Goal: Task Accomplishment & Management: Manage account settings

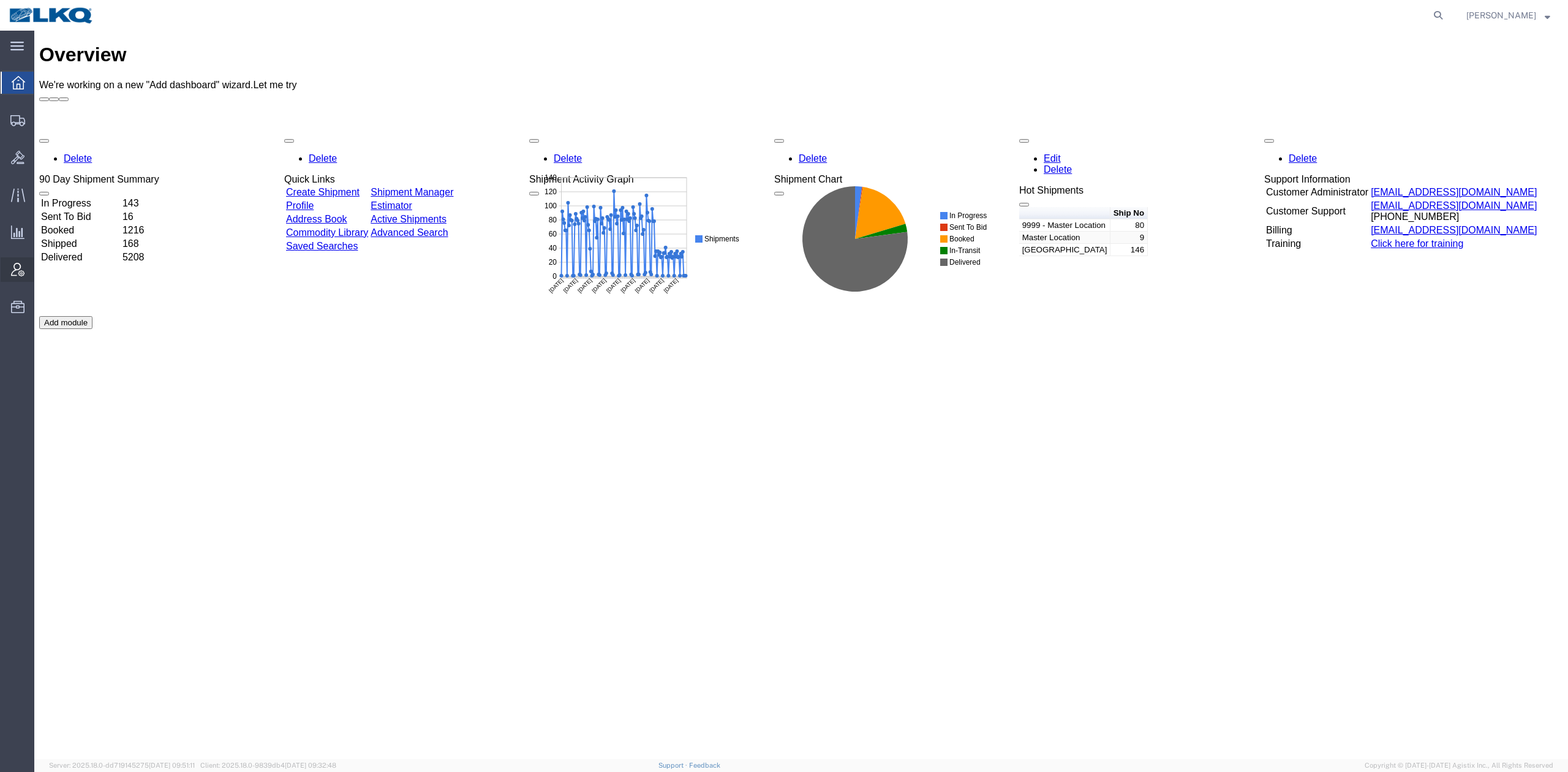
drag, startPoint x: 66, startPoint y: 253, endPoint x: 23, endPoint y: 258, distance: 43.3
click at [0, 0] on span "Ad Hoc Reports" at bounding box center [0, 0] width 0 height 0
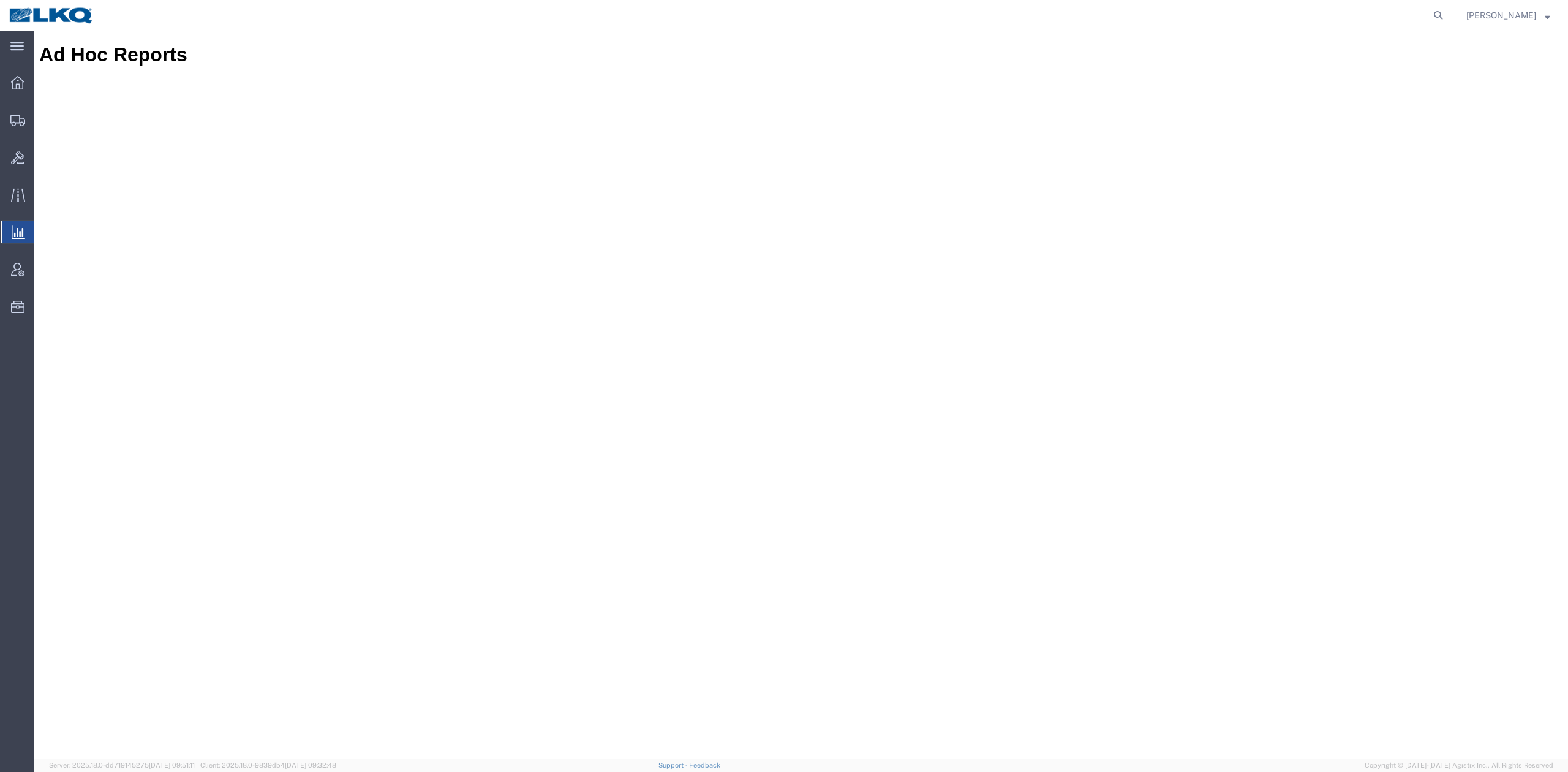
drag, startPoint x: 1457, startPoint y: 13, endPoint x: 1441, endPoint y: 24, distance: 19.4
click at [1447, 13] on icon at bounding box center [1438, 15] width 17 height 17
click at [1209, 22] on input "search" at bounding box center [1243, 15] width 372 height 29
type input "56789861"
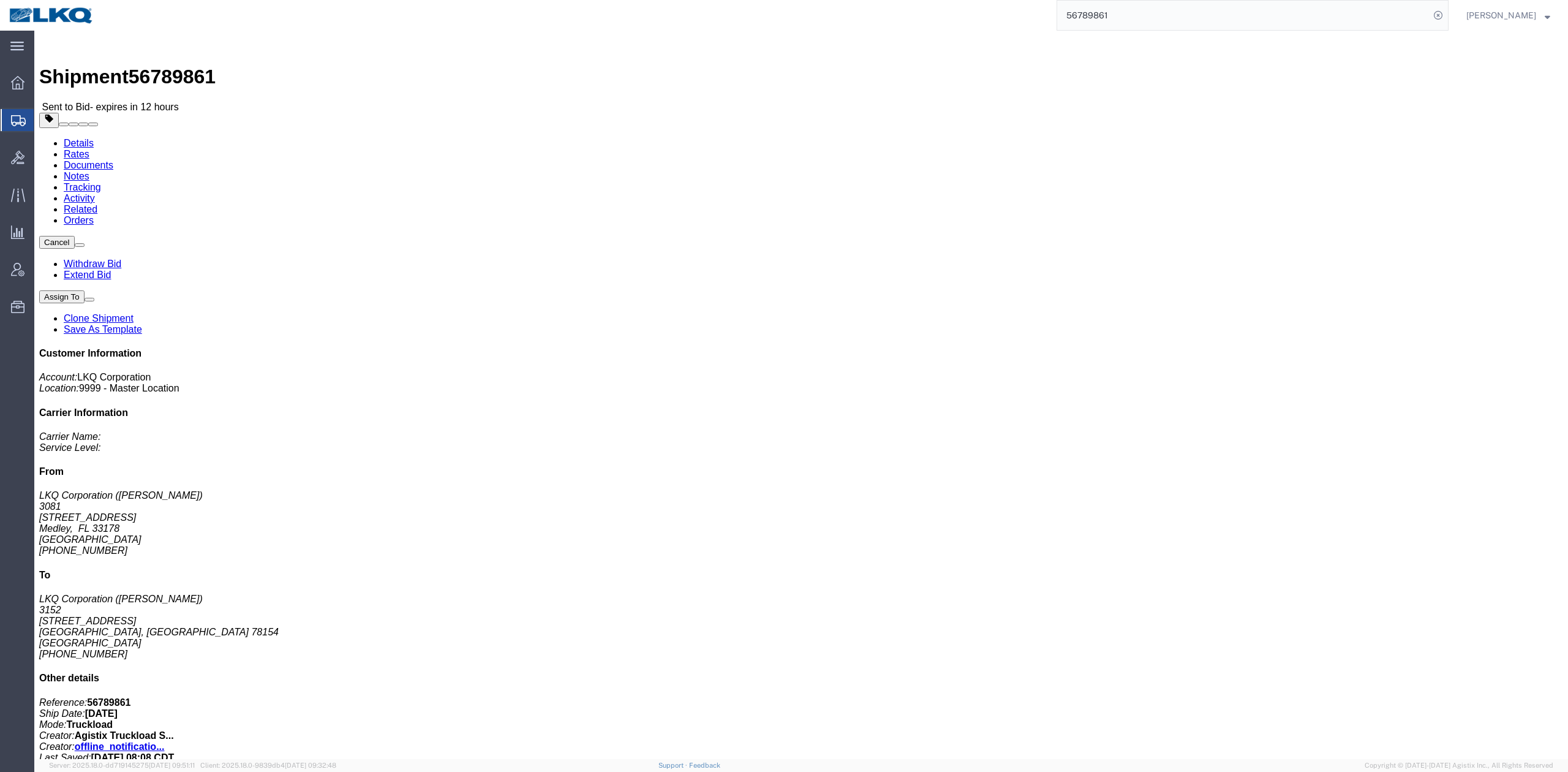
drag, startPoint x: 840, startPoint y: 223, endPoint x: 834, endPoint y: 196, distance: 27.7
click div "Shipment Detail Ship From LKQ Corporation (Jose Ellis) 3081 11701 NW 101 RD Sui…"
click link "Notes"
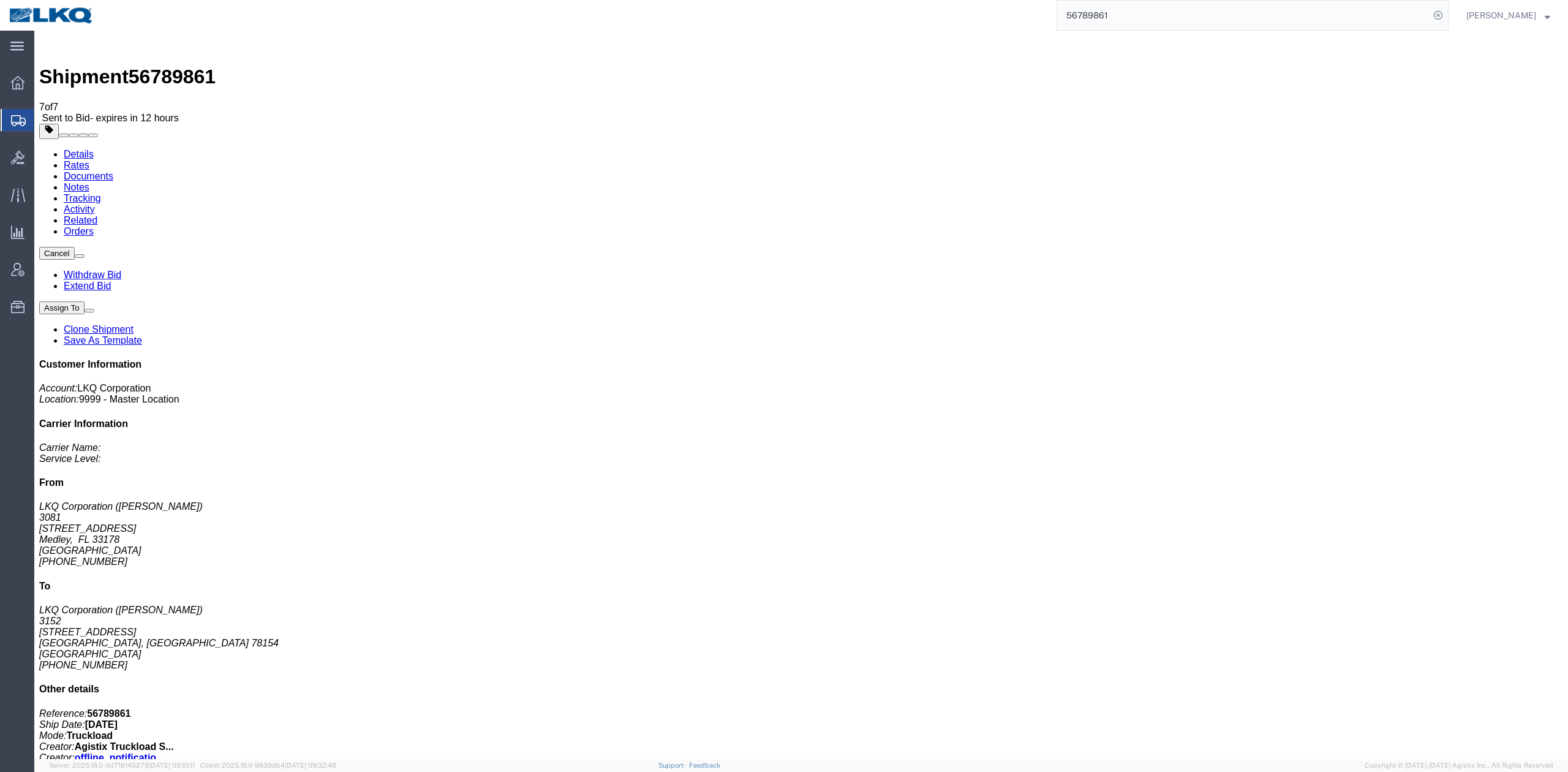
click at [121, 269] on link "Withdraw Bid" at bounding box center [92, 274] width 57 height 10
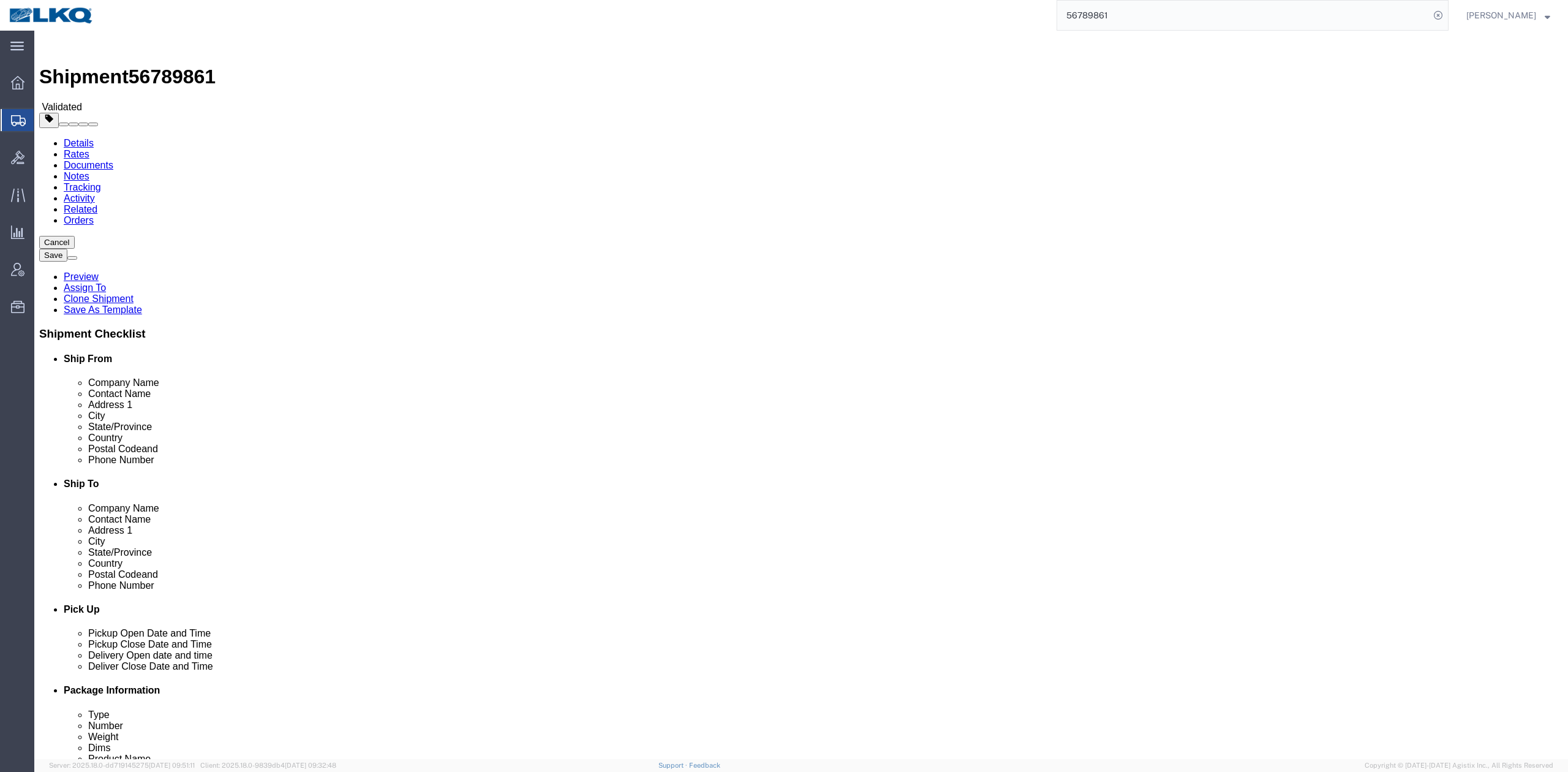
select select "27816"
select select "27882"
click div "Ship To Location Location 3152 - San Antonio TX My Profile Location 1100 - LKQ …"
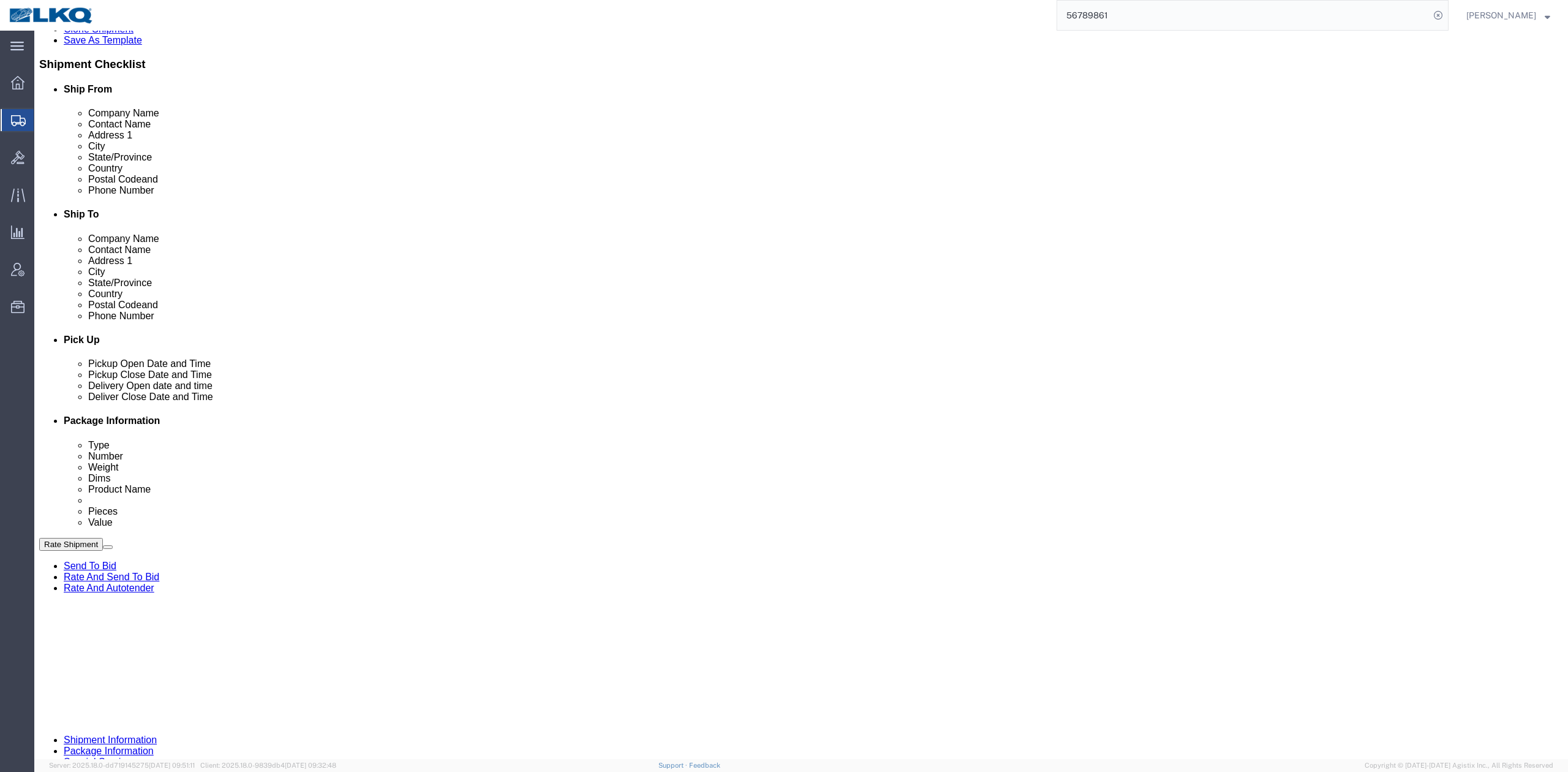
scroll to position [408, 0]
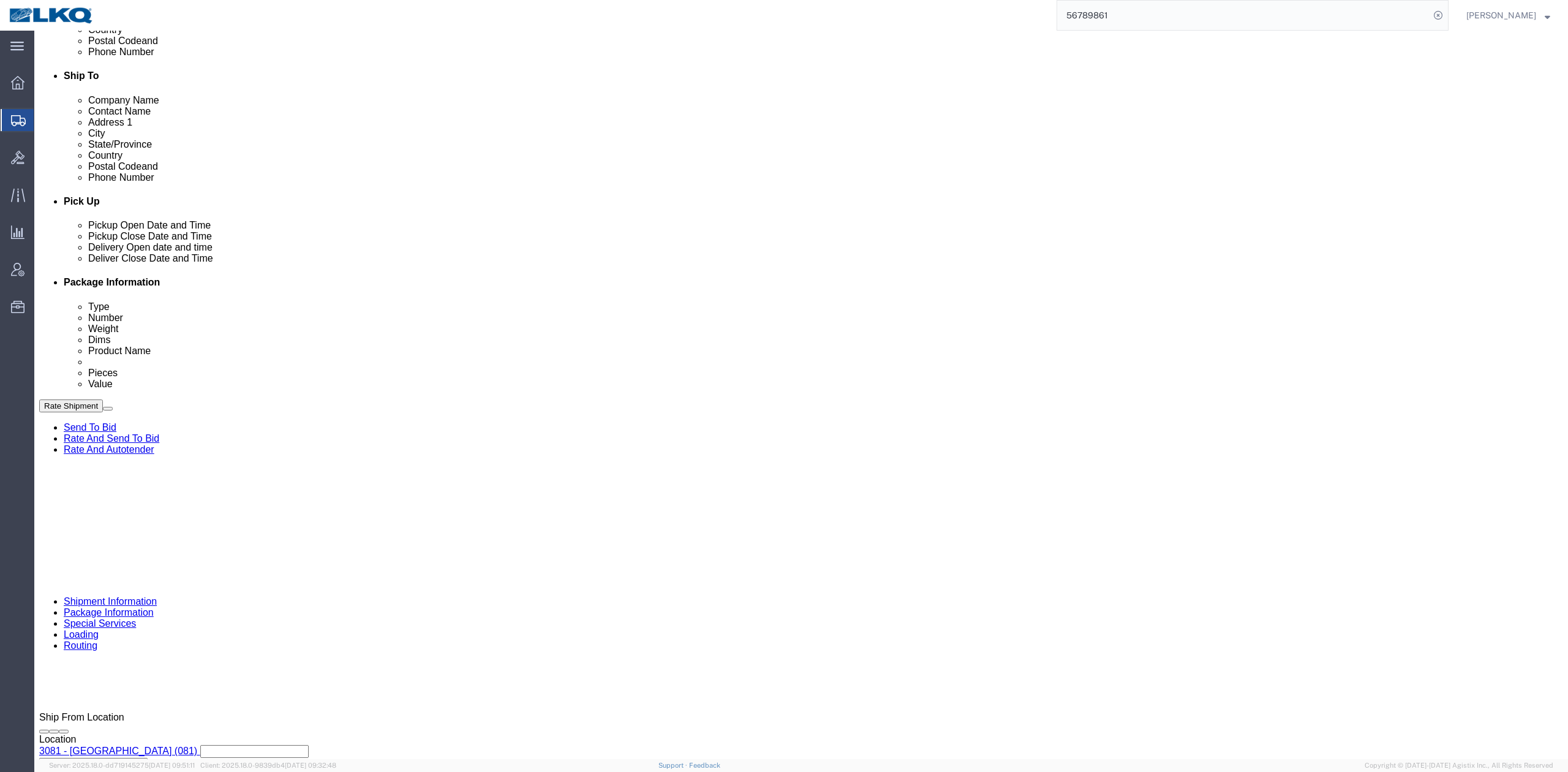
click div "Sep 12 2025 8:30 AM"
click div "References Add reference"
click div "Pickup Date: Pickup Start Date Pickup Start Time Pickup Open Date and Time Sep …"
click div "Sep 12 2025 7:00 PM"
drag, startPoint x: 148, startPoint y: 413, endPoint x: 145, endPoint y: 422, distance: 9.5
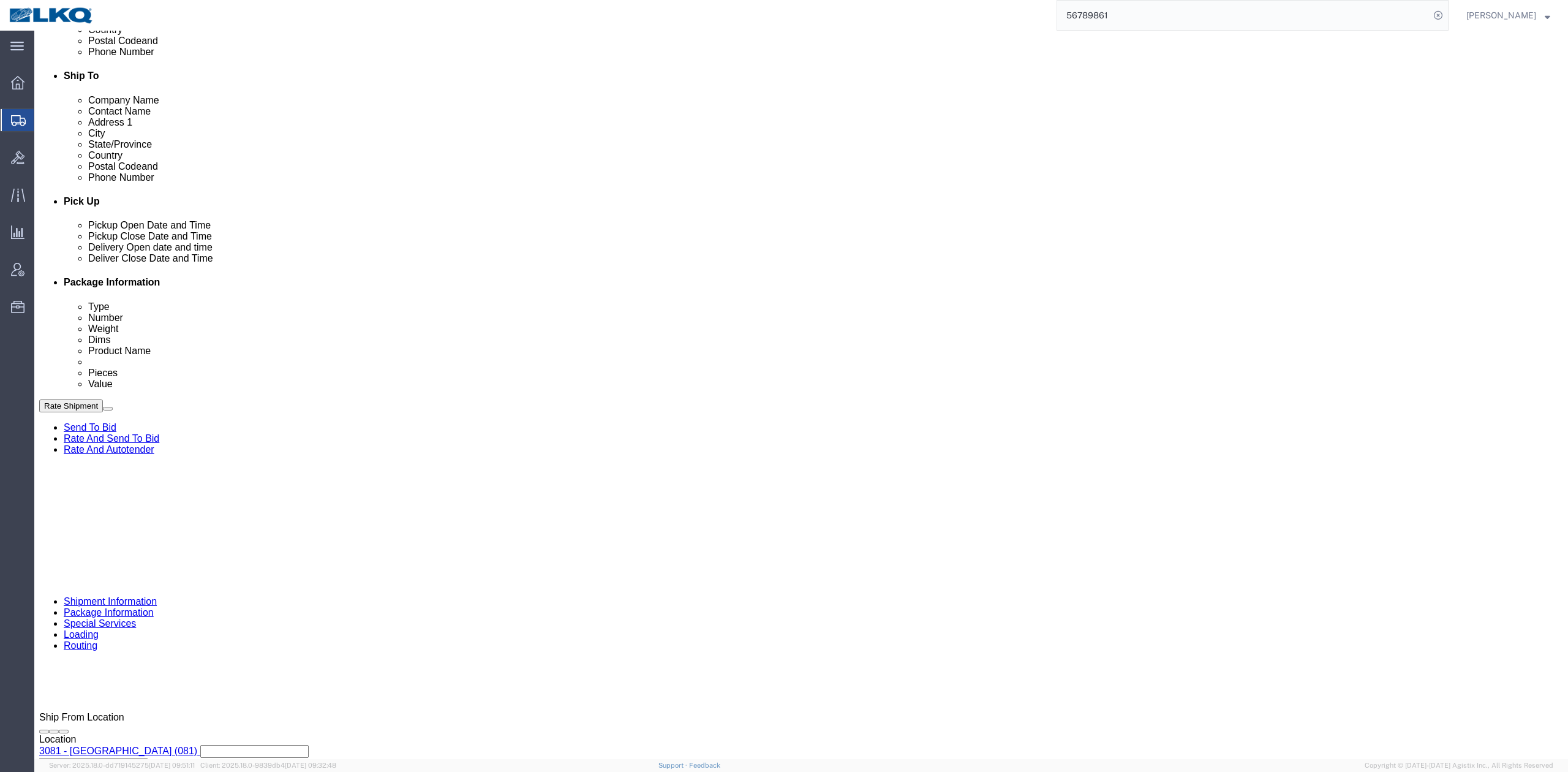
click div "Pickup Start Date Pickup Start Time Pickup Open Date and Time Sep 12 2025 8:30 …"
click div "Sep 12 2025 8:30 AM"
click div "Pickup Date: Pickup Start Date Pickup Start Time Pickup Open Date and Time Sep …"
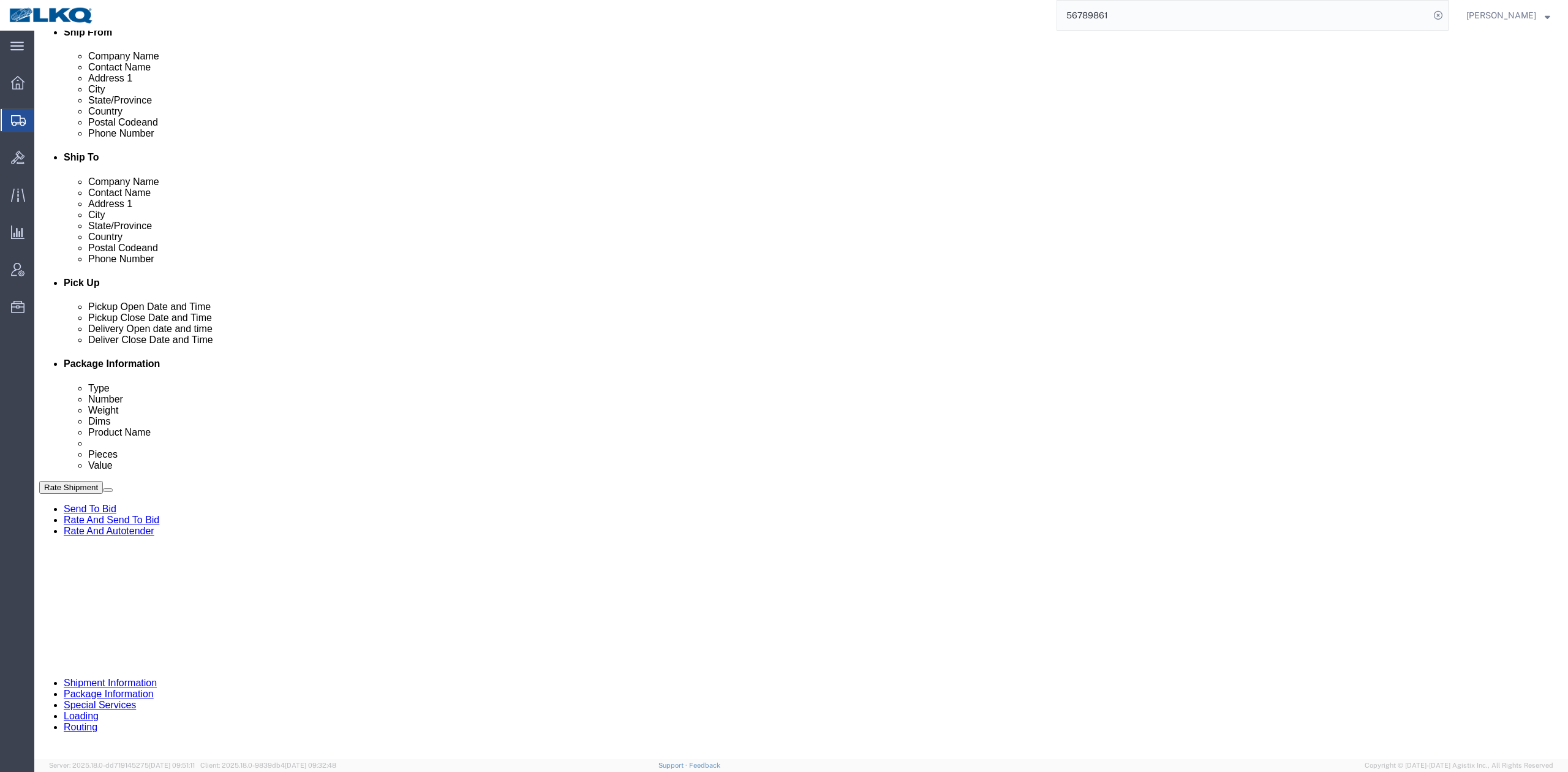
click div "Sep 16 2025 9:00 PM"
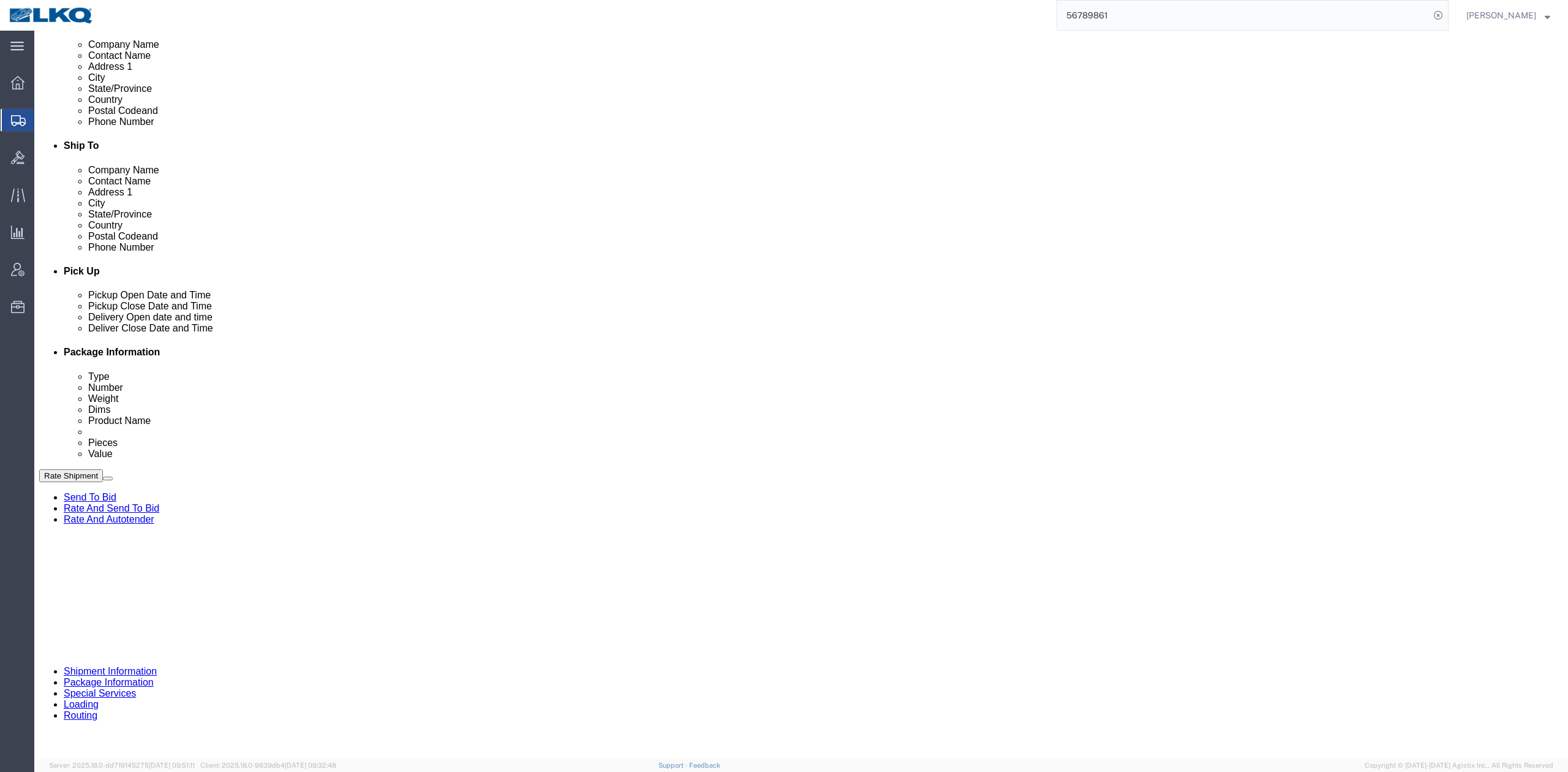
click div "Delivery by Date Delivery Start Date Delivery Start Time Deliver Open Date and …"
click div "Sep 16 2025 8:00 PM"
click div "Ship From Location Location 3081 - Miami FL (081) My Profile Location 1100 - LK…"
click div "Sep 19 2025 8:00 PM"
type input "8:00 AM"
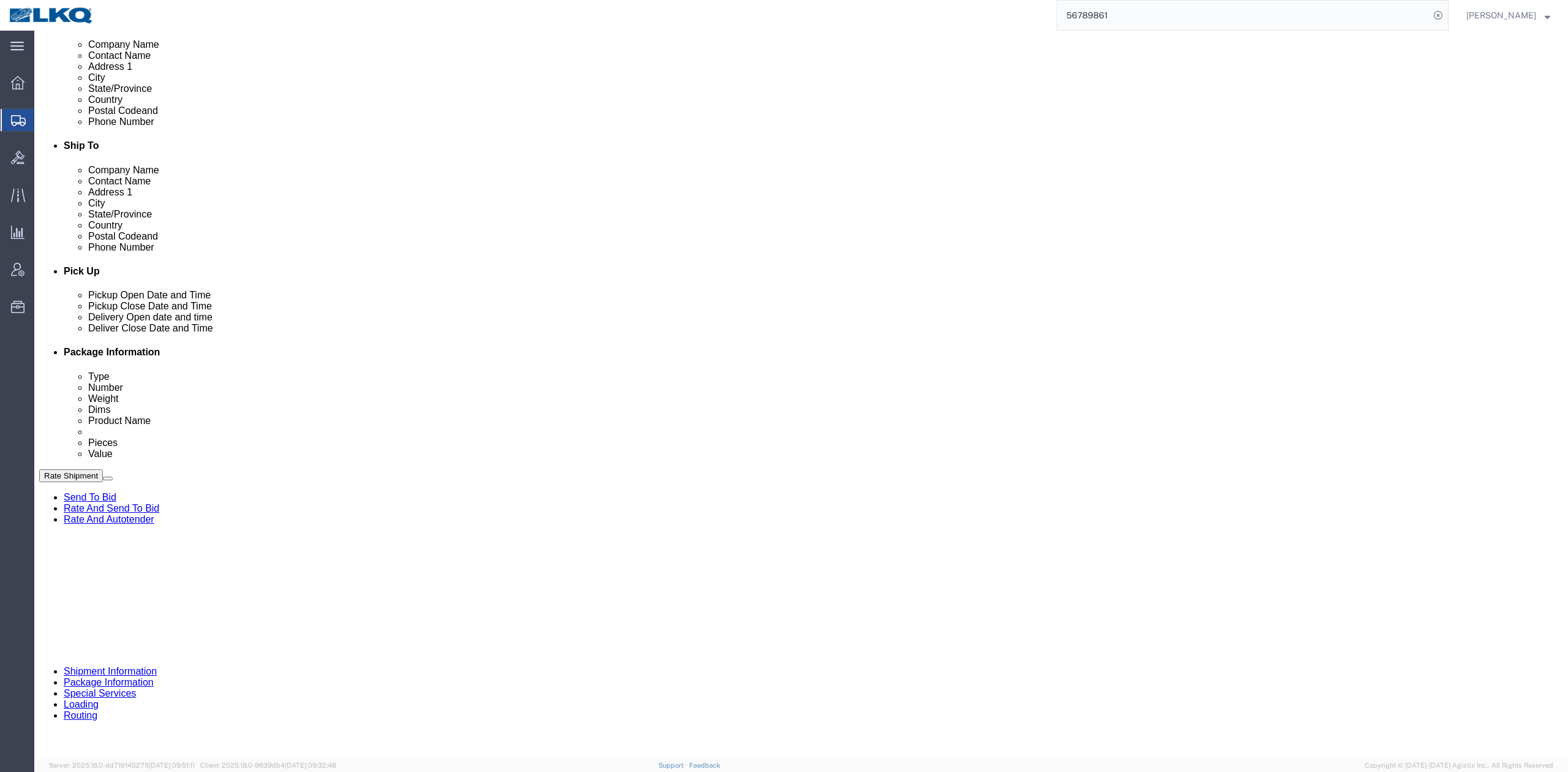
click button "Apply"
drag, startPoint x: 848, startPoint y: 538, endPoint x: 1023, endPoint y: 499, distance: 179.3
click div "Ship From Location Location 3081 - Miami FL (081) My Profile Location 1100 - LK…"
click div "Pickup Date: Pickup Start Date Pickup Start Time Pickup Open Date and Time Sep …"
click div "Sep 19 2025 9:00 PM"
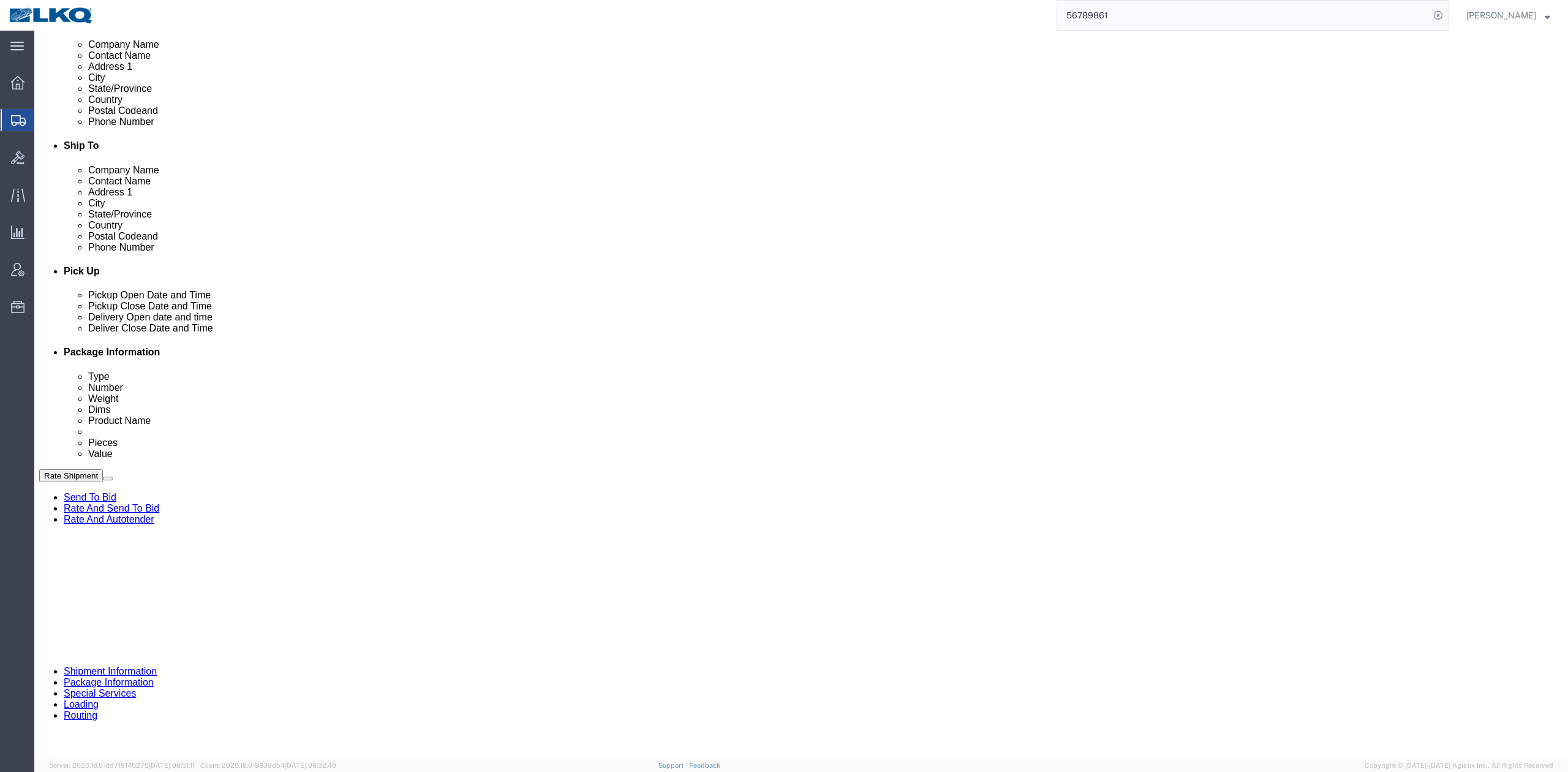
type input "12:00 PM"
click button "Apply"
click div "Ship From Location Location 3081 - Miami FL (081) My Profile Location 1100 - LK…"
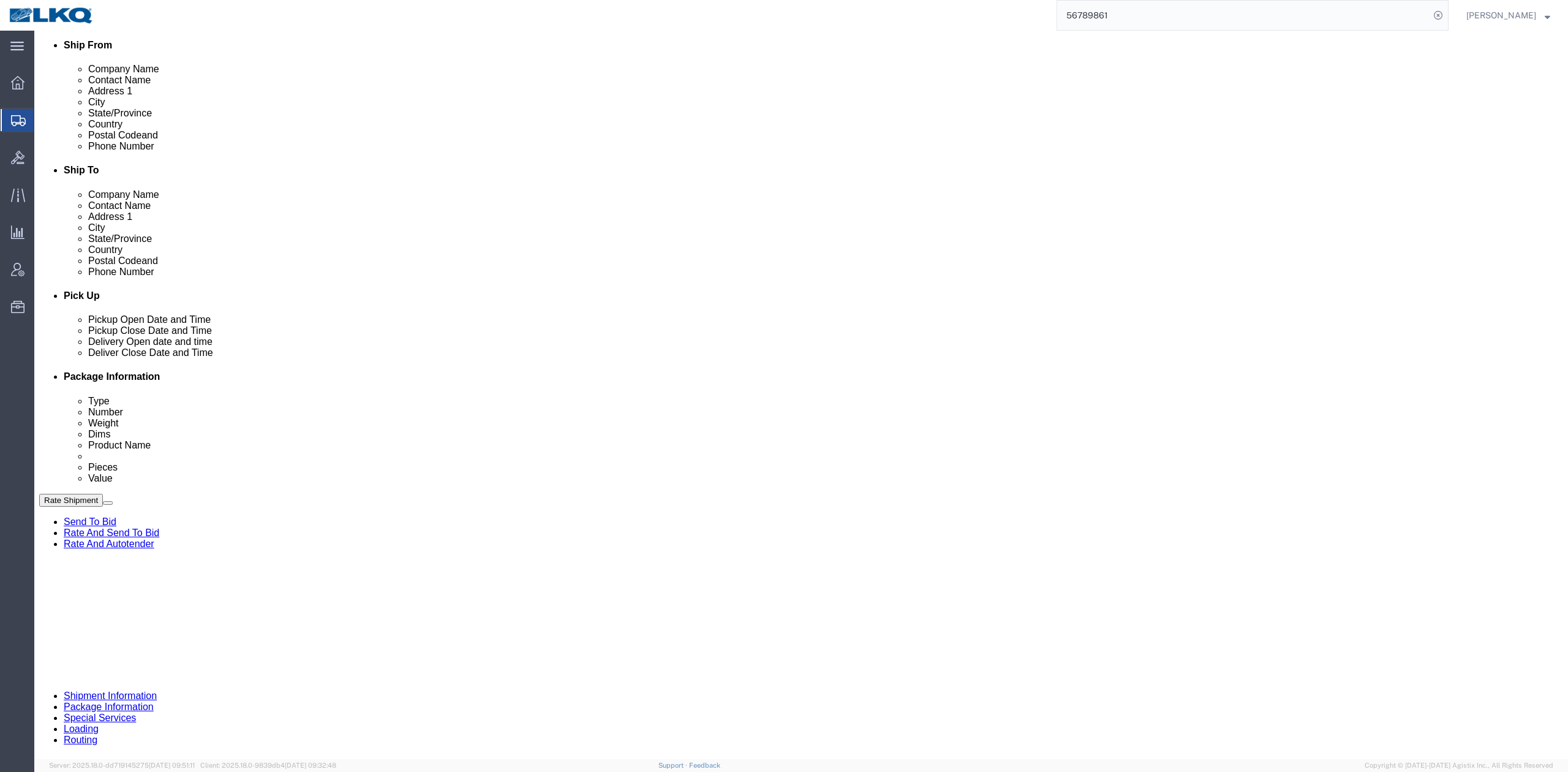
scroll to position [278, 0]
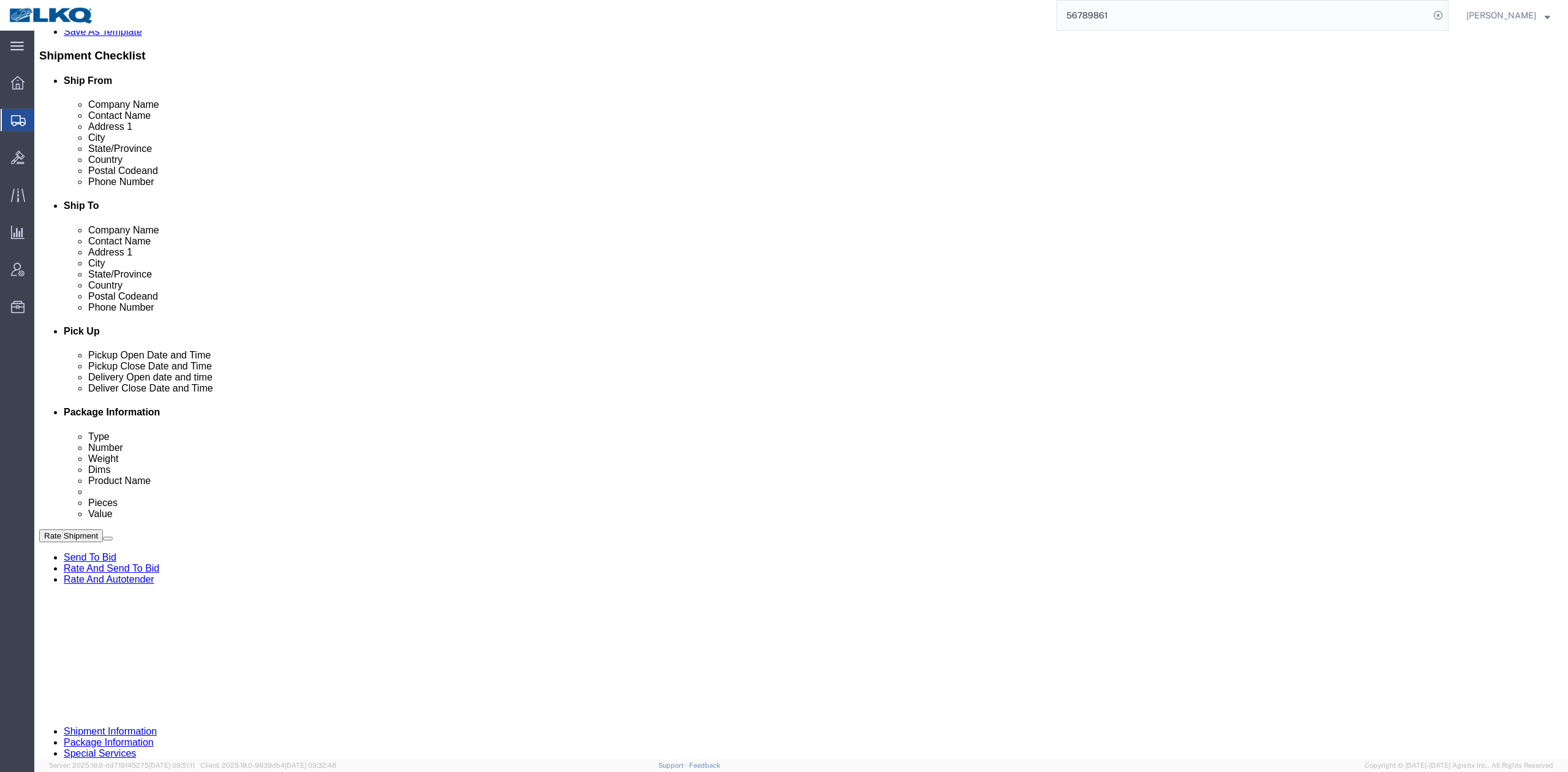
click button "Save"
drag, startPoint x: 680, startPoint y: 501, endPoint x: 646, endPoint y: 470, distance: 46.0
click div "Pickup Date and Time"
click link "Send To Bid"
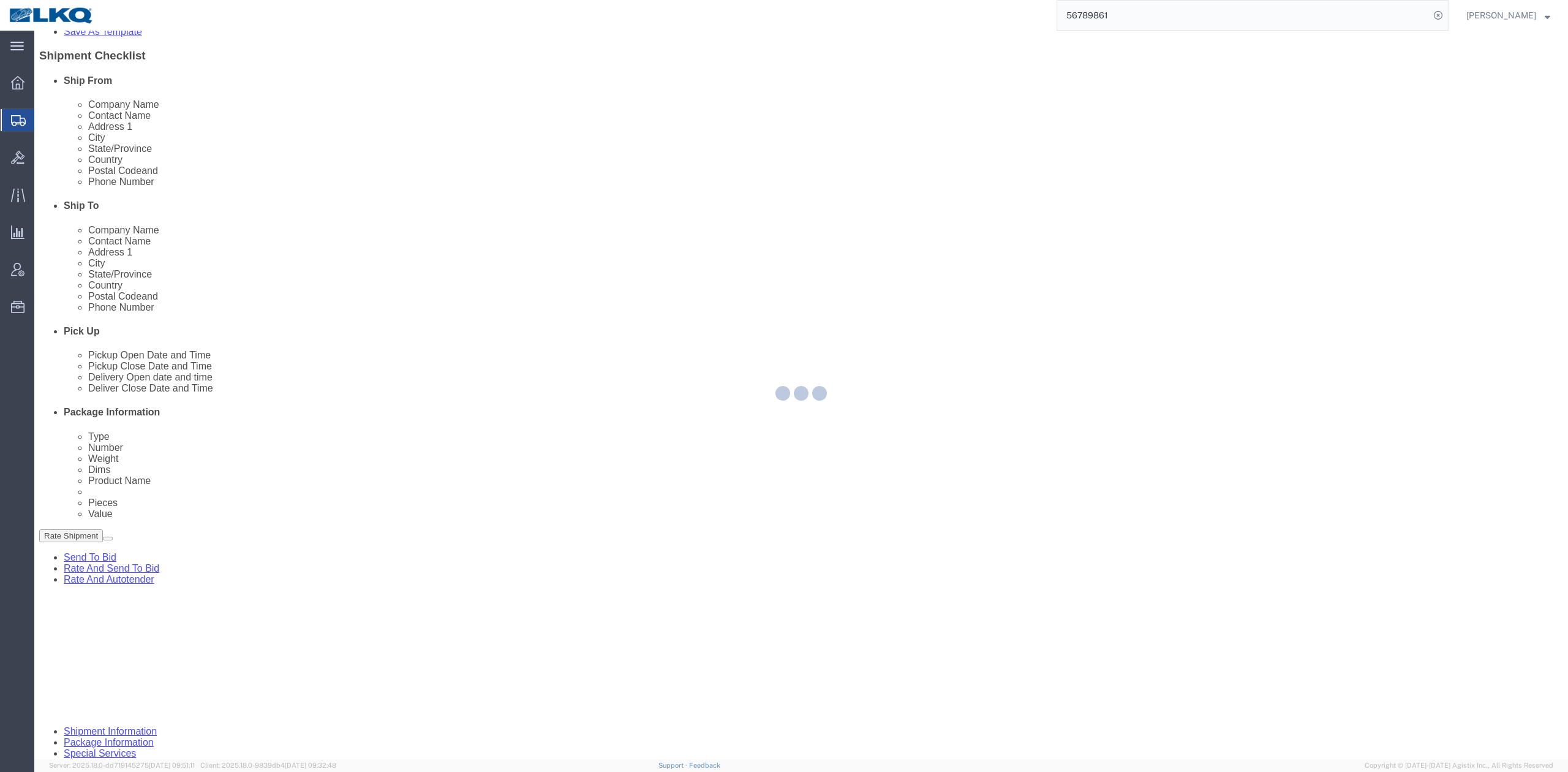
select select "TL"
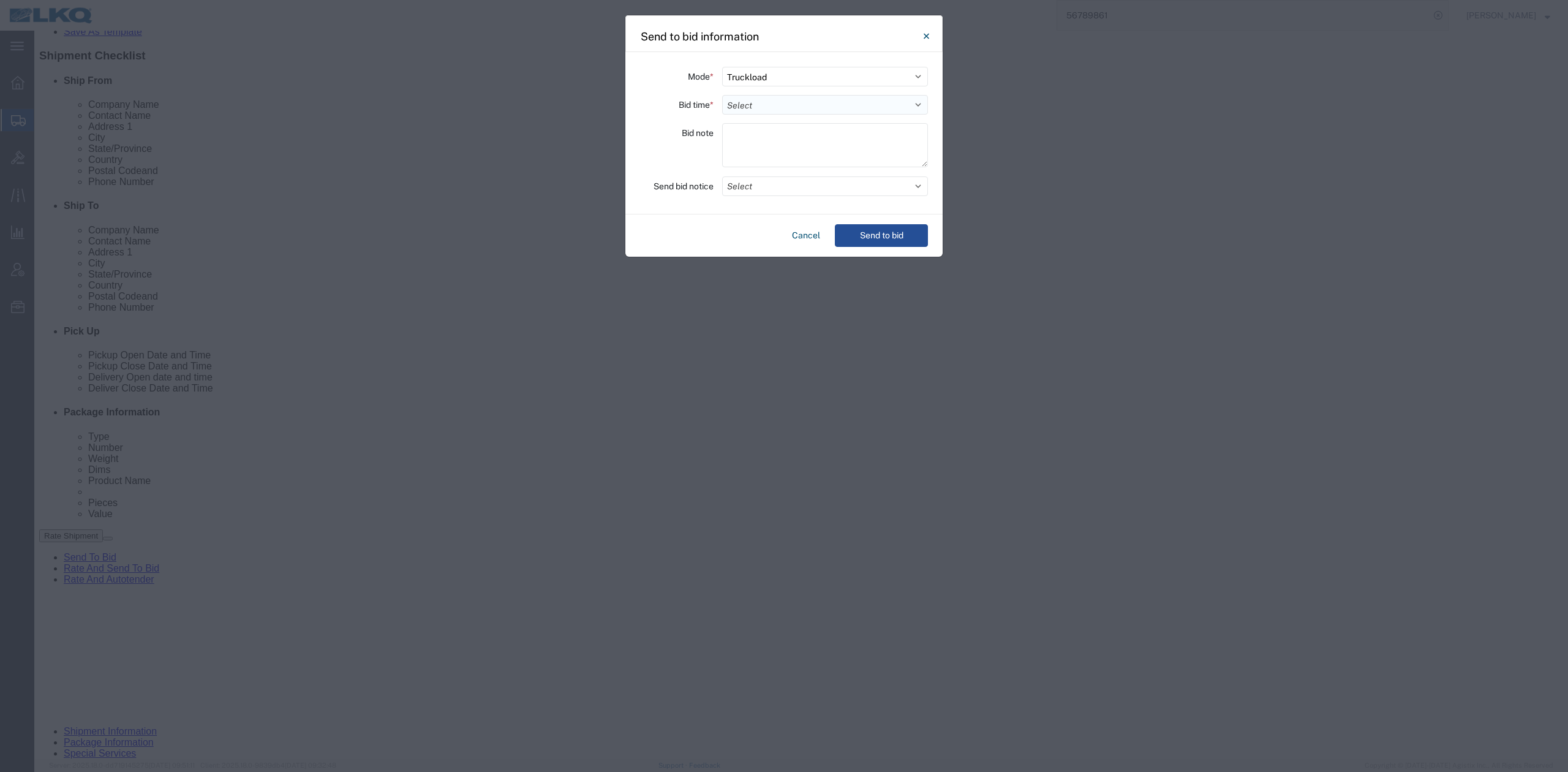
click at [785, 107] on select "Select 30 Min (Rush) 1 Hour (Rush) 2 Hours (Rush) 4 Hours (Rush) 8 Hours (Rush)…" at bounding box center [825, 105] width 206 height 20
select select "24"
click at [722, 95] on select "Select 30 Min (Rush) 1 Hour (Rush) 2 Hours (Rush) 4 Hours (Rush) 8 Hours (Rush)…" at bounding box center [825, 105] width 206 height 20
click at [755, 184] on button "Select" at bounding box center [825, 187] width 206 height 20
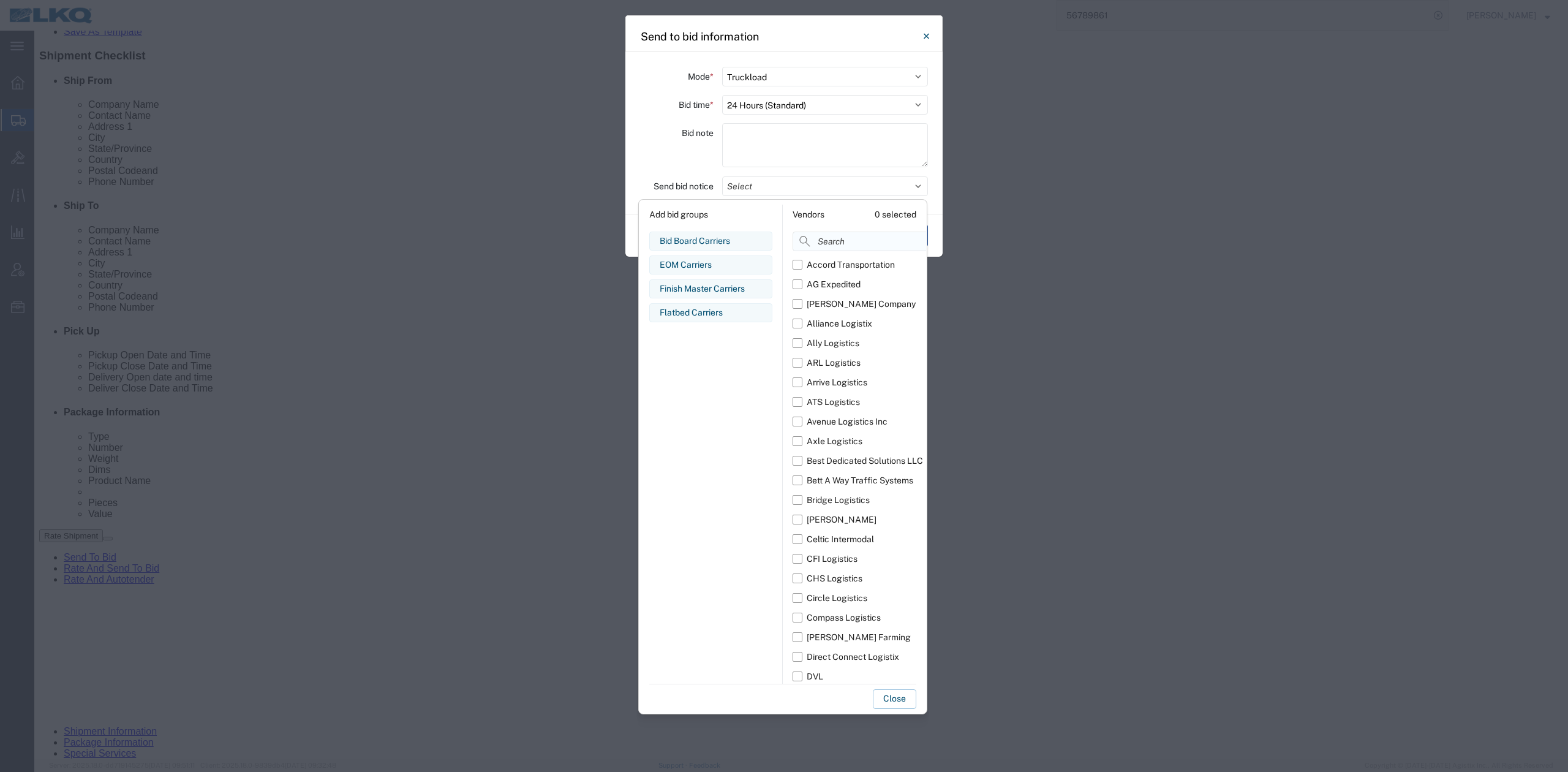
click at [821, 239] on input at bounding box center [886, 241] width 188 height 20
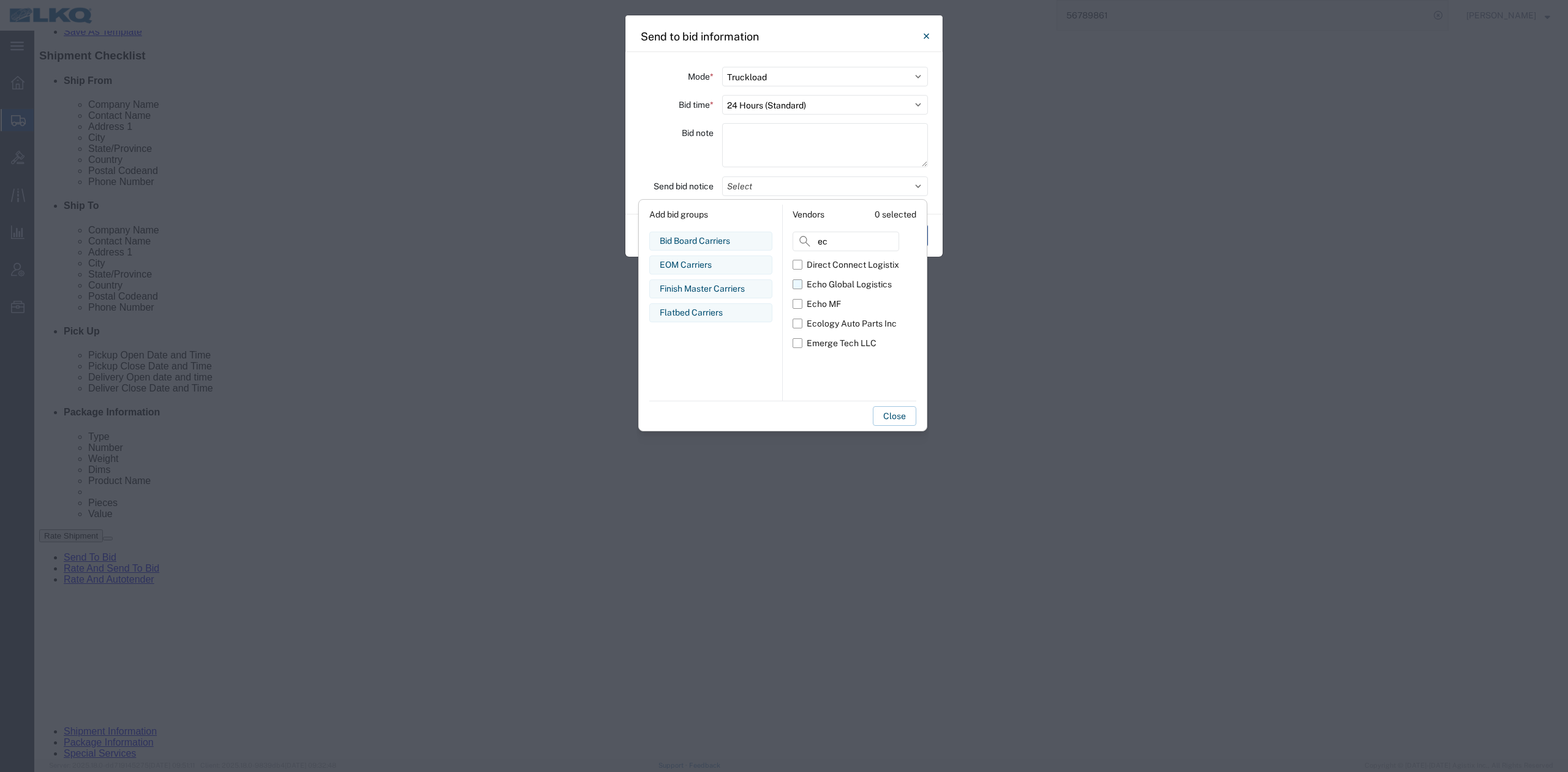
type input "ec"
drag, startPoint x: 797, startPoint y: 285, endPoint x: 800, endPoint y: 301, distance: 16.3
click at [797, 285] on label "Echo Global Logistics" at bounding box center [845, 284] width 107 height 20
click at [0, 0] on input "Echo Global Logistics" at bounding box center [0, 0] width 0 height 0
click at [898, 412] on button "Close" at bounding box center [895, 416] width 44 height 20
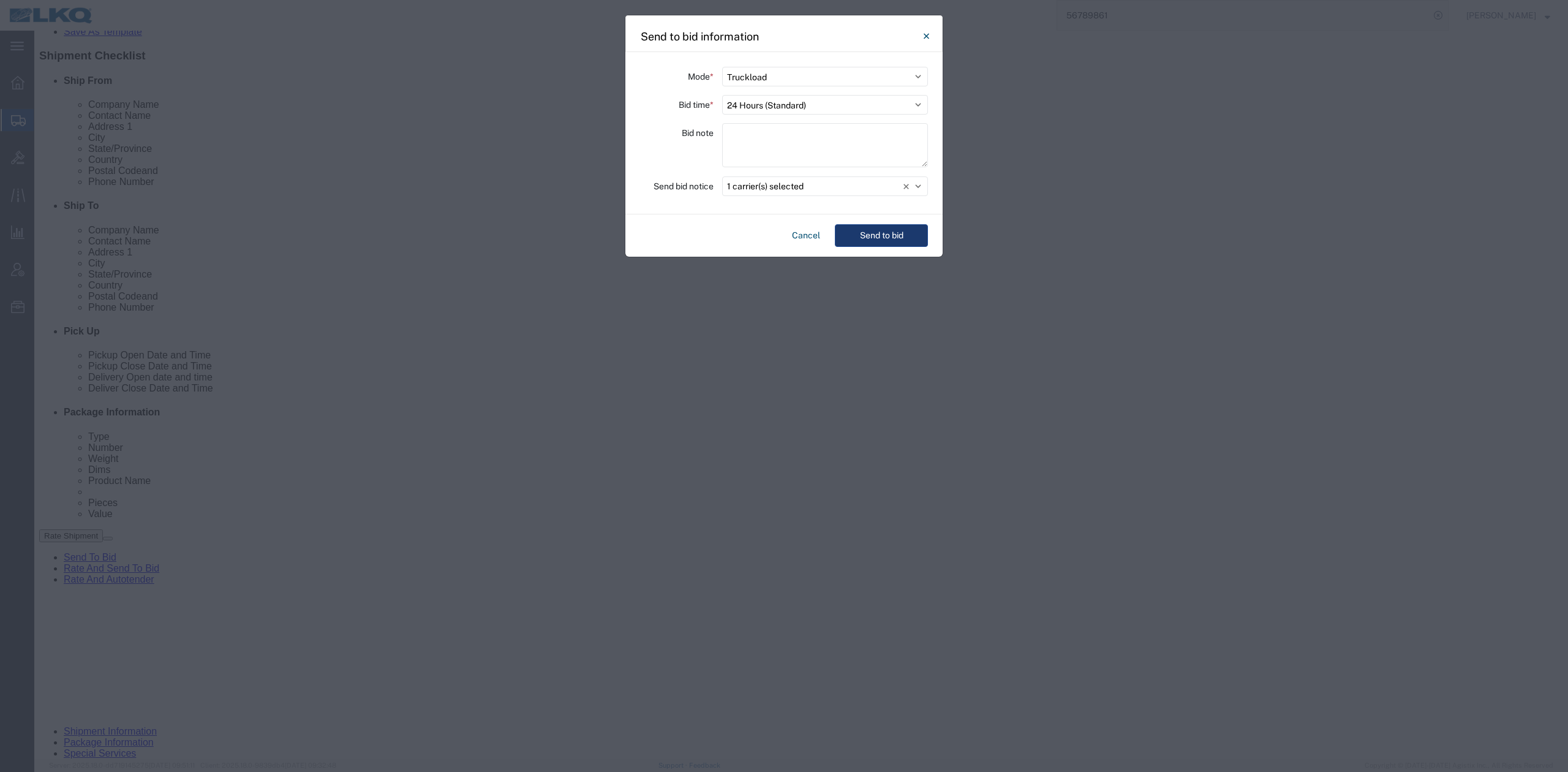
click at [882, 242] on button "Send to bid" at bounding box center [881, 235] width 93 height 23
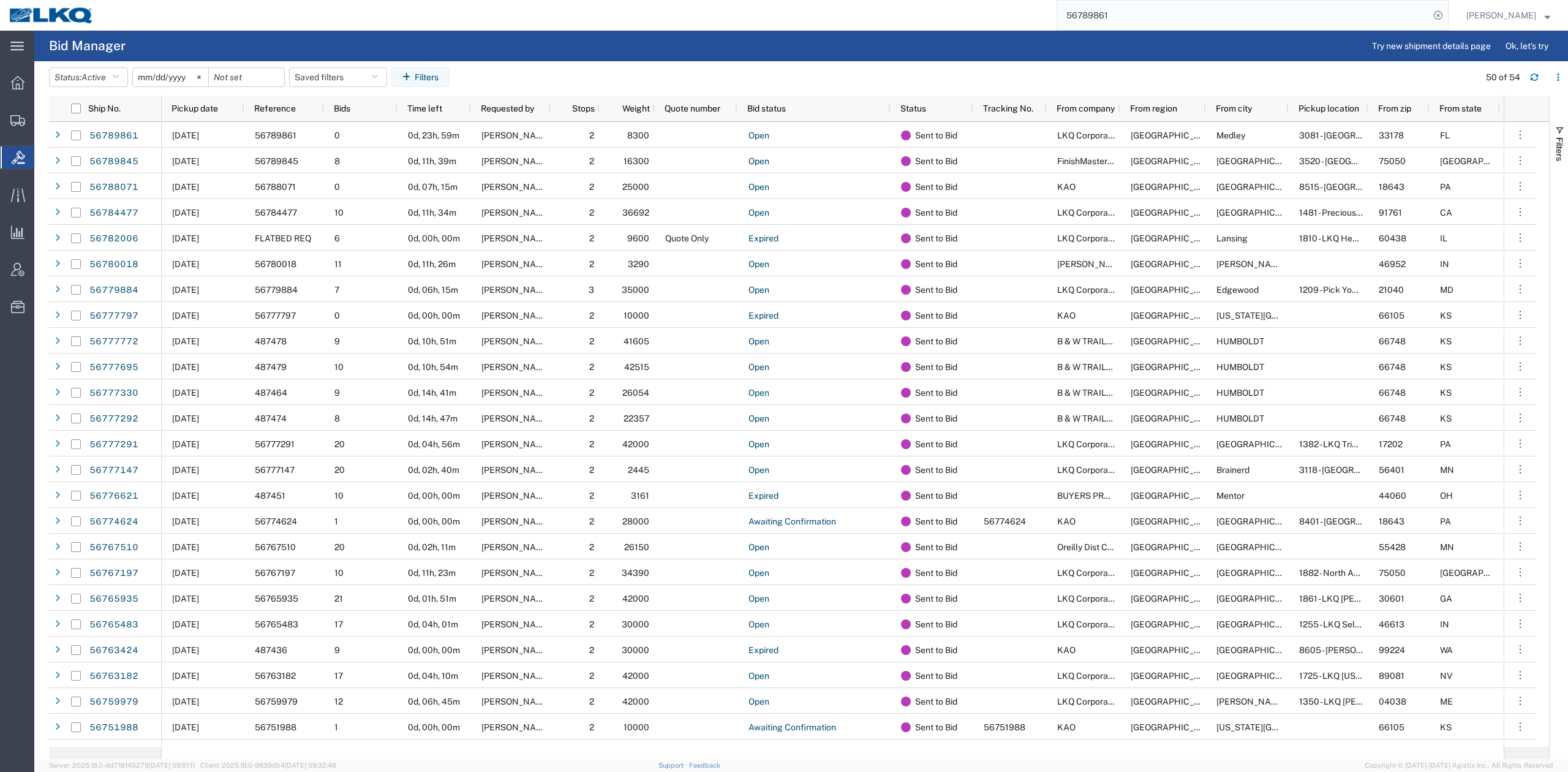
click at [1120, 21] on input "56789861" at bounding box center [1243, 15] width 372 height 29
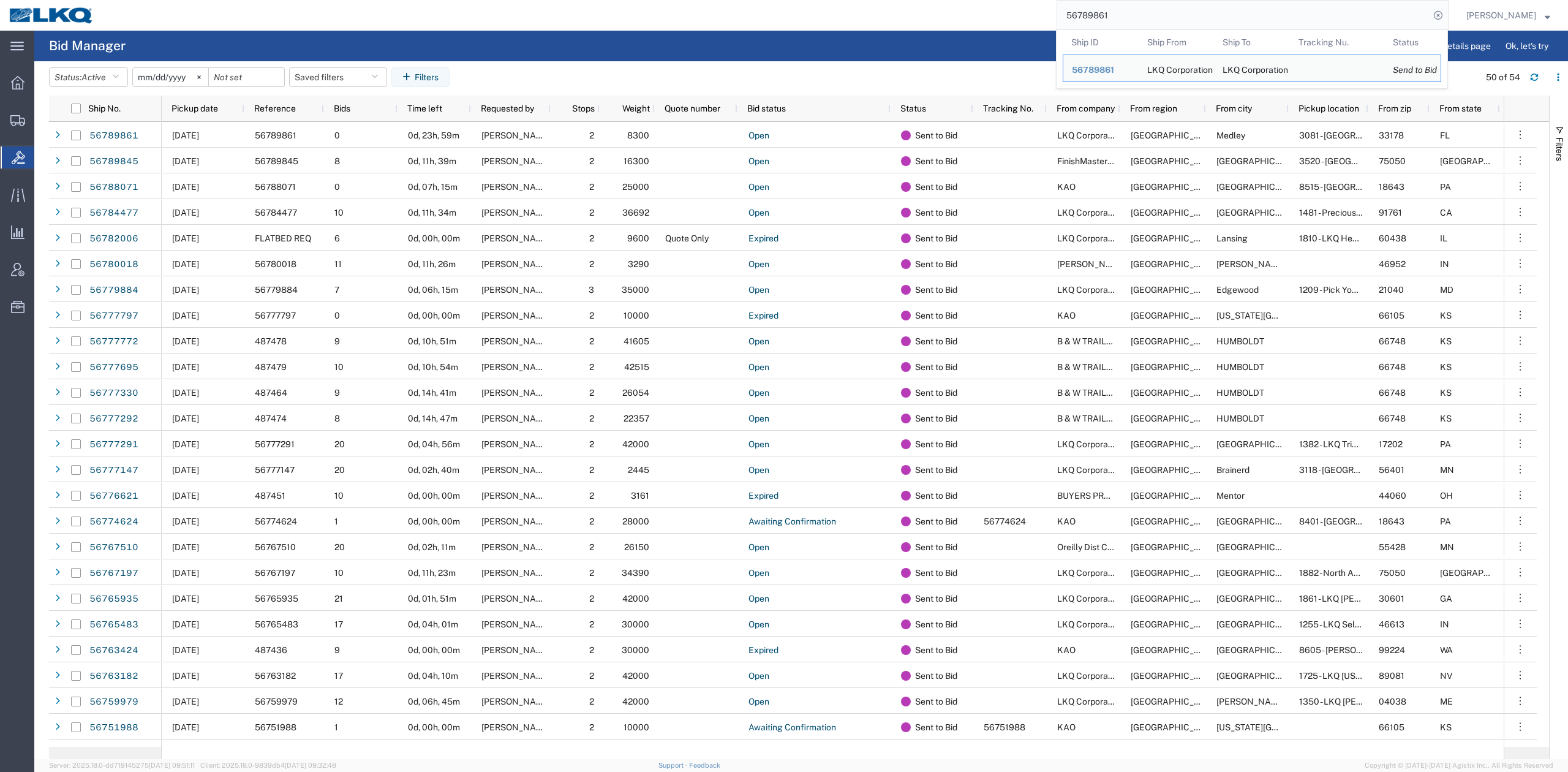
paste input "45"
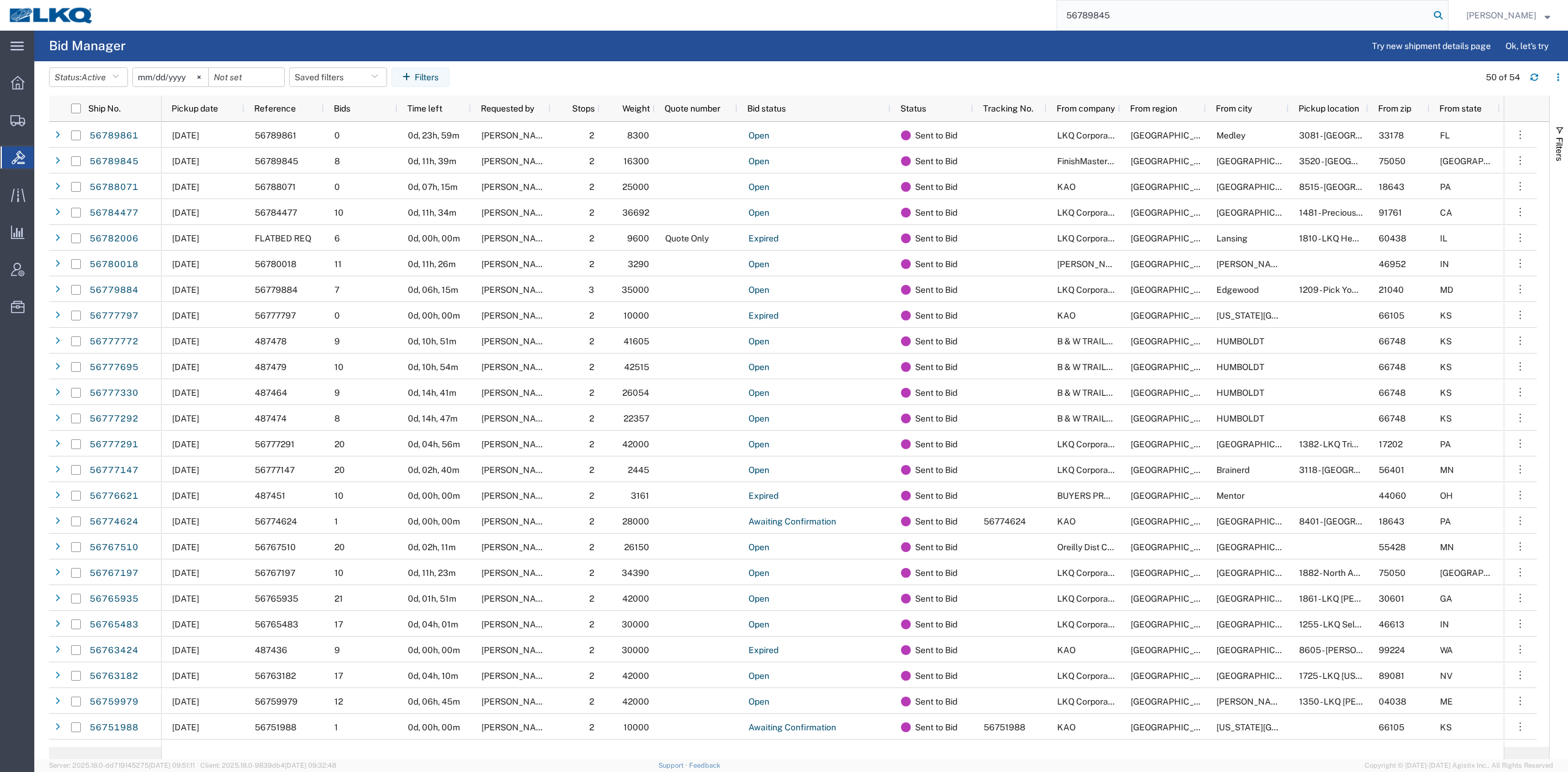
click at [1447, 18] on icon at bounding box center [1438, 15] width 17 height 17
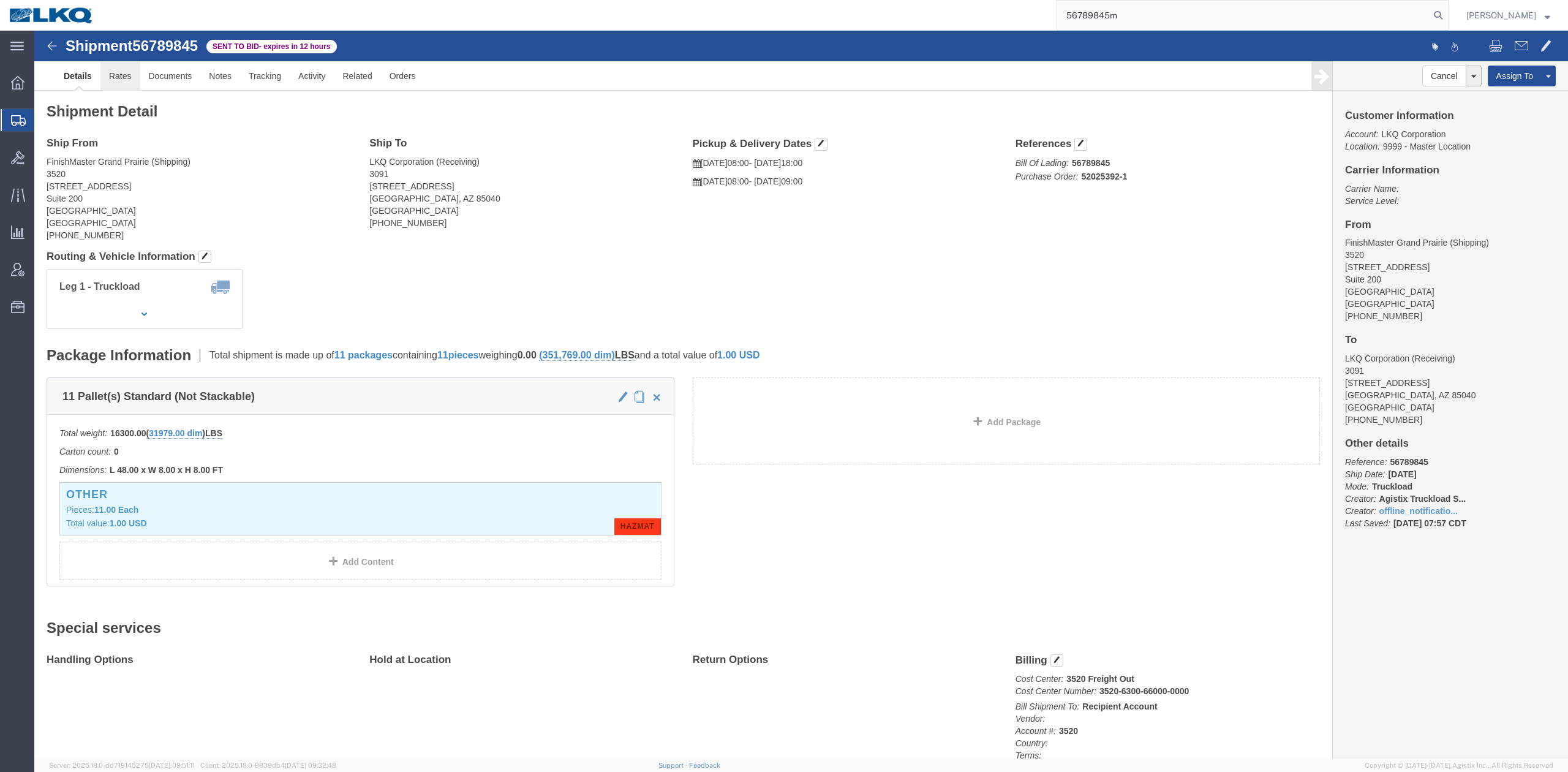
click link "Rates"
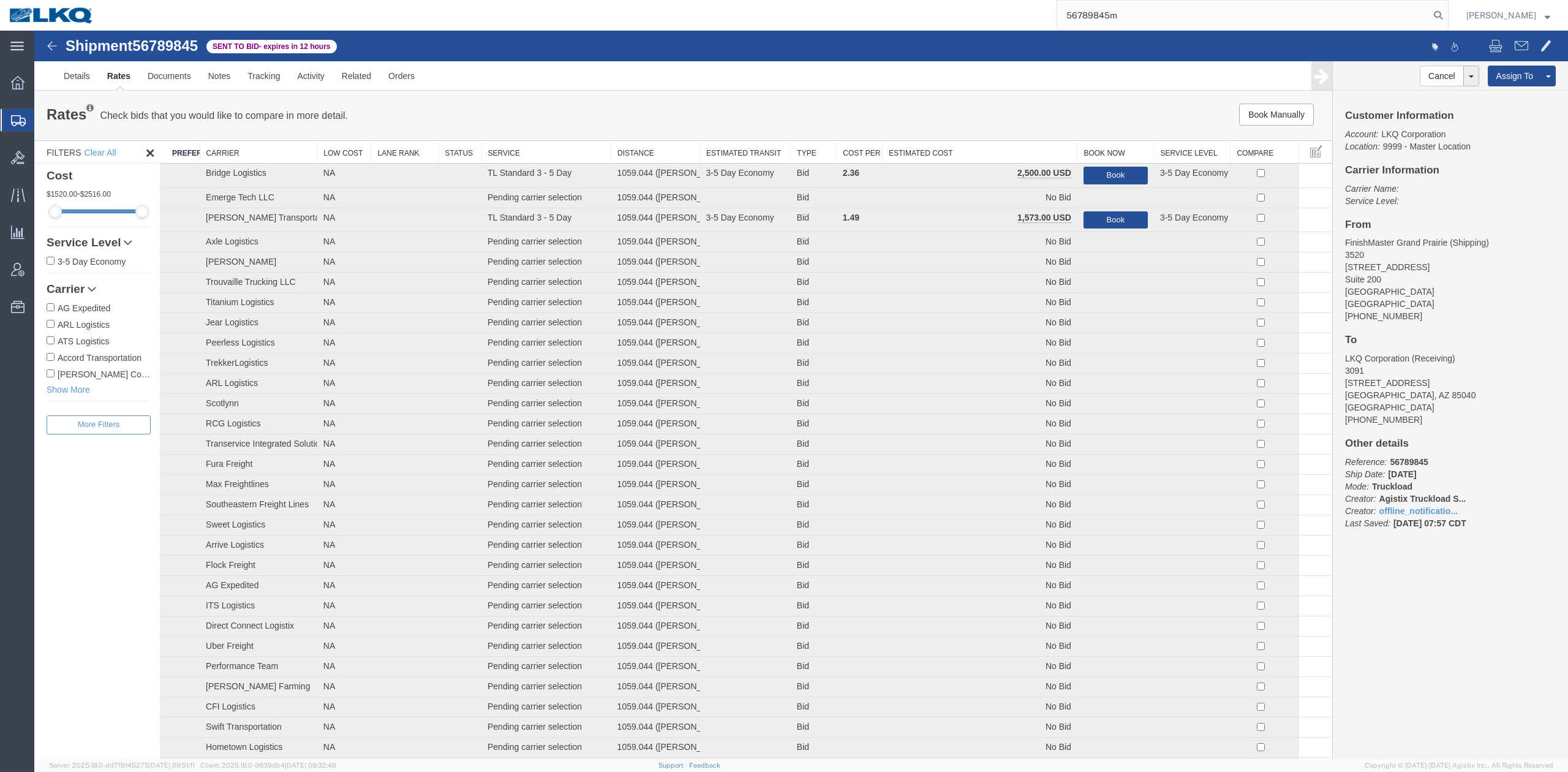
click at [155, 47] on span "56789845" at bounding box center [165, 46] width 66 height 16
copy span "56789845"
click at [309, 66] on link "Activity" at bounding box center [311, 76] width 44 height 29
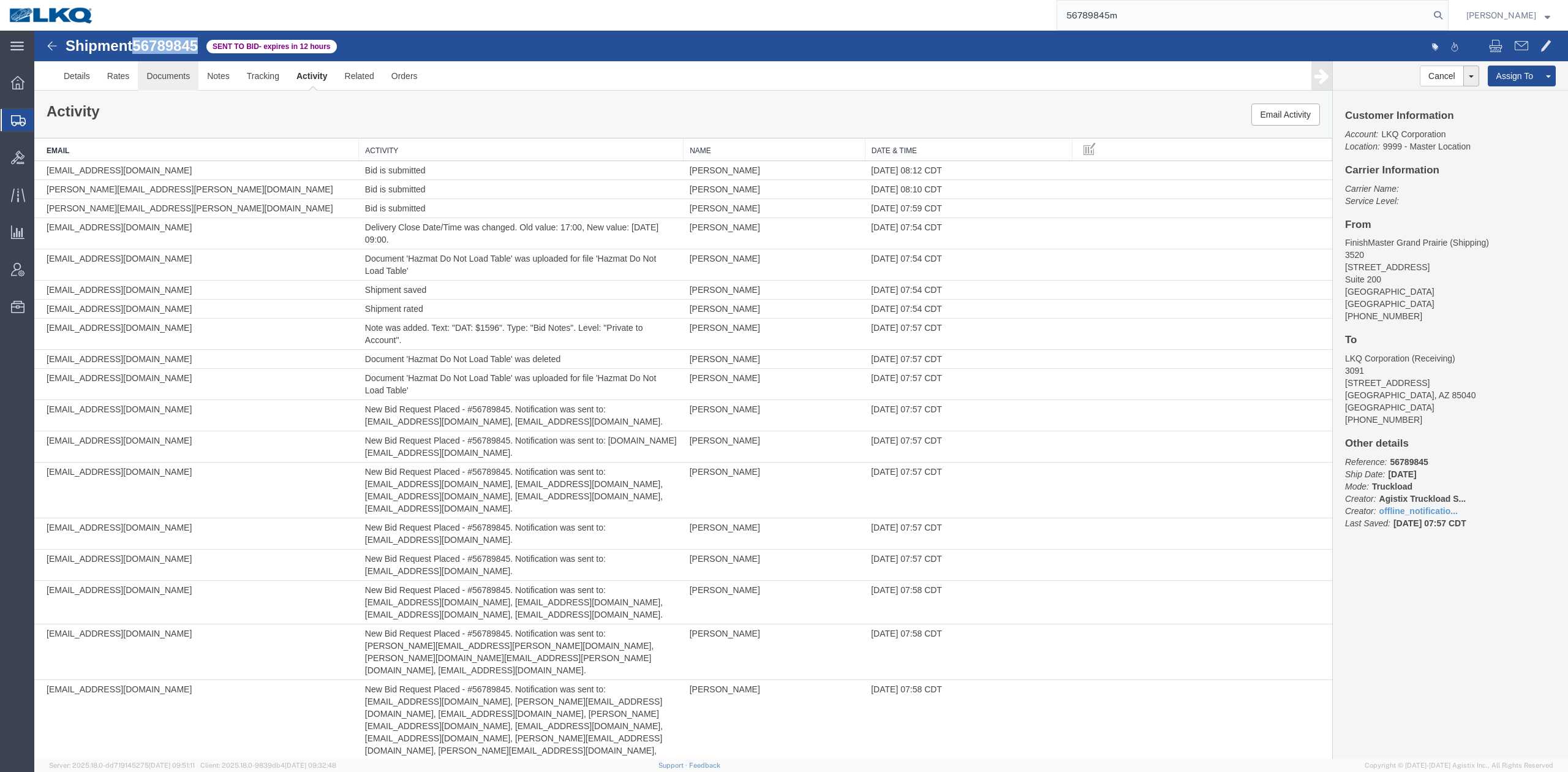
drag, startPoint x: 166, startPoint y: 81, endPoint x: 216, endPoint y: 52, distance: 57.8
click at [166, 81] on link "Documents" at bounding box center [168, 76] width 61 height 29
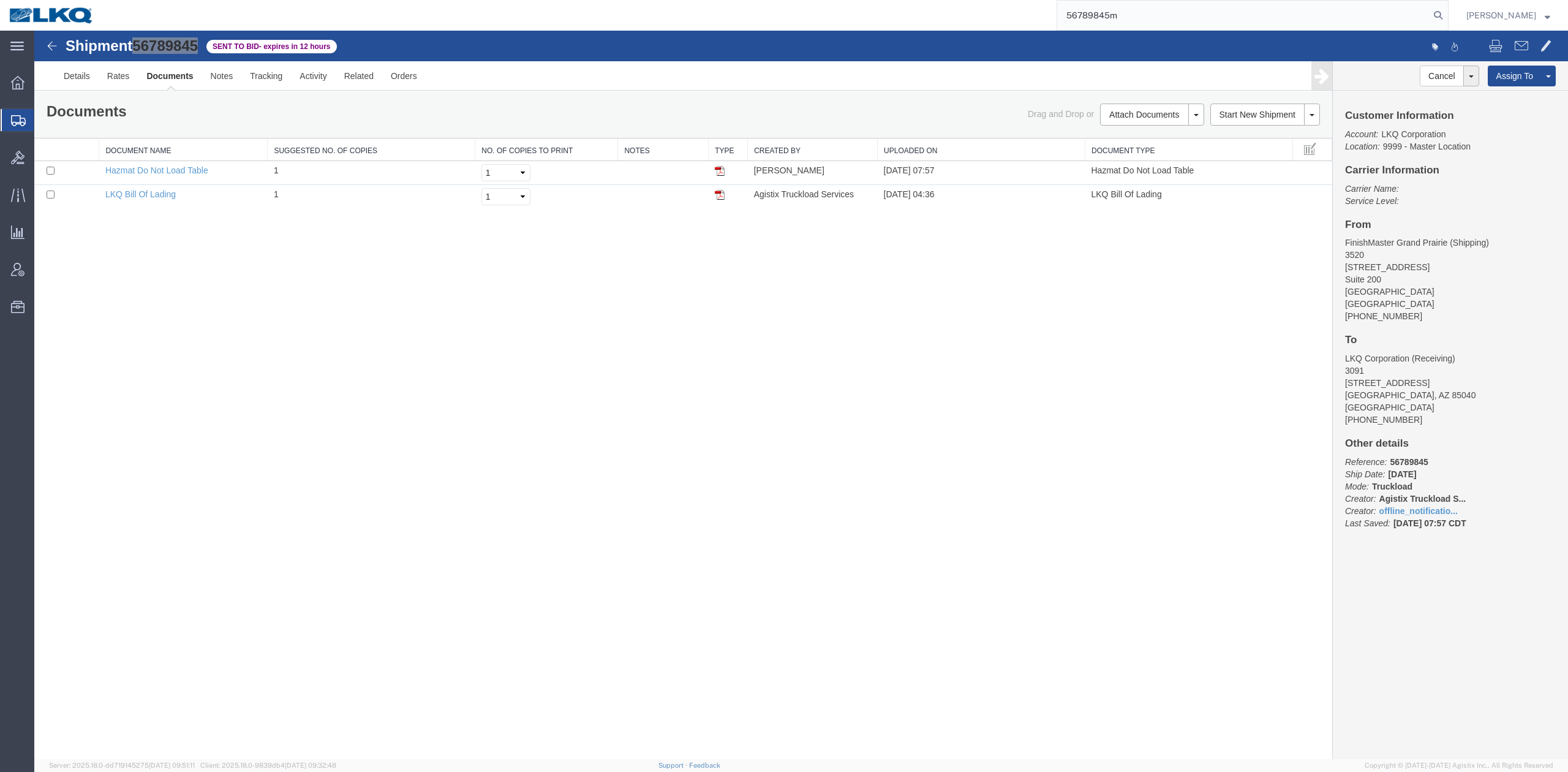
click at [1120, 20] on input "56789845m" at bounding box center [1243, 15] width 372 height 29
type input "56767873"
click at [1447, 12] on icon at bounding box center [1438, 15] width 17 height 17
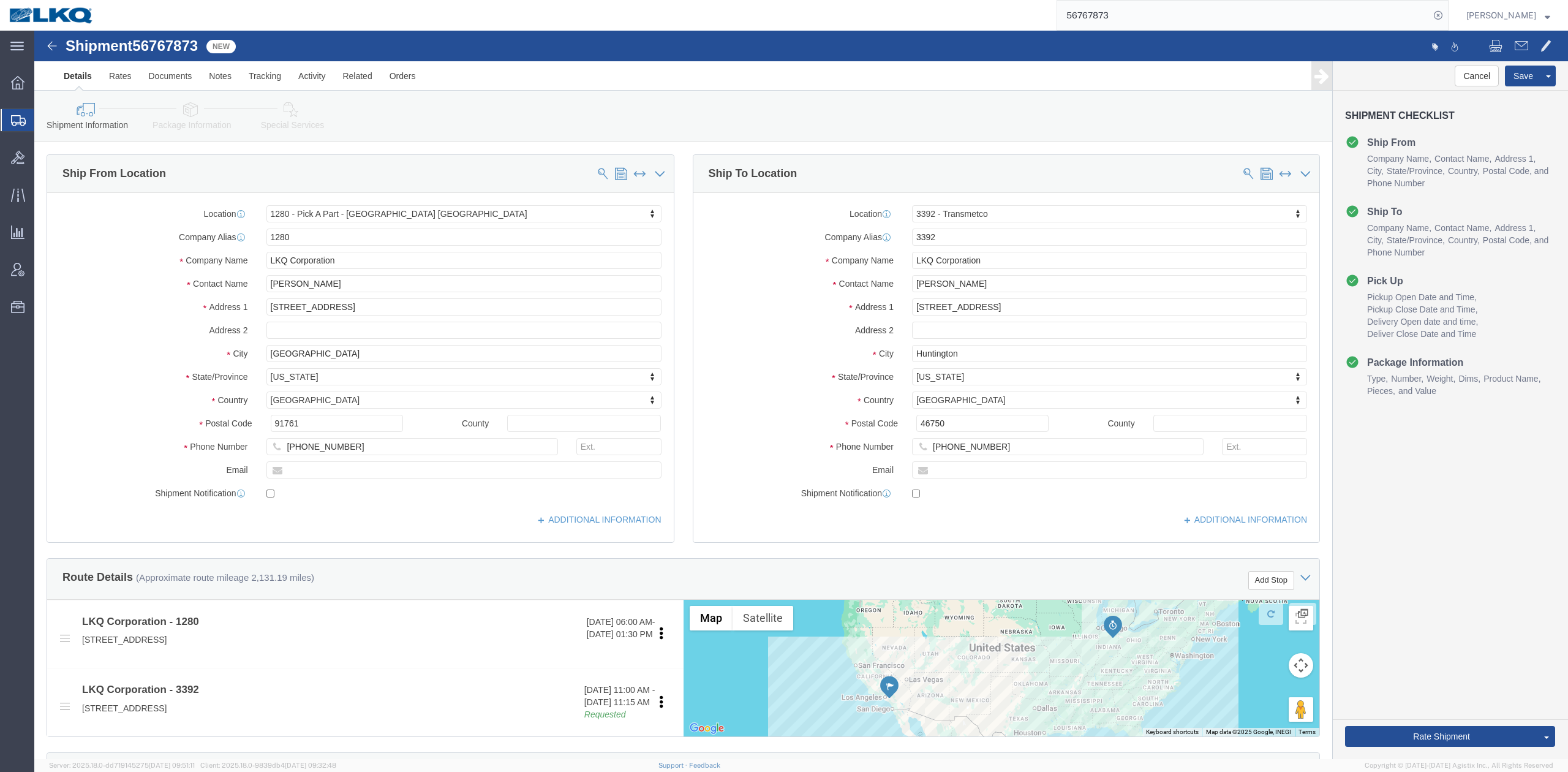
select select "27472"
select select "28018"
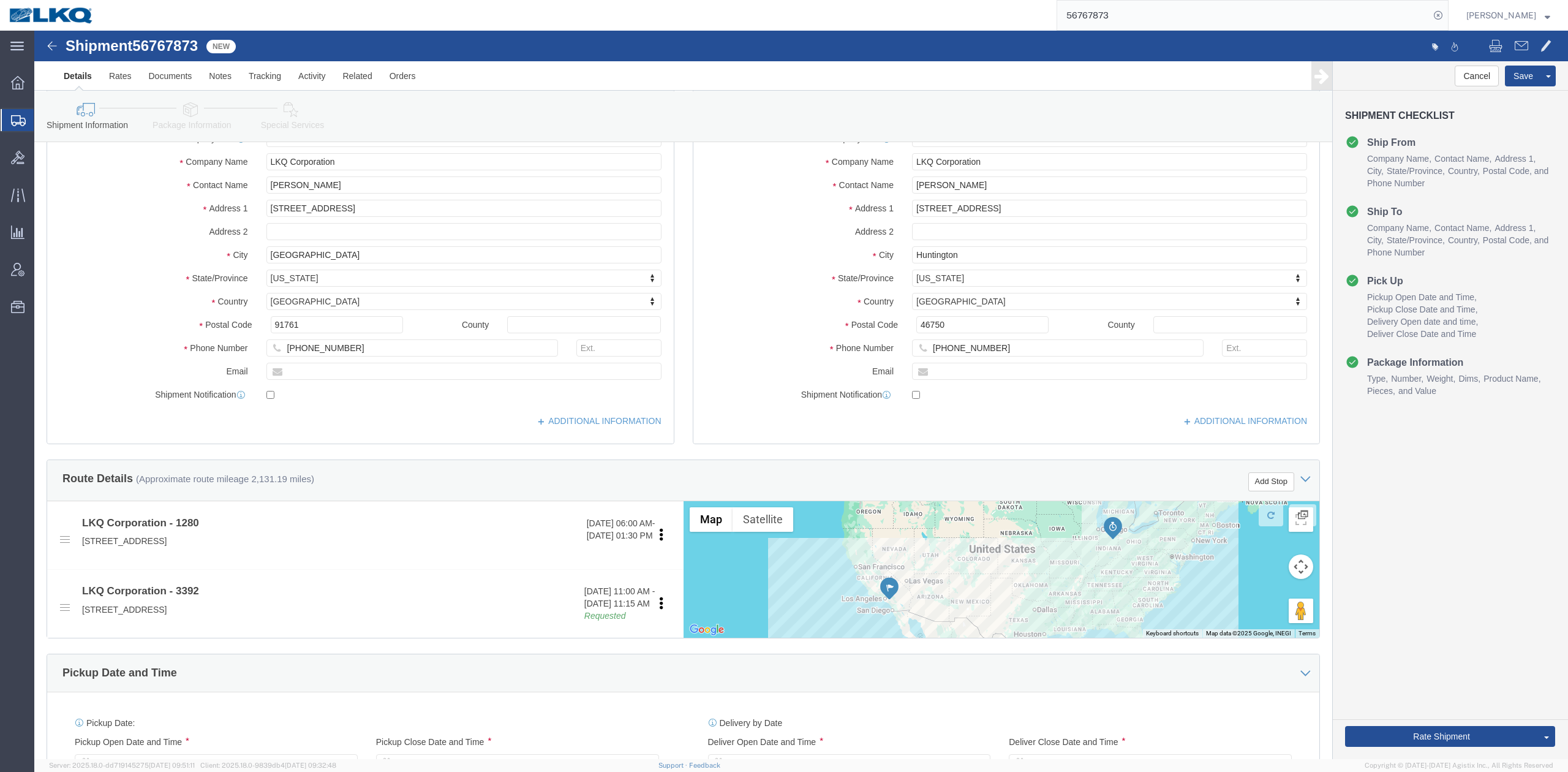
scroll to position [408, 0]
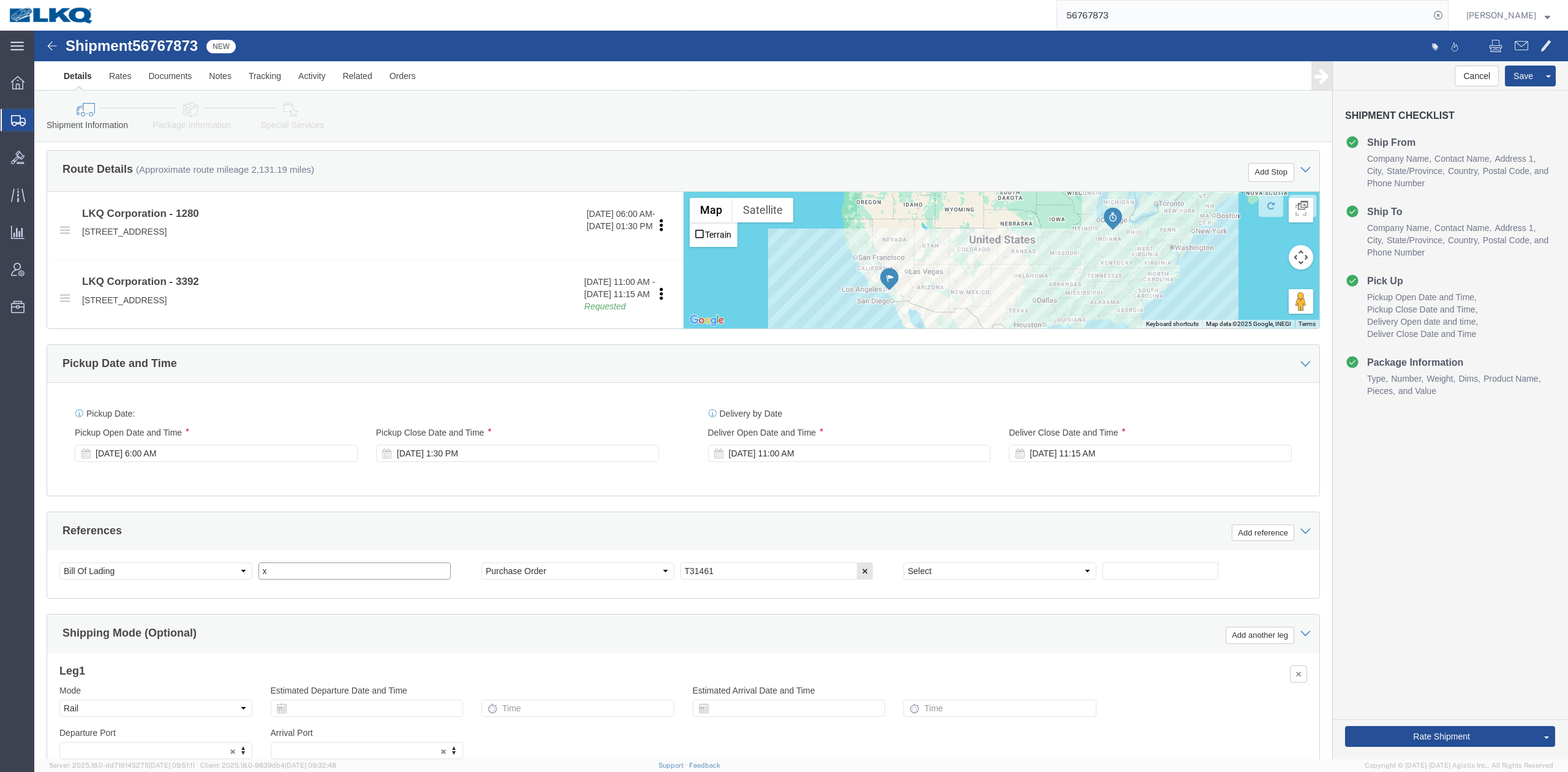
click input "x"
type input "56767873"
click button "Rate Shipment"
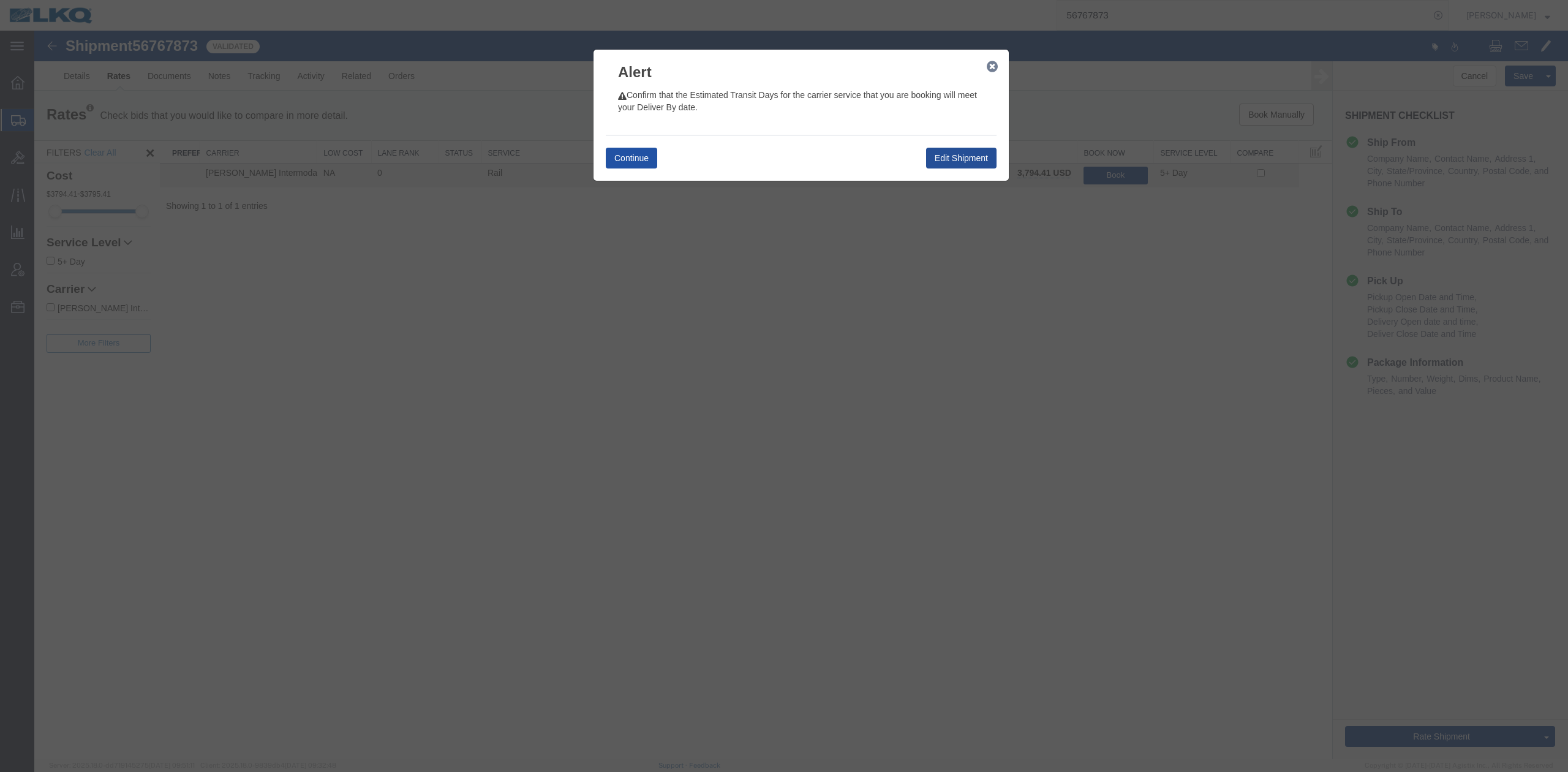
click at [630, 149] on button "Continue" at bounding box center [631, 157] width 52 height 21
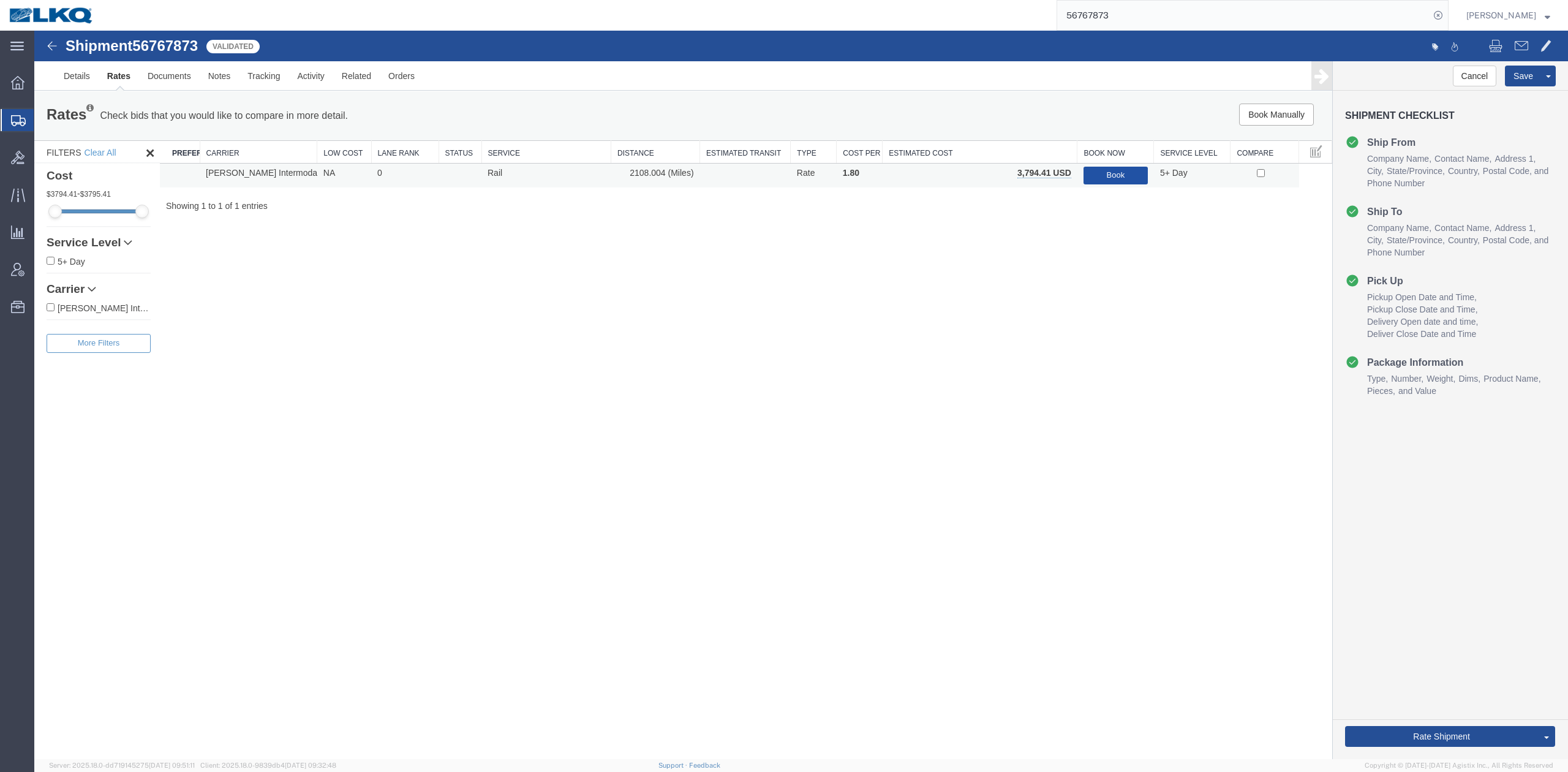
click at [1120, 175] on button "Book" at bounding box center [1115, 176] width 65 height 18
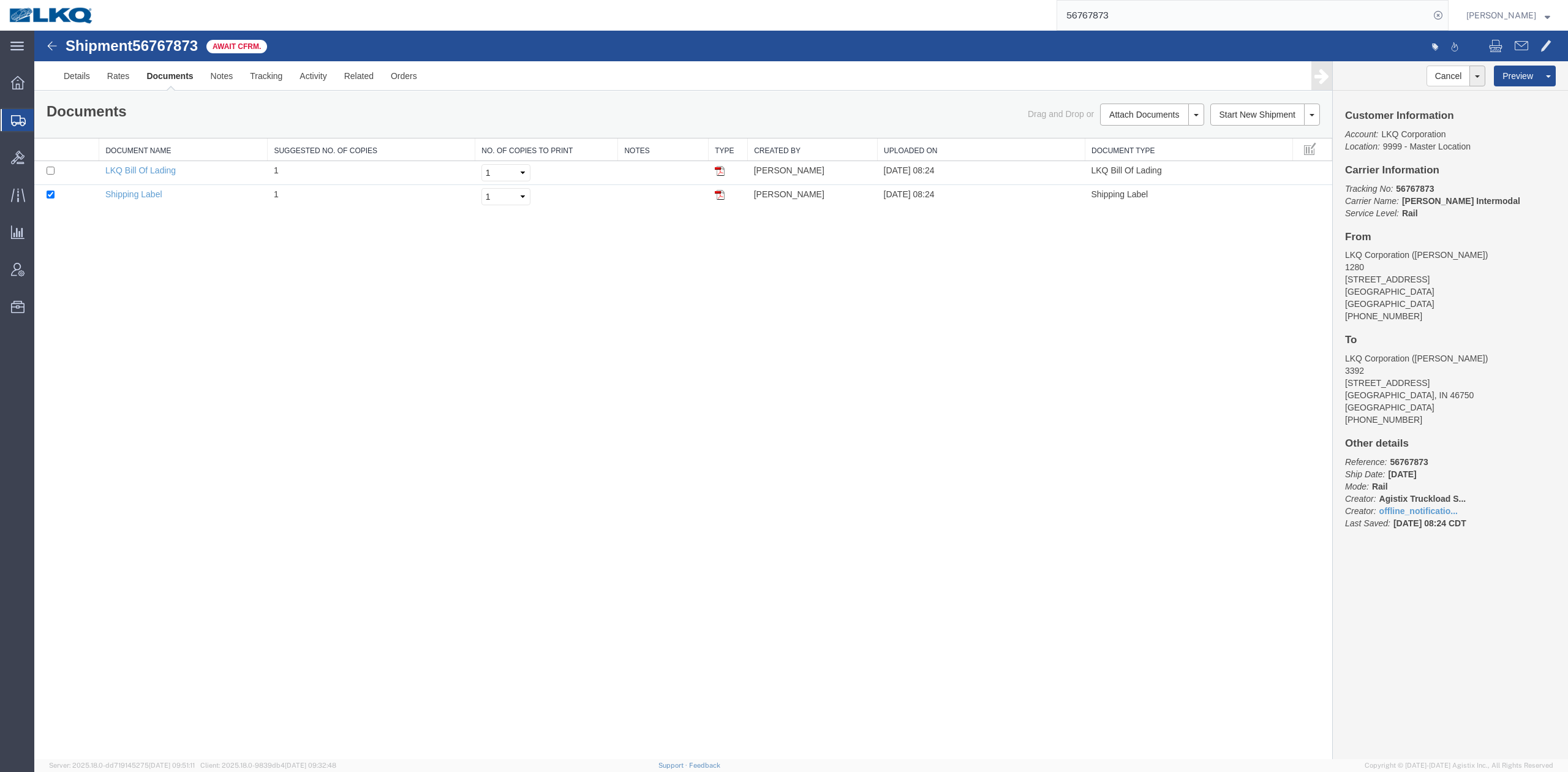
click at [1120, 14] on input "56767873" at bounding box center [1243, 15] width 372 height 29
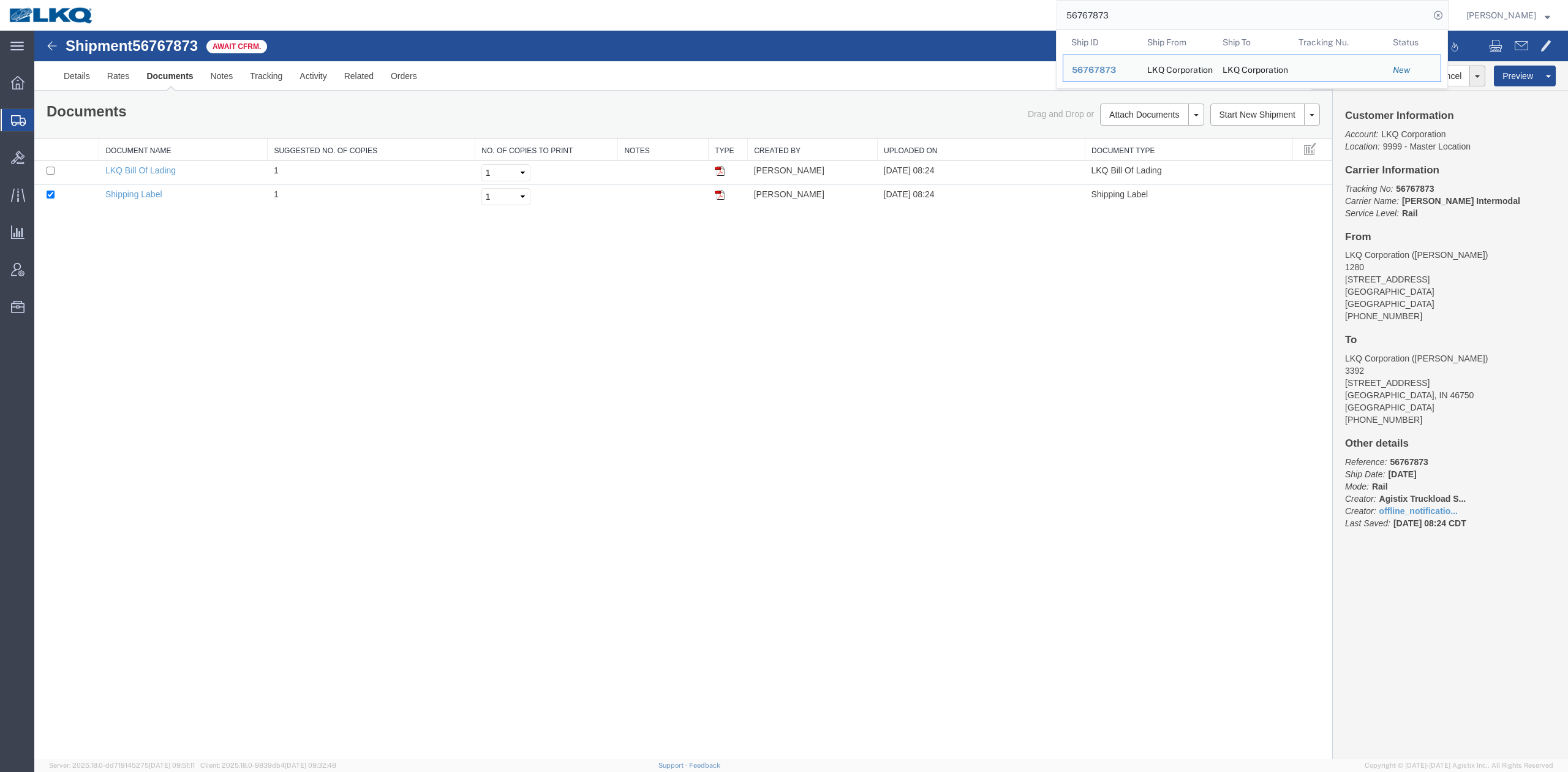
click at [1120, 14] on input "56767873" at bounding box center [1243, 15] width 372 height 29
paste input "691151"
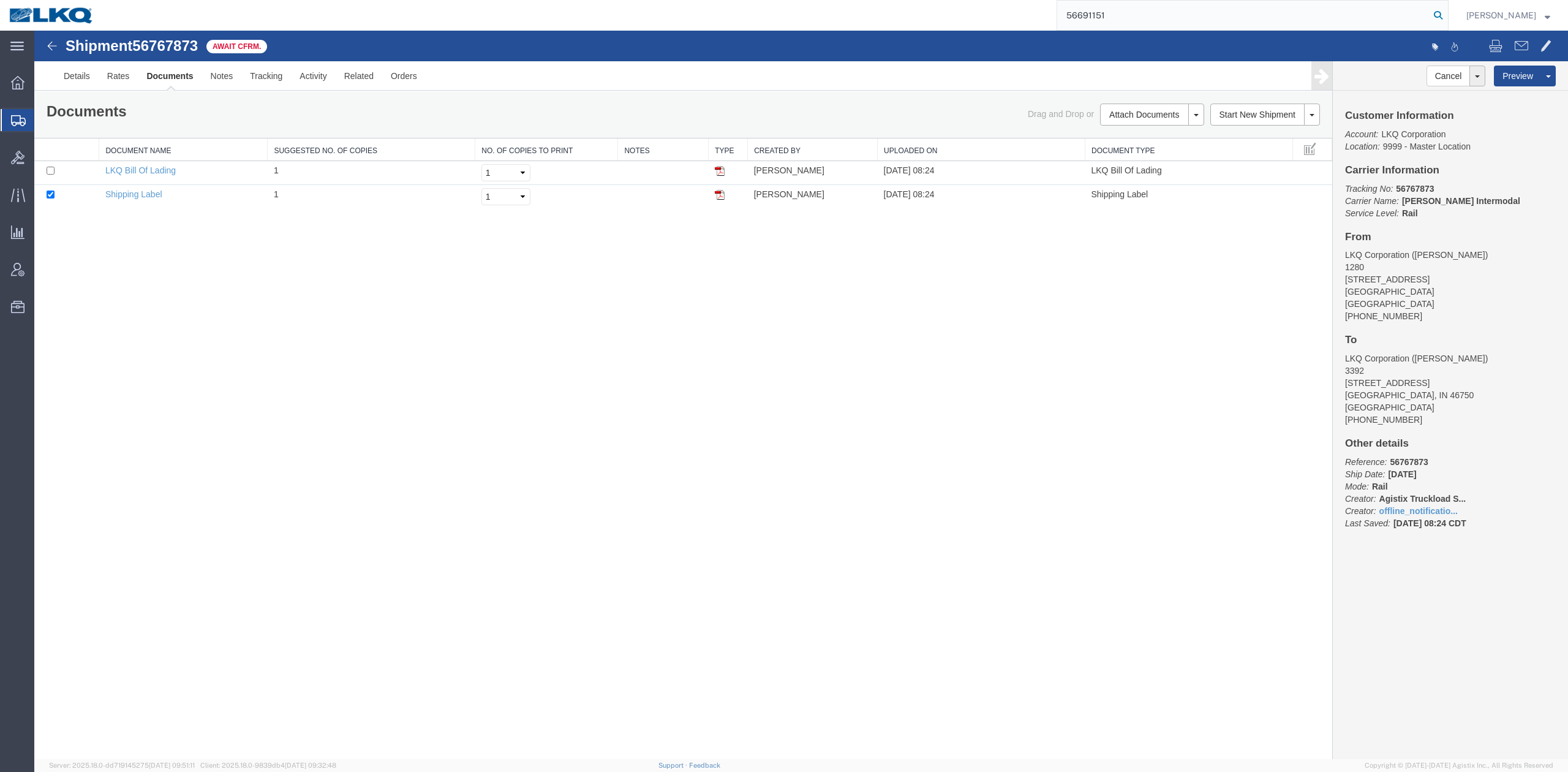
click at [1449, 15] on form "56691151" at bounding box center [1252, 15] width 392 height 31
click at [1430, 21] on input "56691151" at bounding box center [1243, 15] width 372 height 29
click at [1449, 20] on form "56691151" at bounding box center [1252, 15] width 392 height 31
drag, startPoint x: 1451, startPoint y: 20, endPoint x: 1320, endPoint y: 36, distance: 132.0
click at [1447, 20] on icon at bounding box center [1438, 15] width 17 height 17
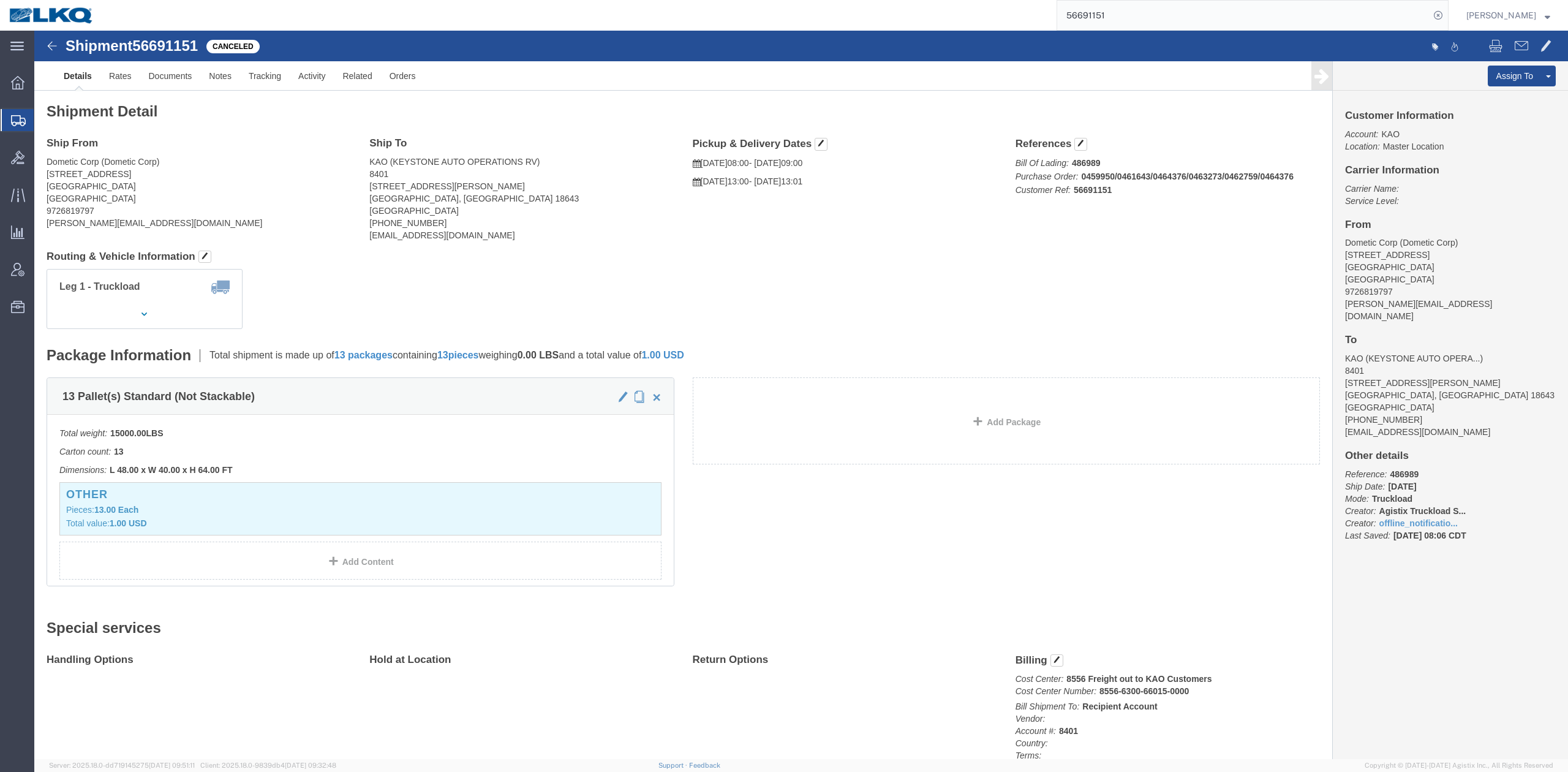
click at [1125, 15] on input "56691151" at bounding box center [1243, 15] width 372 height 29
click at [1125, 14] on input "56691151" at bounding box center [1243, 15] width 372 height 29
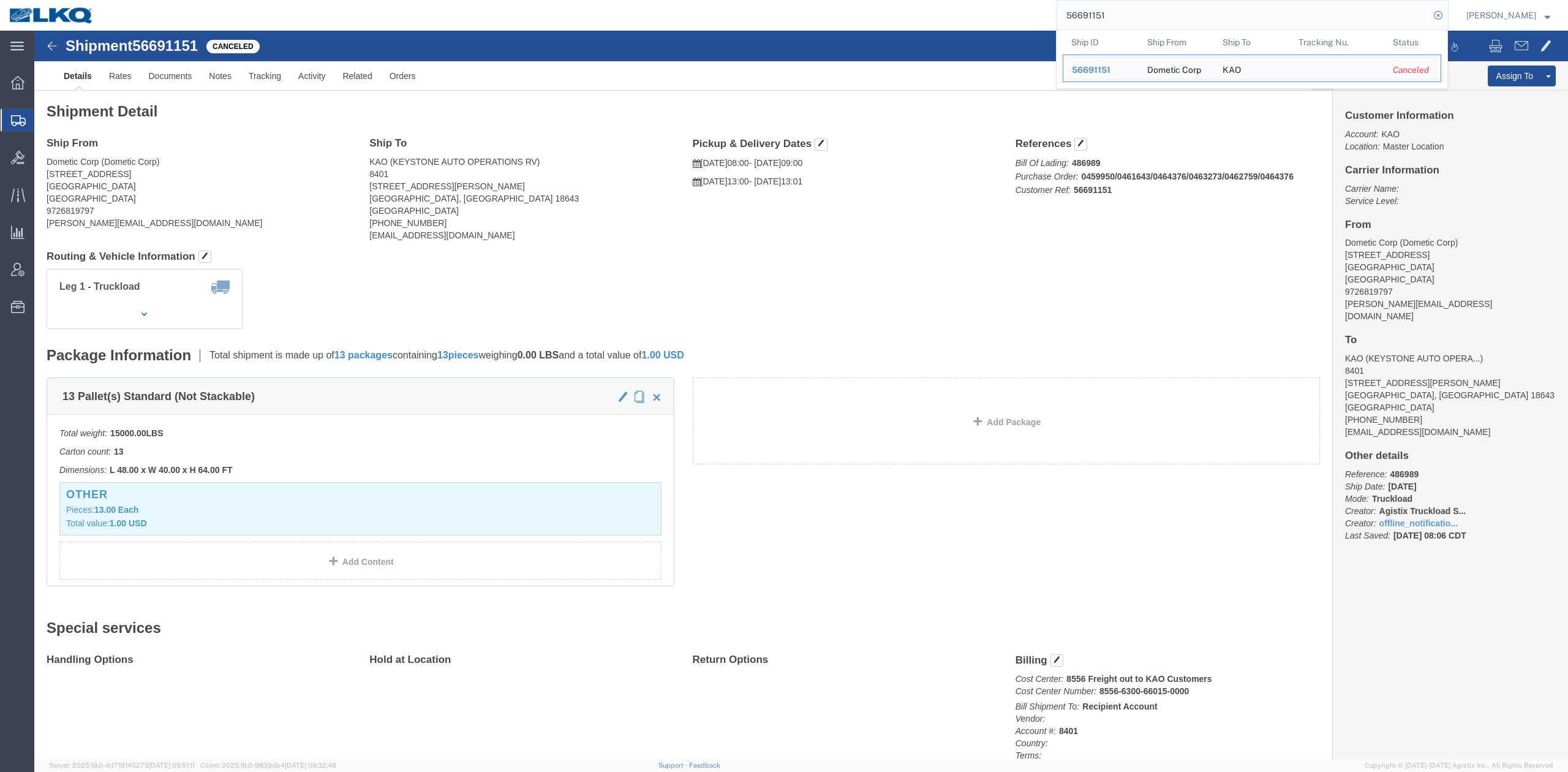
paste input "719233"
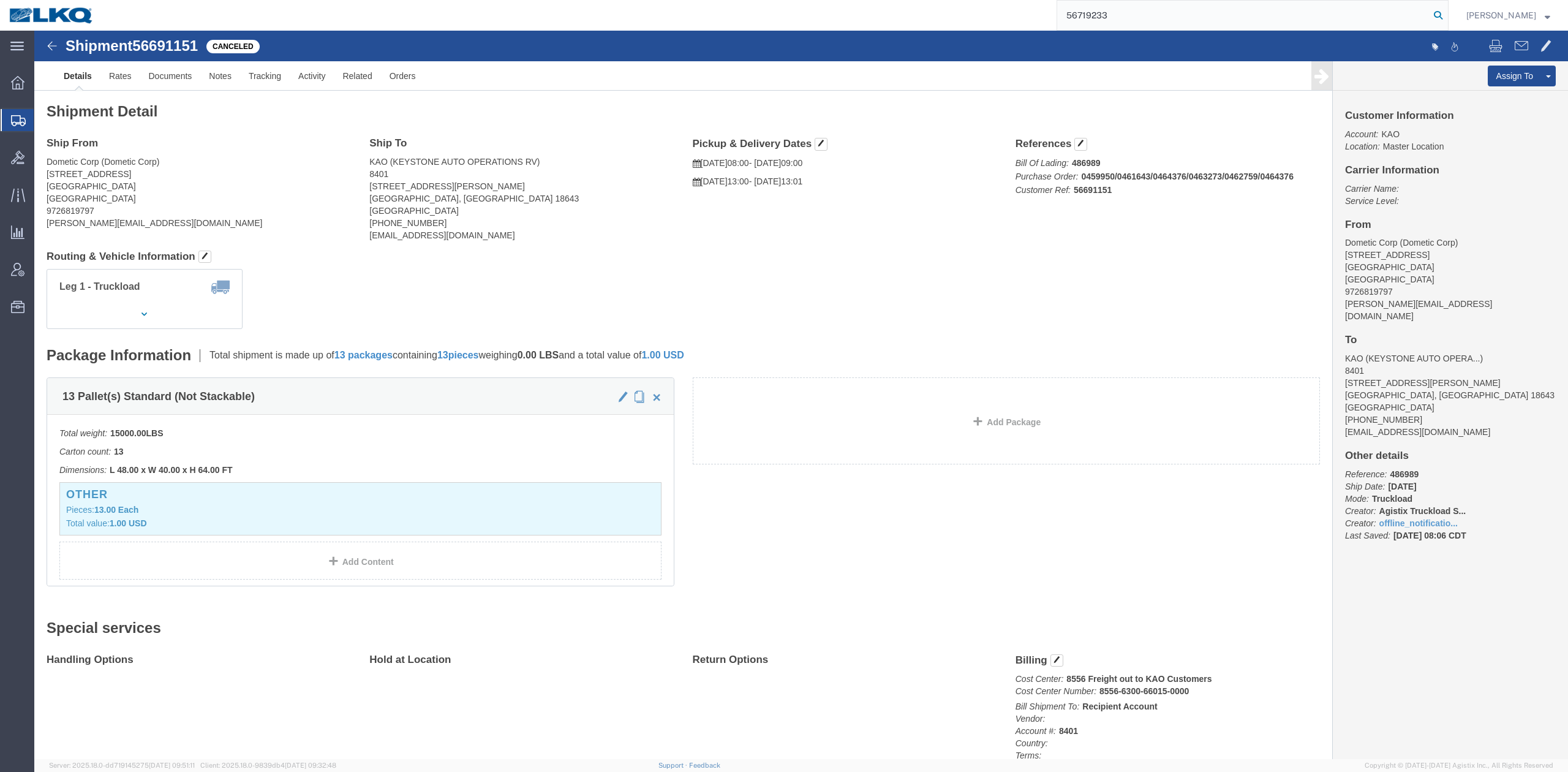
click at [1447, 10] on icon at bounding box center [1438, 15] width 17 height 17
click at [1127, 15] on input "56719233" at bounding box center [1243, 15] width 372 height 29
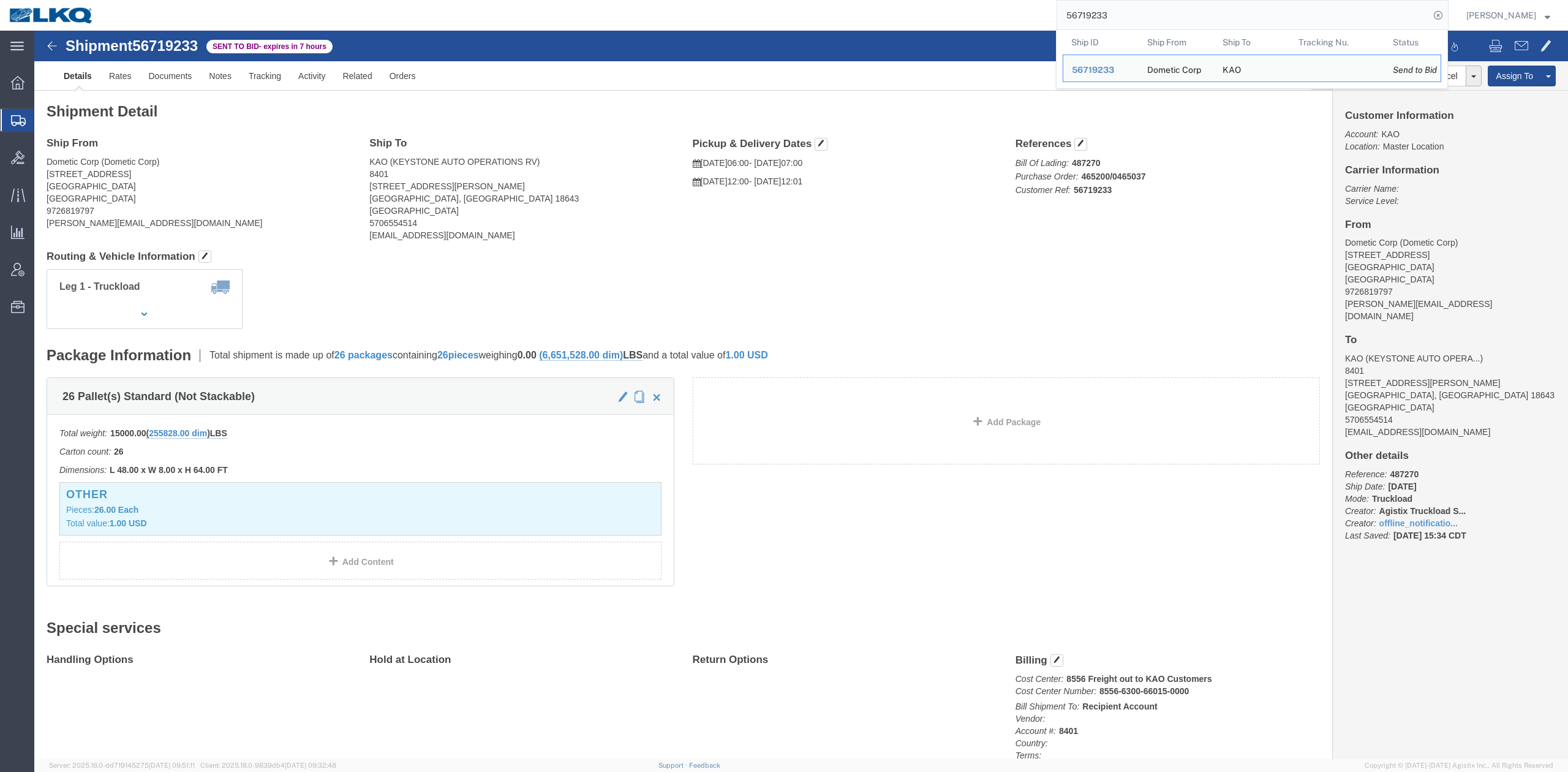
paste input "77797"
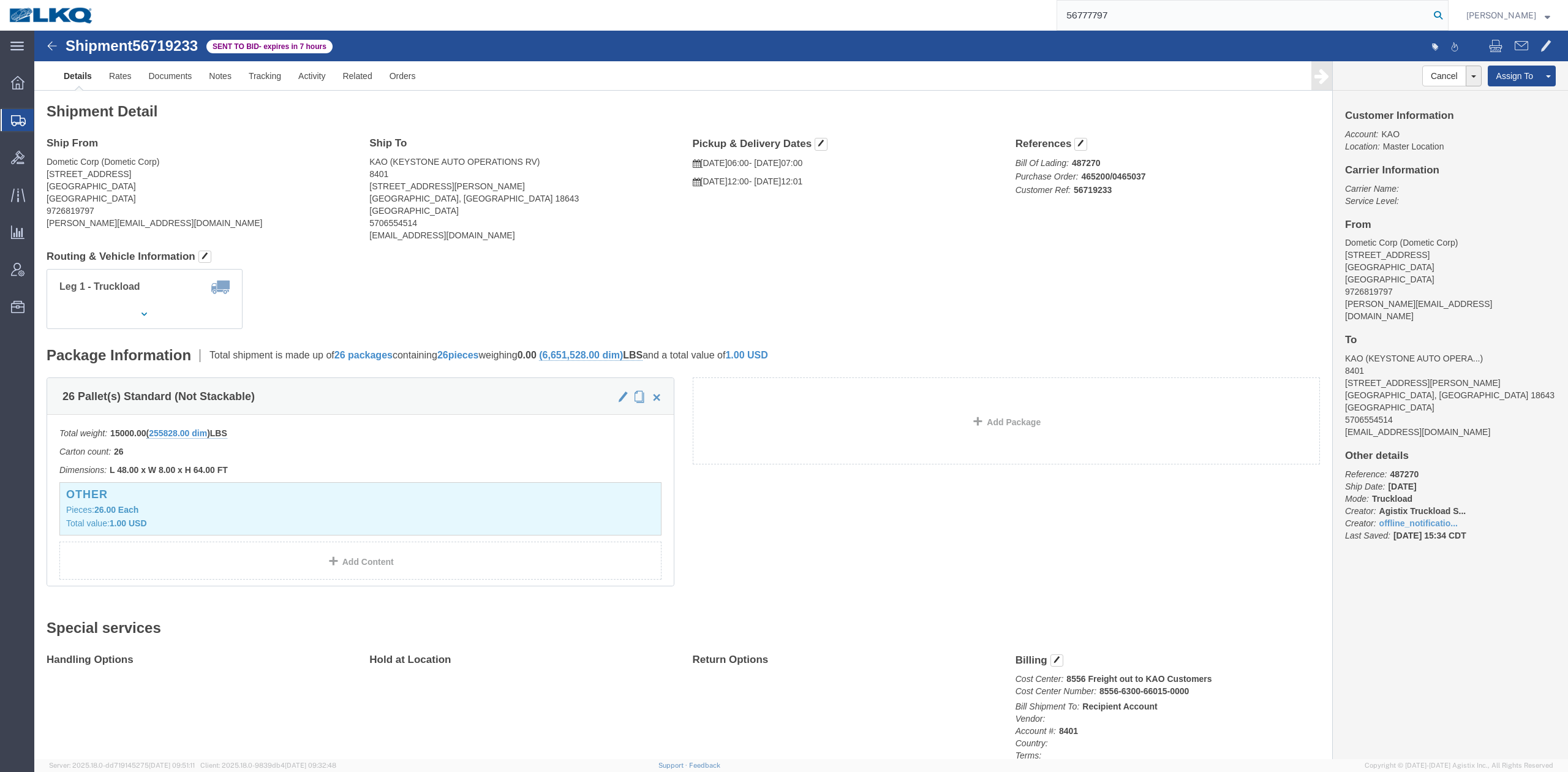
type input "56777797"
click at [1447, 23] on icon at bounding box center [1438, 15] width 17 height 17
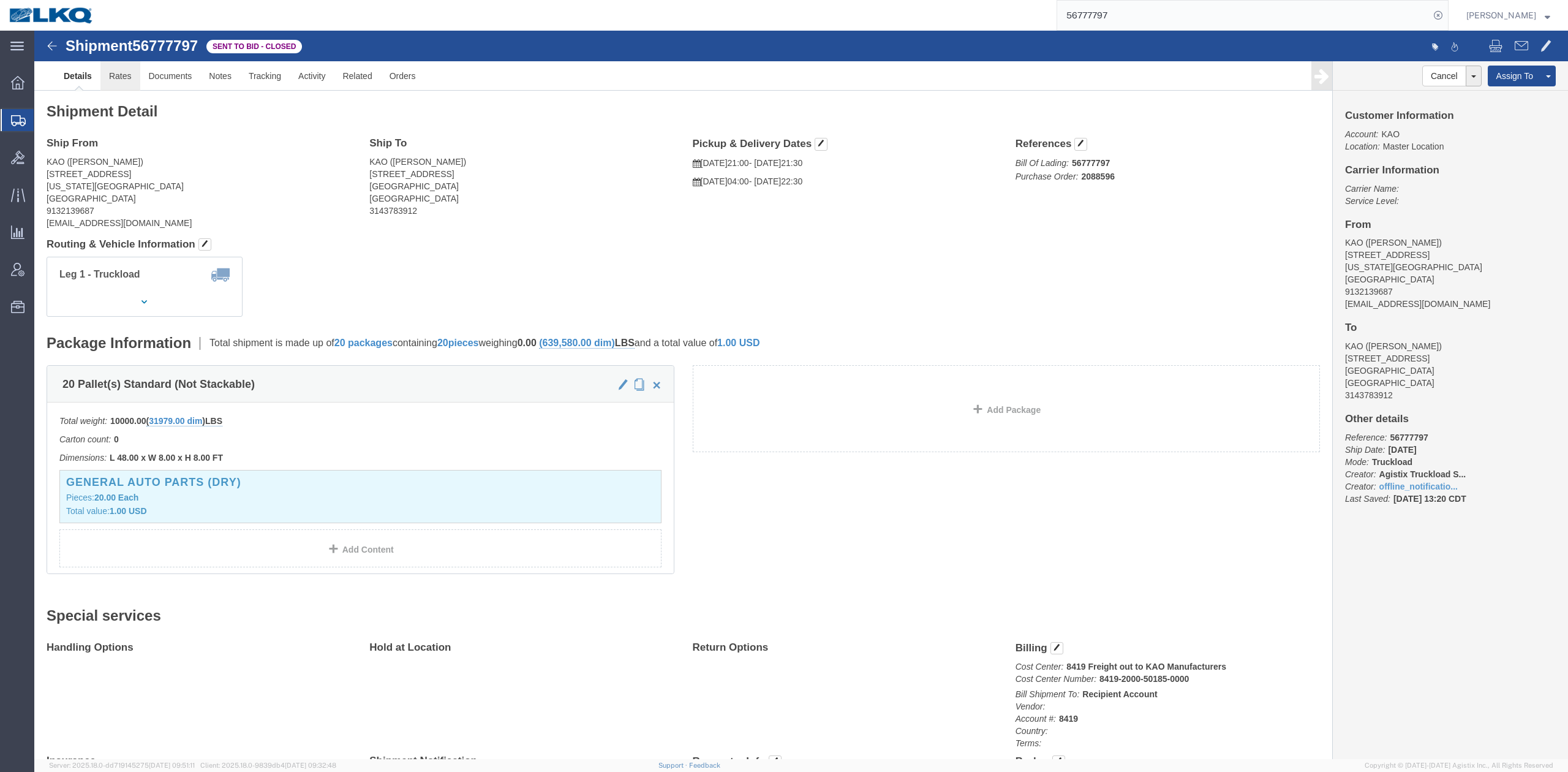
click link "Rates"
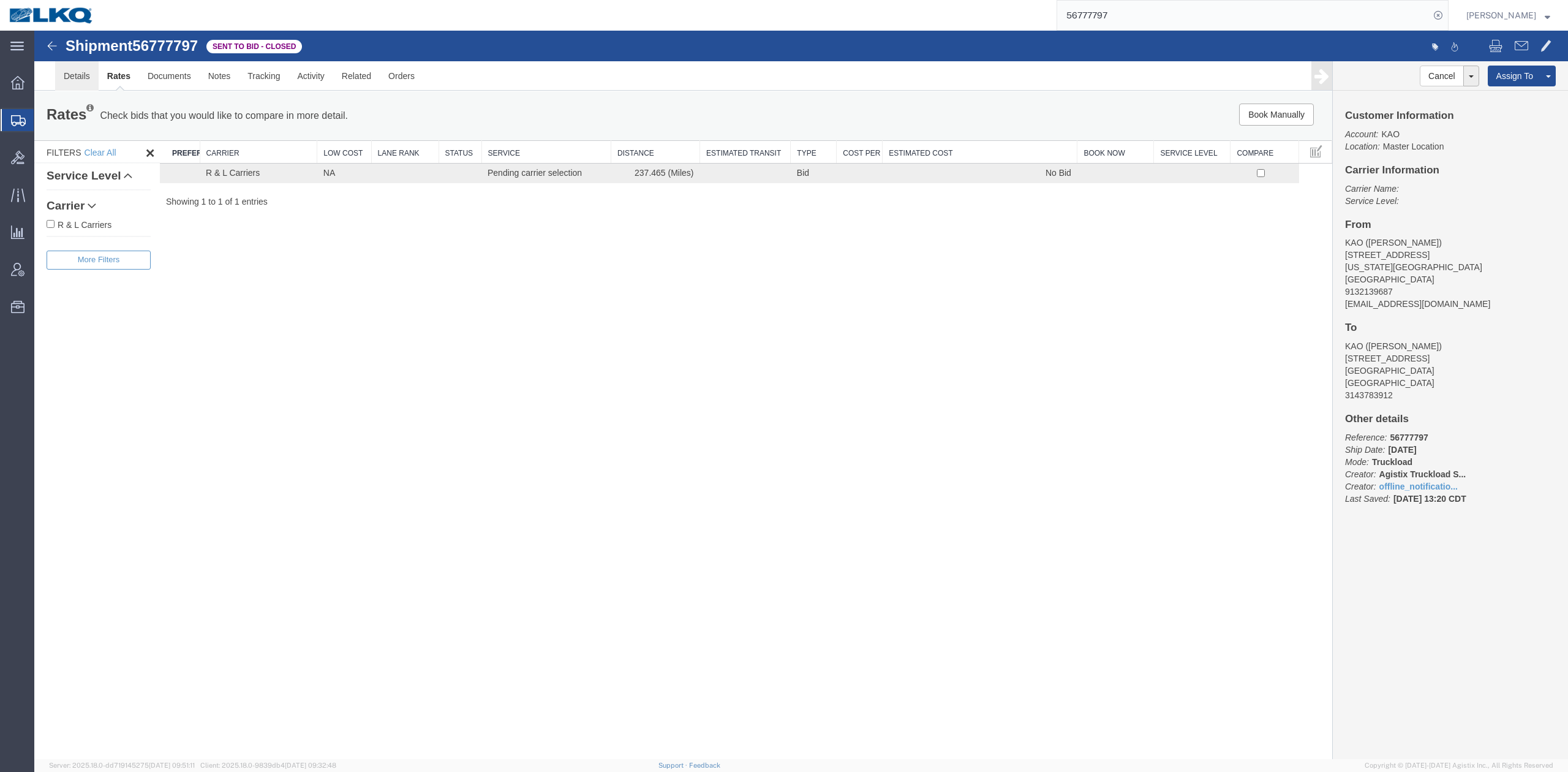
click at [77, 74] on link "Details" at bounding box center [77, 76] width 44 height 29
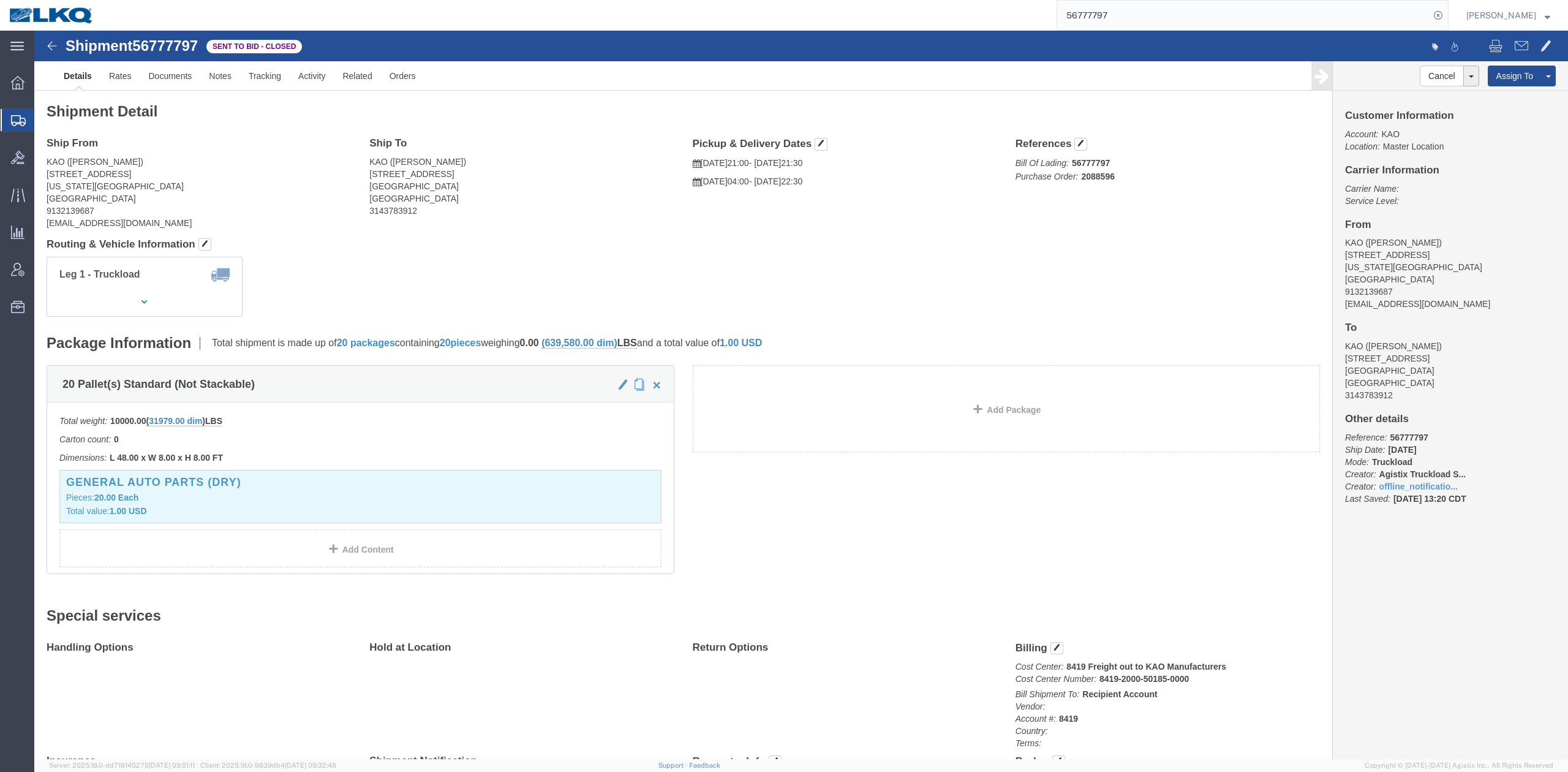
drag, startPoint x: 598, startPoint y: 190, endPoint x: 759, endPoint y: 139, distance: 168.9
click div "Ship From KAO (Earl Cleveland) 90 Shawnee Ave. Kansas City, KS 66105 United Sta…"
click span "button"
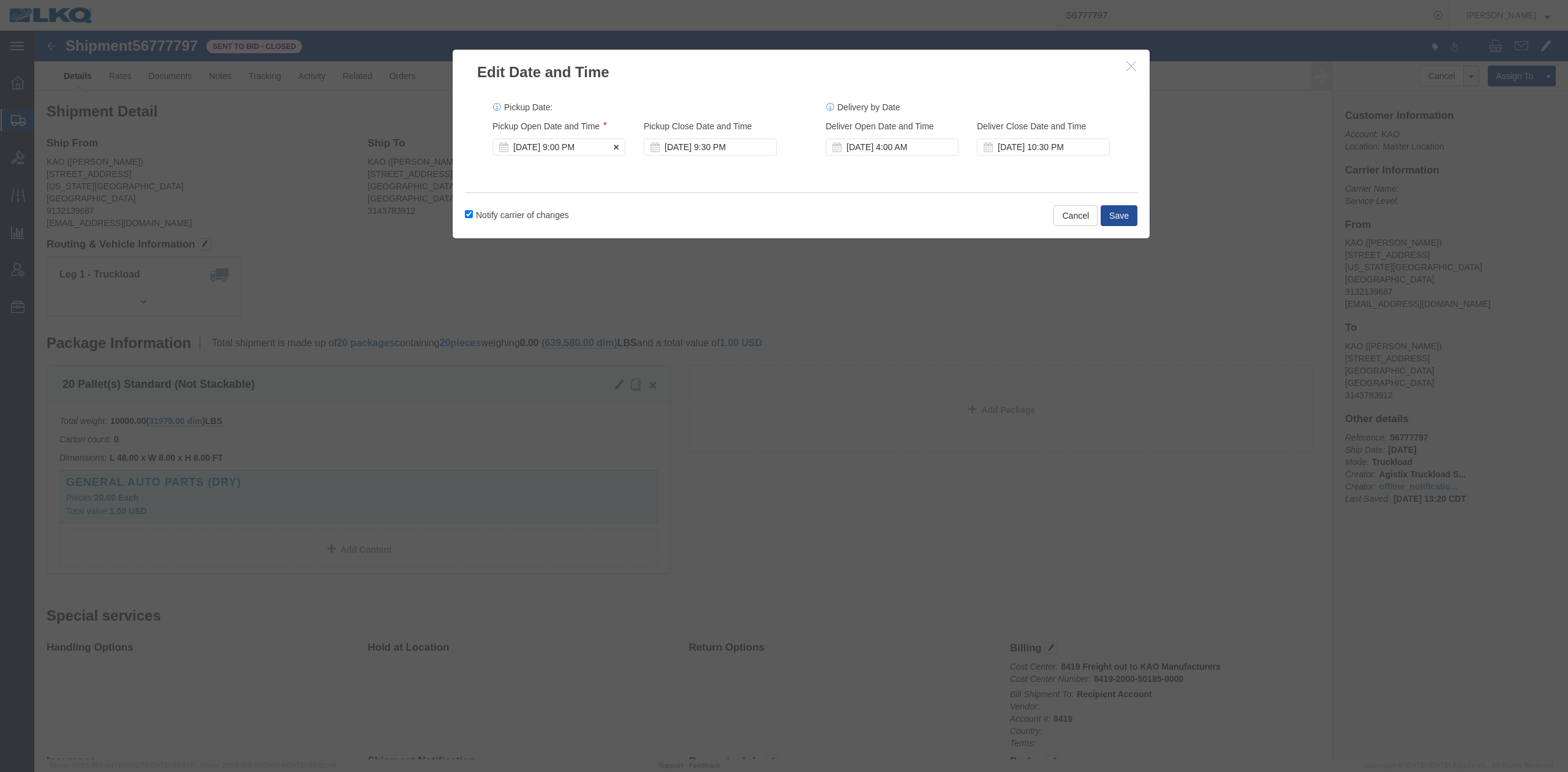
click div "Sep 11 2025 9:00 PM"
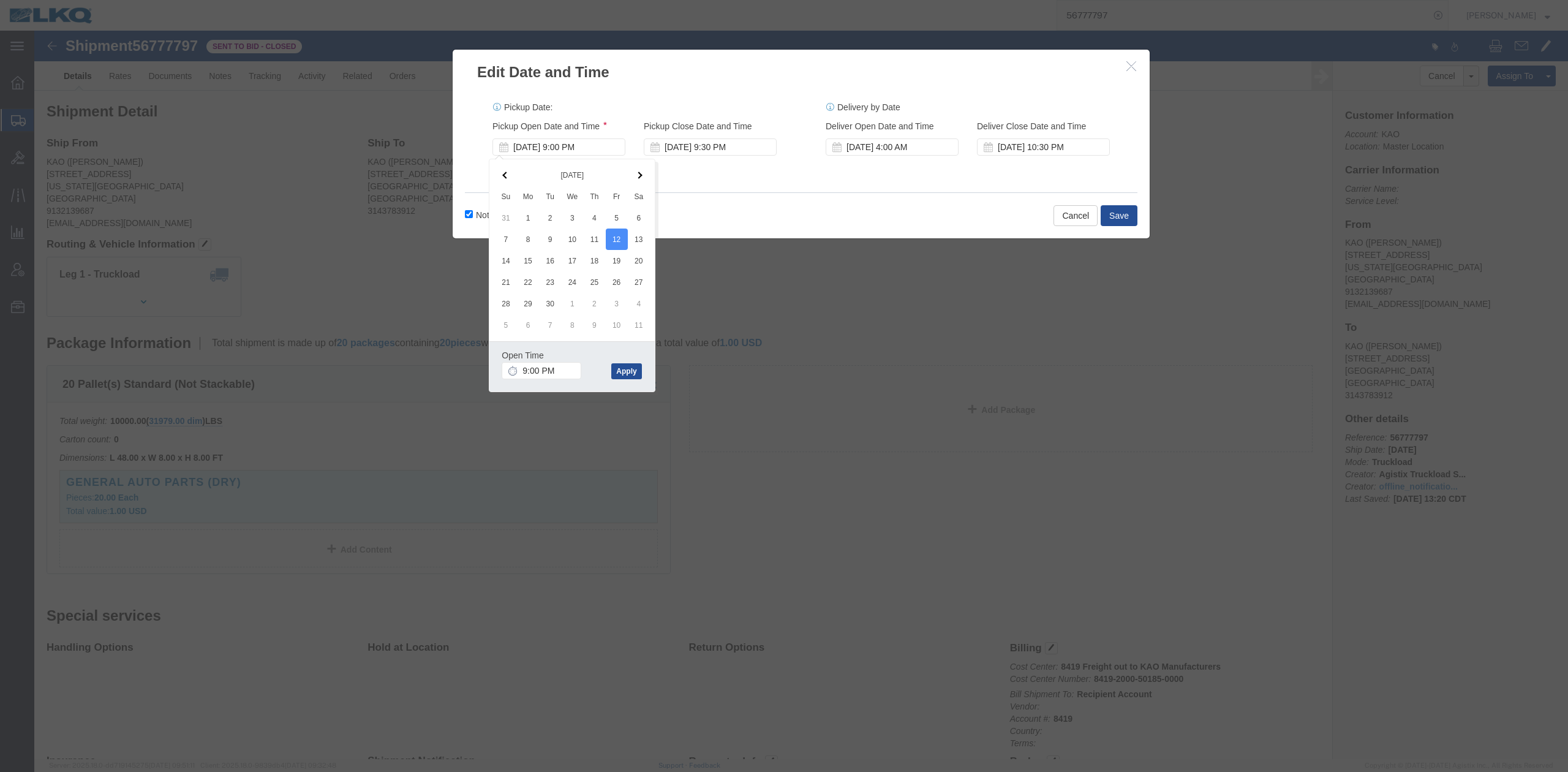
click div "Notify carrier of changes Cancel Save"
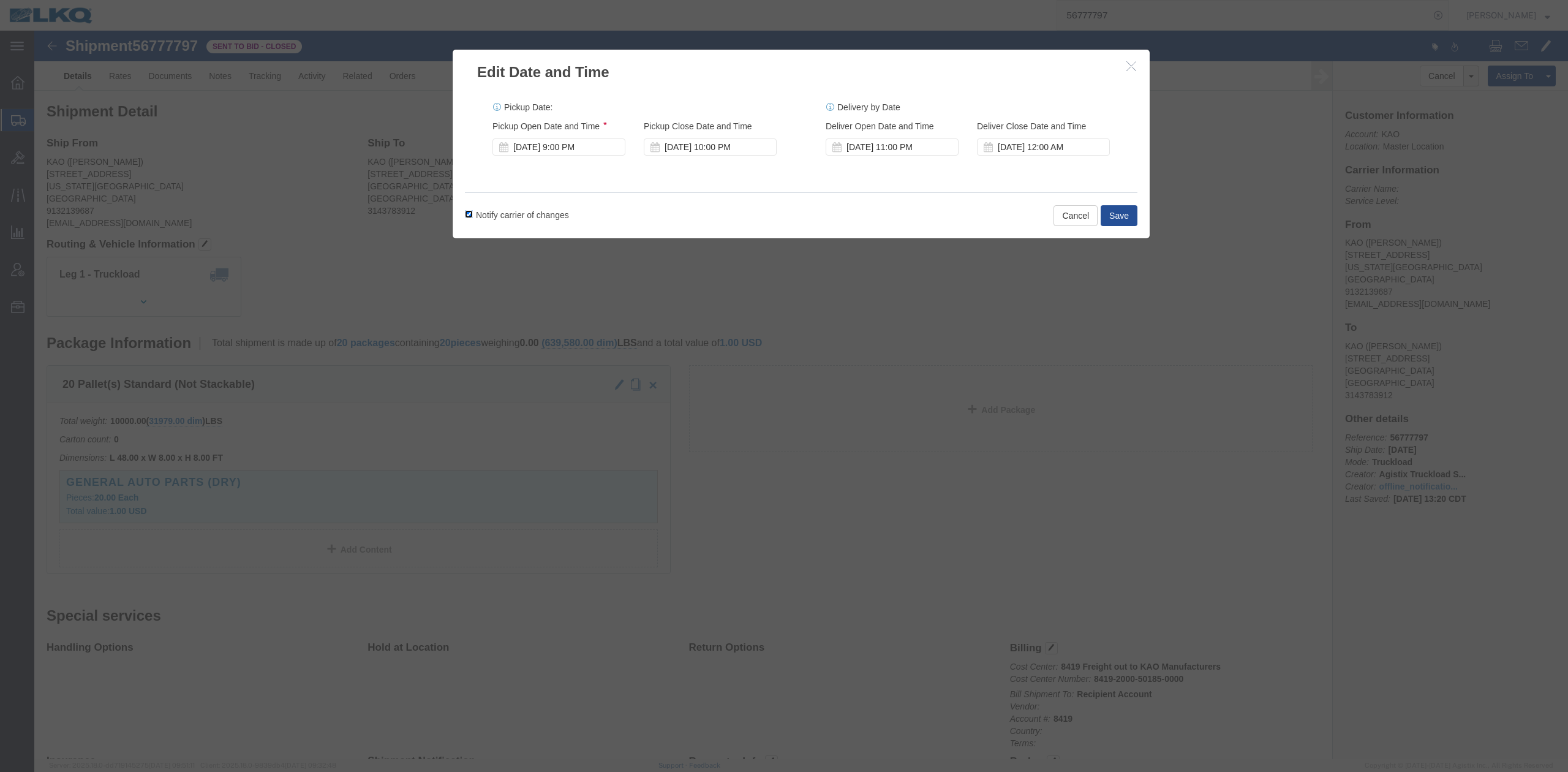
click input "Notify carrier of changes"
checkbox input "false"
click button "Save"
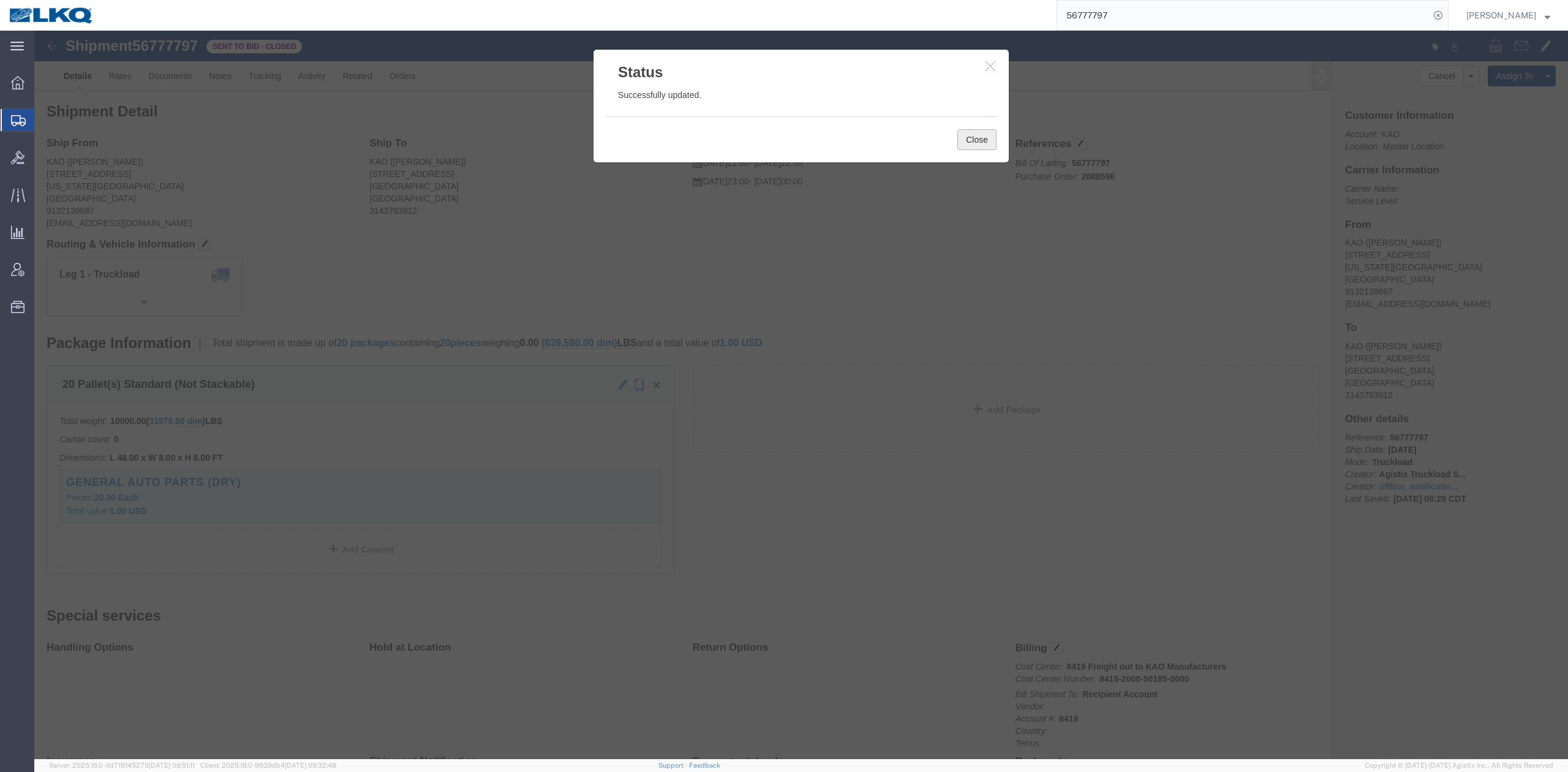
click button "Close"
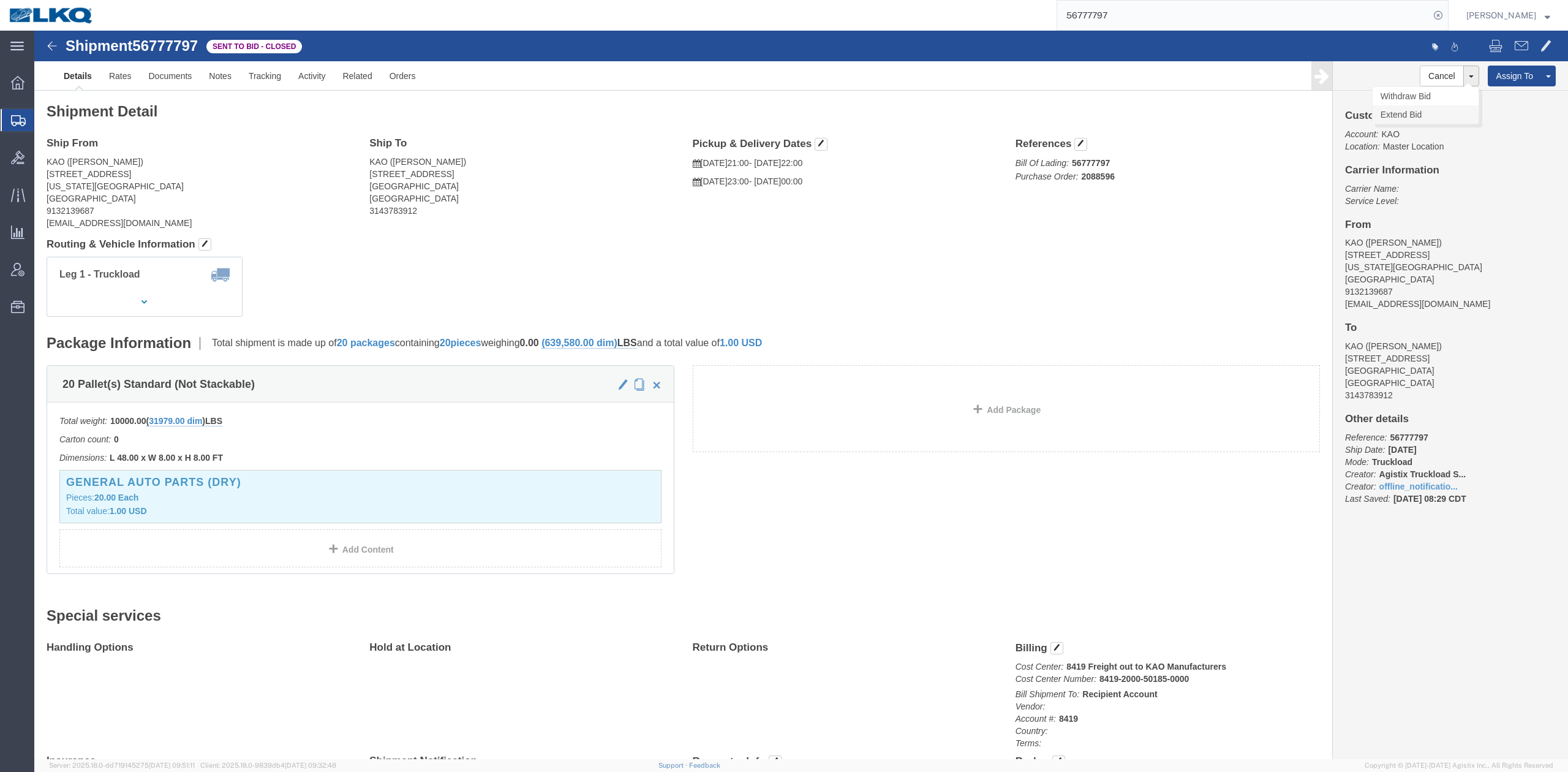
click link "Extend Bid"
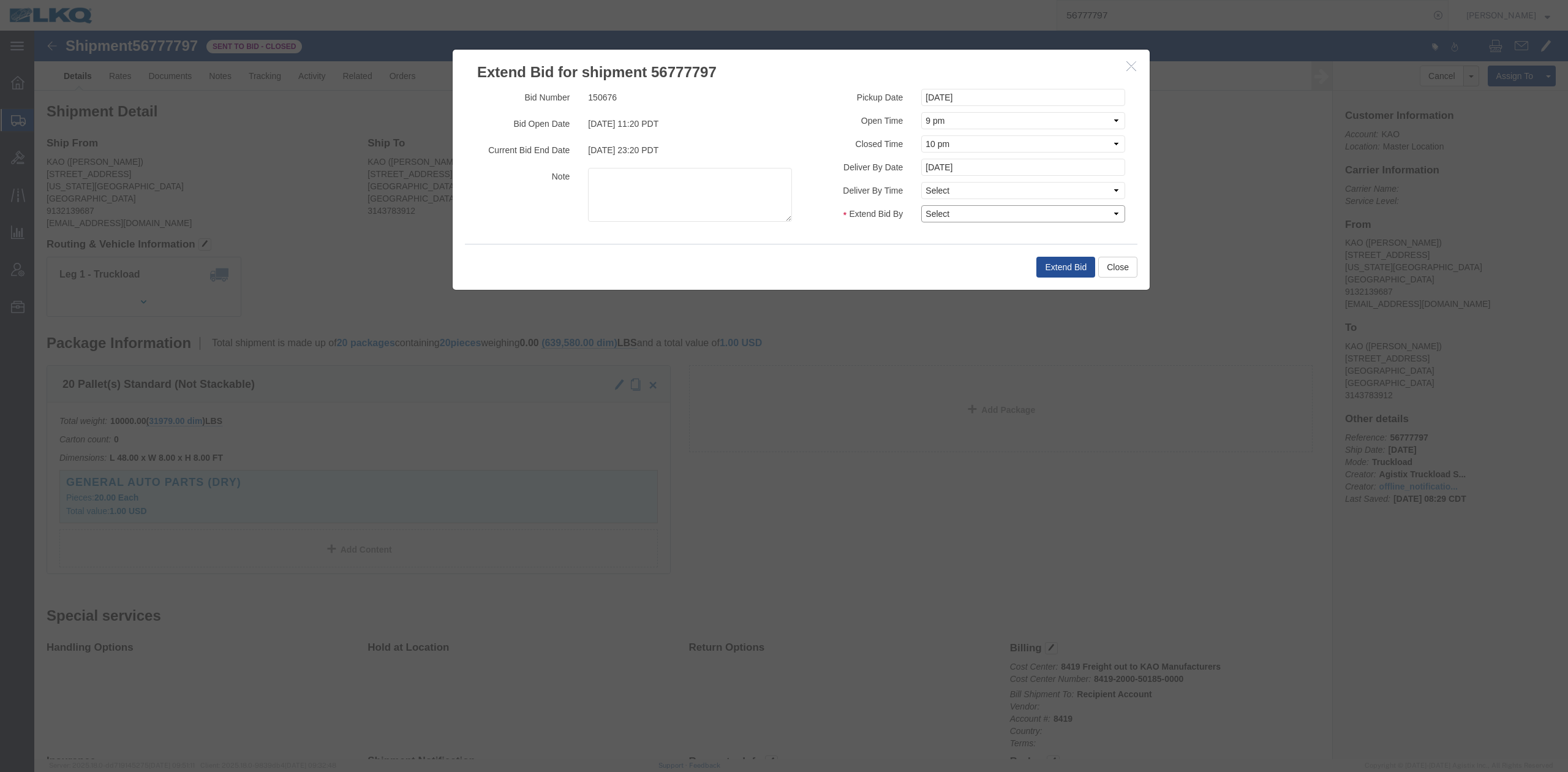
click select "Select 30 Min (Rush) 1 Hour (Rush) 2 Hours (Rush) 4 Hours (Rush) 8 Hours (Rush)…"
select select "24"
click select "Select 30 Min (Rush) 1 Hour (Rush) 2 Hours (Rush) 4 Hours (Rush) 8 Hours (Rush)…"
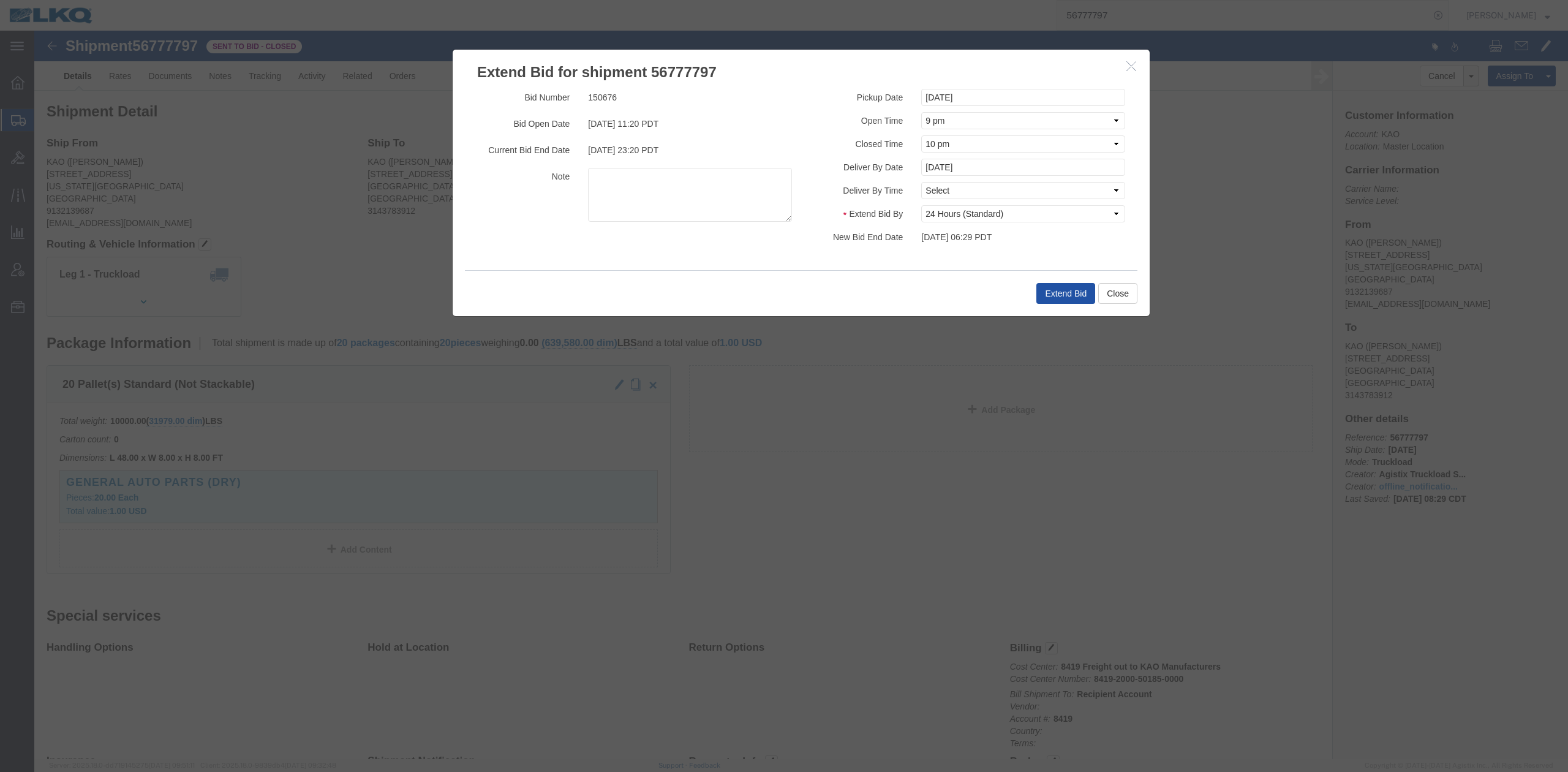
drag, startPoint x: 1013, startPoint y: 249, endPoint x: 1015, endPoint y: 258, distance: 9.2
click div "Extend Bid Close"
click button "Extend Bid"
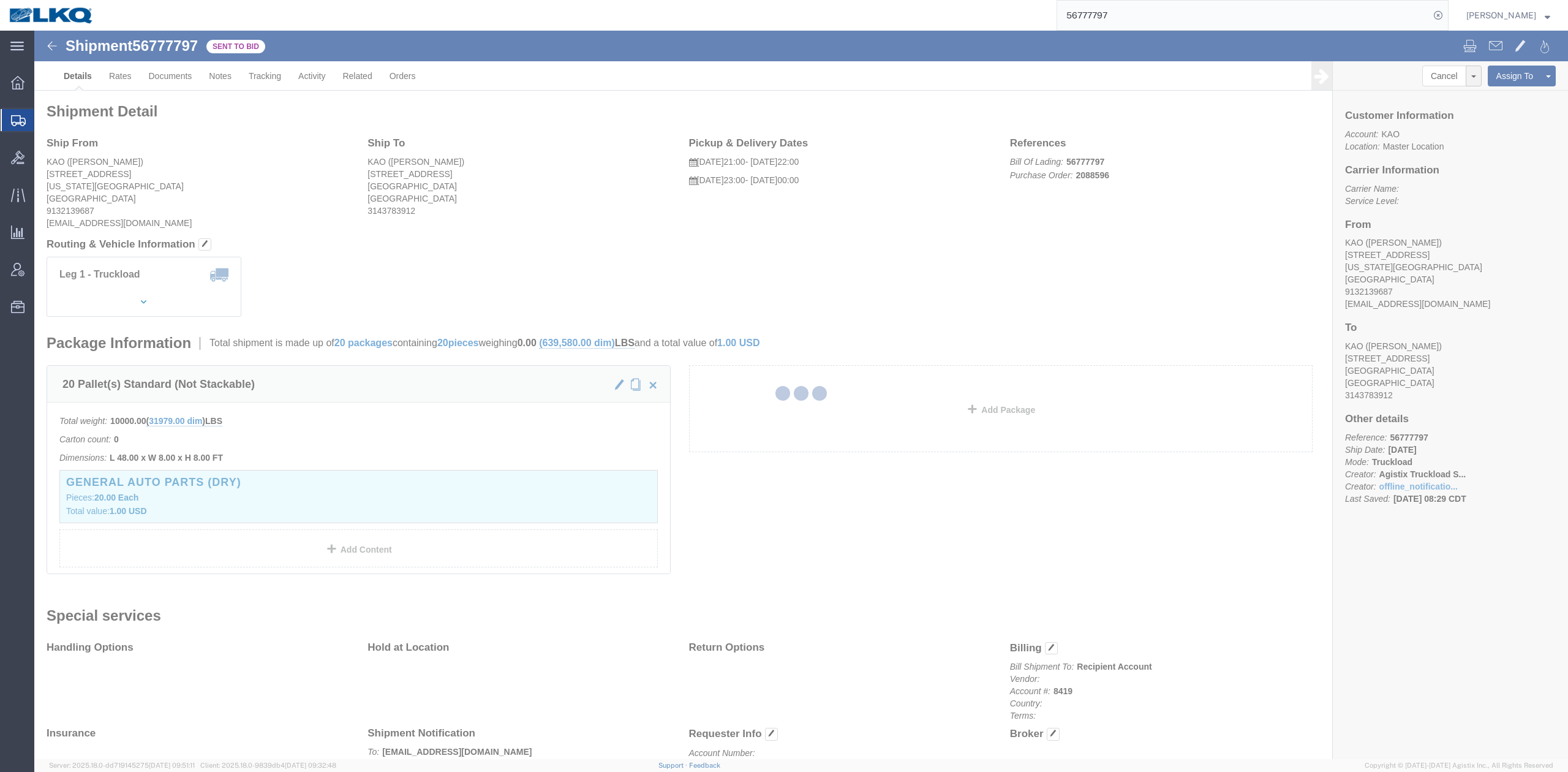
click at [707, 411] on div at bounding box center [801, 395] width 1533 height 728
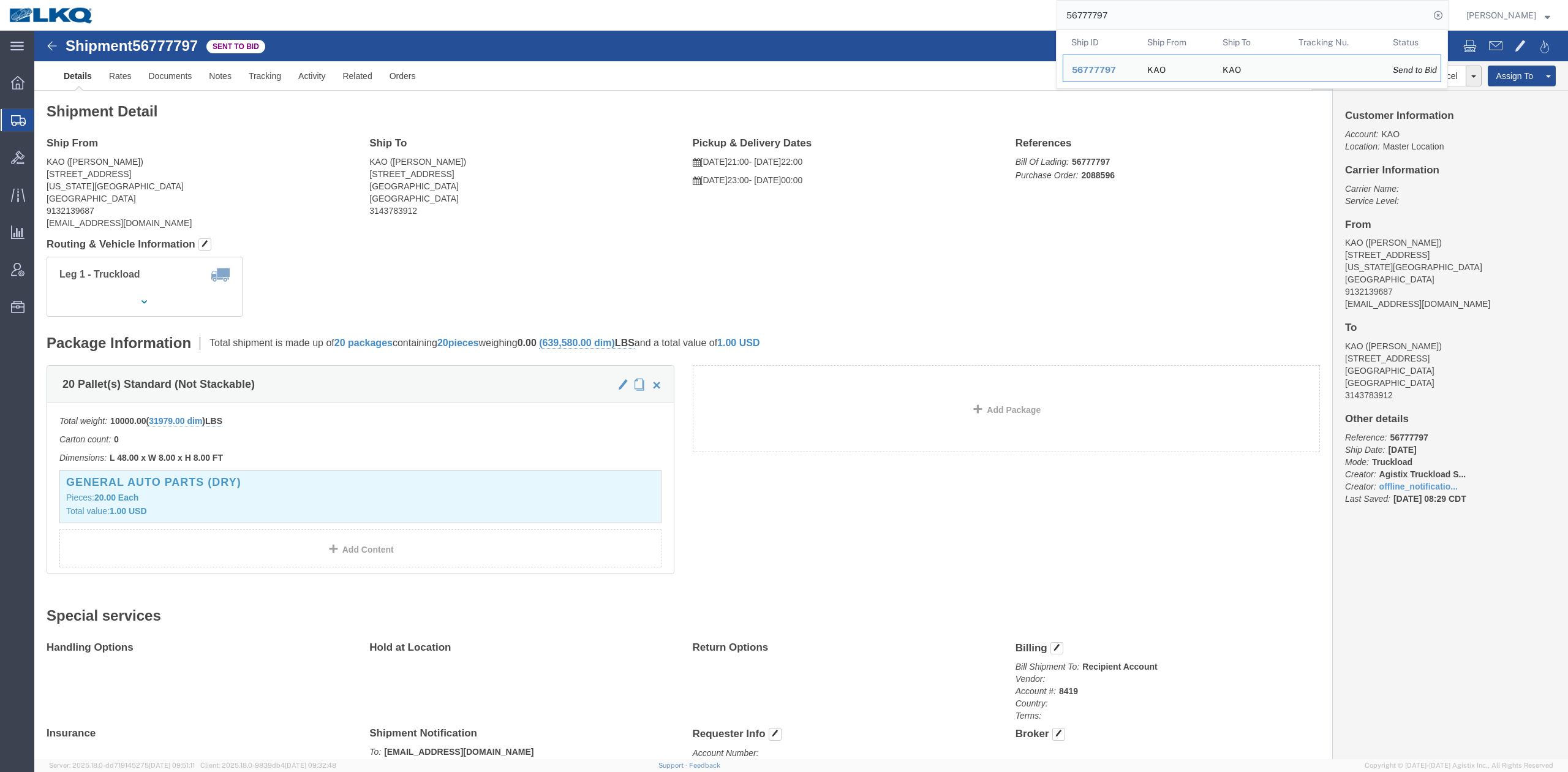
click at [1198, 8] on input "56777797" at bounding box center [1243, 15] width 372 height 29
paste input "411606"
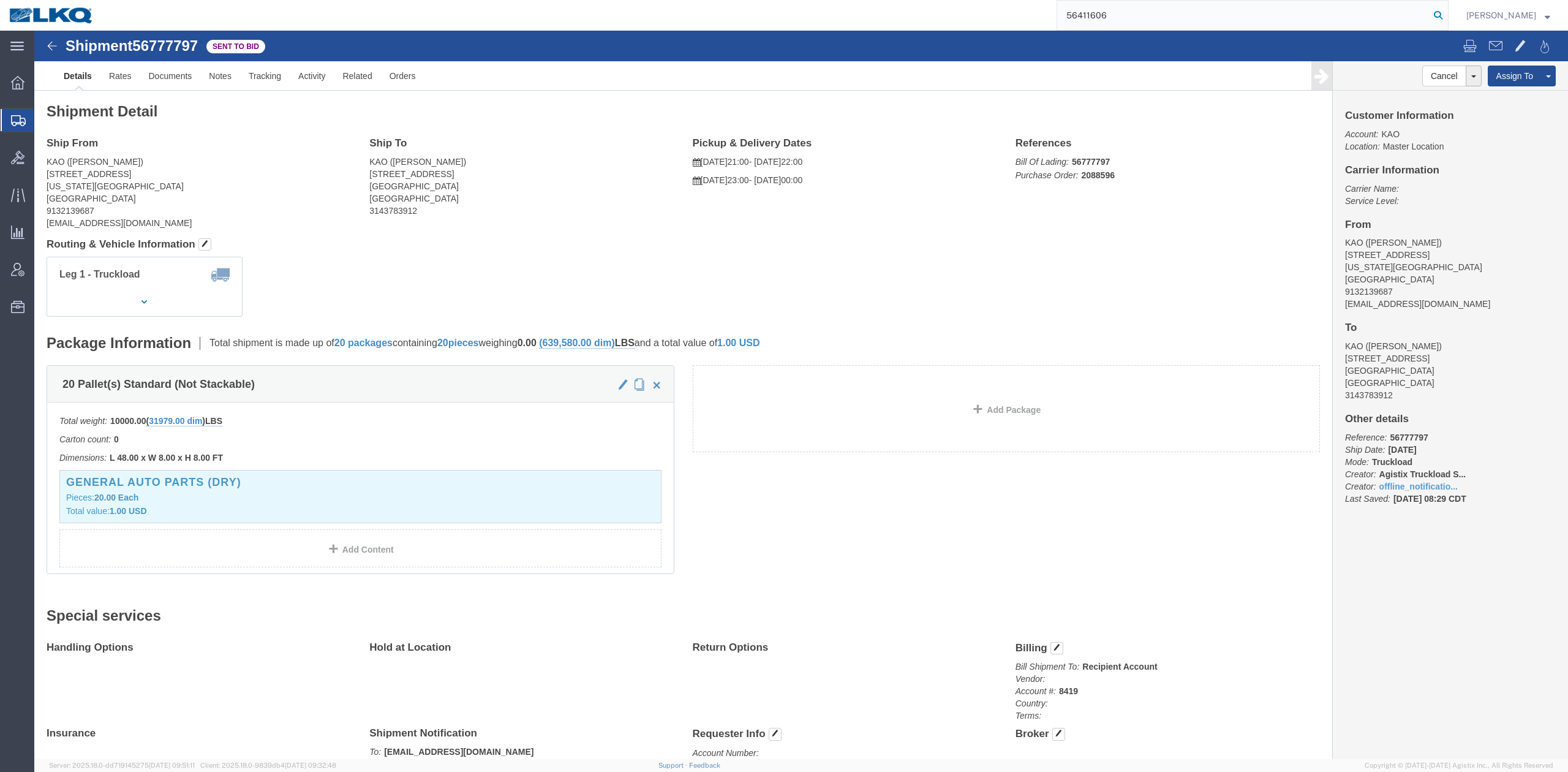
click at [1447, 17] on icon at bounding box center [1438, 15] width 17 height 17
type input "56411606"
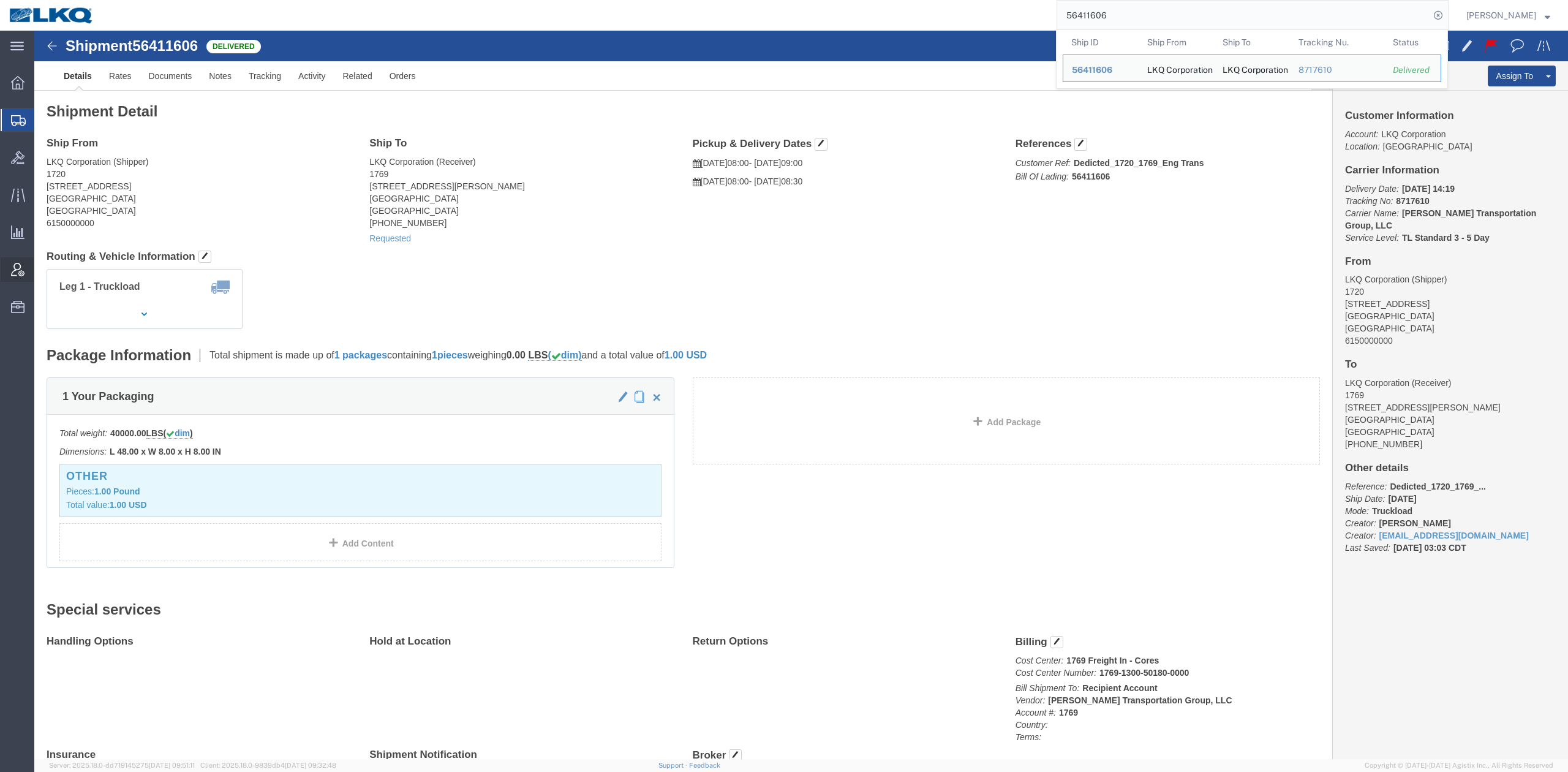
click at [10, 270] on div at bounding box center [18, 269] width 35 height 25
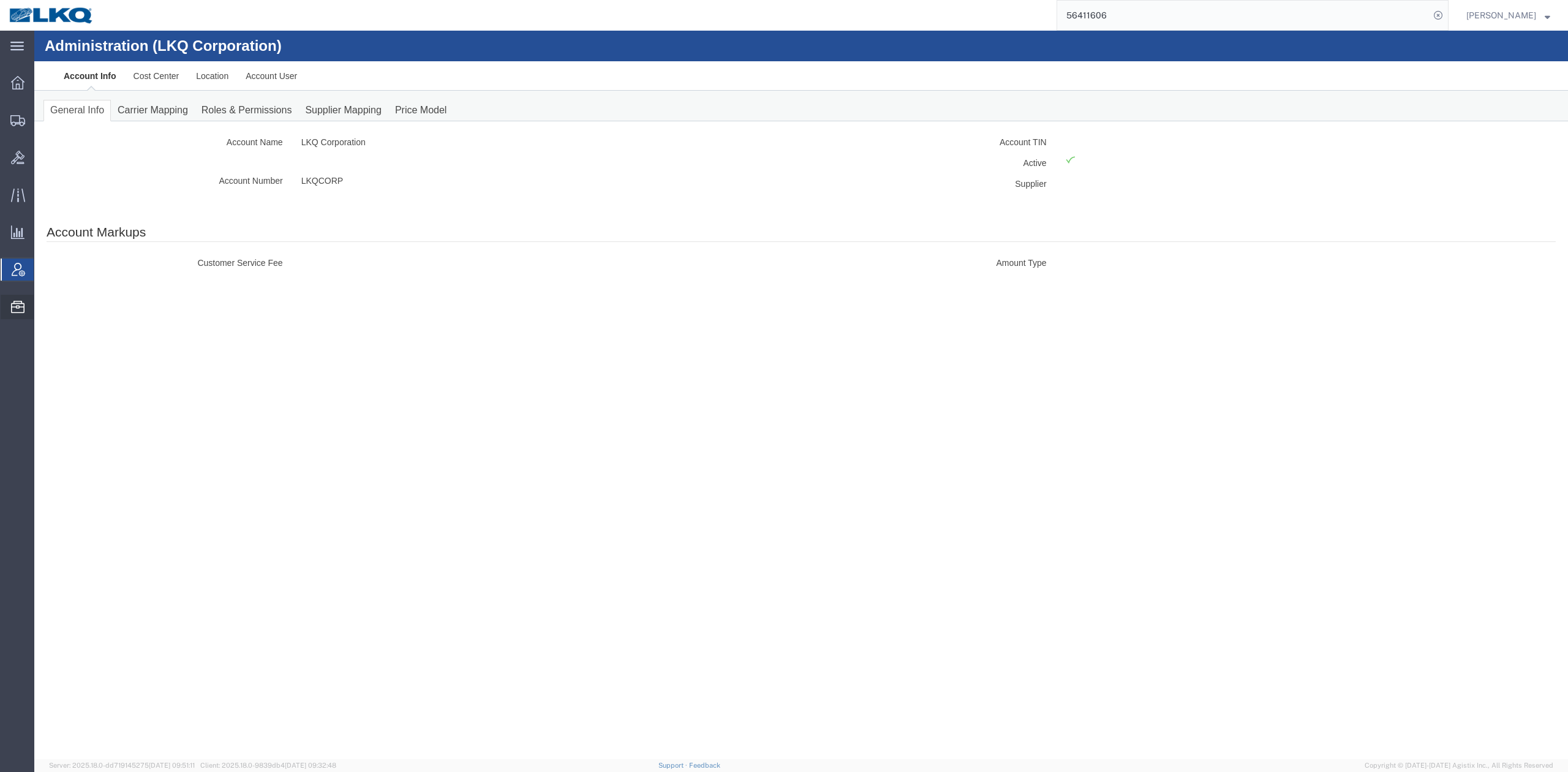
click at [0, 0] on span "Bid Groups" at bounding box center [0, 0] width 0 height 0
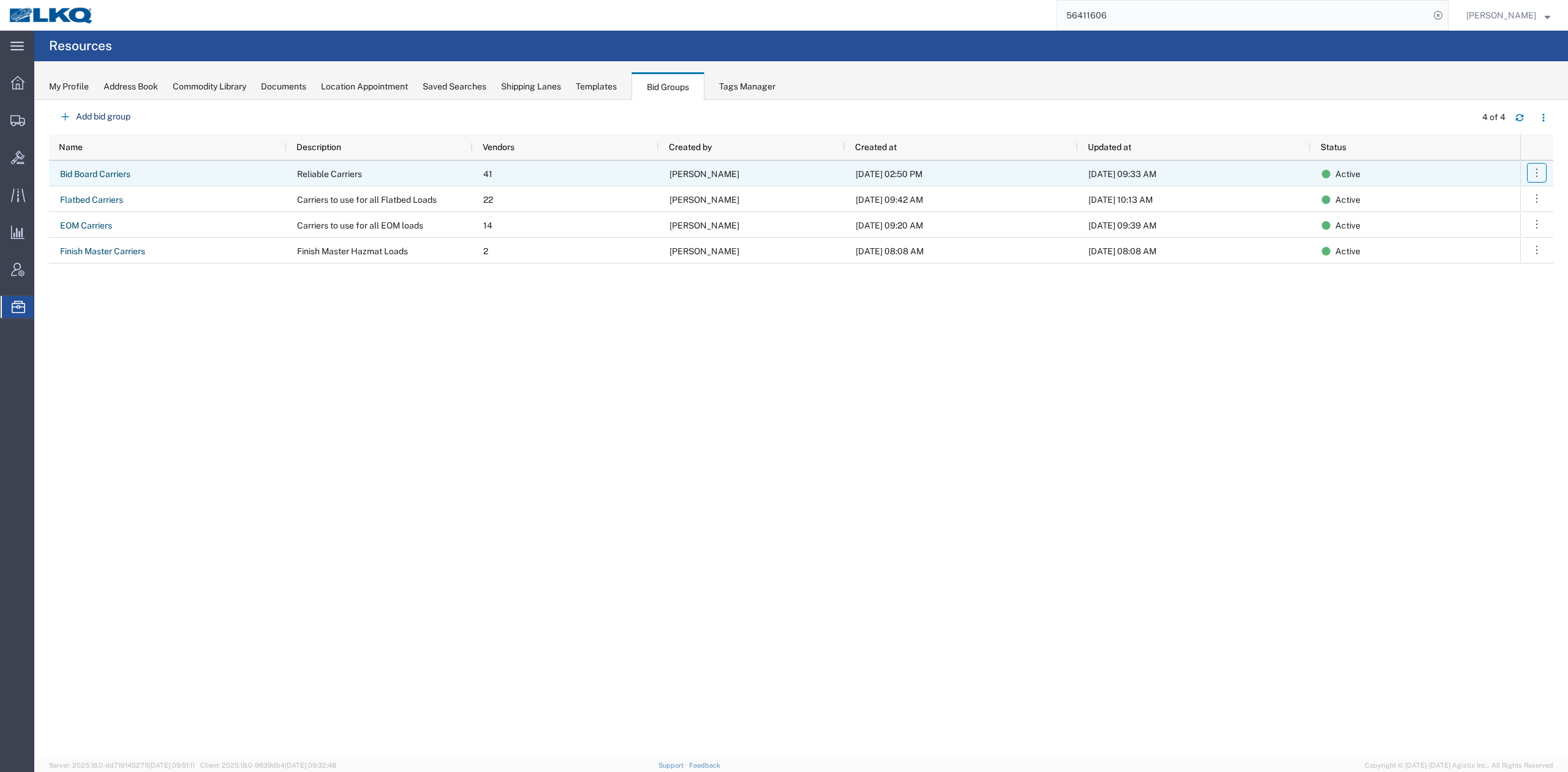
click at [1542, 177] on icon "button" at bounding box center [1536, 172] width 12 height 12
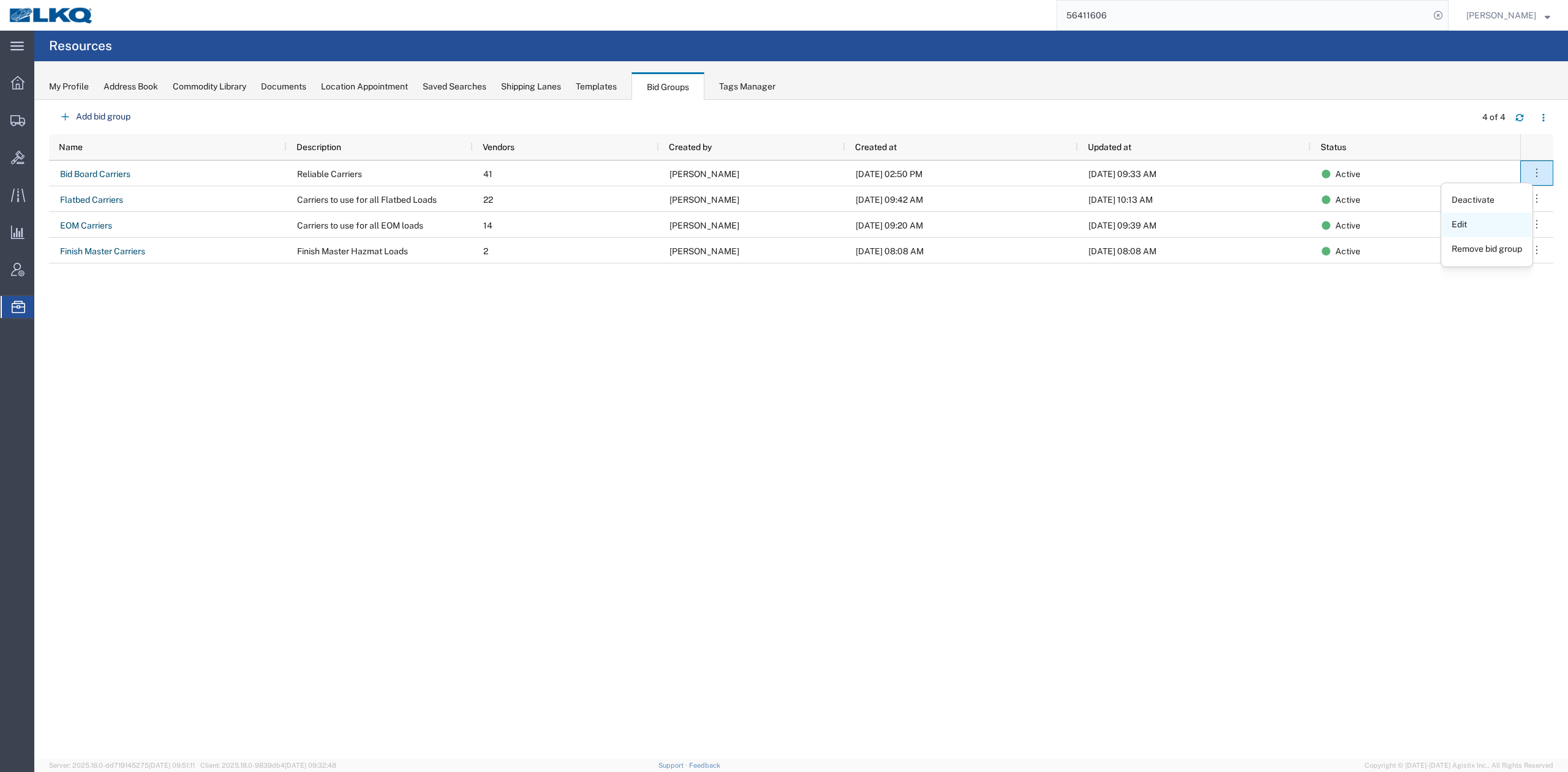
click at [1498, 224] on link "Edit" at bounding box center [1487, 225] width 90 height 22
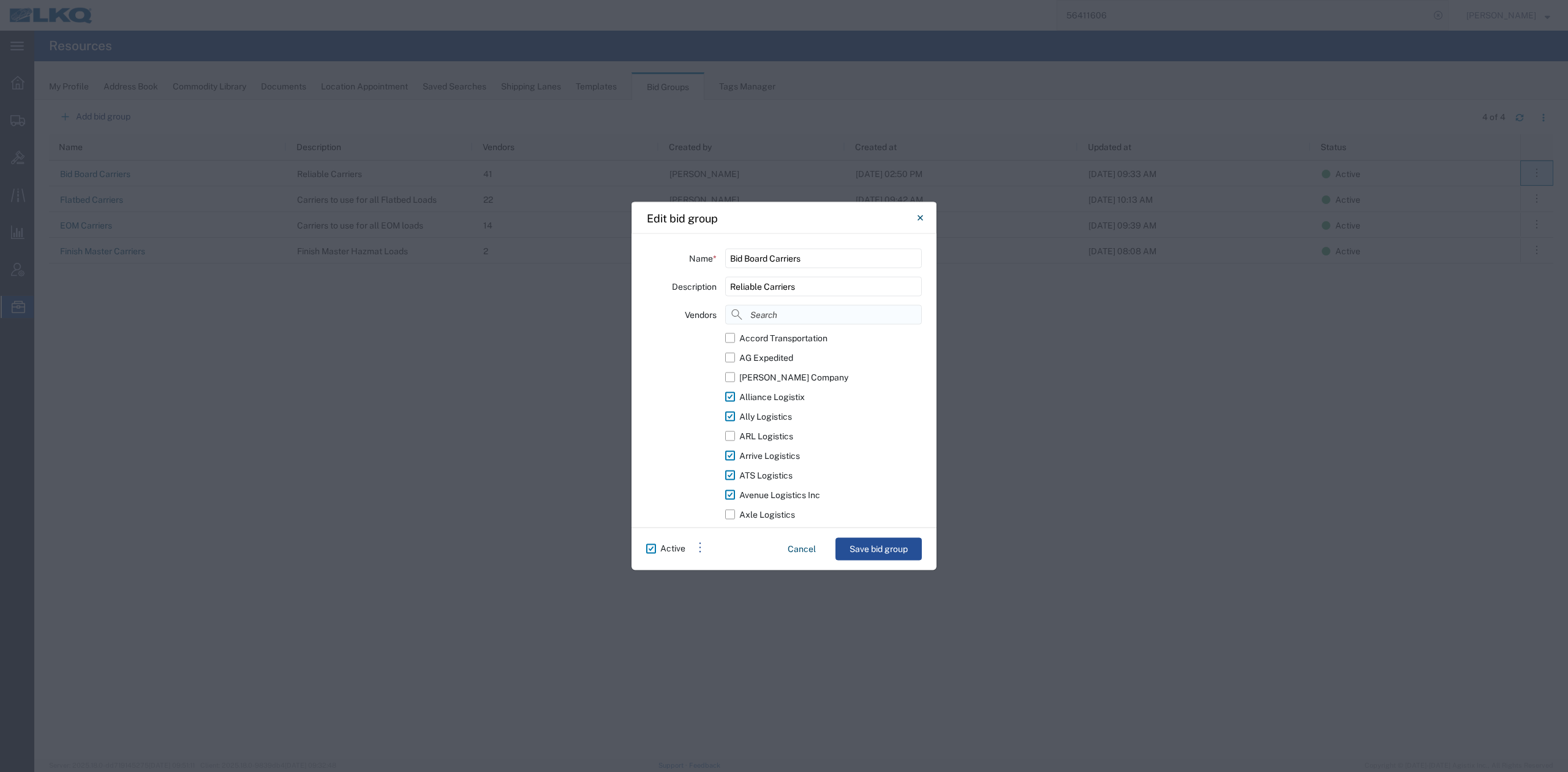
click at [765, 316] on input at bounding box center [823, 315] width 197 height 20
type input "tl"
click at [729, 373] on label "TLX Trucking" at bounding box center [823, 378] width 197 height 20
click at [0, 0] on input "TLX Trucking" at bounding box center [0, 0] width 0 height 0
click at [894, 558] on button "Save bid group" at bounding box center [879, 549] width 87 height 23
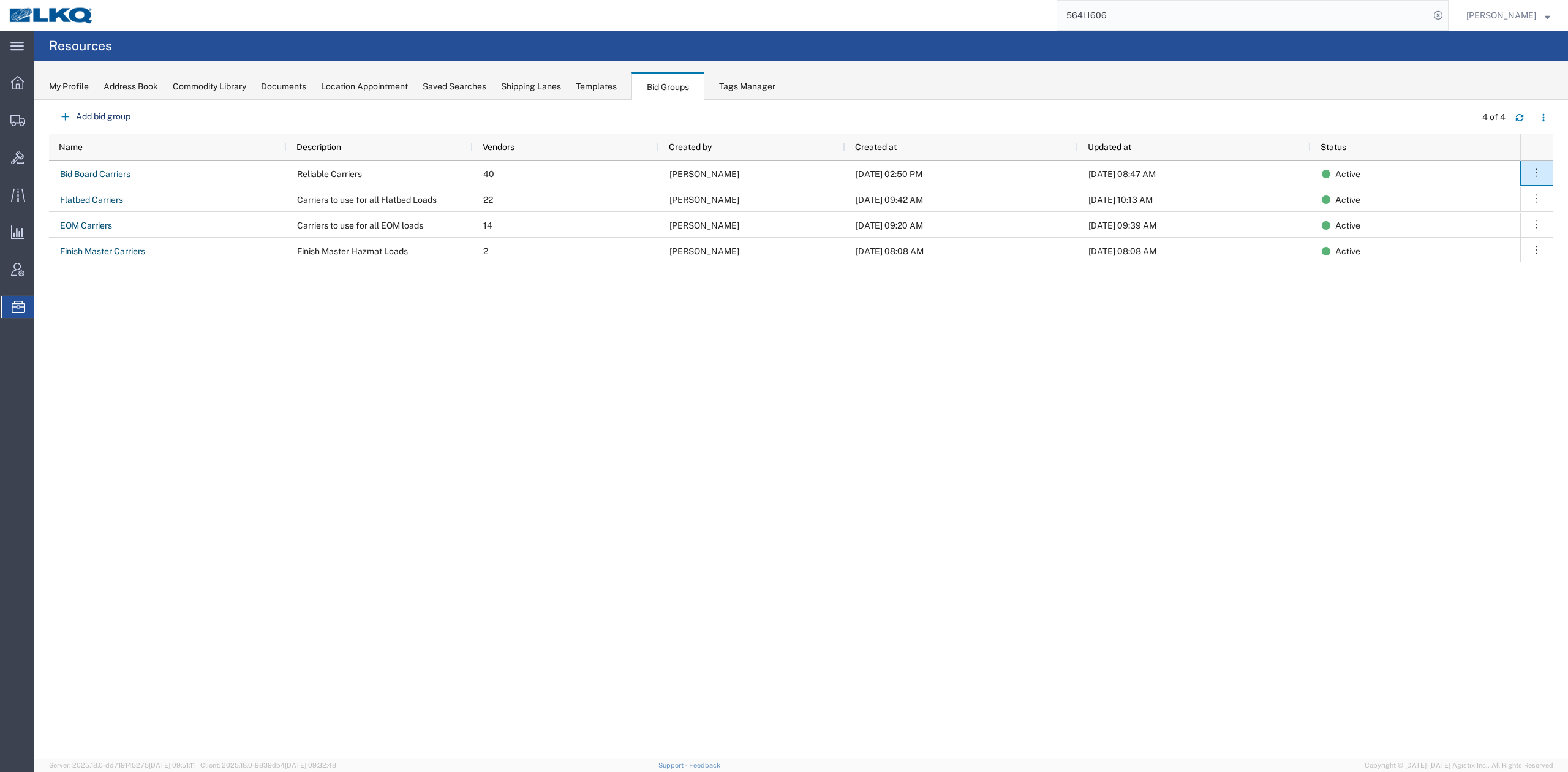
click at [1105, 15] on input "56411606" at bounding box center [1243, 15] width 372 height 29
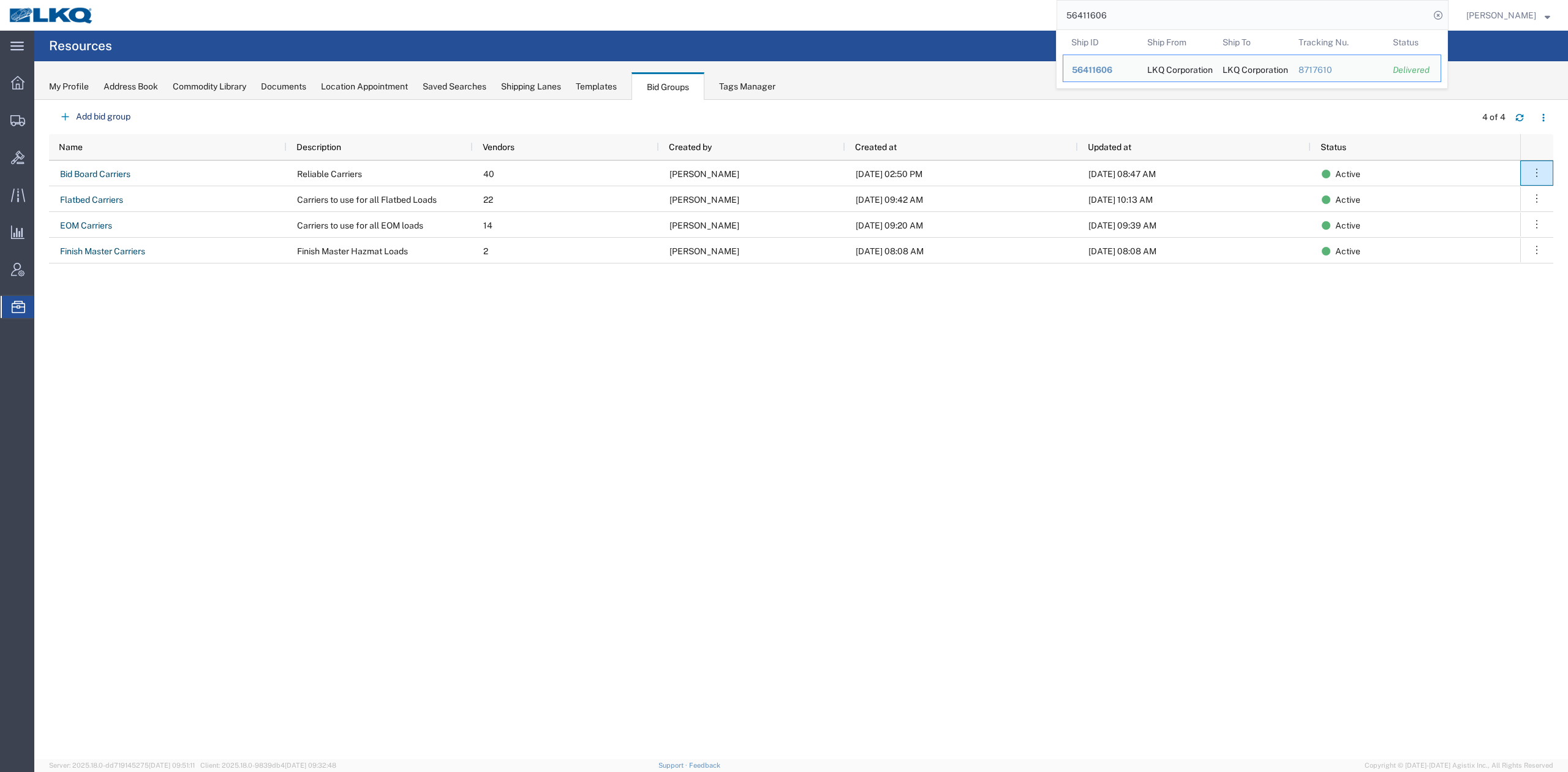
click at [1105, 15] on input "56411606" at bounding box center [1243, 15] width 372 height 29
paste input "622915"
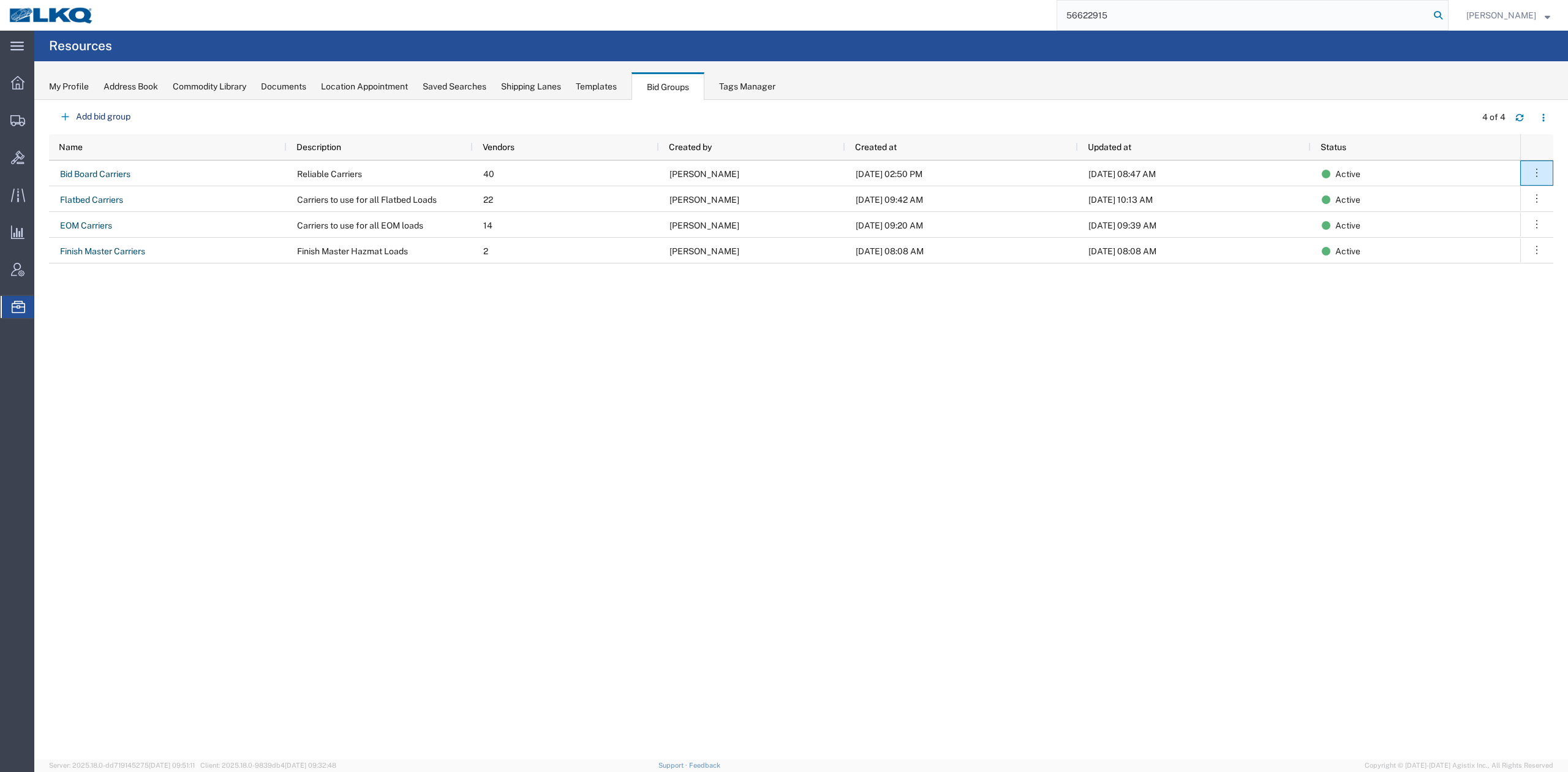
type input "56622915"
click at [1447, 14] on icon at bounding box center [1438, 15] width 17 height 17
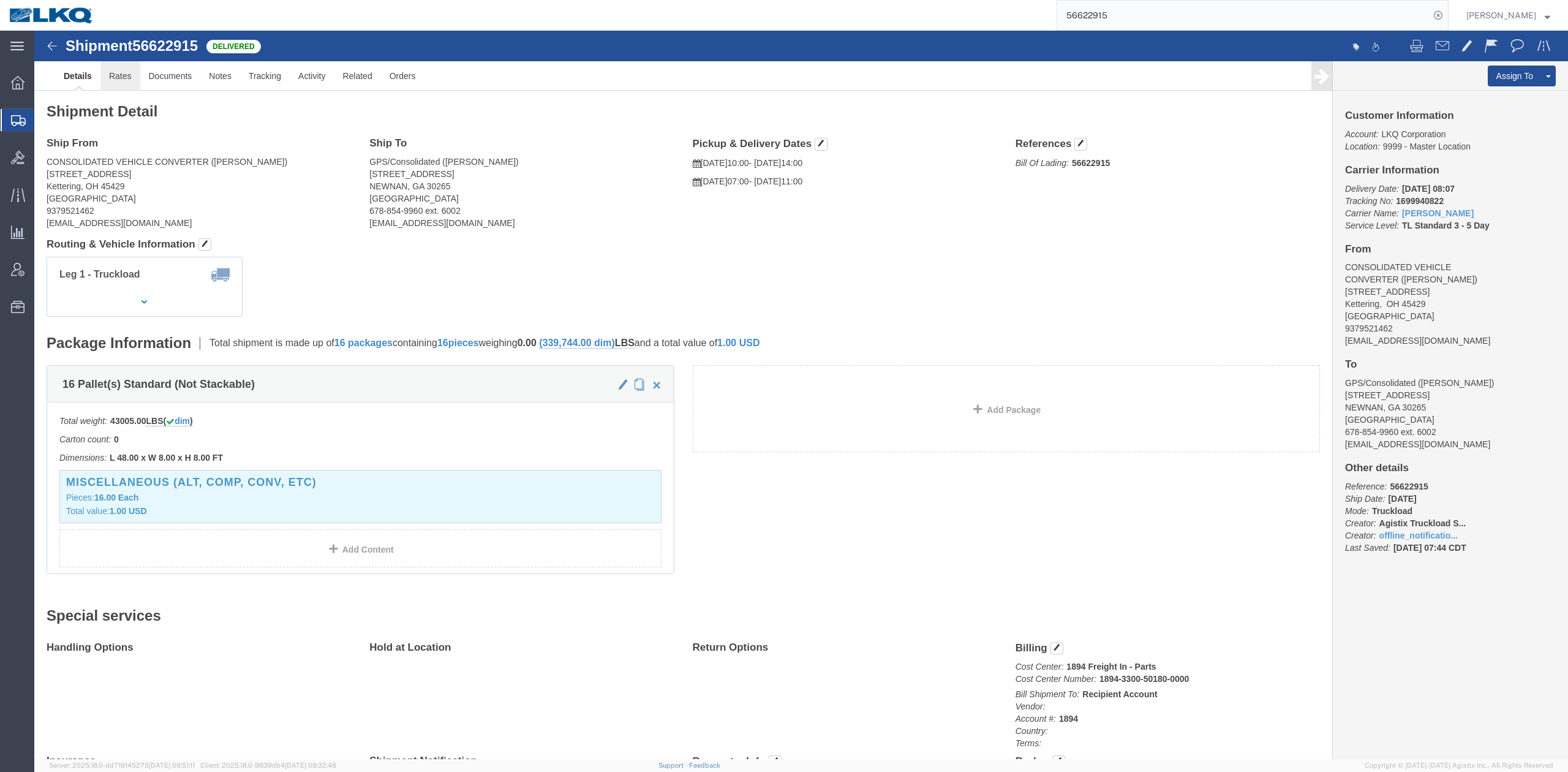
click link "Rates"
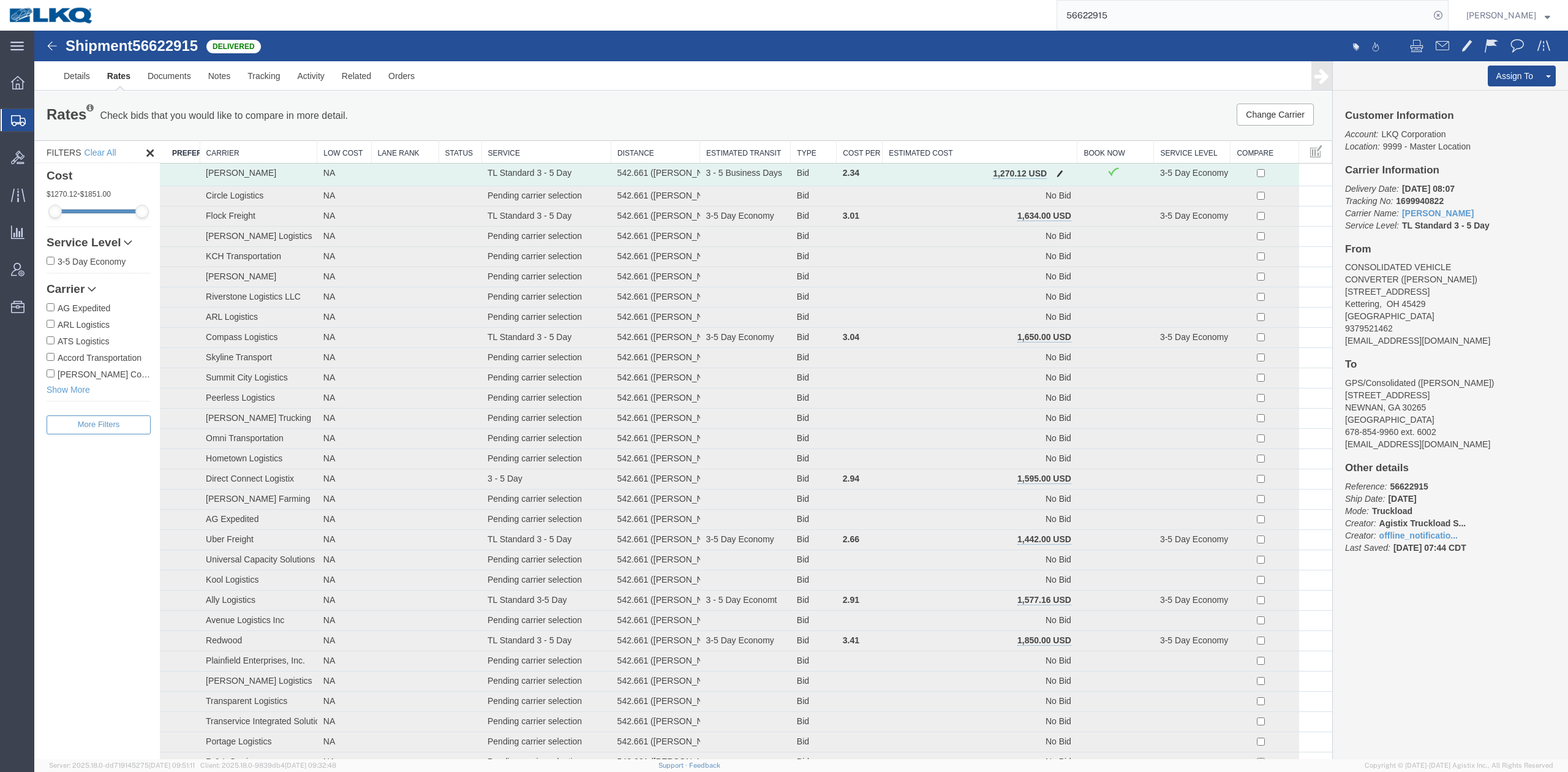
click at [1056, 170] on span "button" at bounding box center [1059, 173] width 6 height 8
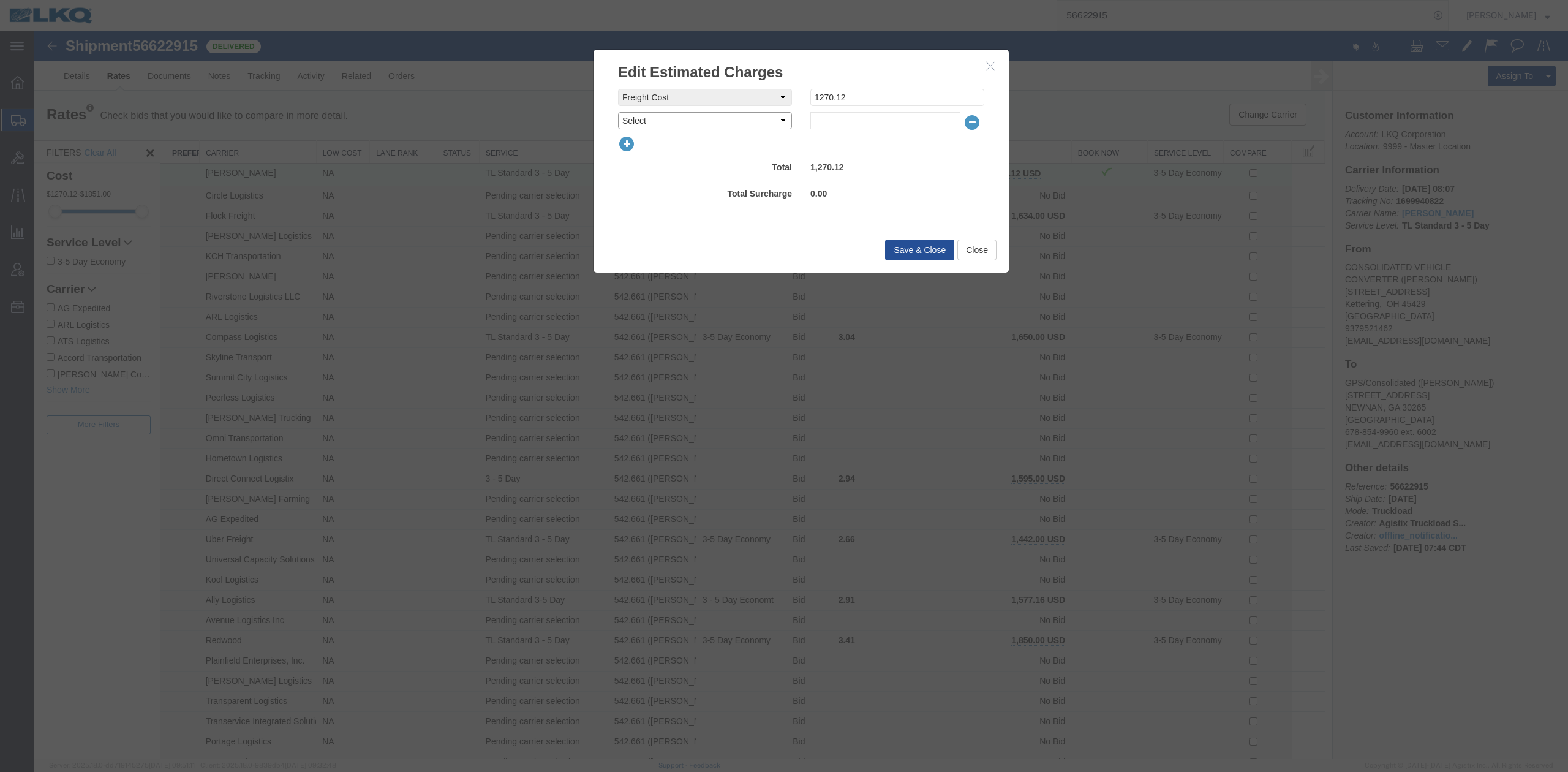
click at [634, 126] on select "Select AES Filing Accessorial Delivery Charge Additional Invoice Details Addres…" at bounding box center [705, 120] width 174 height 17
select select "OTHR"
click at [618, 112] on select "Select AES Filing Accessorial Delivery Charge Additional Invoice Details Addres…" at bounding box center [705, 120] width 174 height 17
type input "225"
click at [907, 249] on button "Save & Close" at bounding box center [920, 249] width 69 height 21
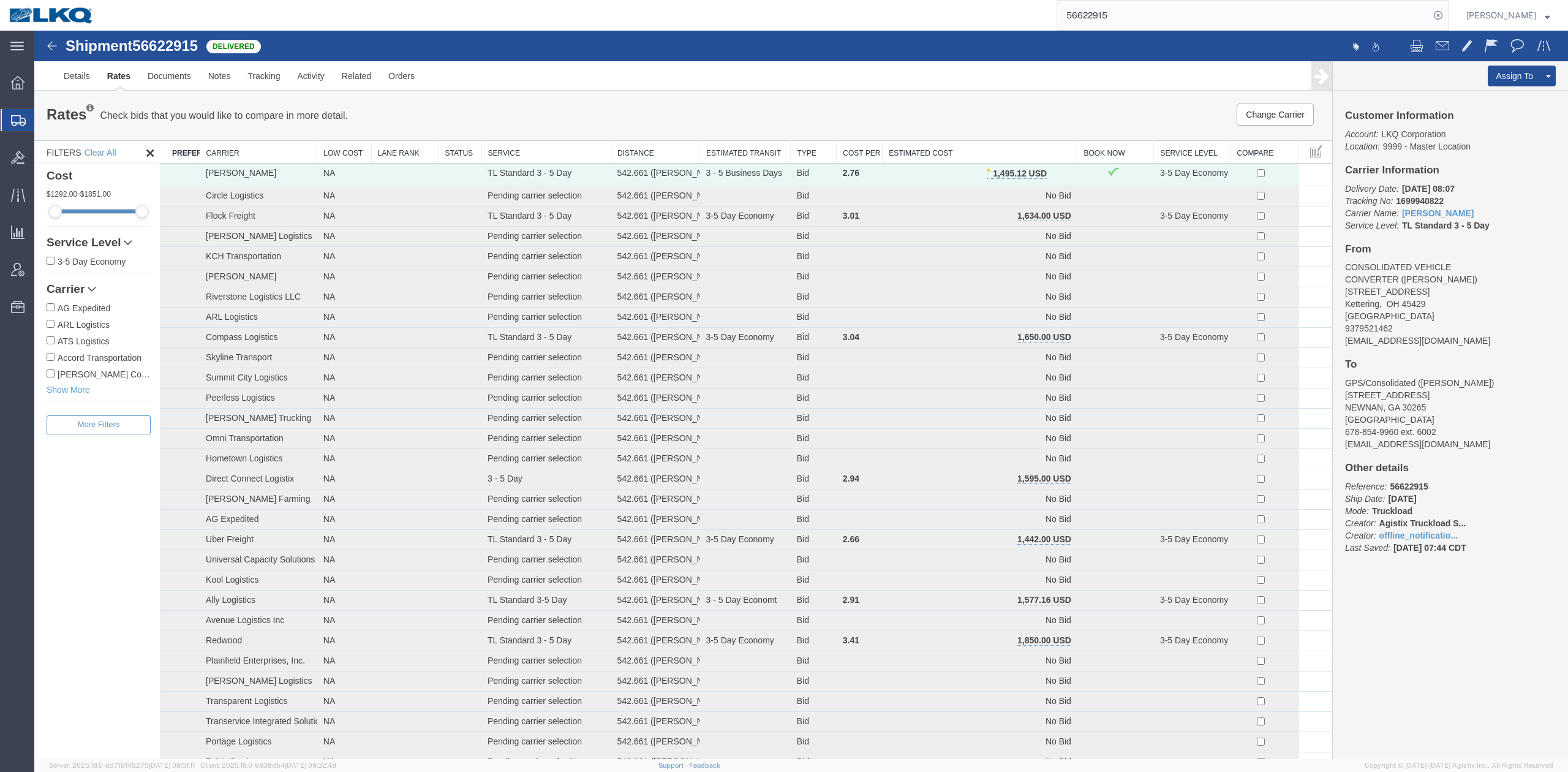
click at [1138, 20] on input "56622915" at bounding box center [1243, 15] width 372 height 29
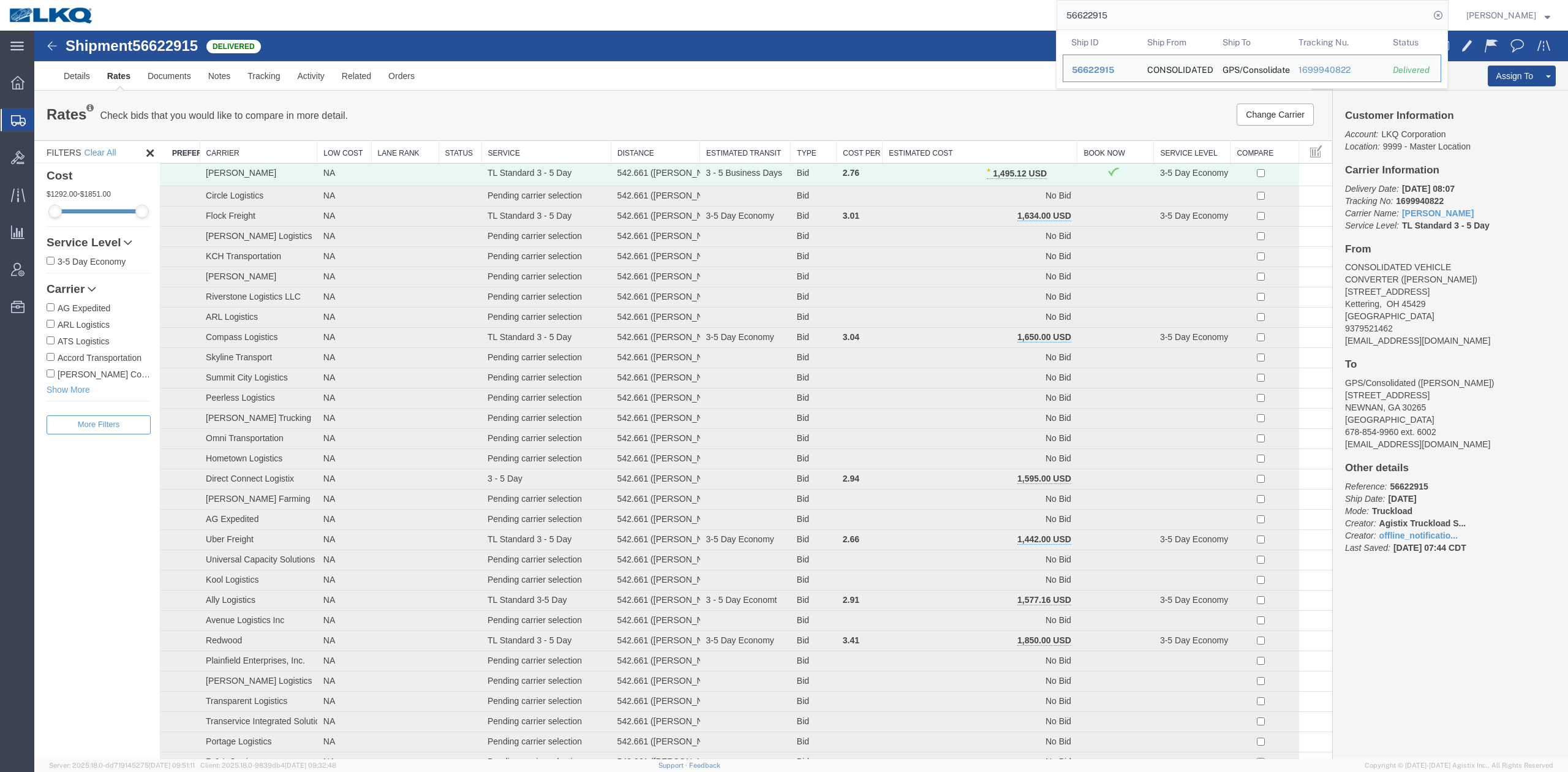
paste input "777330"
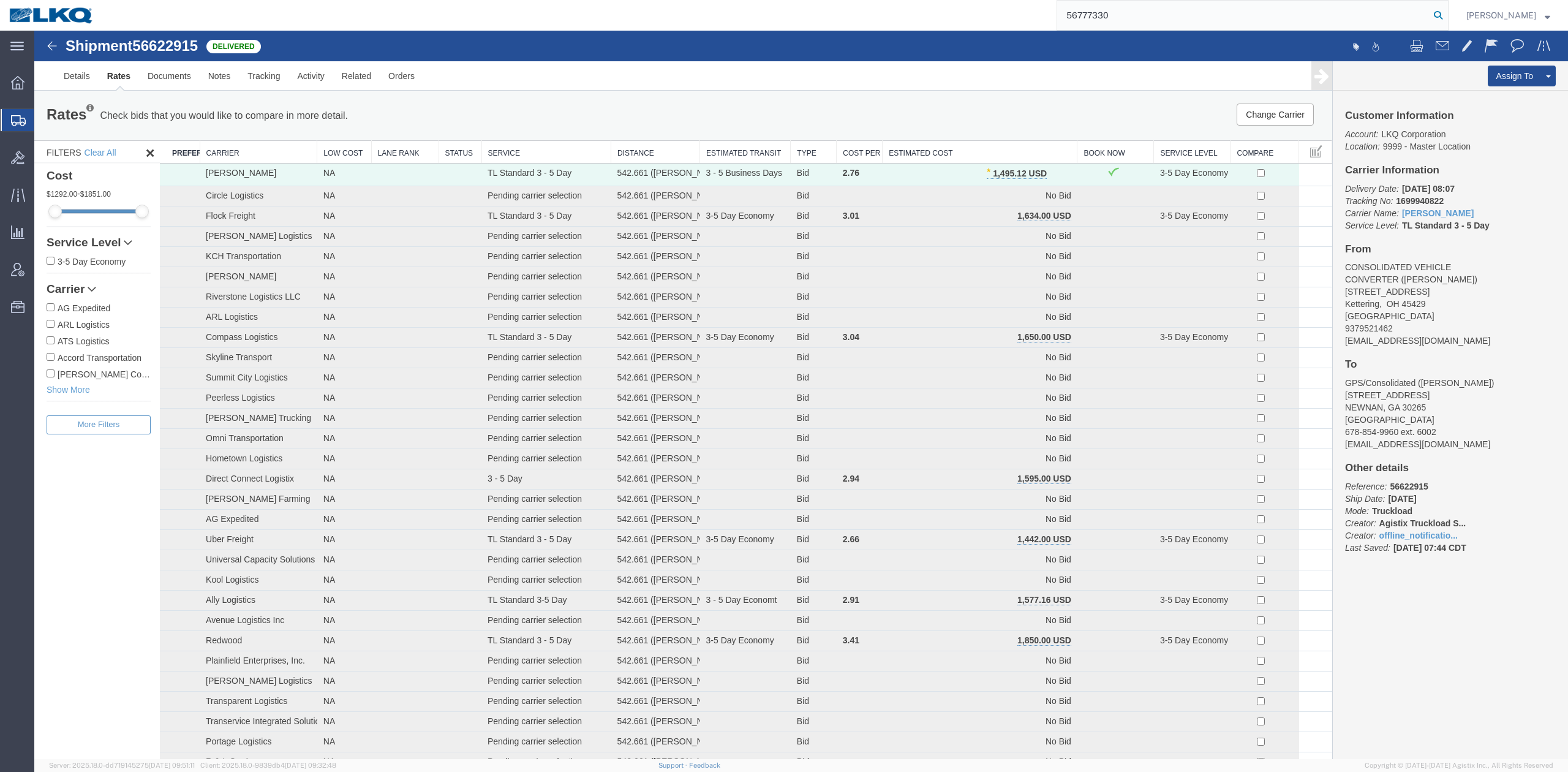
click at [1447, 8] on icon at bounding box center [1438, 15] width 17 height 17
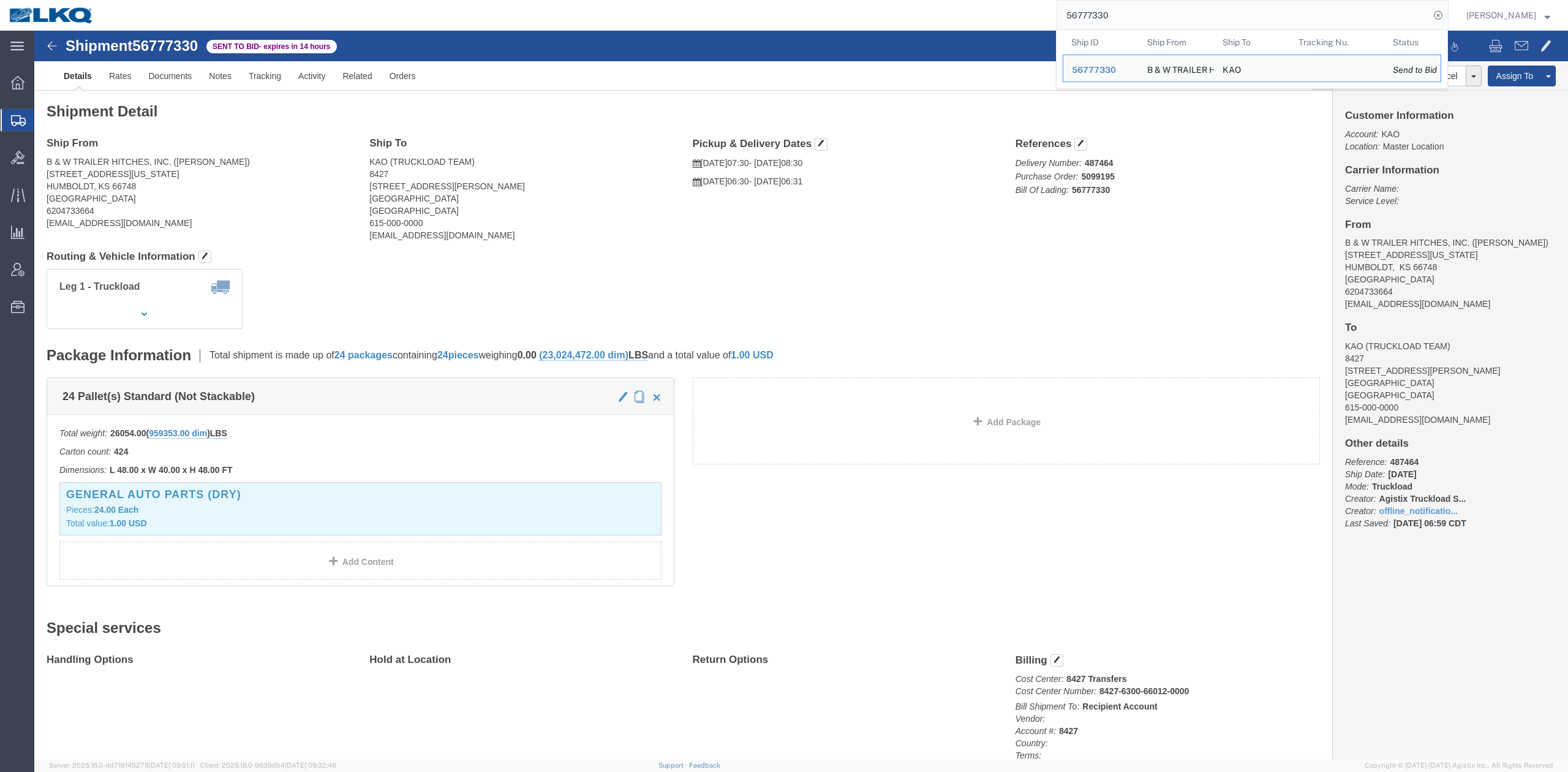
click at [1127, 13] on input "56777330" at bounding box center [1243, 15] width 372 height 29
click at [1129, 17] on input "56777330" at bounding box center [1243, 15] width 372 height 29
paste input "691216"
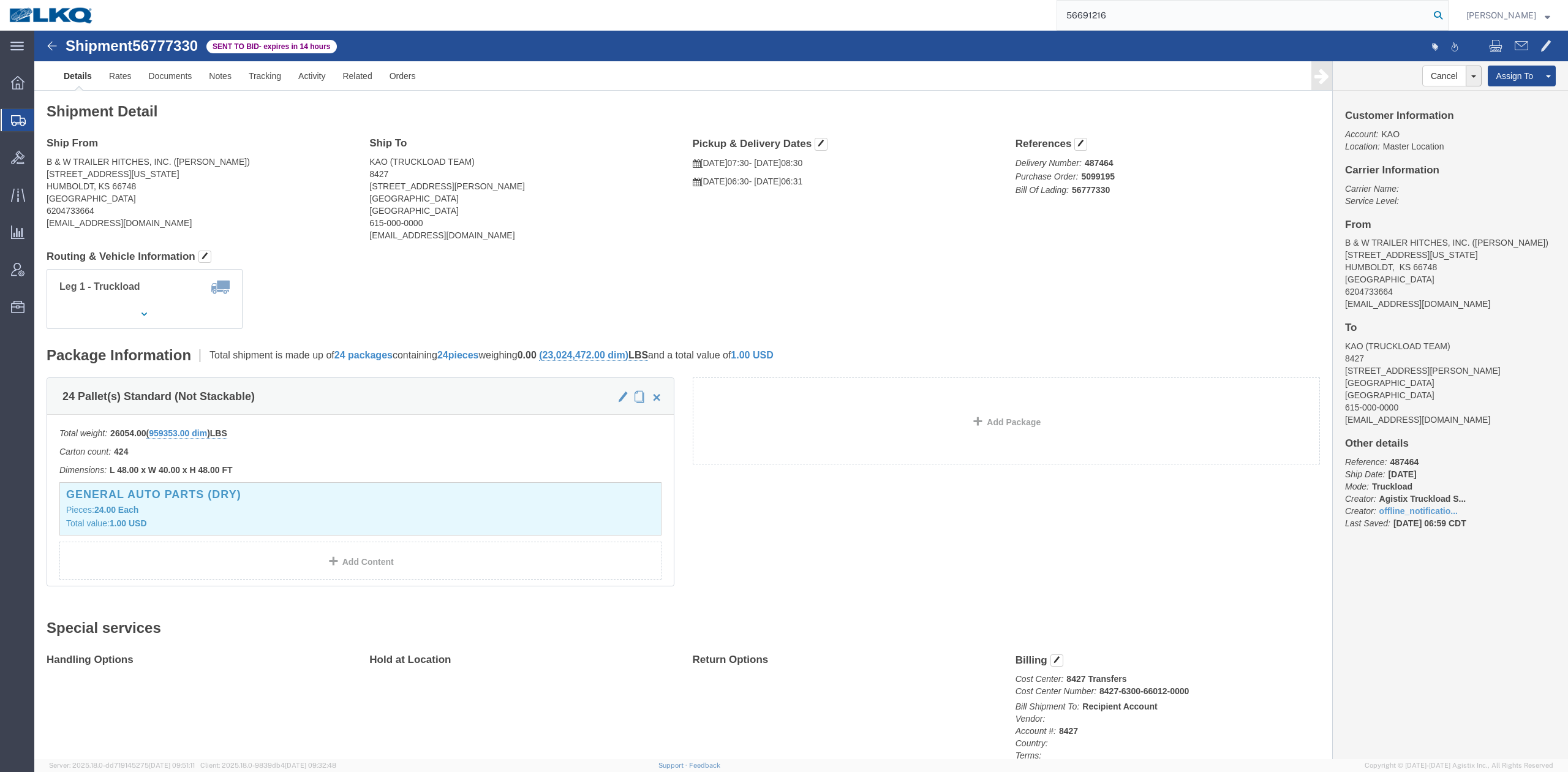
click at [1447, 15] on icon at bounding box center [1438, 15] width 17 height 17
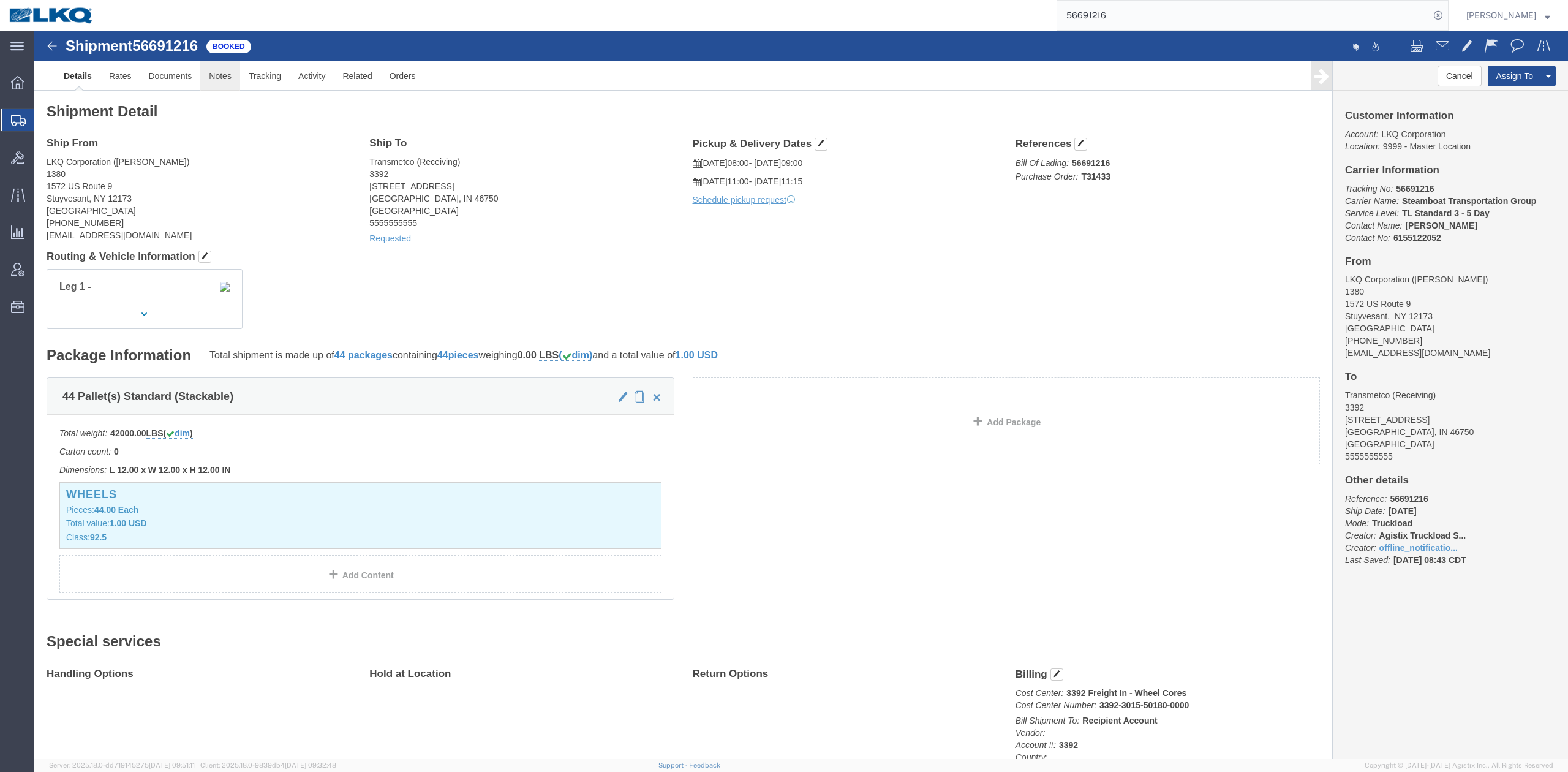
click link "Notes"
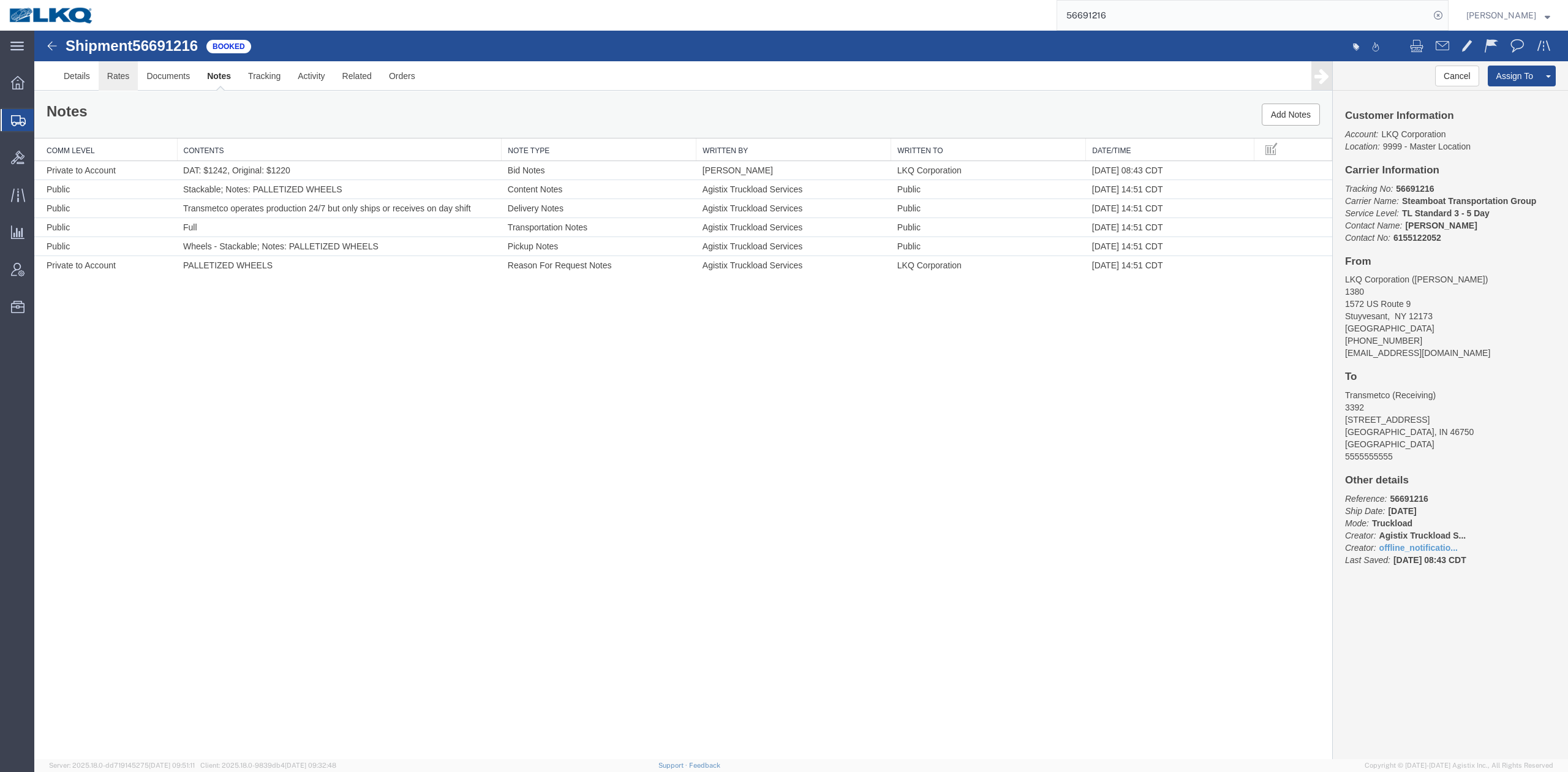
click at [119, 76] on link "Rates" at bounding box center [118, 76] width 40 height 29
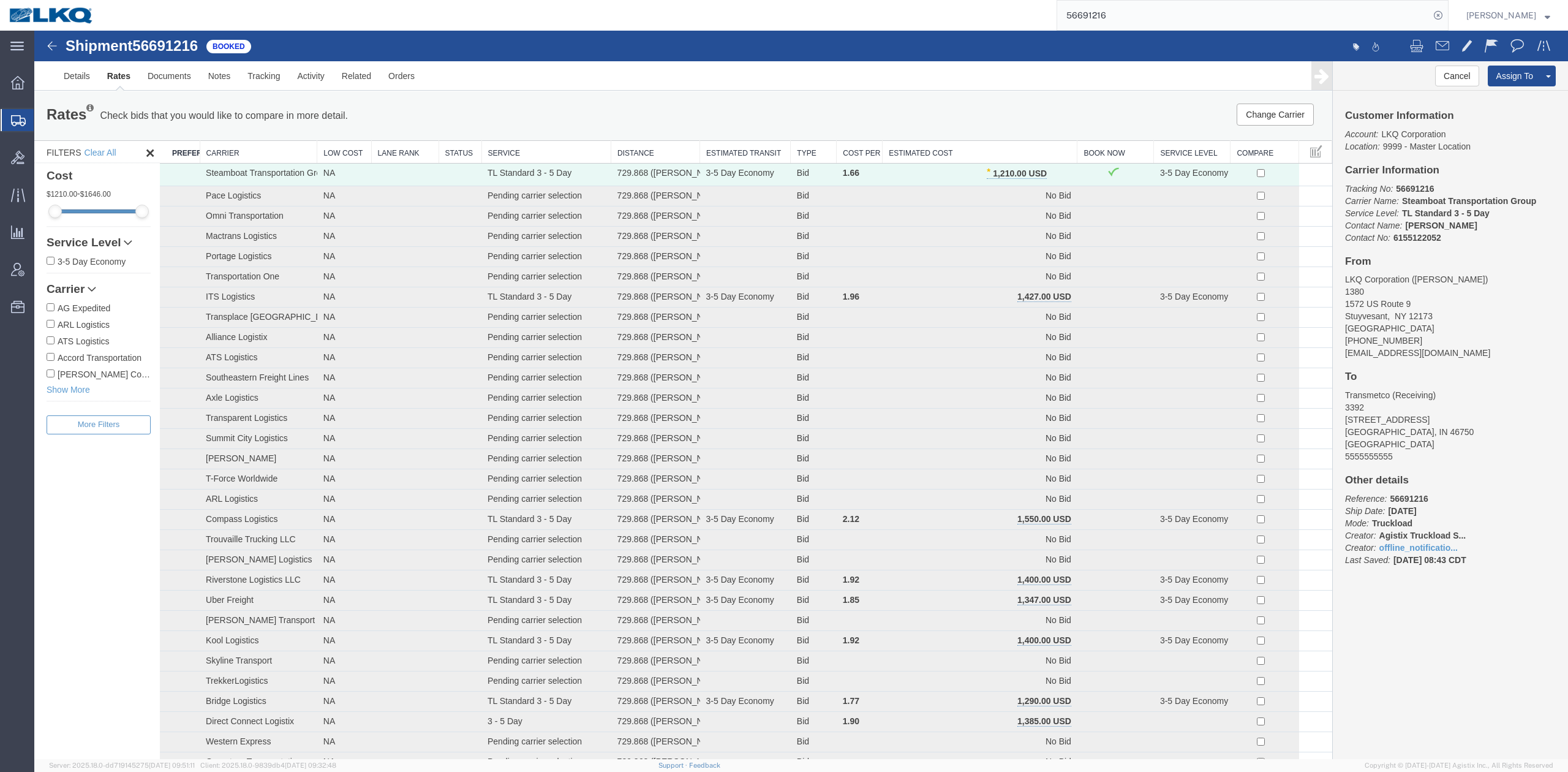
drag, startPoint x: 1125, startPoint y: 18, endPoint x: 1147, endPoint y: 20, distance: 22.1
click at [1125, 18] on input "56691216" at bounding box center [1243, 15] width 372 height 29
paste input "759873"
click at [1447, 20] on icon at bounding box center [1438, 15] width 17 height 17
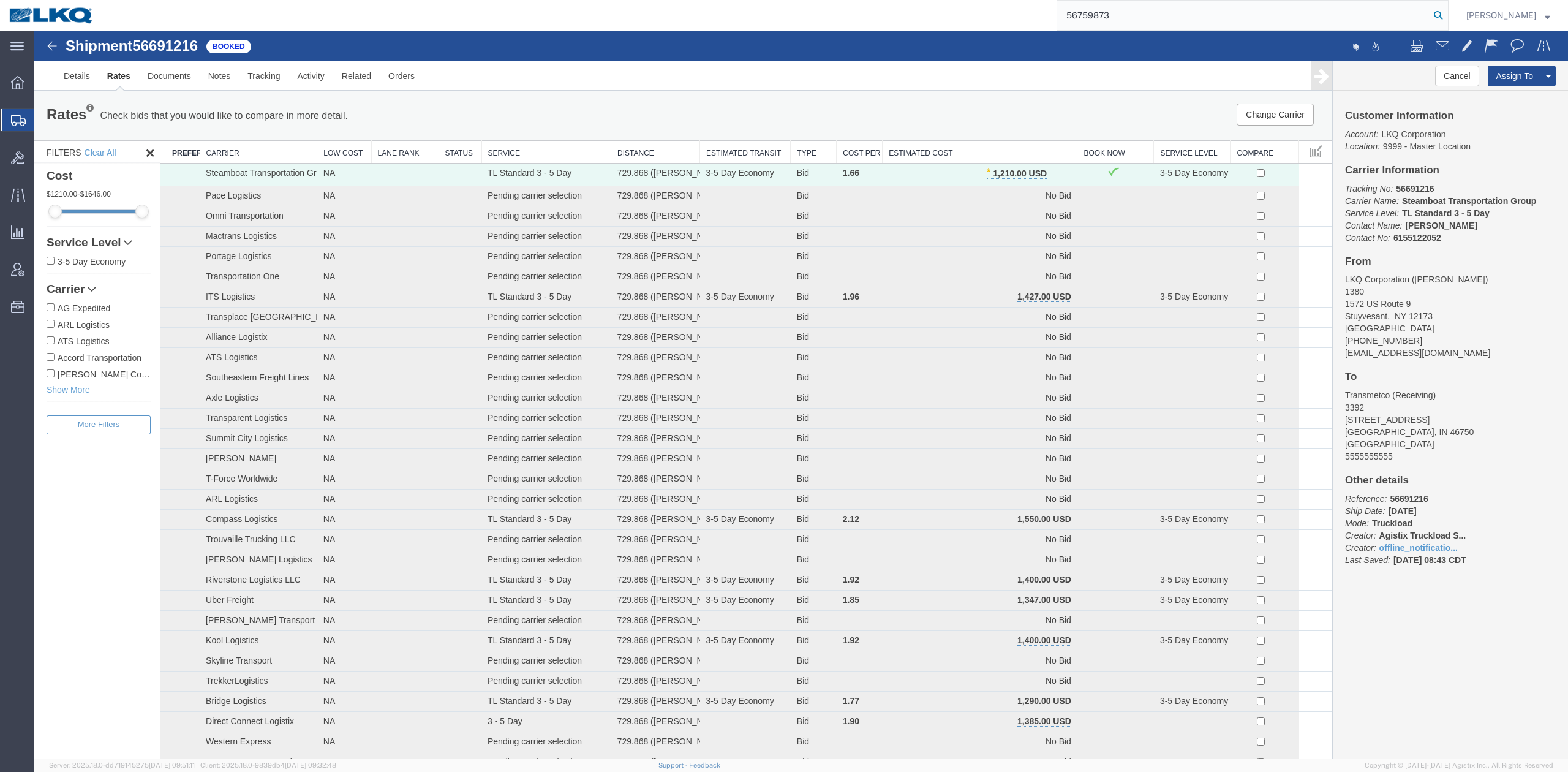
type input "56759873"
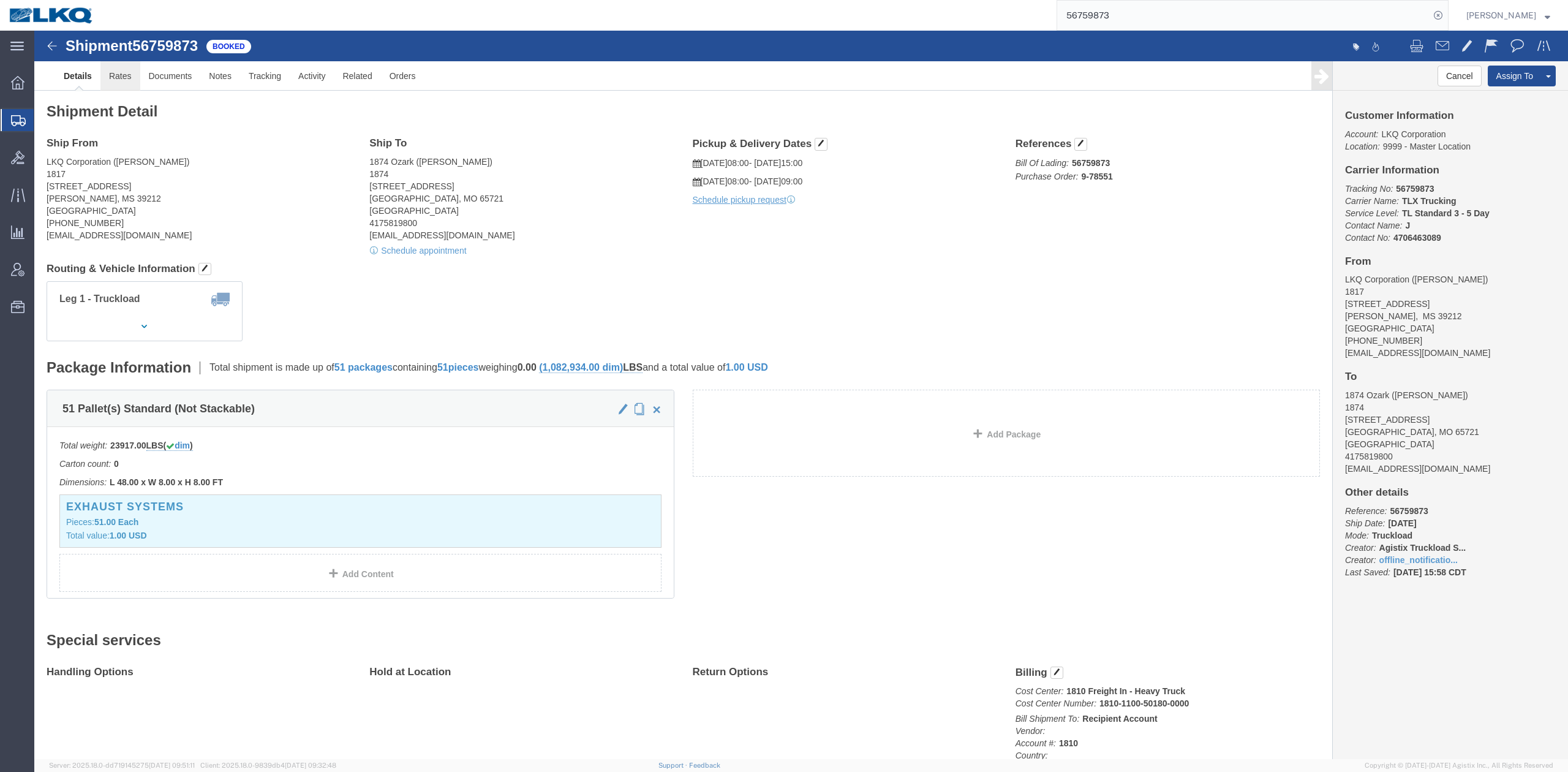
click link "Rates"
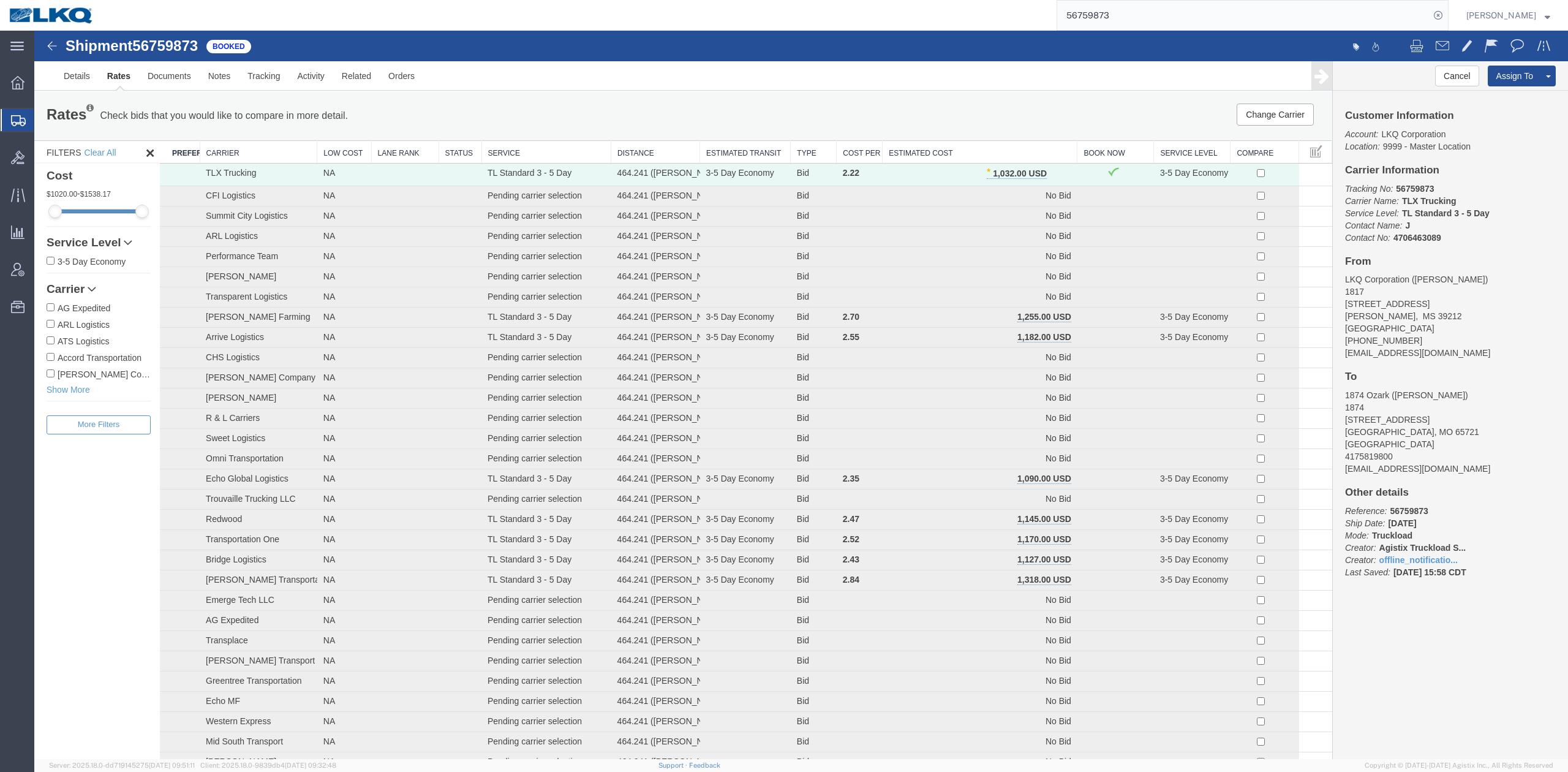
click at [1000, 155] on th "Estimated Cost" at bounding box center [980, 152] width 195 height 23
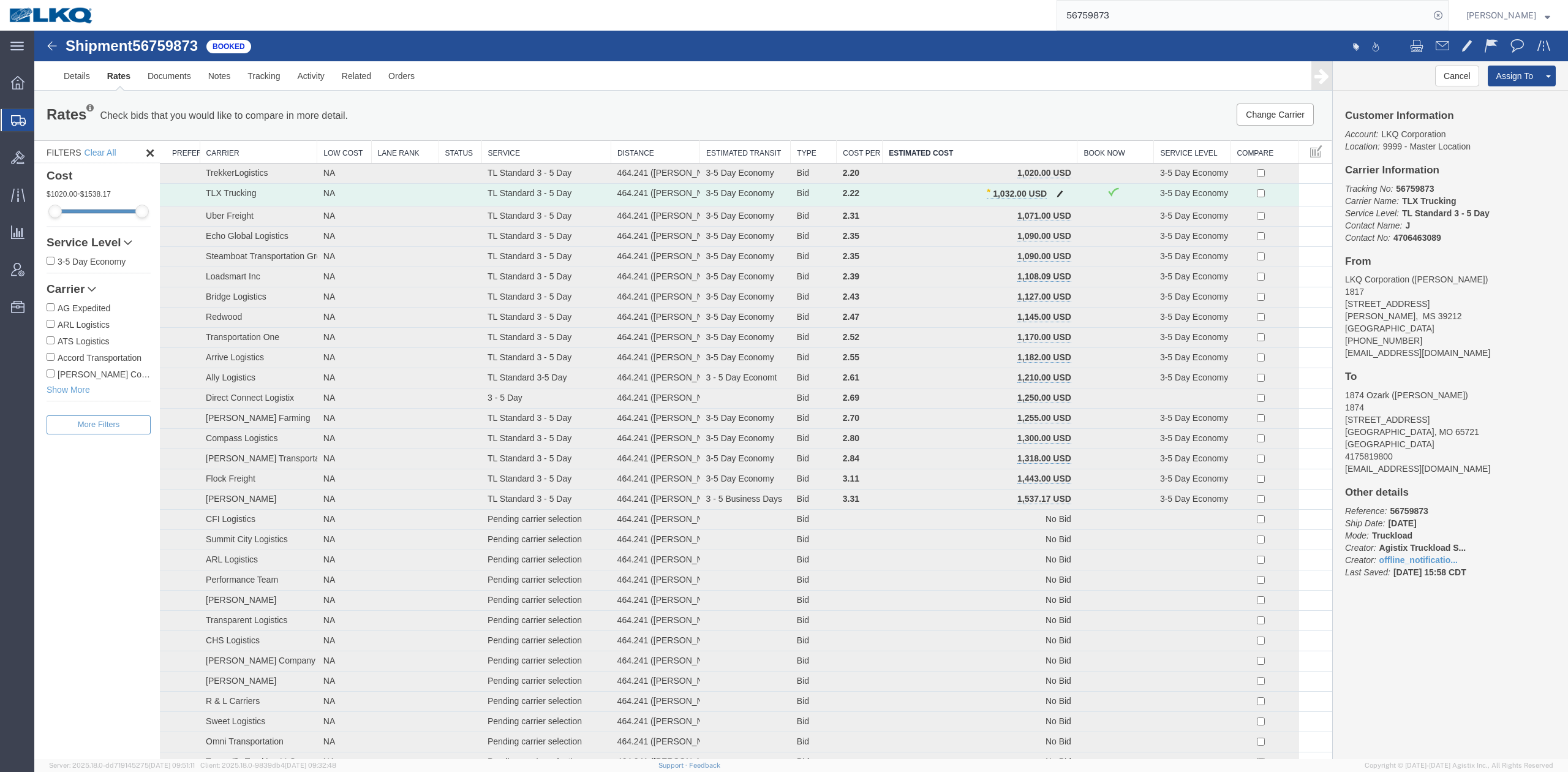
click at [1056, 194] on span "button" at bounding box center [1059, 193] width 6 height 8
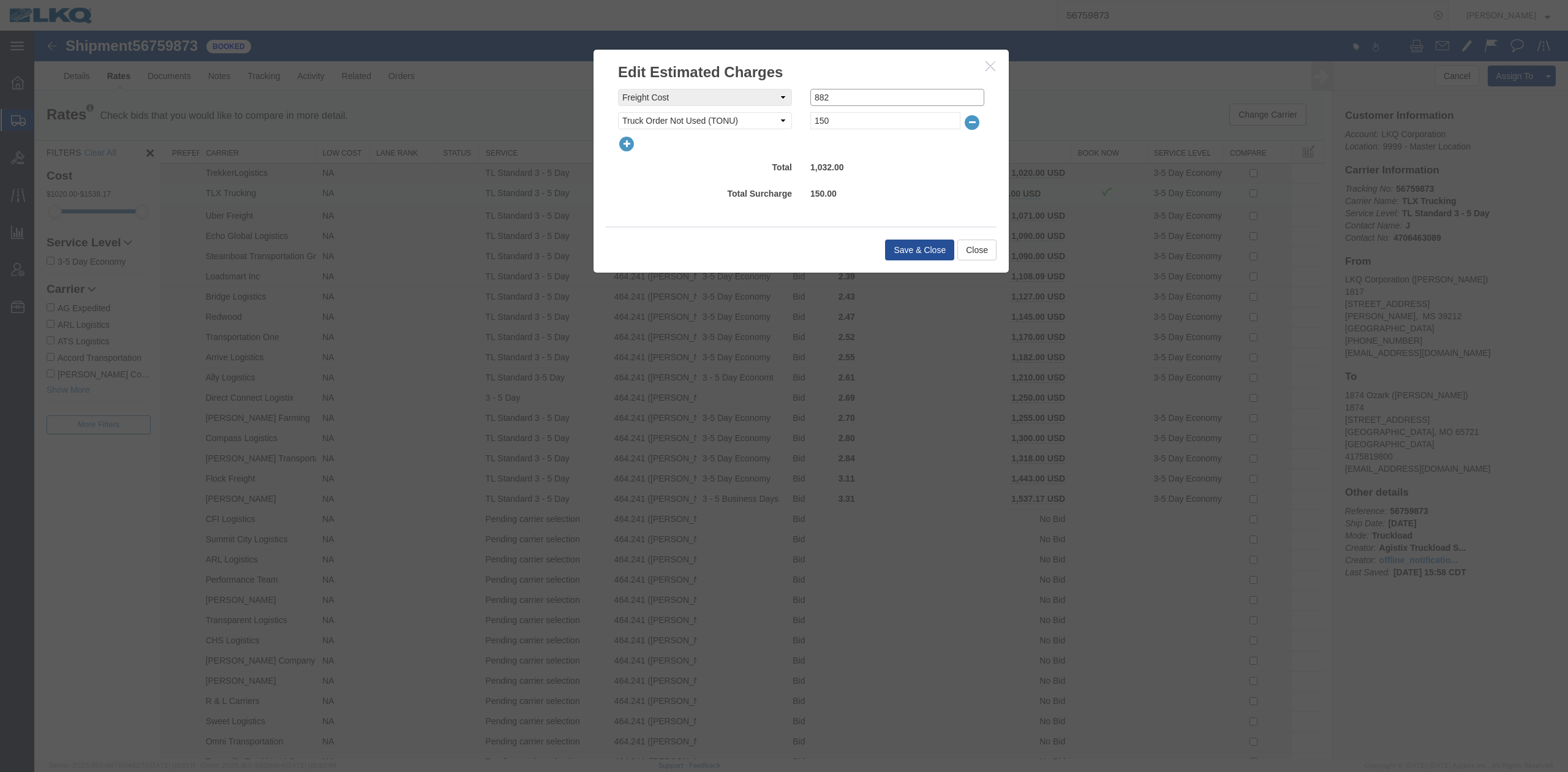
drag, startPoint x: 895, startPoint y: 99, endPoint x: 662, endPoint y: 113, distance: 233.4
click at [662, 113] on div "freightCost Select AES Filing Accessorial Delivery Charge Additional Invoice De…" at bounding box center [801, 109] width 366 height 40
type input "1050"
click at [907, 244] on button "Save & Close" at bounding box center [920, 249] width 69 height 21
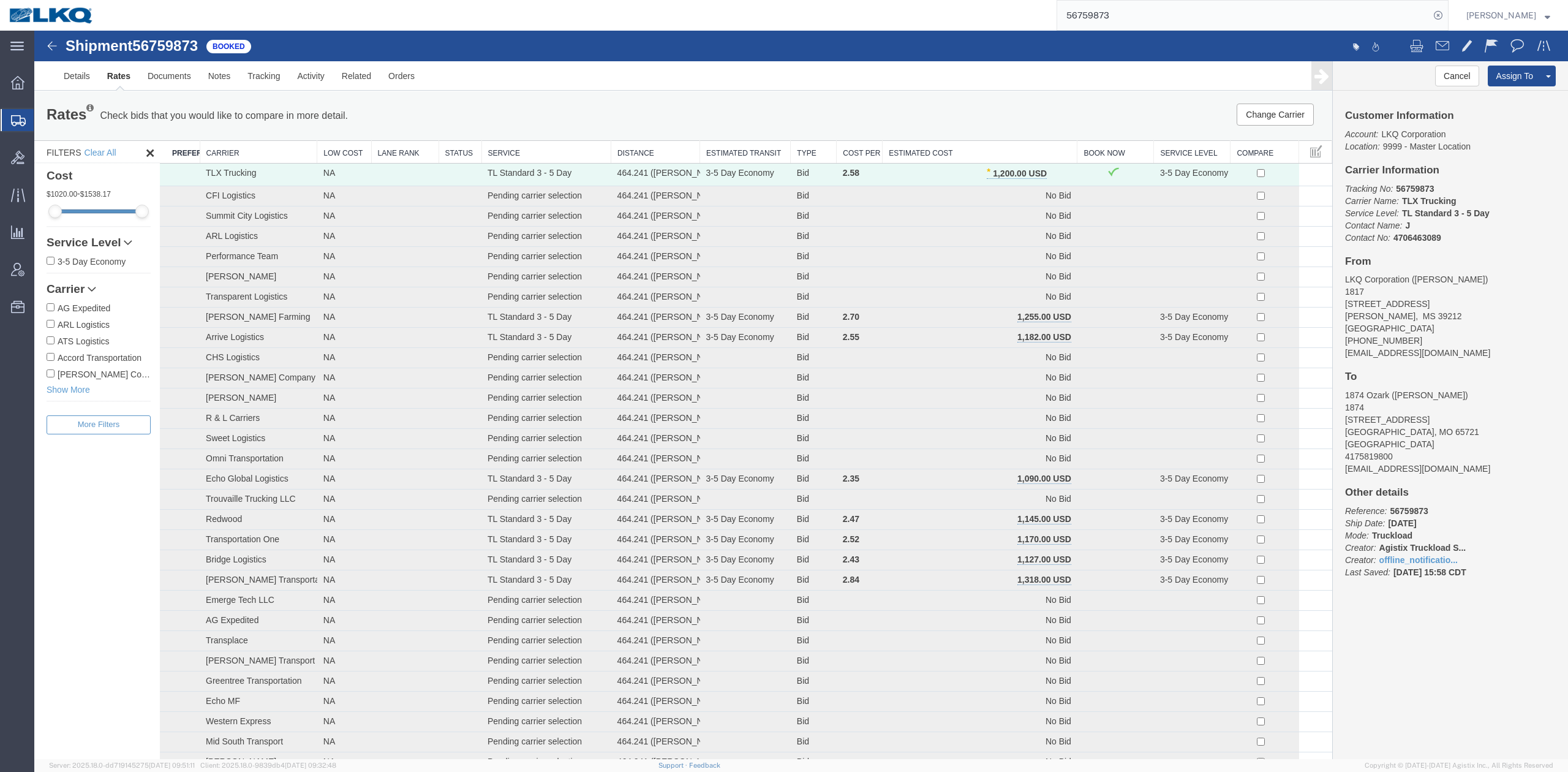
drag, startPoint x: 1105, startPoint y: 0, endPoint x: 1176, endPoint y: 12, distance: 72.0
click at [1175, 12] on input "56759873" at bounding box center [1243, 15] width 372 height 29
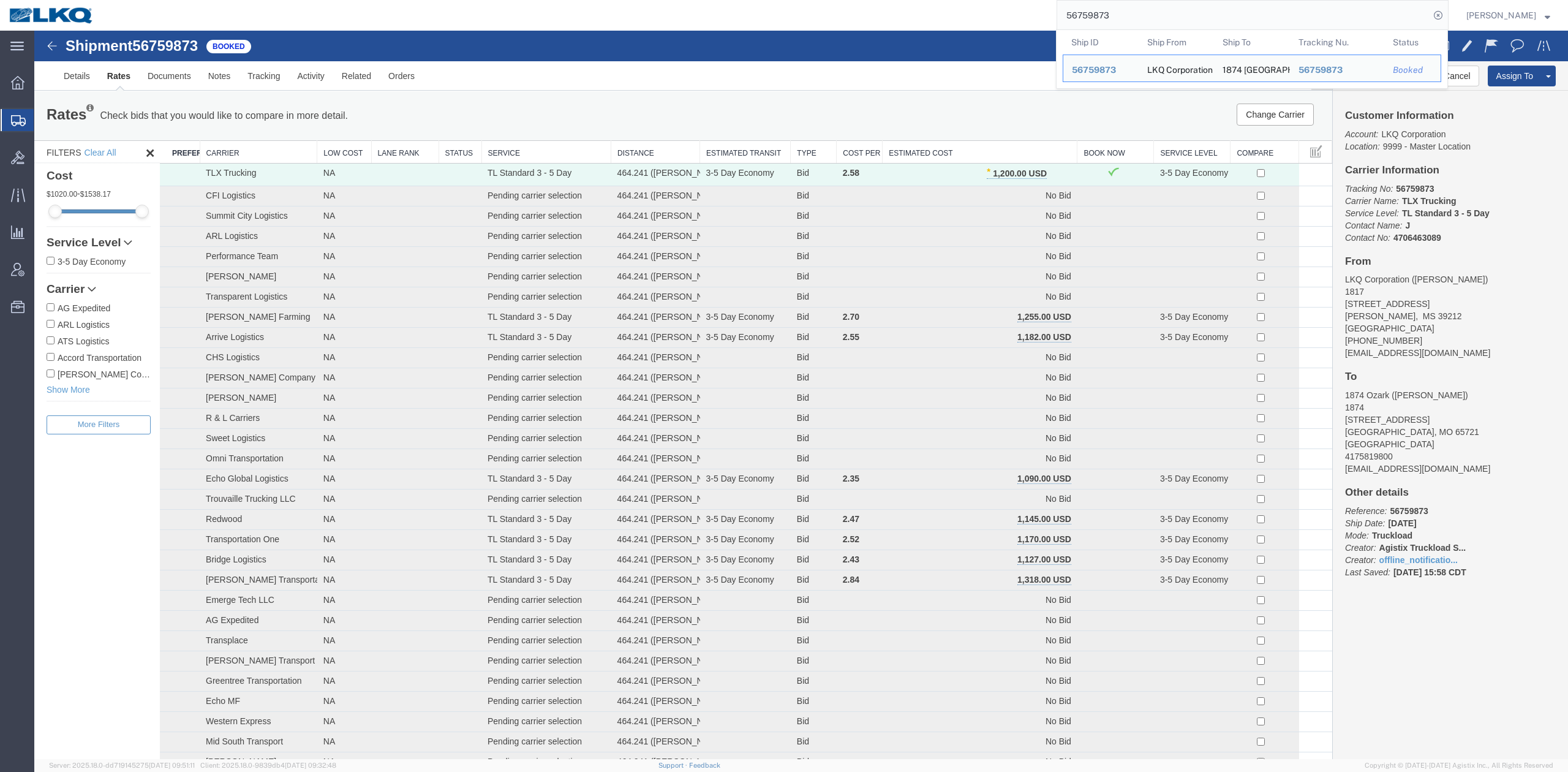
paste input "90079"
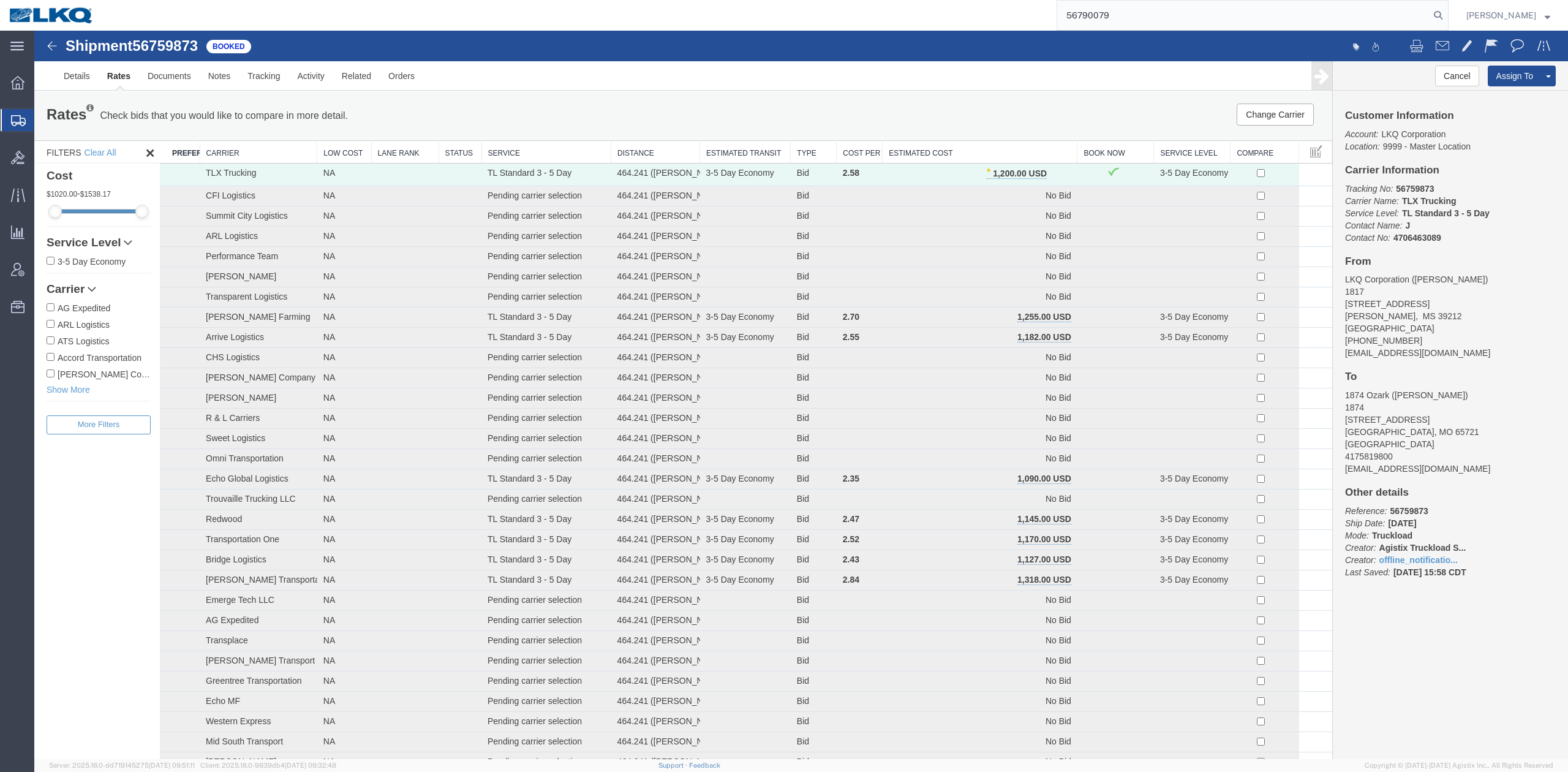
drag, startPoint x: 1458, startPoint y: 18, endPoint x: 1447, endPoint y: 20, distance: 11.2
click at [1447, 18] on icon at bounding box center [1438, 15] width 17 height 17
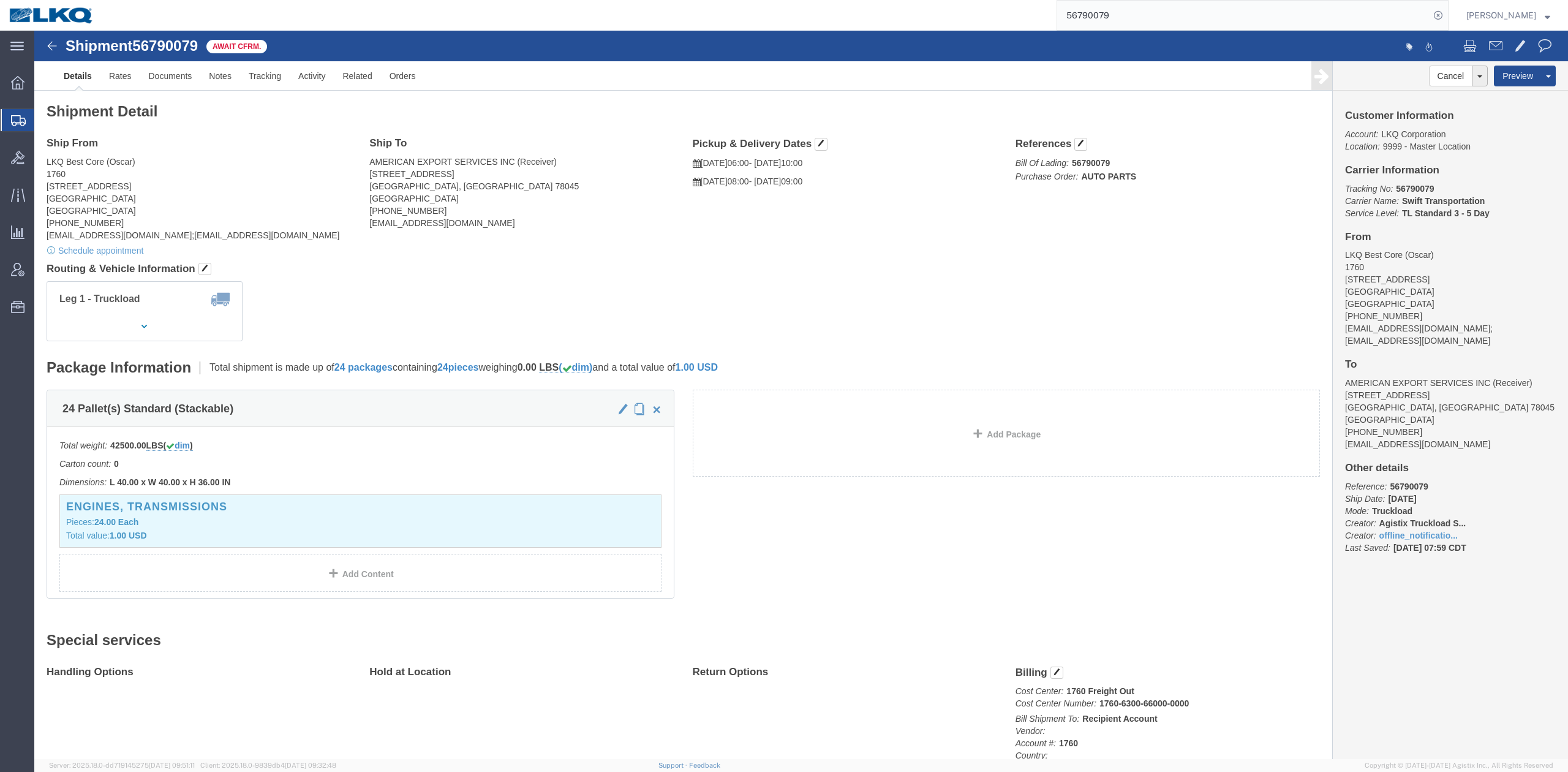
click at [1115, 23] on input "56790079" at bounding box center [1243, 15] width 372 height 29
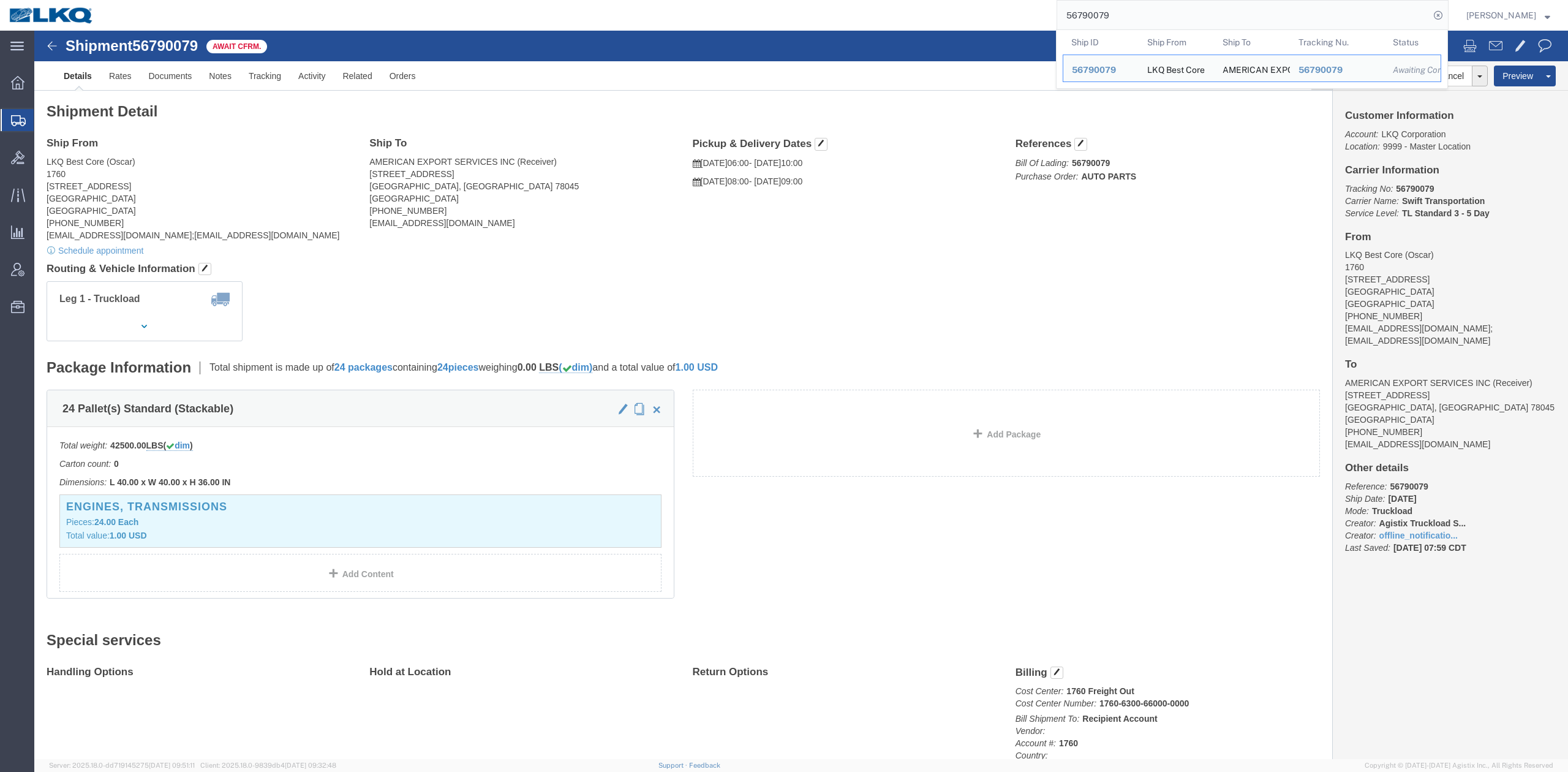
click at [1115, 23] on input "56790079" at bounding box center [1243, 15] width 372 height 29
paste input "6"
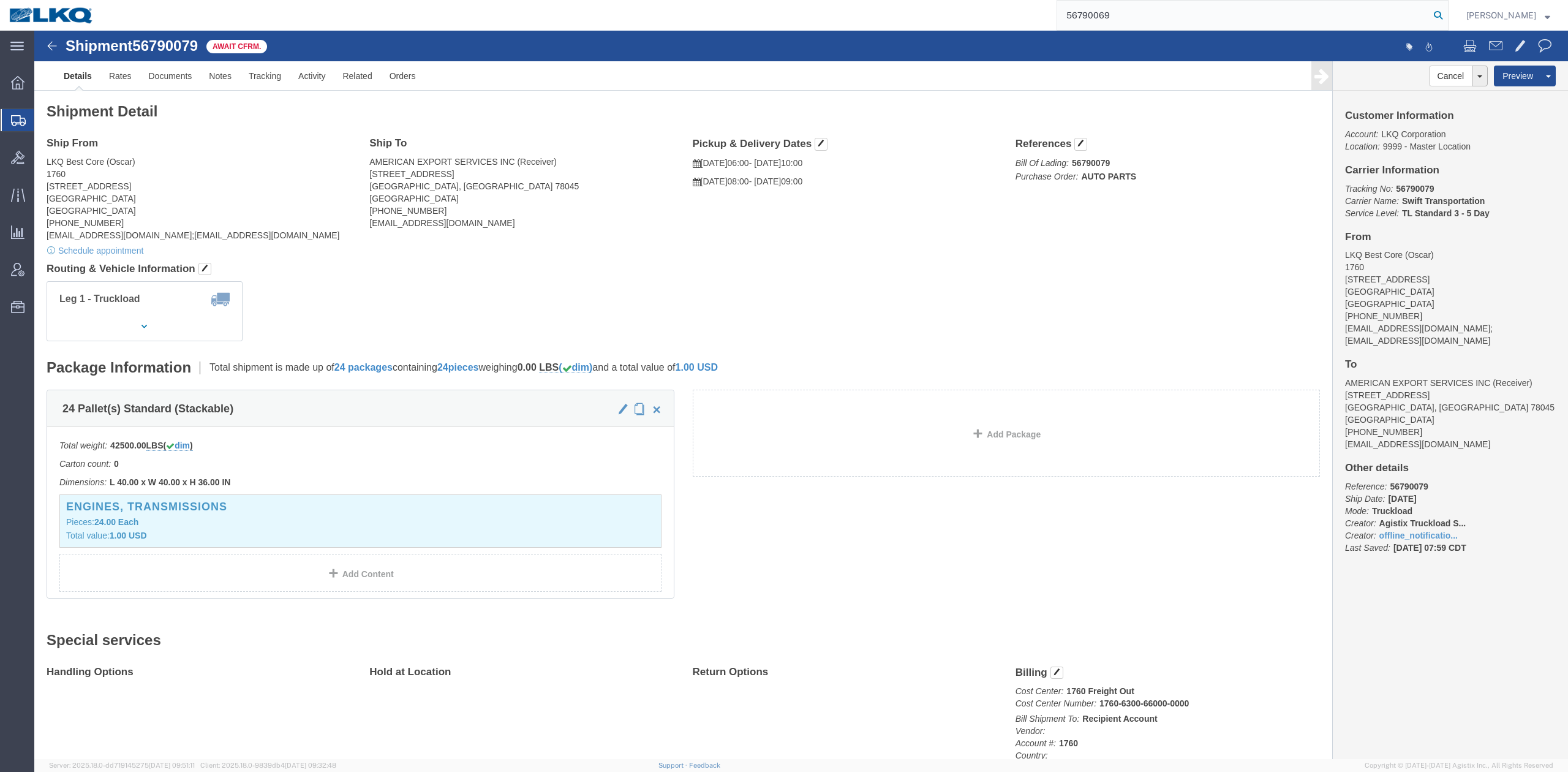
type input "56790069"
click at [1447, 23] on icon at bounding box center [1438, 15] width 17 height 17
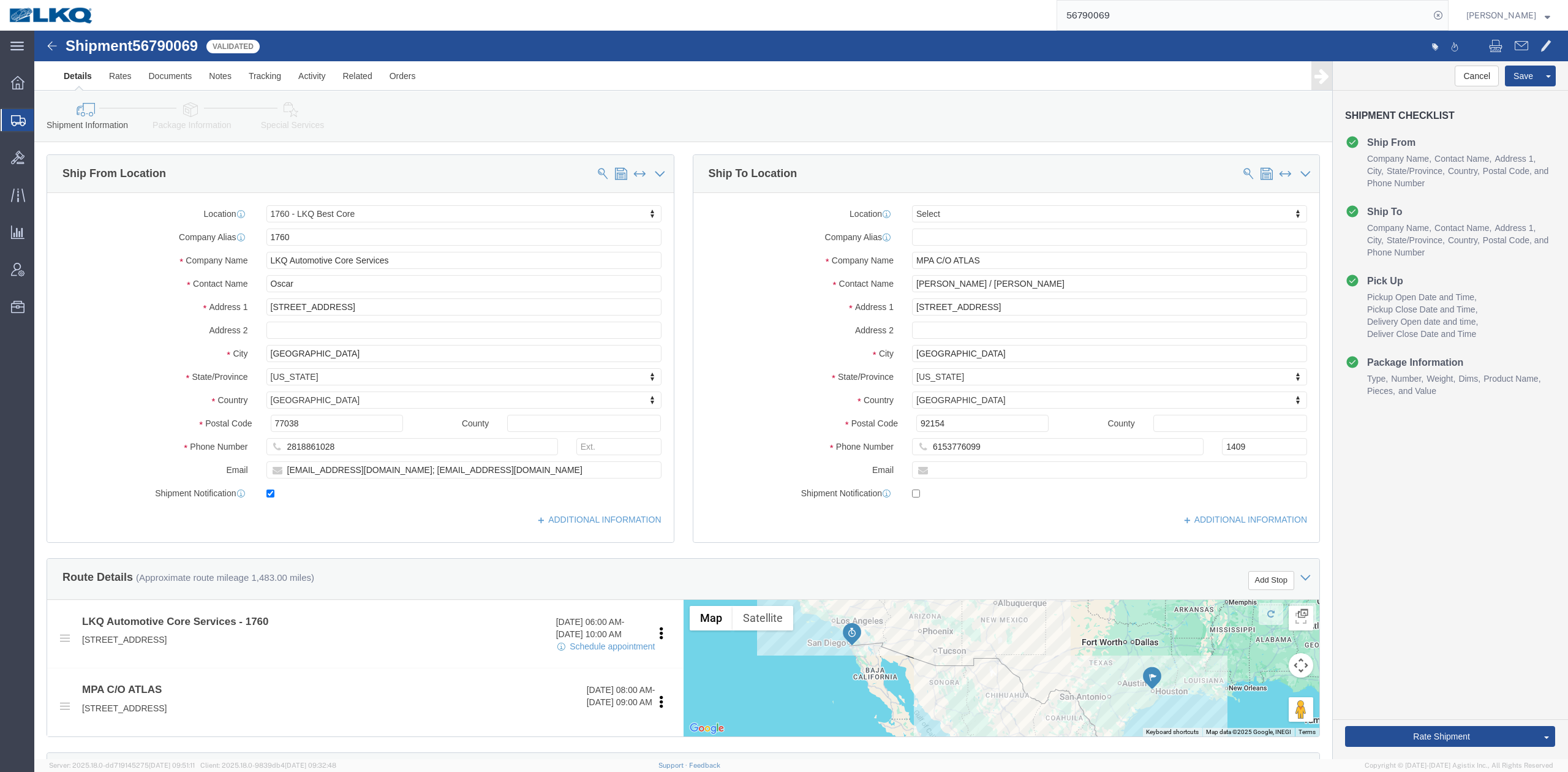
select select "27634"
select select
click link "Activity"
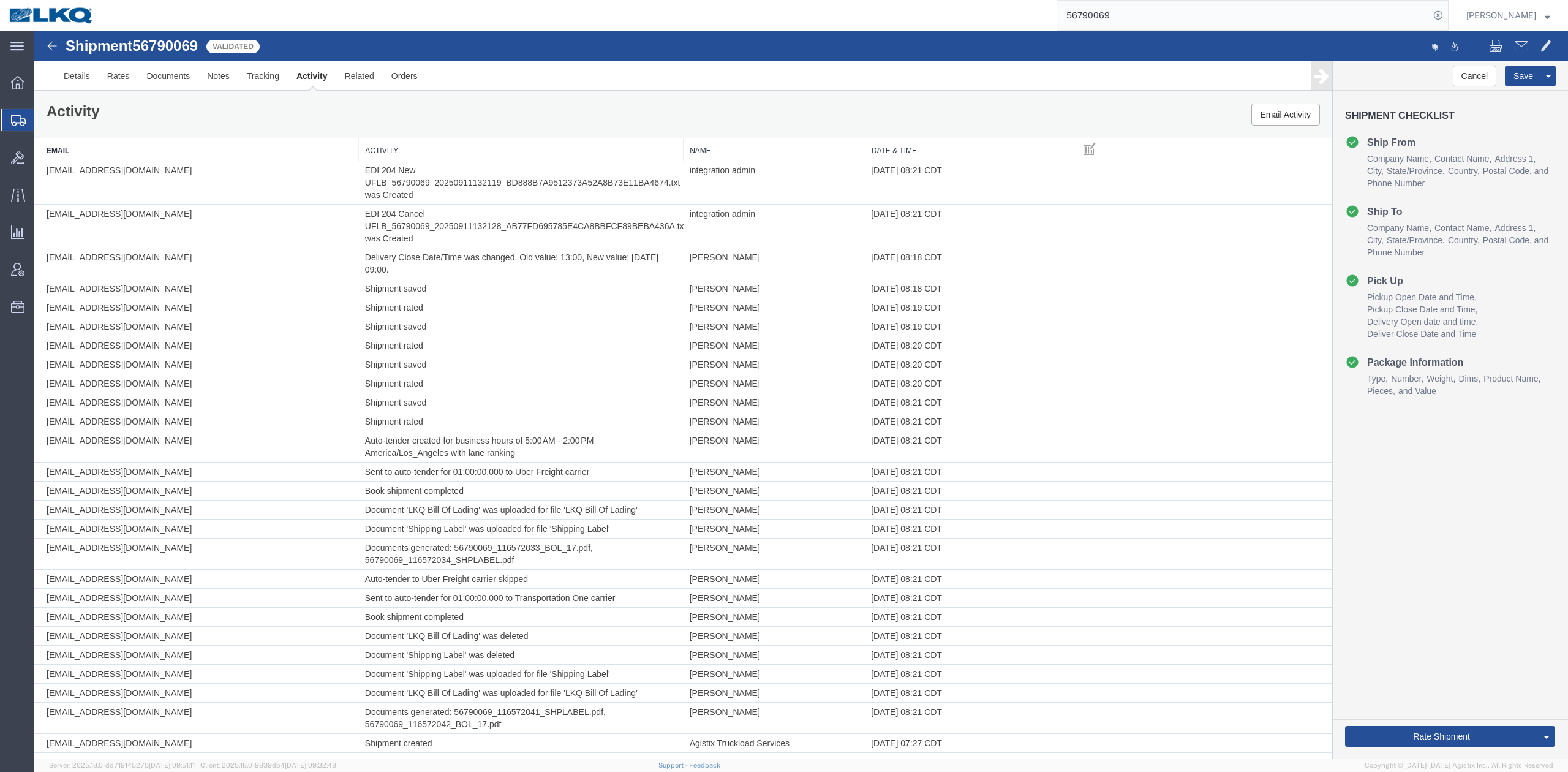
click at [485, 153] on th "Activity" at bounding box center [521, 149] width 325 height 23
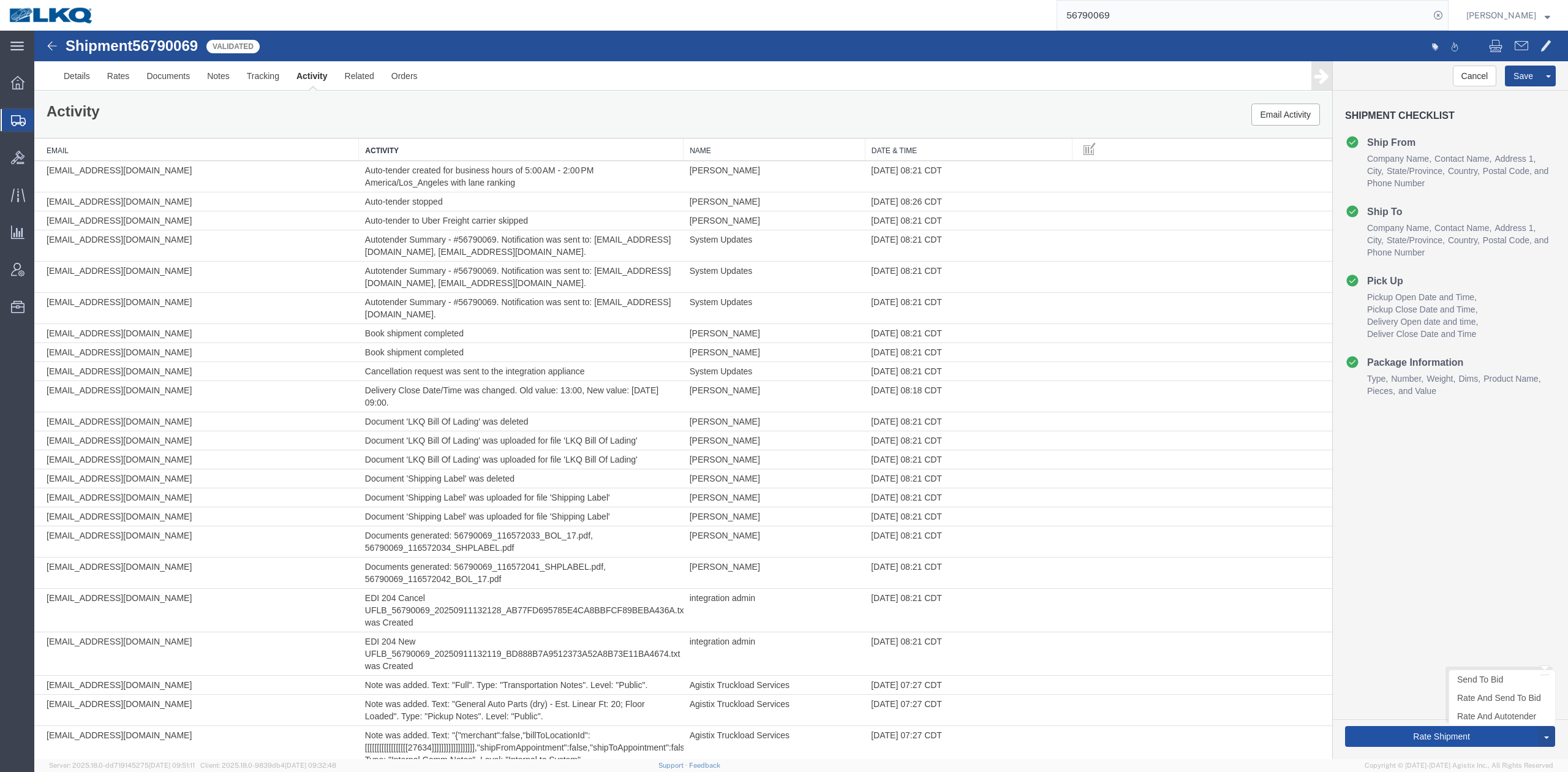
click at [1463, 735] on button "Rate Shipment" at bounding box center [1441, 736] width 193 height 21
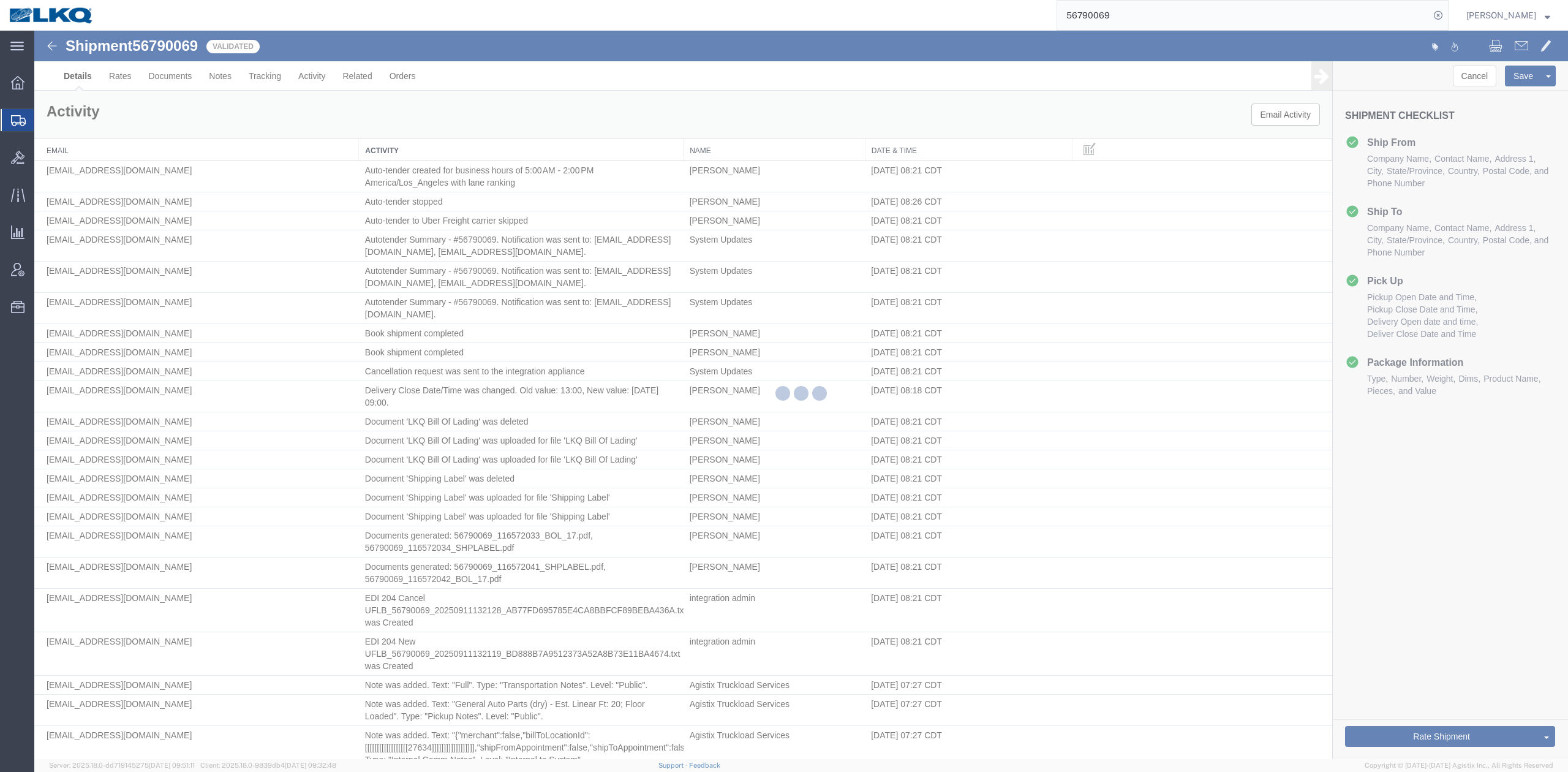
select select "27634"
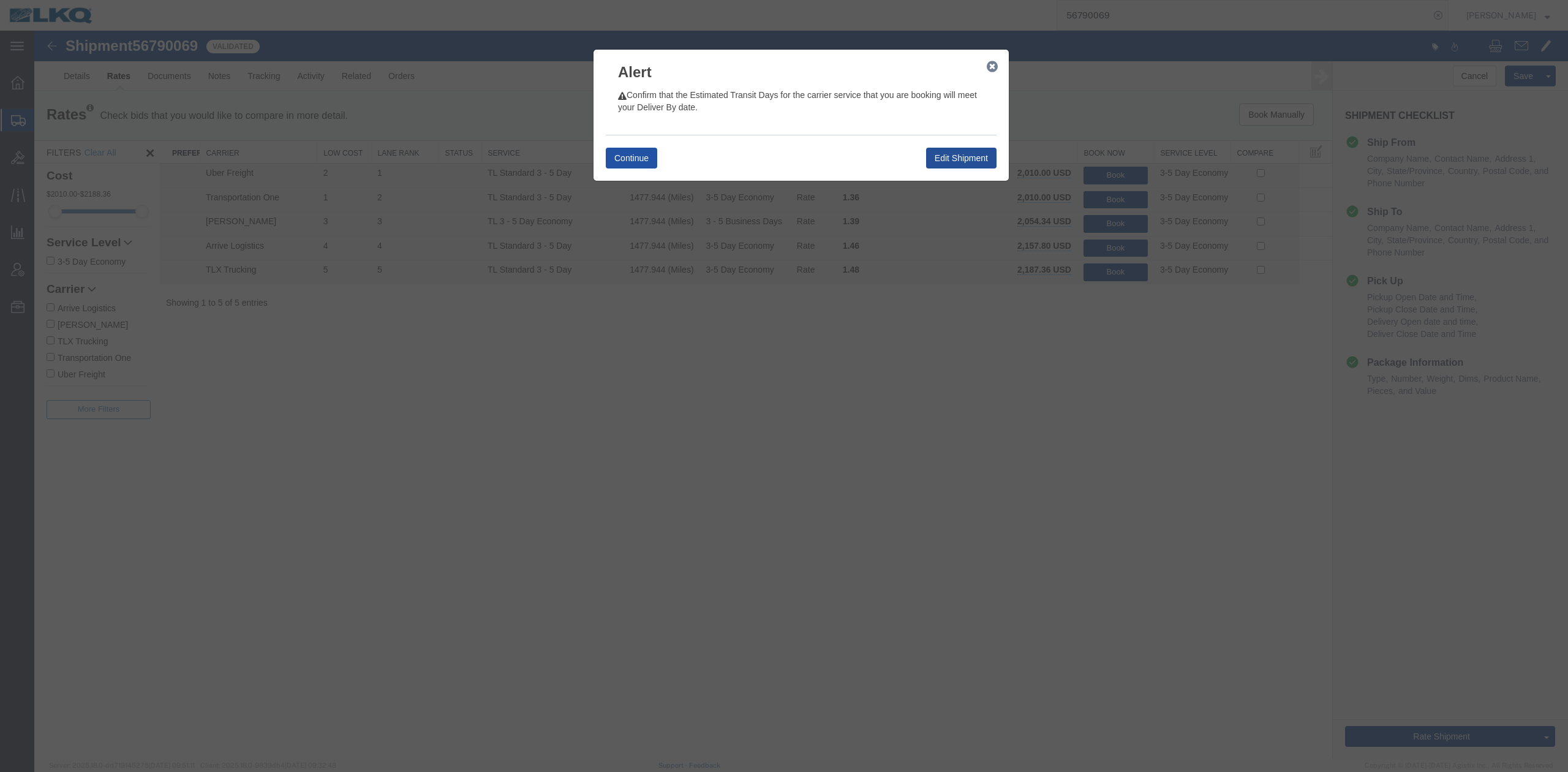
click at [613, 165] on button "Continue" at bounding box center [631, 157] width 52 height 21
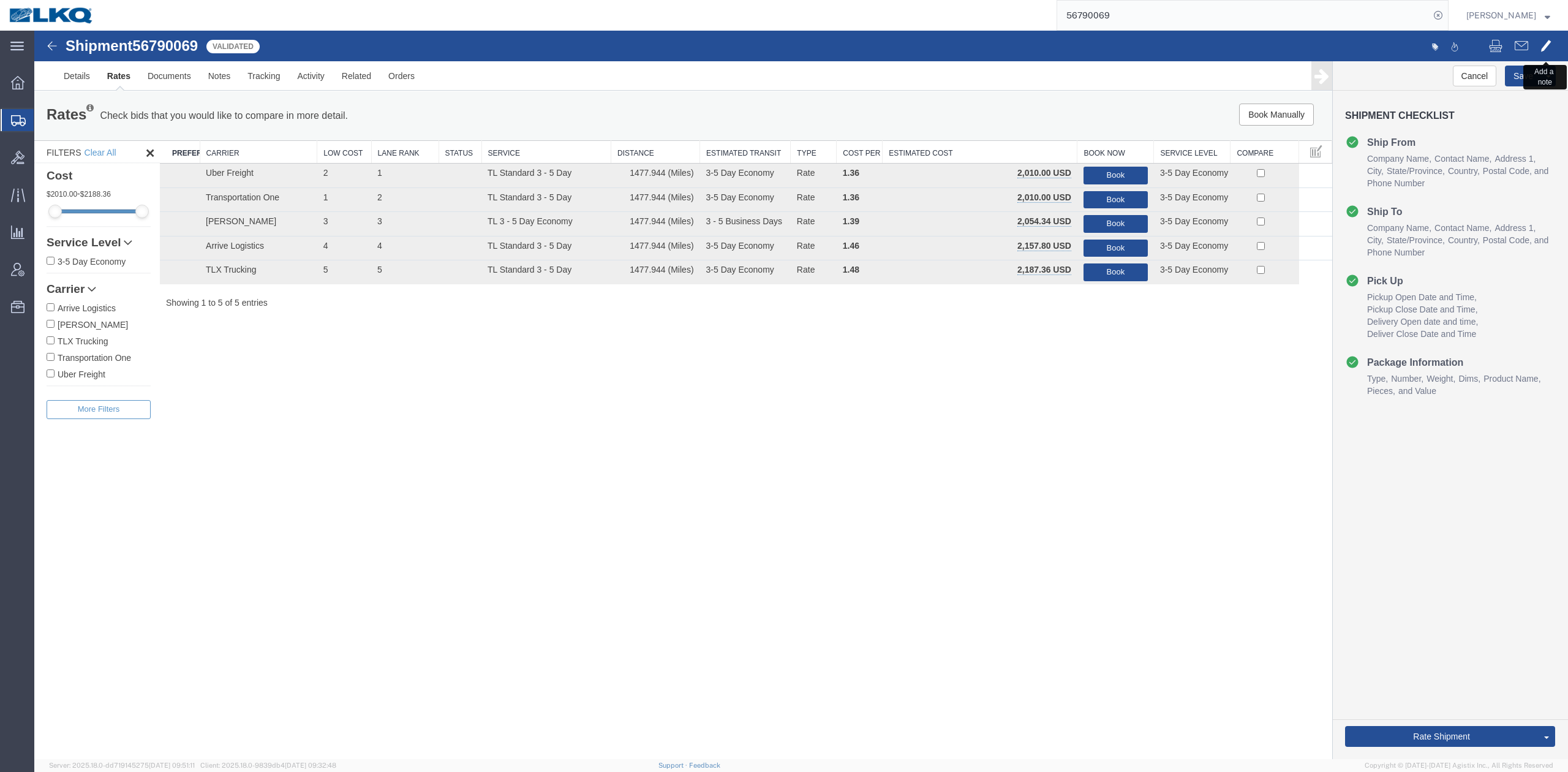
click at [1547, 47] on span at bounding box center [1546, 46] width 11 height 15
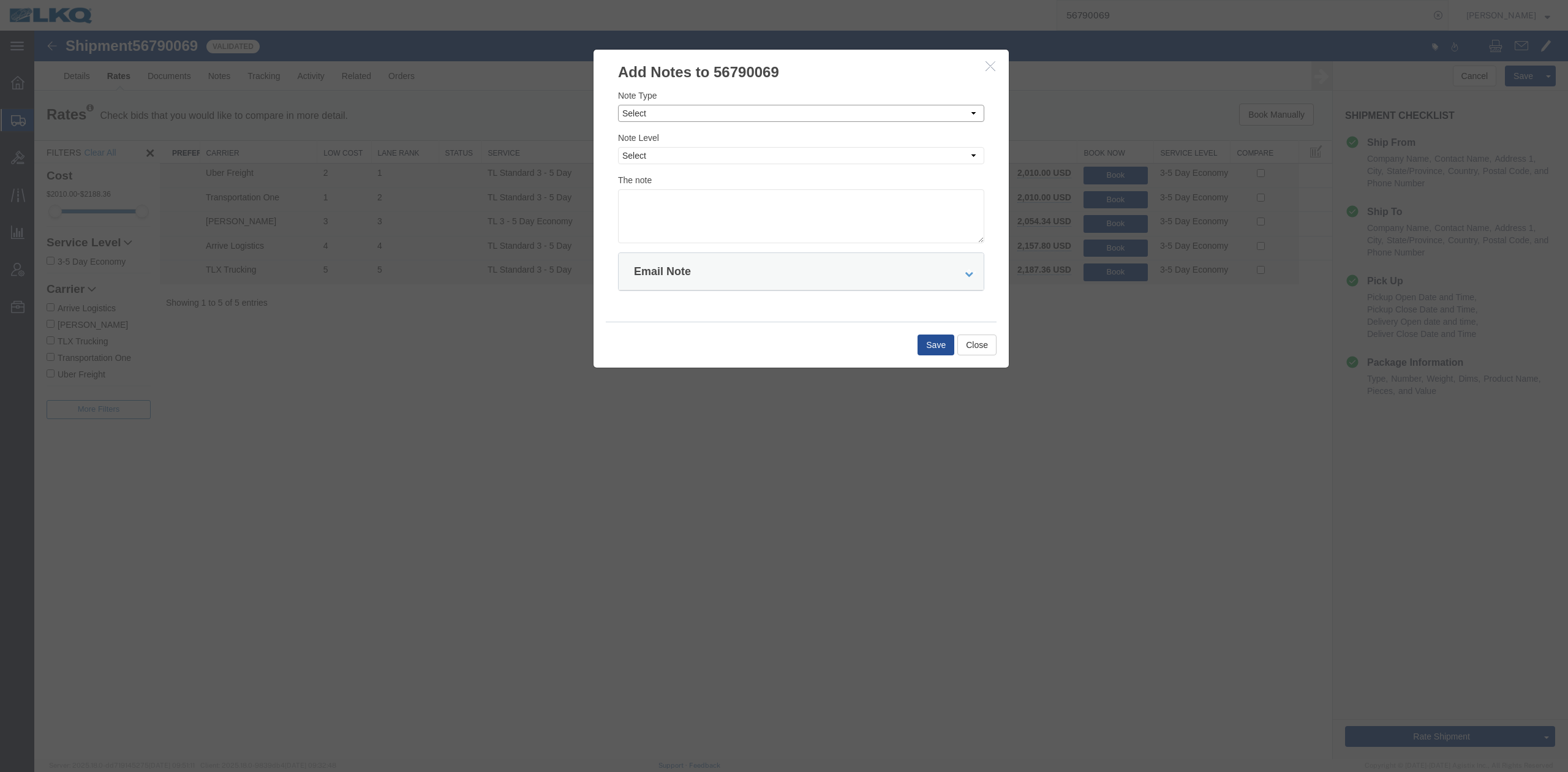
drag, startPoint x: 749, startPoint y: 107, endPoint x: 726, endPoint y: 121, distance: 26.9
click at [749, 107] on select "Select Approval Bid Notes Carrier Change Notes Claim Notes Content Hazmat Notes…" at bounding box center [801, 113] width 366 height 17
select select "BID_NOTES"
click at [618, 105] on select "Select Approval Bid Notes Carrier Change Notes Claim Notes Content Hazmat Notes…" at bounding box center [801, 113] width 366 height 17
click at [984, 72] on button "button" at bounding box center [992, 66] width 15 height 15
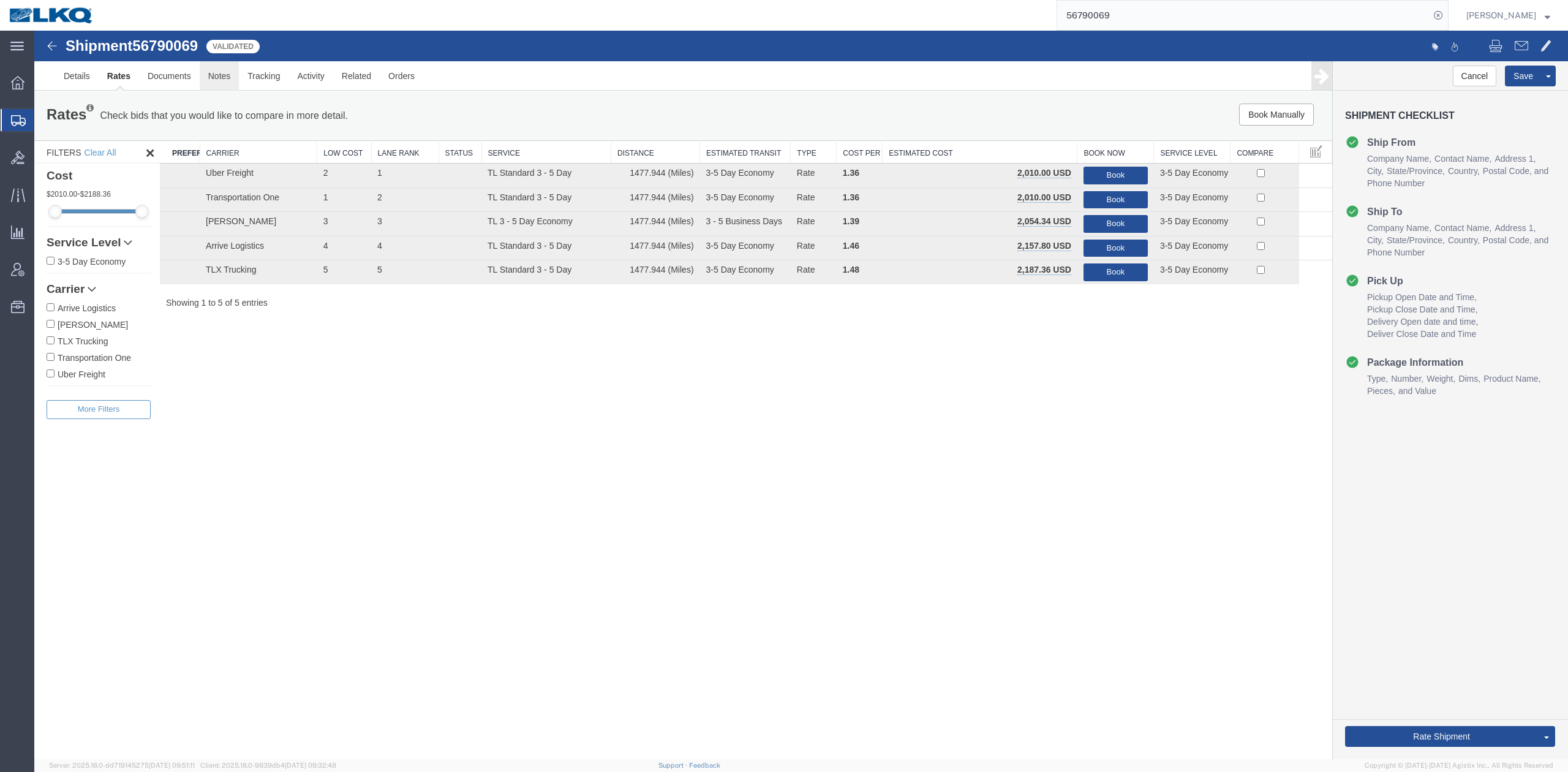
click at [233, 79] on link "Notes" at bounding box center [219, 76] width 40 height 29
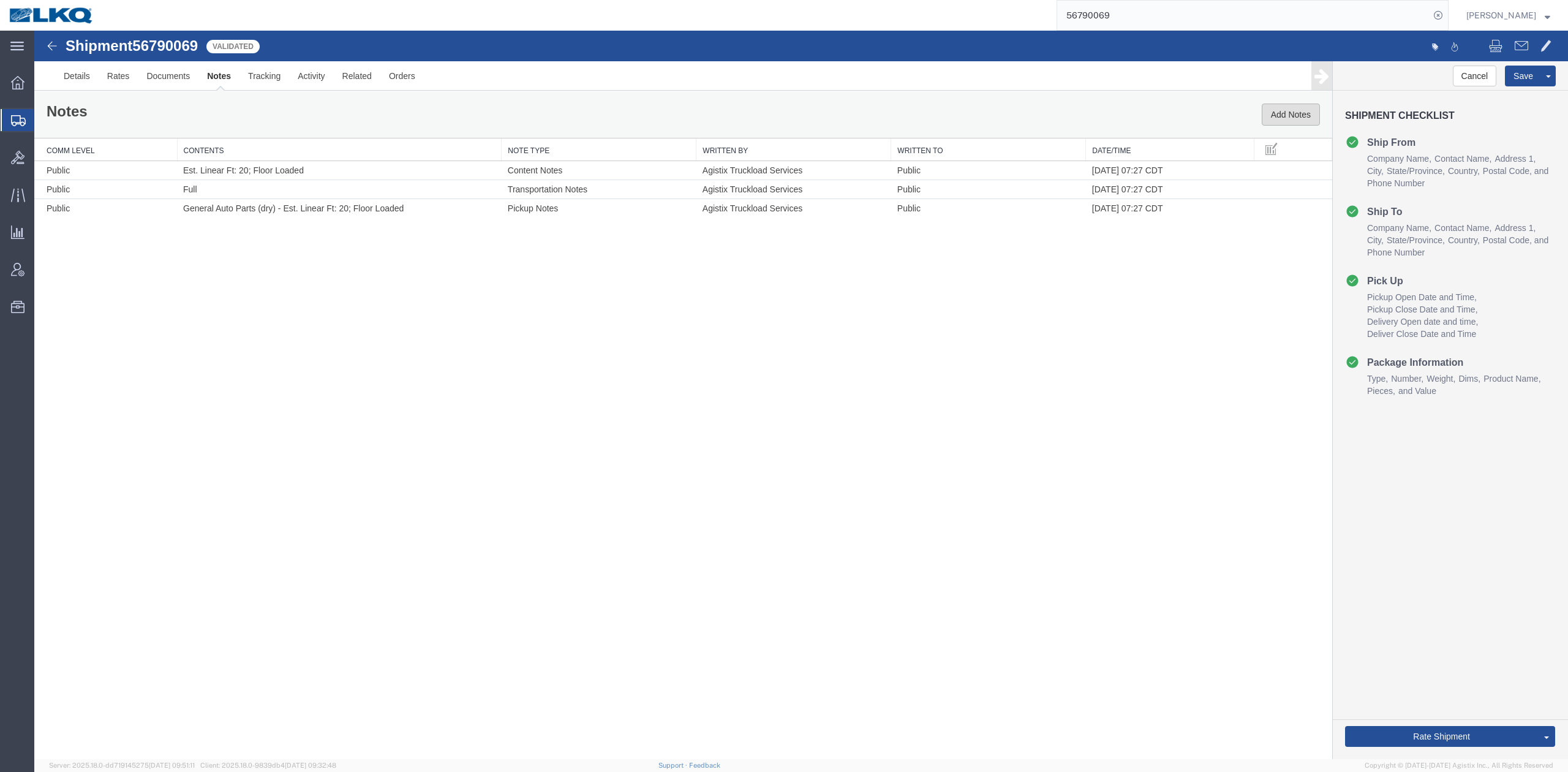
click at [1264, 115] on button "Add Notes" at bounding box center [1291, 115] width 58 height 22
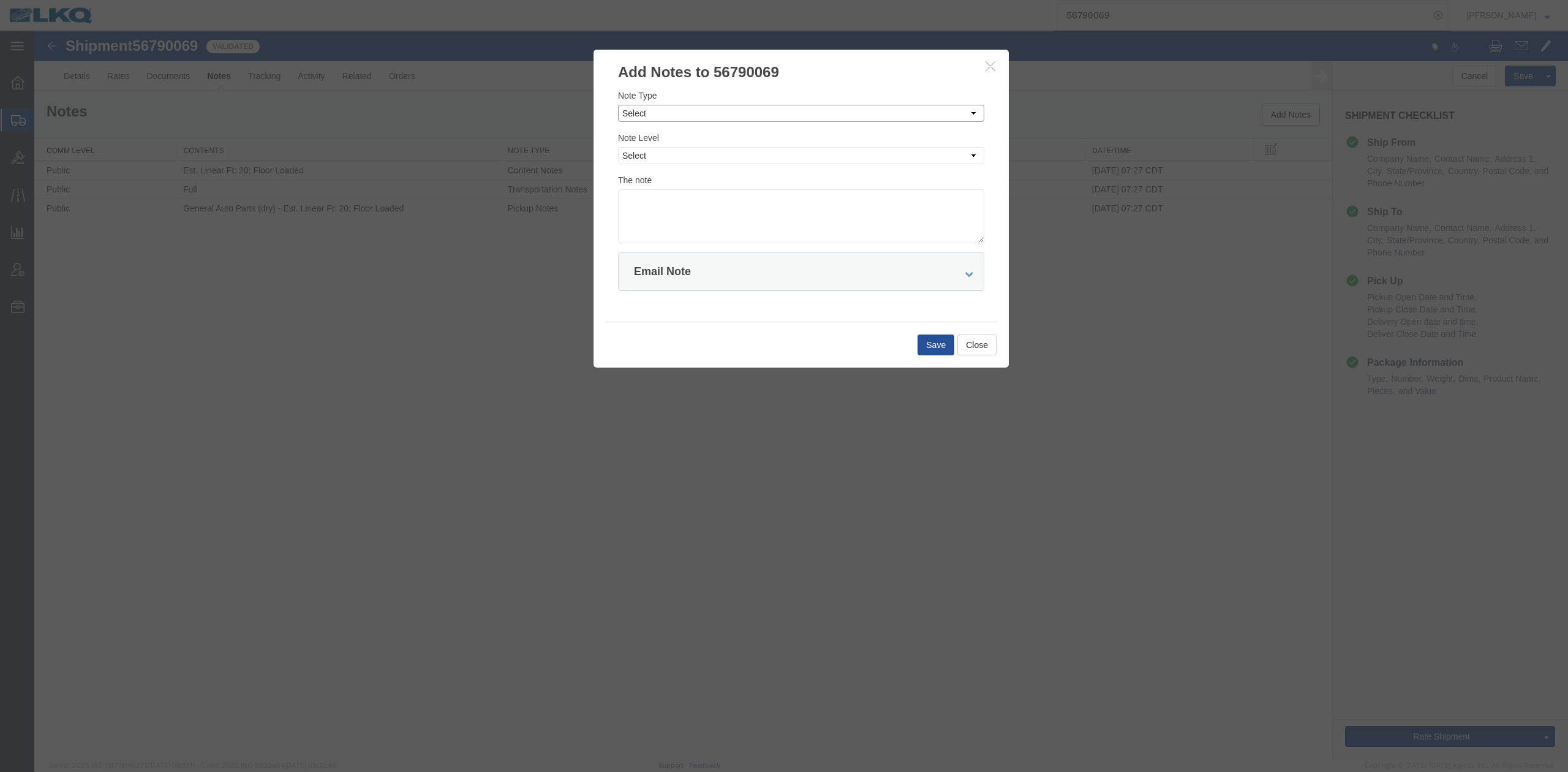
click at [659, 115] on select "Select Approval Bid Notes Carrier Change Notes Claim Notes Content Hazmat Notes…" at bounding box center [801, 113] width 366 height 17
click at [618, 105] on select "Select Approval Bid Notes Carrier Change Notes Claim Notes Content Hazmat Notes…" at bounding box center [801, 113] width 366 height 17
drag, startPoint x: 656, startPoint y: 111, endPoint x: 657, endPoint y: 119, distance: 8.1
click at [657, 116] on select "Select Approval Bid Notes Carrier Change Notes Claim Notes Content Hazmat Notes…" at bounding box center [801, 113] width 366 height 17
select select "BID_NOTES"
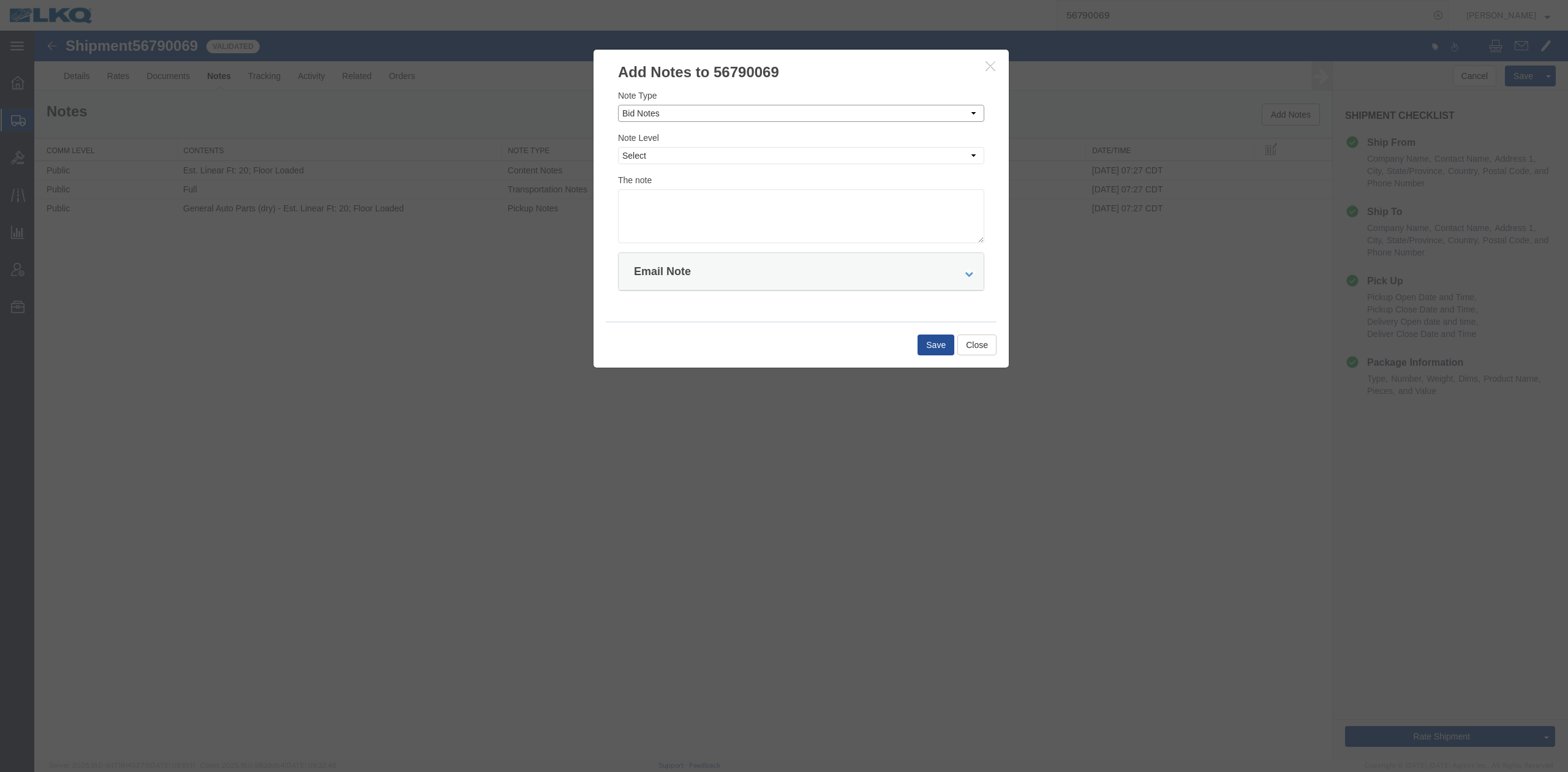
click at [618, 105] on select "Select Approval Bid Notes Carrier Change Notes Claim Notes Content Hazmat Notes…" at bounding box center [801, 113] width 366 height 17
drag, startPoint x: 657, startPoint y: 153, endPoint x: 659, endPoint y: 160, distance: 7.3
click at [657, 153] on select "Select Private to Account Private to Vendor Public" at bounding box center [801, 155] width 366 height 17
select select "PRIVATE_TO_ACCOUNT"
click at [618, 147] on select "Select Private to Account Private to Vendor Public" at bounding box center [801, 155] width 366 height 17
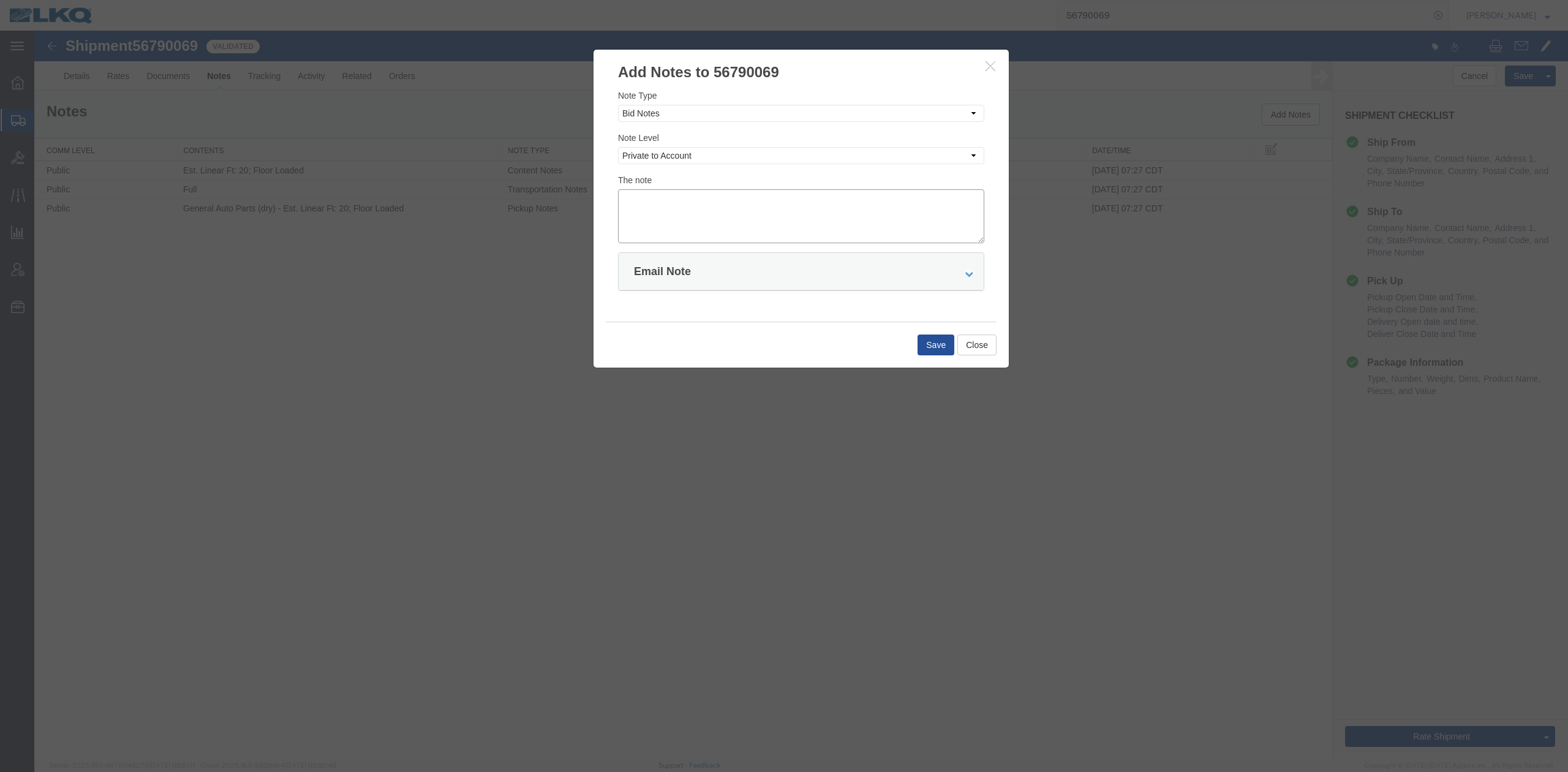
click at [664, 199] on textarea at bounding box center [801, 216] width 366 height 54
type textarea "DAT: $1863"
click at [927, 346] on button "Save" at bounding box center [936, 344] width 36 height 21
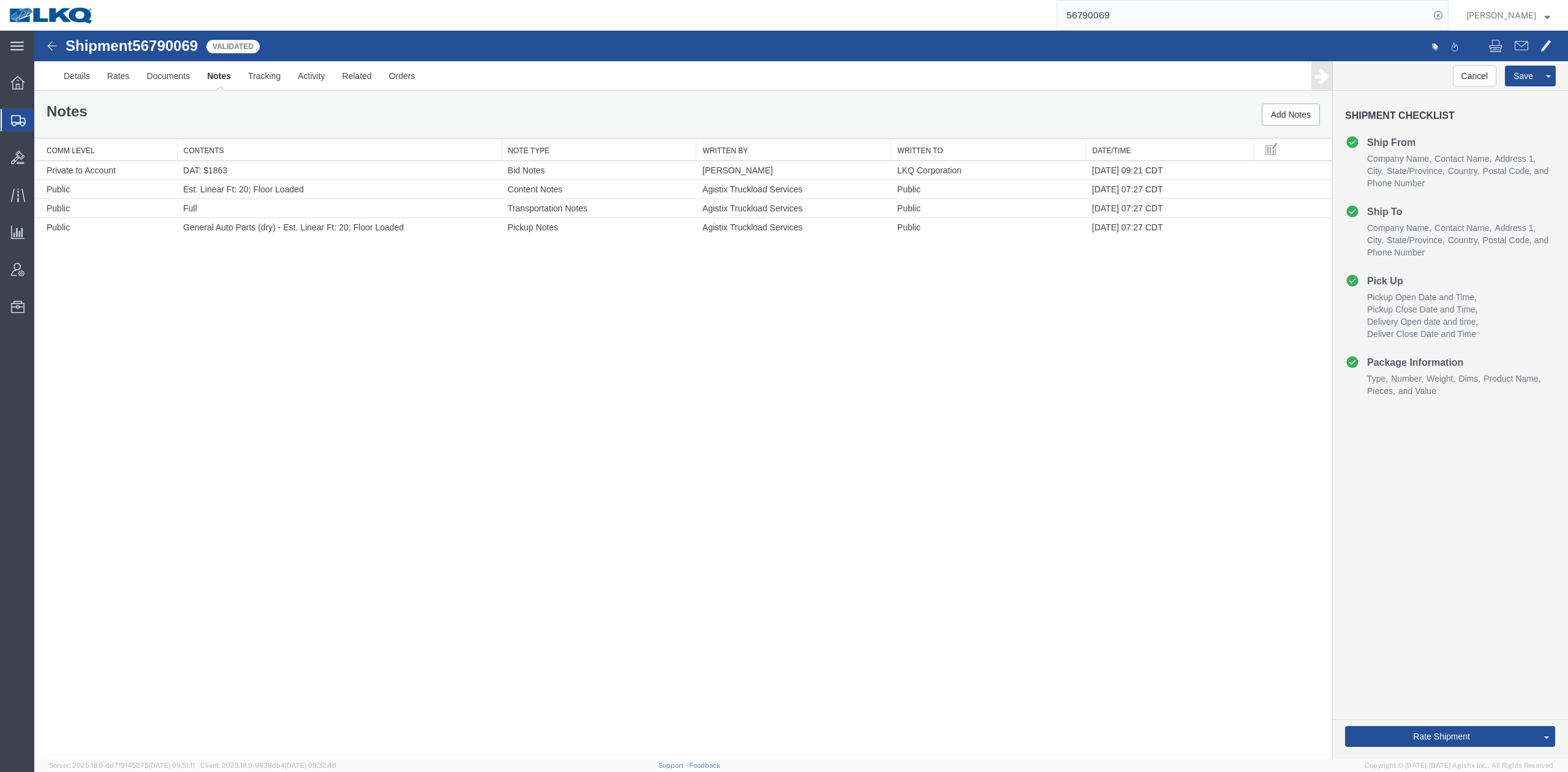
drag, startPoint x: 1470, startPoint y: 681, endPoint x: 177, endPoint y: 412, distance: 1320.7
click at [35, 31] on link "Send To Bid" at bounding box center [35, 31] width 0 height 0
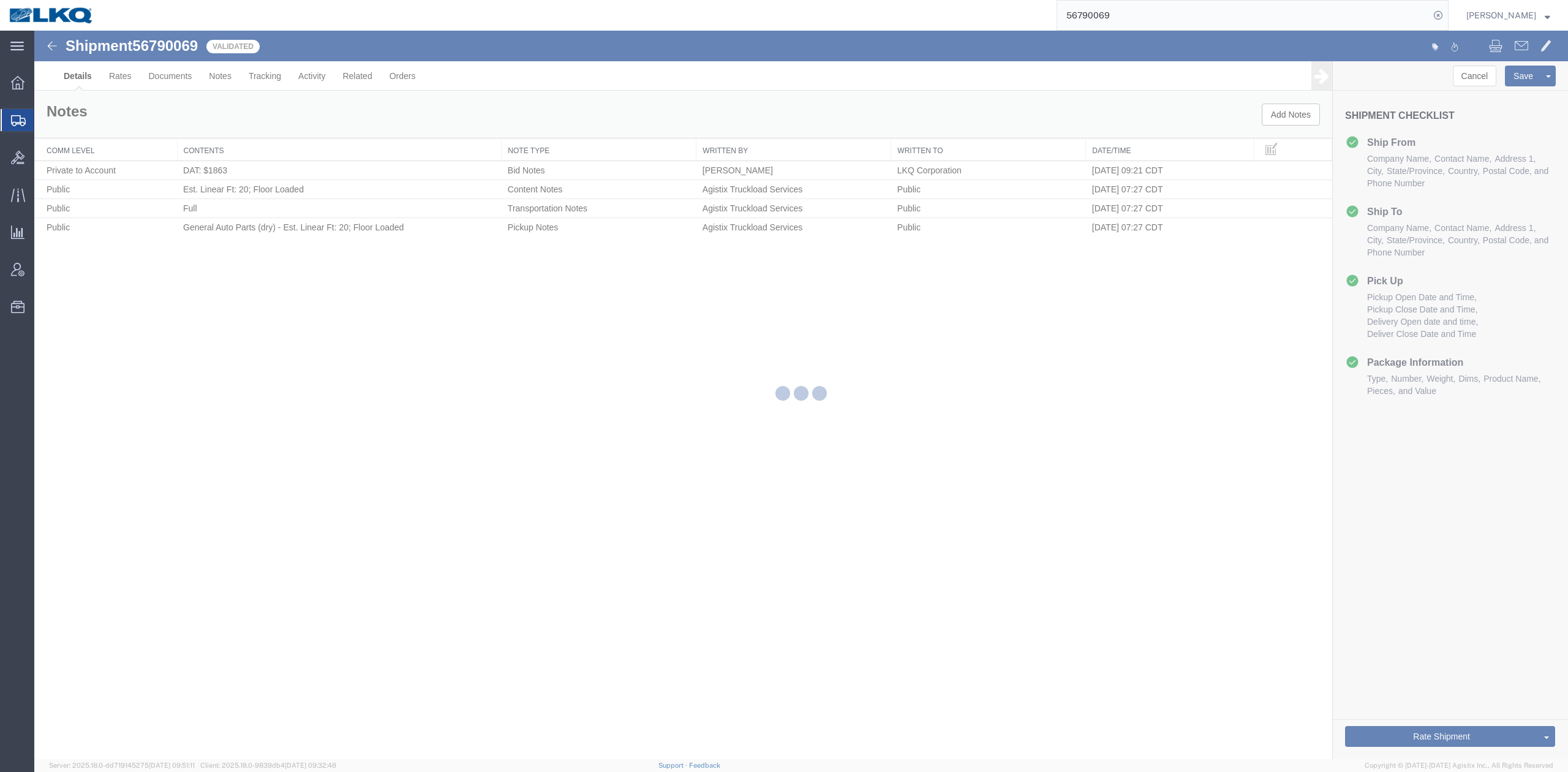
select select "27634"
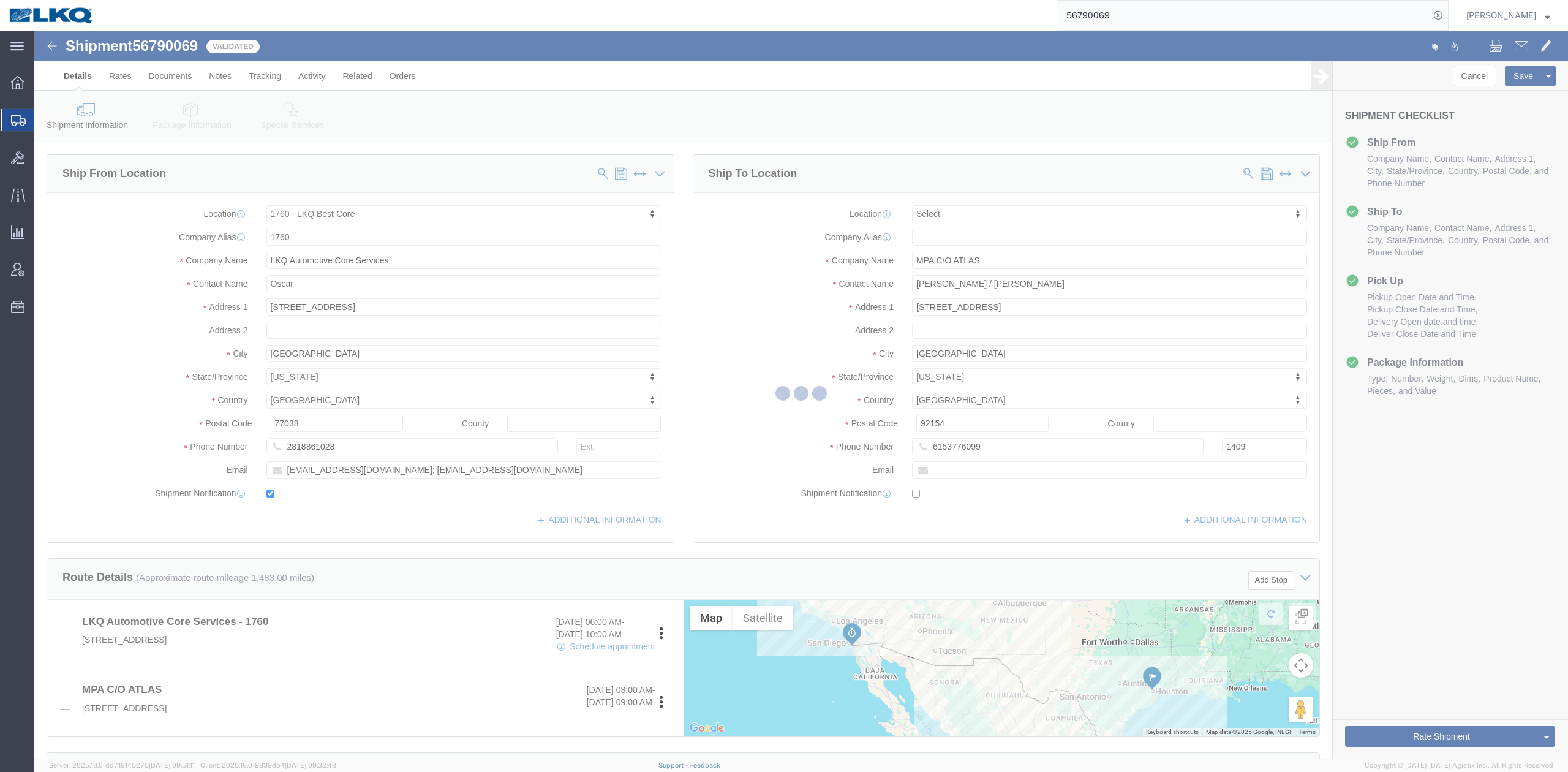
select select "TL"
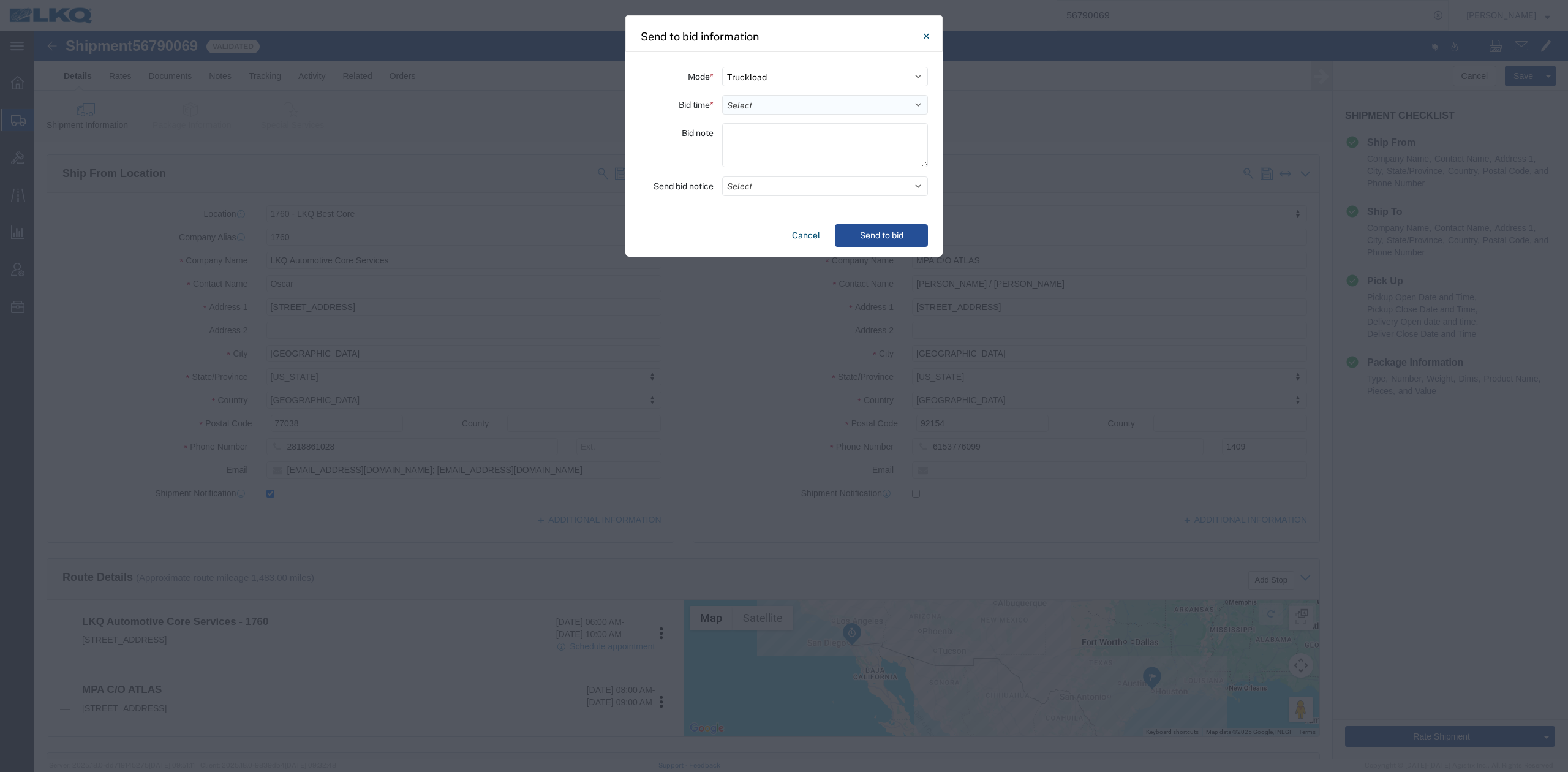
click at [768, 107] on select "Select 30 Min (Rush) 1 Hour (Rush) 2 Hours (Rush) 4 Hours (Rush) 8 Hours (Rush)…" at bounding box center [825, 105] width 206 height 20
select select "12"
click at [722, 95] on select "Select 30 Min (Rush) 1 Hour (Rush) 2 Hours (Rush) 4 Hours (Rush) 8 Hours (Rush)…" at bounding box center [825, 105] width 206 height 20
click at [753, 188] on button "Select" at bounding box center [825, 187] width 206 height 20
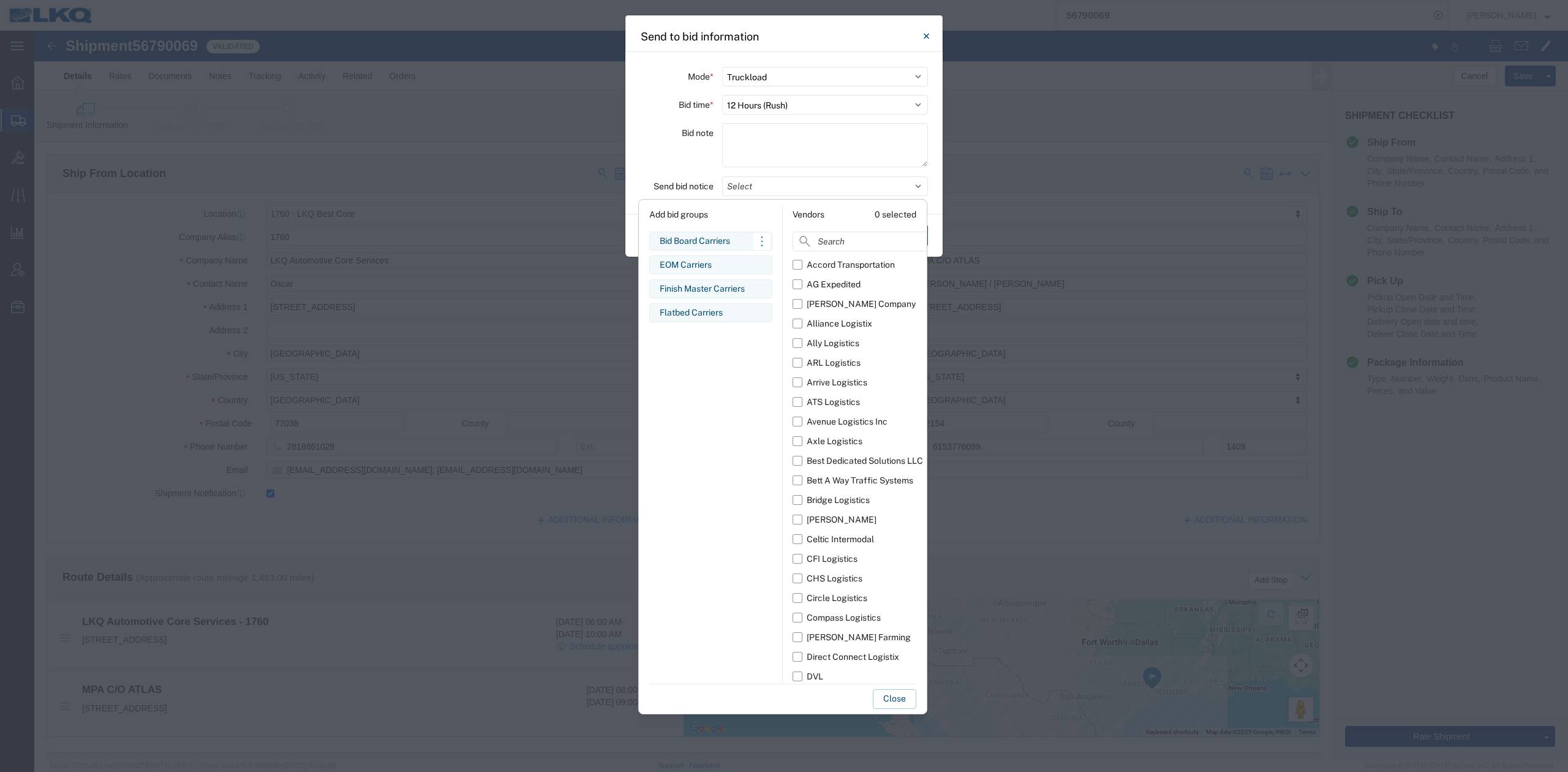
click at [694, 236] on div "Bid Board Carriers" at bounding box center [710, 241] width 102 height 13
click at [884, 702] on button "Close" at bounding box center [895, 699] width 44 height 20
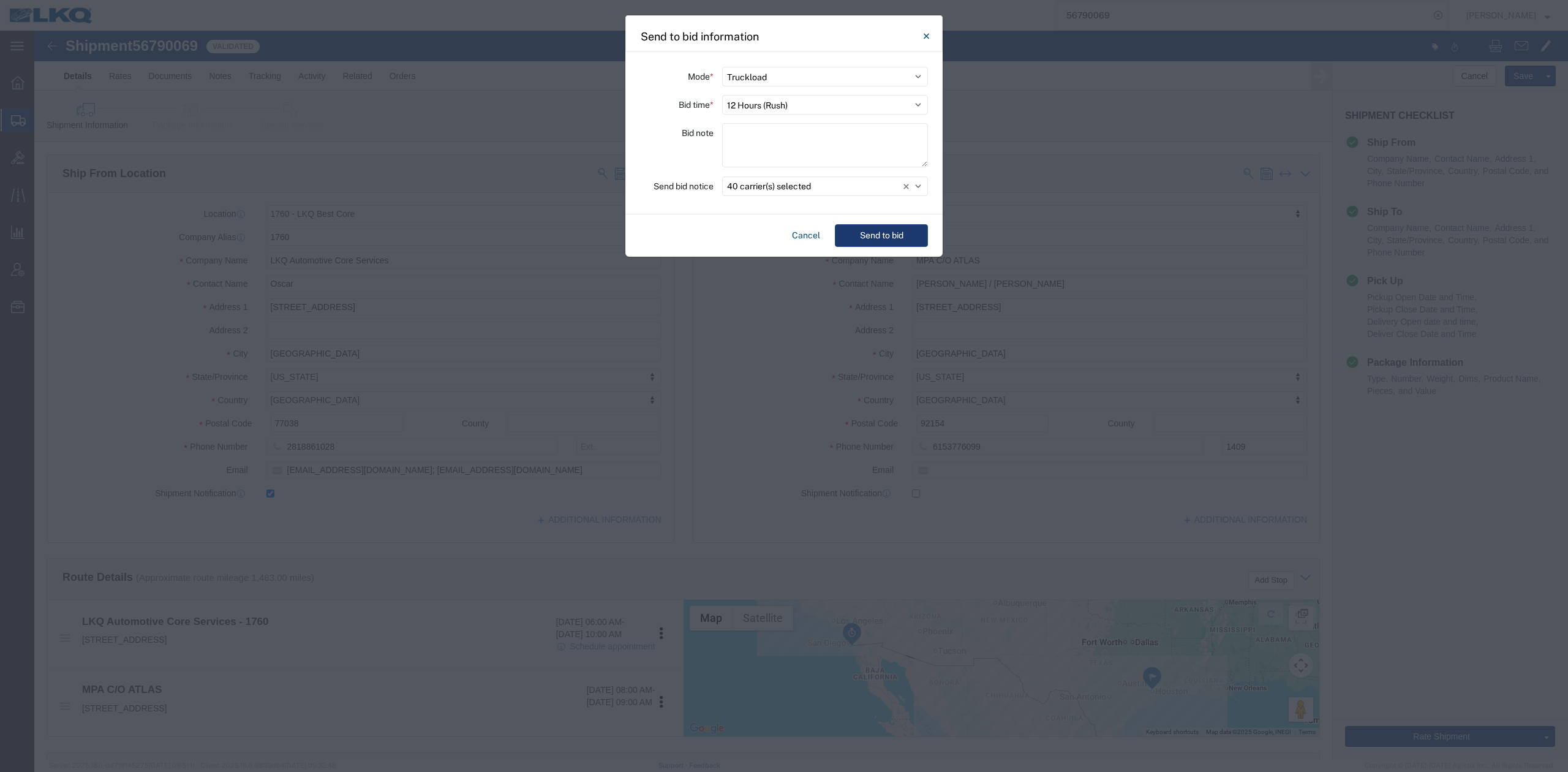
click at [882, 240] on button "Send to bid" at bounding box center [881, 235] width 93 height 23
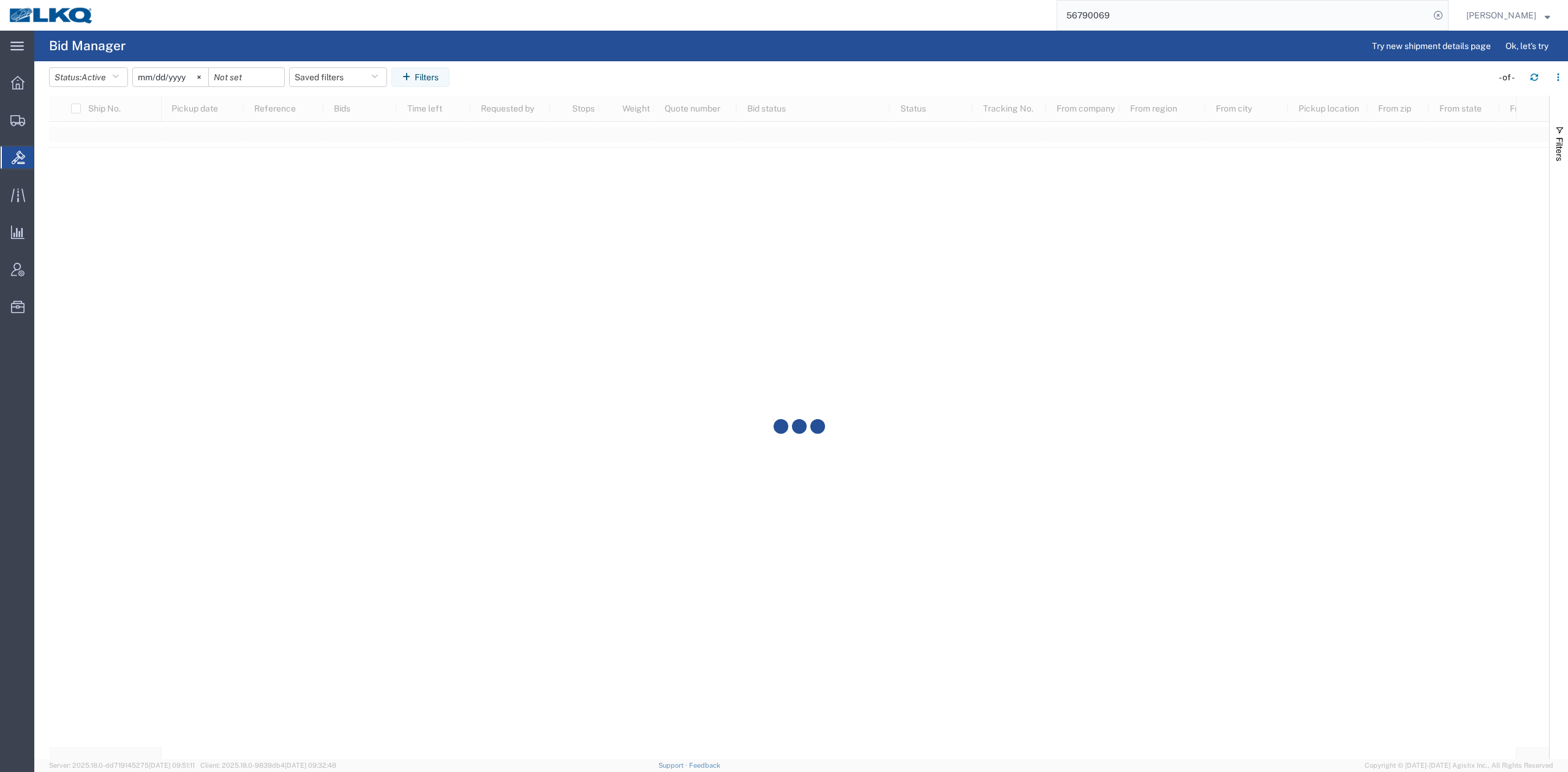
click at [1118, 18] on input "56790069" at bounding box center [1243, 15] width 372 height 29
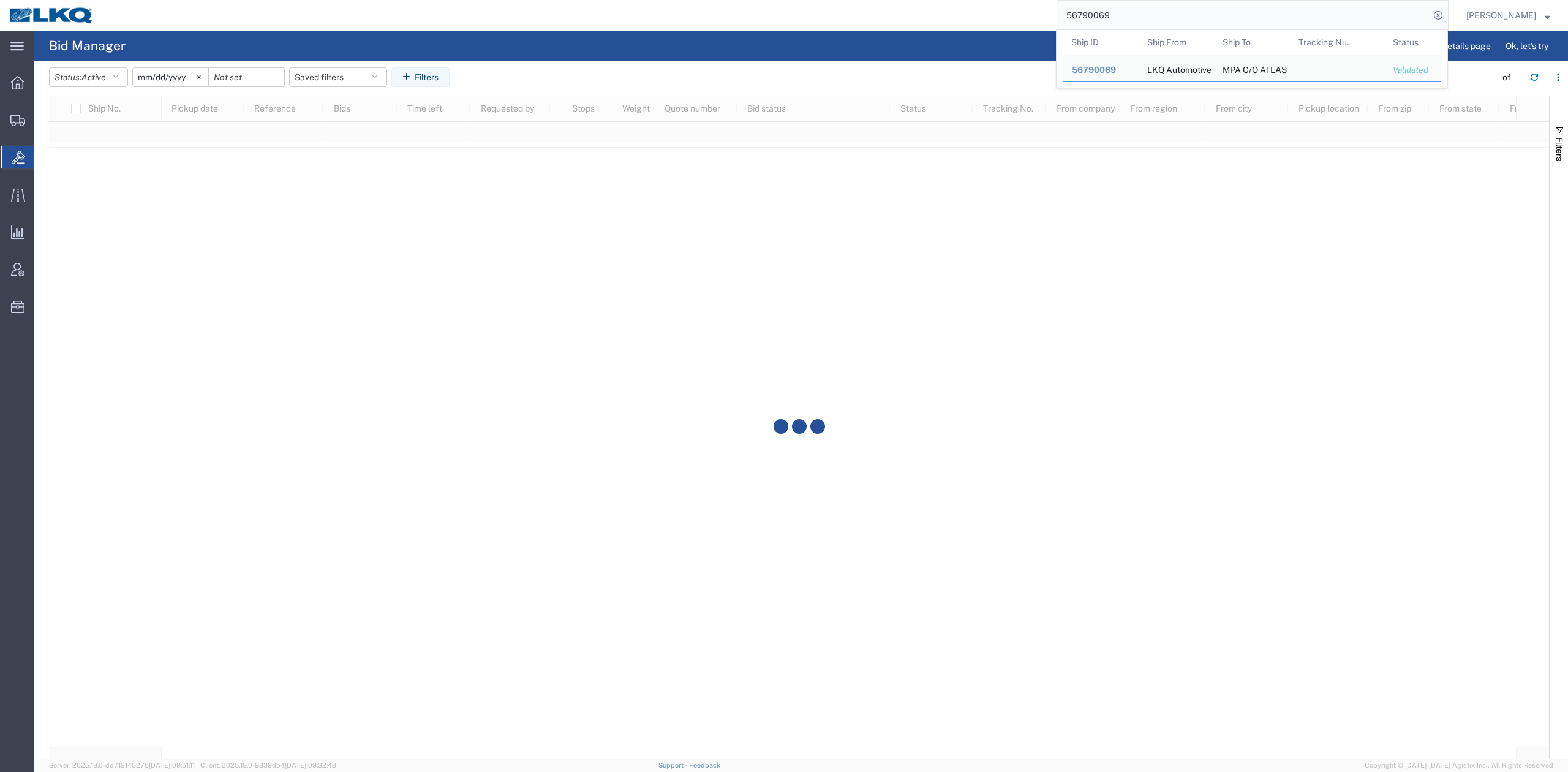
paste input "843"
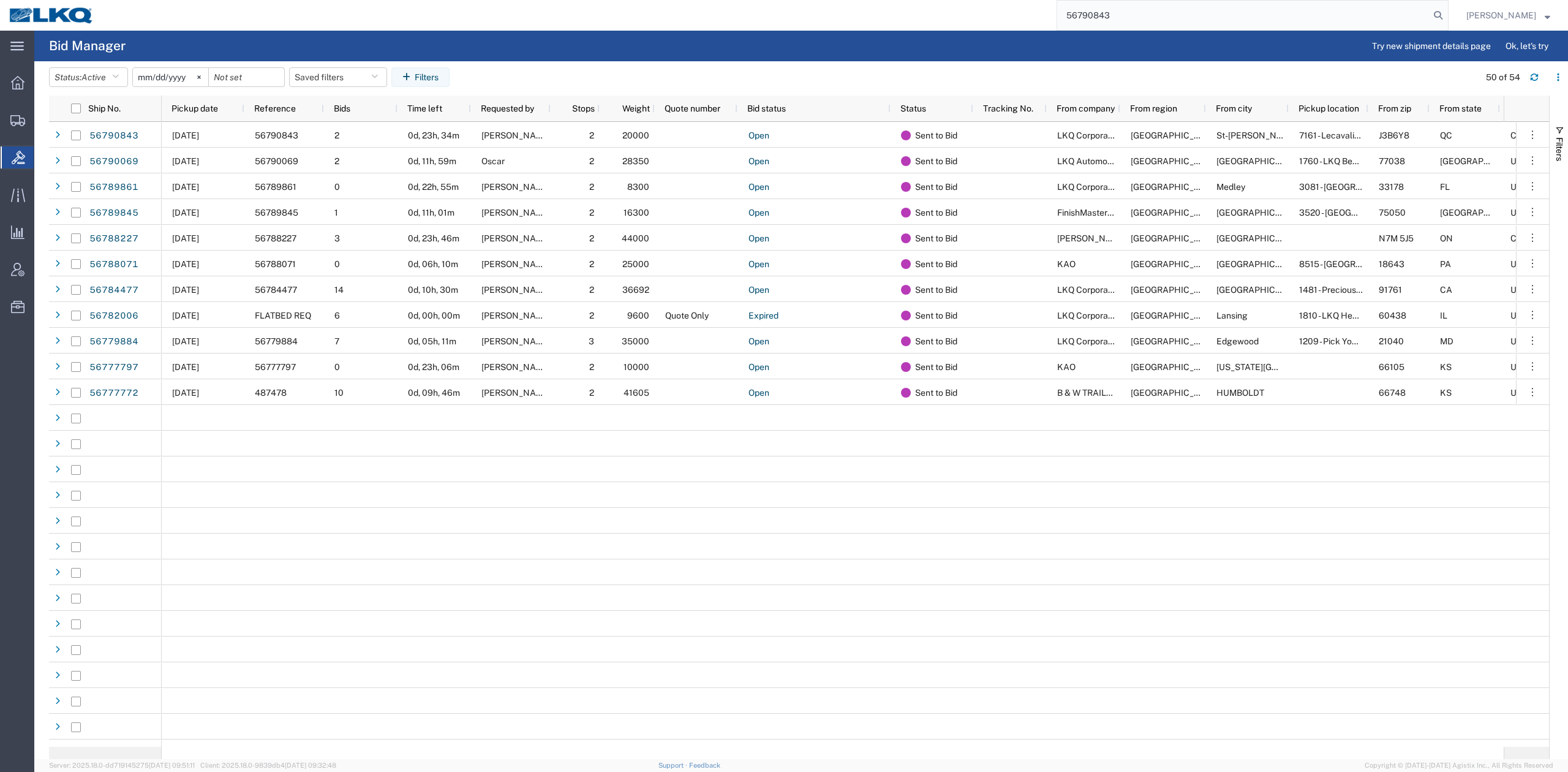
click at [1447, 12] on icon at bounding box center [1438, 15] width 17 height 17
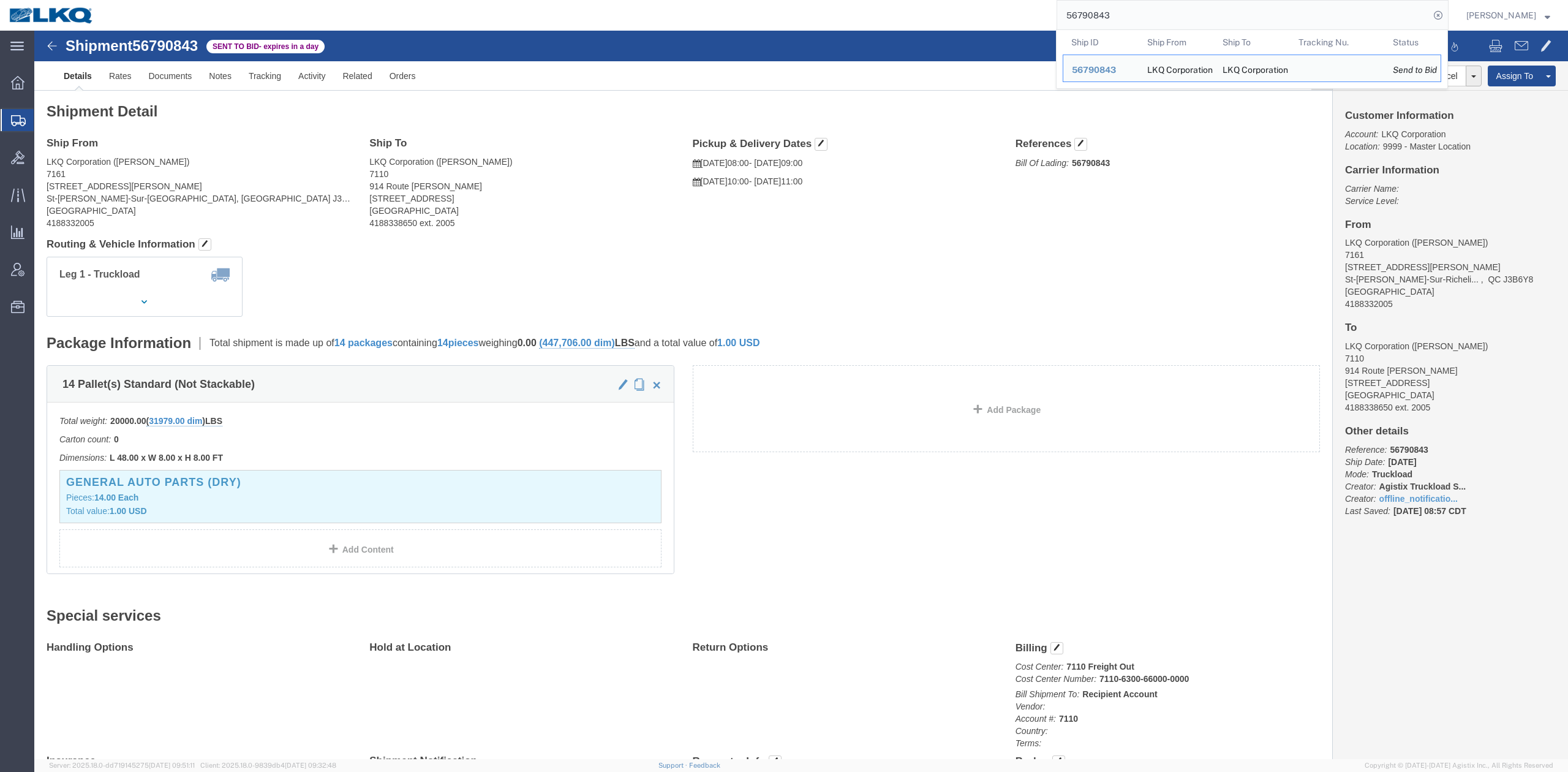
click at [1105, 23] on input "56790843" at bounding box center [1243, 15] width 372 height 29
paste input "069"
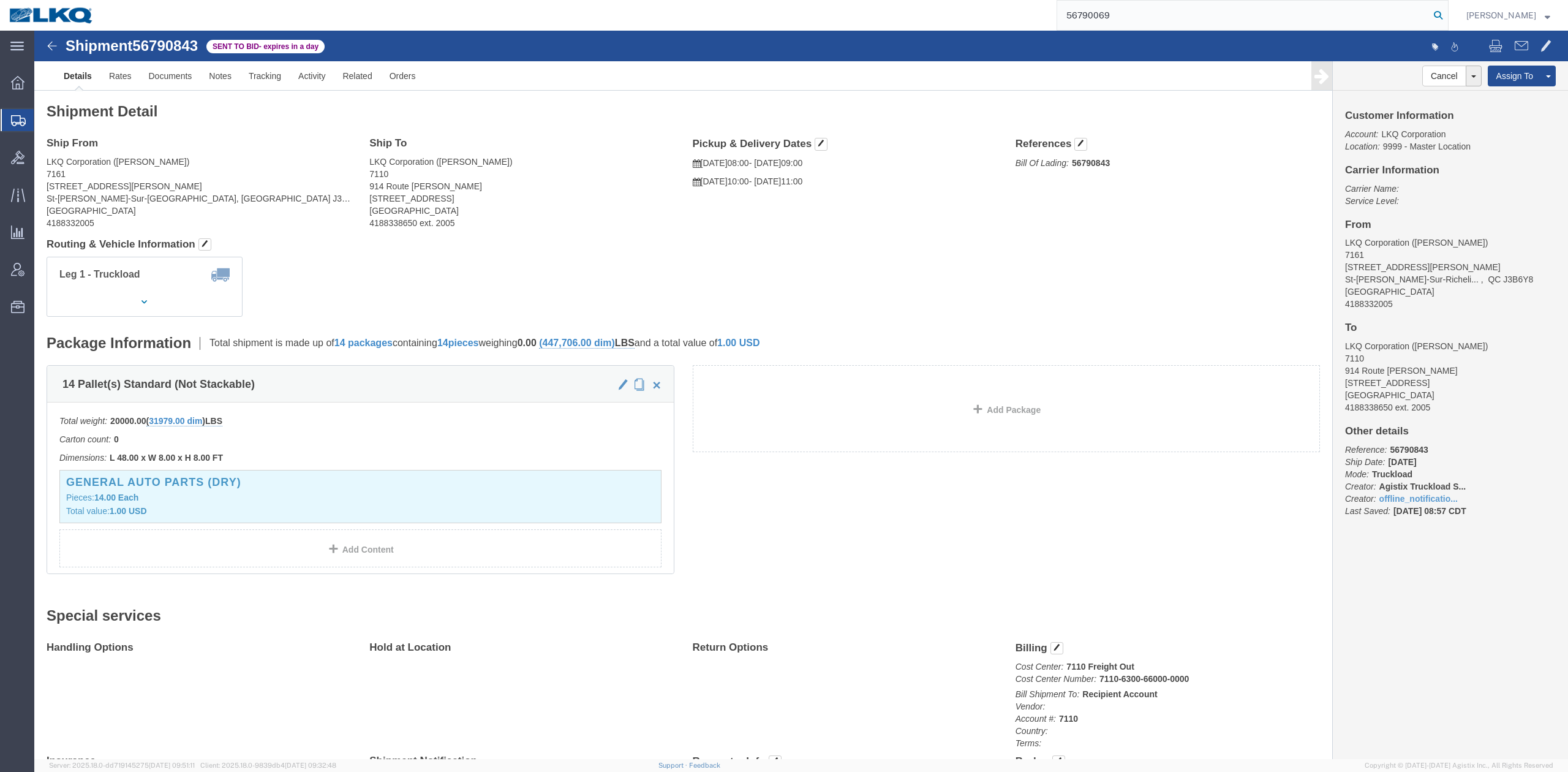
type input "56790069"
click at [1447, 15] on icon at bounding box center [1438, 15] width 17 height 17
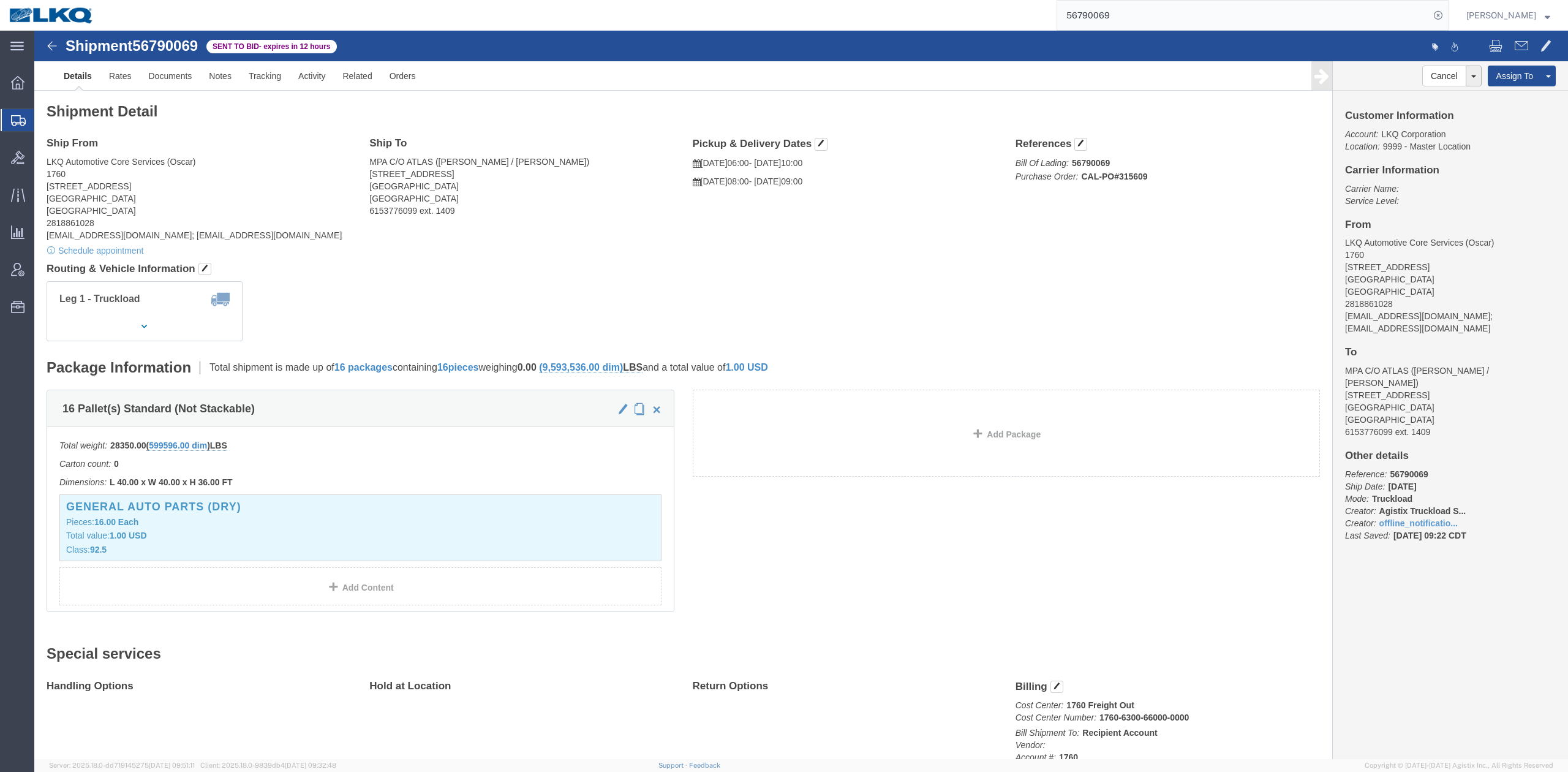
drag, startPoint x: 1390, startPoint y: 70, endPoint x: 1104, endPoint y: 125, distance: 291.2
click link "Withdraw Bid"
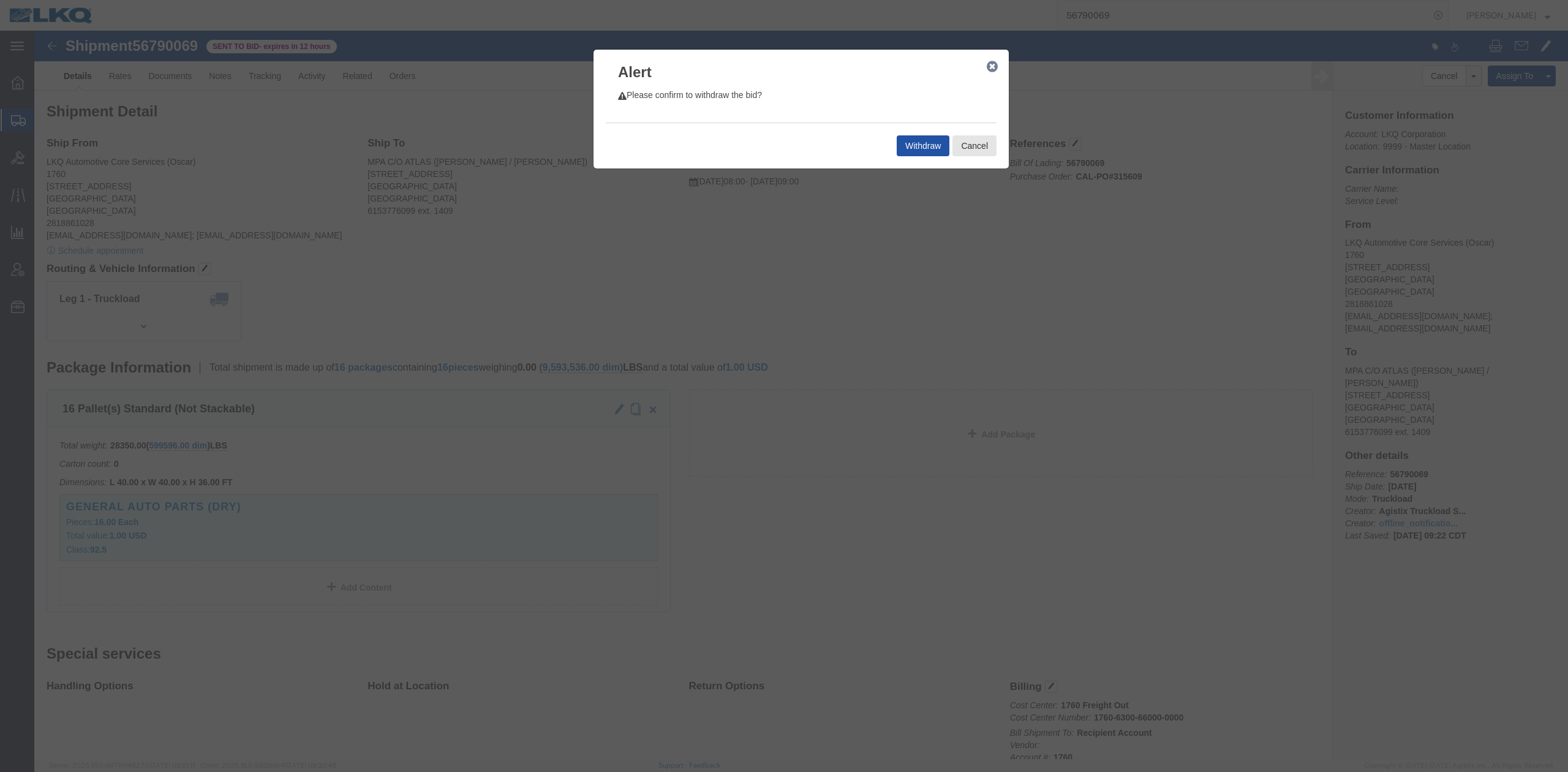
click button "Withdraw"
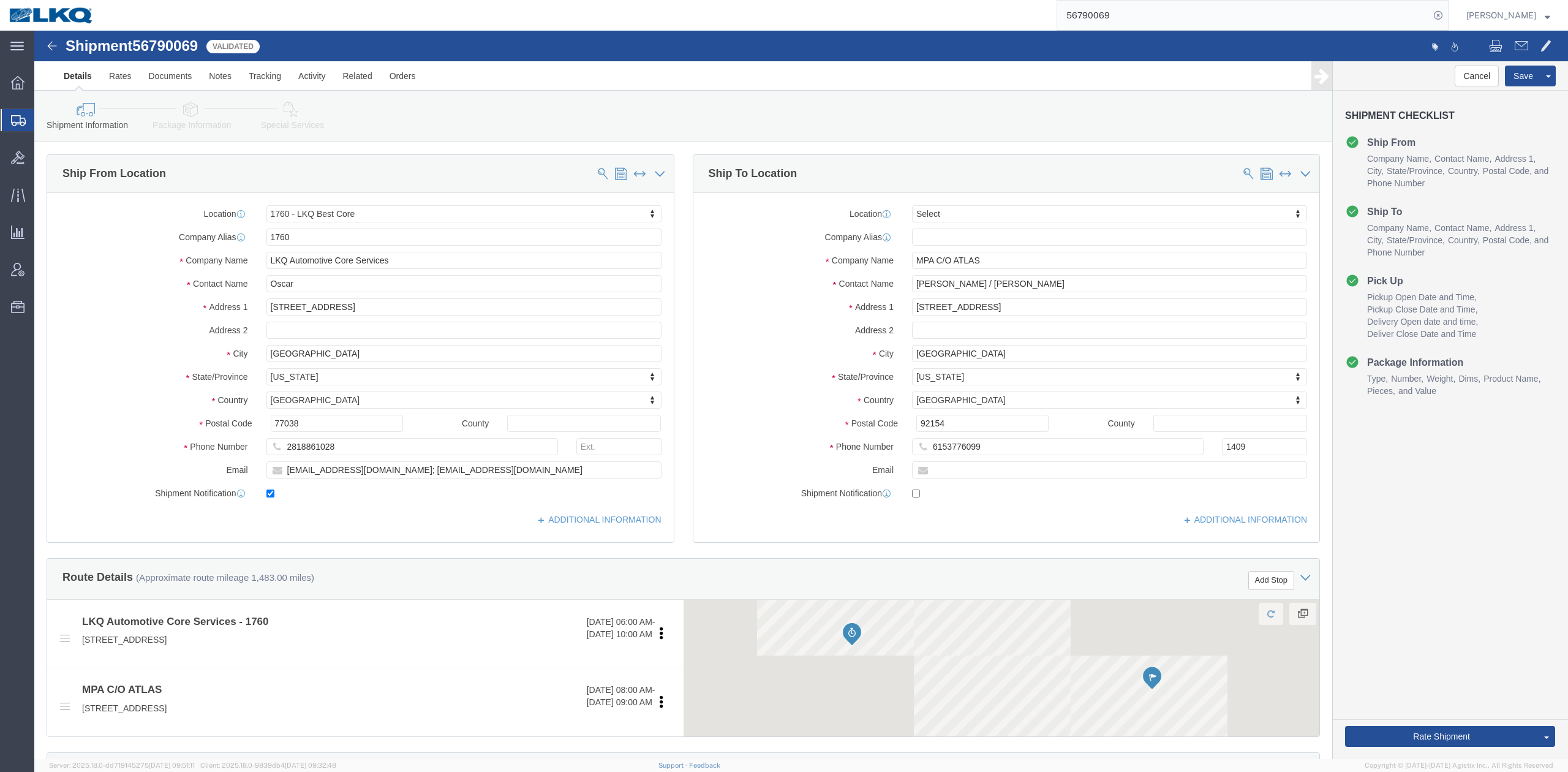
select select "27634"
select select
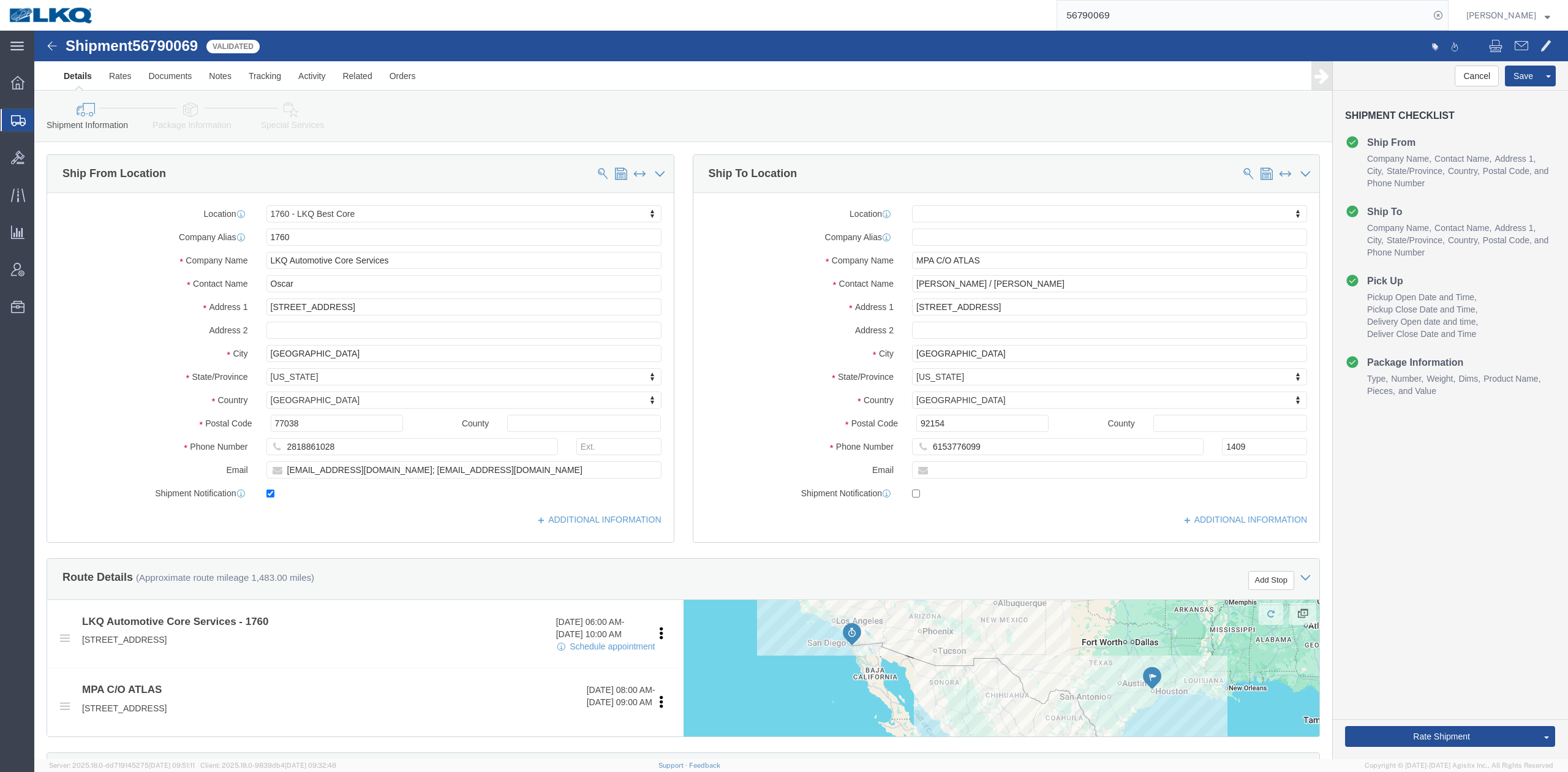
click select "Select Air Less than Truckload Multi-Leg Ocean Freight Rail Small Parcel Truckl…"
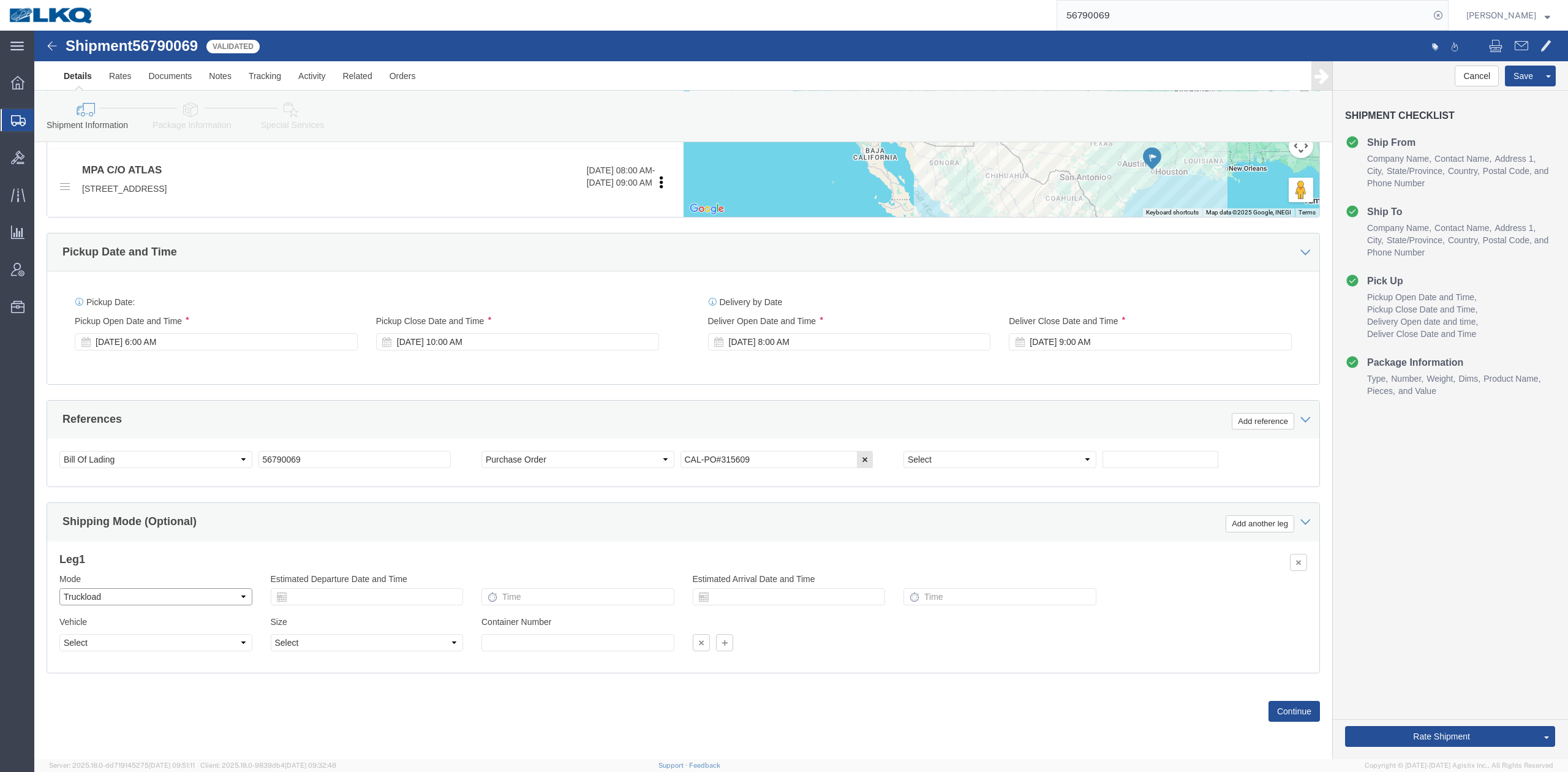
select select "RAIL"
click select "Select Air Less than Truckload Multi-Leg Ocean Freight Rail Small Parcel Truckl…"
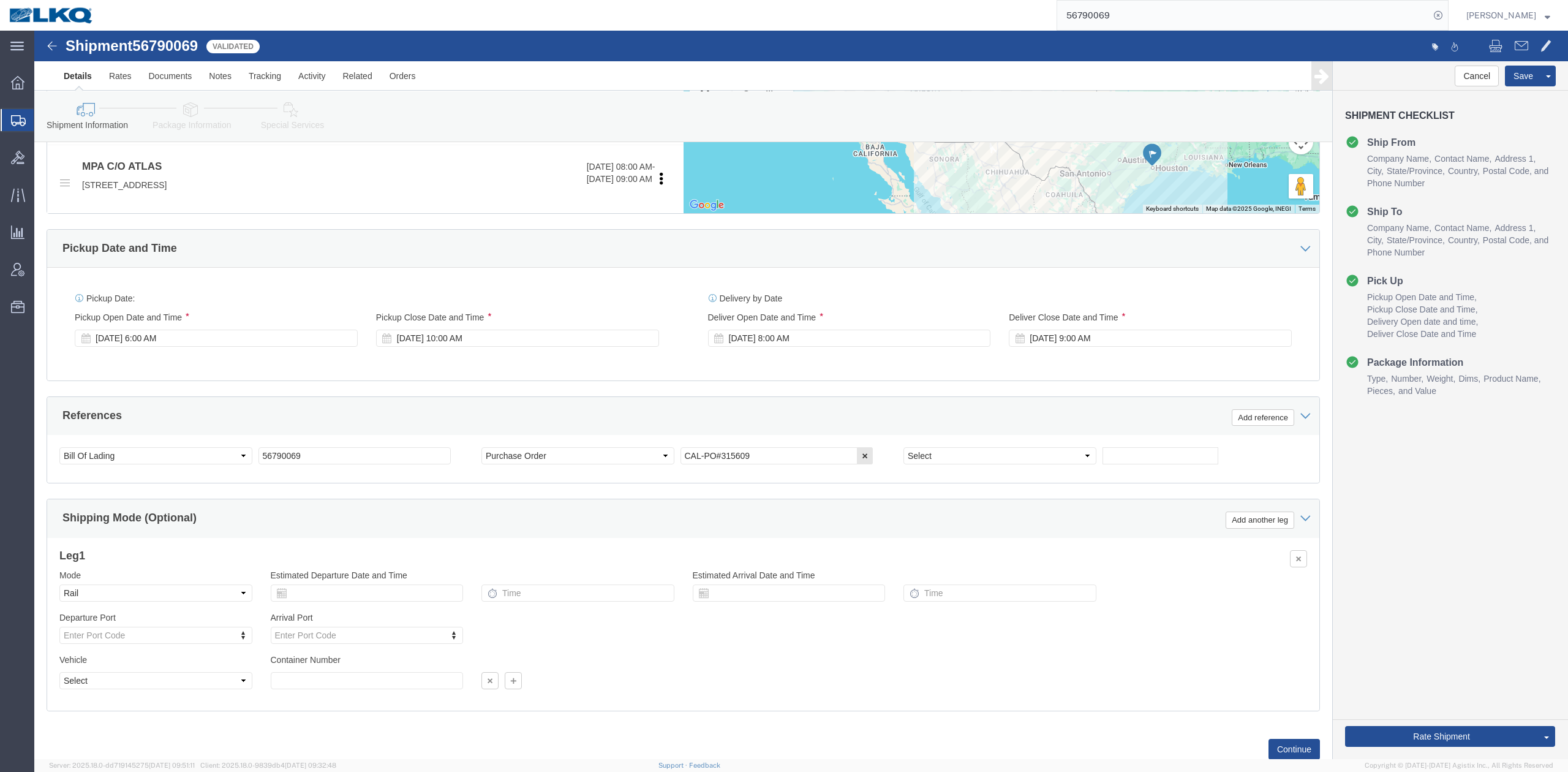
click div "Shipping Mode (Optional) Add another leg"
click div "References Add reference"
click button "Rate Shipment"
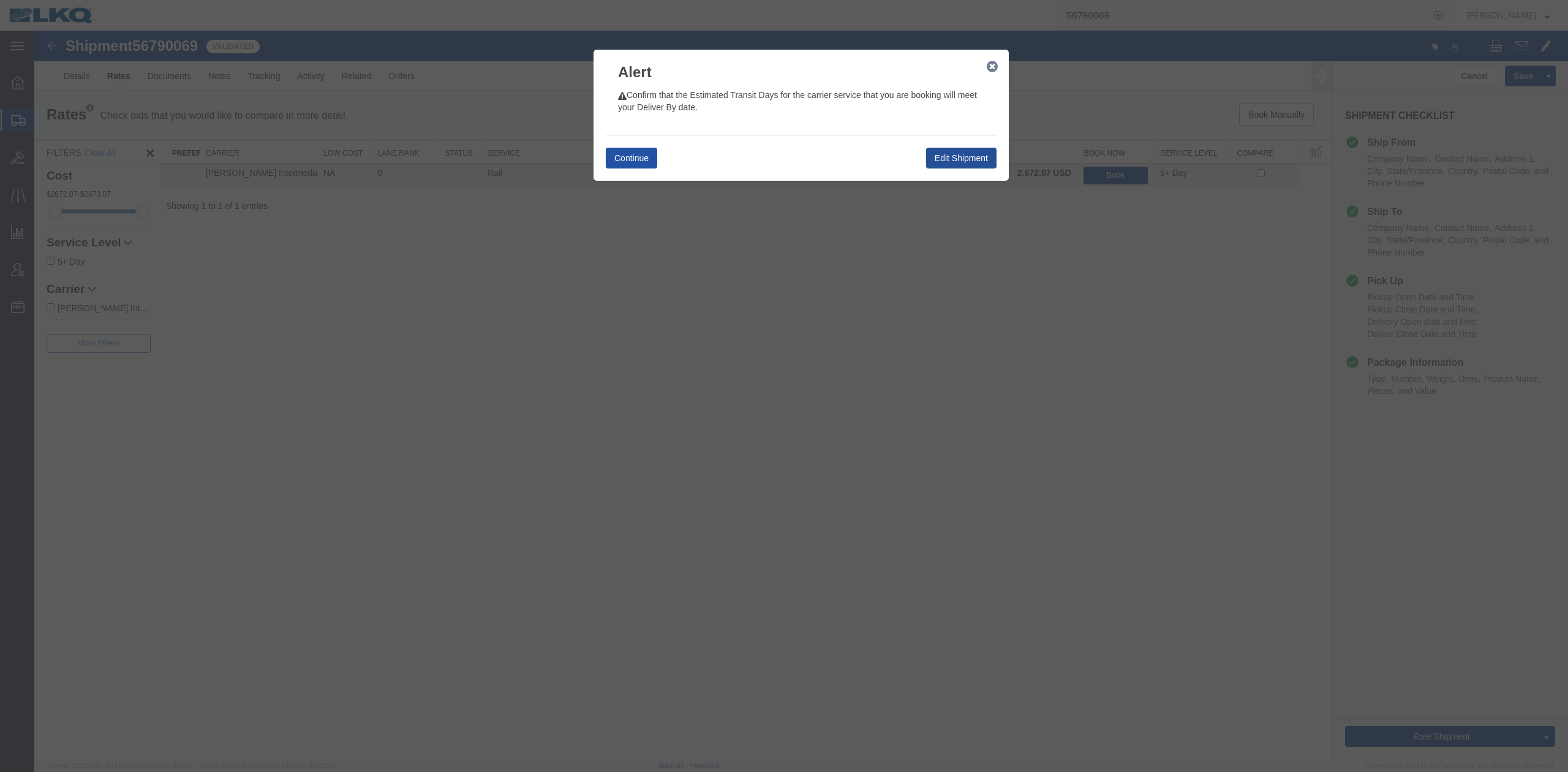
click at [614, 162] on button "Continue" at bounding box center [631, 157] width 52 height 21
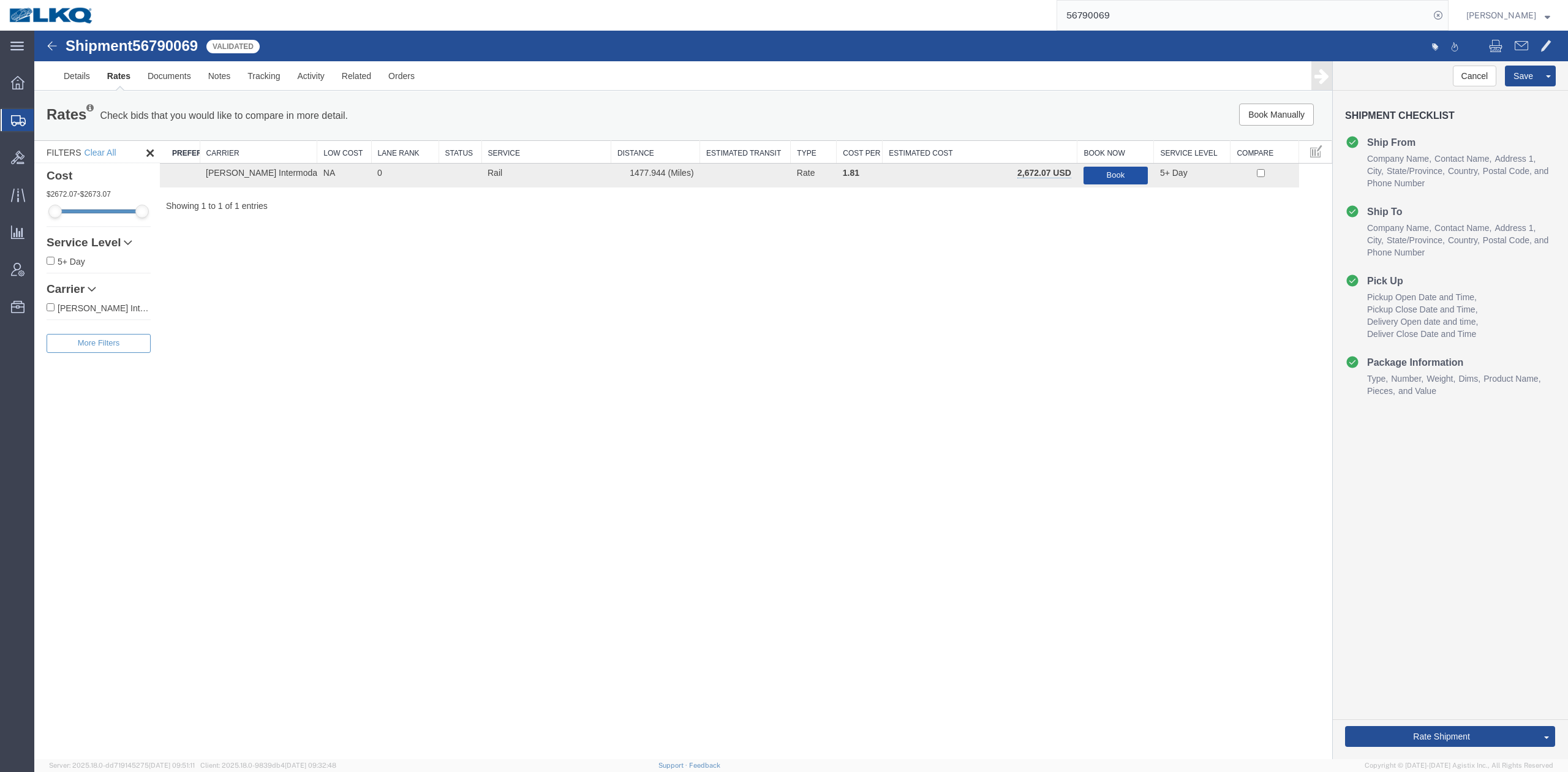
click at [1111, 172] on button "Book" at bounding box center [1115, 176] width 65 height 18
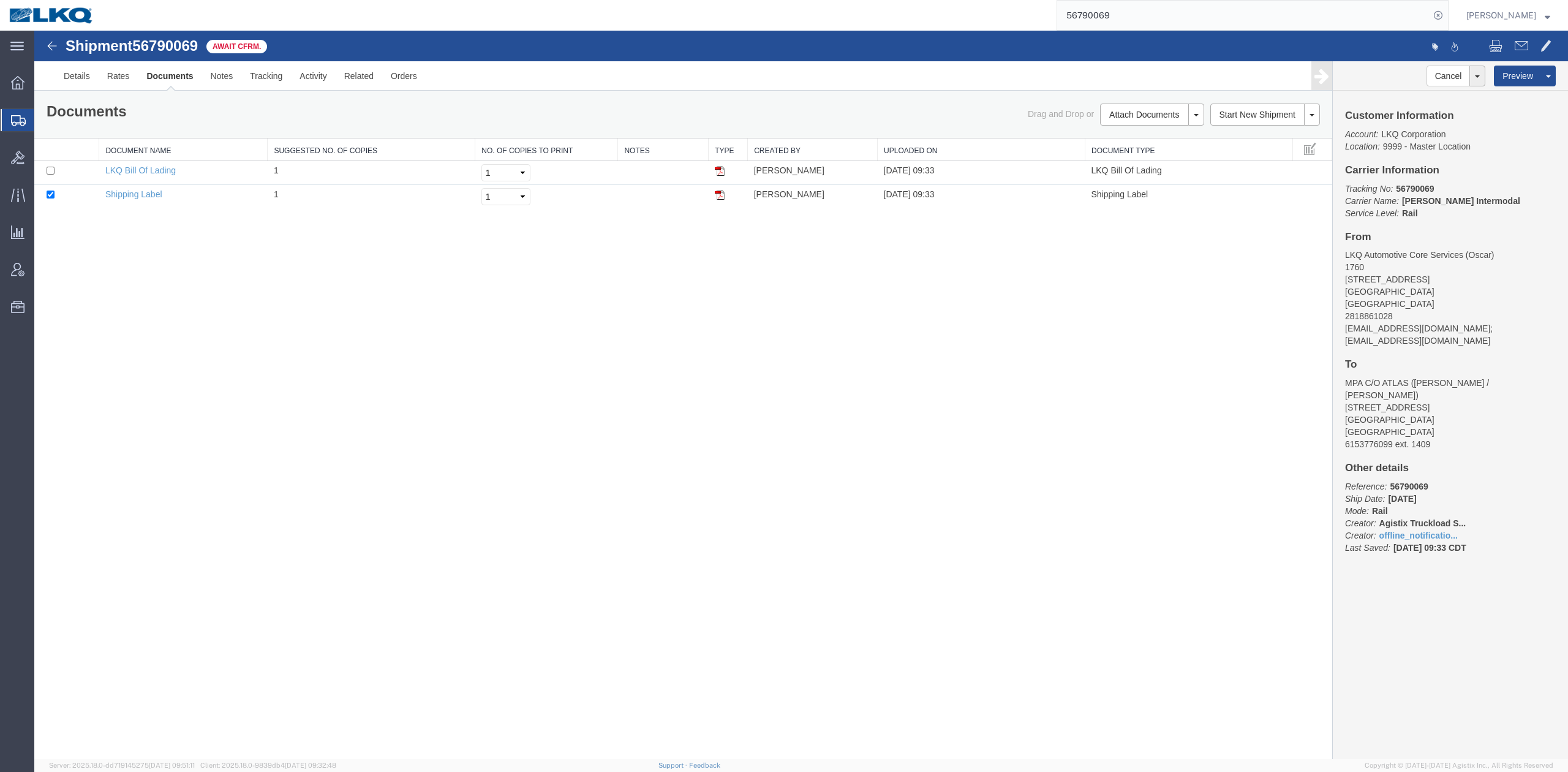
drag, startPoint x: 1125, startPoint y: 7, endPoint x: 1131, endPoint y: 23, distance: 17.1
click at [1125, 6] on input "56790069" at bounding box center [1243, 15] width 372 height 29
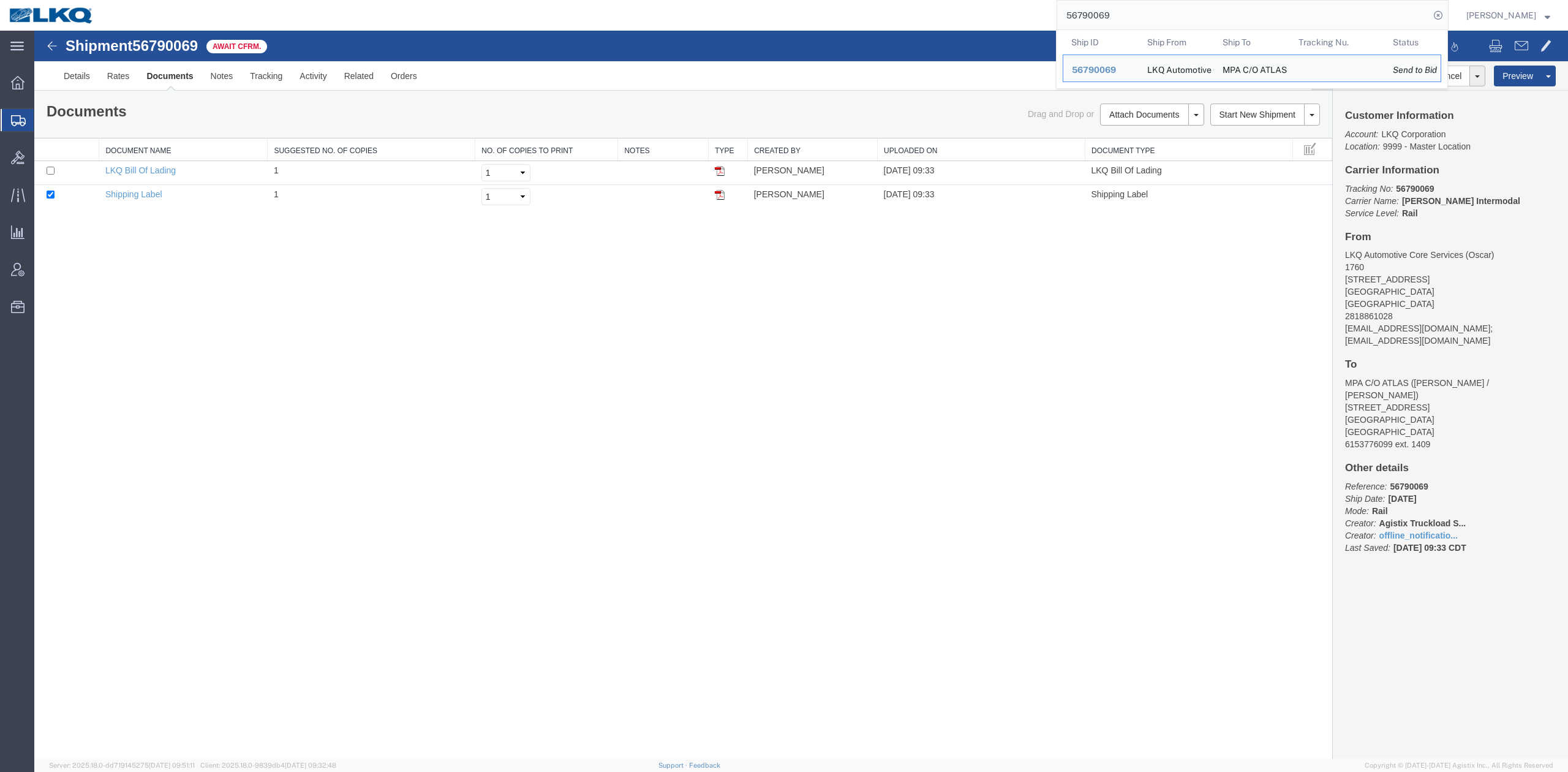
paste input "14381"
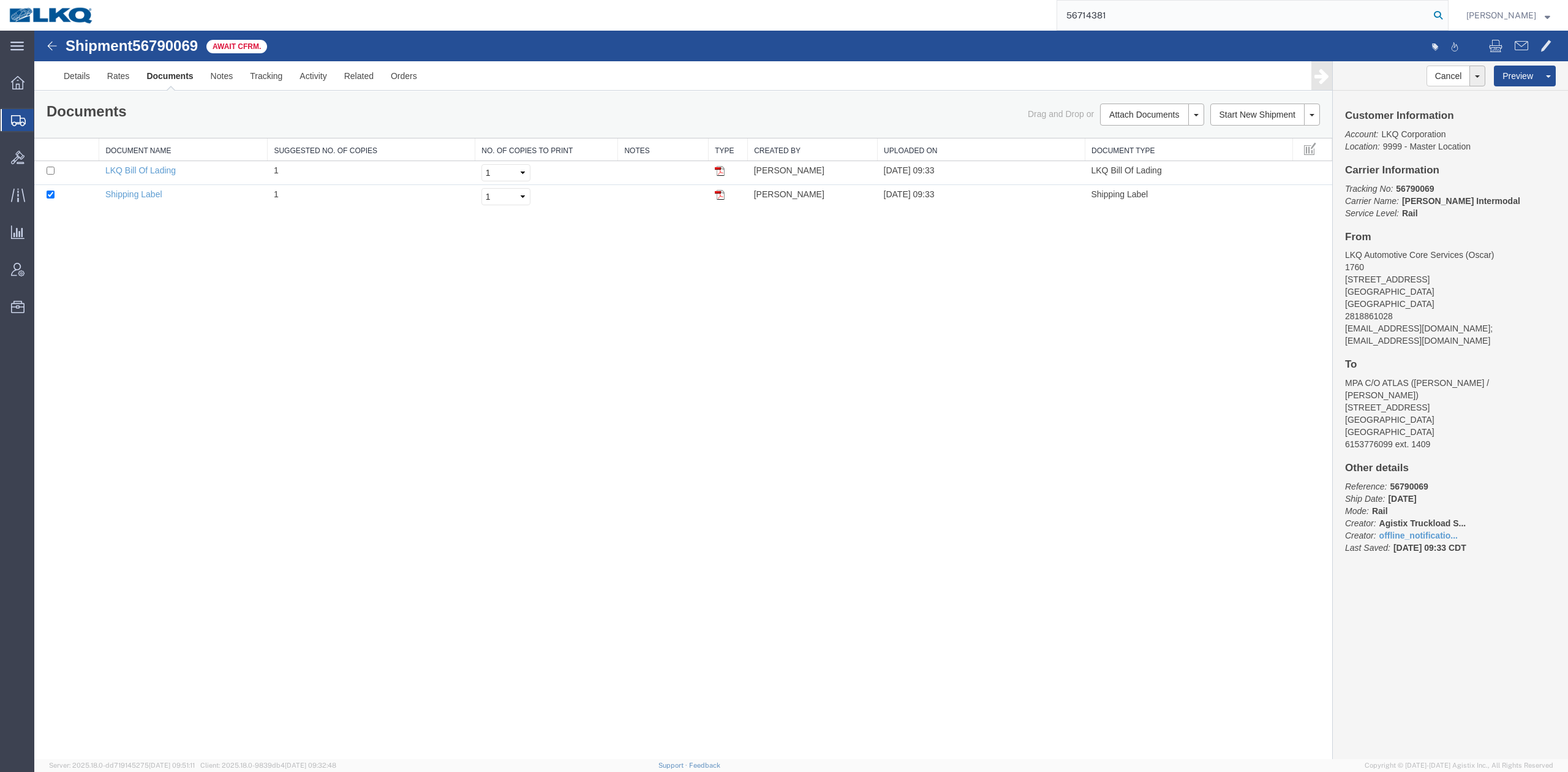
type input "56714381"
click at [1447, 15] on icon at bounding box center [1438, 15] width 17 height 17
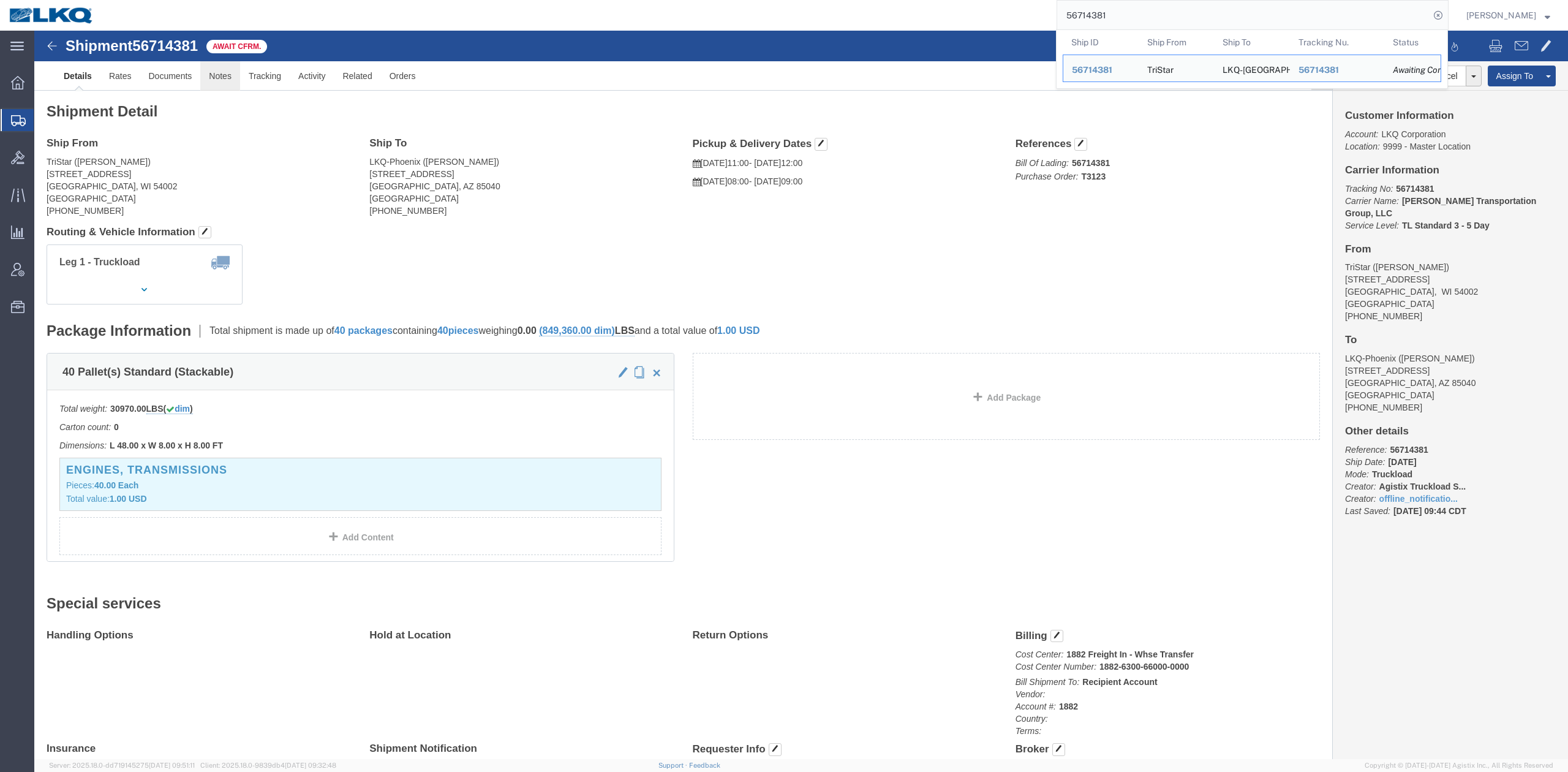
click link "Notes"
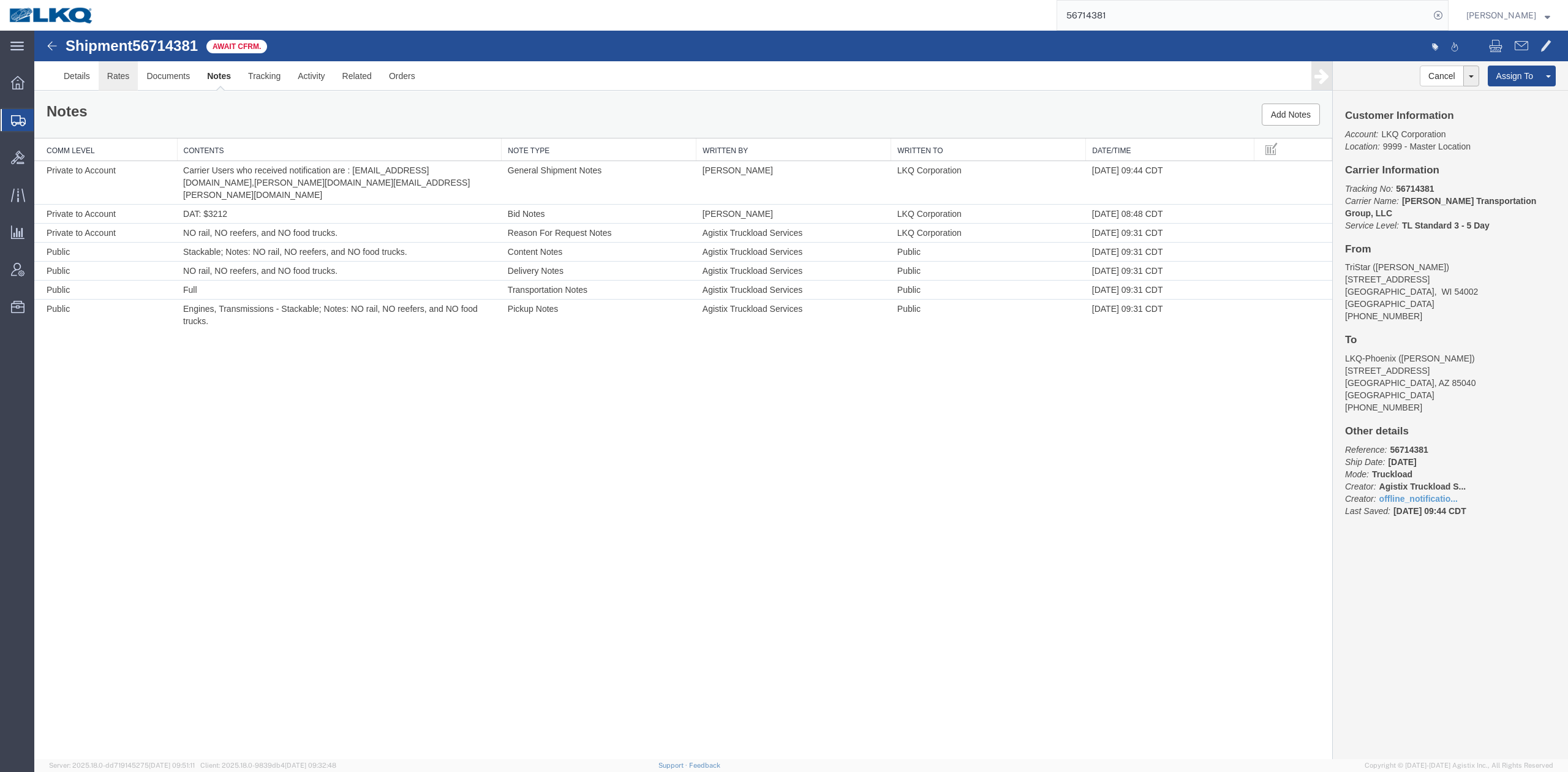
click at [117, 81] on link "Rates" at bounding box center [118, 76] width 40 height 29
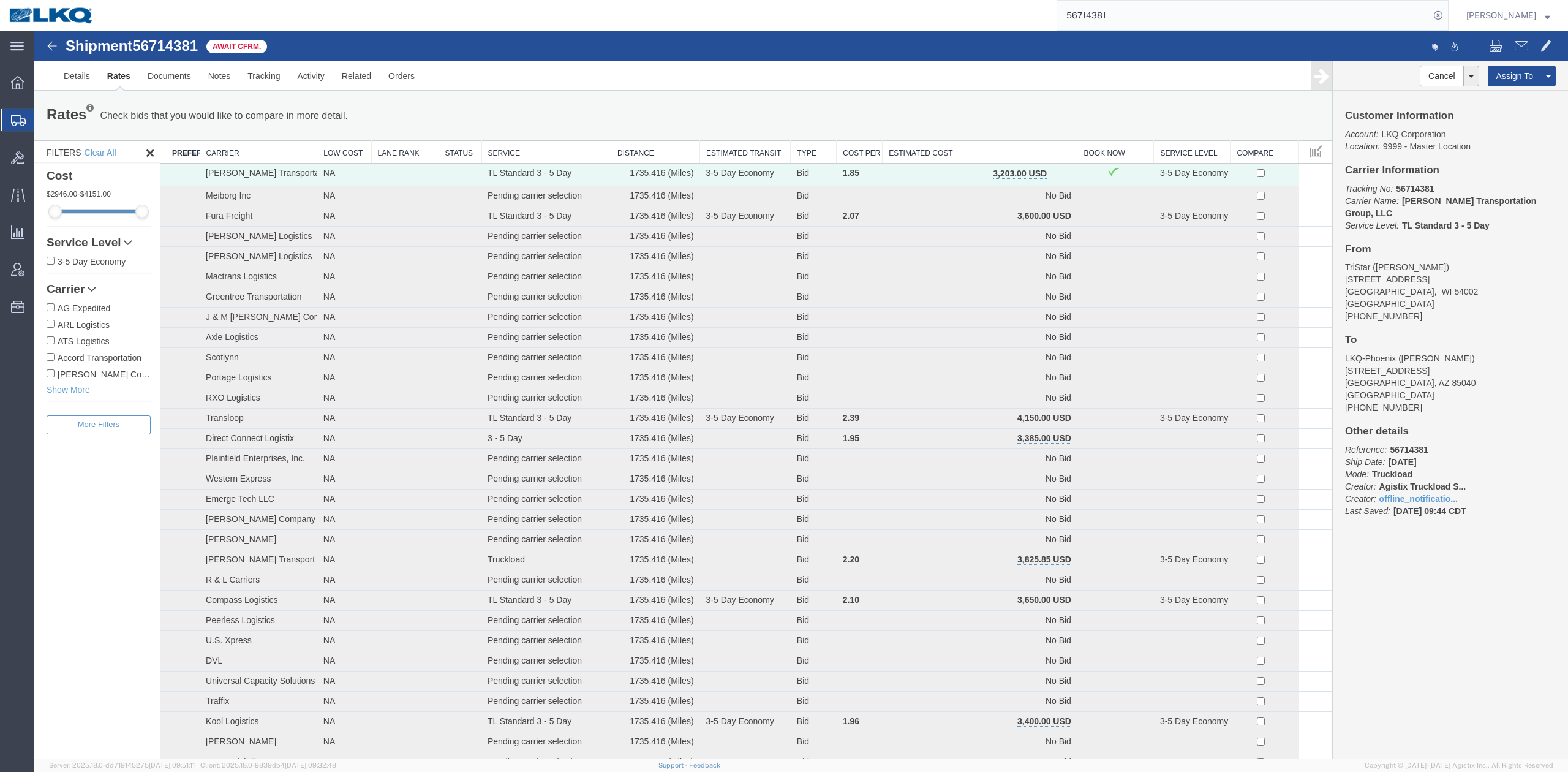
click at [0, 0] on span "Shipment Manager" at bounding box center [0, 0] width 0 height 0
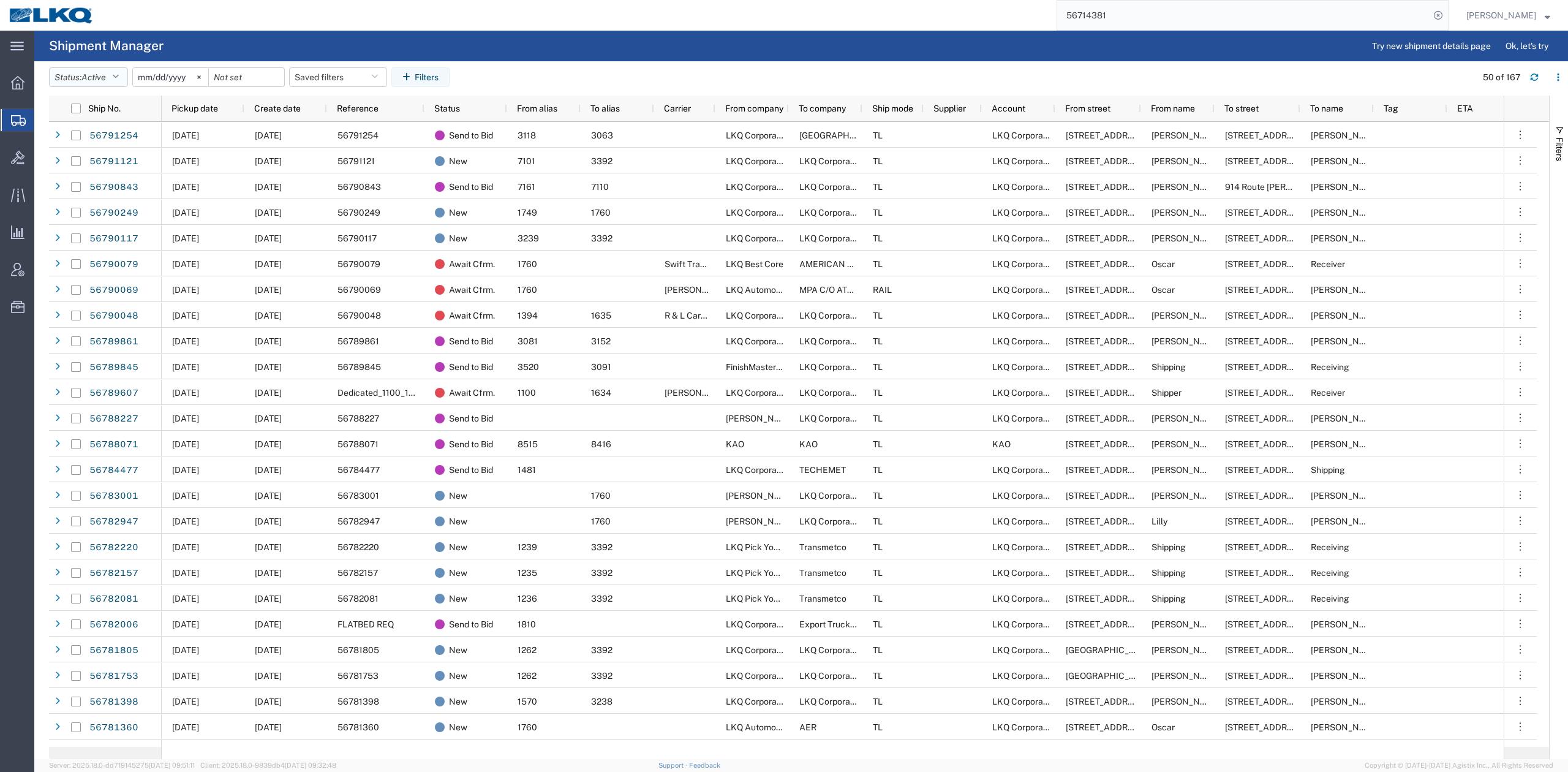
click at [88, 76] on span "Active" at bounding box center [93, 76] width 25 height 10
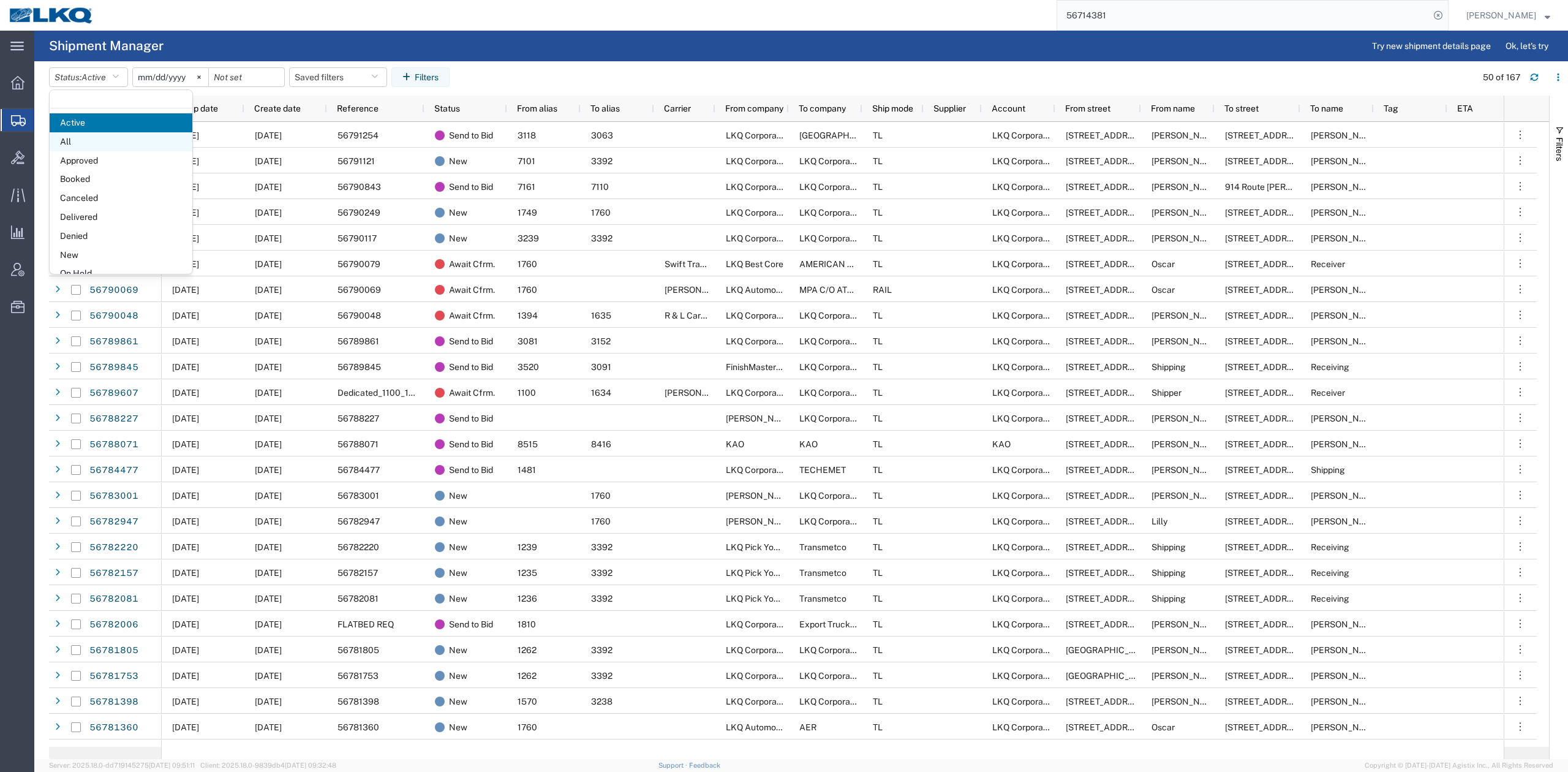
click at [89, 143] on span "All" at bounding box center [120, 141] width 143 height 19
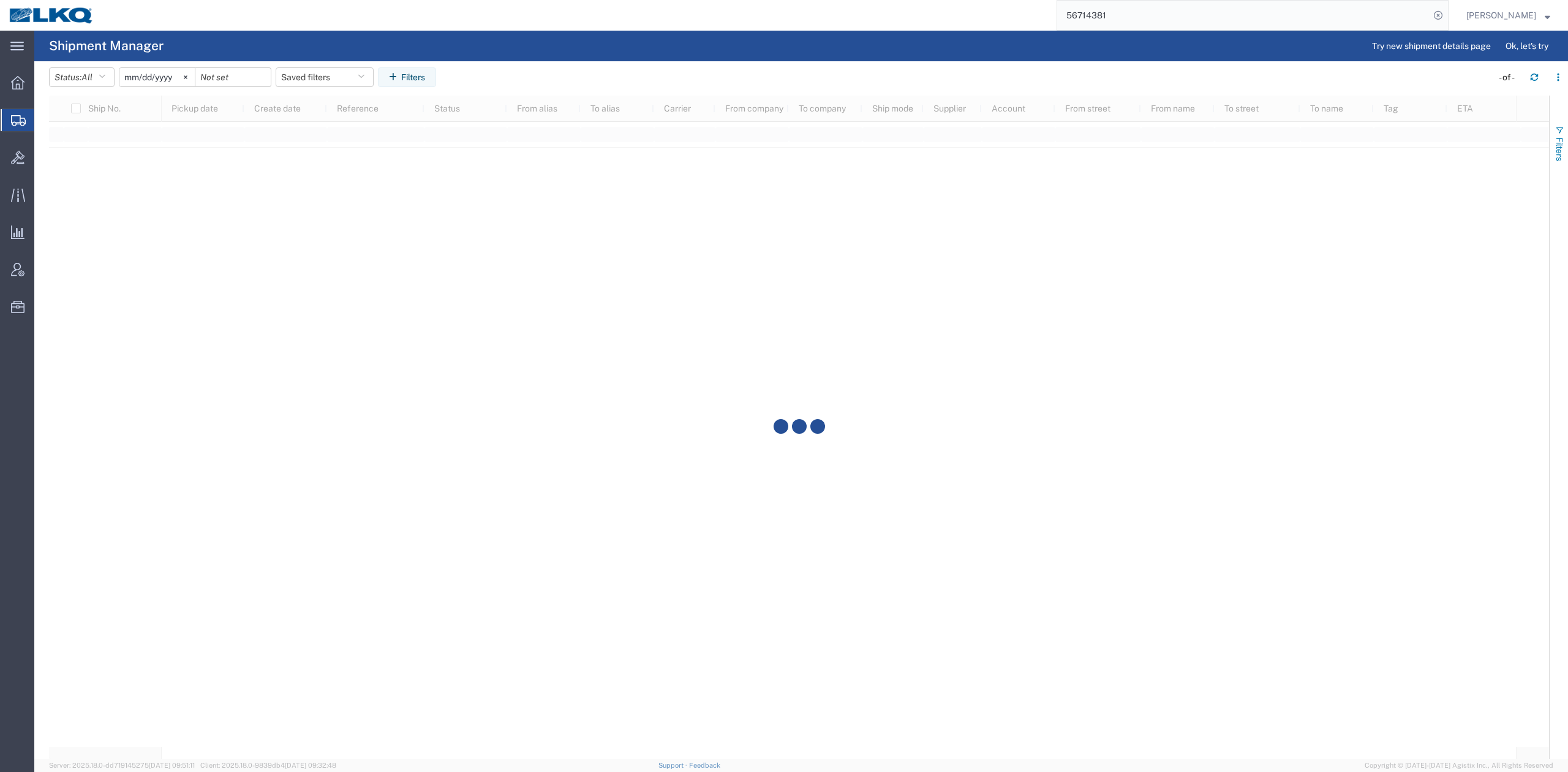
click at [1567, 139] on button "Filters" at bounding box center [1559, 143] width 18 height 66
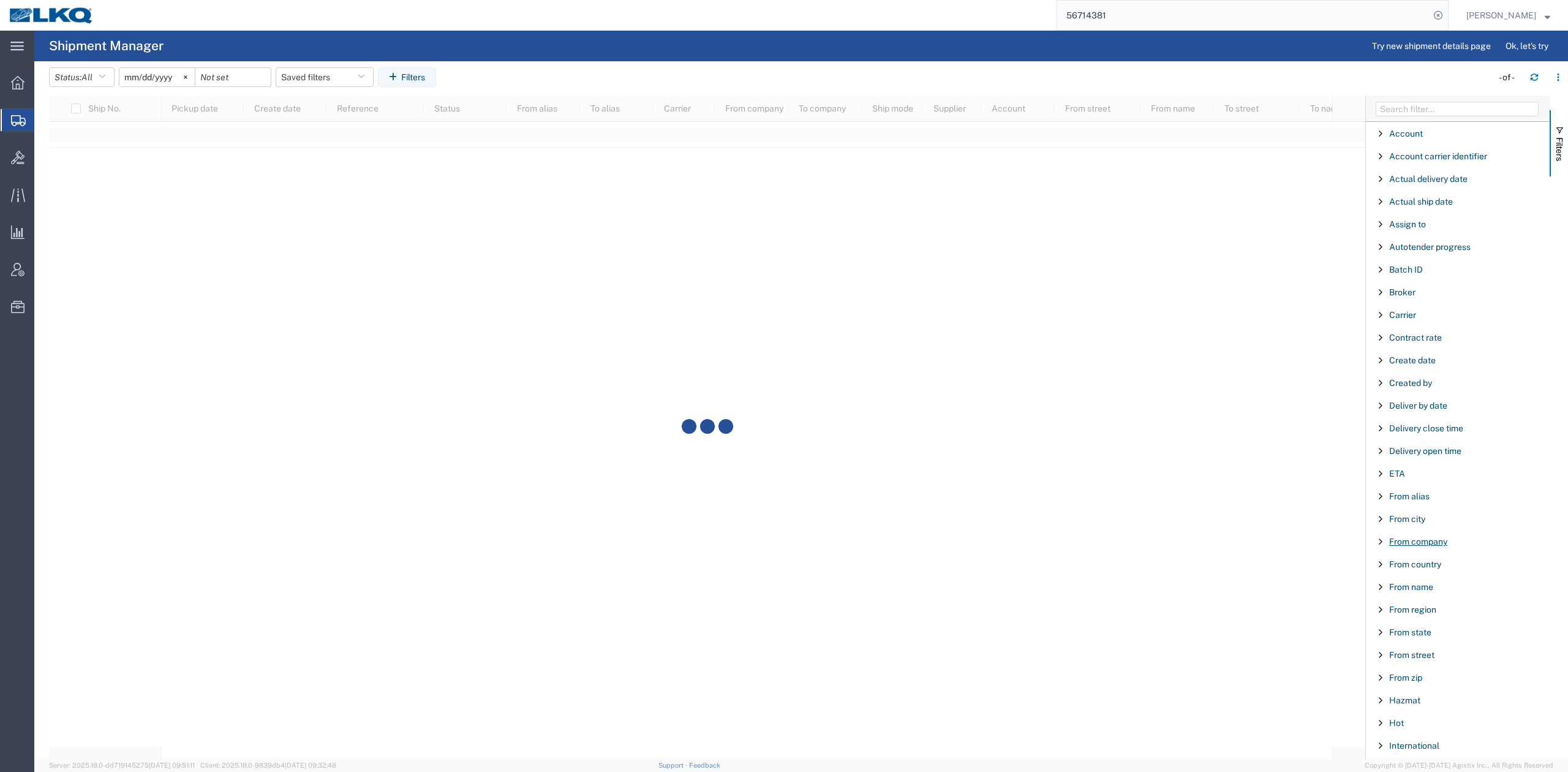
click at [1421, 543] on span "From company" at bounding box center [1419, 541] width 58 height 10
type input "Highline"
click at [1551, 152] on button "Filters" at bounding box center [1559, 143] width 18 height 66
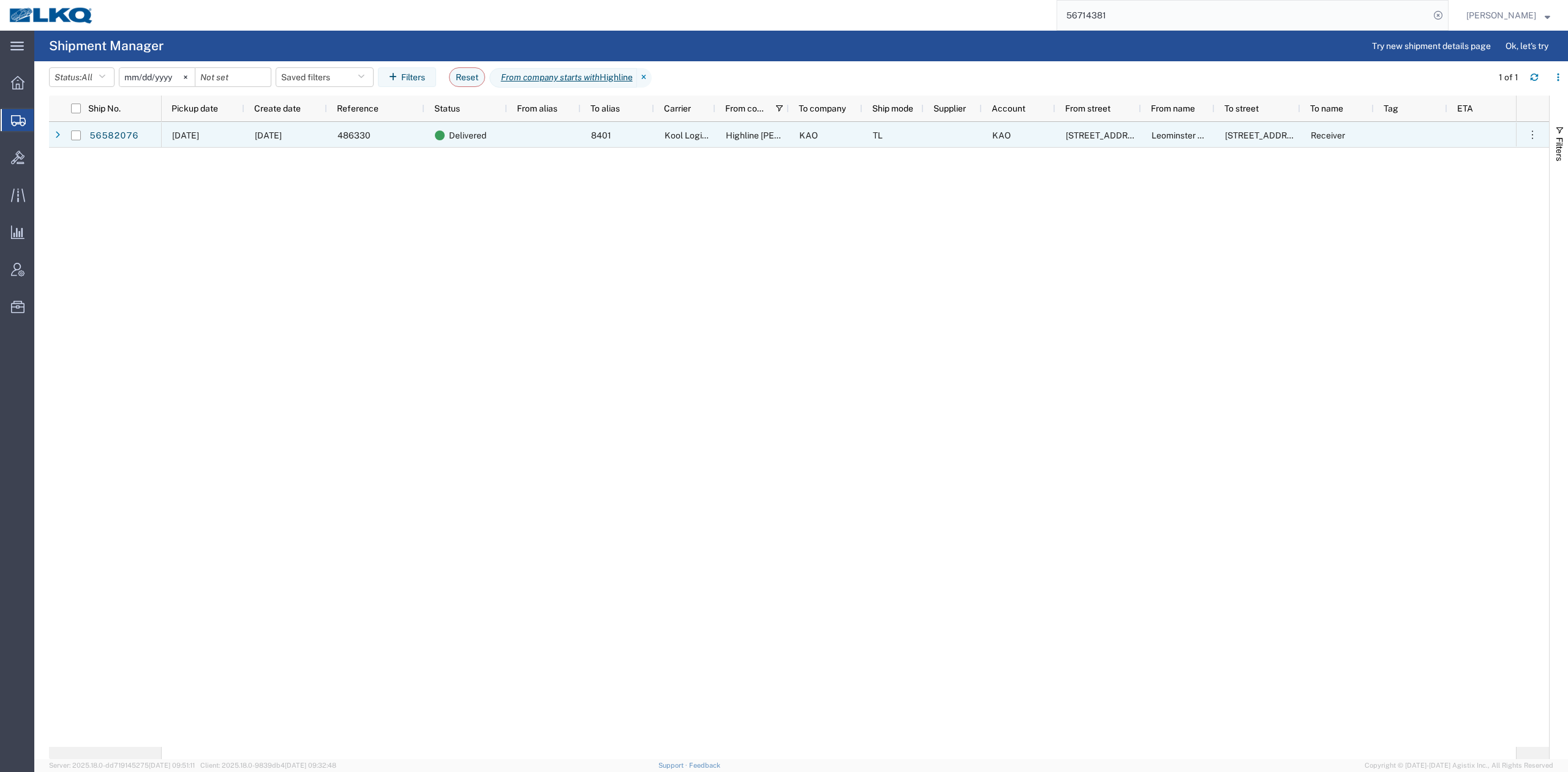
click at [689, 133] on span "Kool Logistics" at bounding box center [692, 135] width 56 height 10
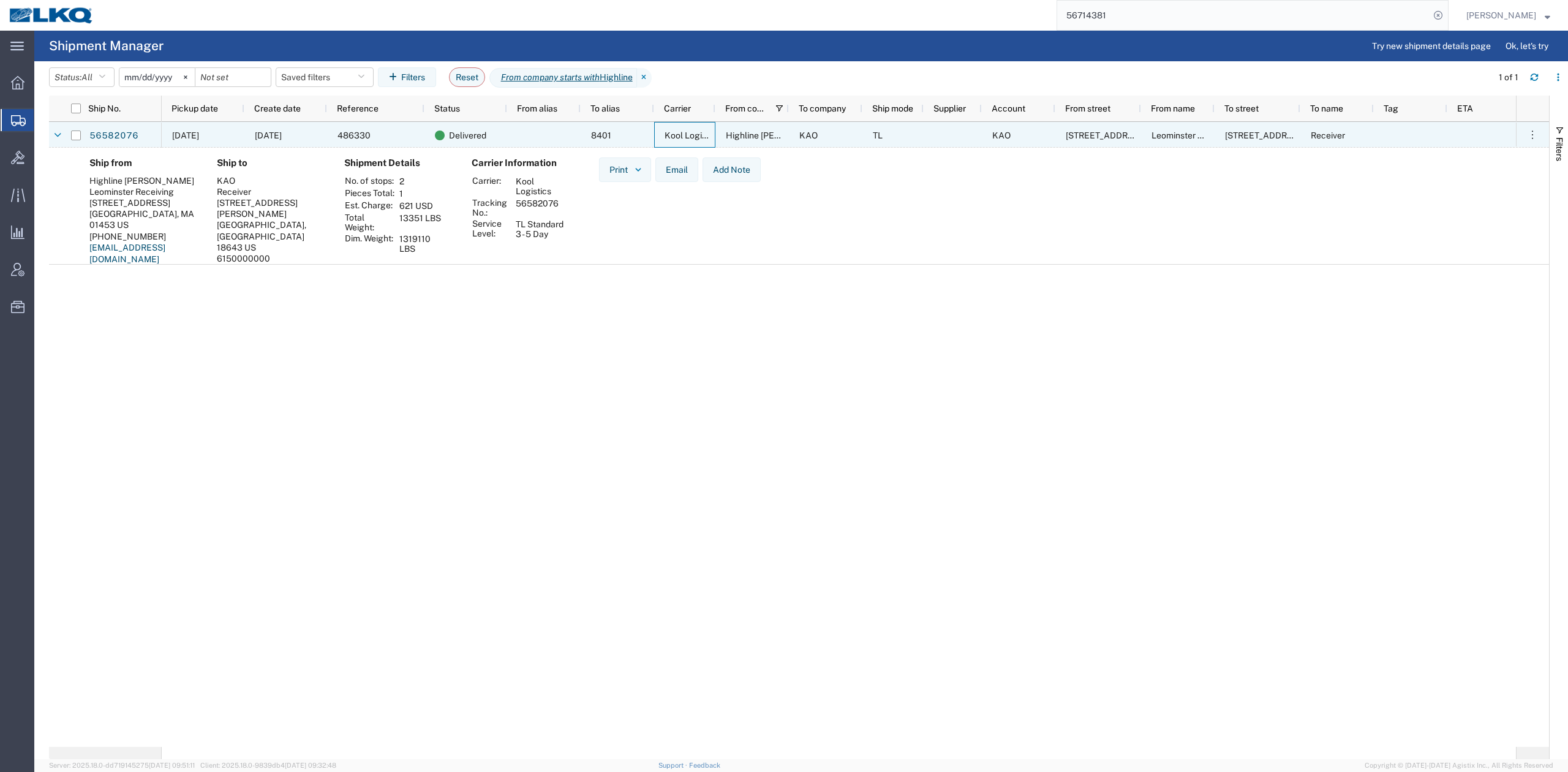
click at [689, 133] on span "Kool Logistics" at bounding box center [692, 135] width 56 height 10
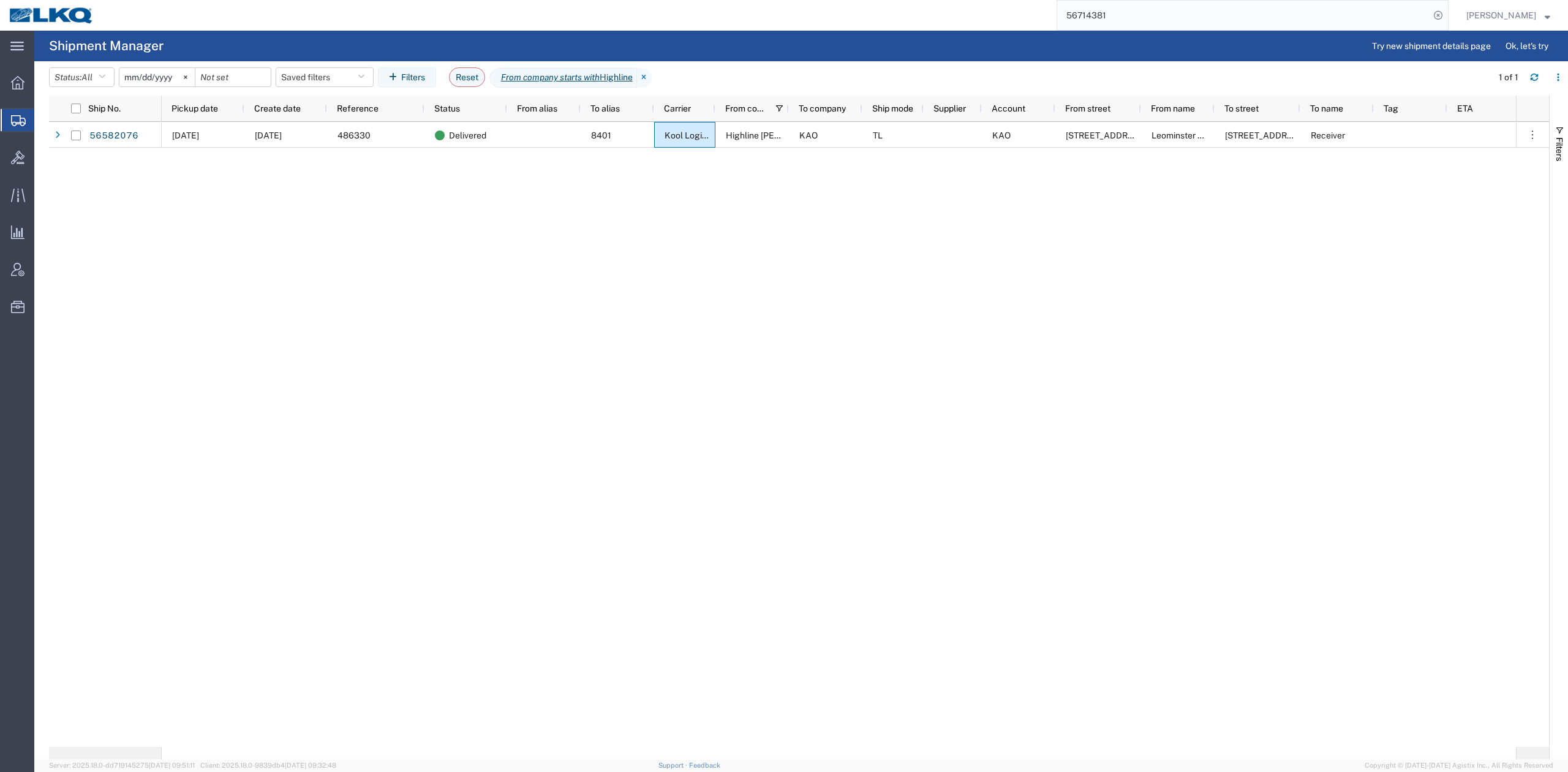
click at [1185, 10] on input "56714381" at bounding box center [1243, 15] width 372 height 29
paste input "56789861"
click at [1185, 10] on input "5671438156789861" at bounding box center [1243, 15] width 372 height 29
paste input "search"
type input "56789861"
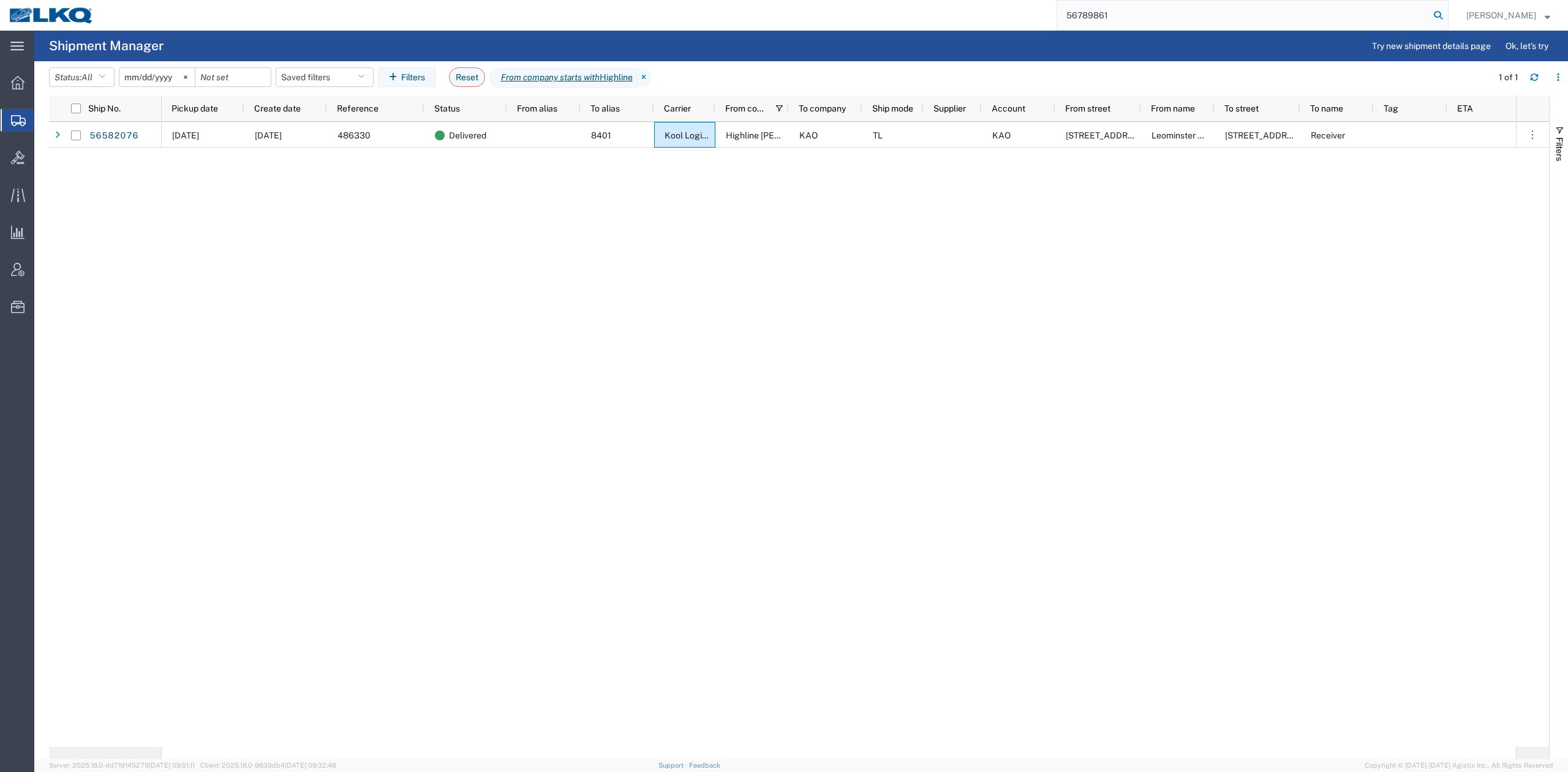
click at [1447, 15] on icon at bounding box center [1438, 15] width 17 height 17
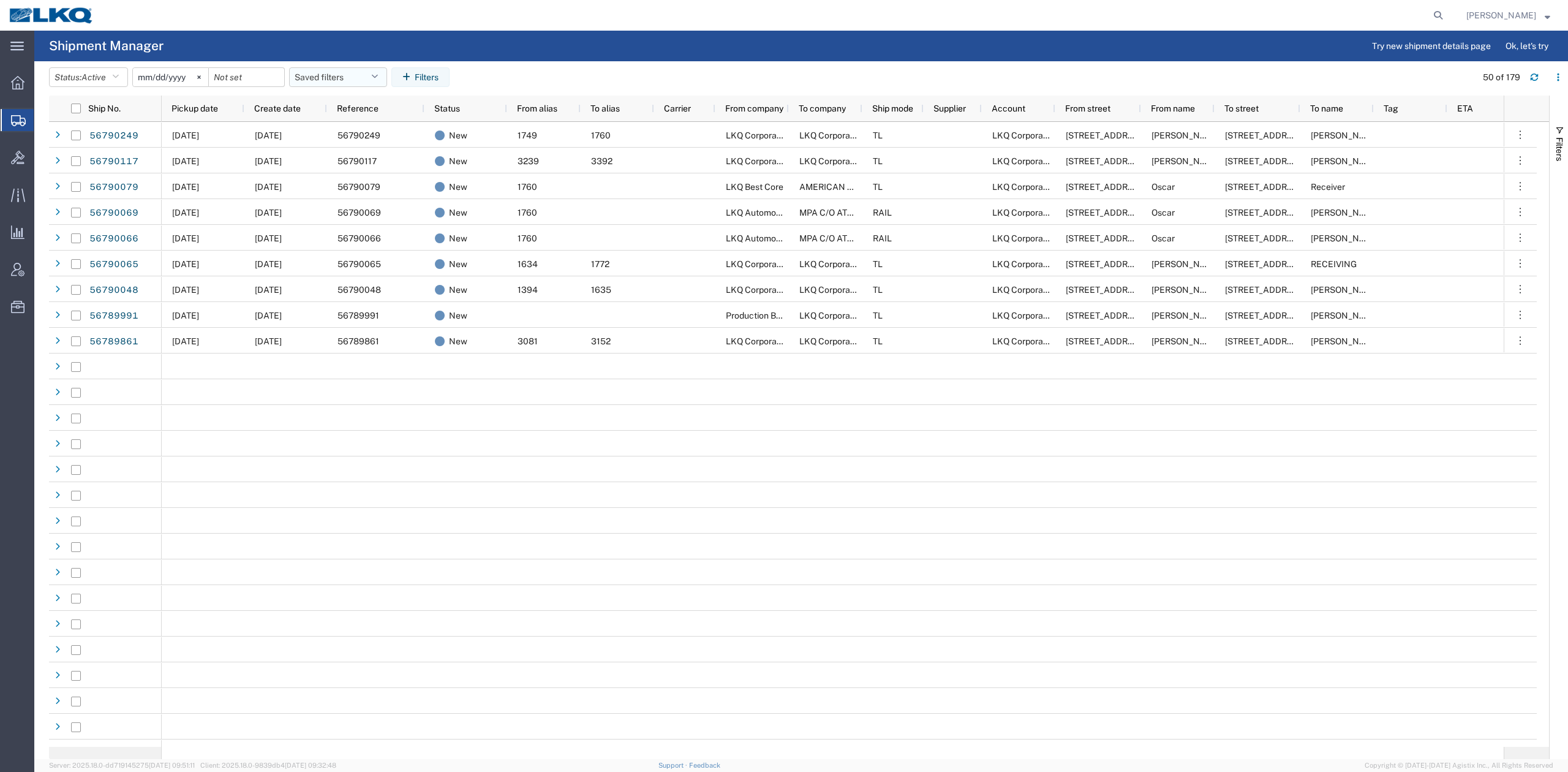
click at [201, 110] on span "Pickup date" at bounding box center [194, 108] width 46 height 10
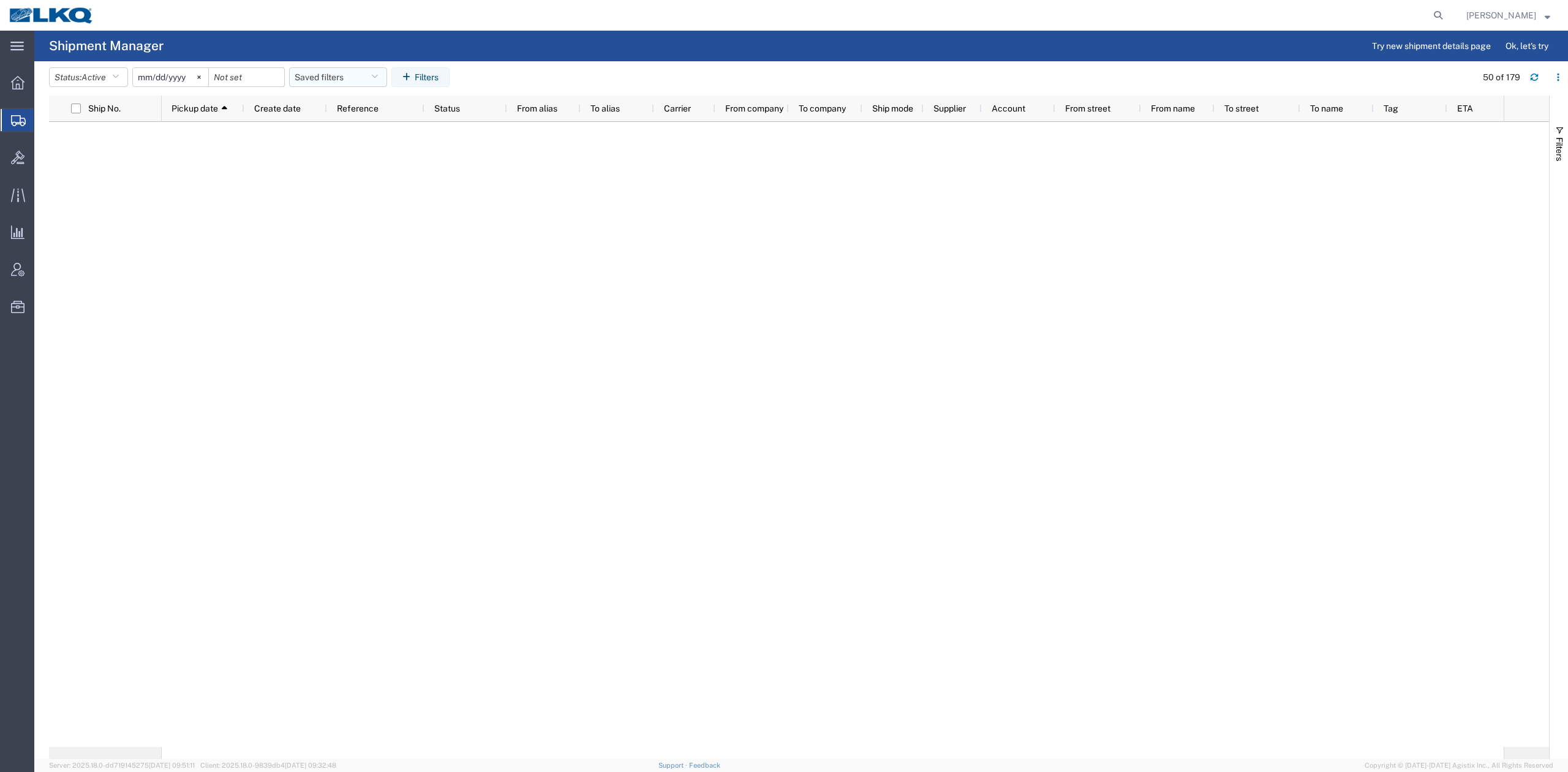
click at [341, 79] on button "Saved filters" at bounding box center [339, 77] width 98 height 20
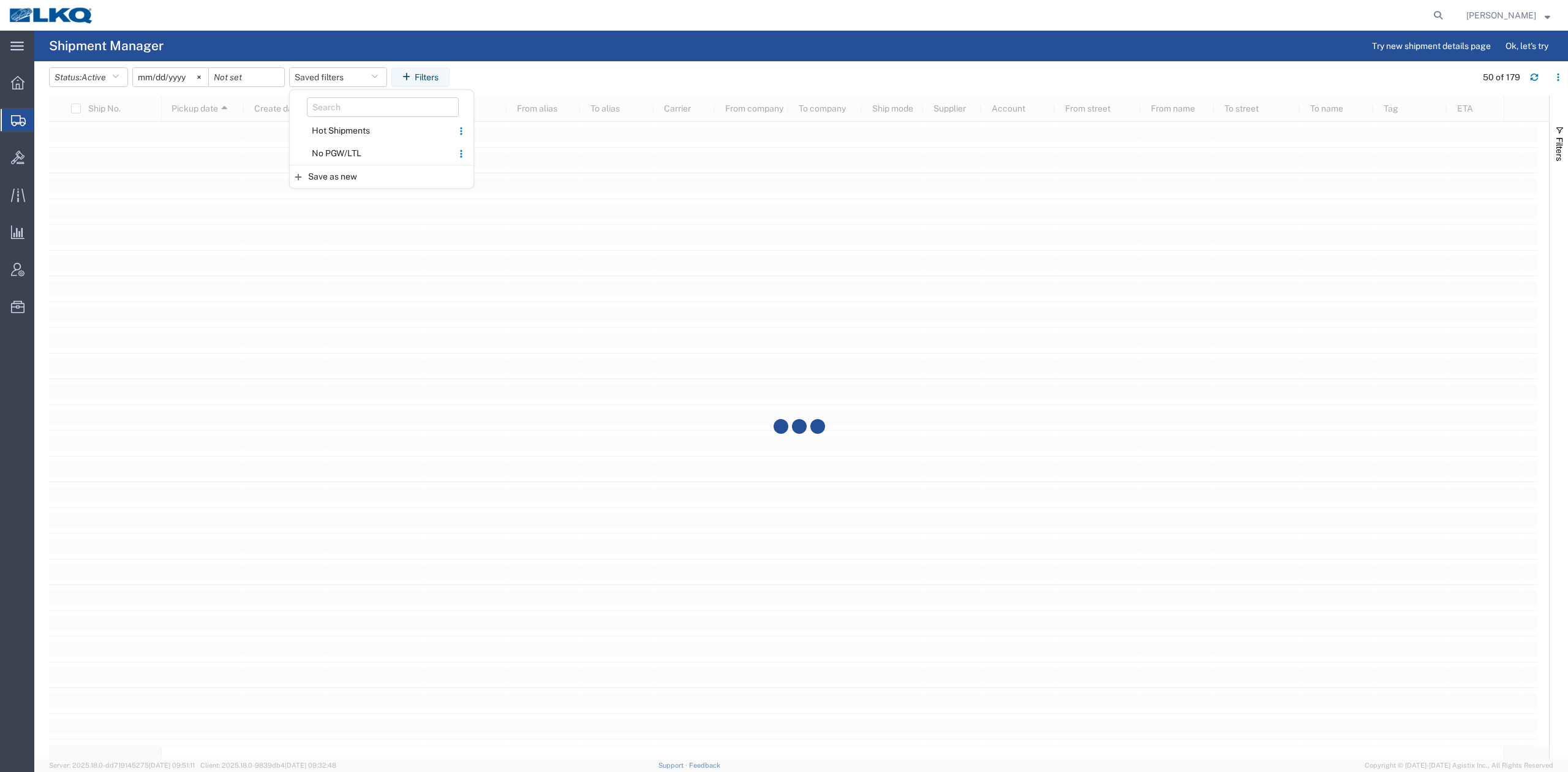
drag, startPoint x: 359, startPoint y: 155, endPoint x: 353, endPoint y: 147, distance: 10.0
click at [359, 155] on span "No PGW/LTL" at bounding box center [372, 153] width 160 height 23
type input "[DATE]"
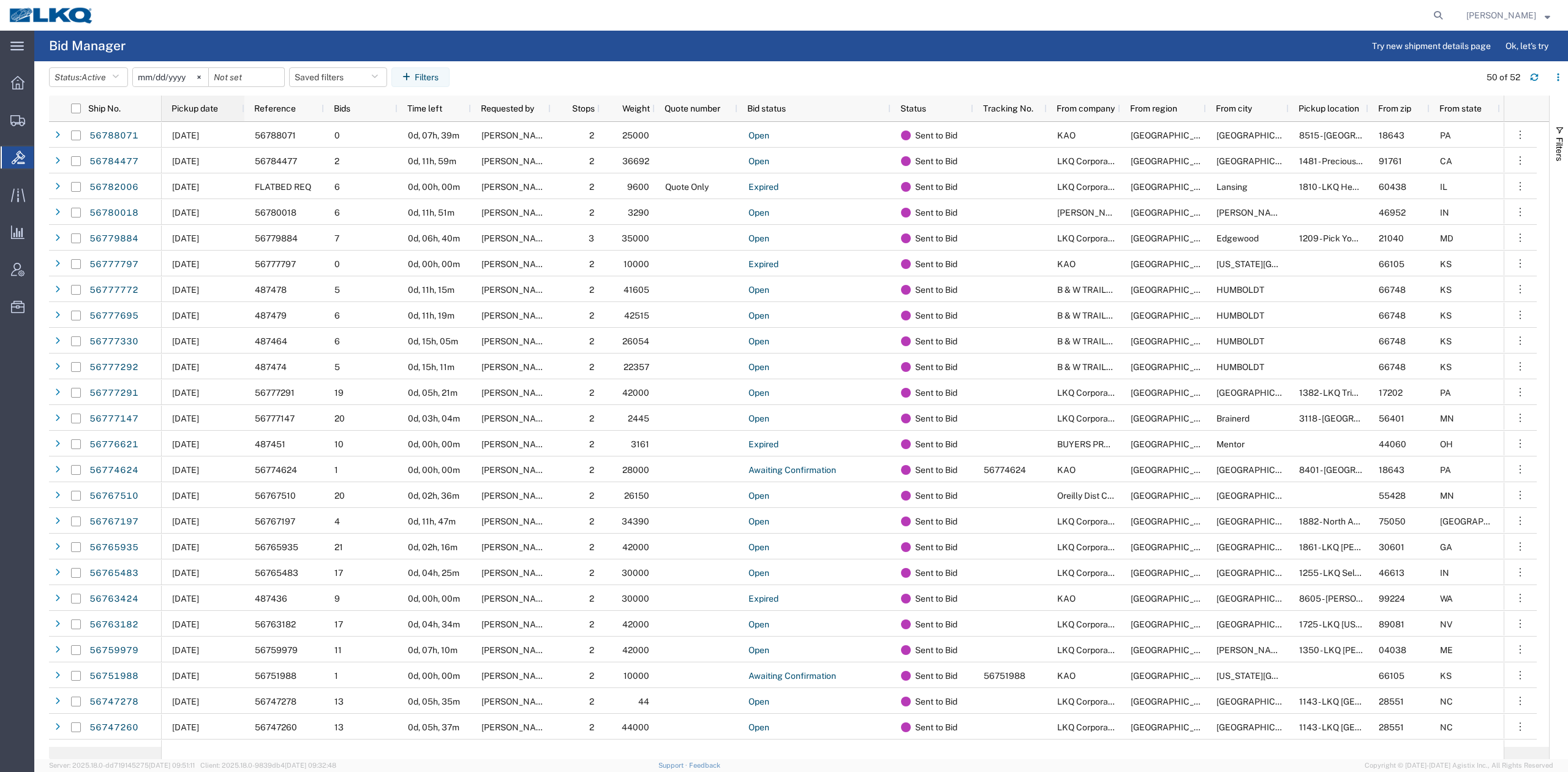
click at [192, 114] on div "Pickup date" at bounding box center [205, 108] width 68 height 20
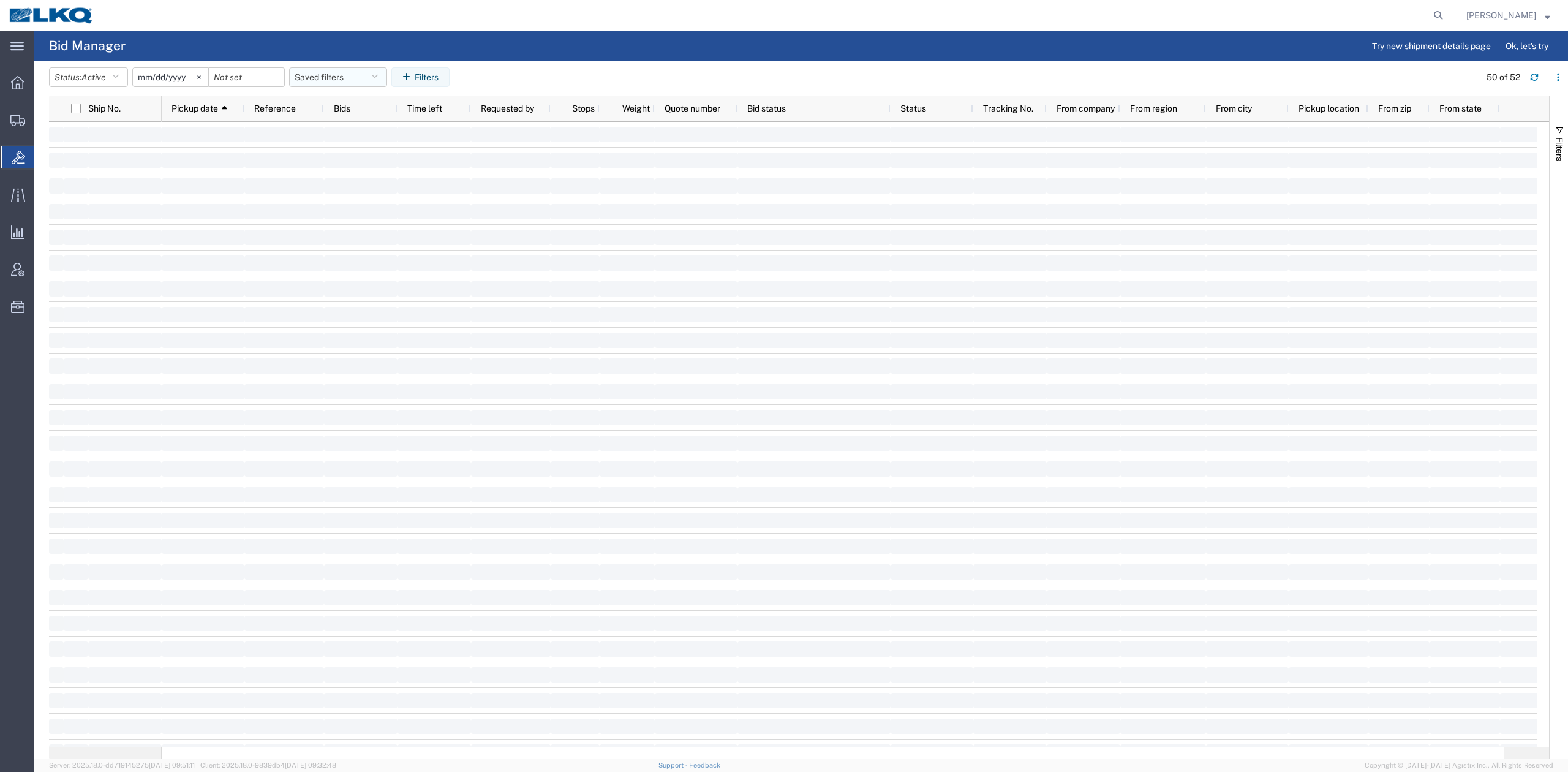
click at [346, 72] on button "Saved filters" at bounding box center [339, 77] width 98 height 20
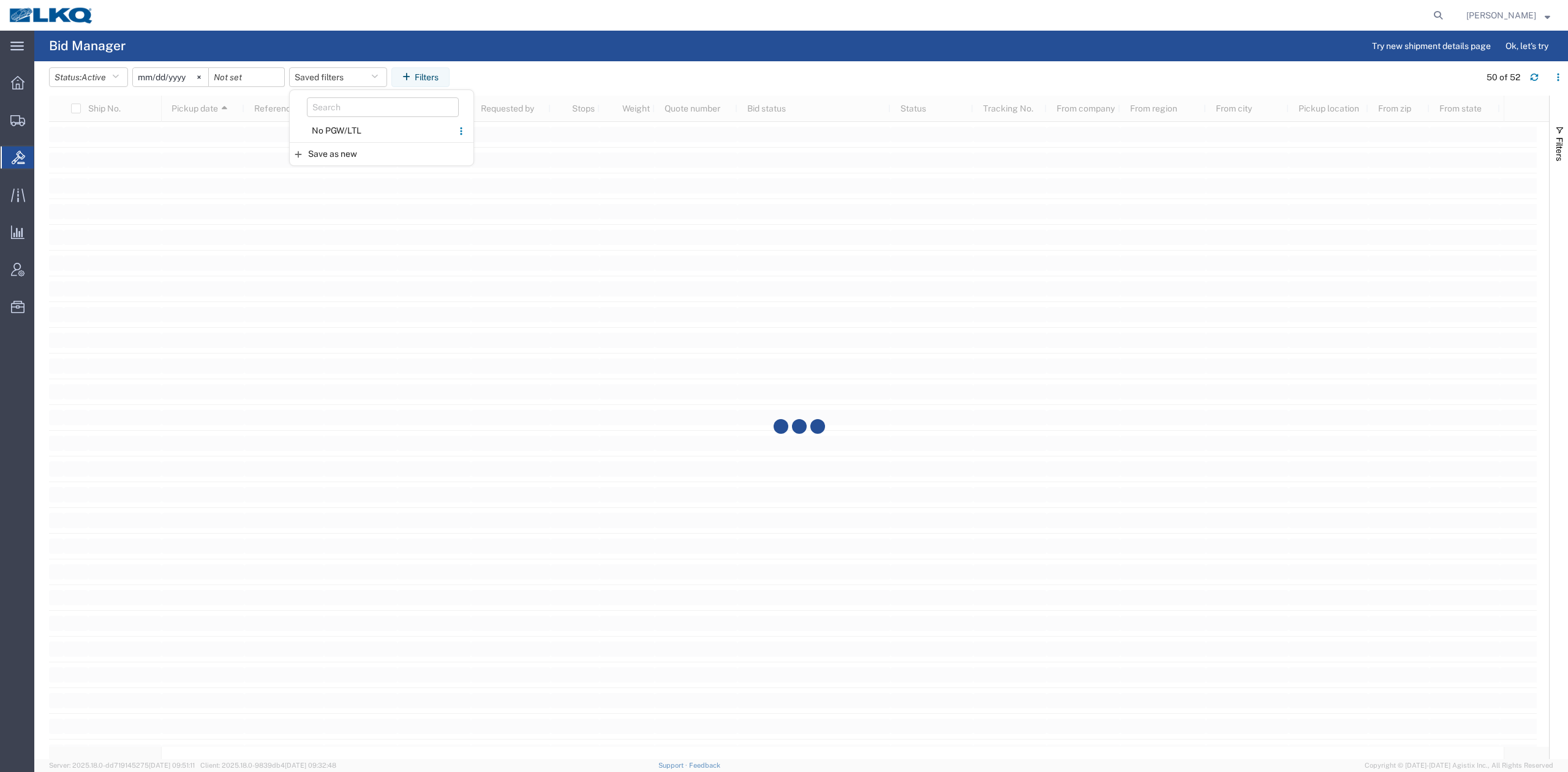
drag, startPoint x: 347, startPoint y: 135, endPoint x: 425, endPoint y: 40, distance: 122.9
click at [346, 135] on span "No PGW/LTL" at bounding box center [372, 130] width 160 height 23
type input "[DATE]"
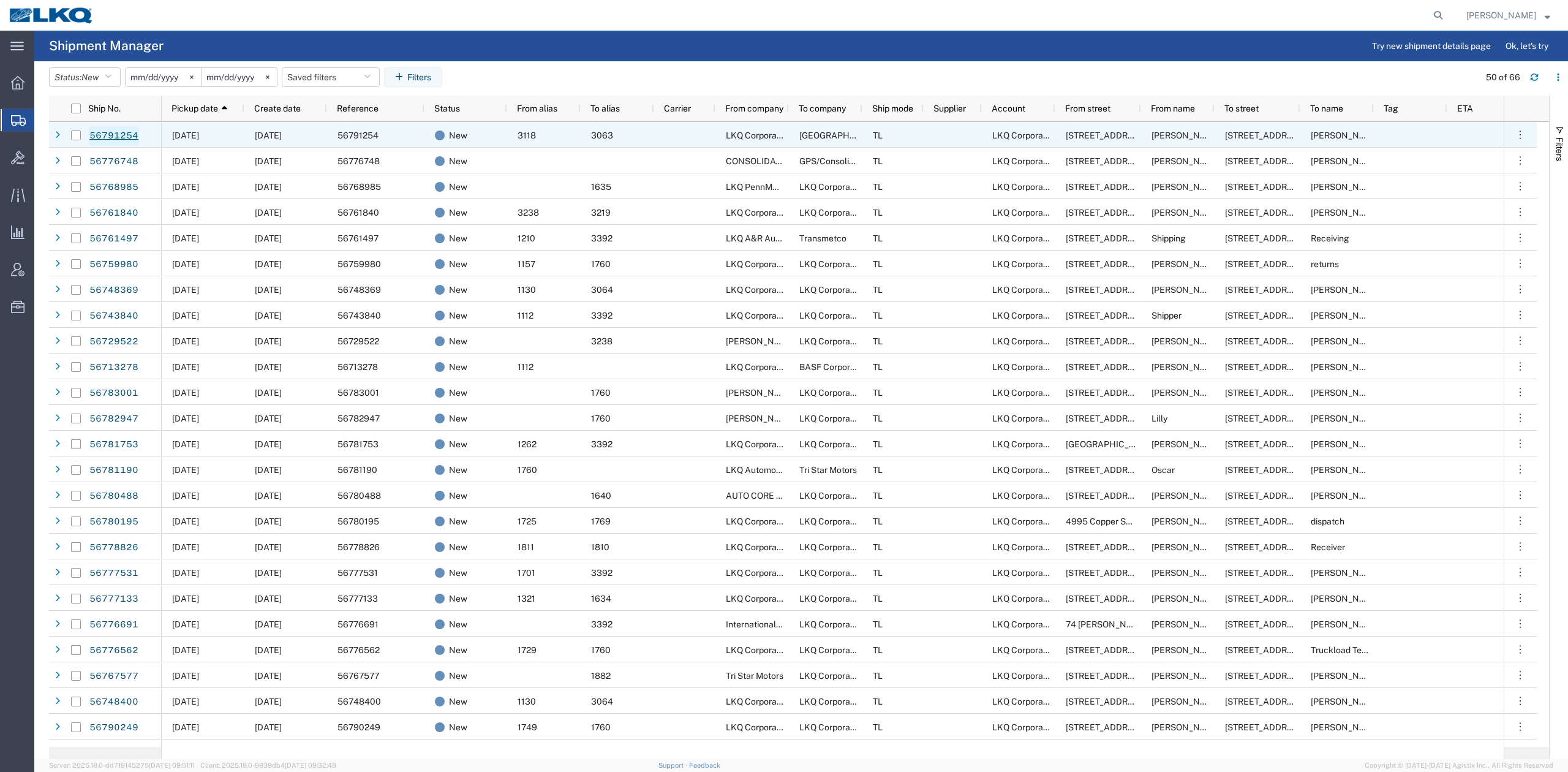
drag, startPoint x: 128, startPoint y: 138, endPoint x: 135, endPoint y: 143, distance: 8.6
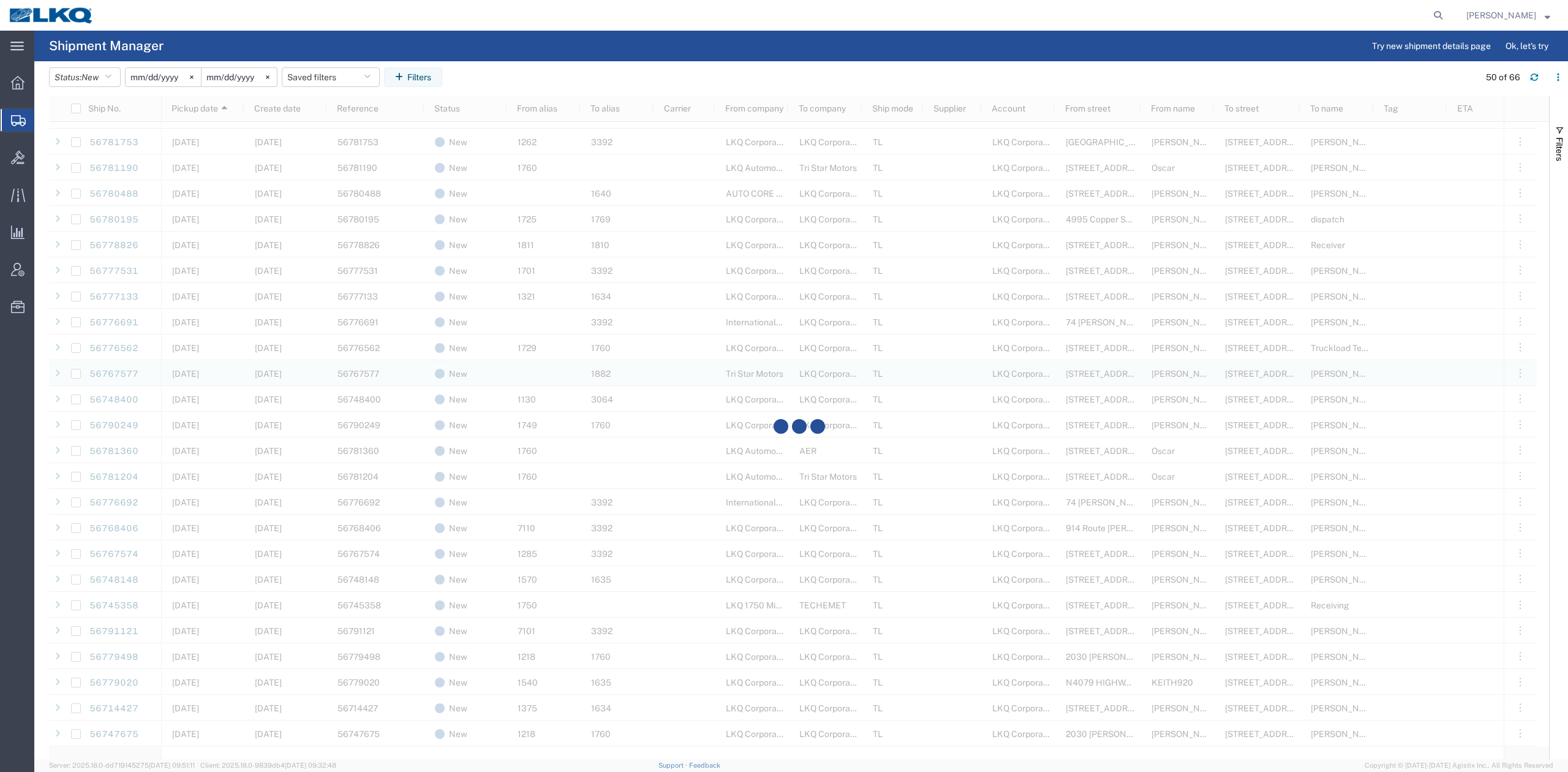
scroll to position [408, 0]
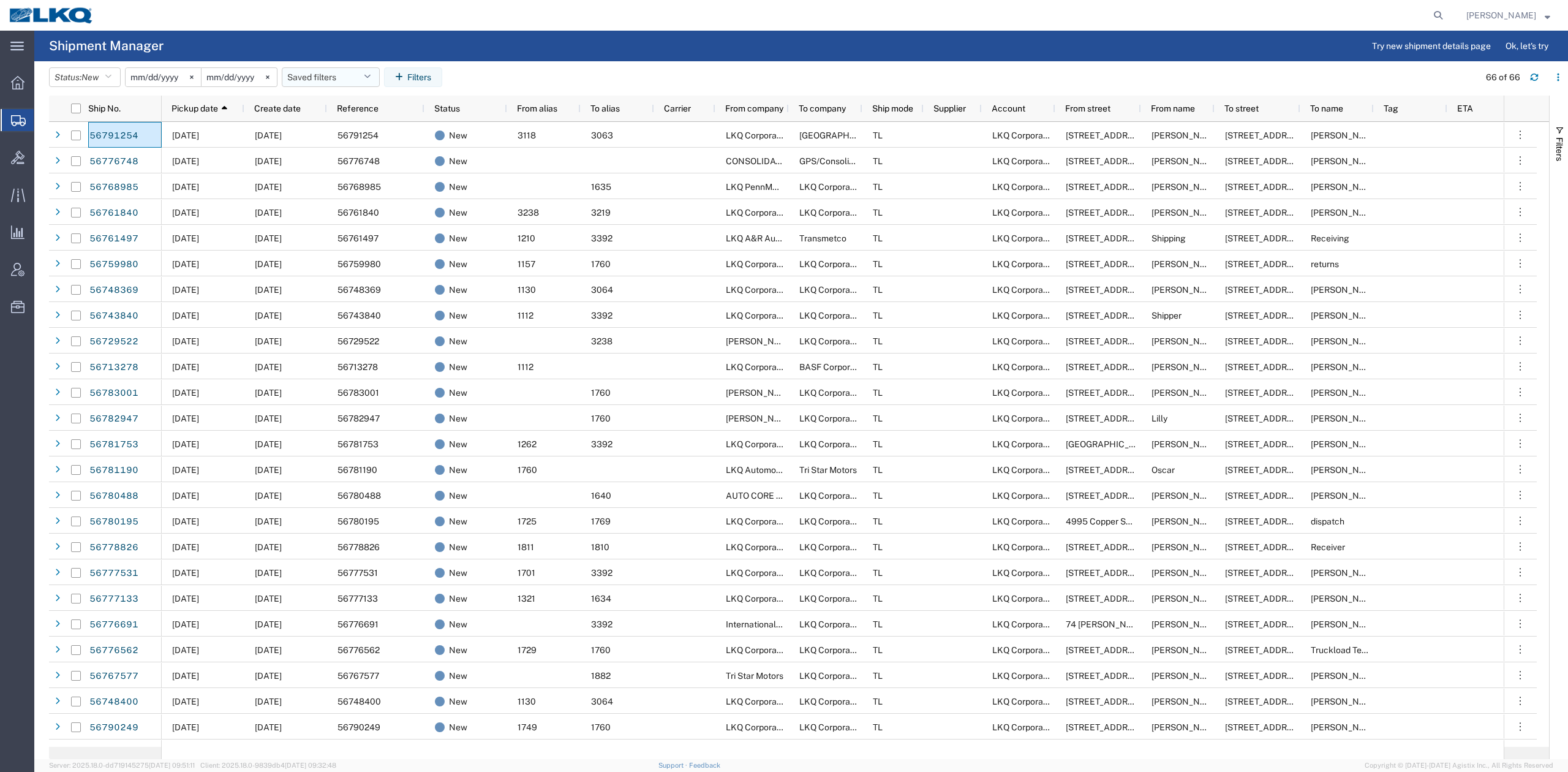
click at [337, 72] on button "Saved filters" at bounding box center [331, 77] width 98 height 20
click at [353, 146] on span "No PGW/LTL" at bounding box center [363, 153] width 160 height 23
drag, startPoint x: 511, startPoint y: 39, endPoint x: 361, endPoint y: 0, distance: 155.0
click at [511, 39] on agx-page-header "Shipment Manager Try new shipment details page Ok, let's try" at bounding box center [801, 46] width 1533 height 31
click at [256, 106] on span "Create date" at bounding box center [277, 108] width 46 height 10
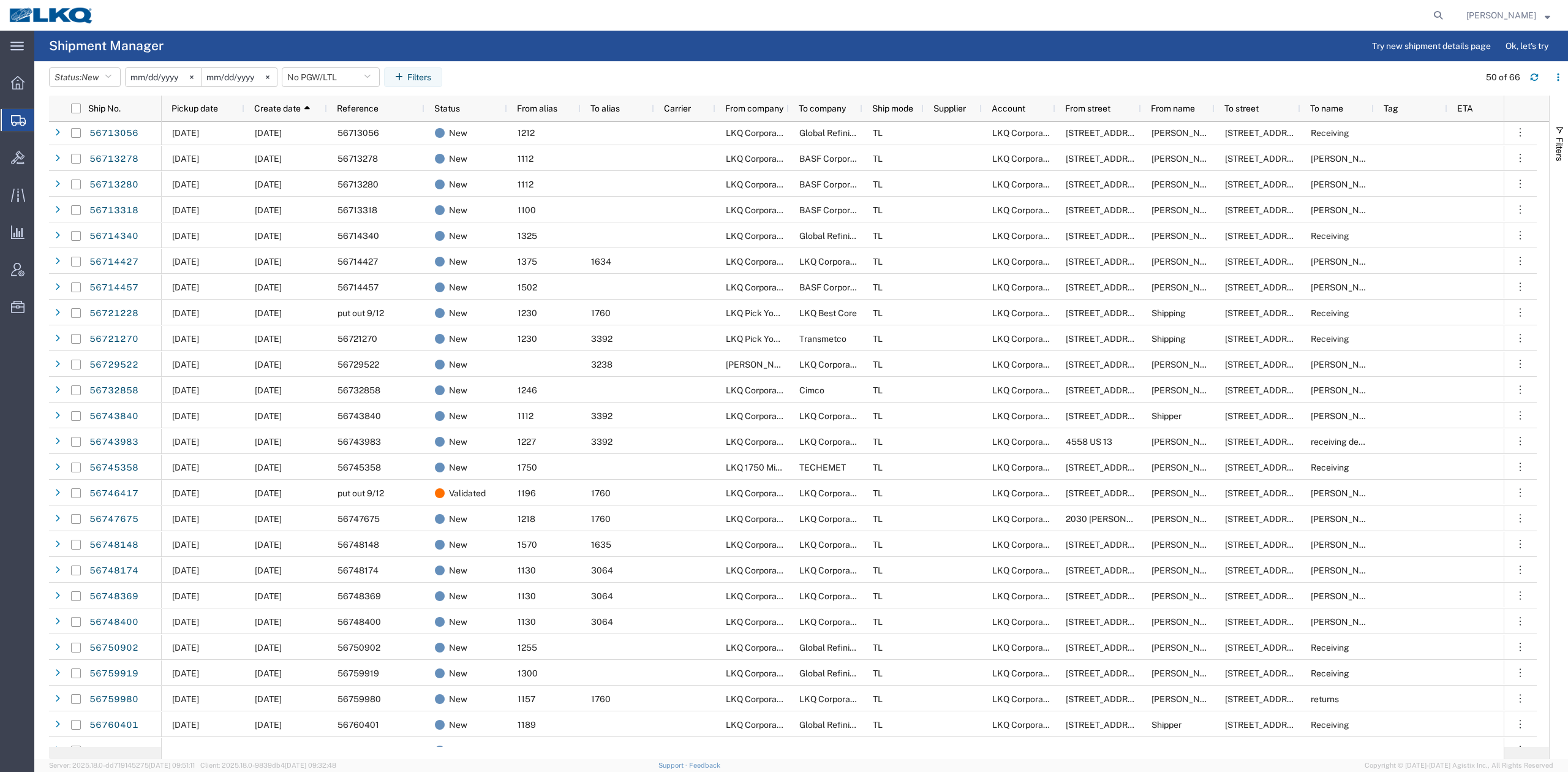
scroll to position [408, 0]
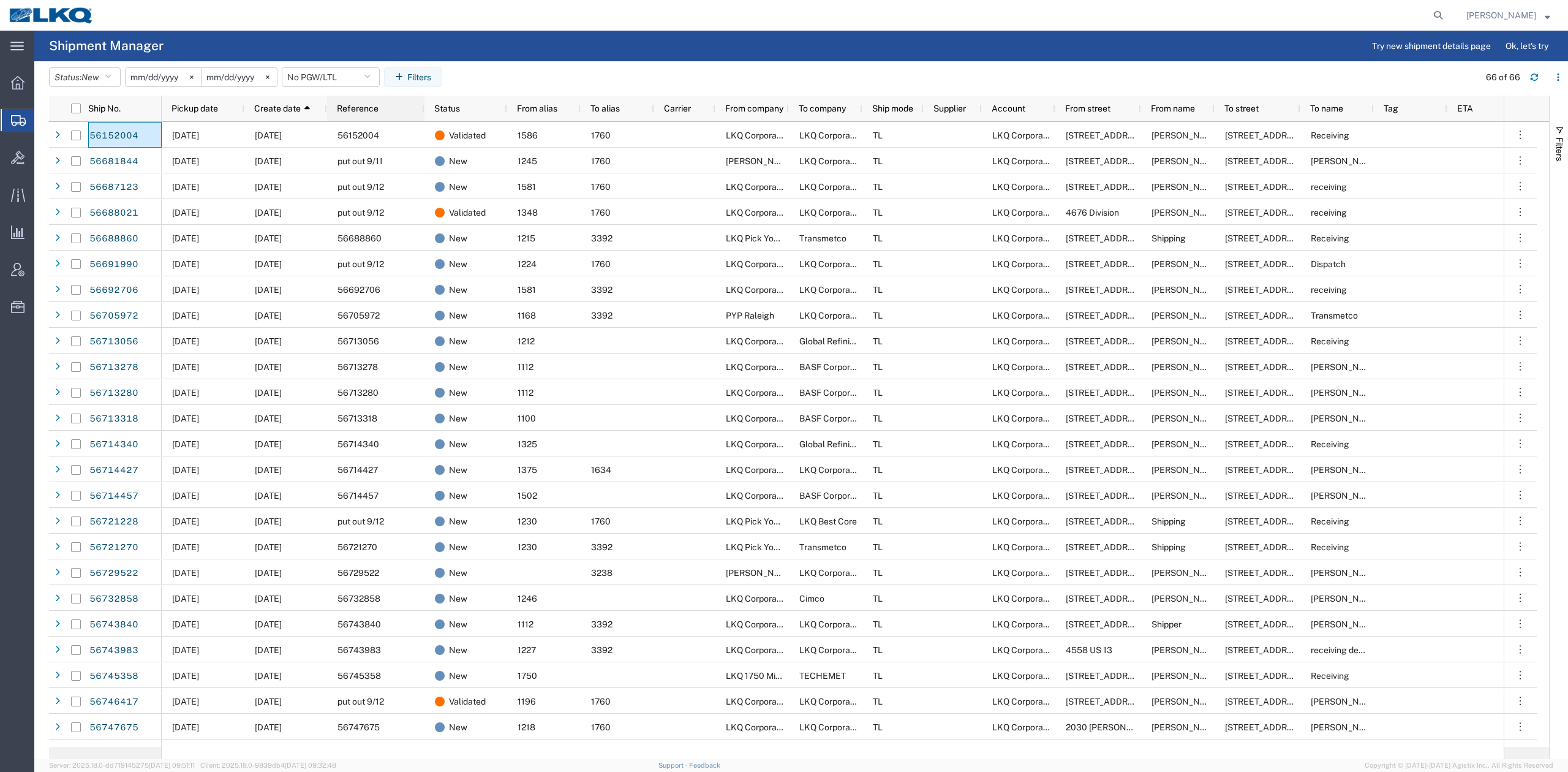
click at [352, 111] on span "Reference" at bounding box center [358, 108] width 42 height 10
click at [207, 104] on span "Pickup date" at bounding box center [194, 108] width 46 height 10
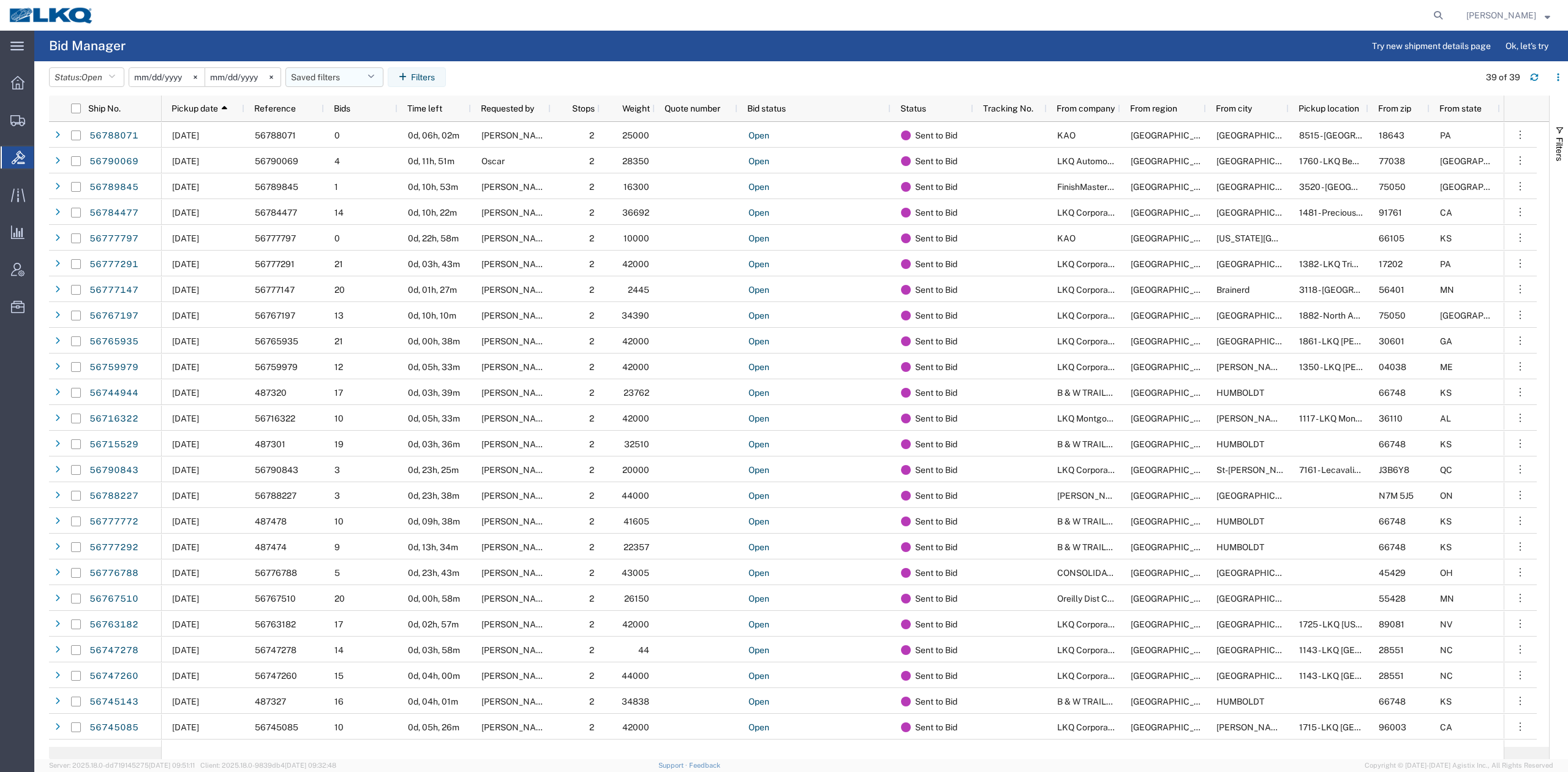
click at [319, 71] on button "Saved filters" at bounding box center [334, 77] width 98 height 20
click at [351, 130] on span "No PGW/LTL" at bounding box center [367, 130] width 160 height 23
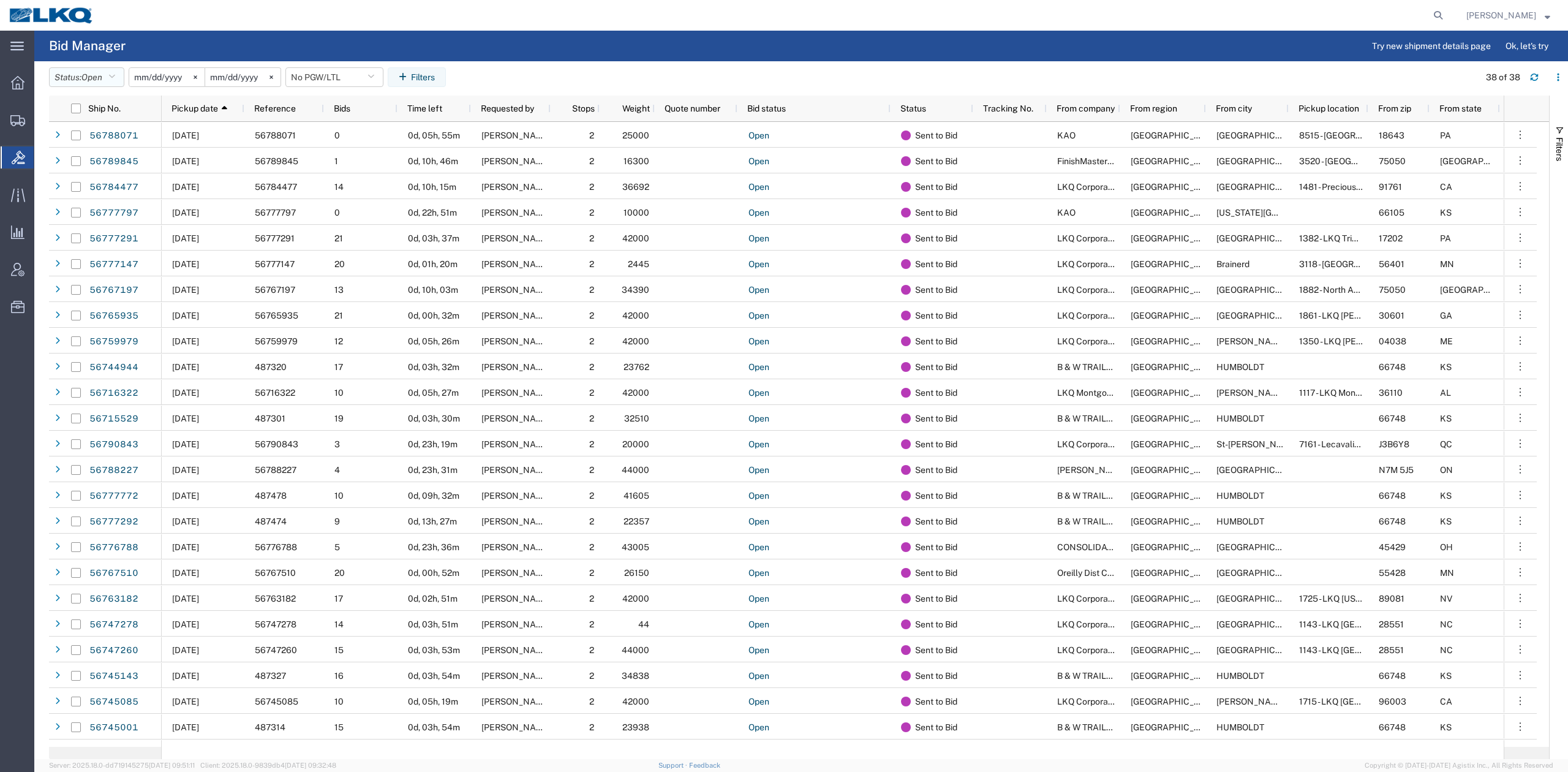
click at [119, 79] on button "Status: Open" at bounding box center [87, 77] width 76 height 20
click at [87, 206] on span "Expired" at bounding box center [120, 198] width 143 height 19
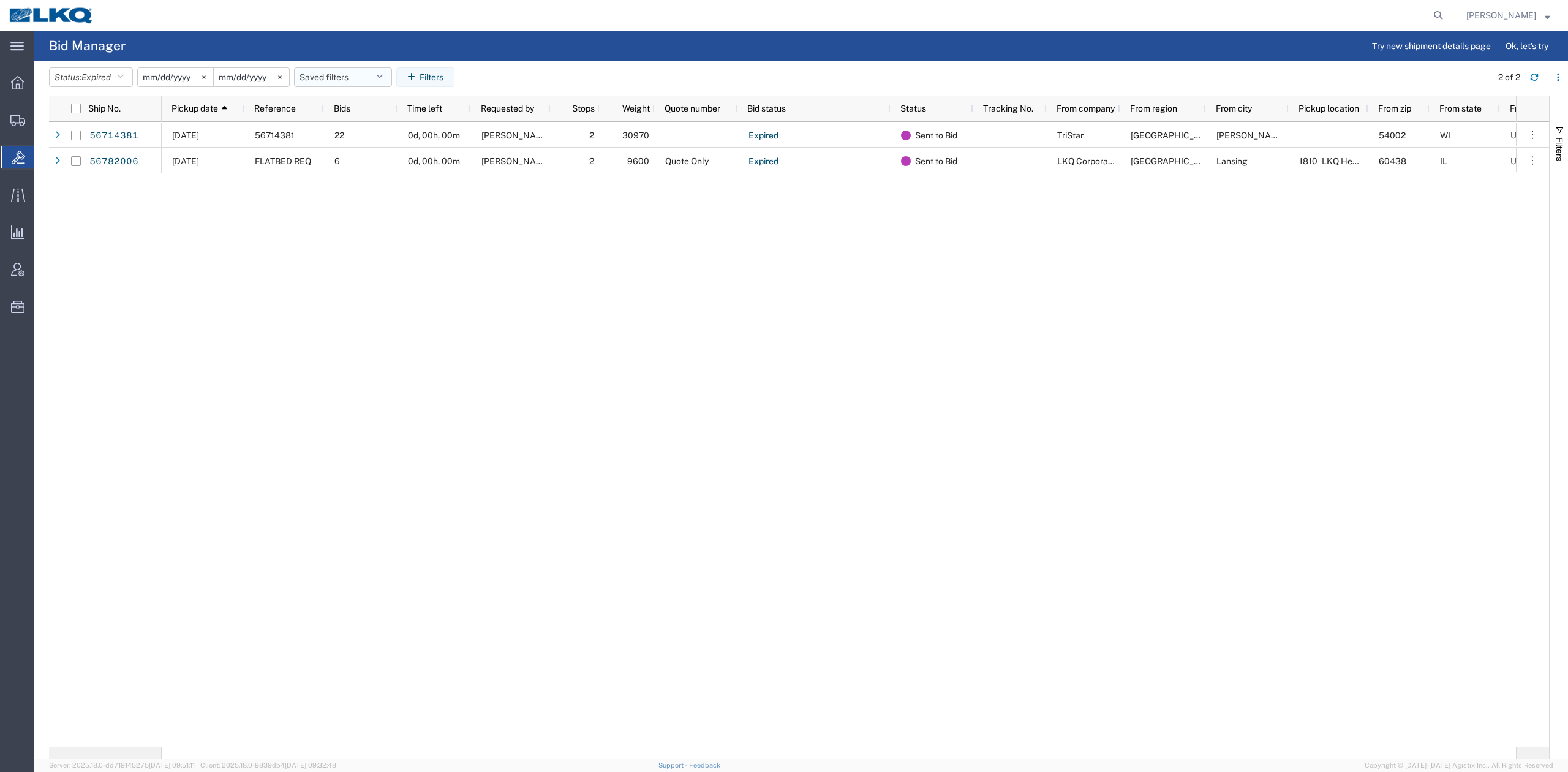
click at [355, 78] on button "Saved filters" at bounding box center [343, 77] width 98 height 20
click at [375, 132] on span "No PGW/LTL" at bounding box center [376, 130] width 160 height 23
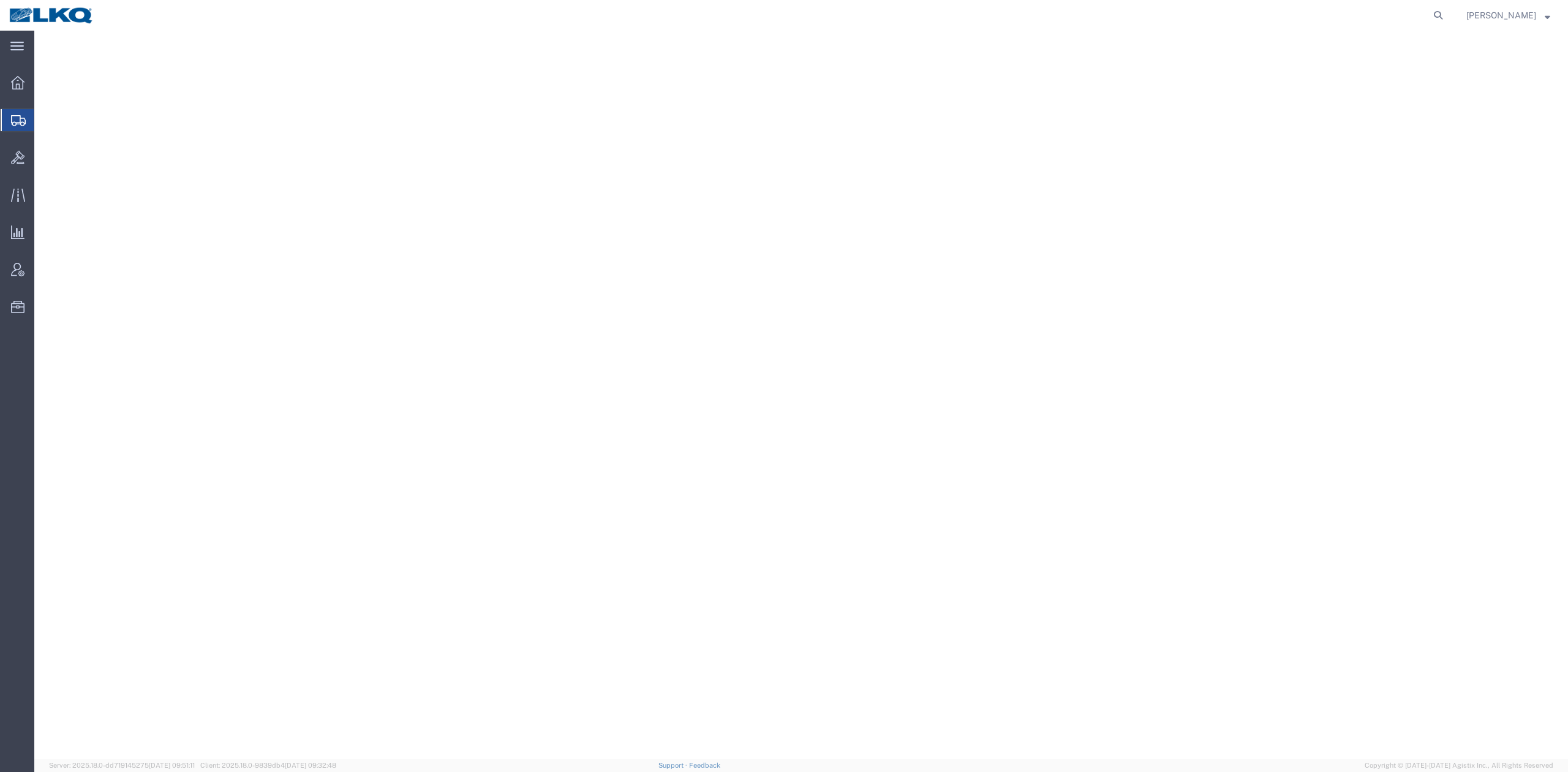
select select "27852"
select select "27788"
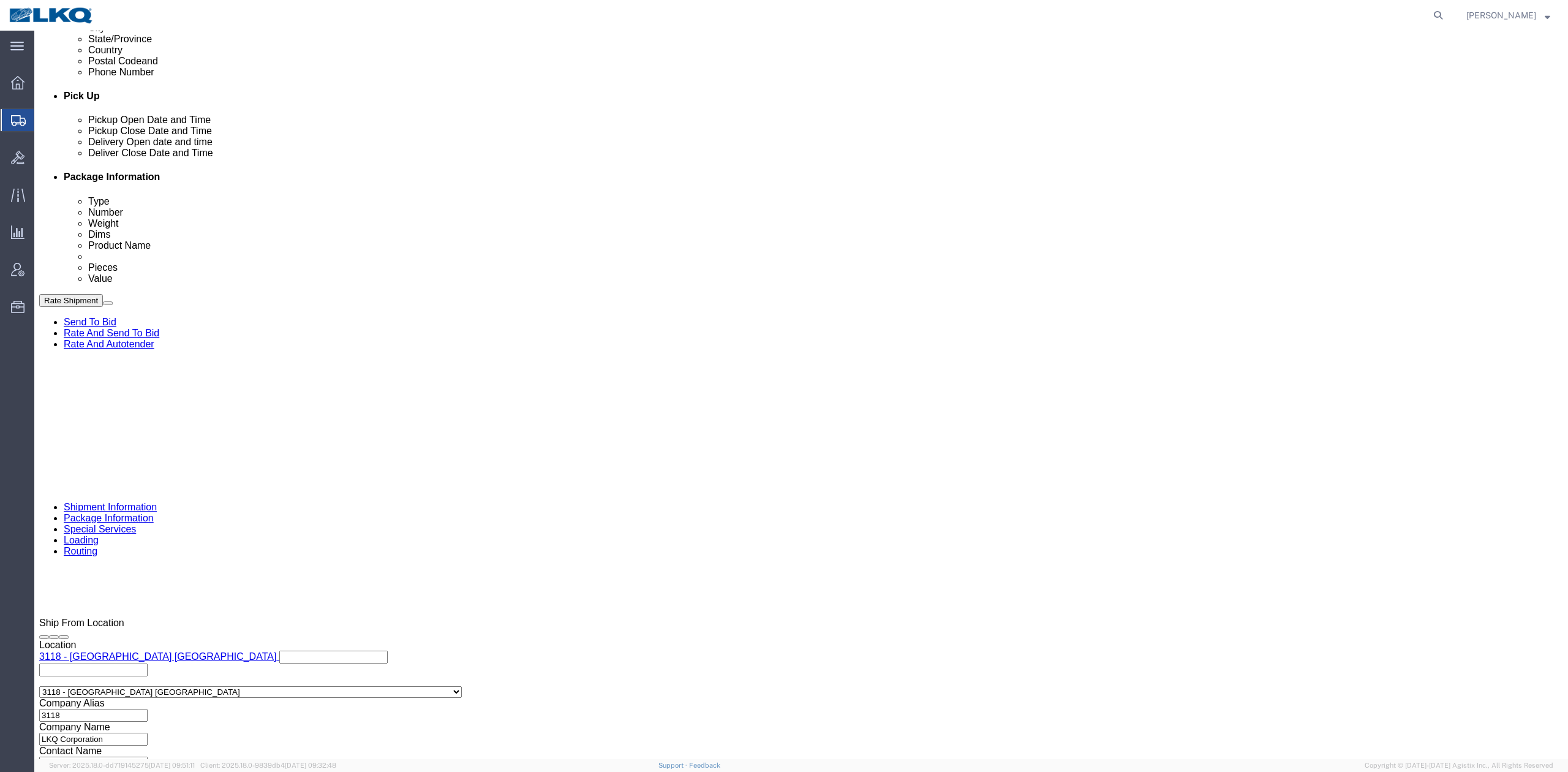
scroll to position [523, 0]
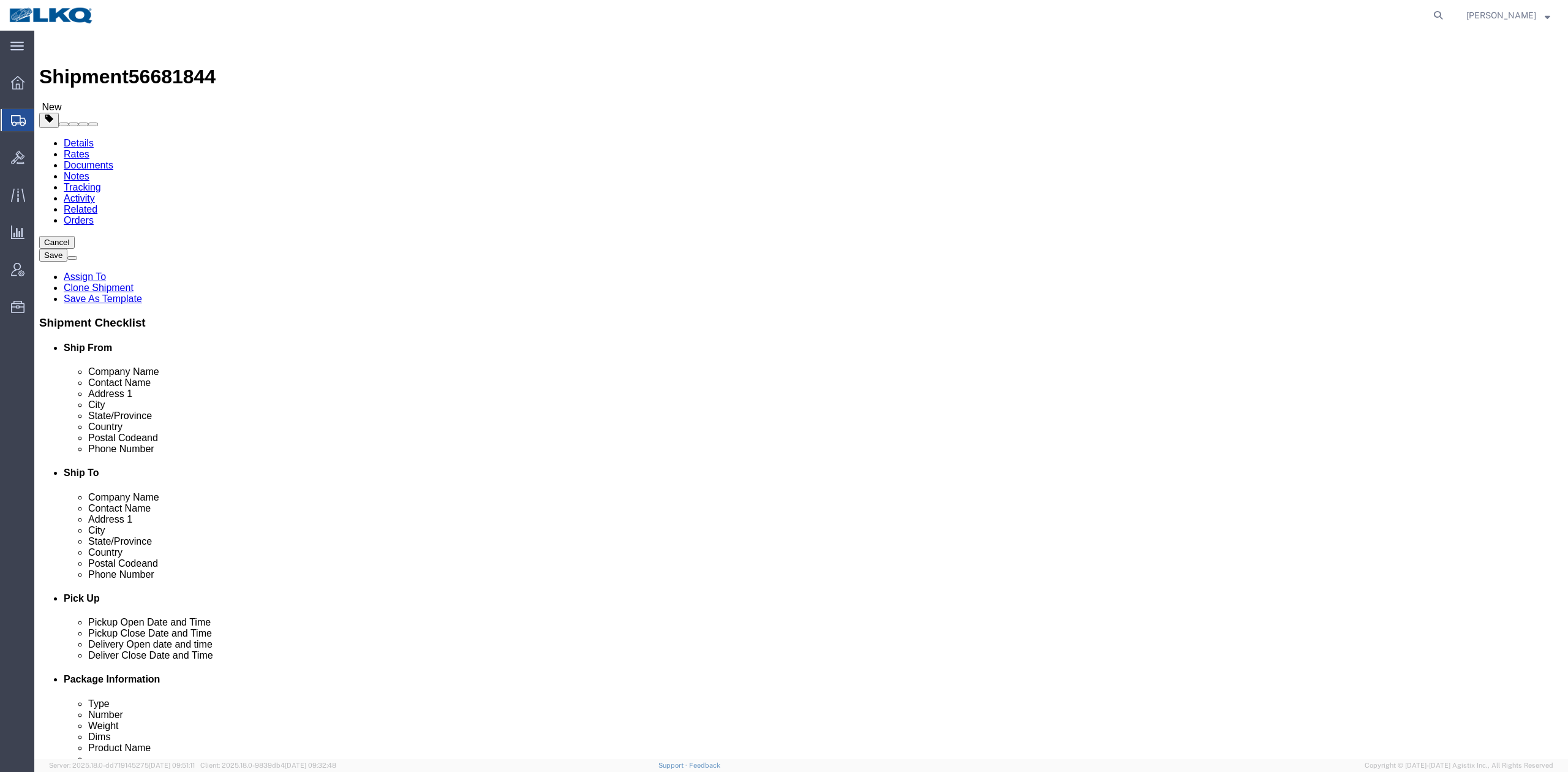
click span "56681844"
select select "27452"
select select "27634"
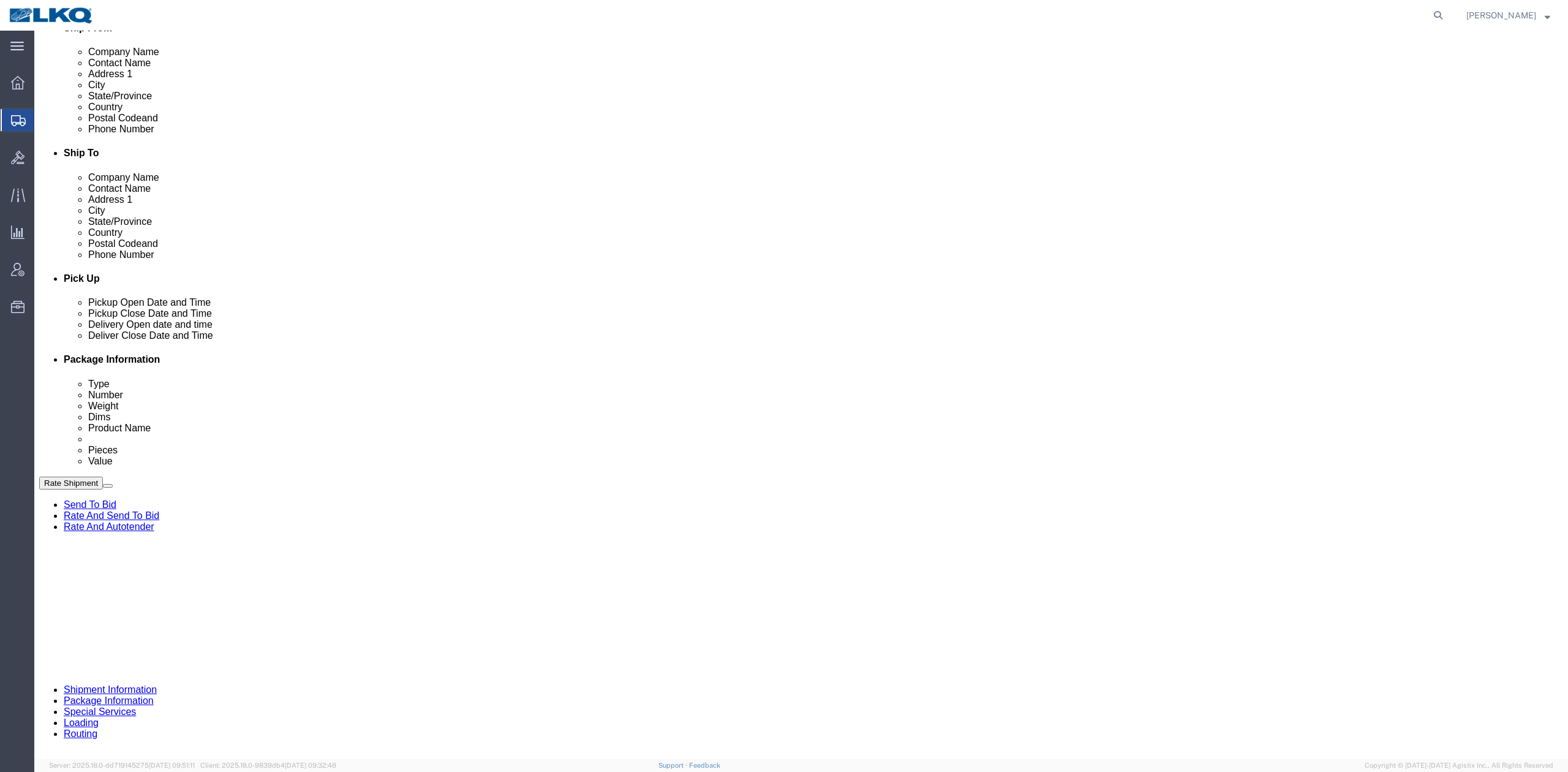
scroll to position [327, 0]
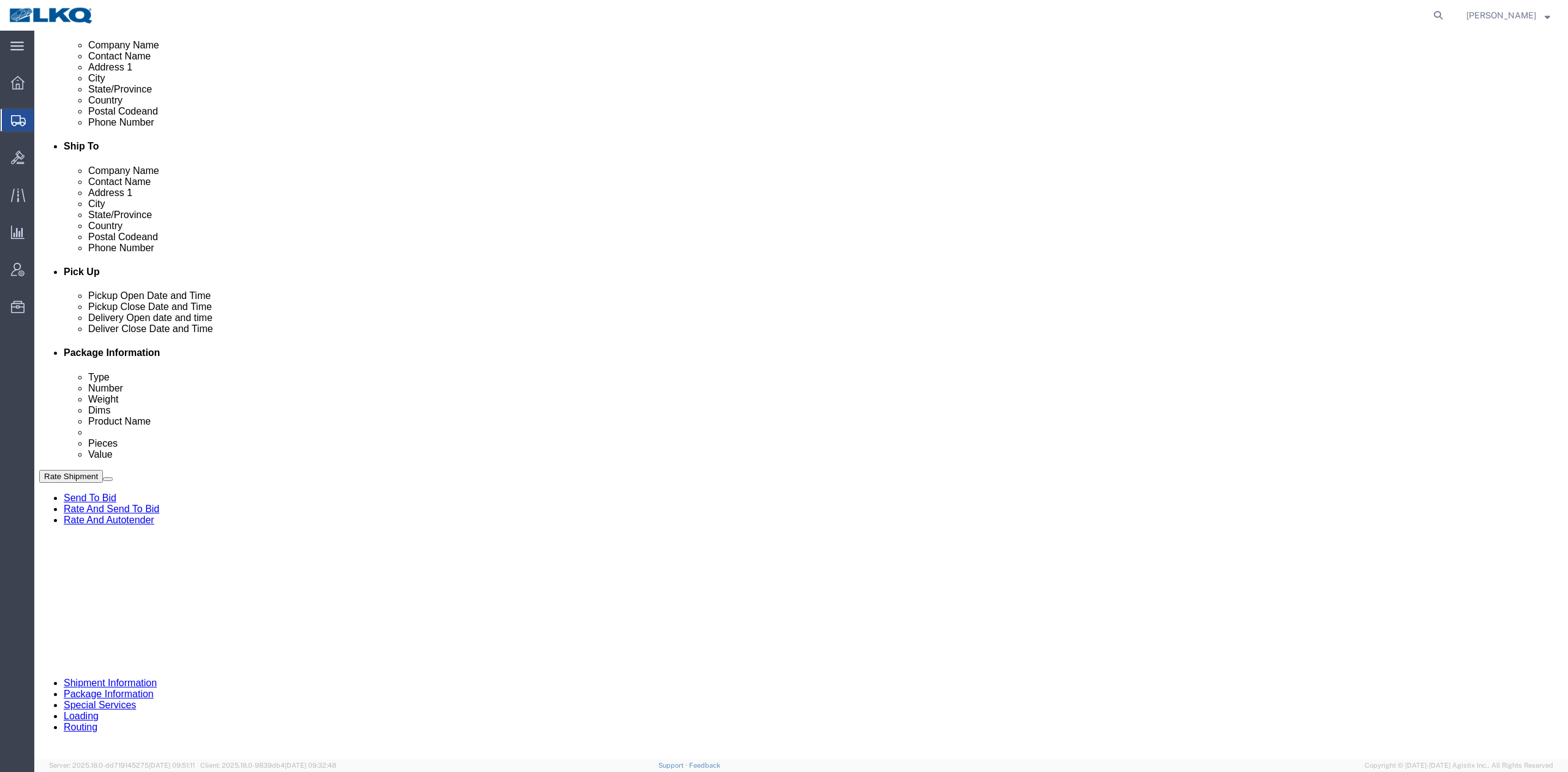
click input "put out 9/11"
paste input "56681844"
type input "56681844"
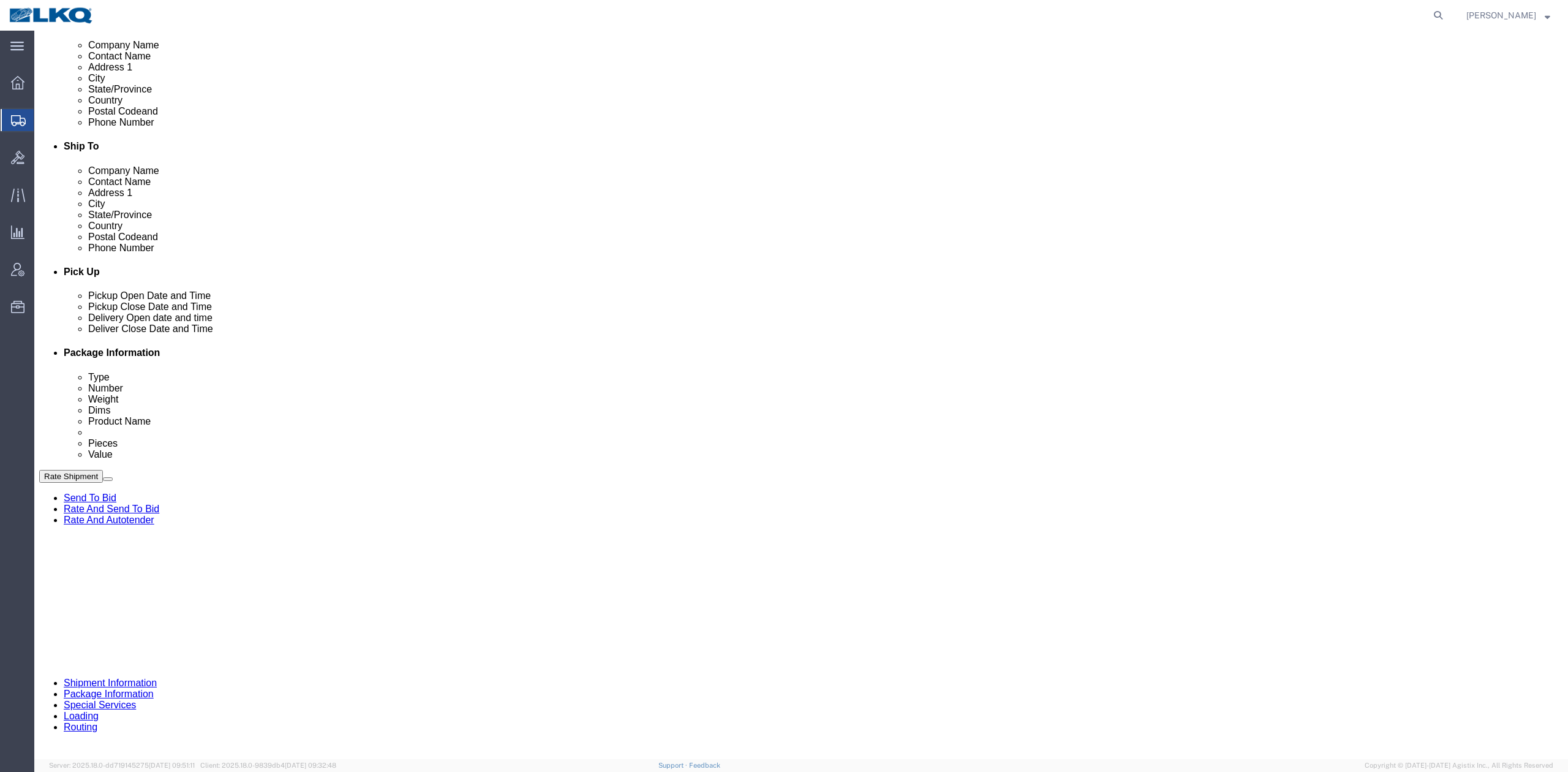
click button "Rate Shipment"
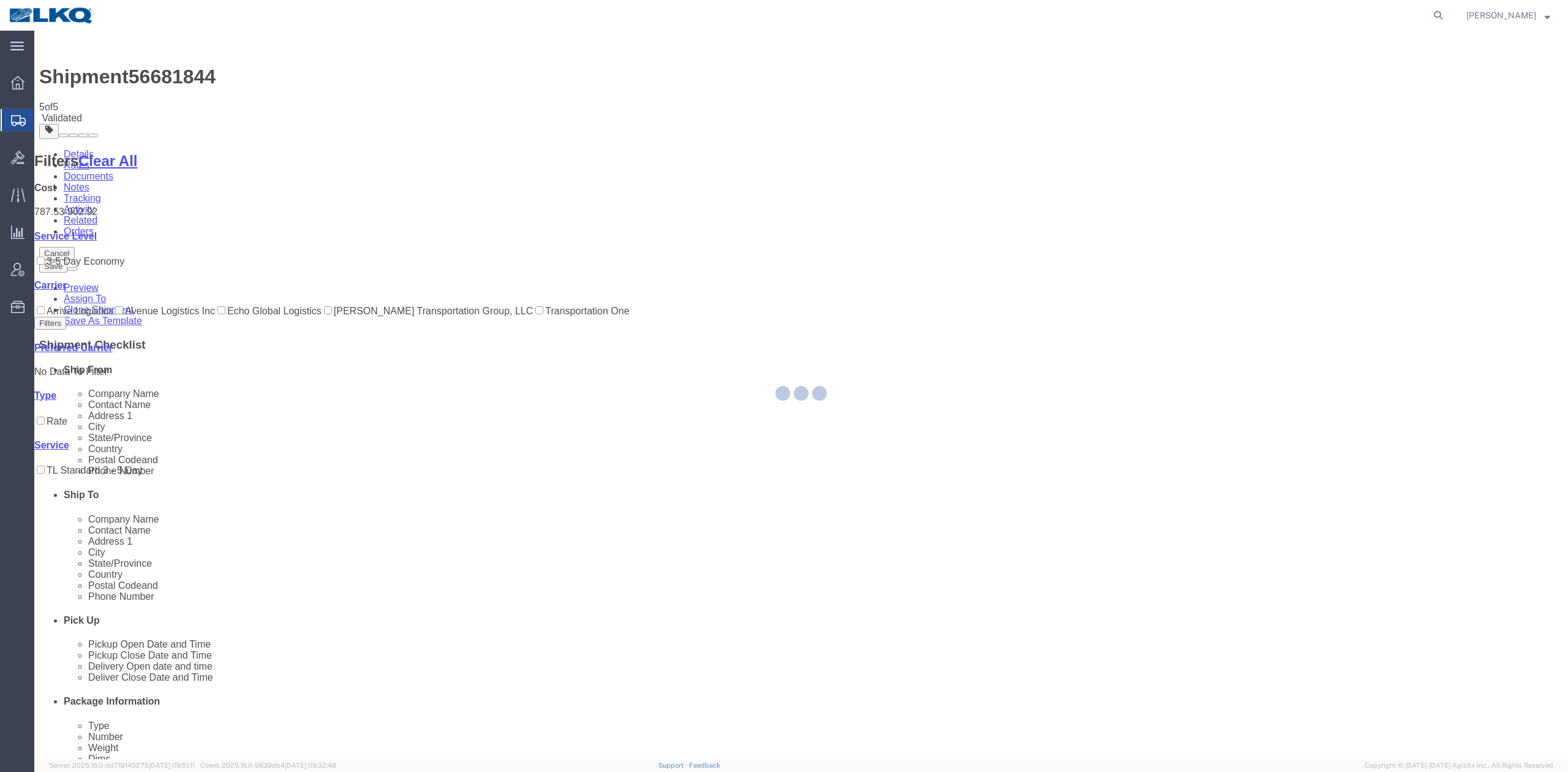
select select "27452"
select select "27634"
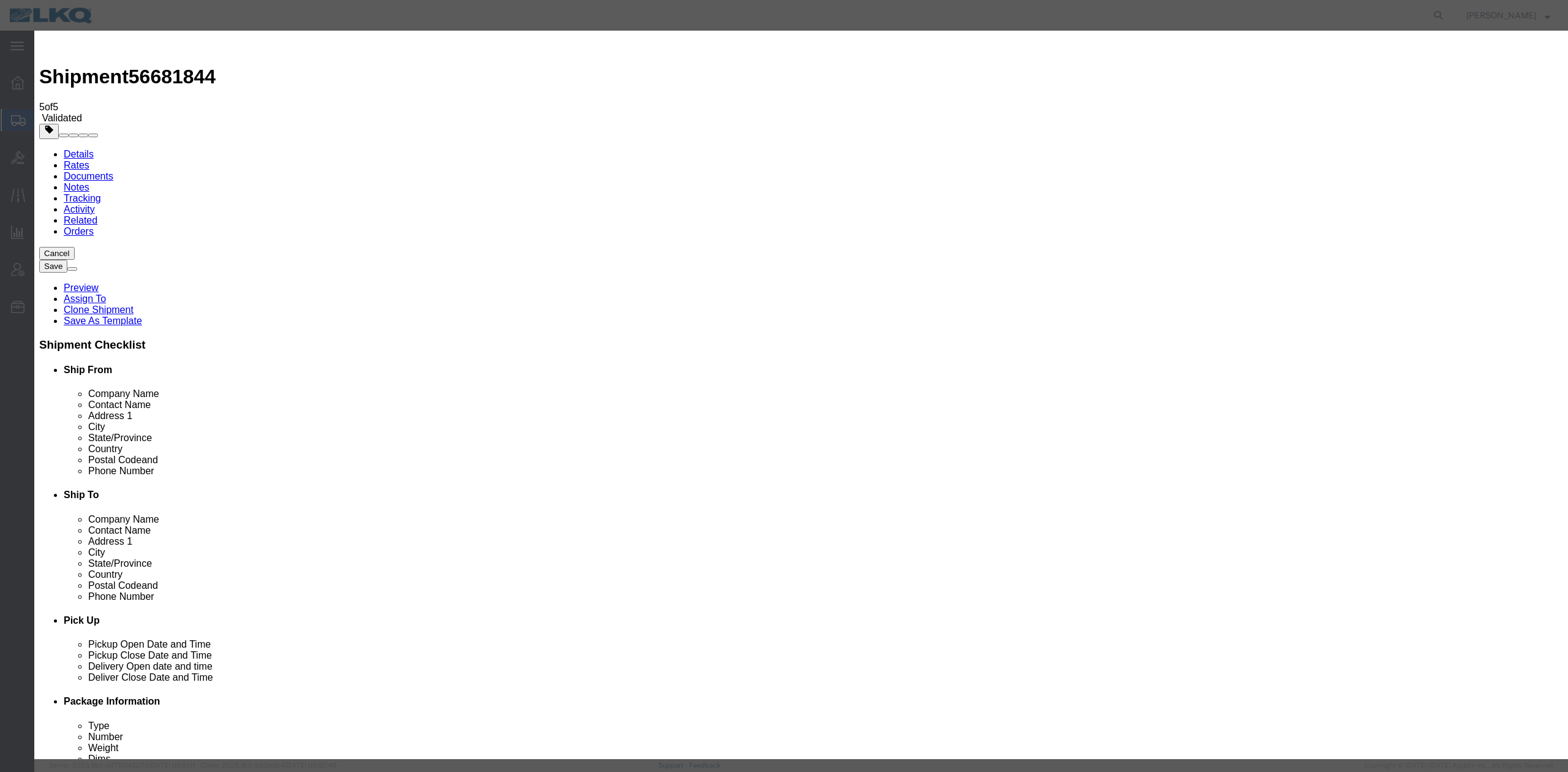
type input "2"
click input "2"
click select "Price Carrier Rank"
select select "LANE_RANK"
click select "Price Carrier Rank"
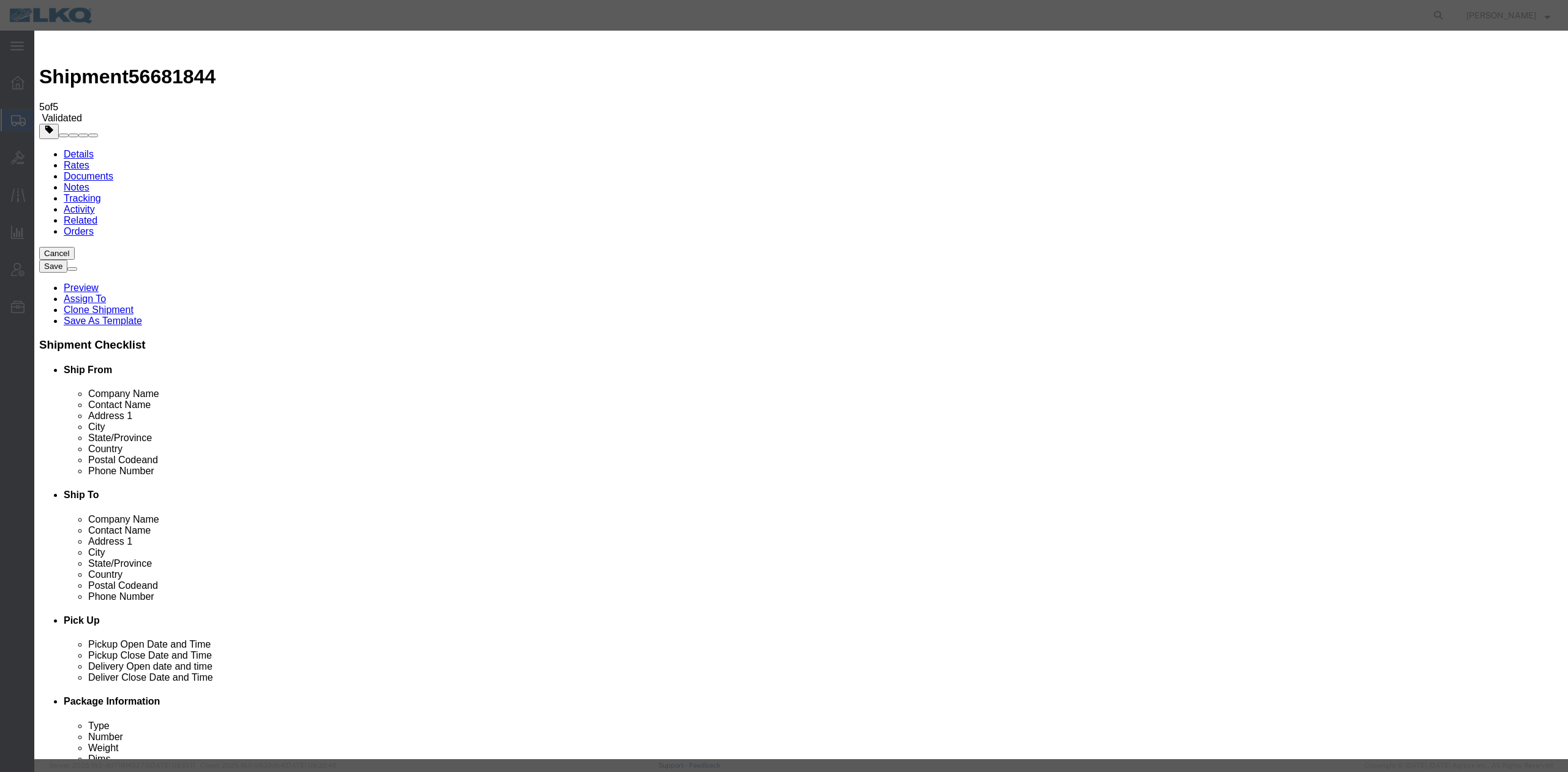
drag, startPoint x: 920, startPoint y: 201, endPoint x: 912, endPoint y: 190, distance: 13.6
click div "Save Auto-Tender"
click button "Save Auto-Tender"
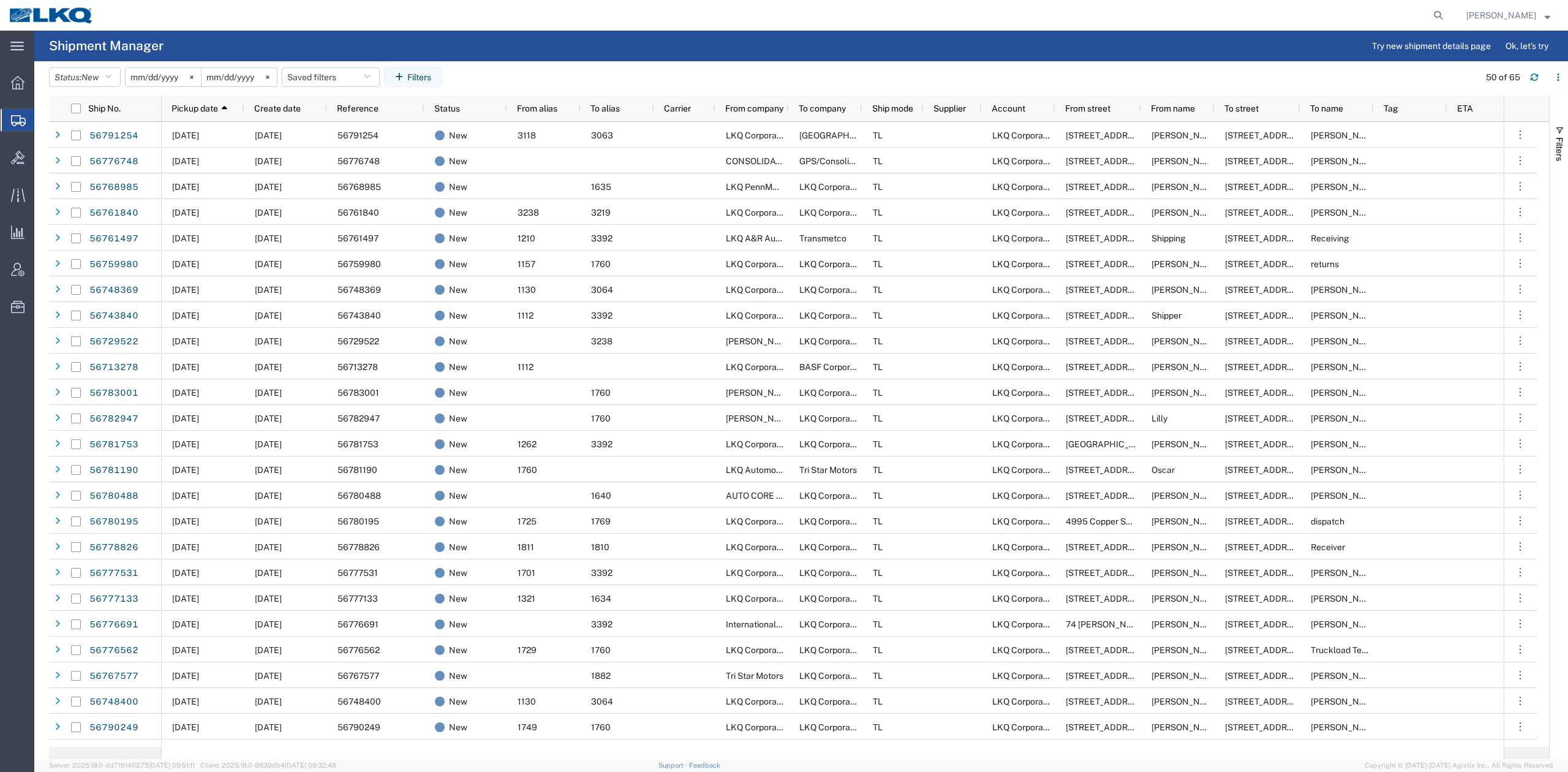
click at [769, 104] on span "From company" at bounding box center [754, 108] width 58 height 10
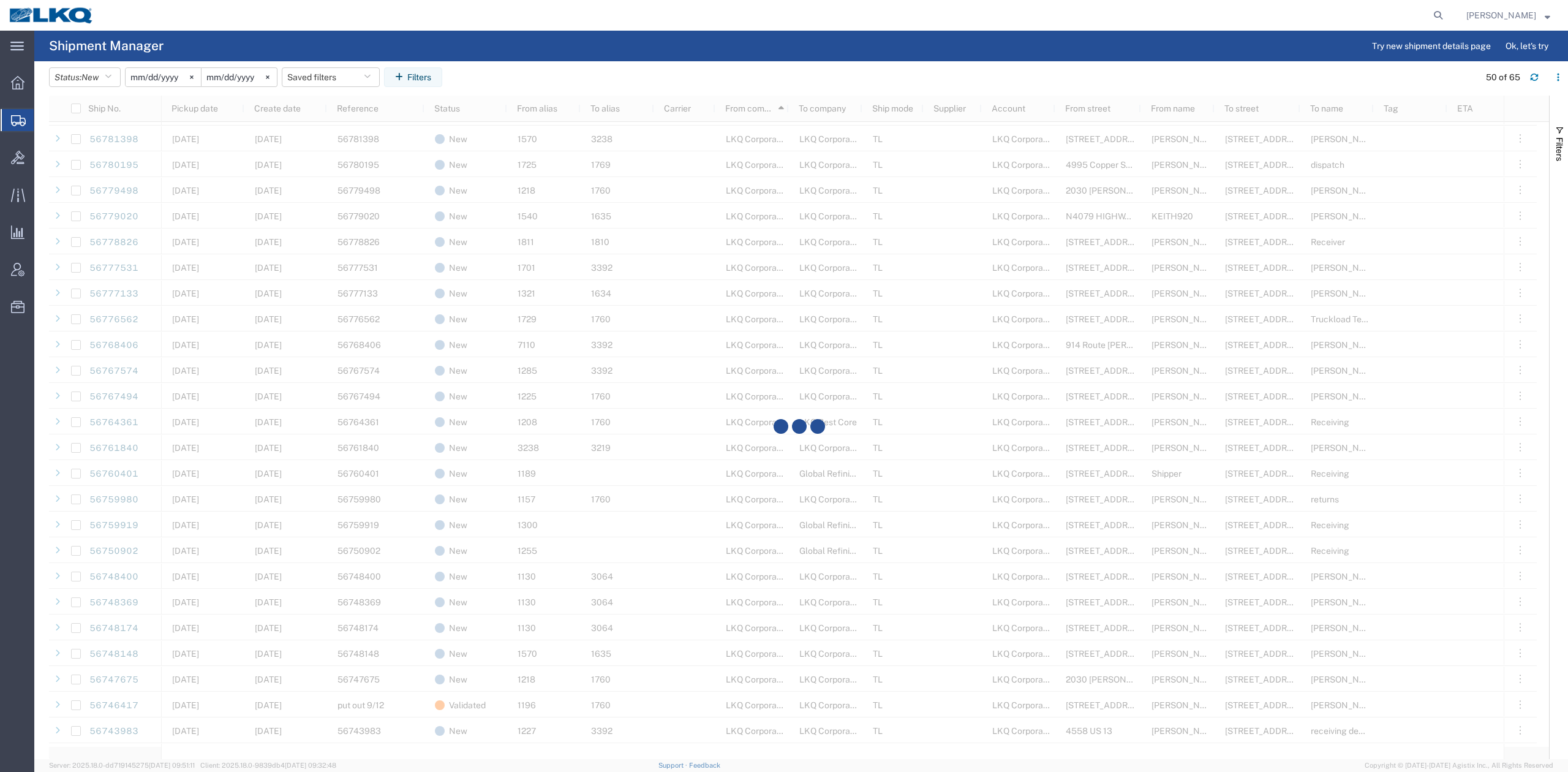
scroll to position [490, 0]
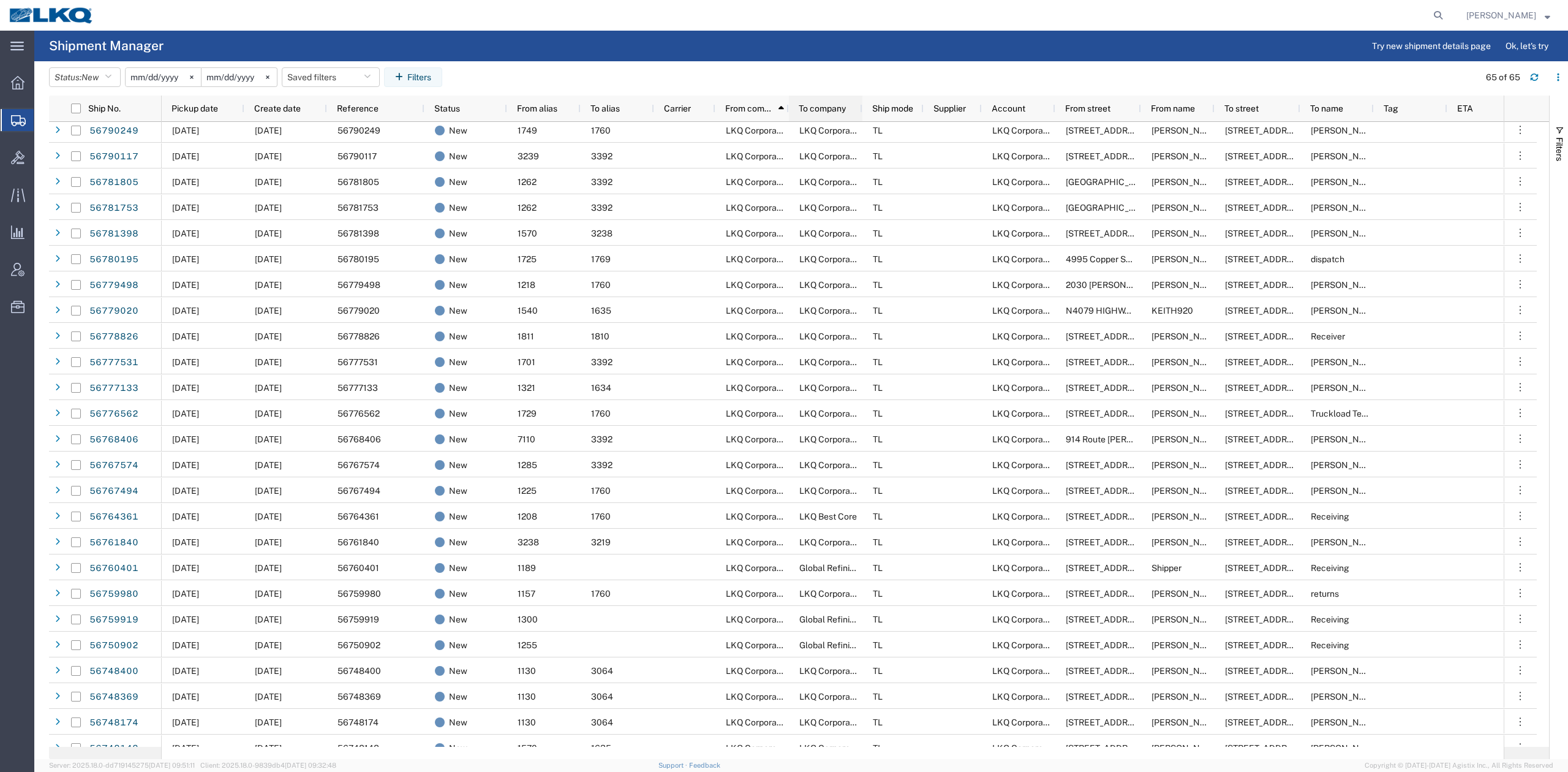
click at [822, 107] on span "To company" at bounding box center [822, 108] width 47 height 10
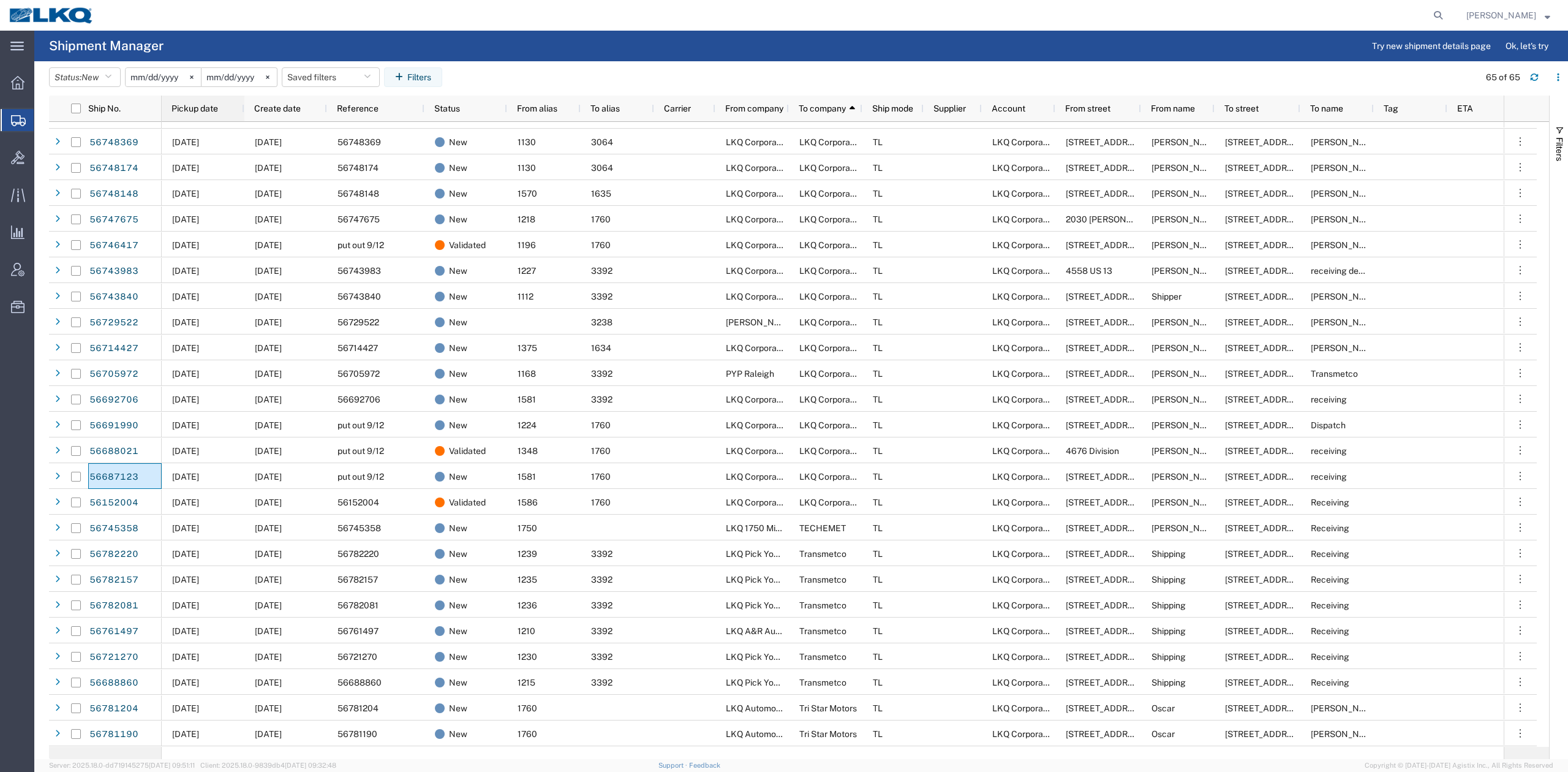
click at [210, 106] on span "Pickup date" at bounding box center [194, 108] width 46 height 10
click at [309, 107] on div "Create date" at bounding box center [288, 108] width 68 height 20
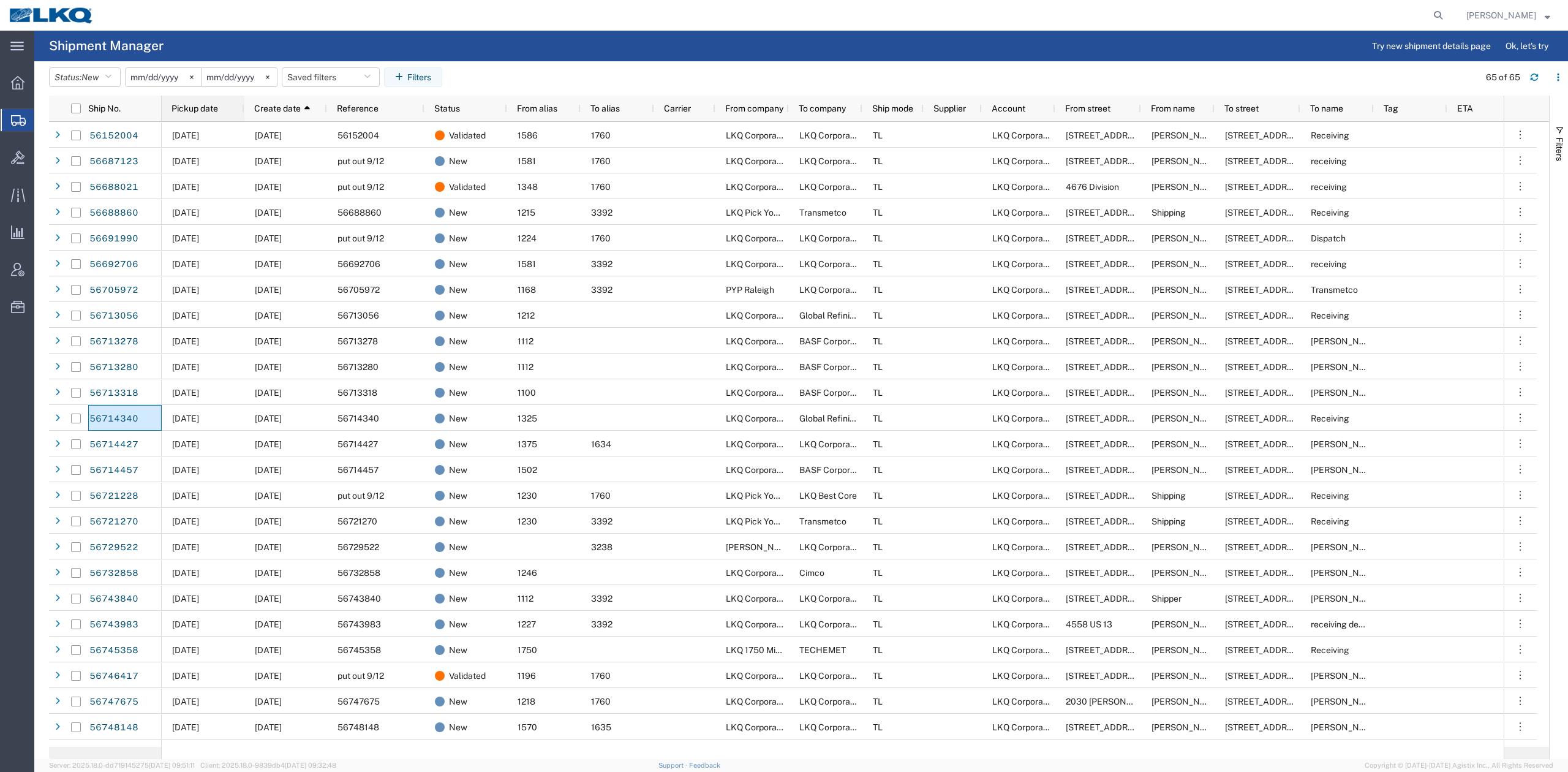
click at [199, 98] on div "Pickup date" at bounding box center [205, 108] width 68 height 20
click at [331, 77] on button "Saved filters" at bounding box center [331, 77] width 98 height 20
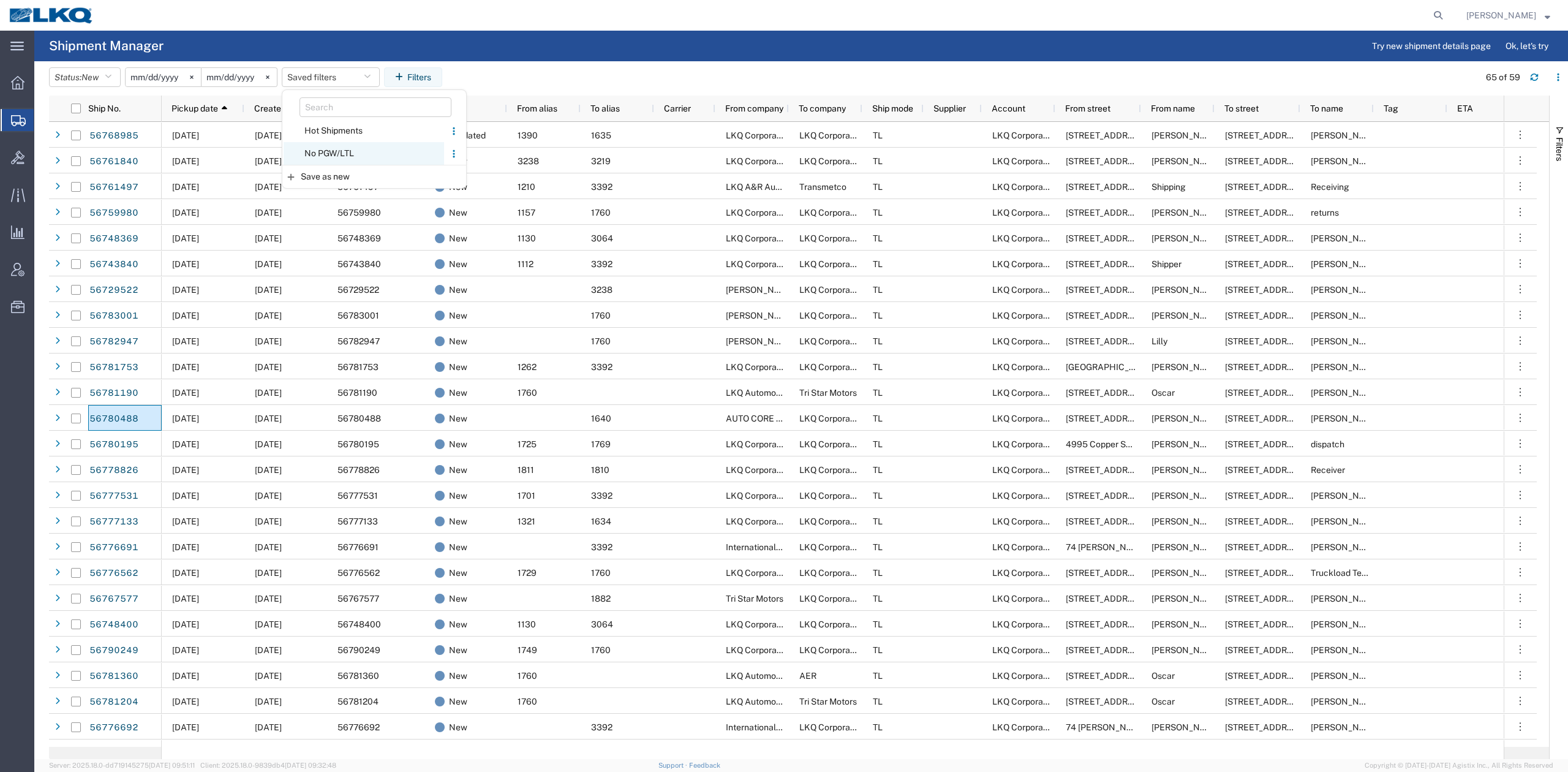
click at [352, 147] on span "No PGW/LTL" at bounding box center [363, 153] width 160 height 23
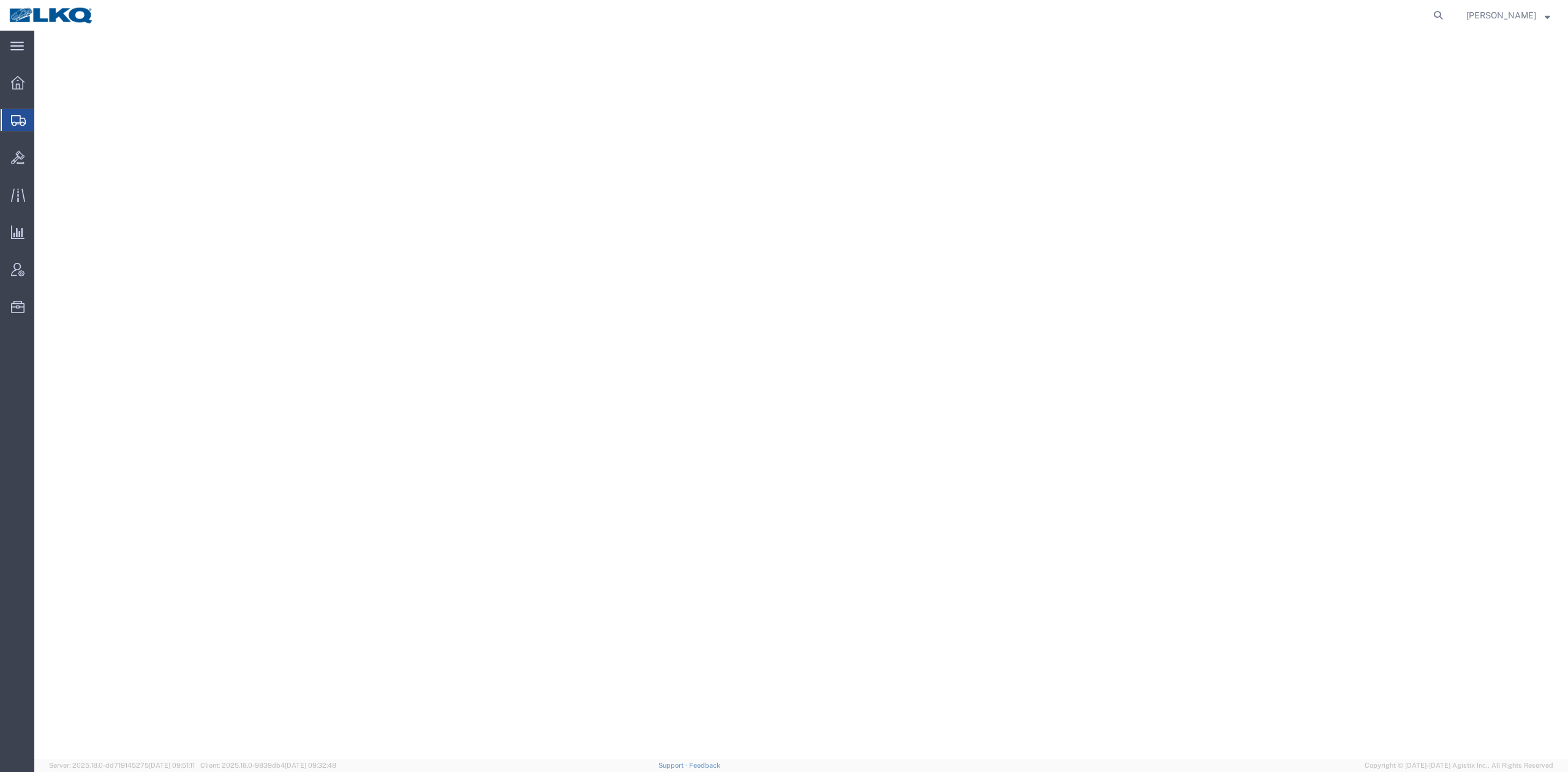
select select
select select "27578"
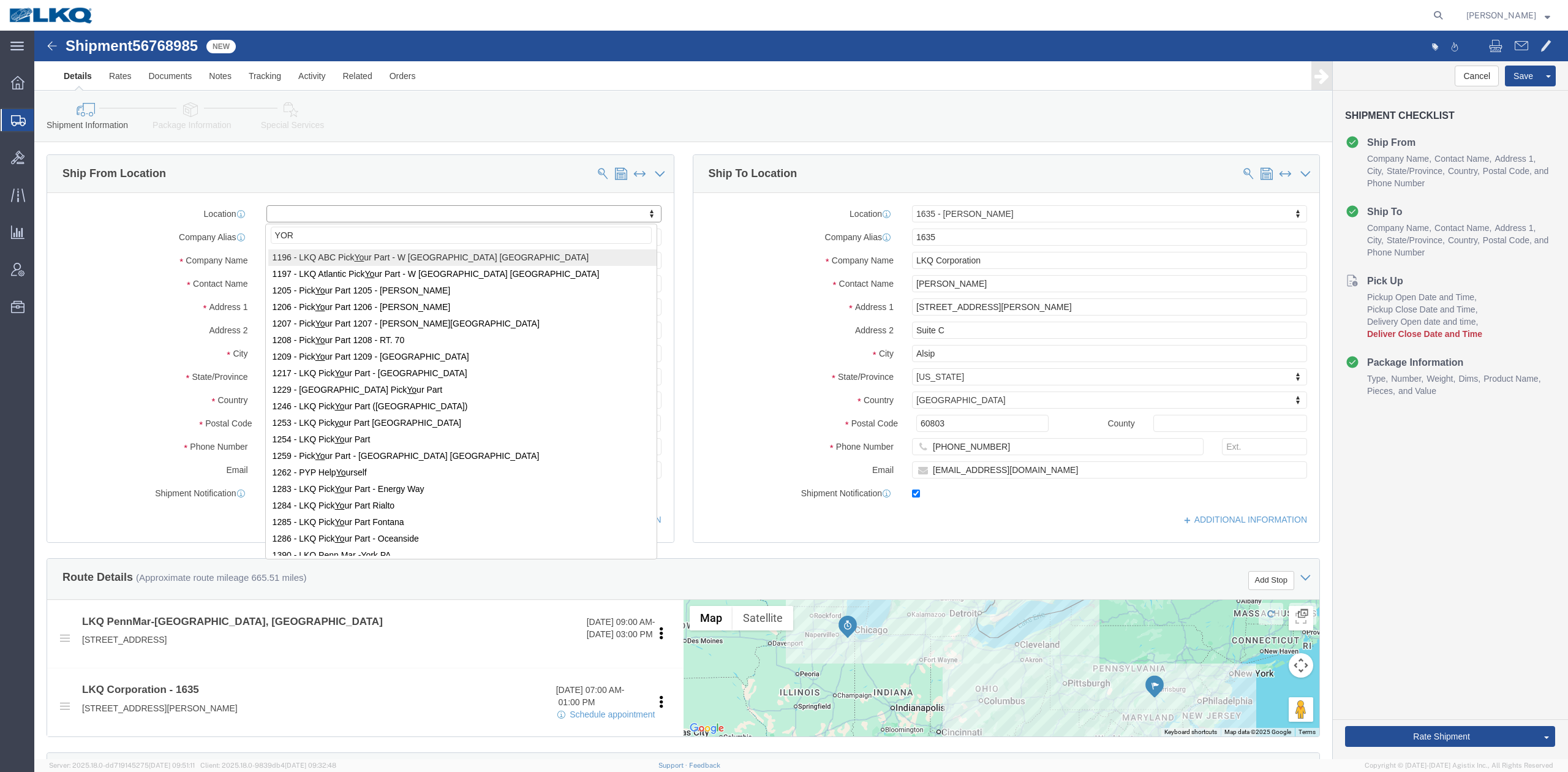
type input "YORK"
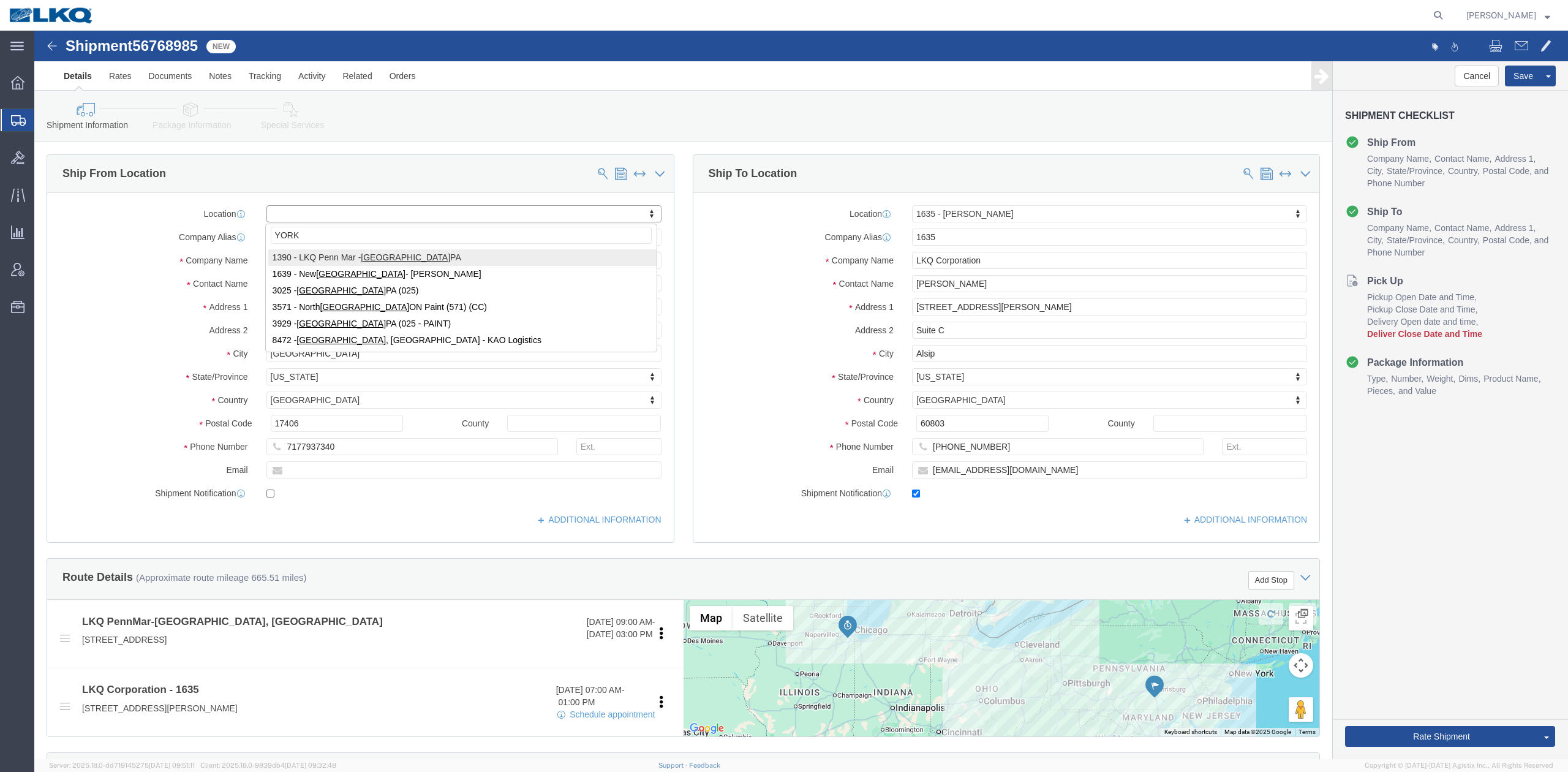
select select "27552"
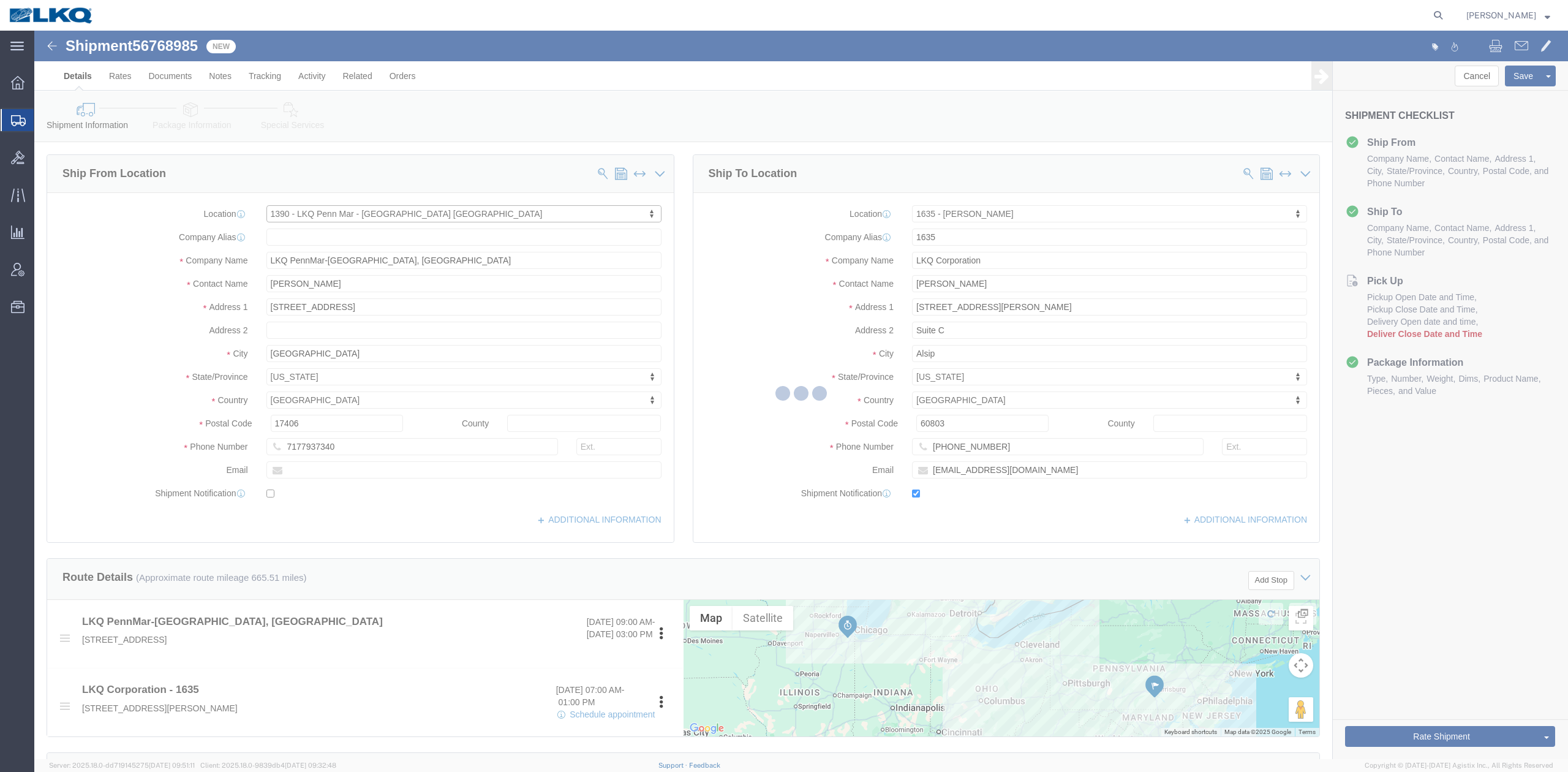
select select "PA"
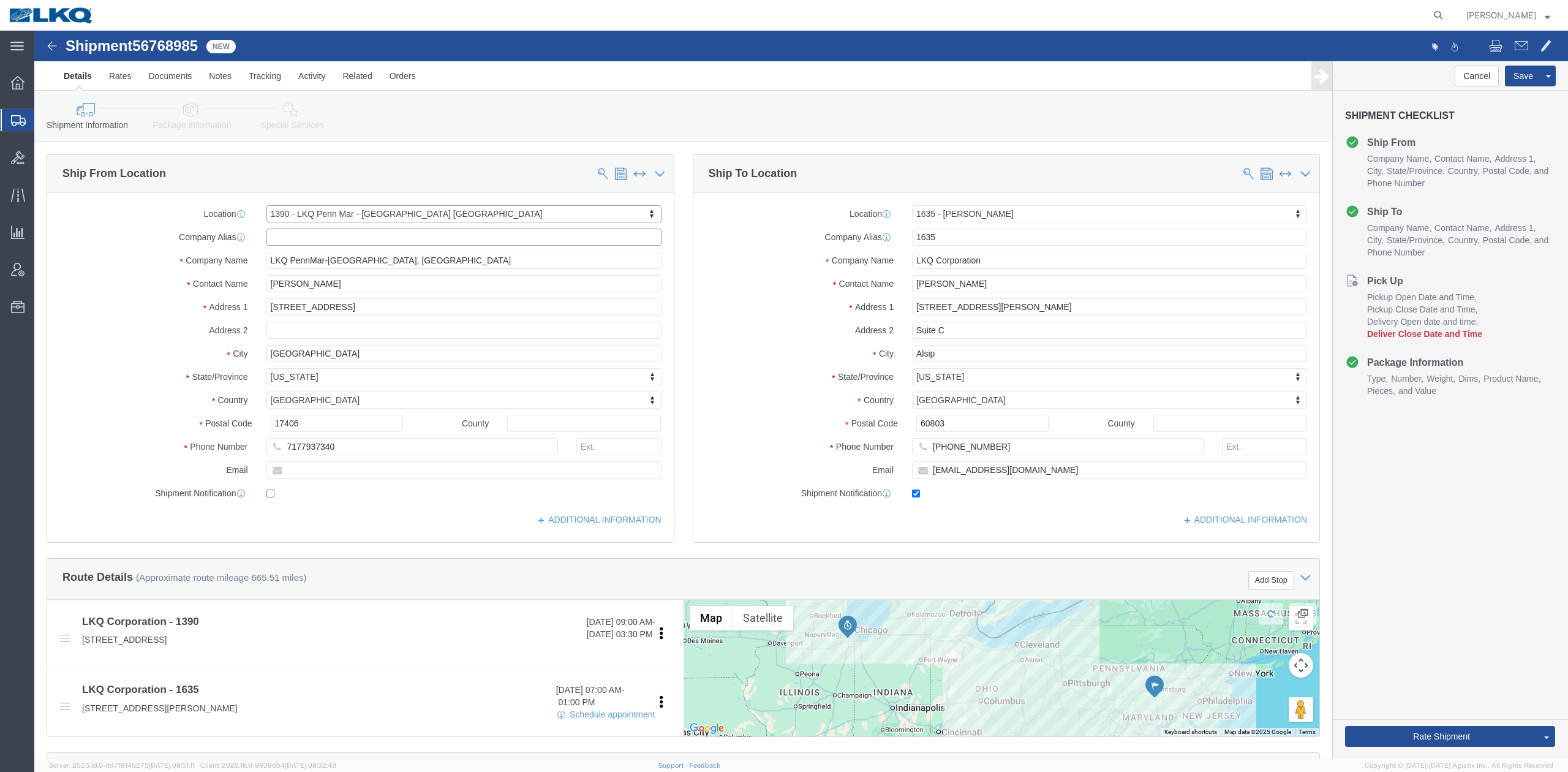
type input "1390"
type input "LKQ Corporation"
click div "Location 1635 - [GEOGRAPHIC_DATA][PERSON_NAME] My Profile Location 1100 - LKQ C…"
click button "Save"
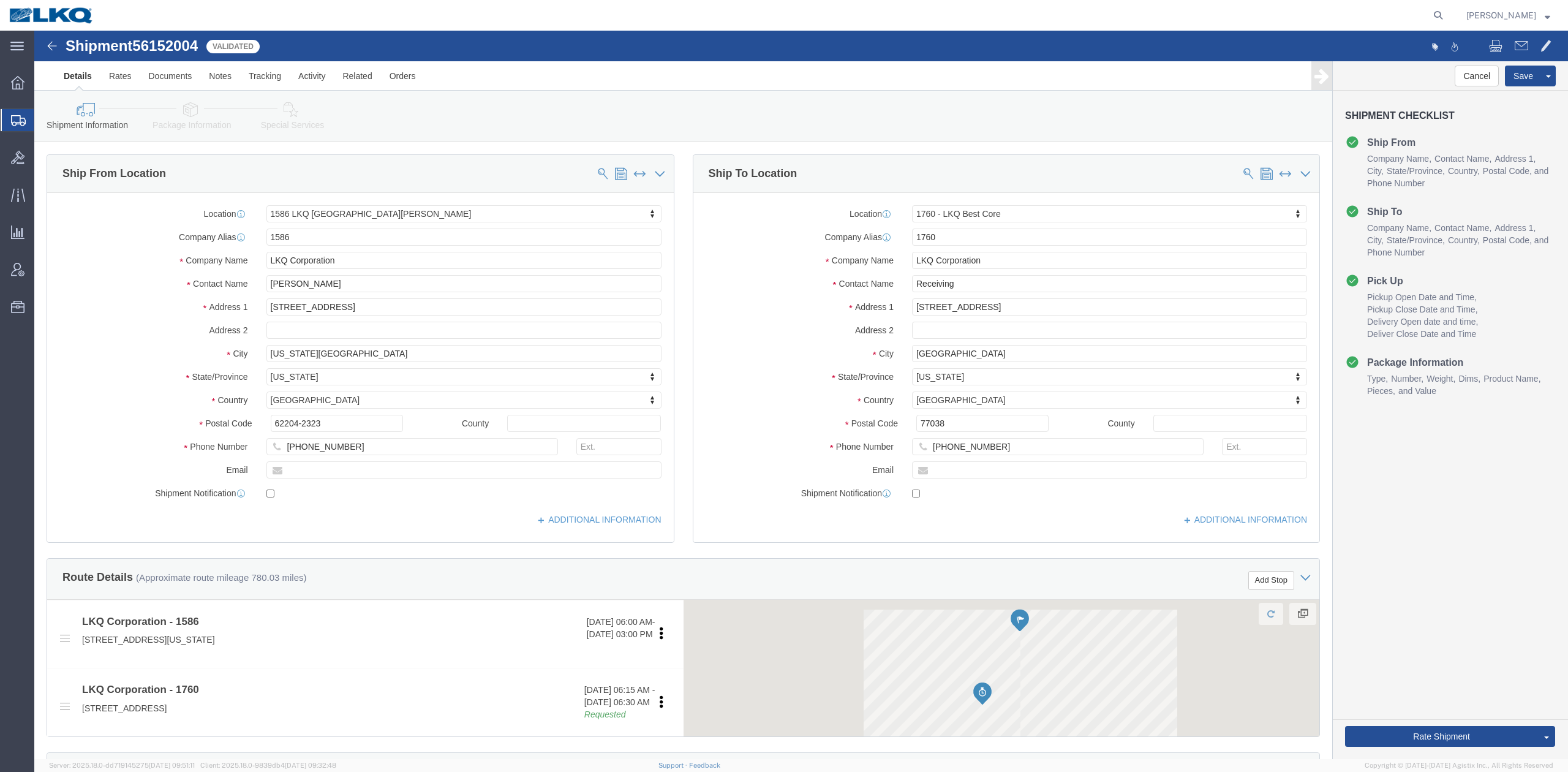
select select "35875"
select select "27634"
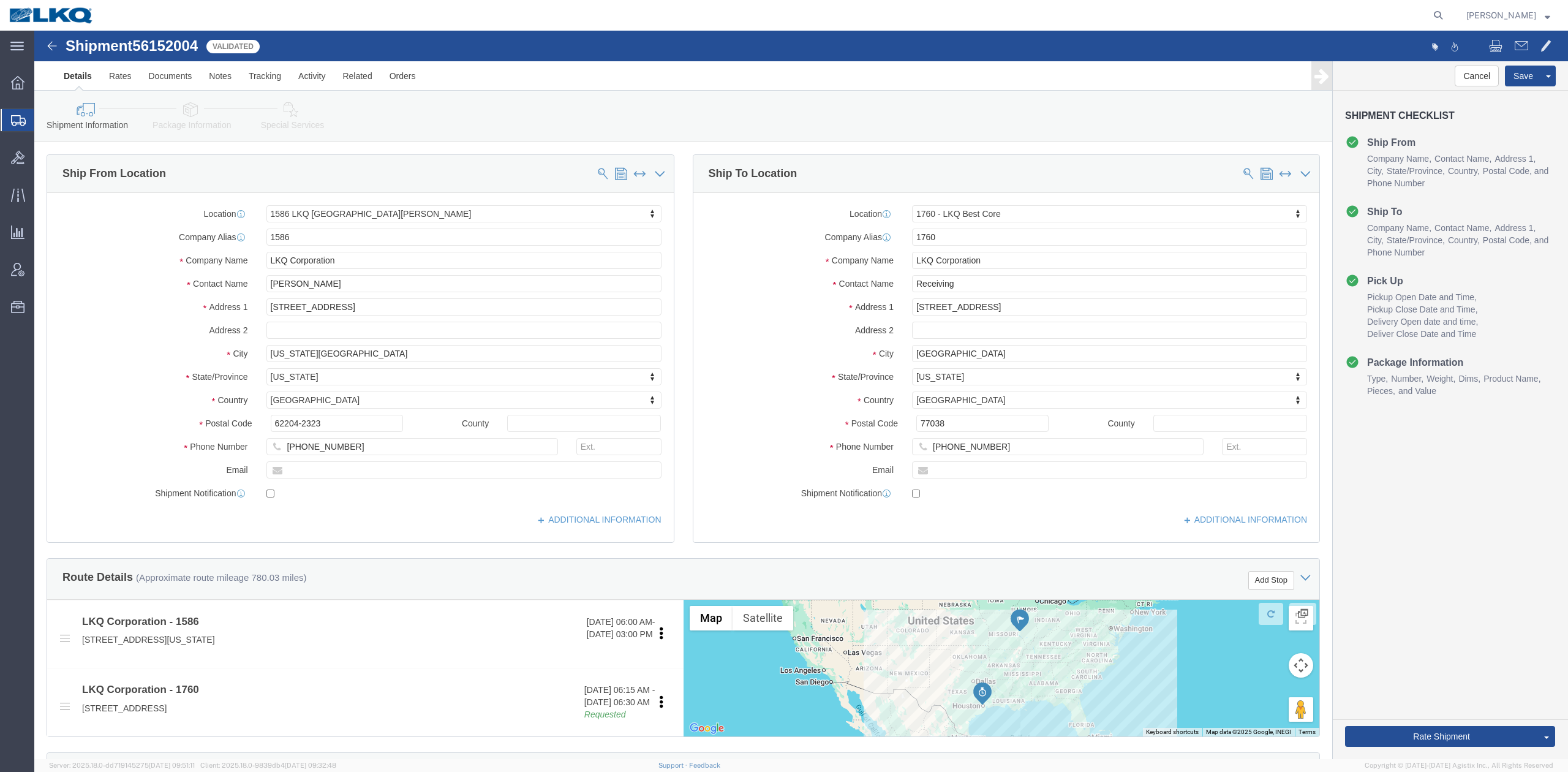
click span "56152004"
drag, startPoint x: 136, startPoint y: 18, endPoint x: 175, endPoint y: 56, distance: 54.5
click span "56152004"
click link "Activity"
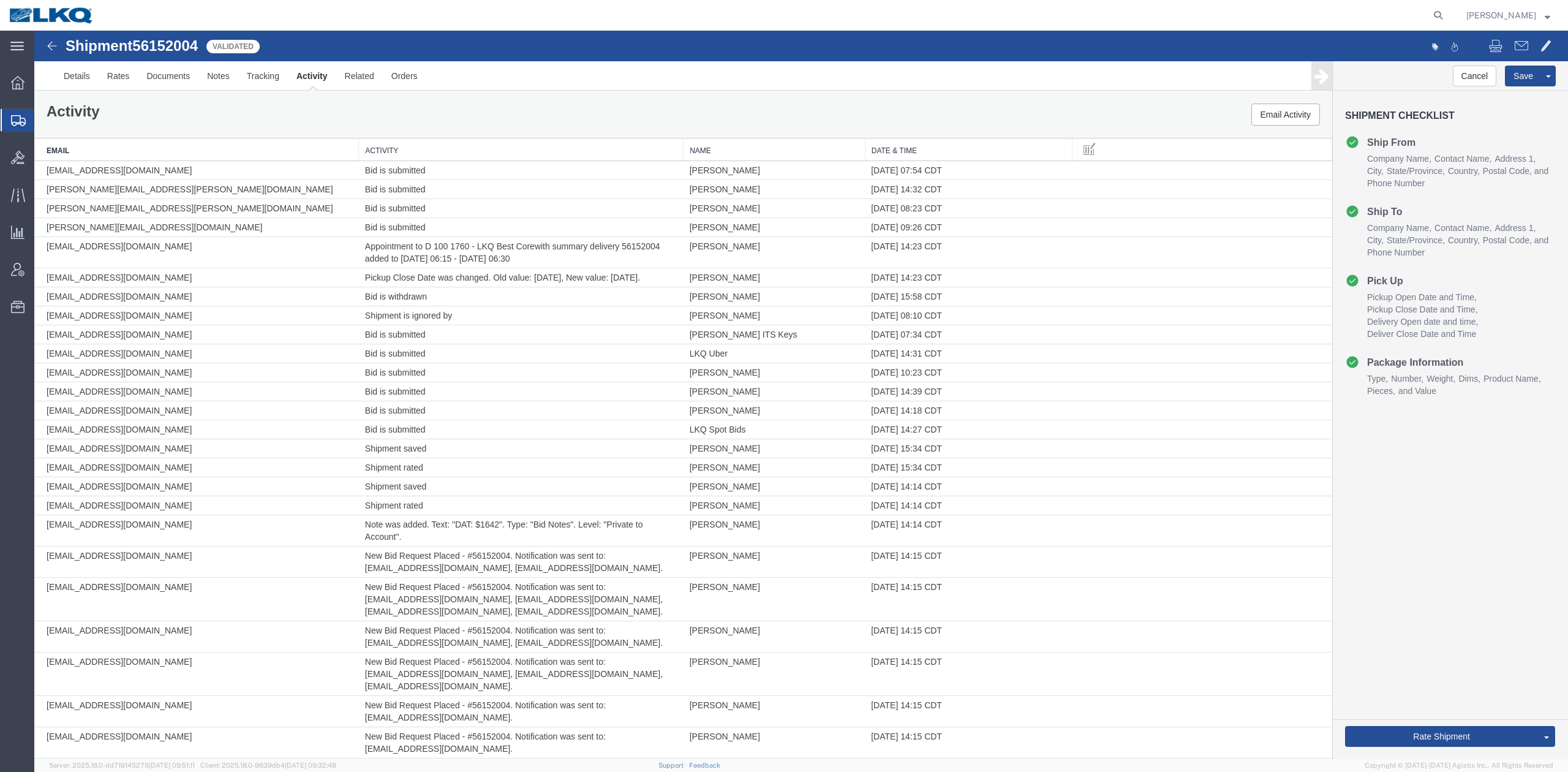
click at [440, 158] on th "Activity" at bounding box center [521, 149] width 325 height 23
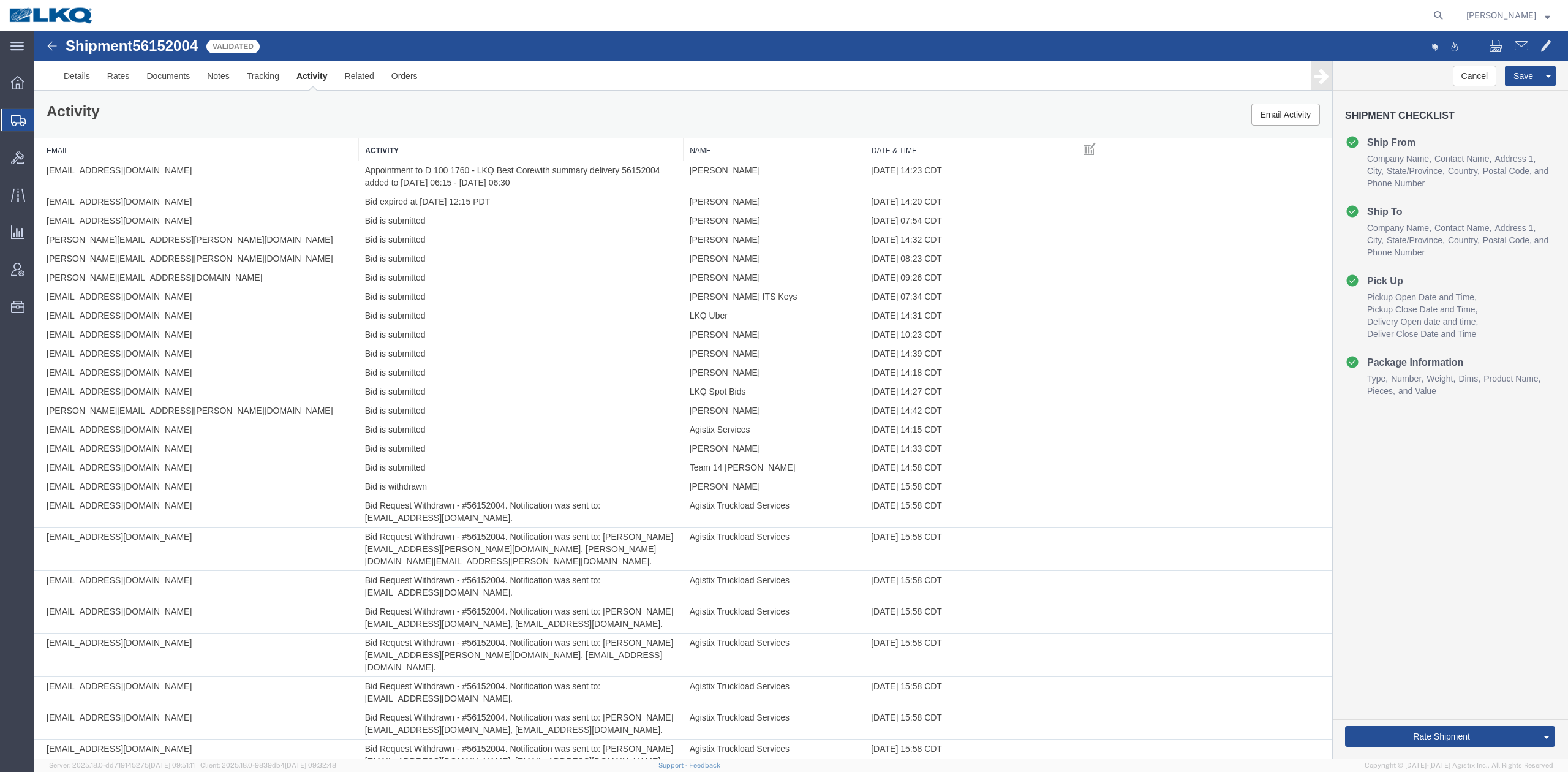
click at [931, 148] on th "Date & Time" at bounding box center [969, 149] width 208 height 23
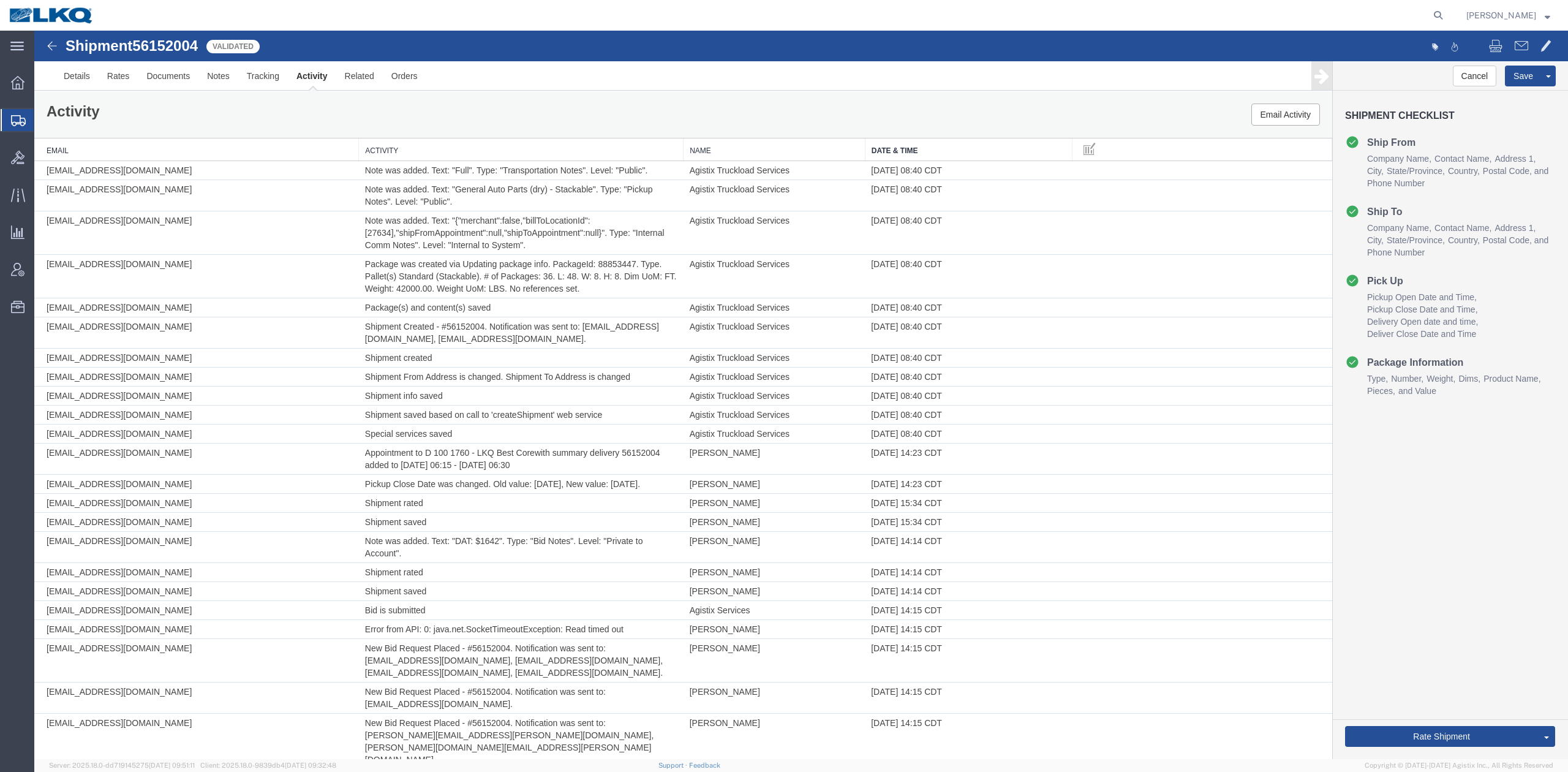
click at [931, 149] on th "Date & Time" at bounding box center [969, 149] width 208 height 23
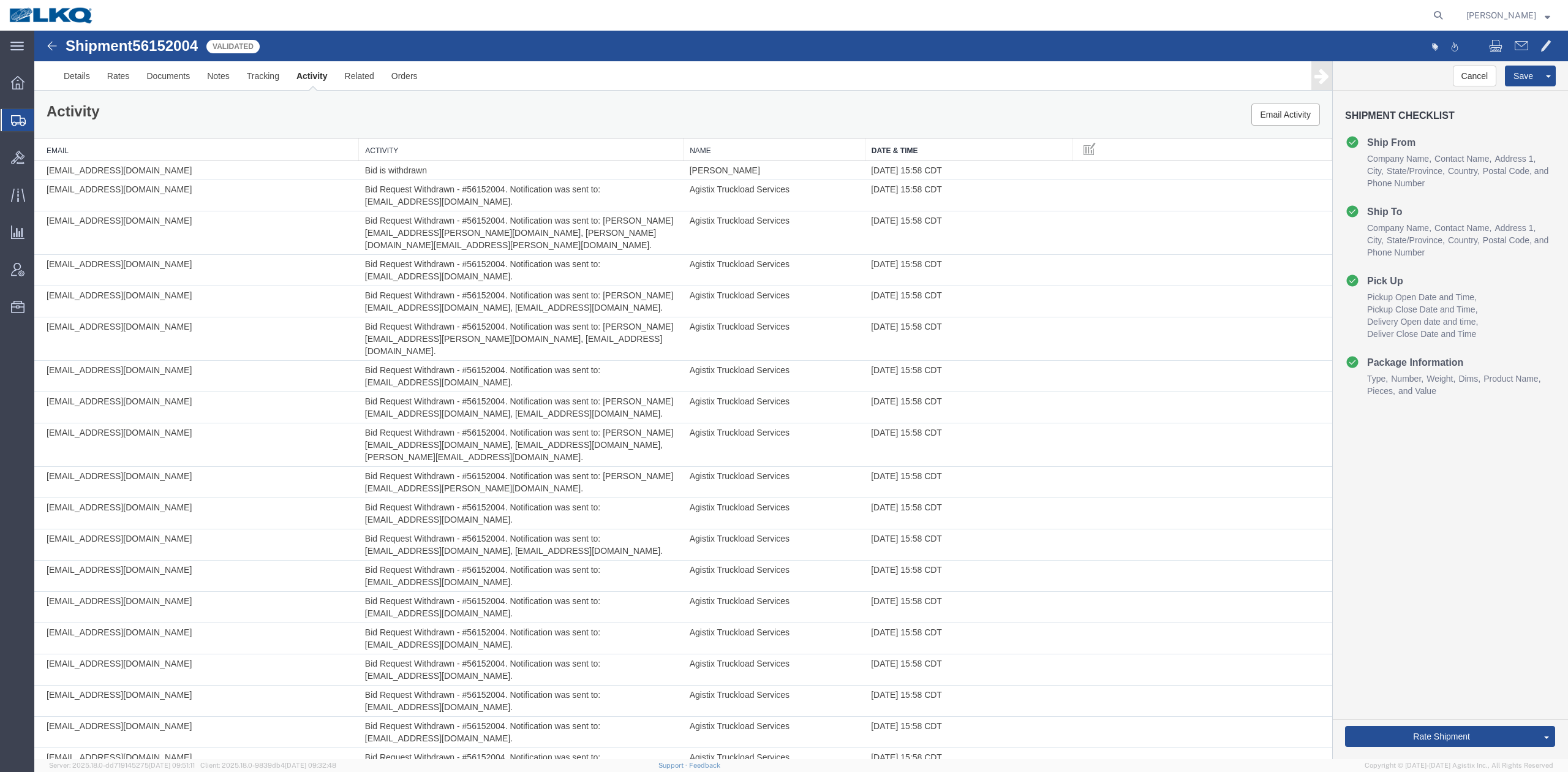
click at [476, 152] on th "Activity" at bounding box center [521, 149] width 325 height 23
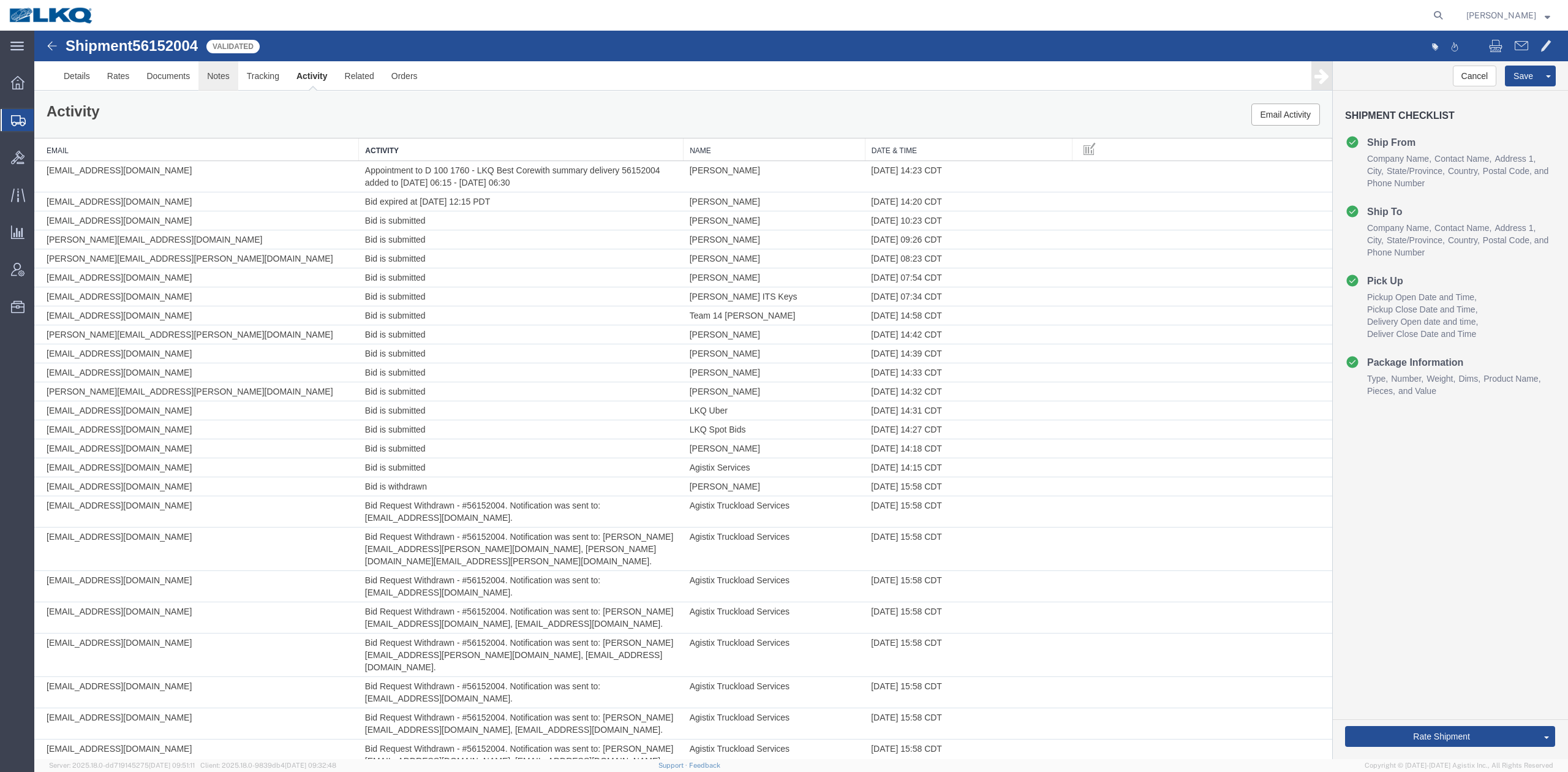
click at [219, 76] on link "Notes" at bounding box center [219, 76] width 40 height 29
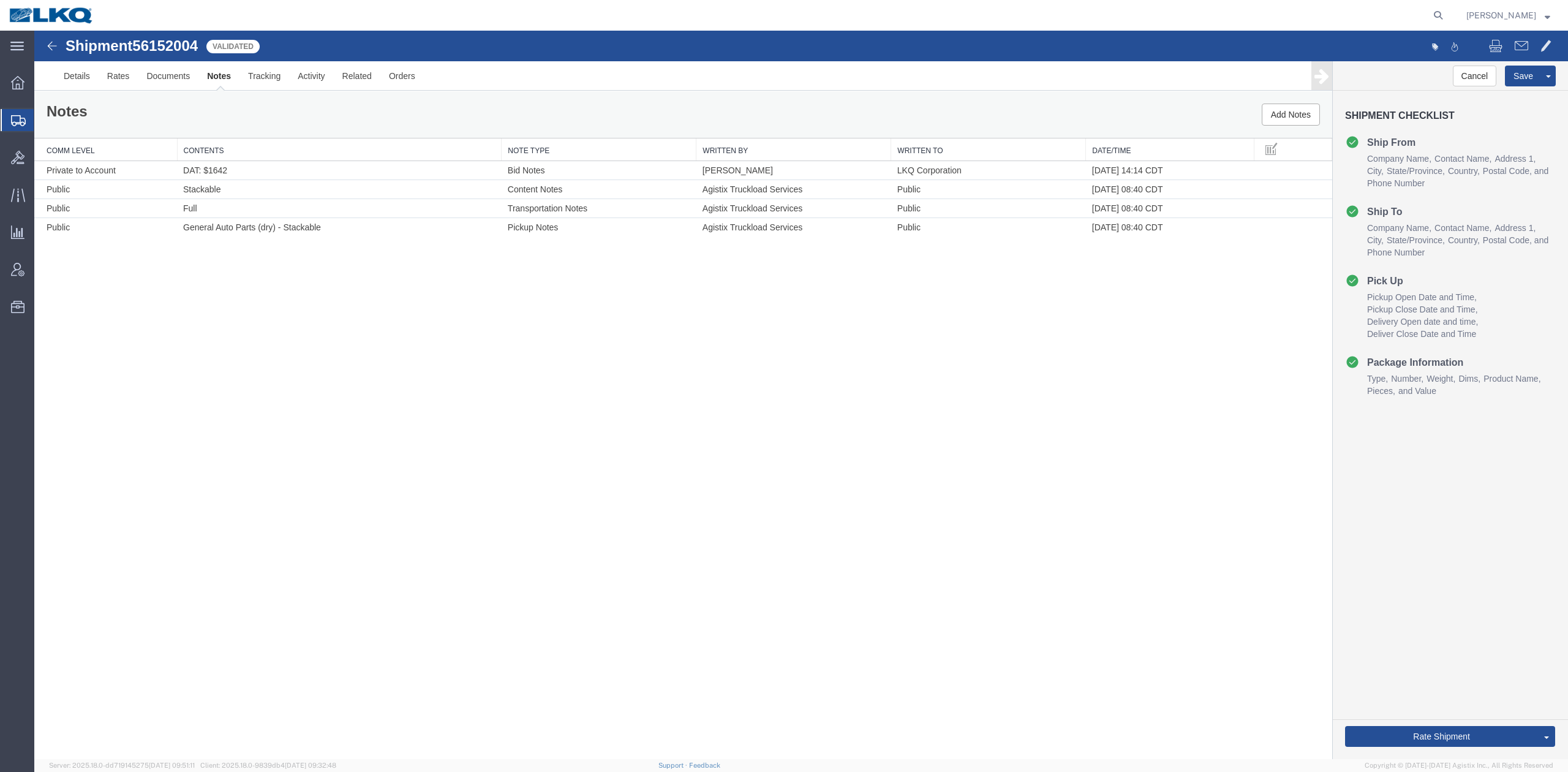
click at [697, 407] on div "Shipment 56152004 4 of 4 Validated Details Rates Documents Notes Tracking Activ…" at bounding box center [801, 395] width 1533 height 728
click at [1482, 678] on link "Send To Bid" at bounding box center [1502, 679] width 106 height 18
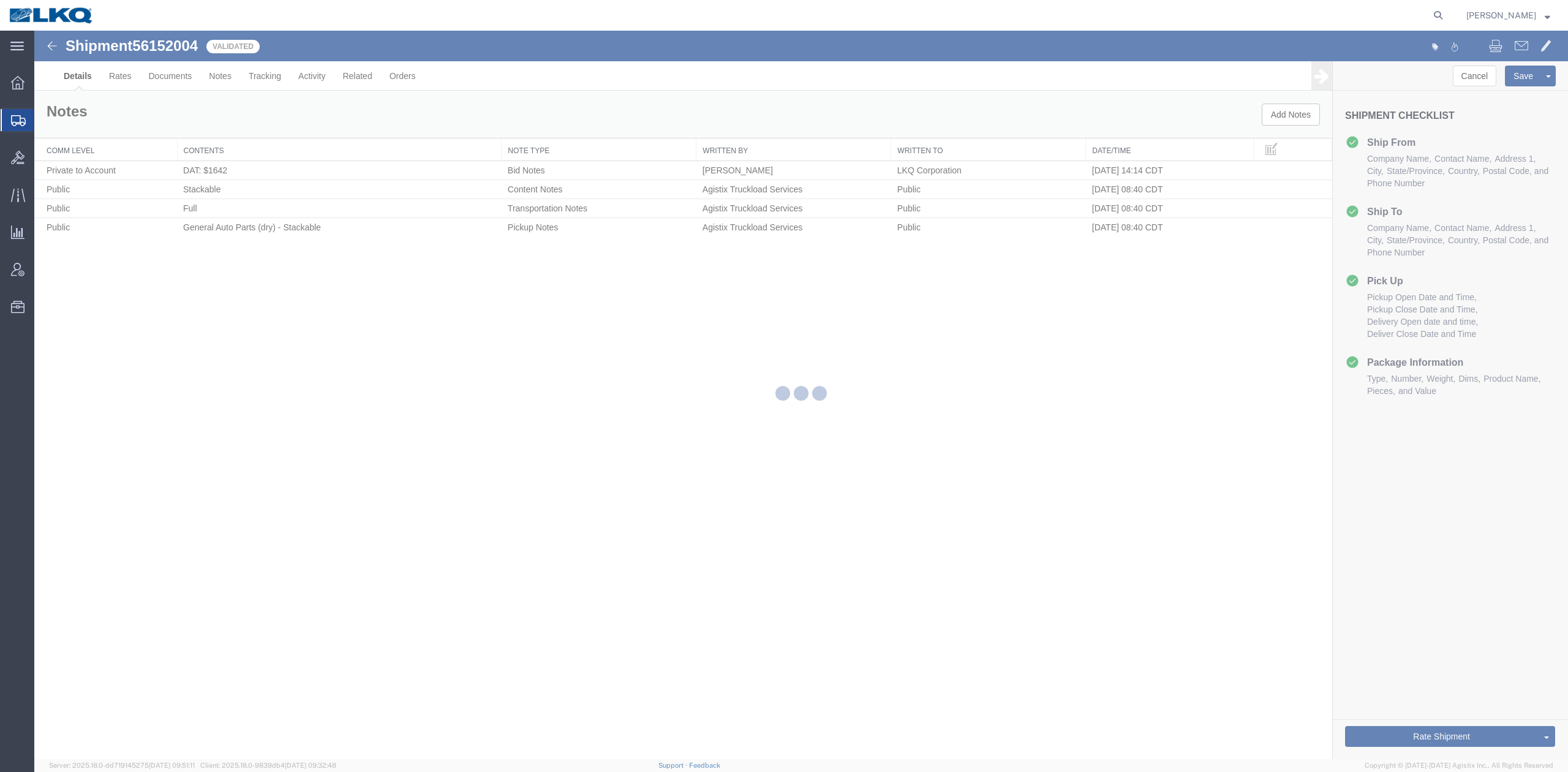
select select "35875"
select select "27634"
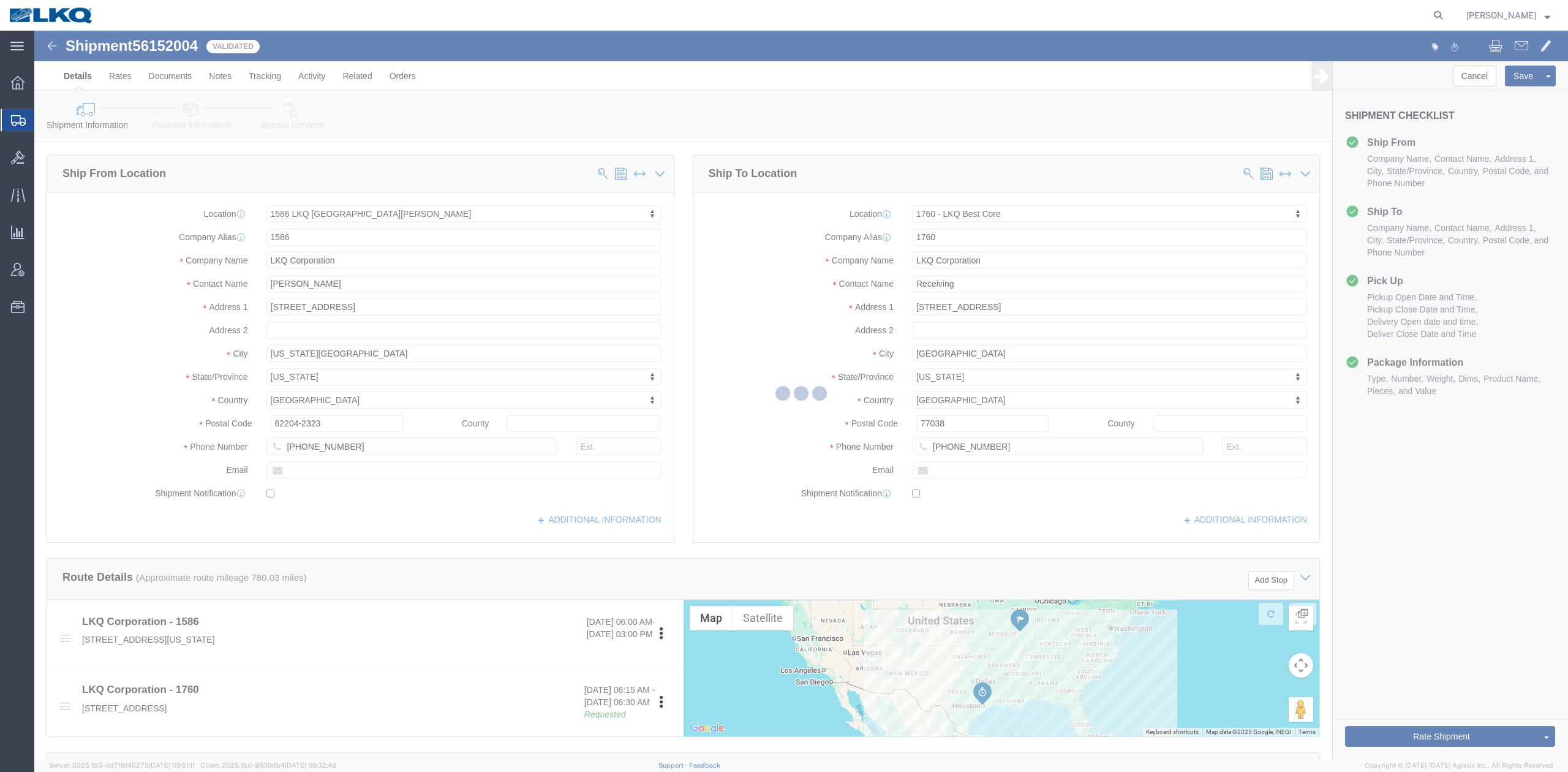
select select "TL"
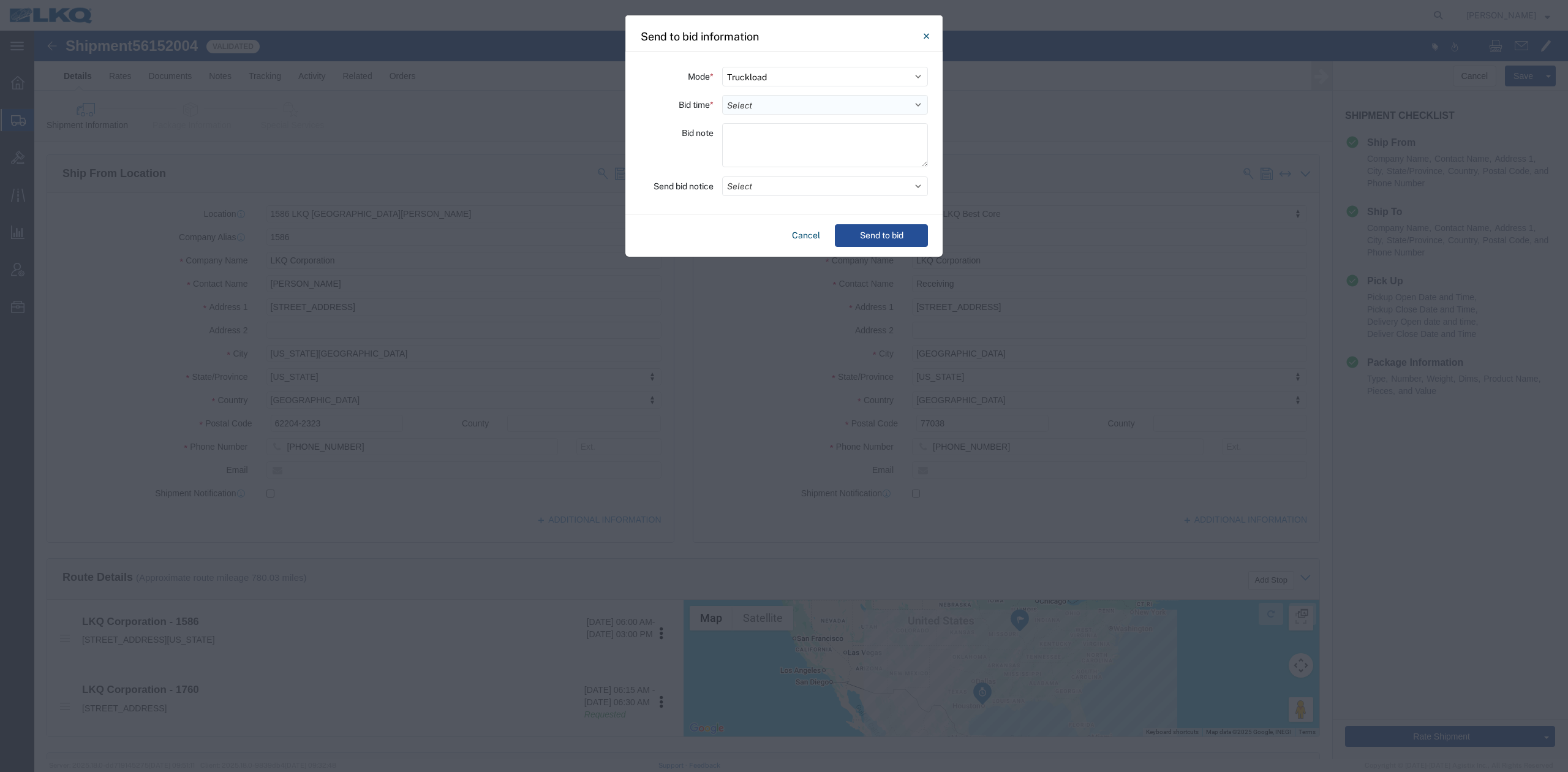
drag, startPoint x: 733, startPoint y: 107, endPoint x: 737, endPoint y: 113, distance: 7.2
click at [733, 107] on select "Select 30 Min (Rush) 1 Hour (Rush) 2 Hours (Rush) 4 Hours (Rush) 8 Hours (Rush)…" at bounding box center [825, 105] width 206 height 20
select select "24"
click at [722, 95] on select "Select 30 Min (Rush) 1 Hour (Rush) 2 Hours (Rush) 4 Hours (Rush) 8 Hours (Rush)…" at bounding box center [825, 105] width 206 height 20
click at [765, 189] on button "Select" at bounding box center [825, 187] width 206 height 20
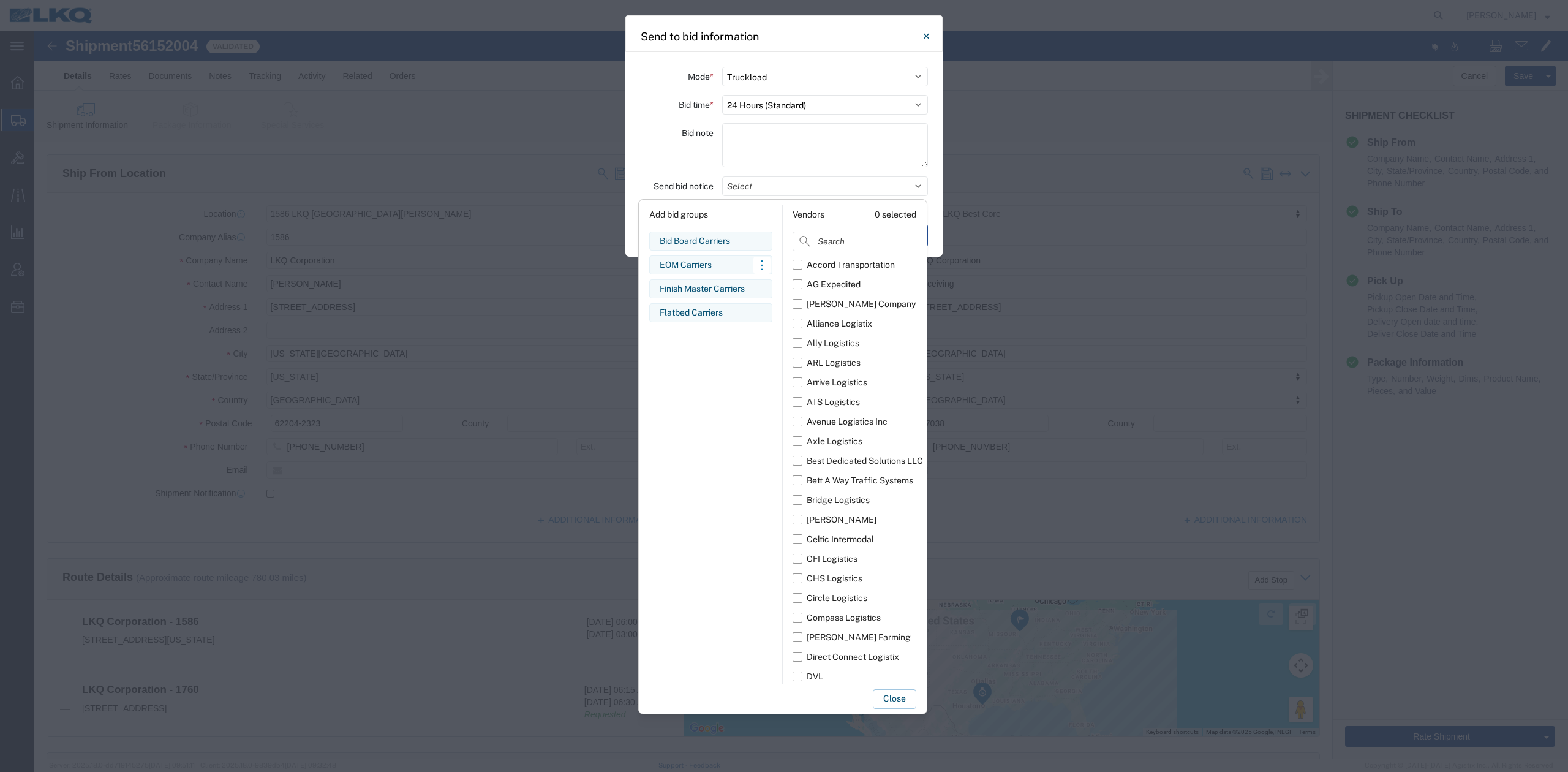
click at [705, 242] on div "Bid Board Carriers" at bounding box center [710, 241] width 102 height 13
drag, startPoint x: 892, startPoint y: 696, endPoint x: 909, endPoint y: 392, distance: 304.5
click at [893, 694] on button "Close" at bounding box center [895, 699] width 44 height 20
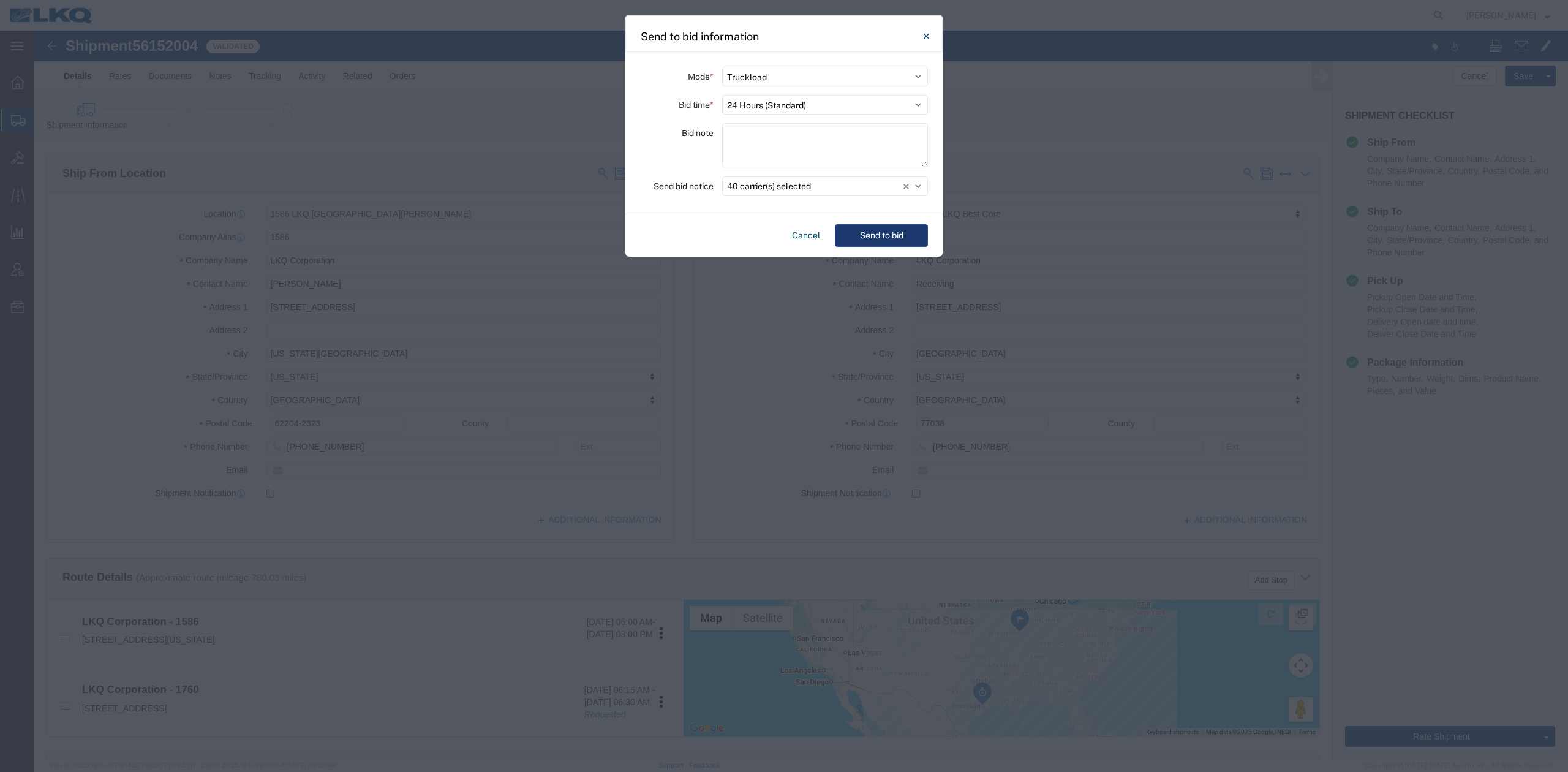
click at [858, 234] on button "Send to bid" at bounding box center [881, 235] width 93 height 23
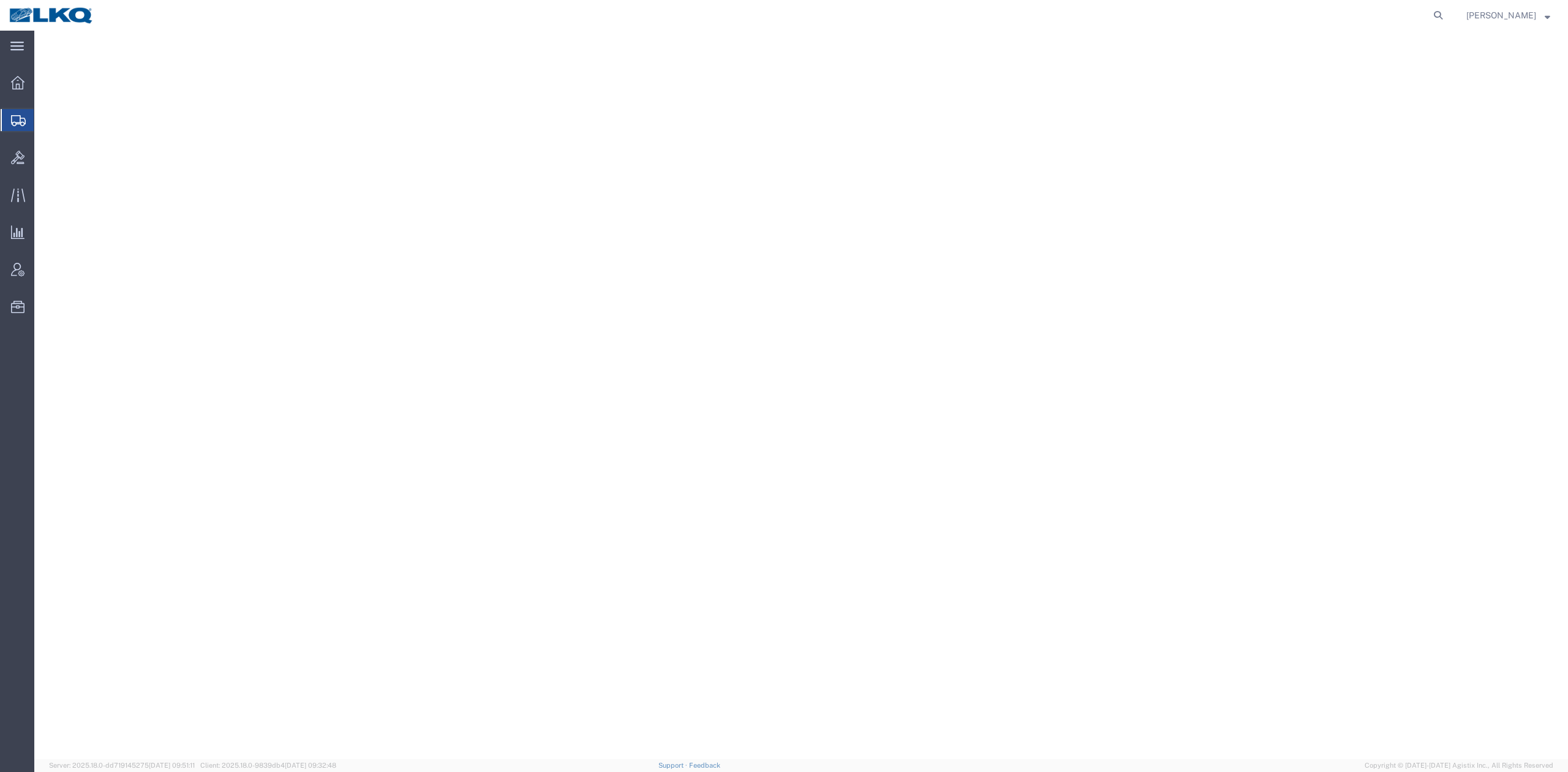
select select "27422"
select select
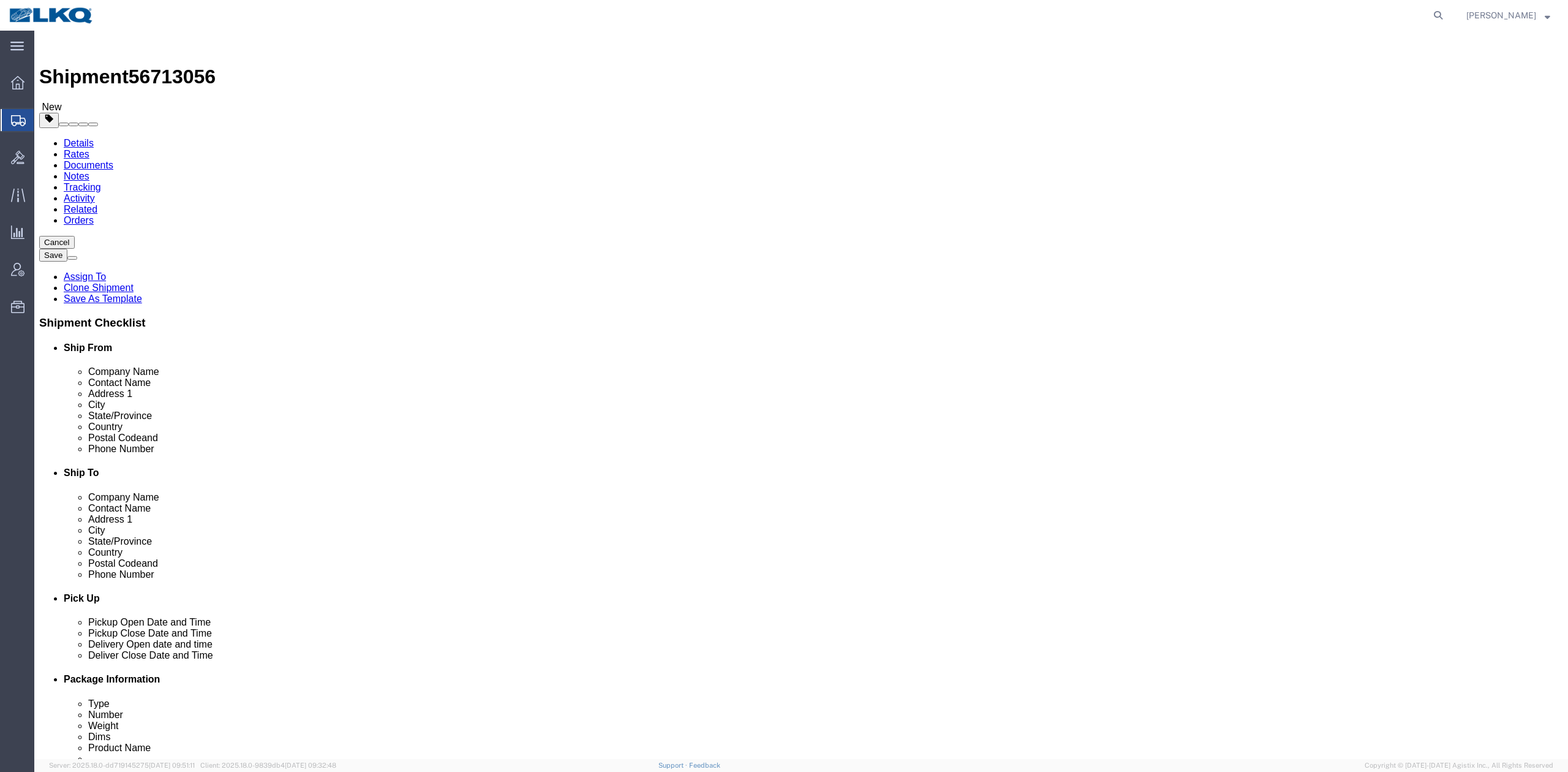
click span "56713056"
copy span "56713056"
click icon
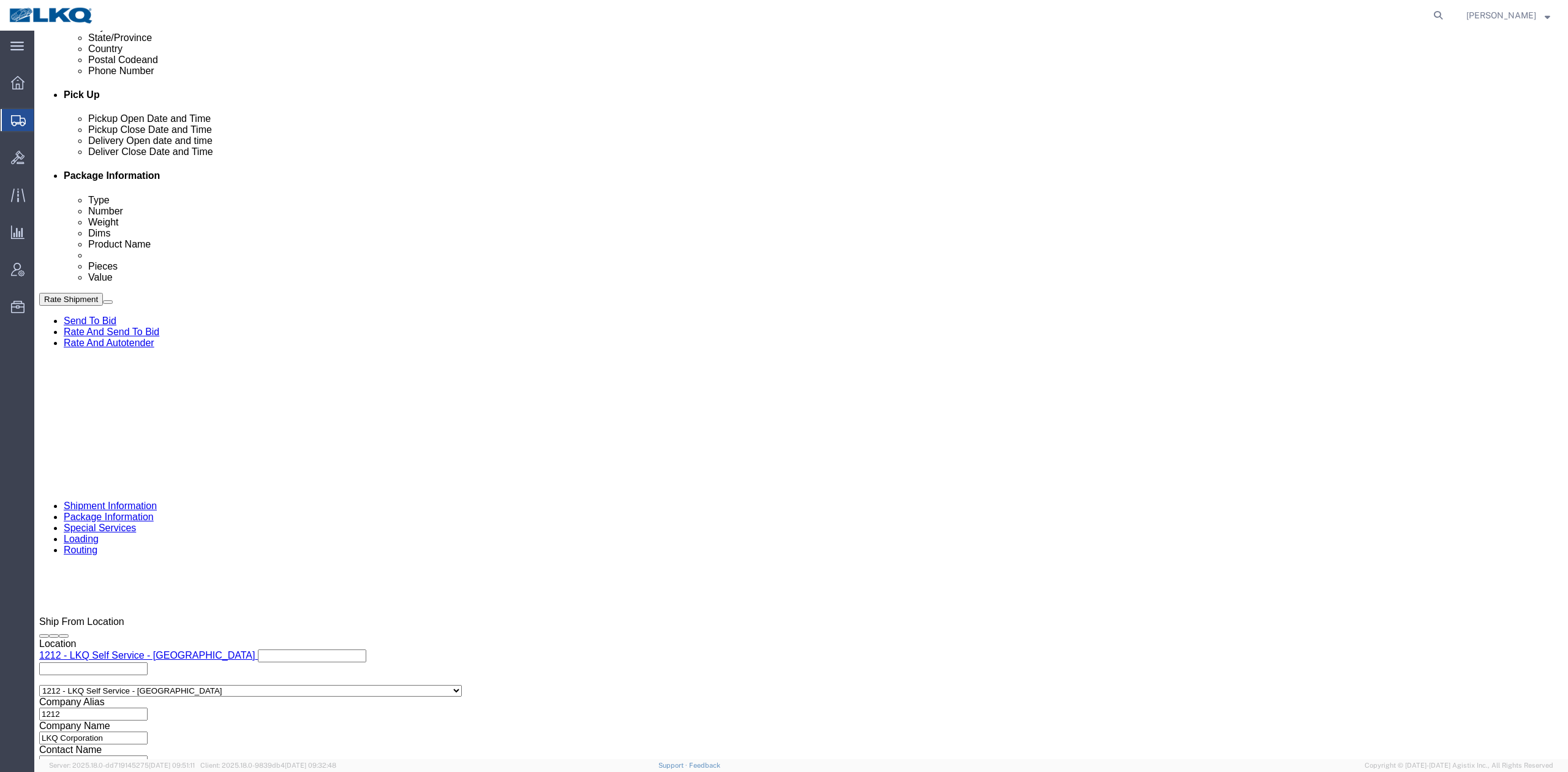
scroll to position [653, 0]
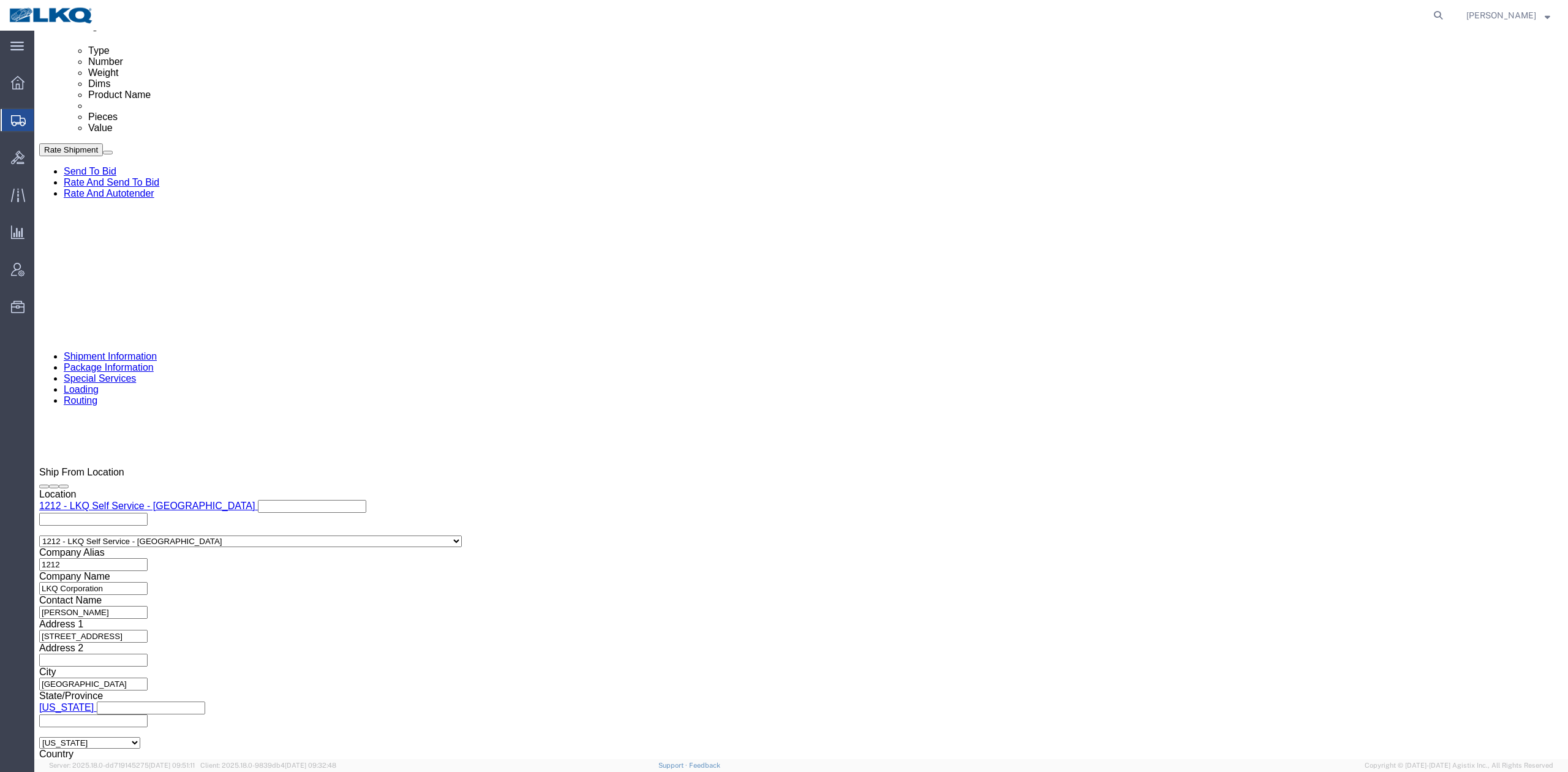
click link "Package Information"
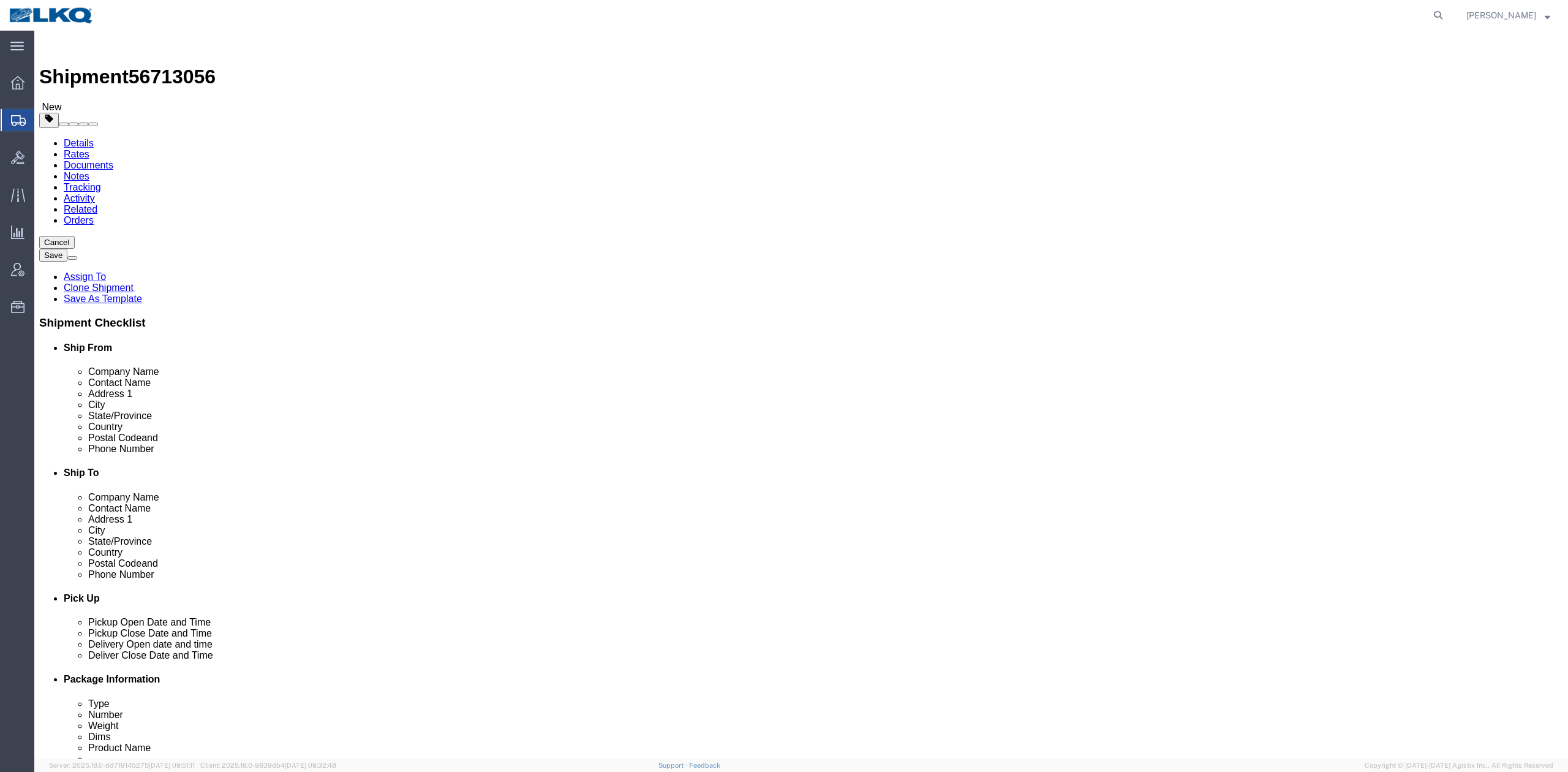
click link "Shipment Information"
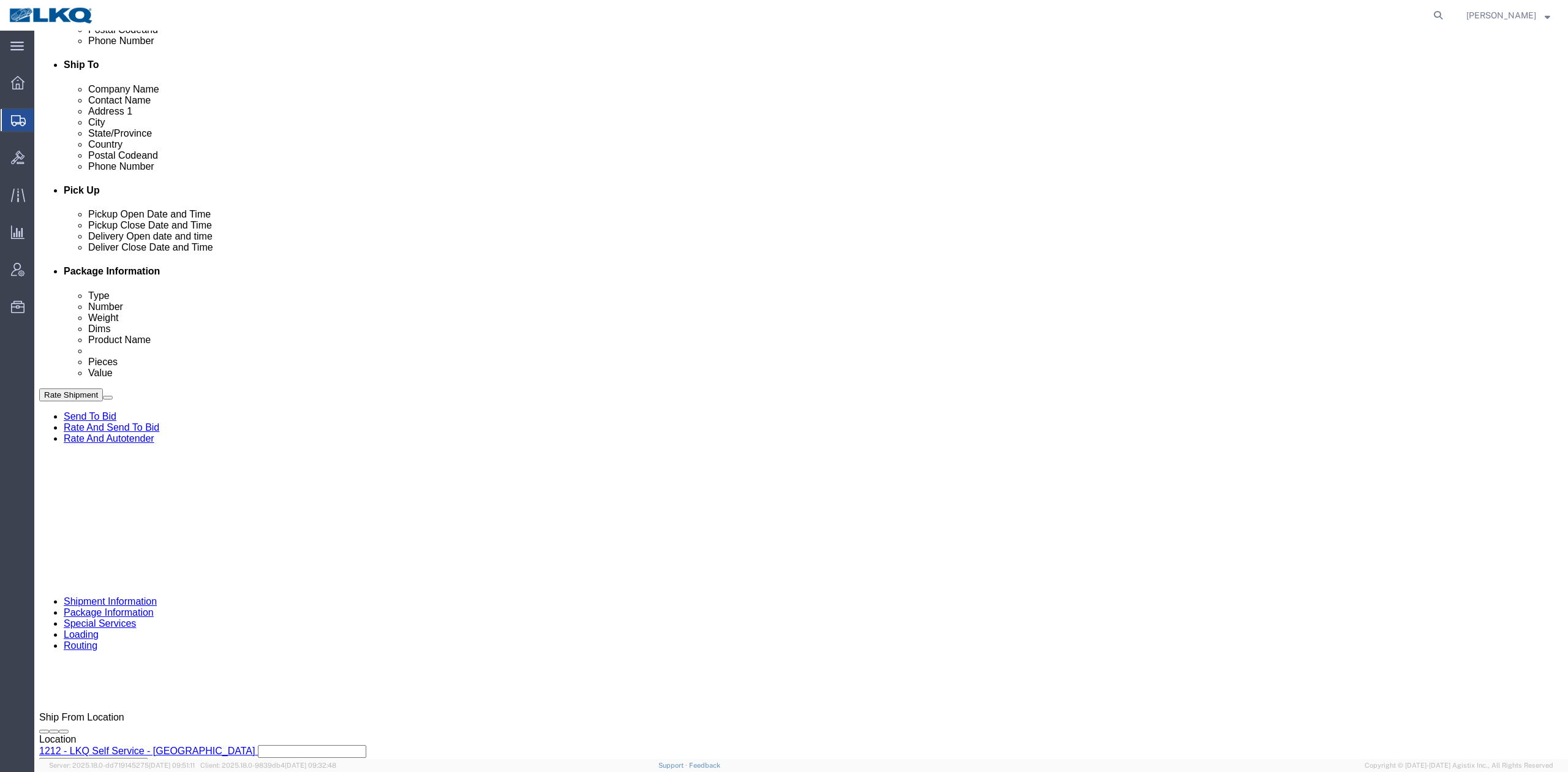
click div
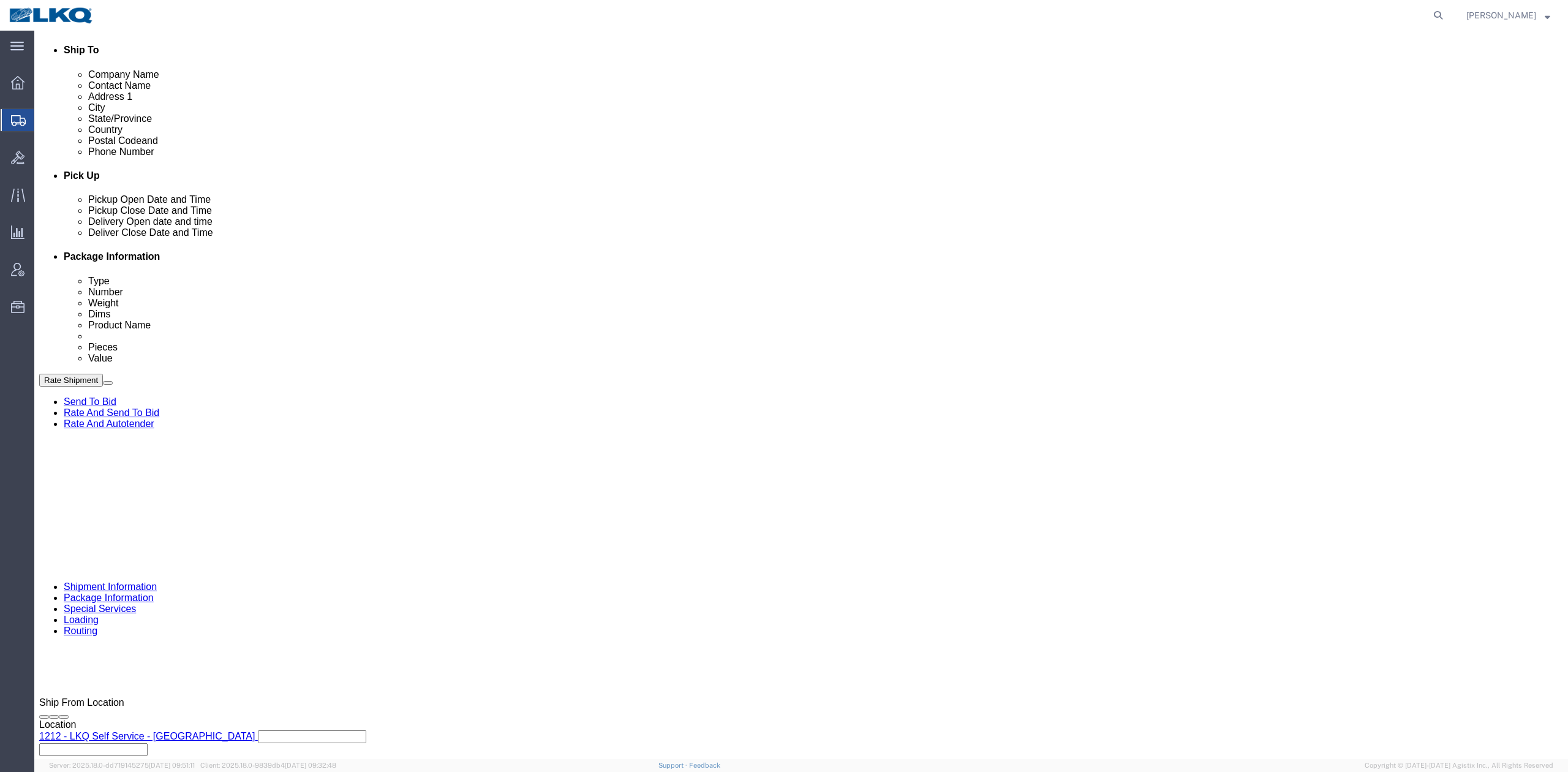
type input "12:00 PM"
click button "Apply"
click div "Pickup Date: Pickup Start Date Pickup Start Time Pickup Open Date and Time [DAT…"
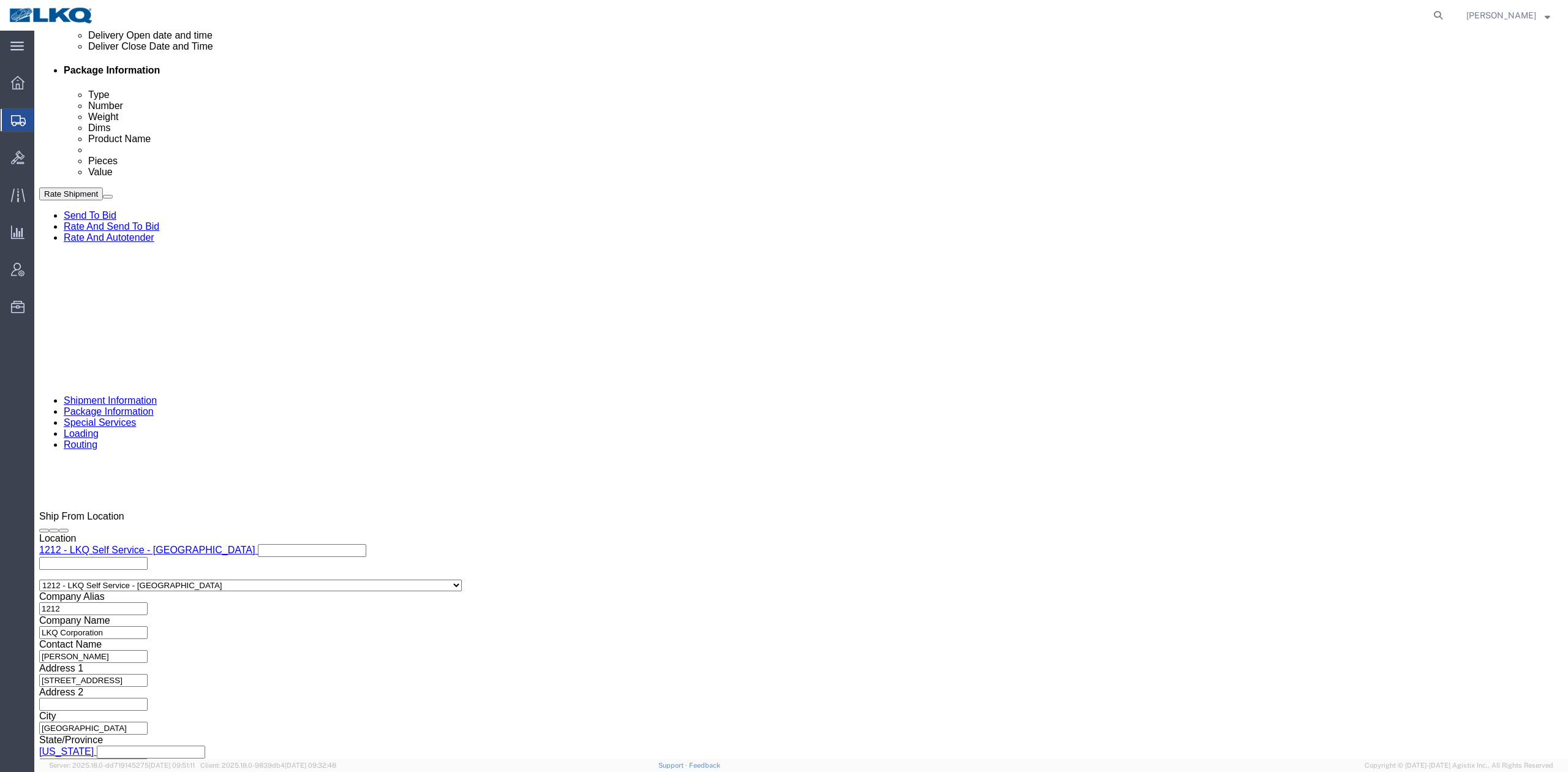
click link "Send To Bid"
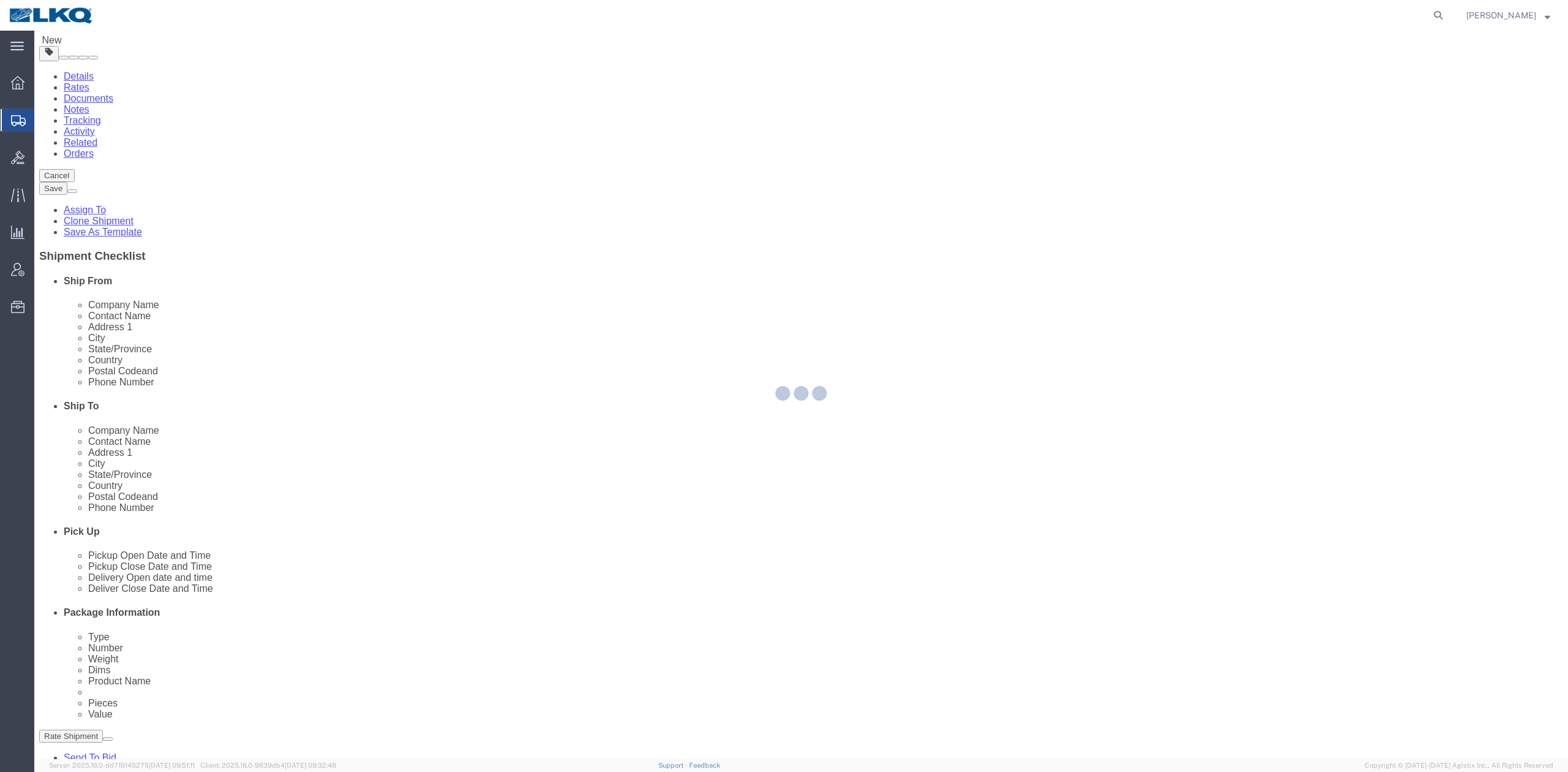
scroll to position [0, 0]
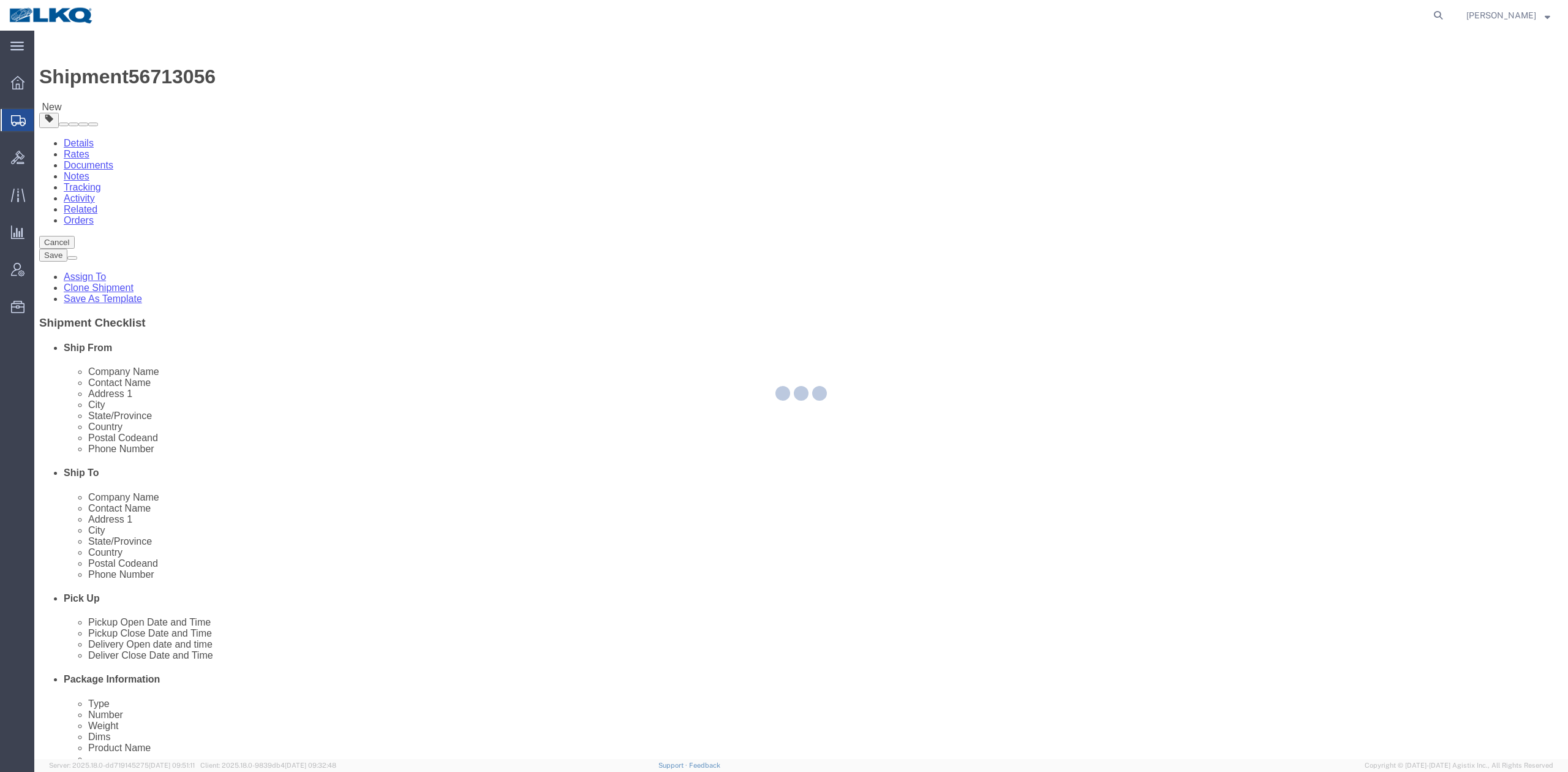
select select "27422"
select select
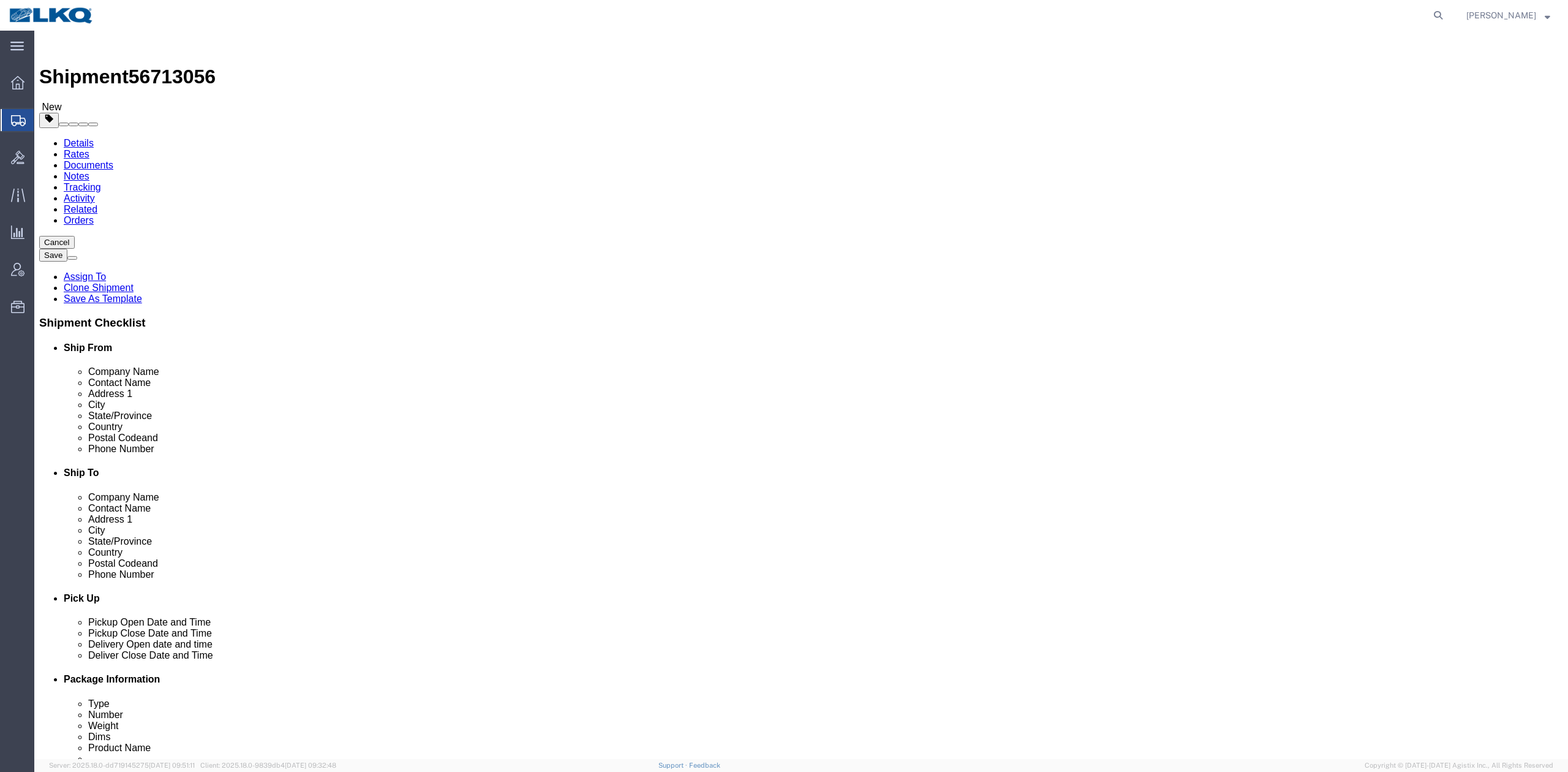
select select "TL"
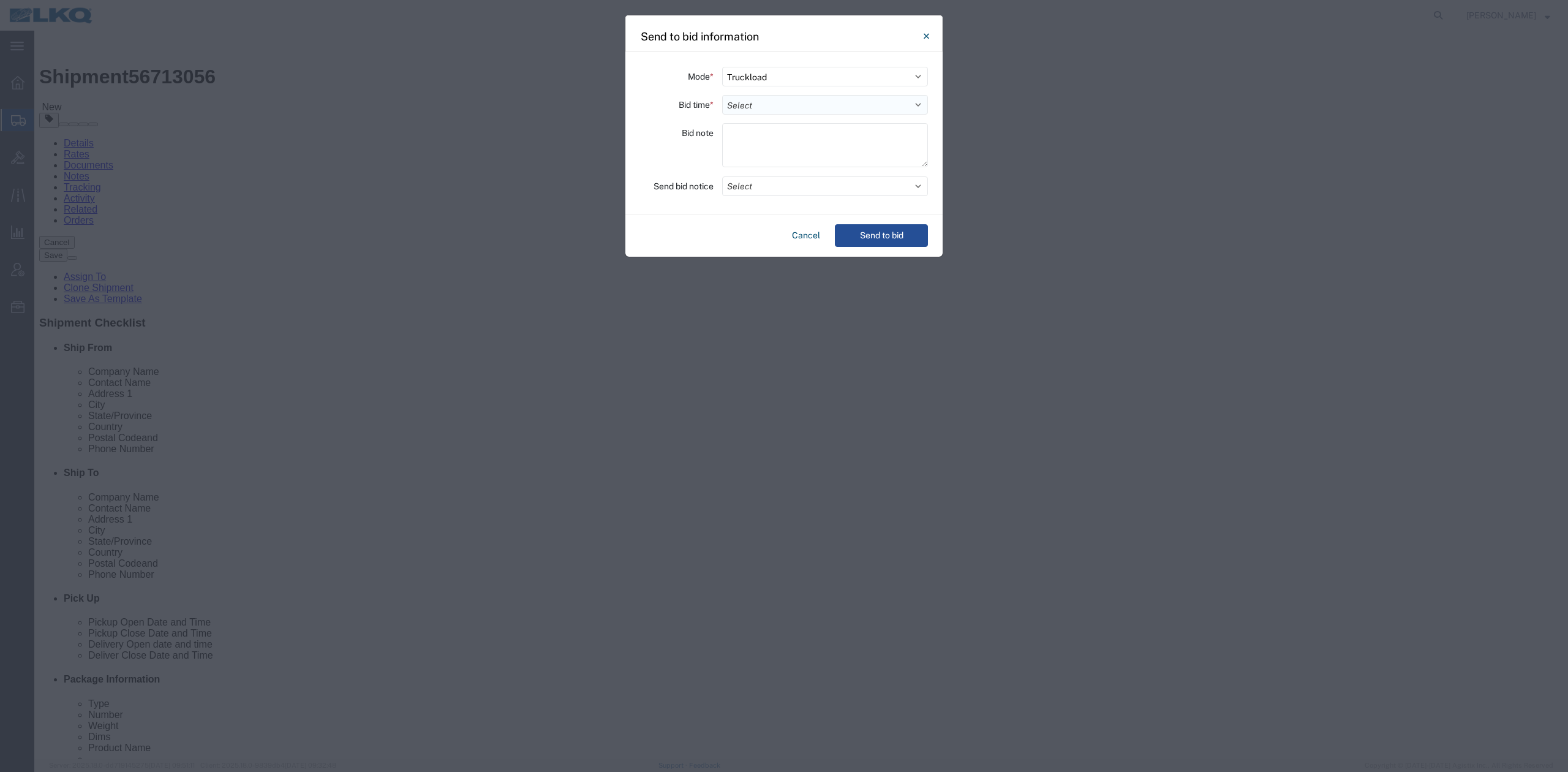
click at [773, 110] on select "Select 30 Min (Rush) 1 Hour (Rush) 2 Hours (Rush) 4 Hours (Rush) 8 Hours (Rush)…" at bounding box center [825, 105] width 206 height 20
click at [919, 36] on button "Close" at bounding box center [926, 36] width 25 height 25
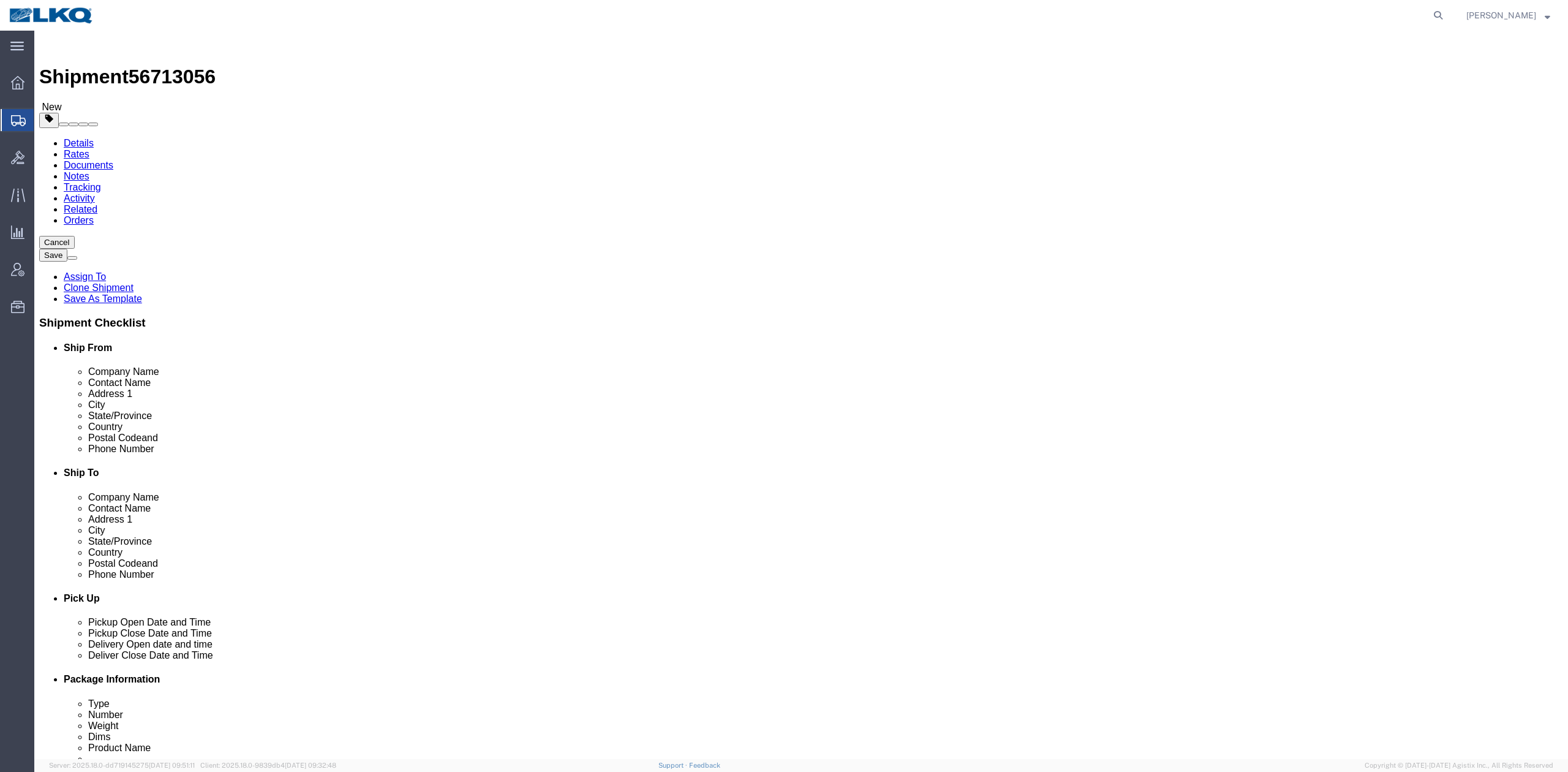
click icon
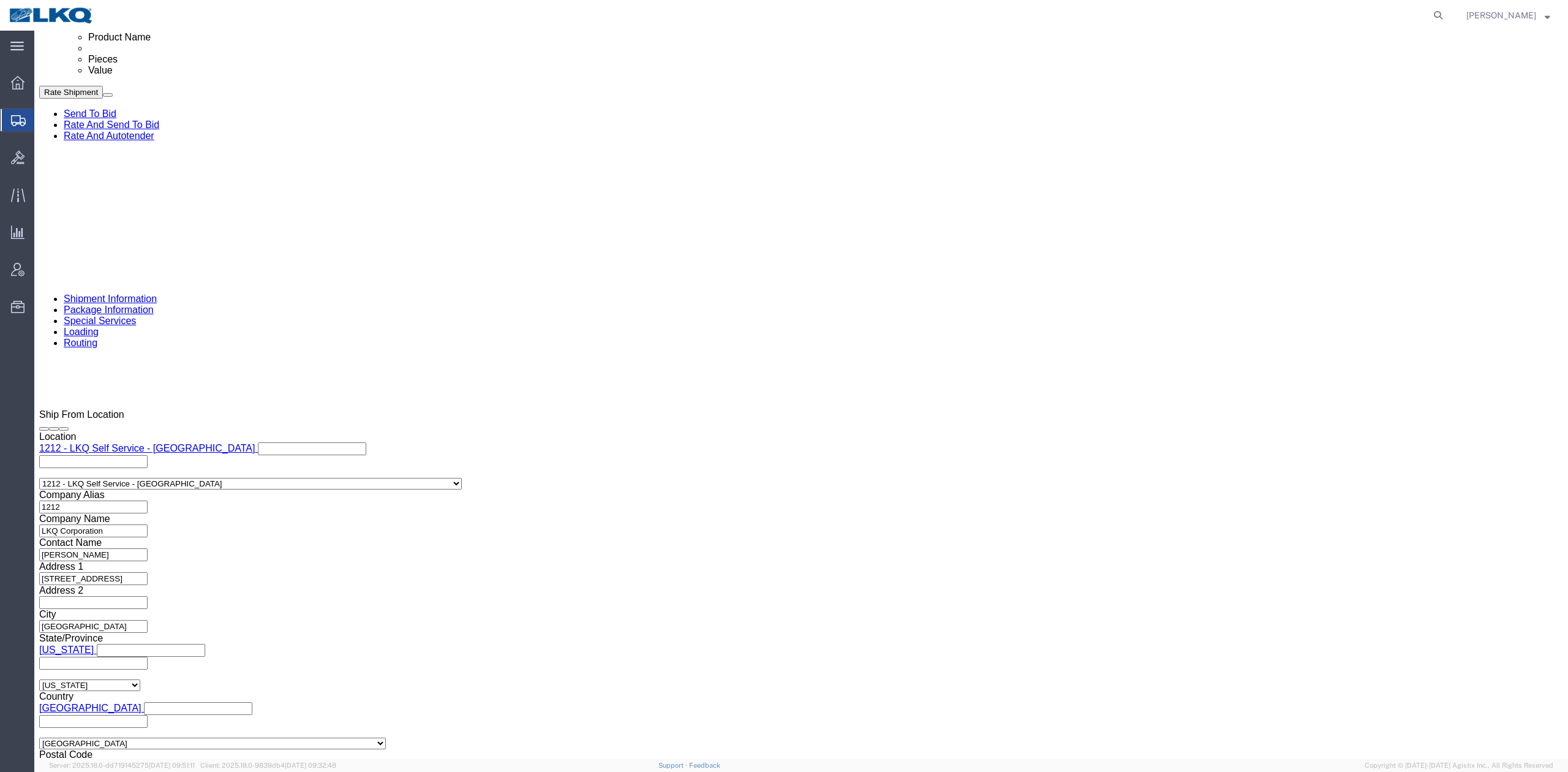
scroll to position [898, 0]
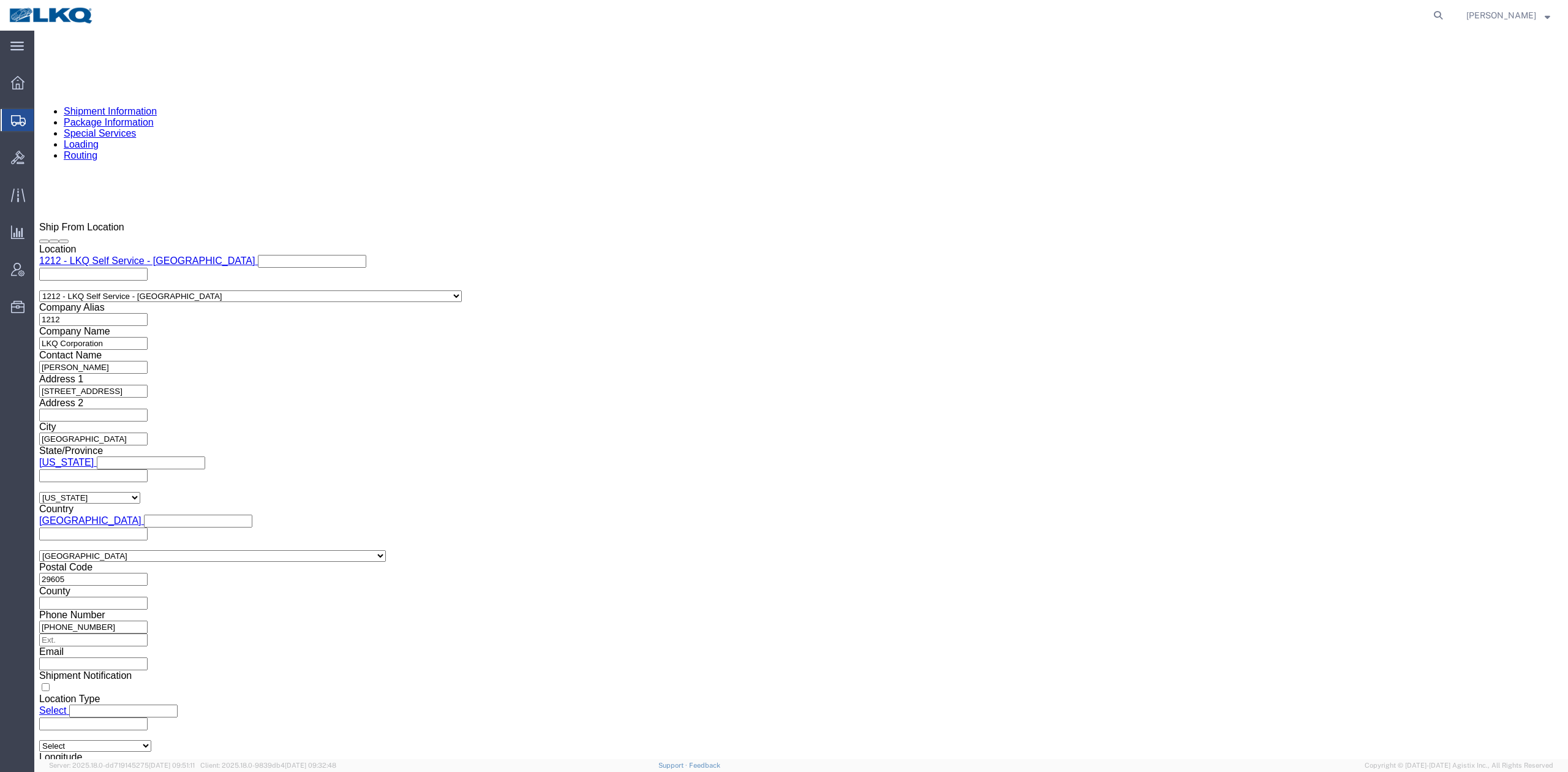
click link "Send To Bid"
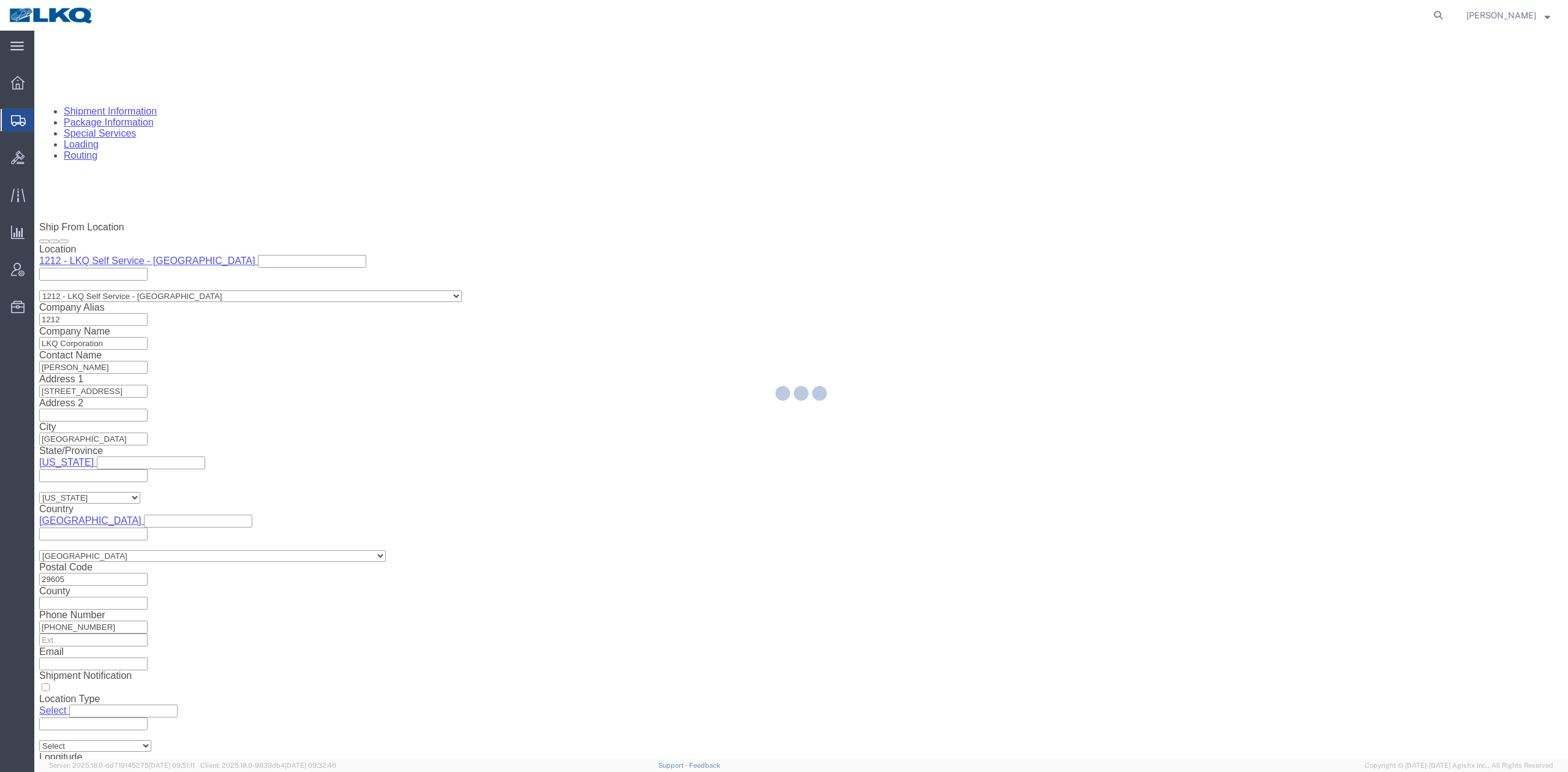
select select "COSTCENTER"
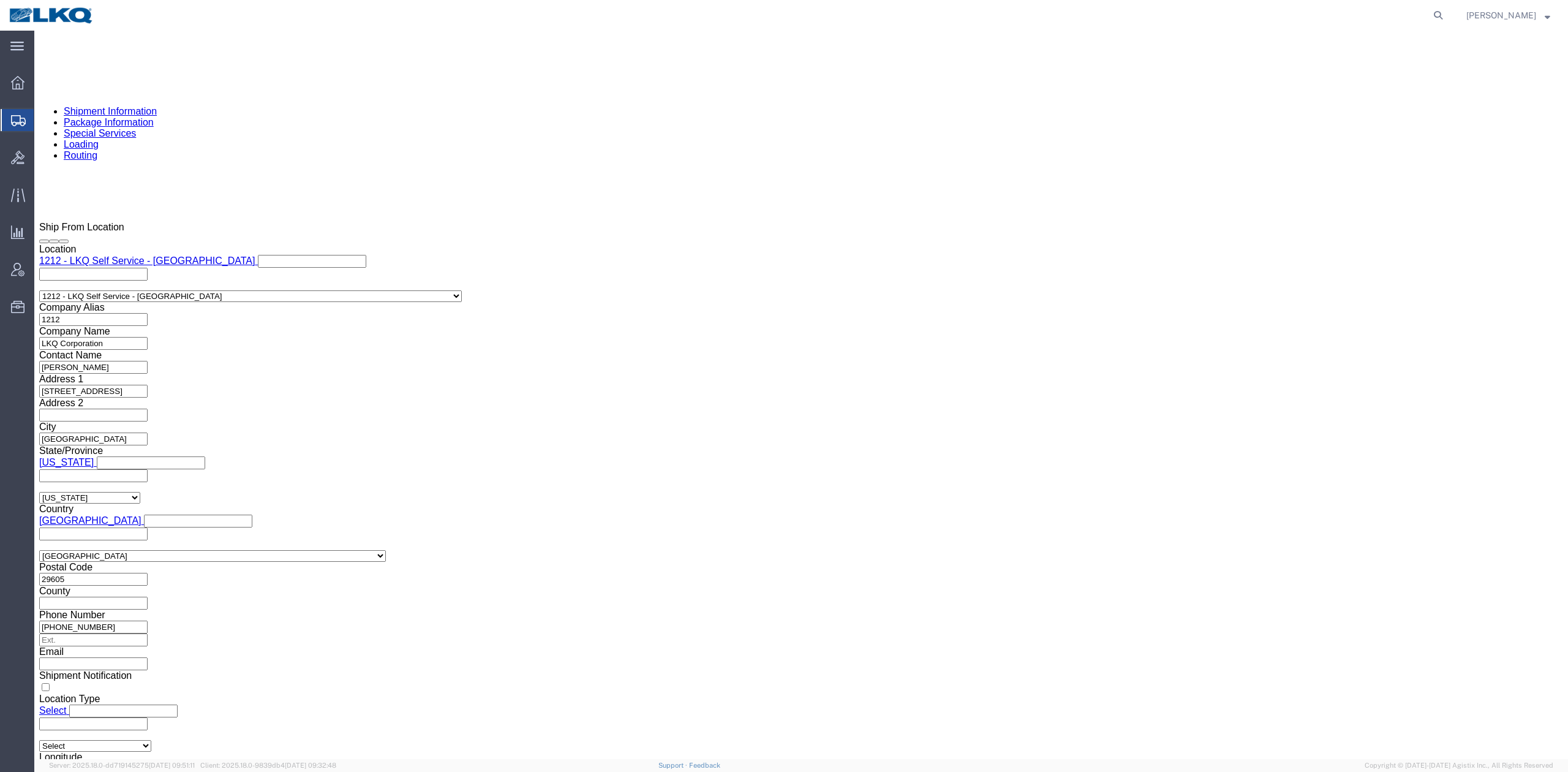
select select "TL"
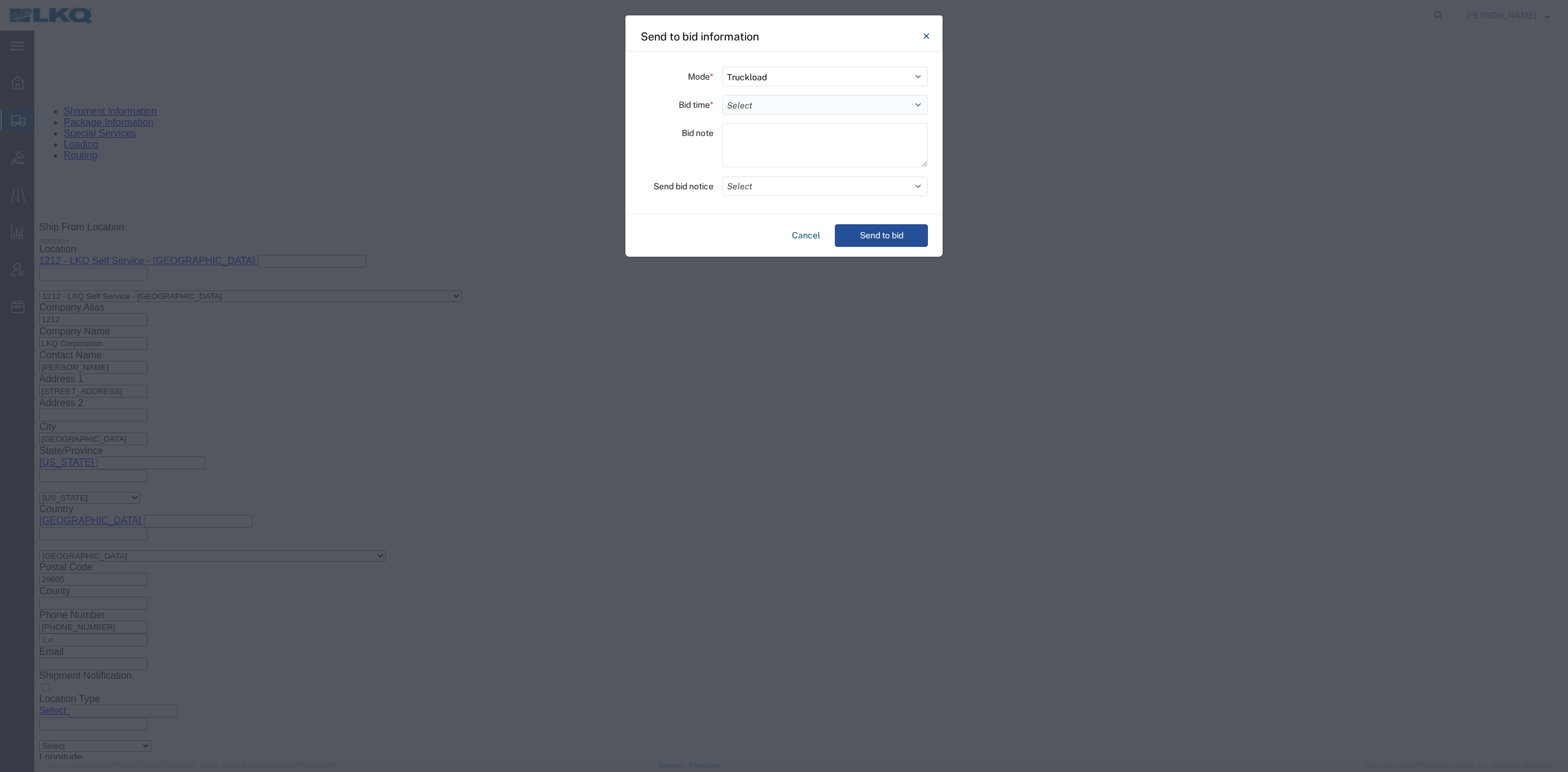
click at [753, 109] on select "Select 30 Min (Rush) 1 Hour (Rush) 2 Hours (Rush) 4 Hours (Rush) 8 Hours (Rush)…" at bounding box center [825, 105] width 206 height 20
select select "24"
click at [722, 95] on select "Select 30 Min (Rush) 1 Hour (Rush) 2 Hours (Rush) 4 Hours (Rush) 8 Hours (Rush)…" at bounding box center [825, 105] width 206 height 20
click at [767, 186] on button "Select" at bounding box center [825, 187] width 206 height 20
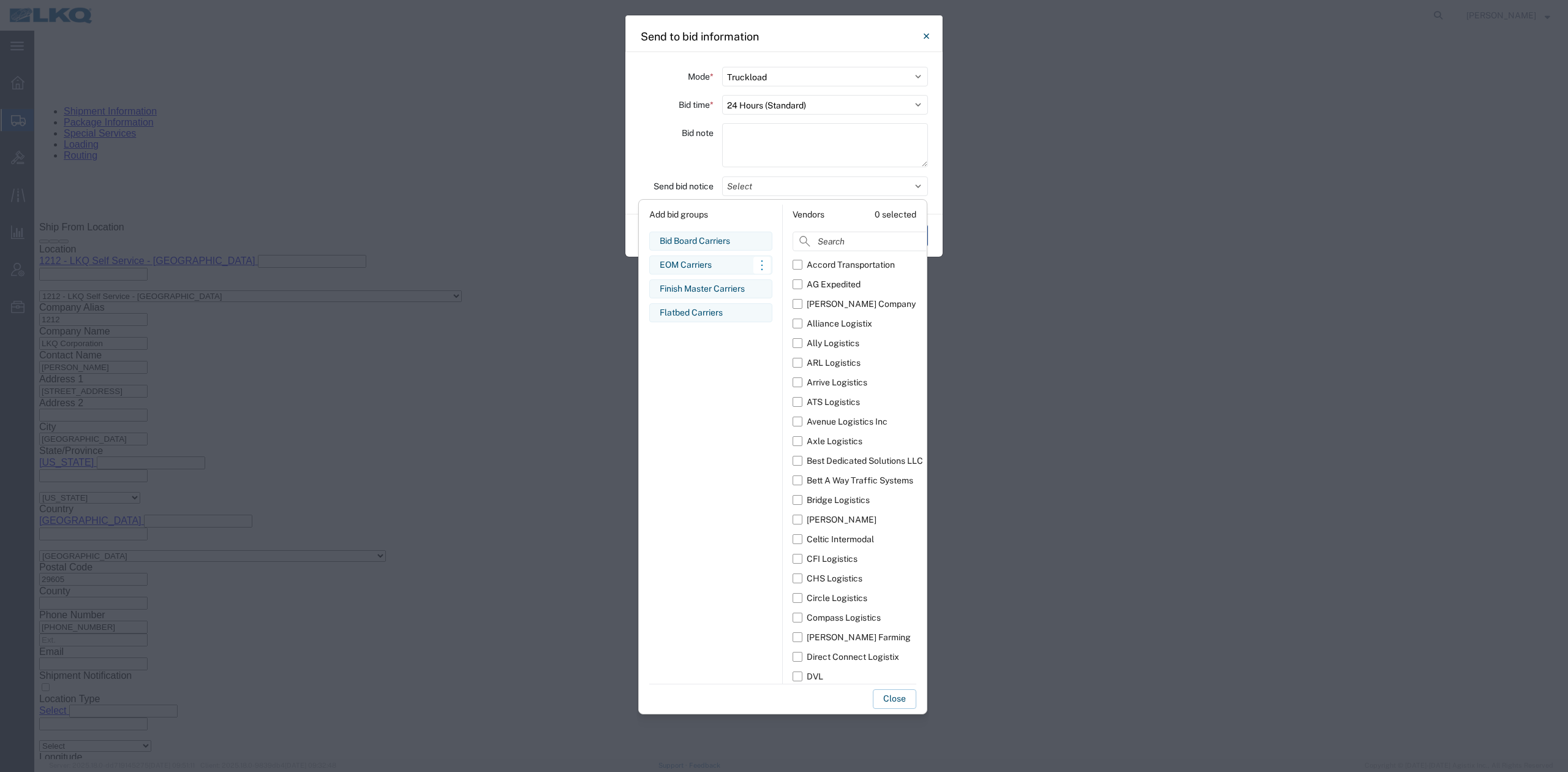
click at [686, 270] on div "EOM Carriers" at bounding box center [710, 265] width 102 height 13
click at [891, 699] on button "Close" at bounding box center [895, 699] width 44 height 20
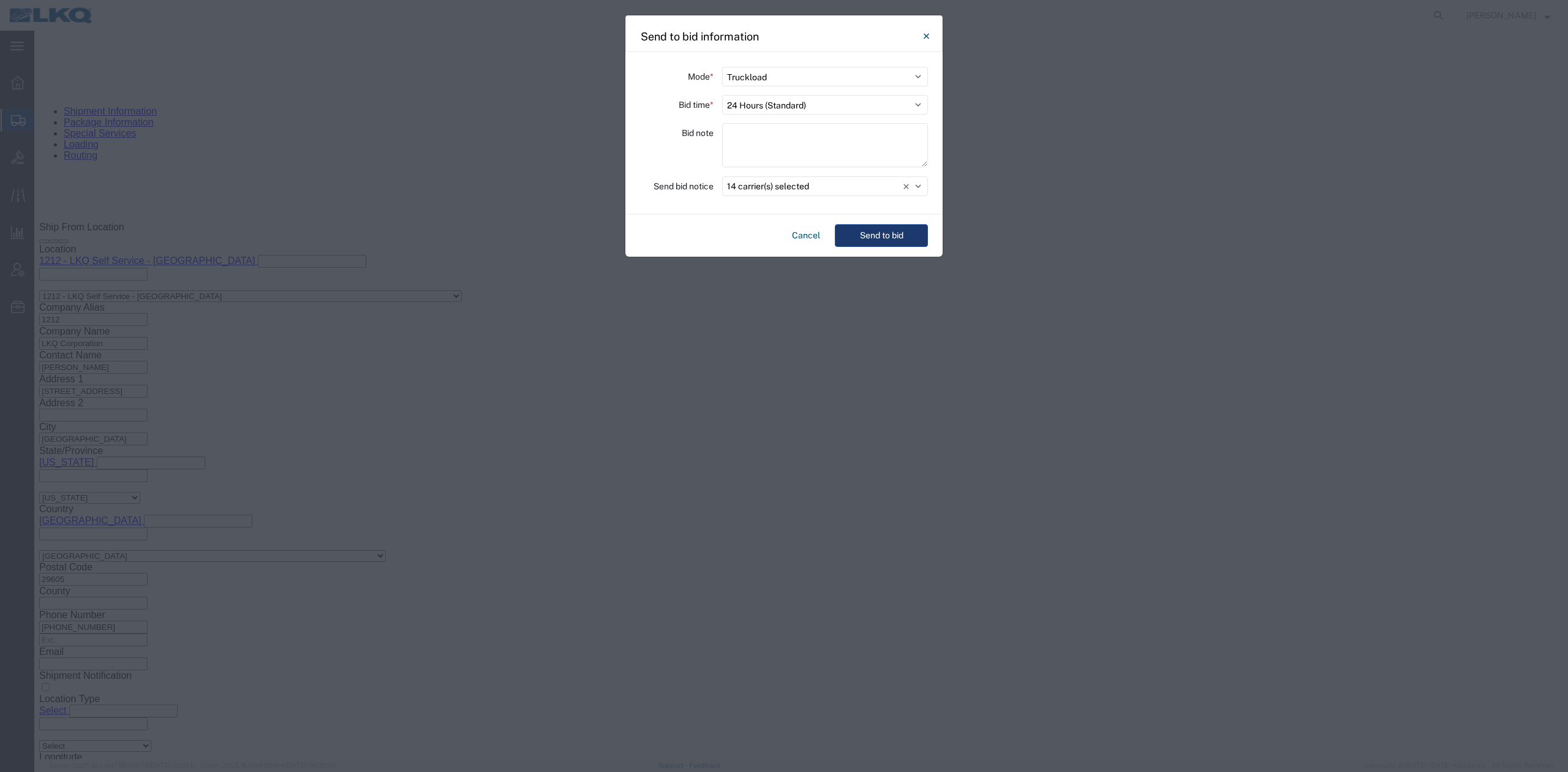
click at [869, 229] on button "Send to bid" at bounding box center [881, 235] width 93 height 23
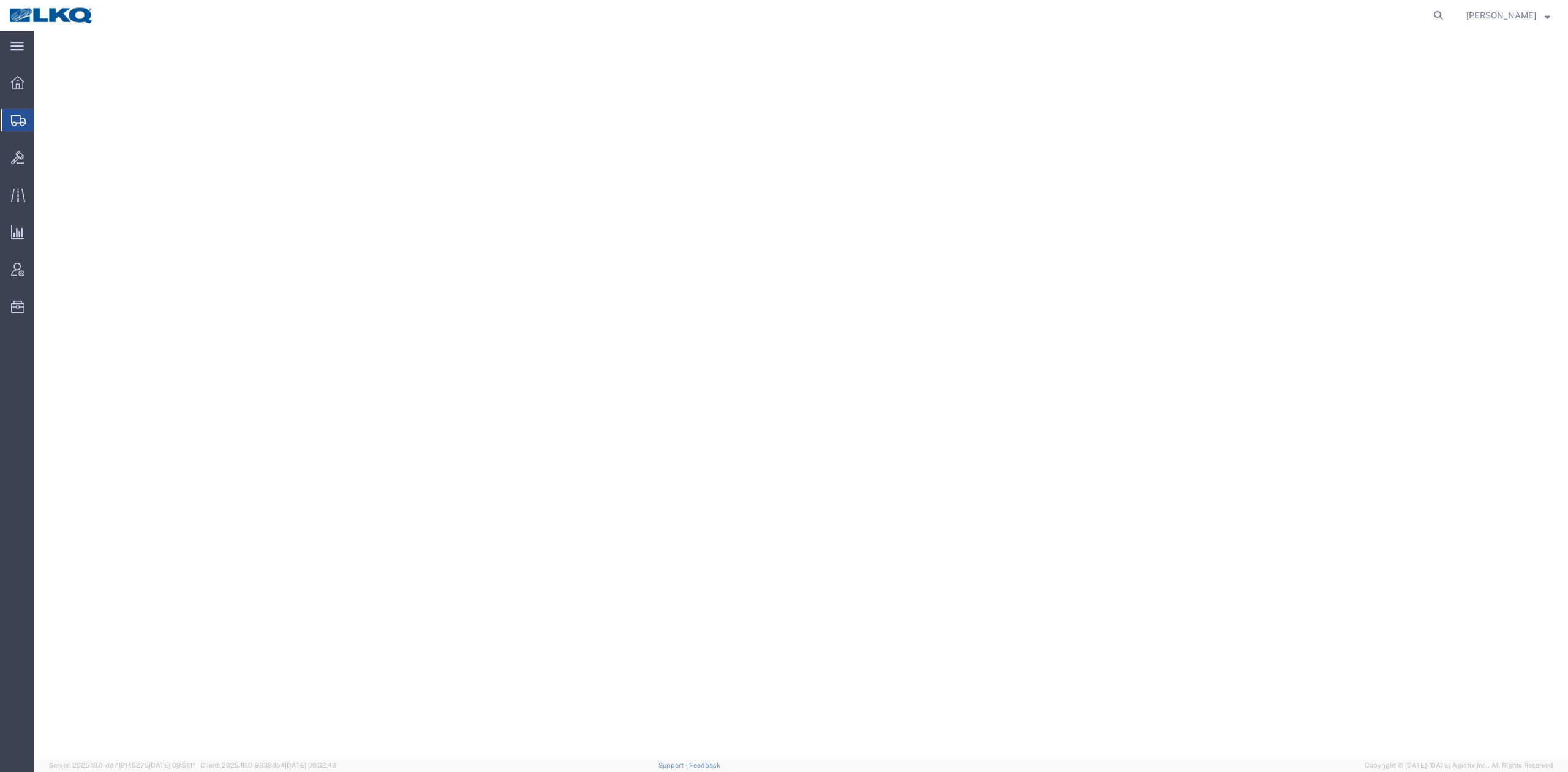
select select "27350"
select select
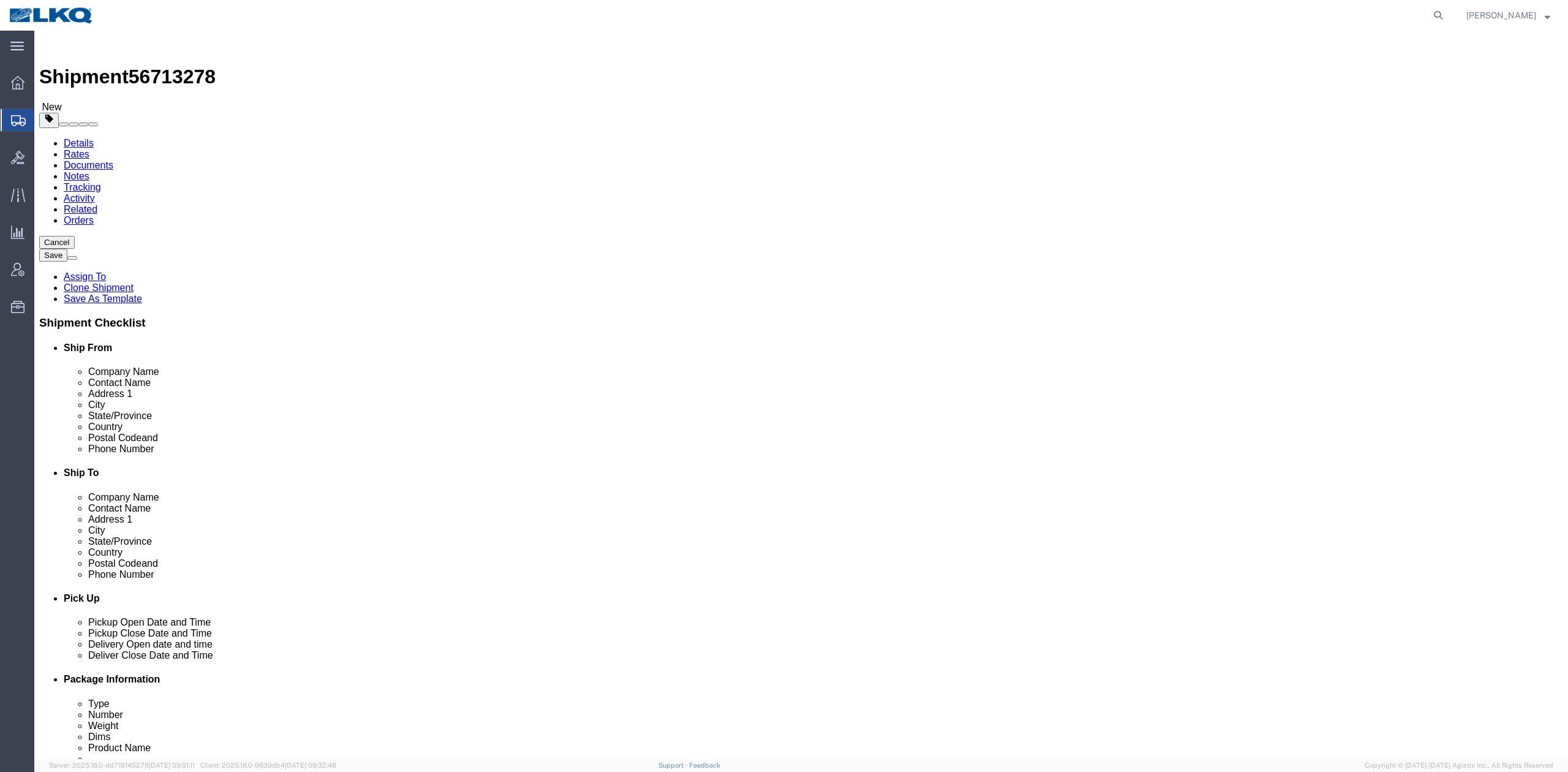
click span "56713278"
copy span "56713278"
click link "Notes"
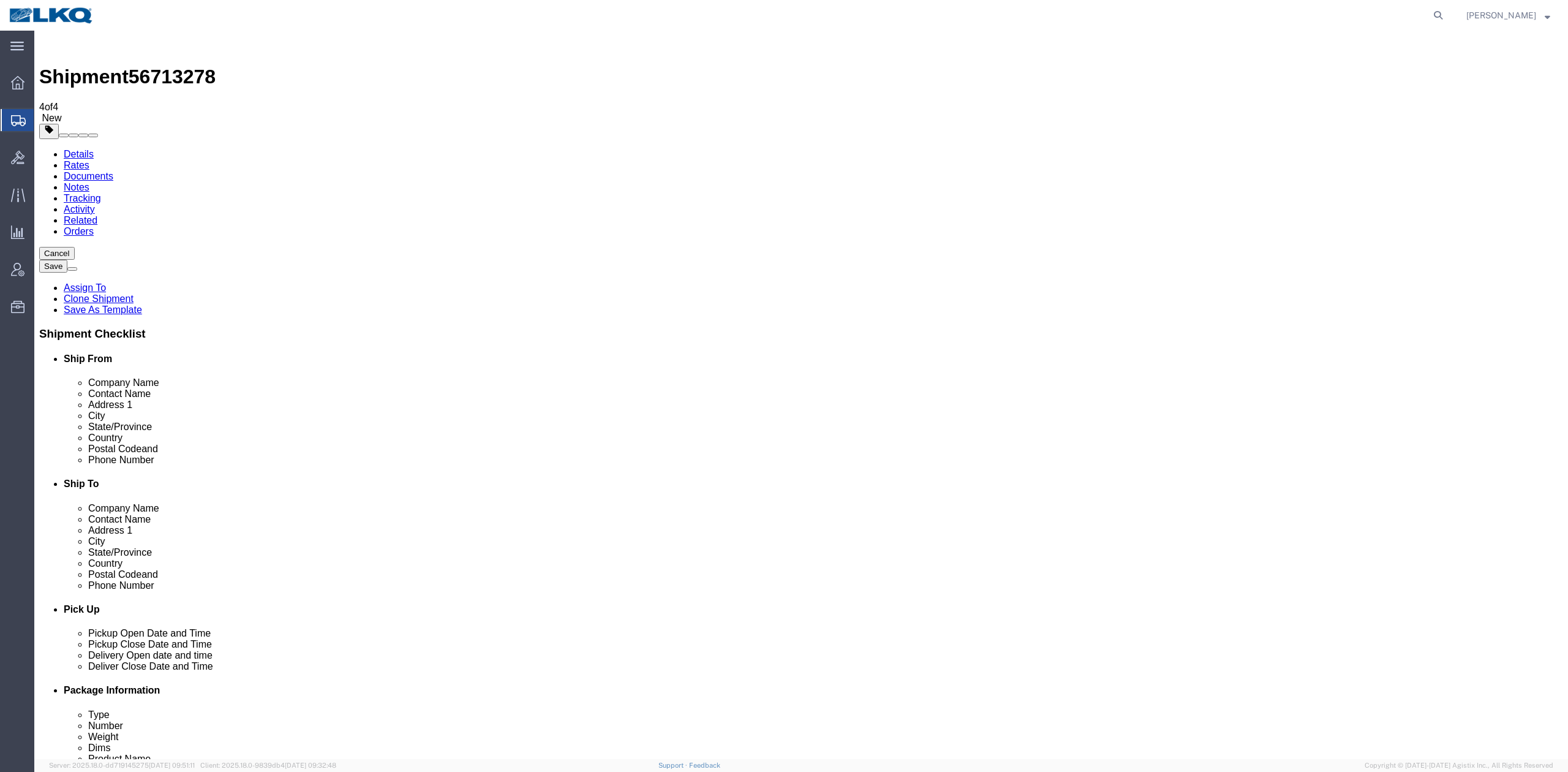
click at [84, 148] on link "Details" at bounding box center [78, 153] width 30 height 10
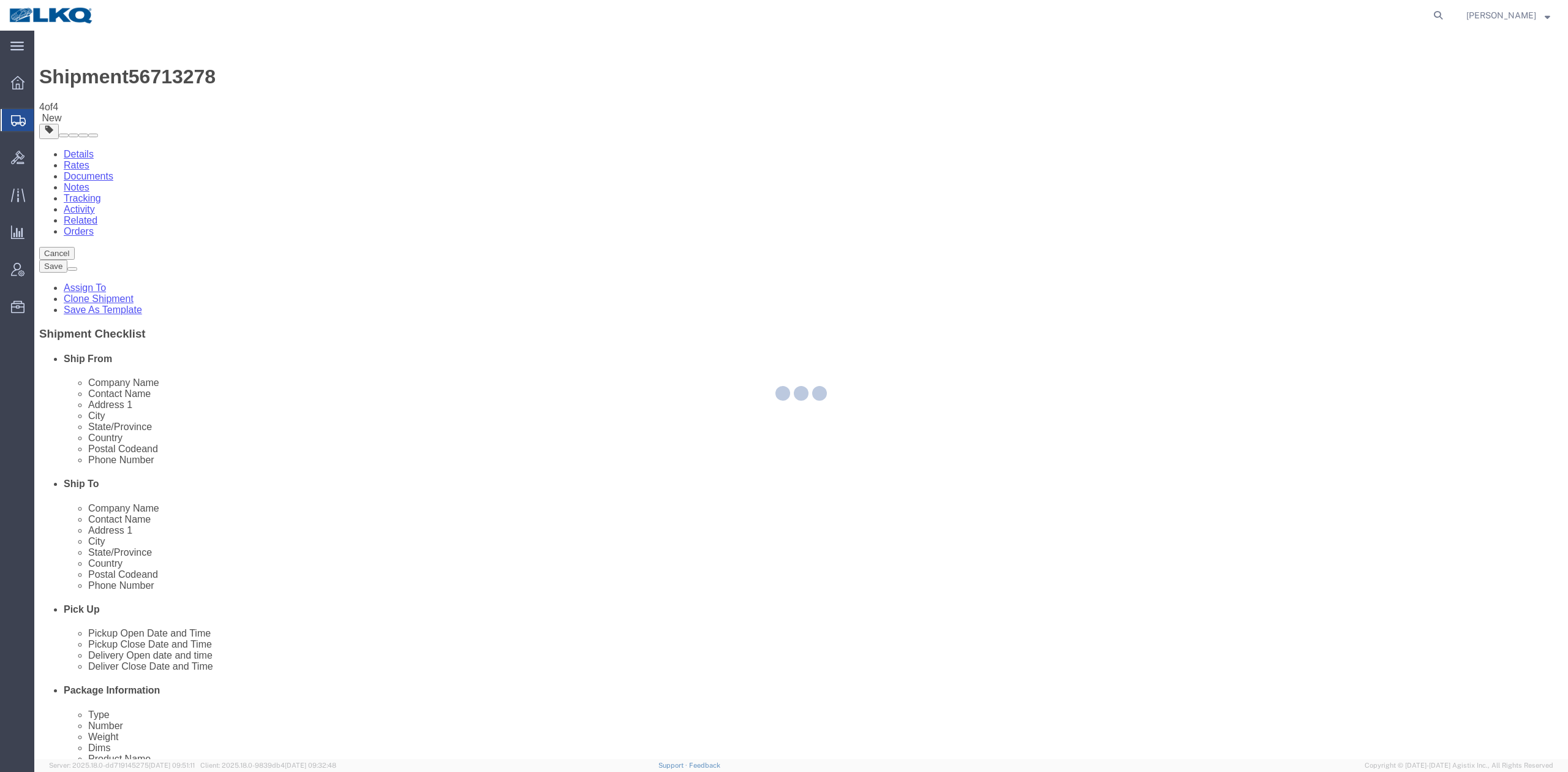
select select "27350"
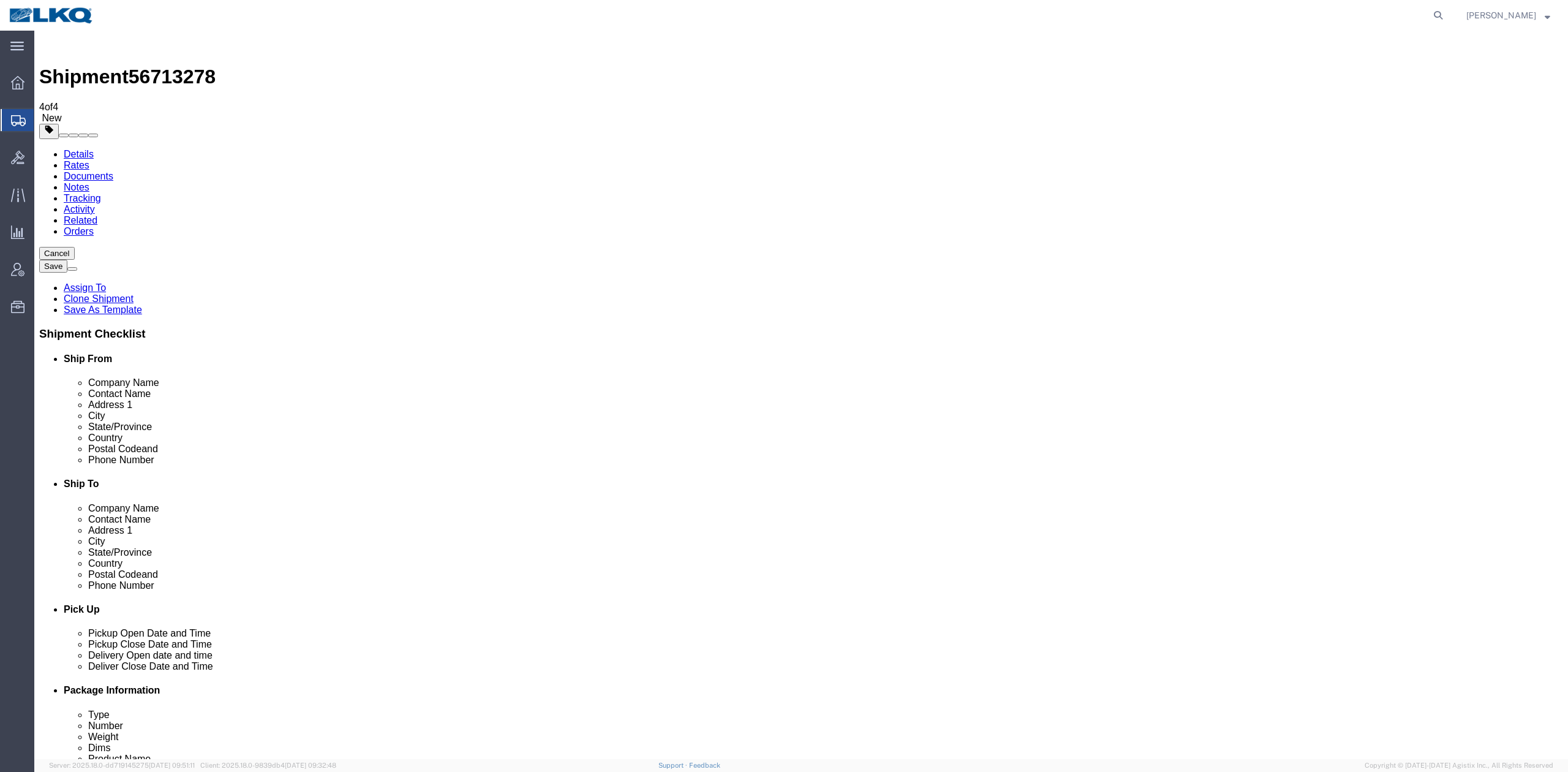
click icon
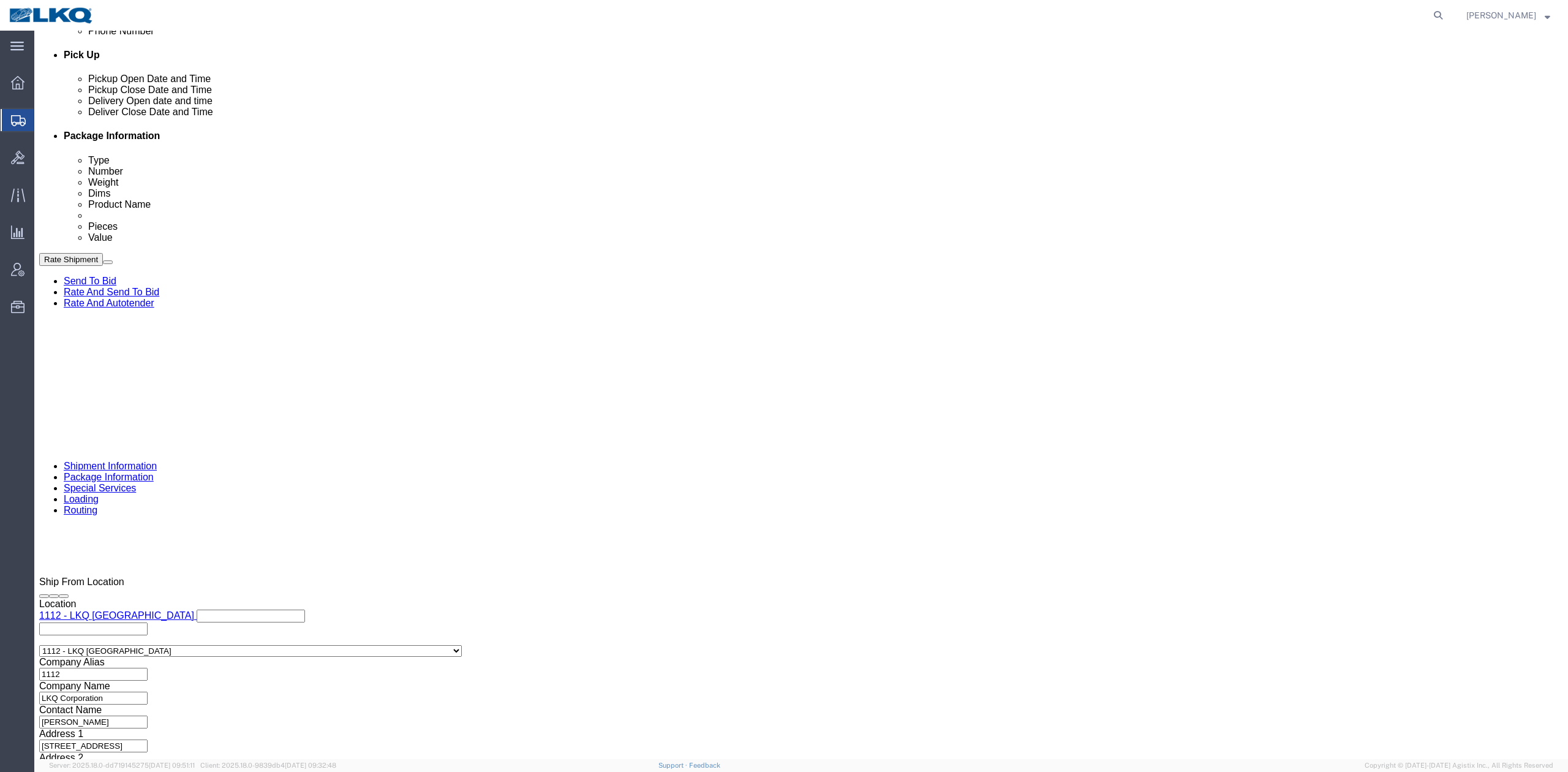
scroll to position [817, 0]
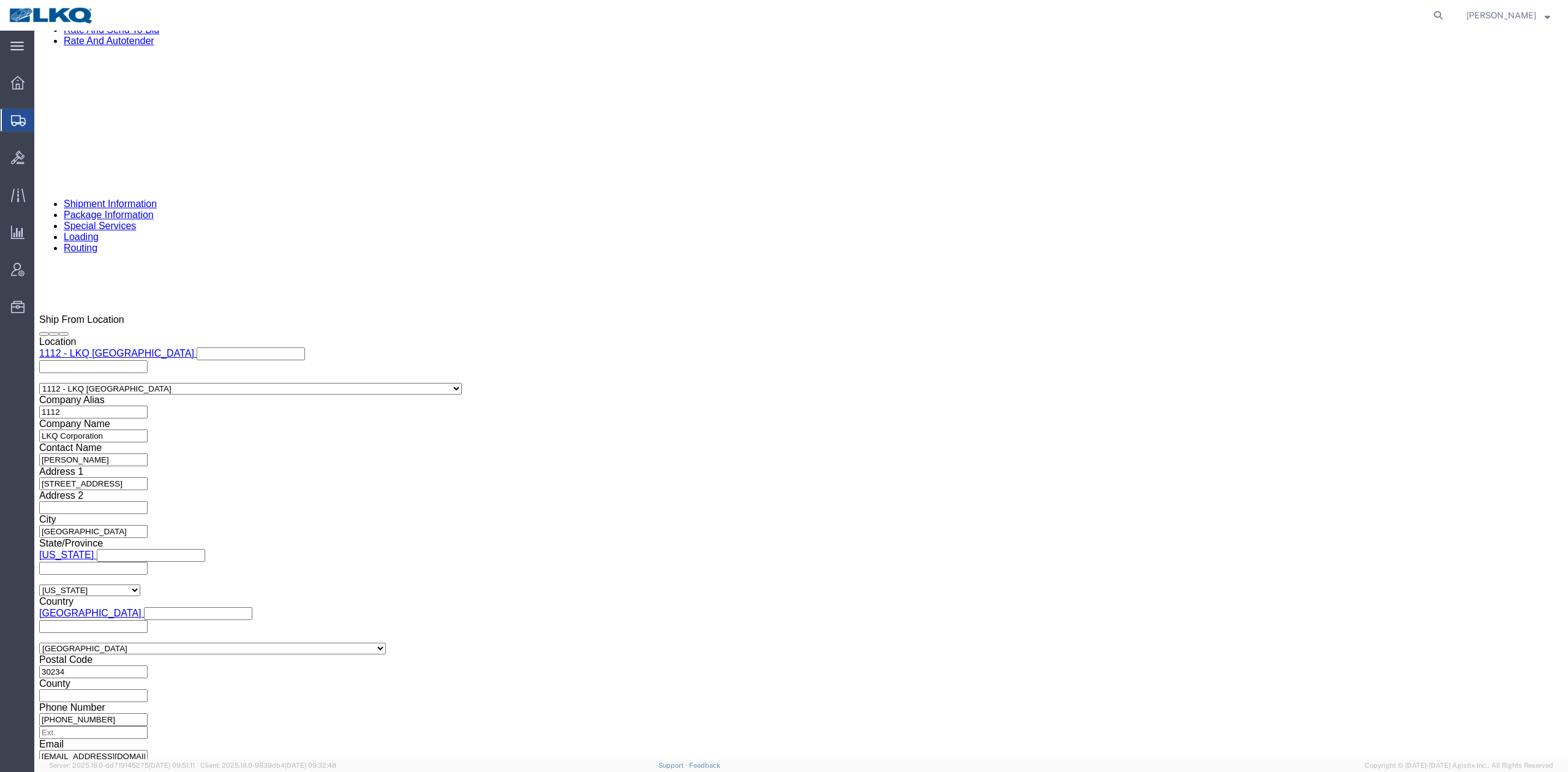
drag, startPoint x: 156, startPoint y: 82, endPoint x: 56, endPoint y: 87, distance: 100.1
click icon
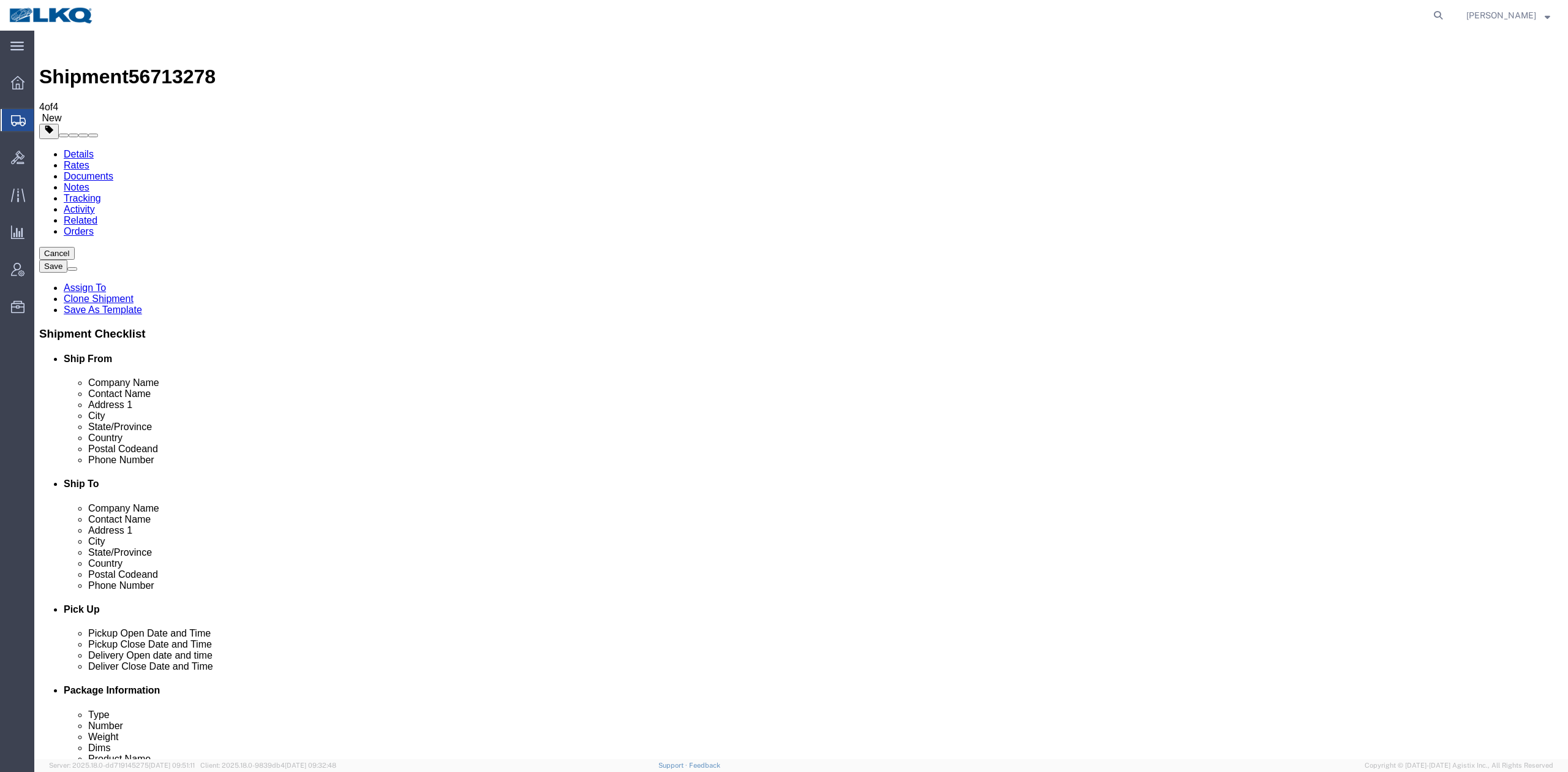
drag, startPoint x: 56, startPoint y: 87, endPoint x: 468, endPoint y: 295, distance: 461.5
click link "Shipment Information"
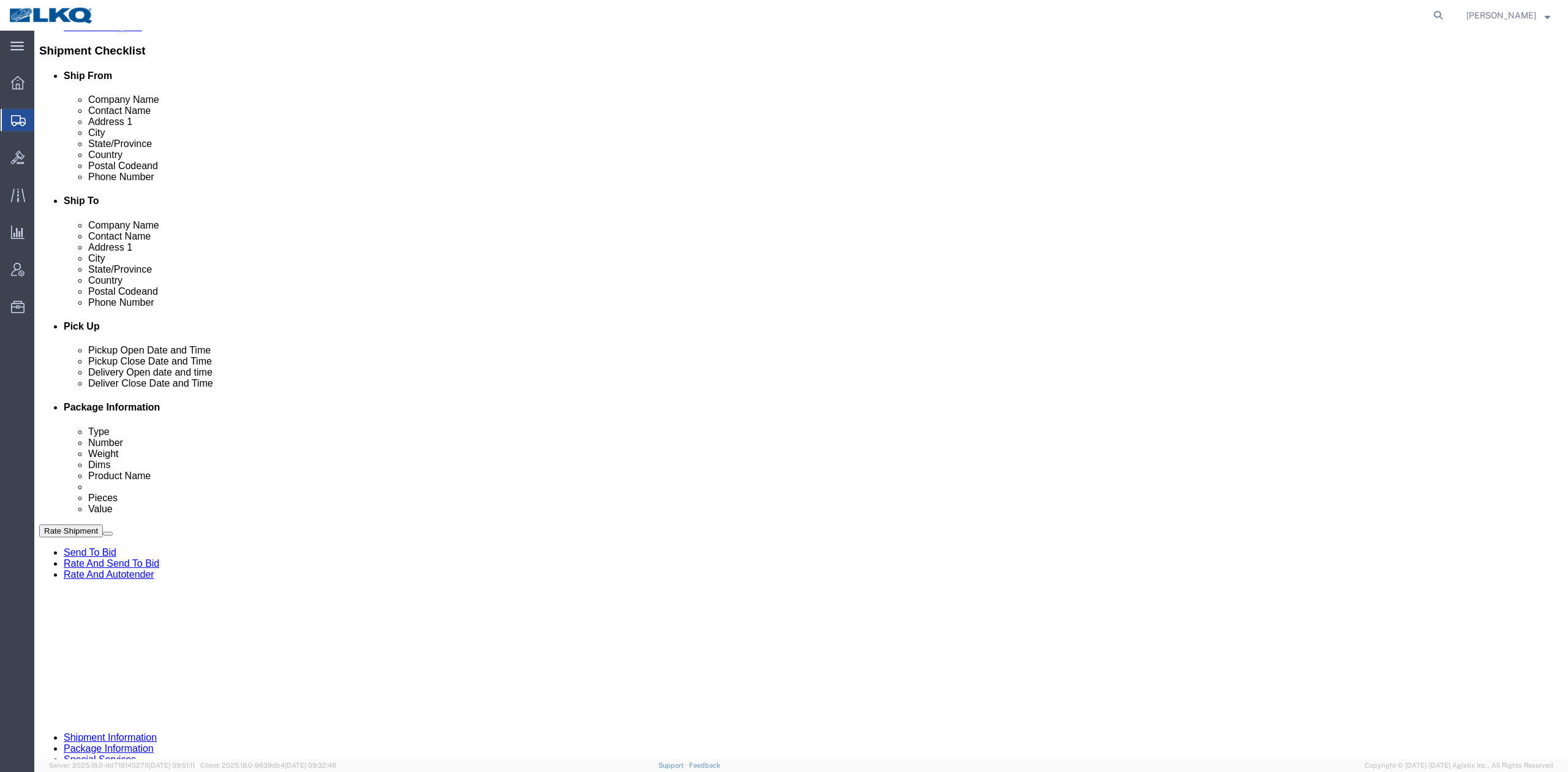
scroll to position [523, 0]
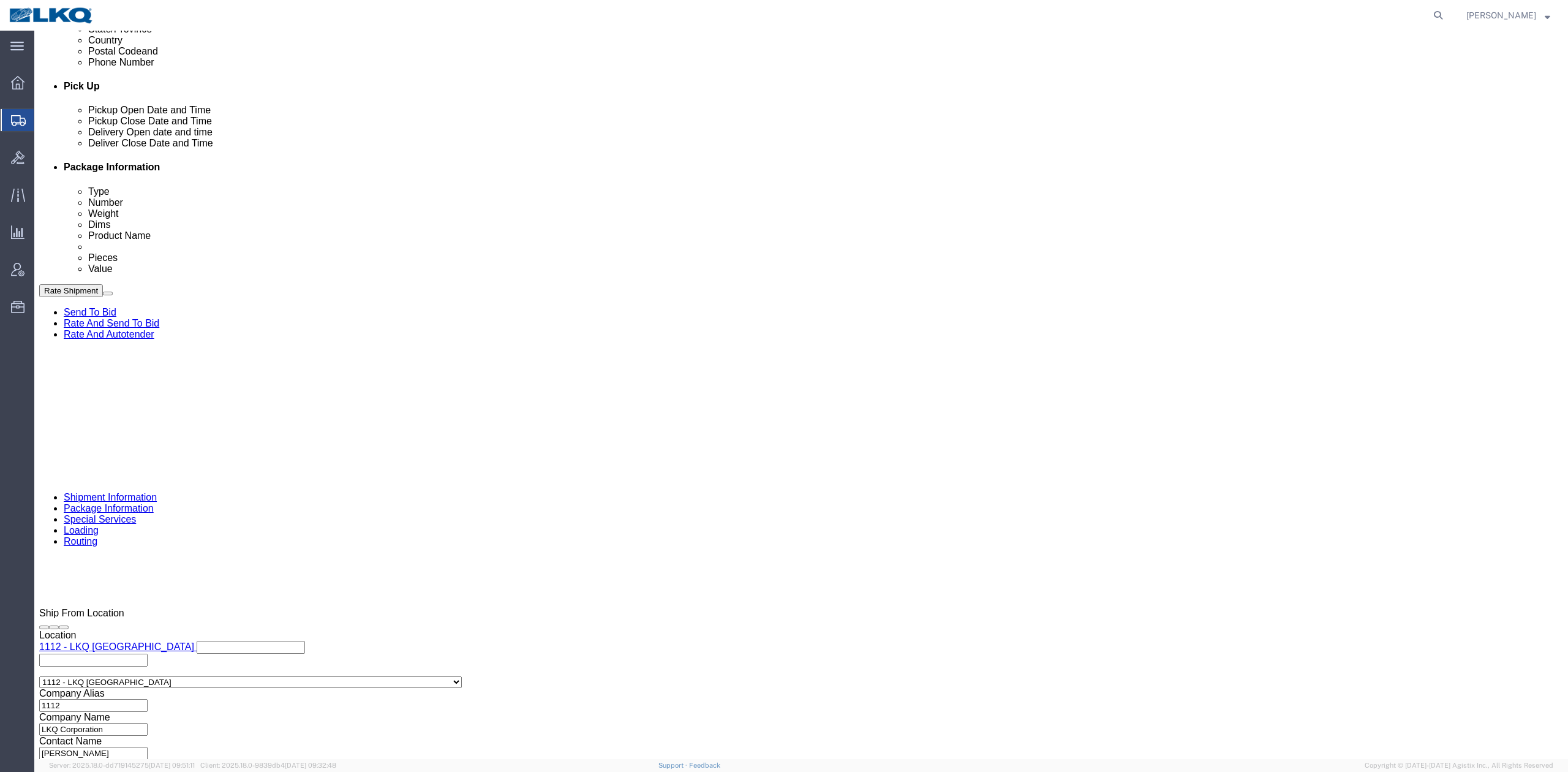
click div "Ship From Location Location 1112 - LKQ Atlanta Select My Profile Location 1100 …"
click div
type input "12:00 PM"
click button "Apply"
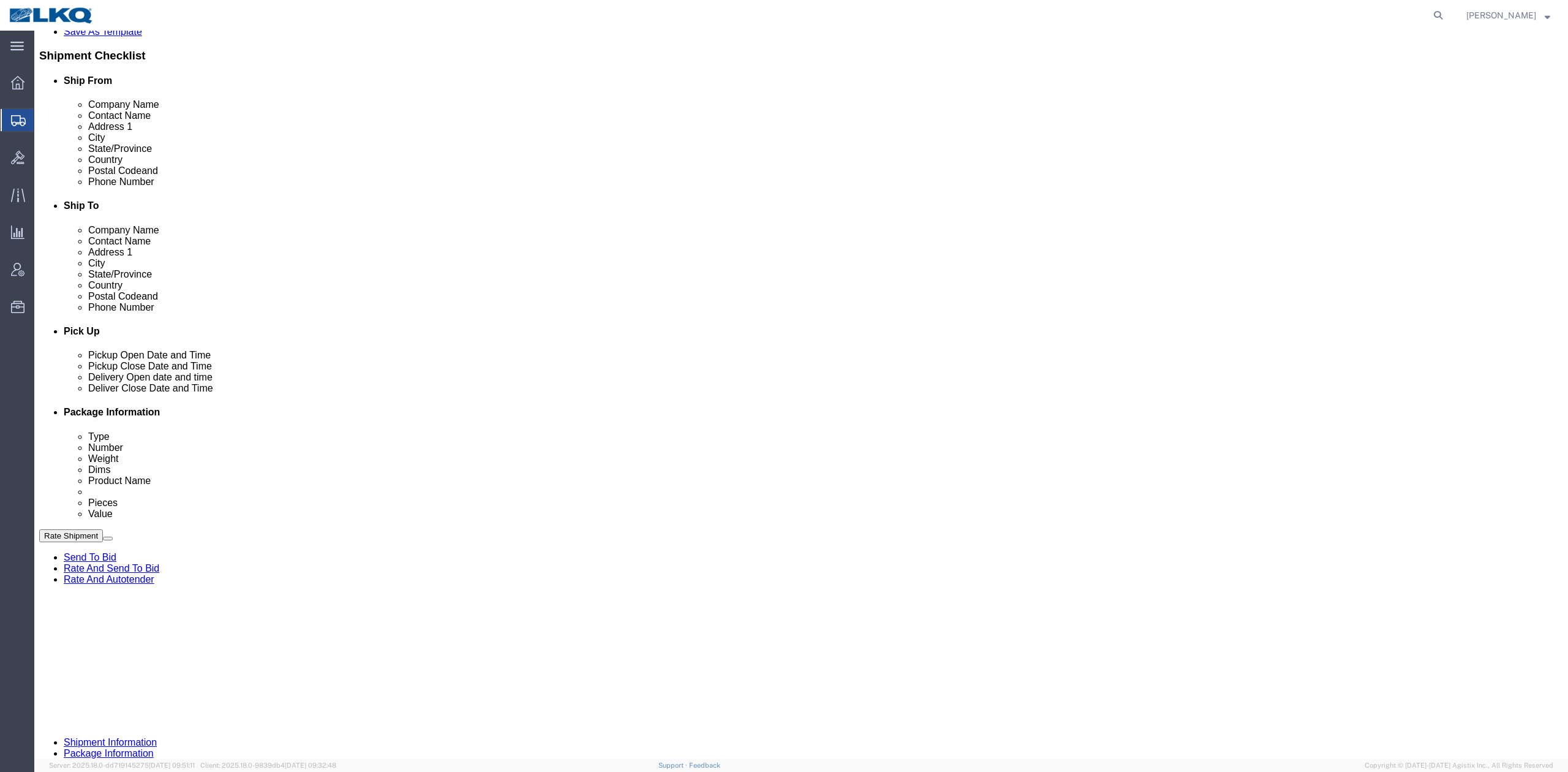
click div "Pickup Date and Time"
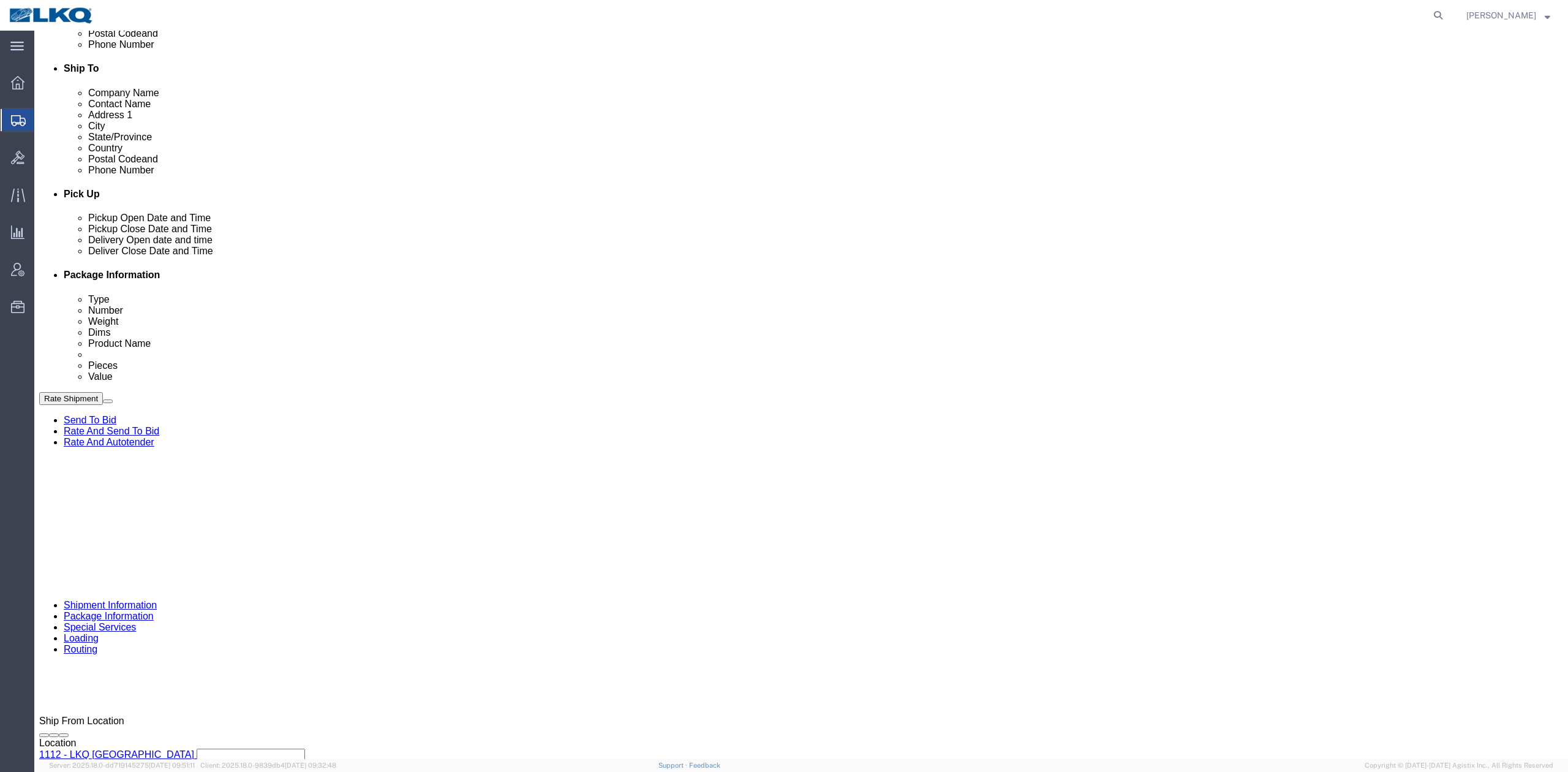
scroll to position [523, 0]
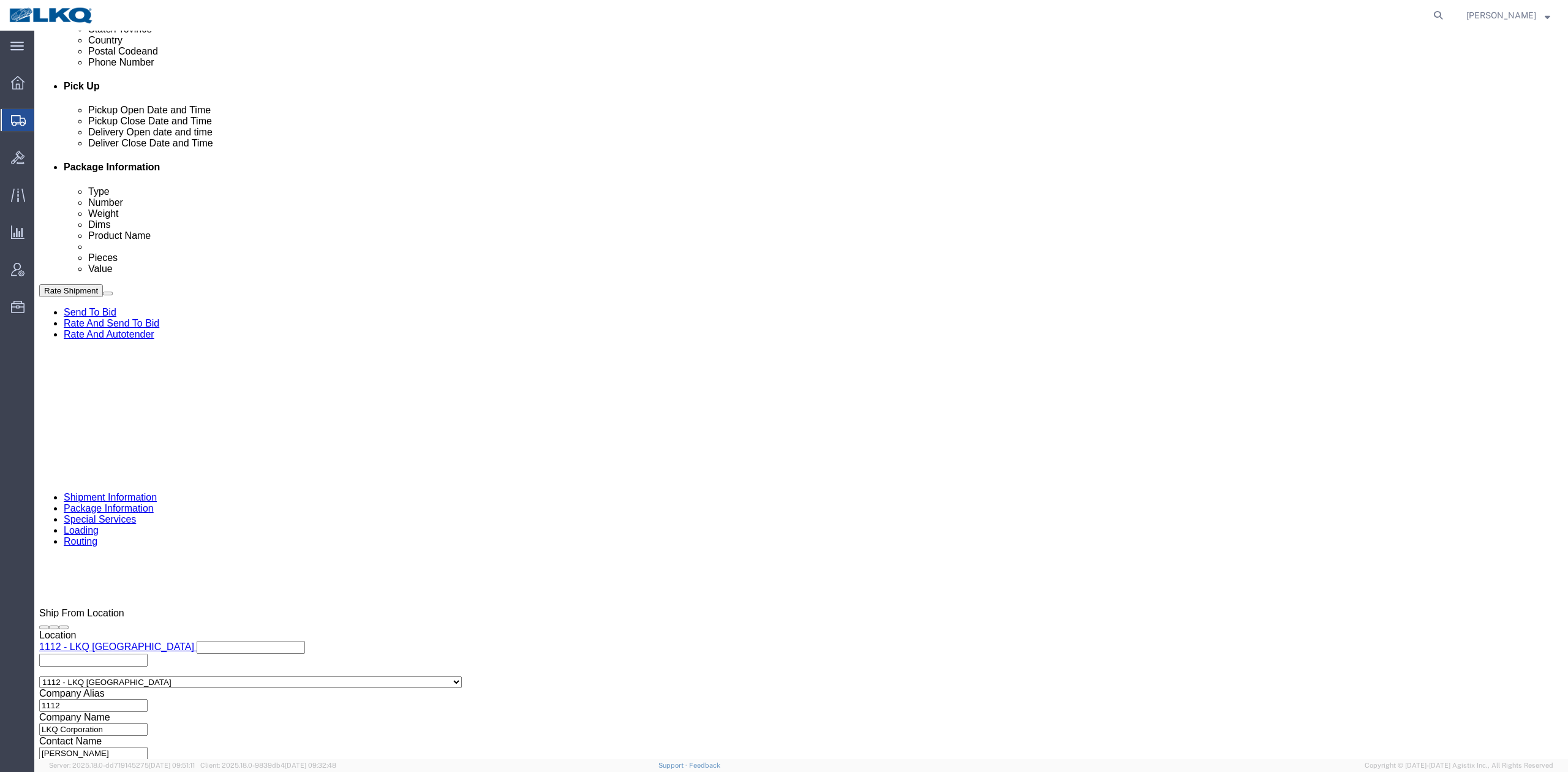
click button "Rate Shipment"
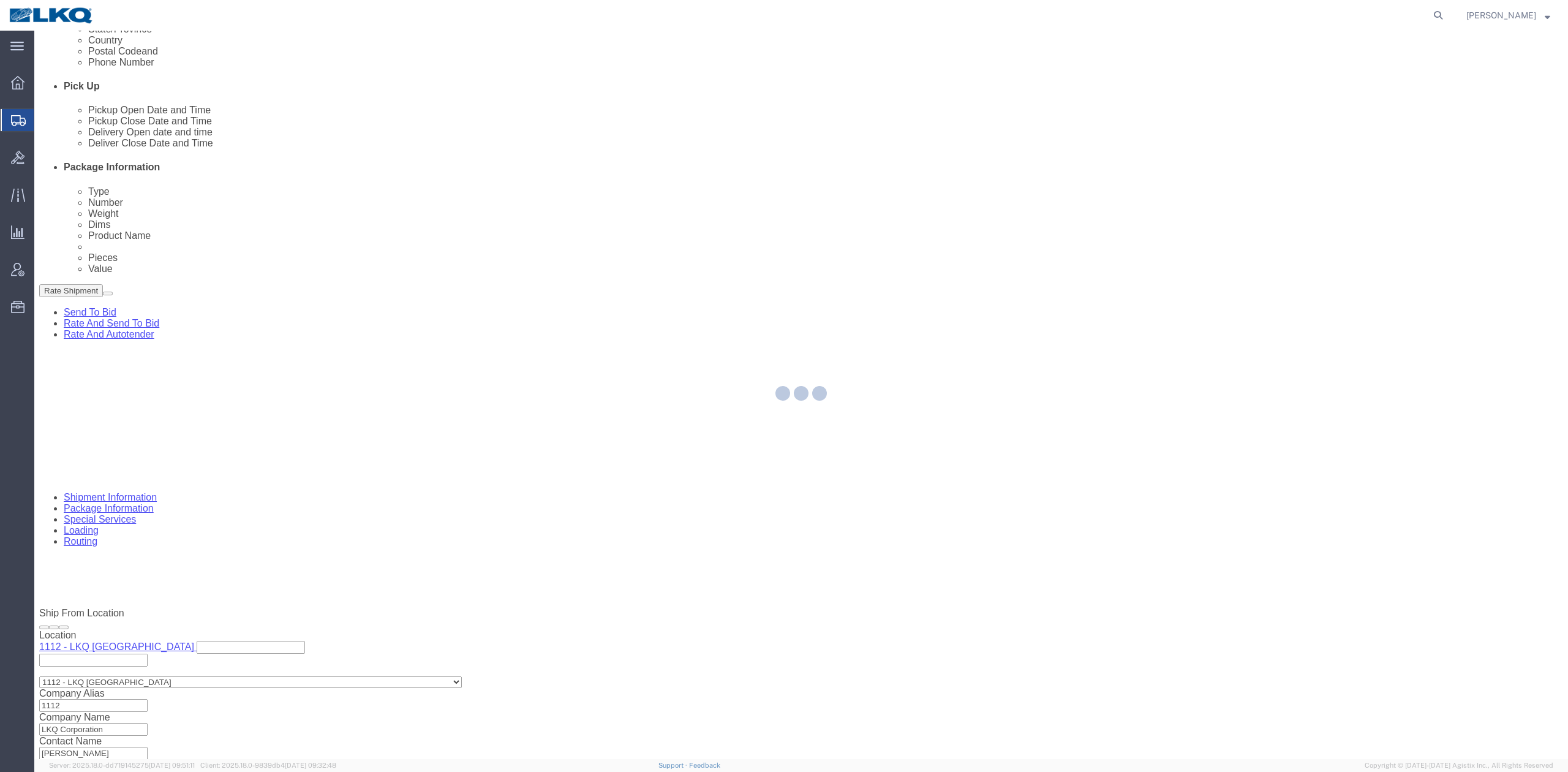
type button "Rate Shipment"
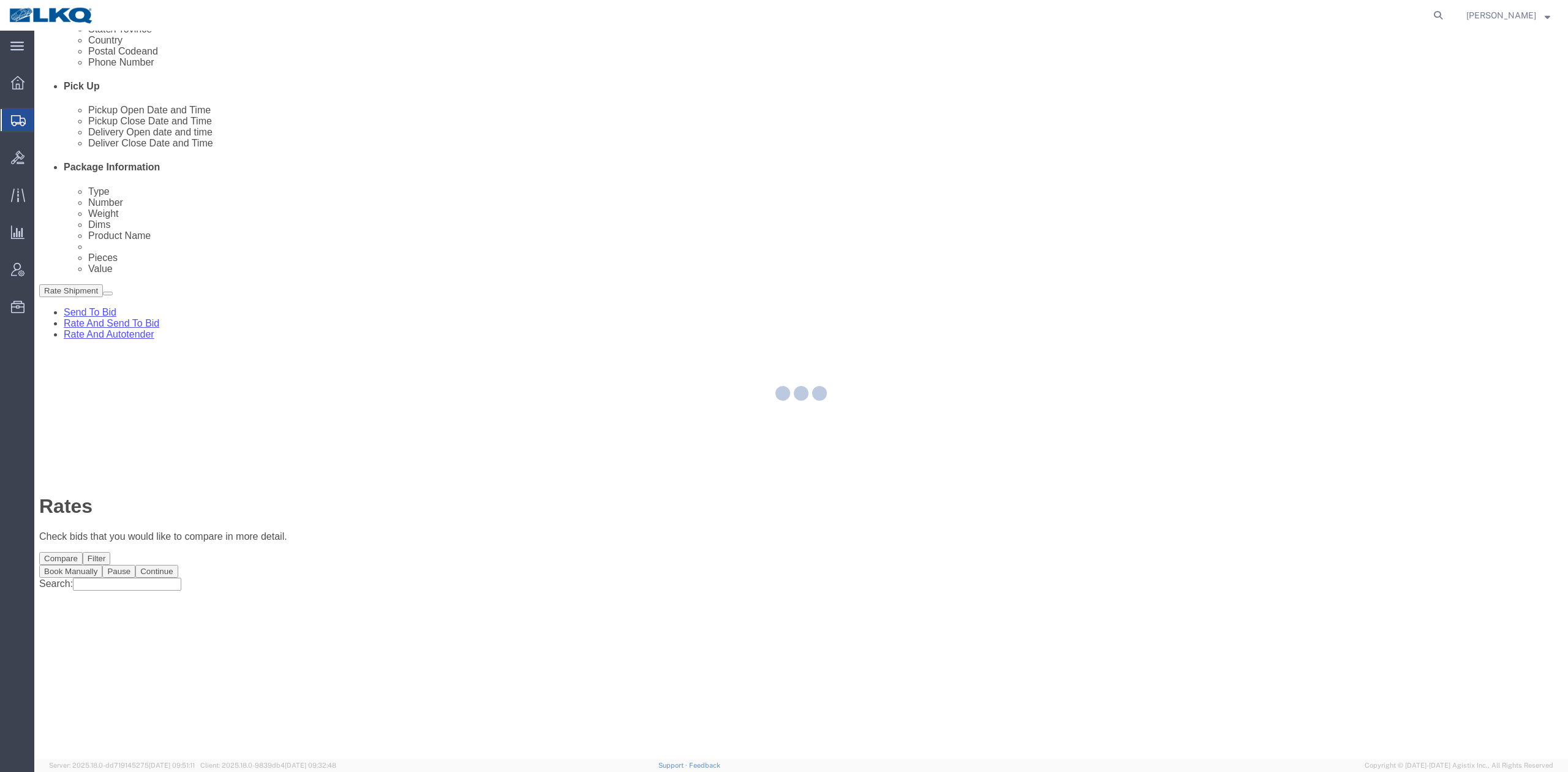
scroll to position [0, 0]
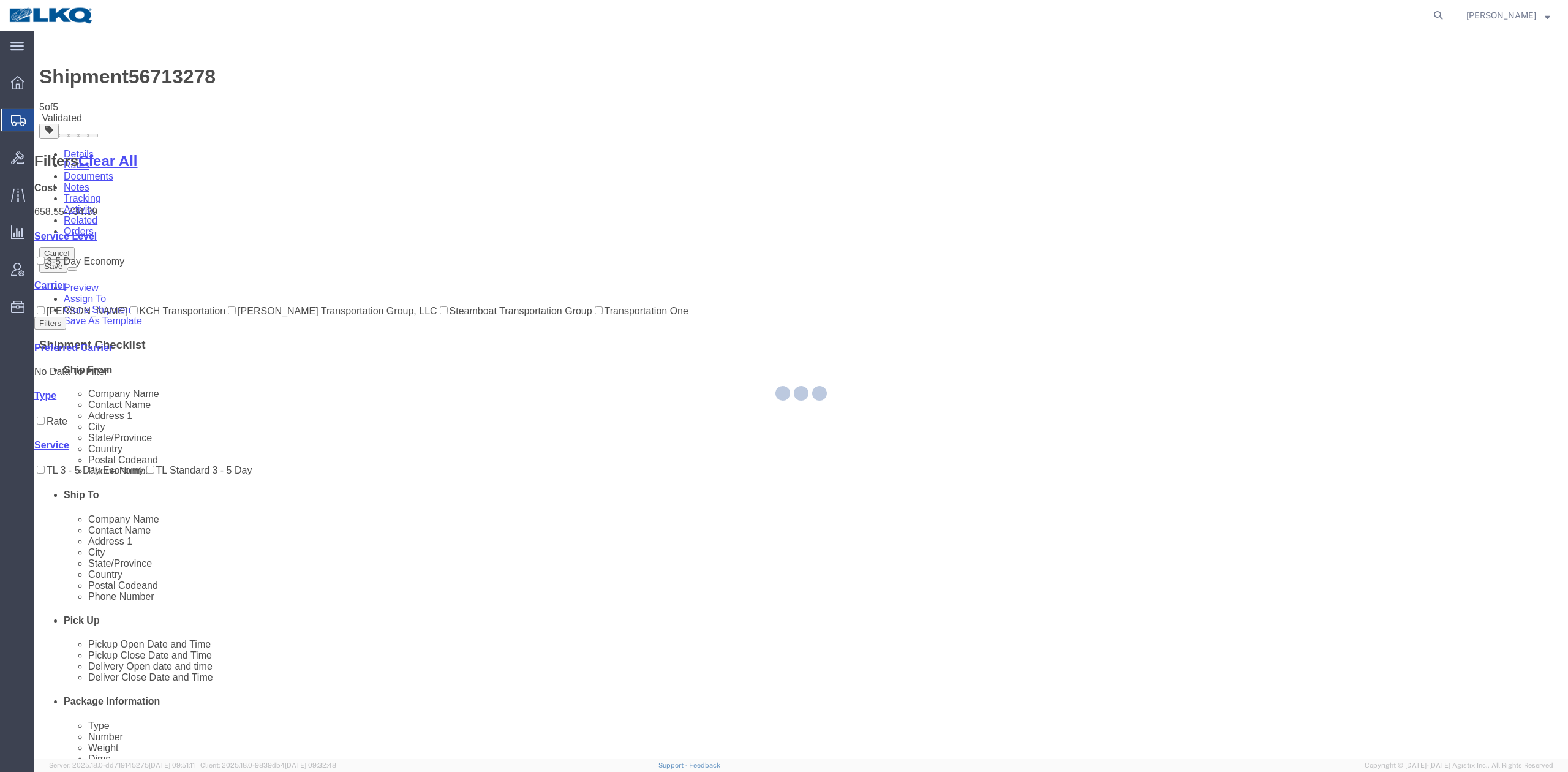
select select "27350"
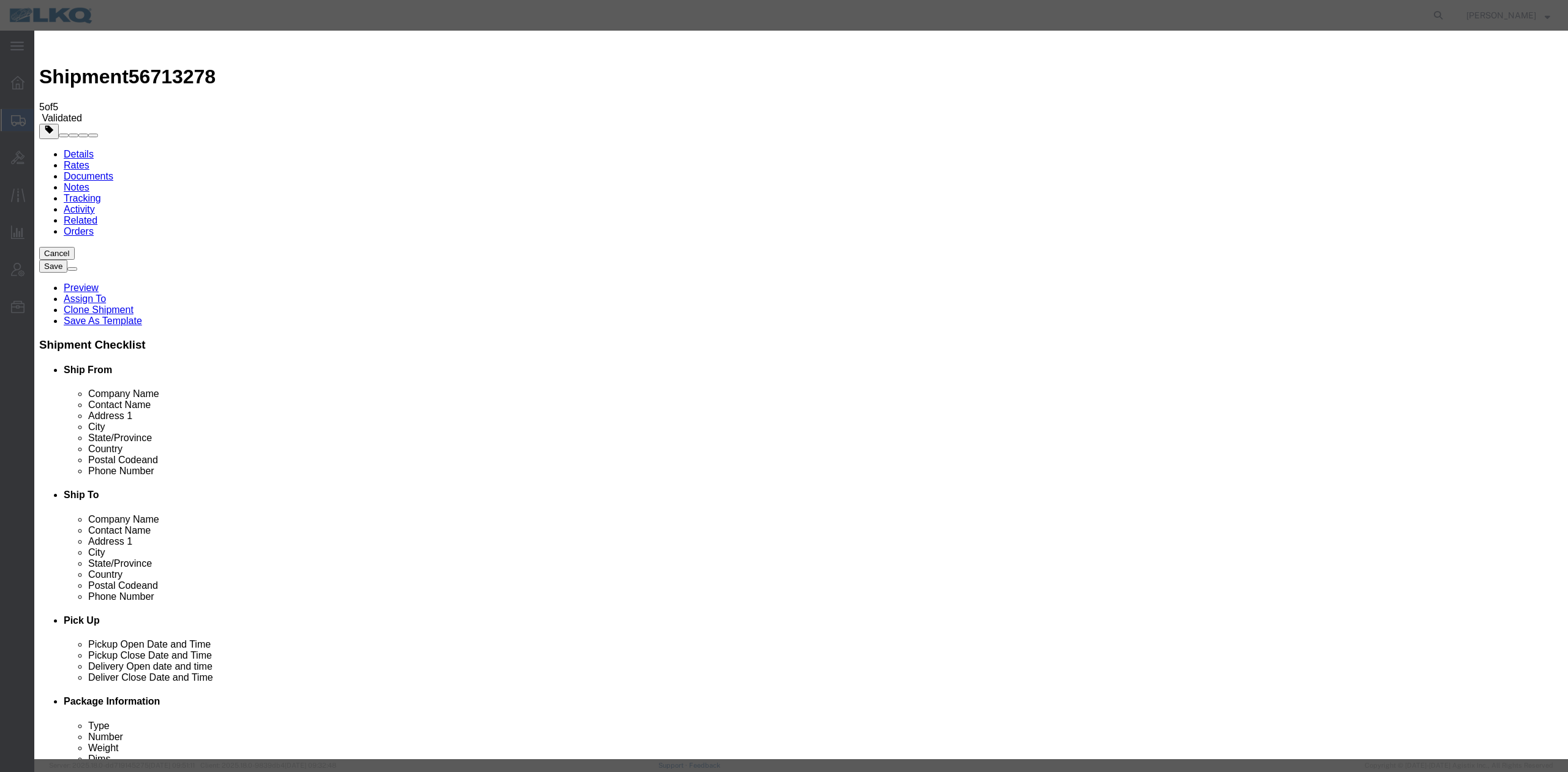
drag, startPoint x: 779, startPoint y: 86, endPoint x: 870, endPoint y: 77, distance: 91.4
type input "2"
click input "2"
drag, startPoint x: 854, startPoint y: 79, endPoint x: 856, endPoint y: 89, distance: 10.2
click select "Price Carrier Rank"
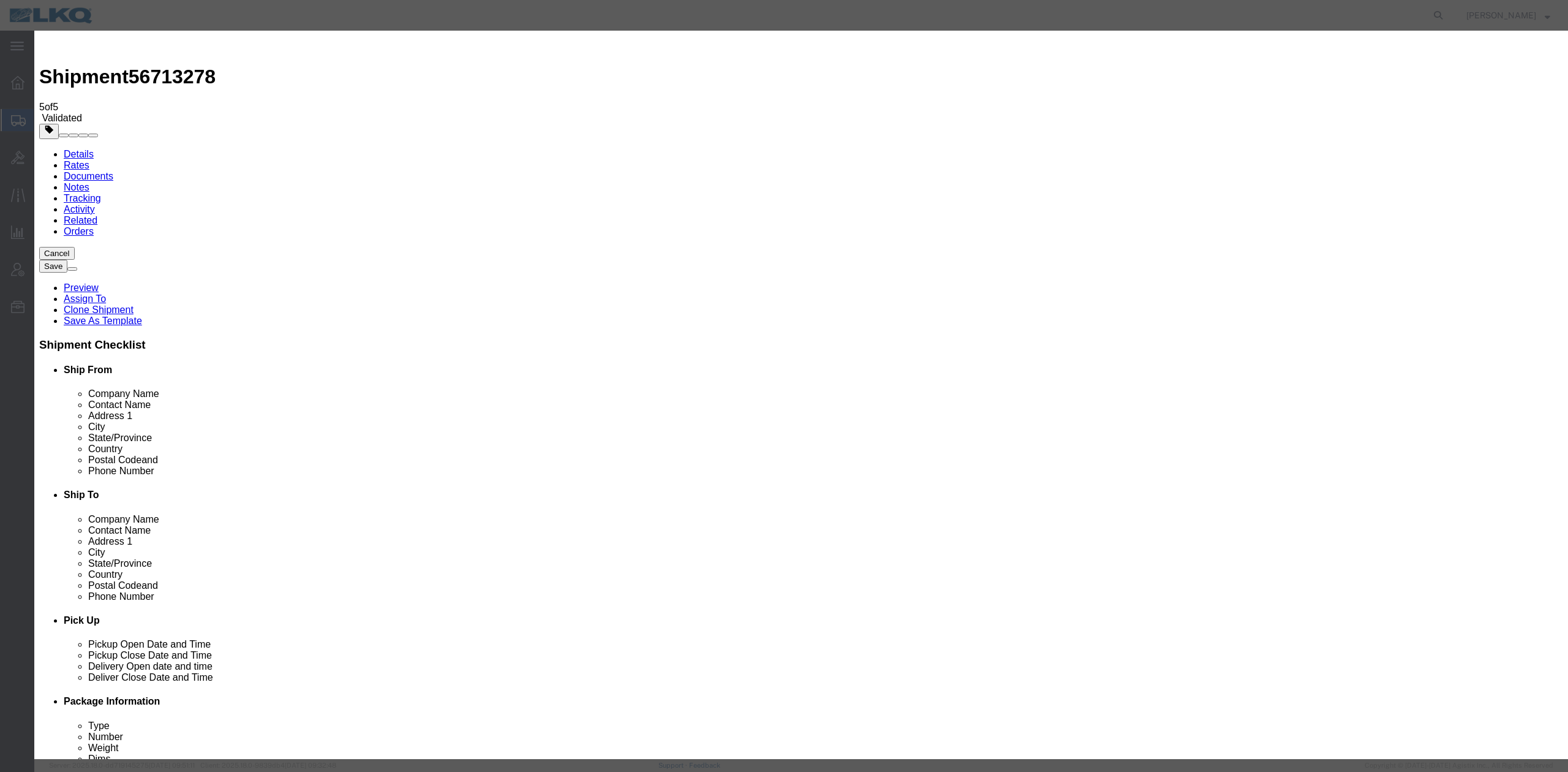
select select "LANE_RANK"
click select "Price Carrier Rank"
click button "Save Auto-Tender"
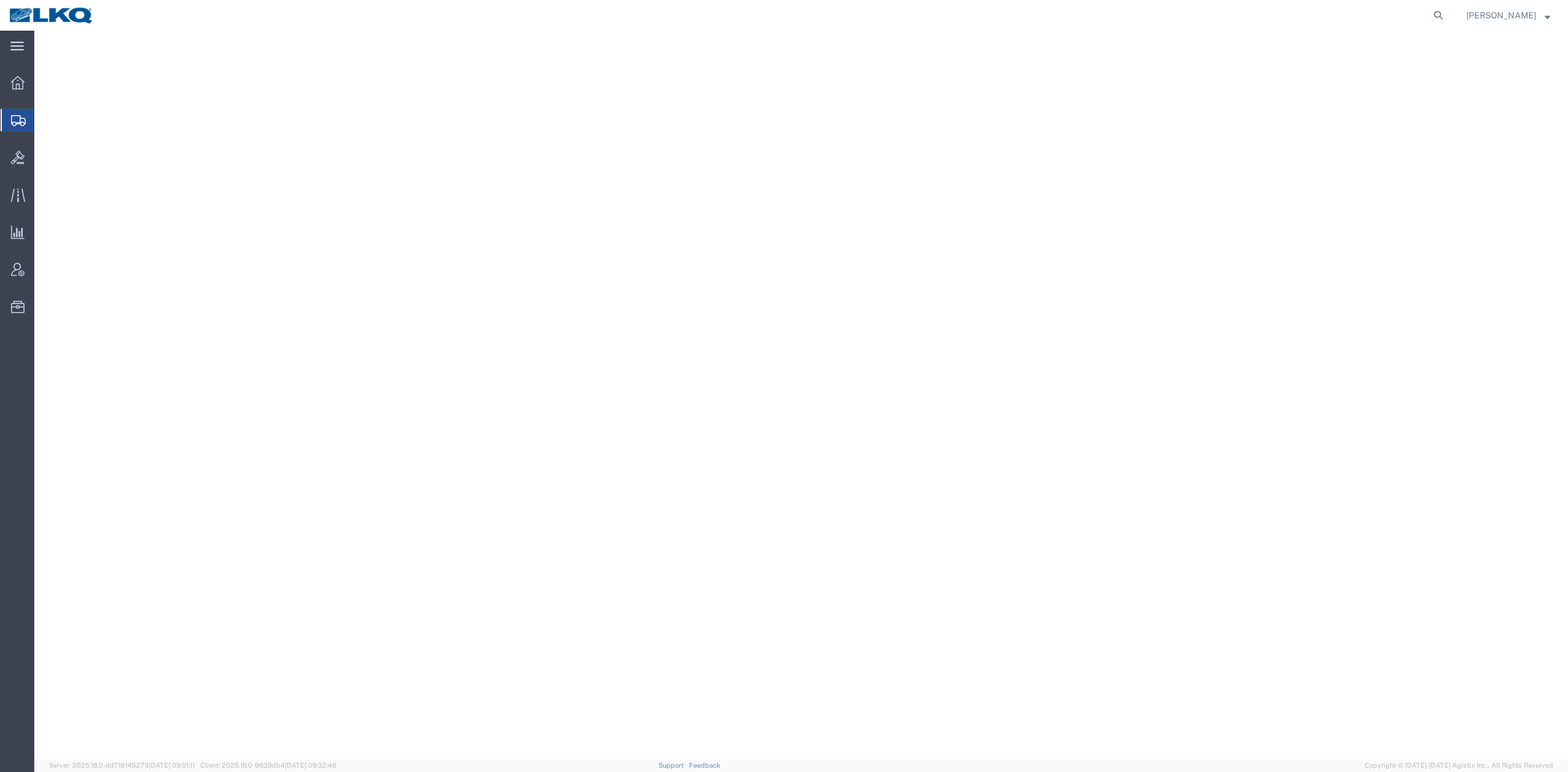
select select "27350"
select select
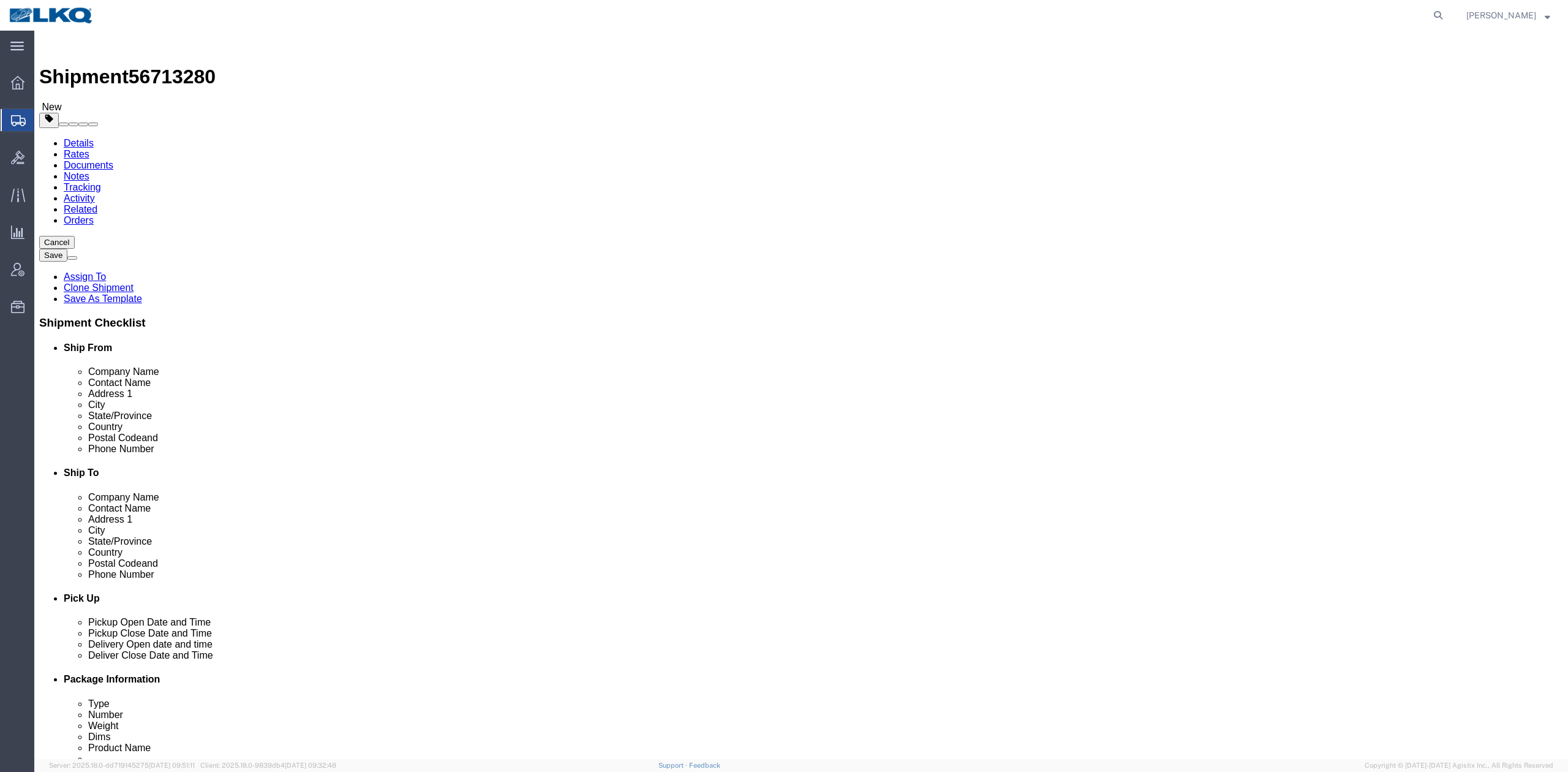
click link "Details"
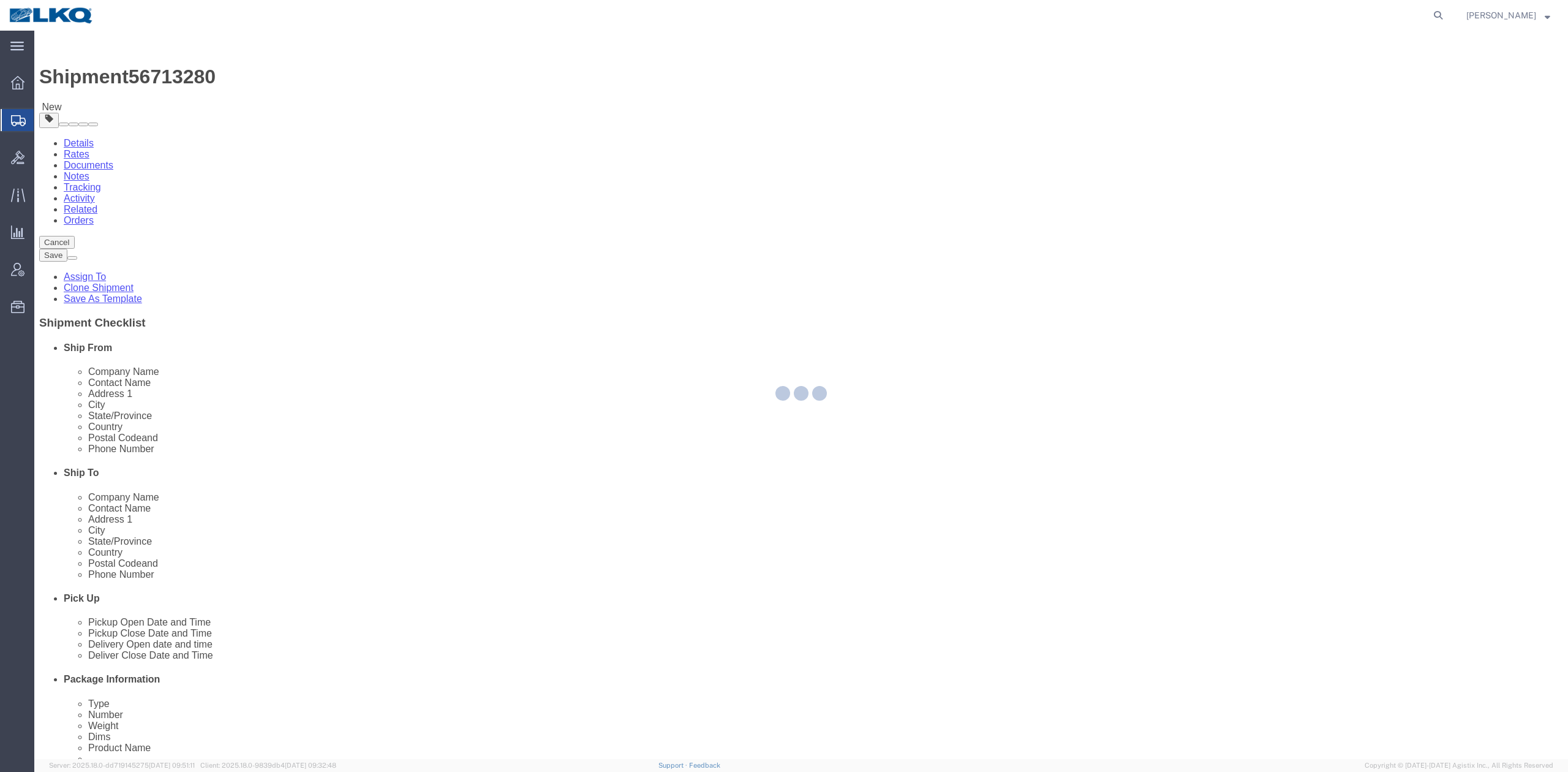
select select "27350"
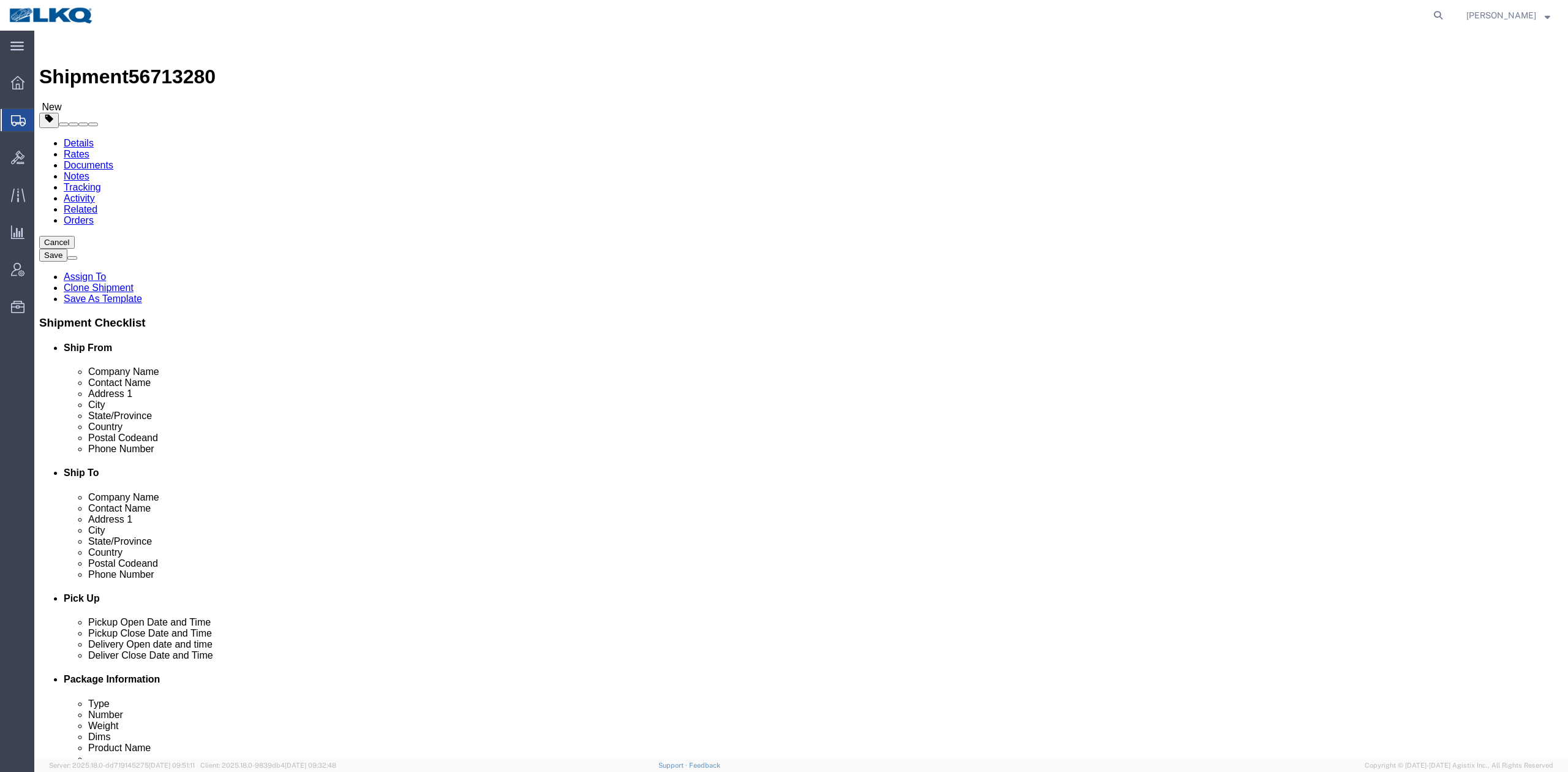
click span "56713280"
copy span "56713280"
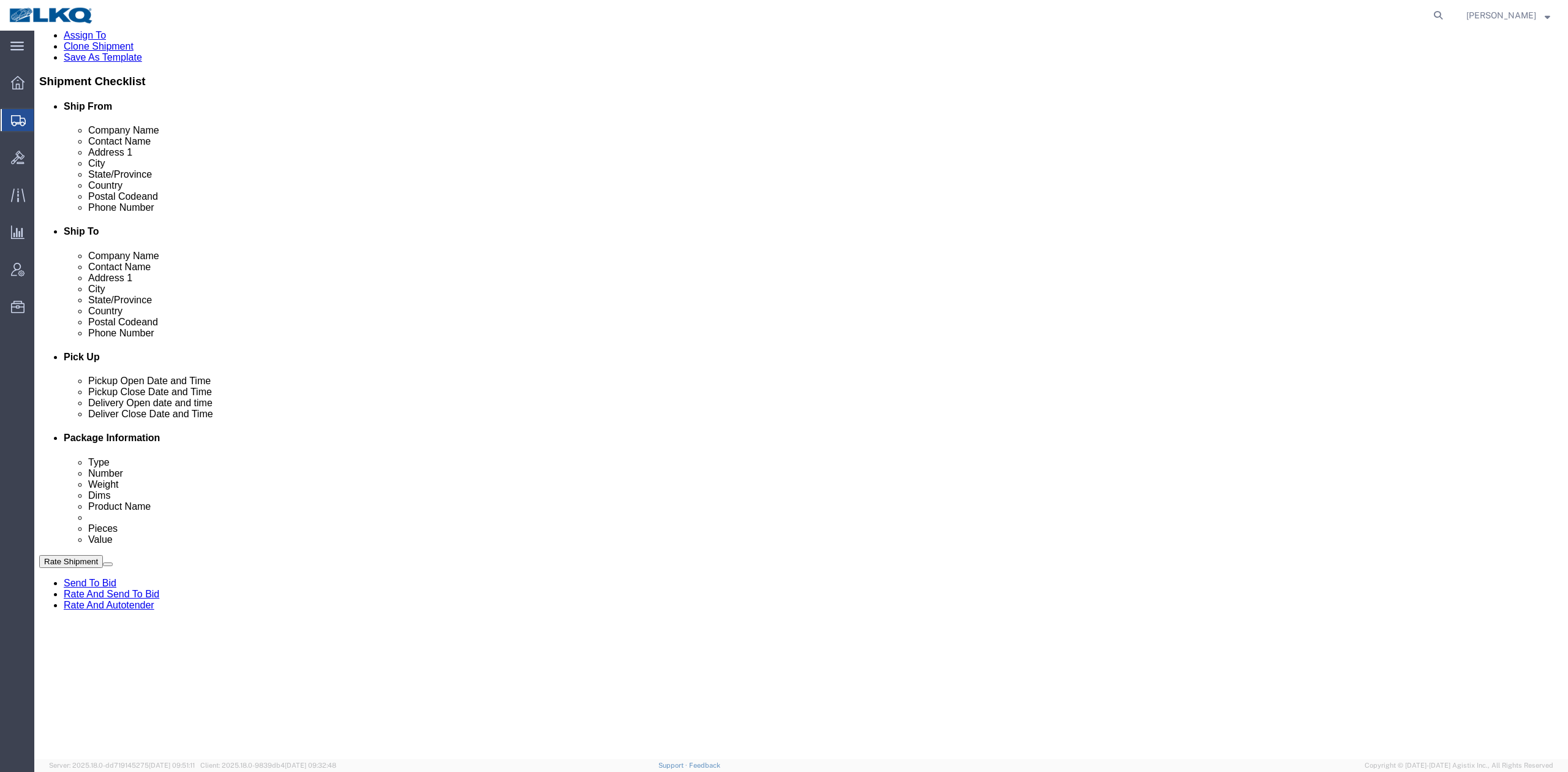
scroll to position [408, 0]
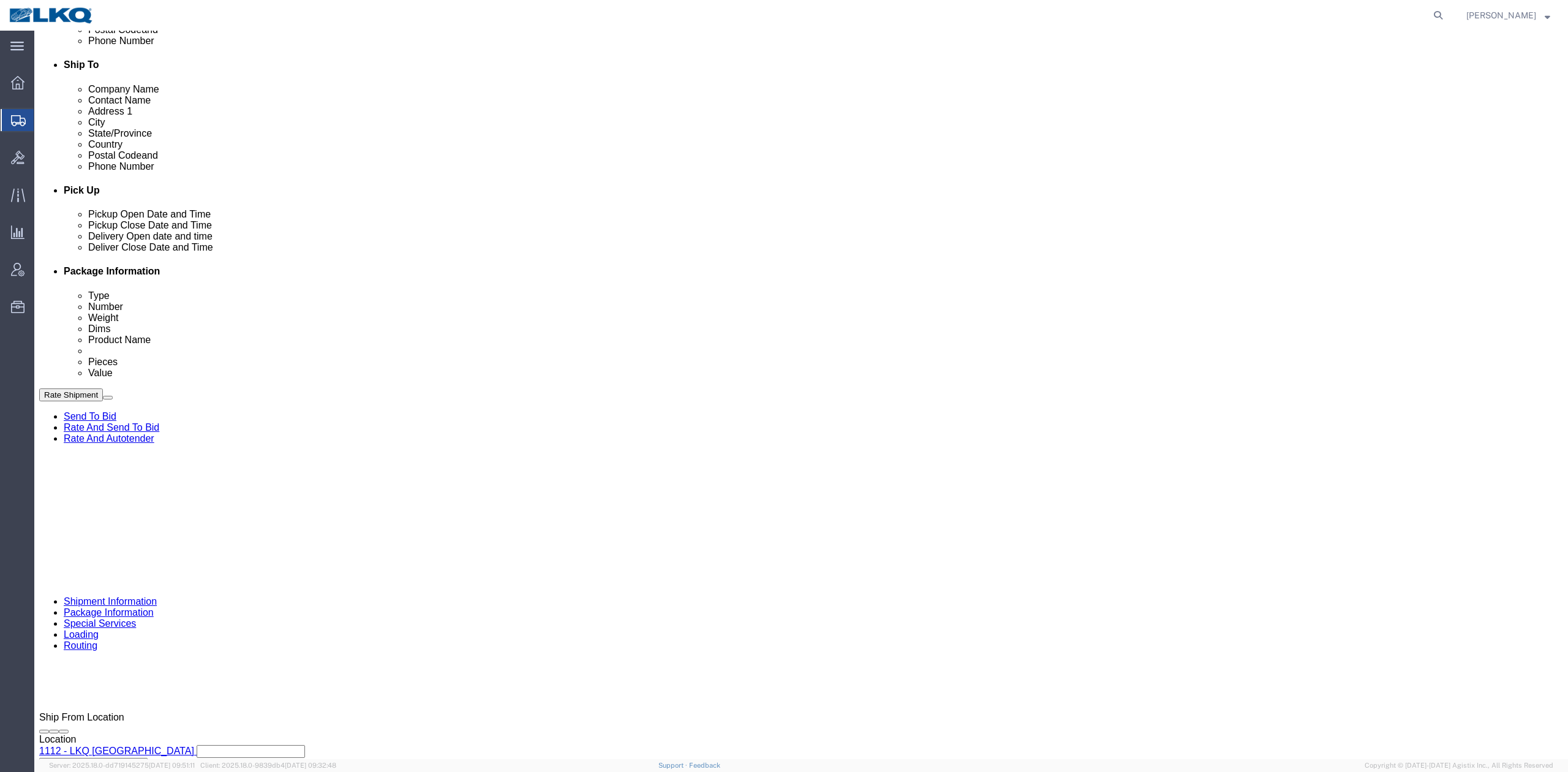
drag, startPoint x: 412, startPoint y: 423, endPoint x: 613, endPoint y: 487, distance: 210.9
click div "[DATE] 11:00 AM"
click div "References Add reference Select Account Type Activity ID Airline Appointment Nu…"
click input "56713280"
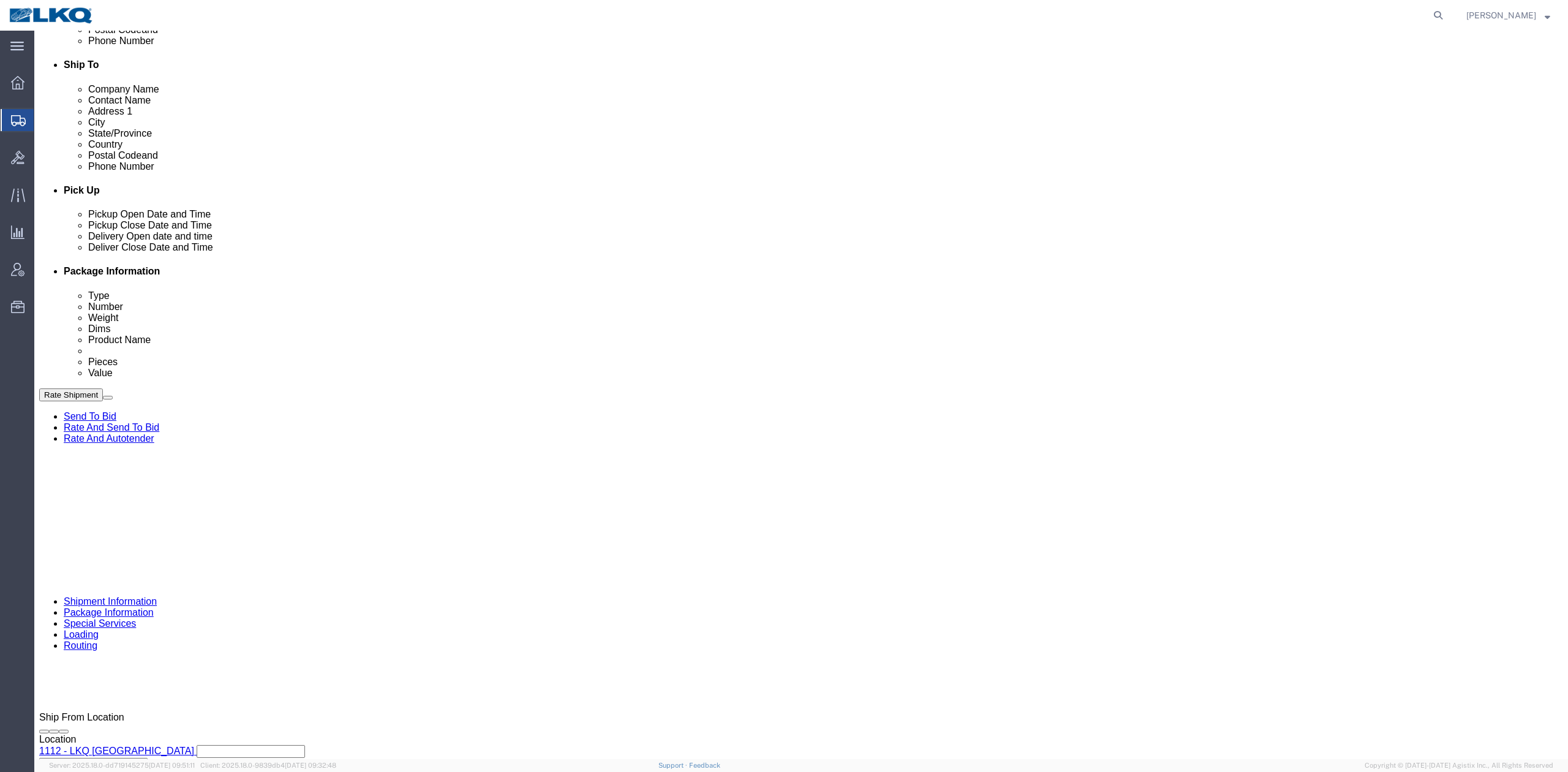
type input "Put out on 9/16"
click div
type input "12:00 PM"
click button "Apply"
click button "Save"
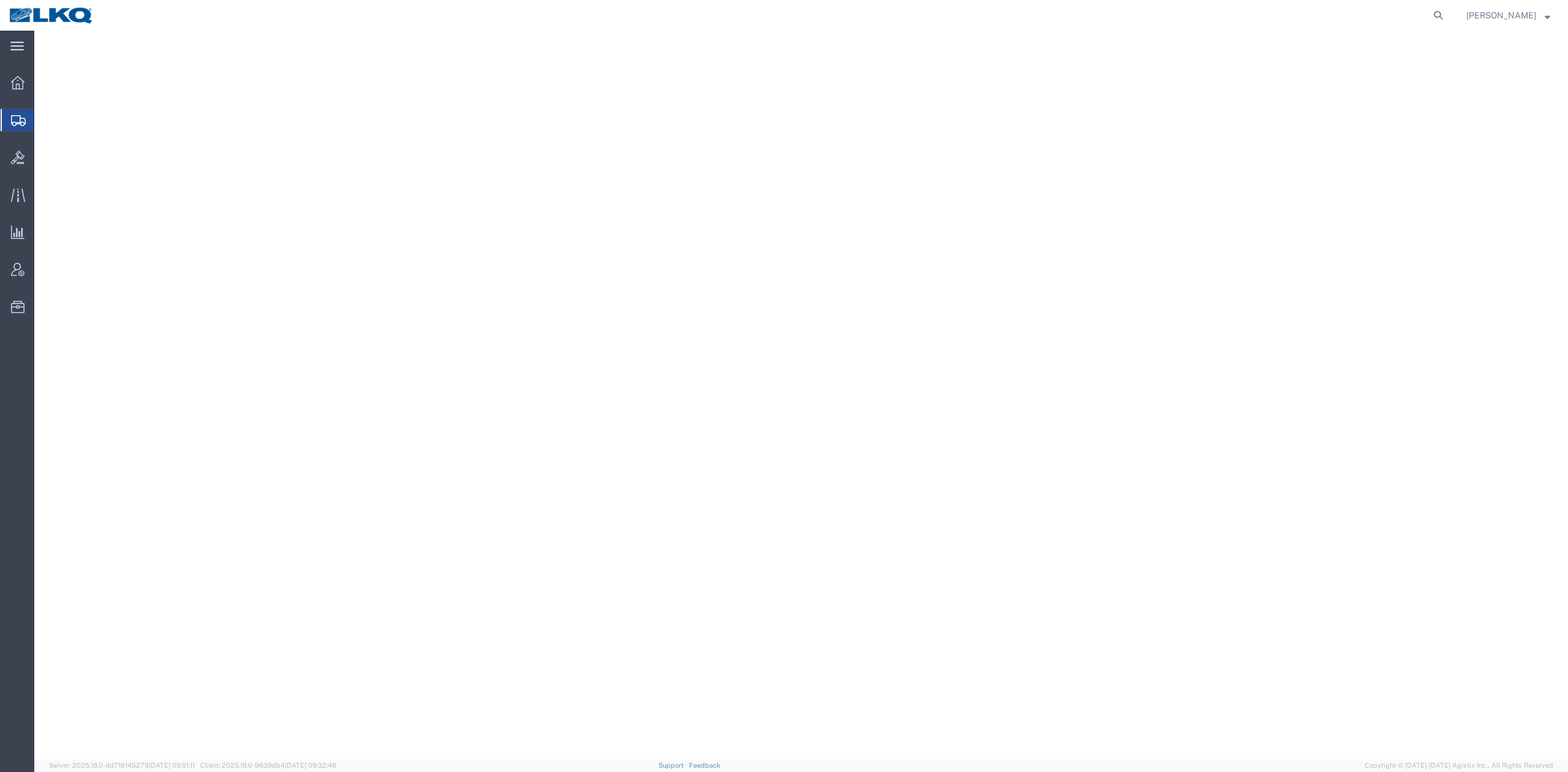
select select "27506"
select select
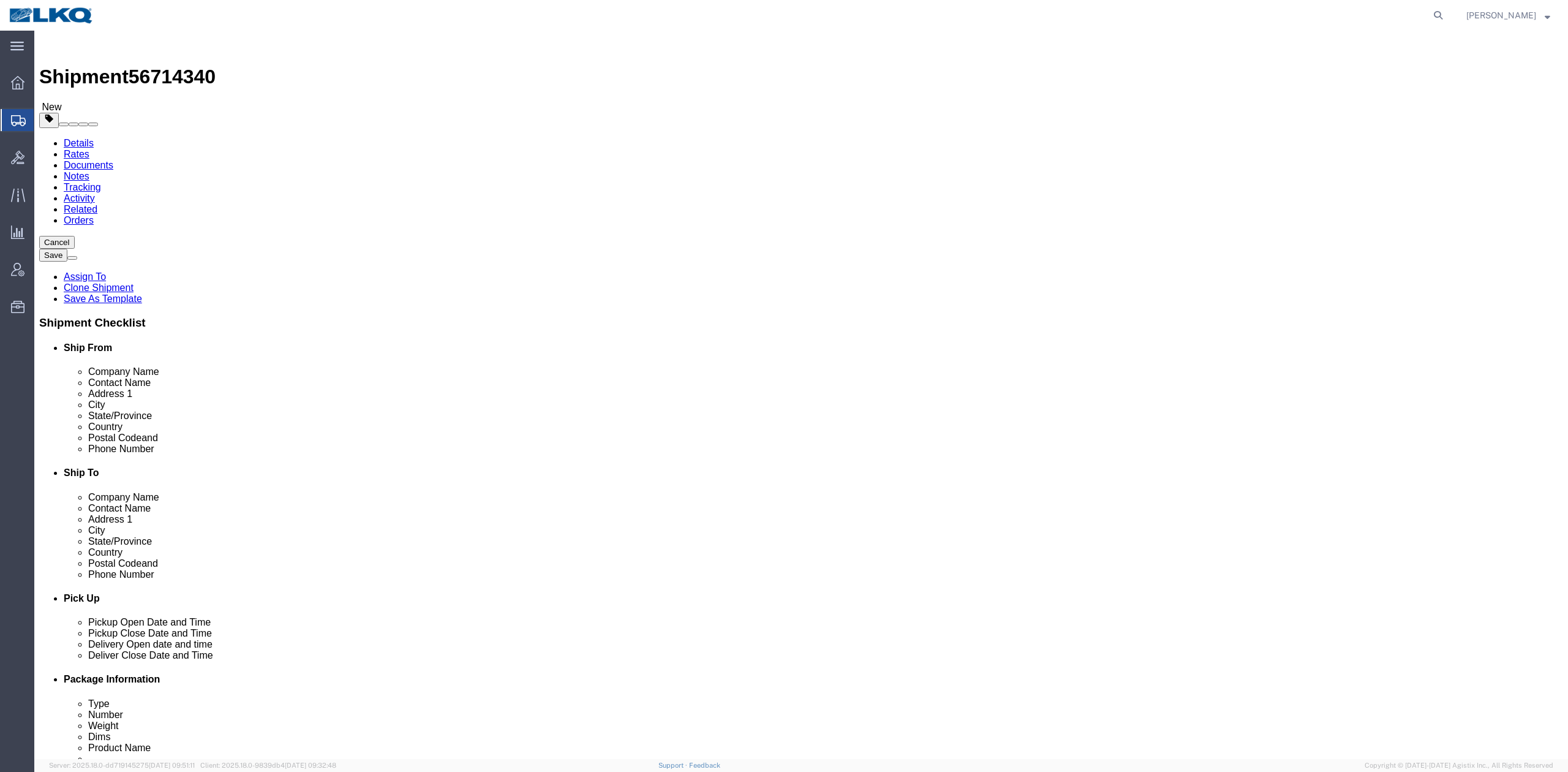
click span "56714340"
copy span "56714340"
click link "Notes"
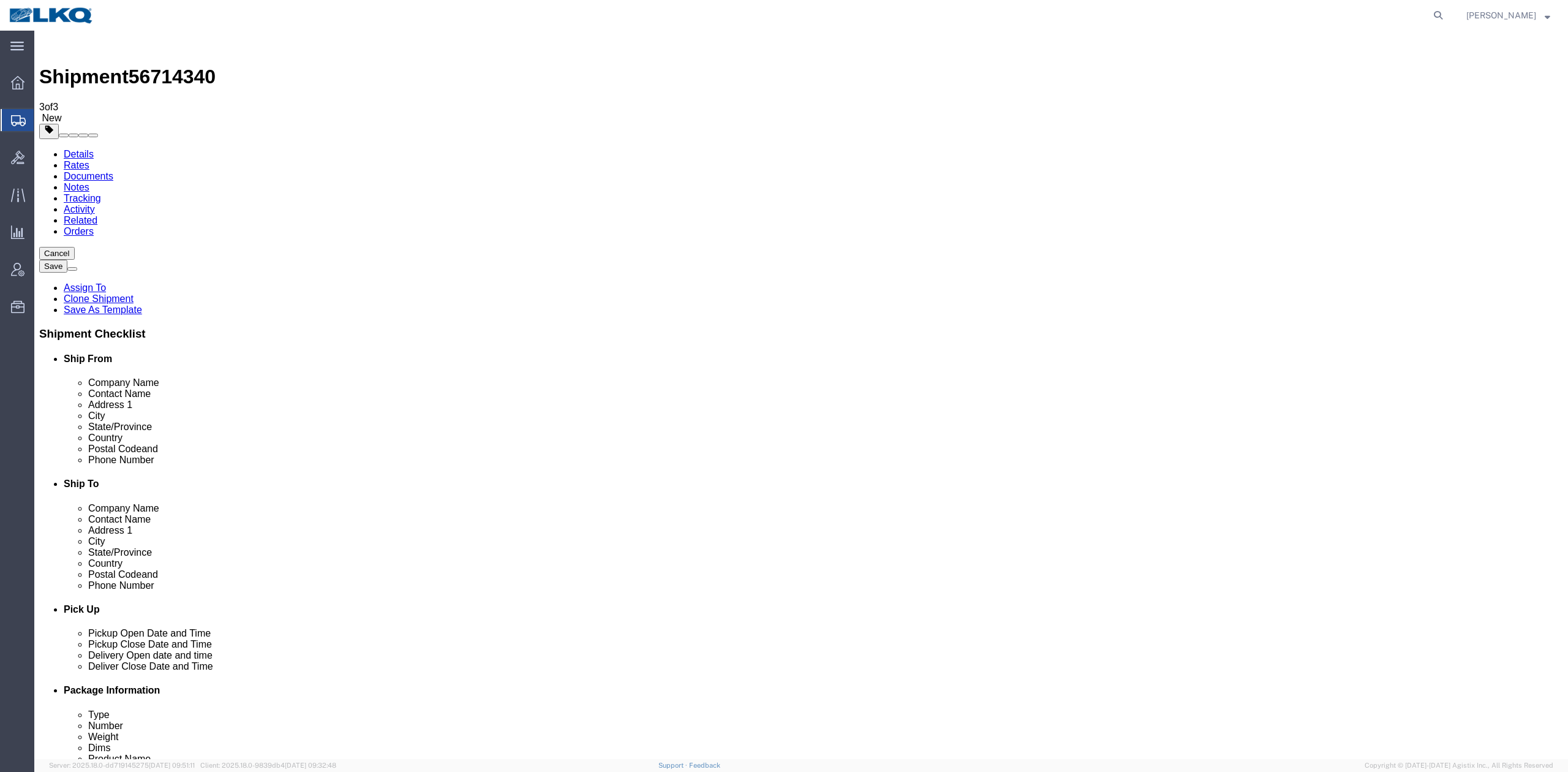
click at [153, 66] on span "56714340" at bounding box center [172, 76] width 87 height 22
copy span "56714340"
click at [87, 148] on link "Details" at bounding box center [78, 153] width 30 height 10
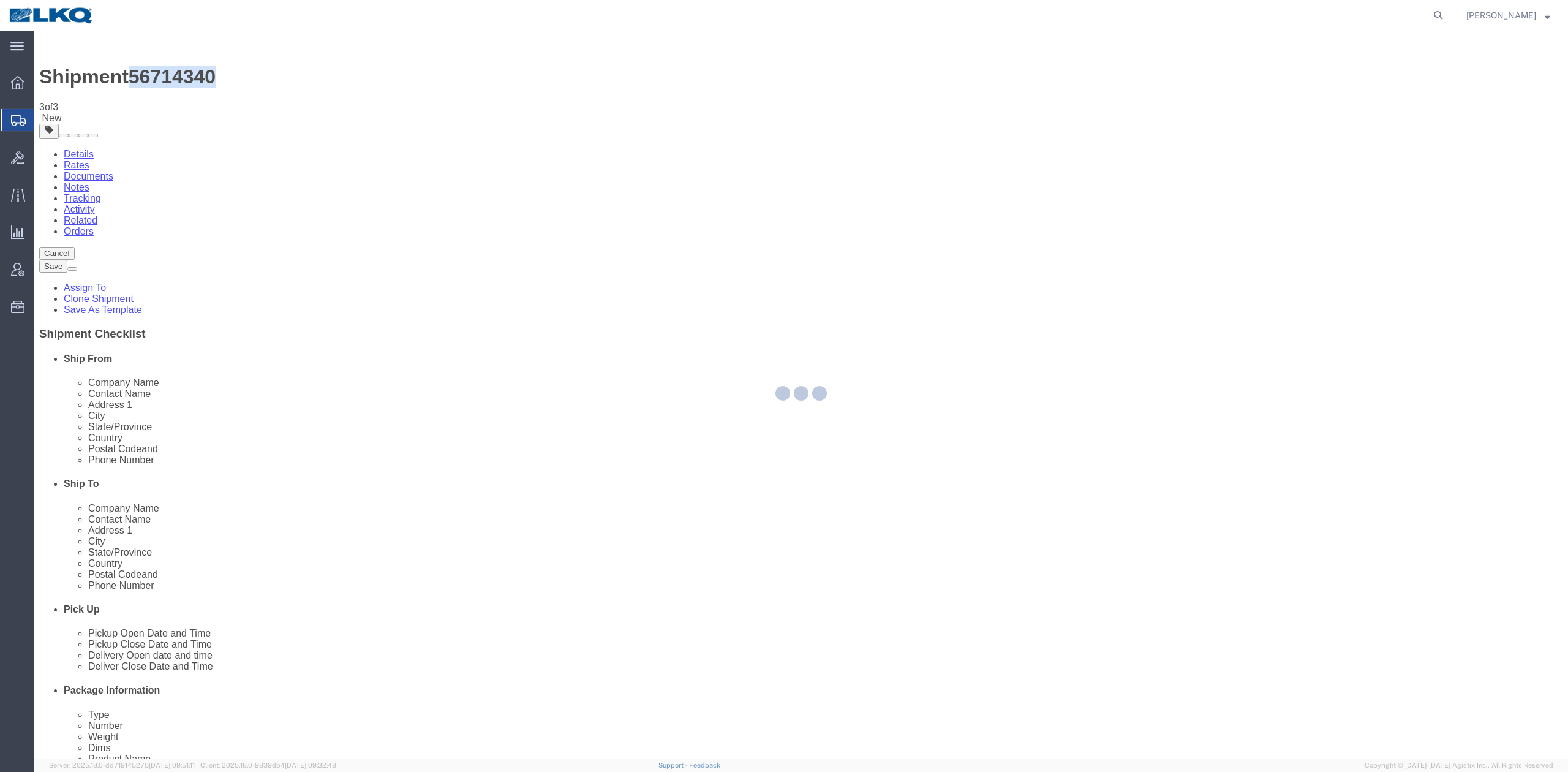
select select "27506"
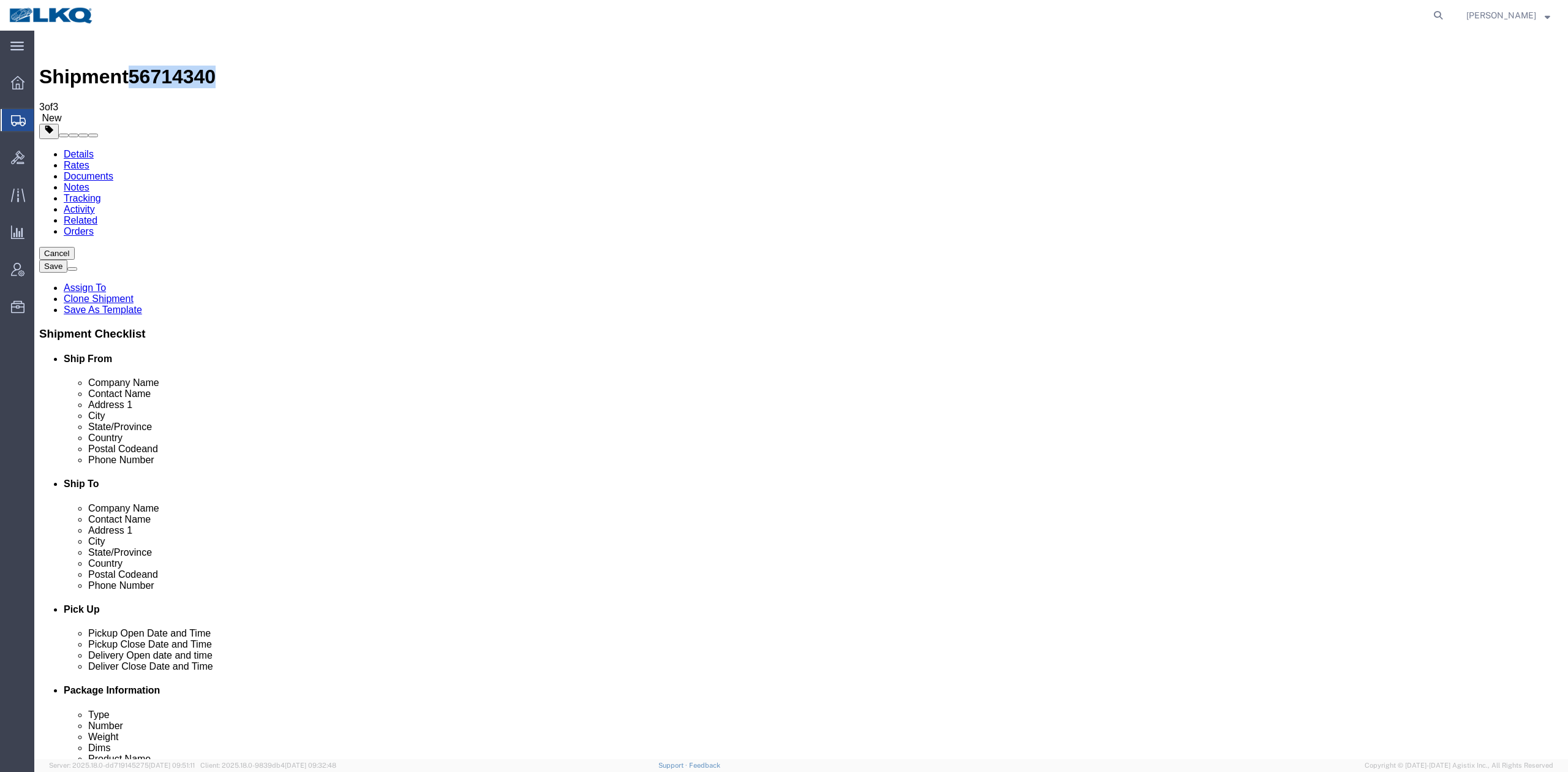
click icon
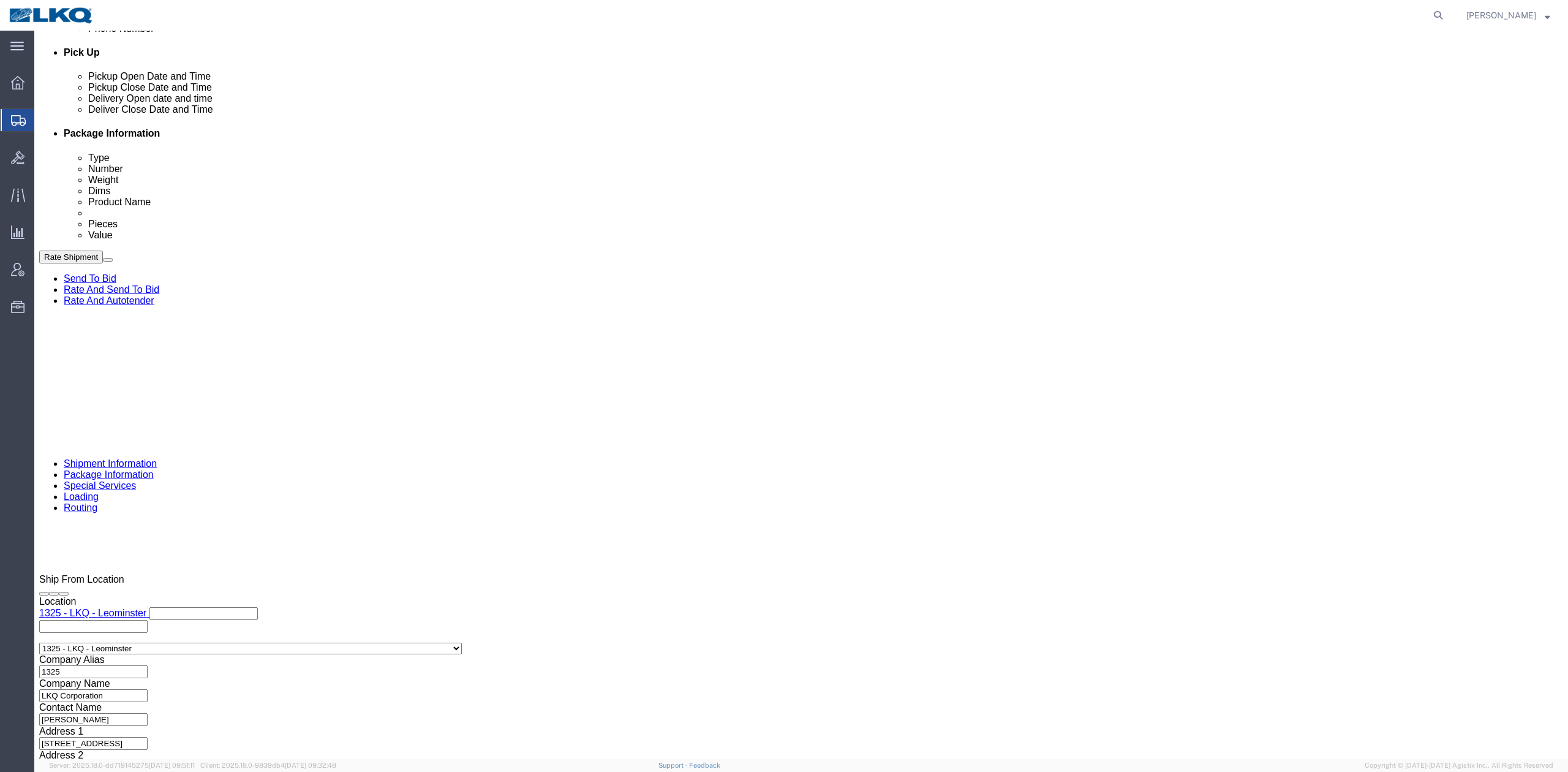
scroll to position [572, 0]
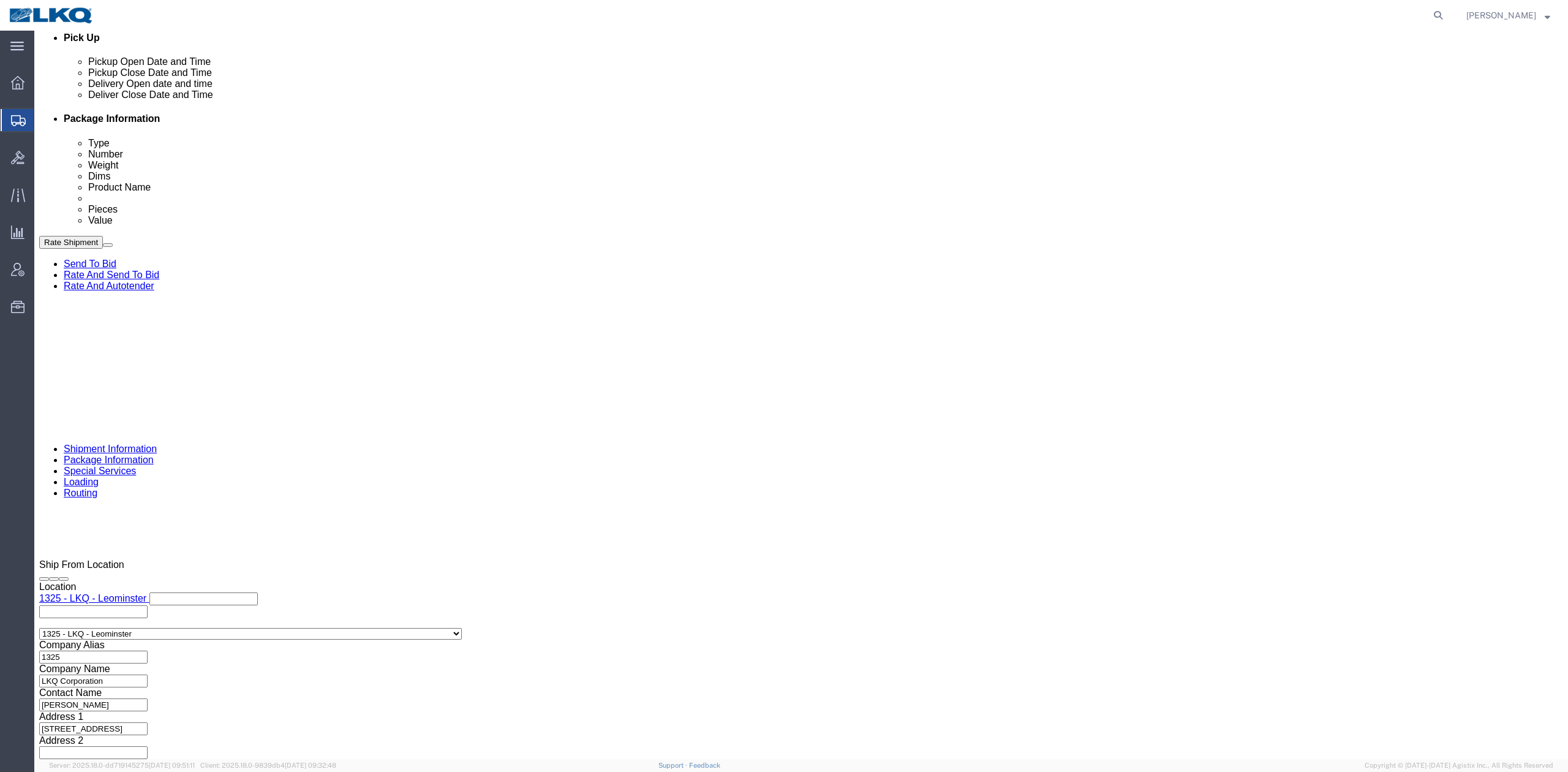
drag, startPoint x: 145, startPoint y: 70, endPoint x: 57, endPoint y: 88, distance: 89.8
click icon
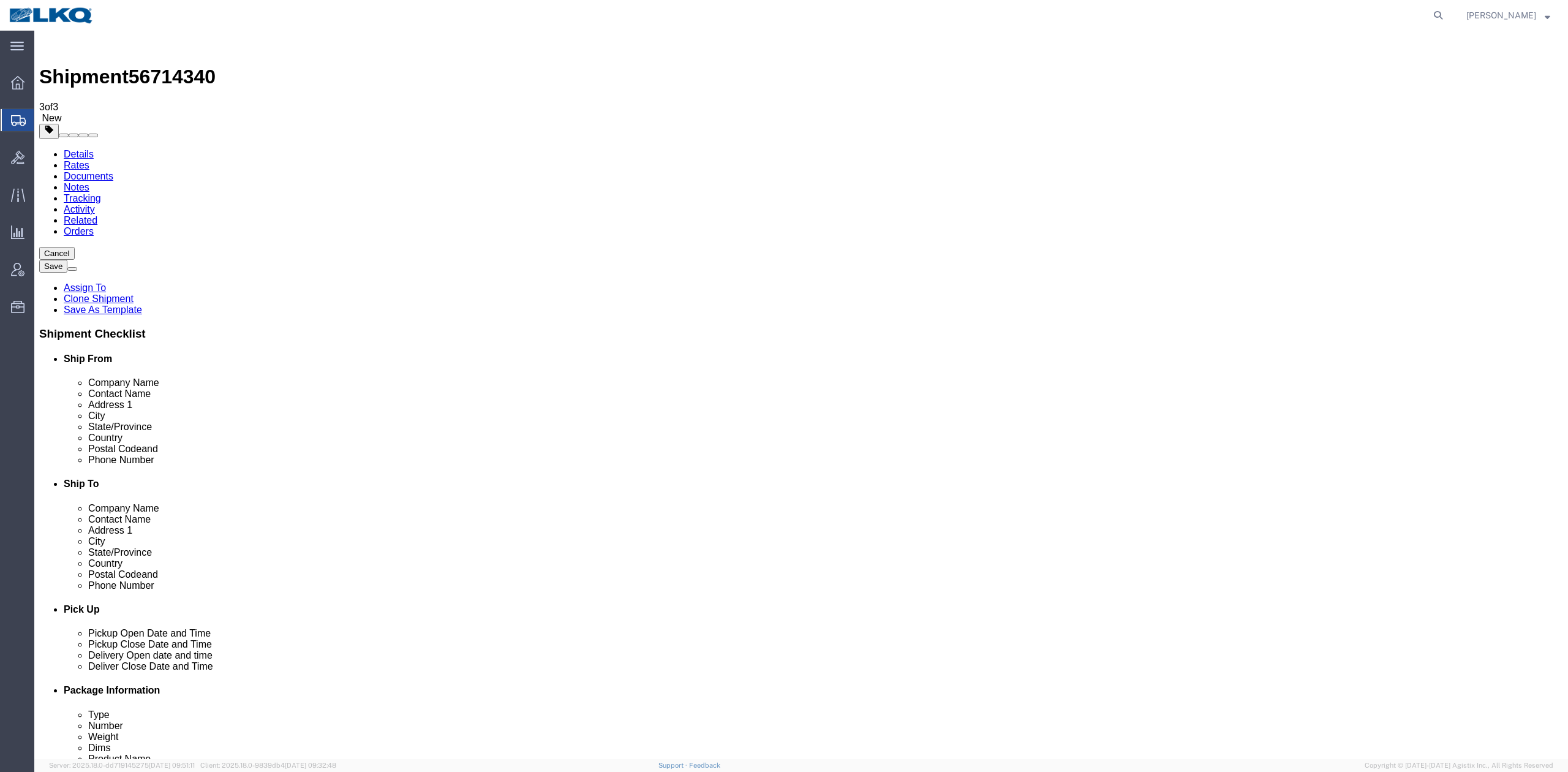
click link "Shipment Information"
click div "Details Rates Documents Notes Tracking Activity Related Orders Cancel Save Assi…"
click link "Notes"
click at [83, 148] on link "Details" at bounding box center [78, 153] width 30 height 10
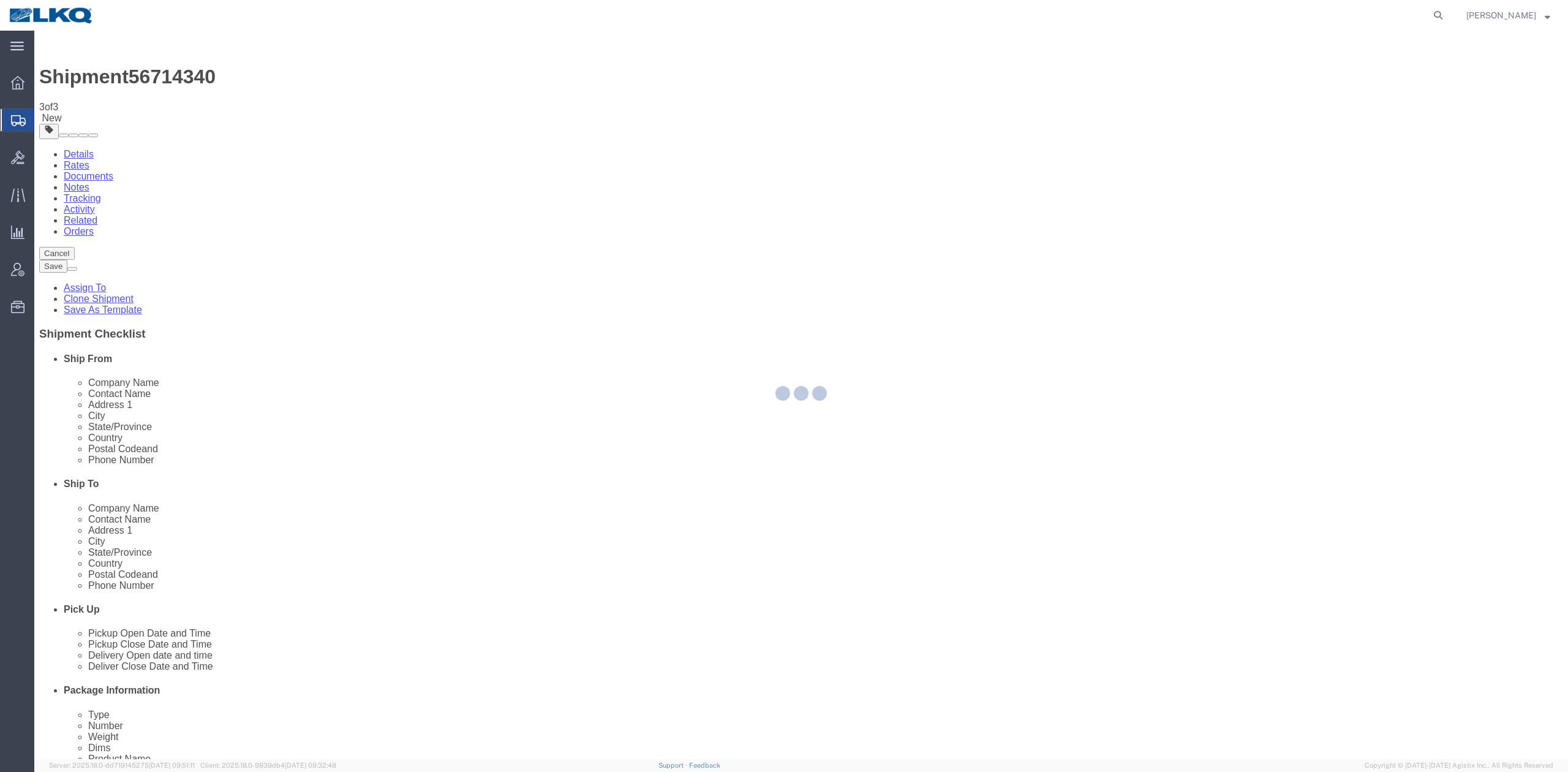
select select "27506"
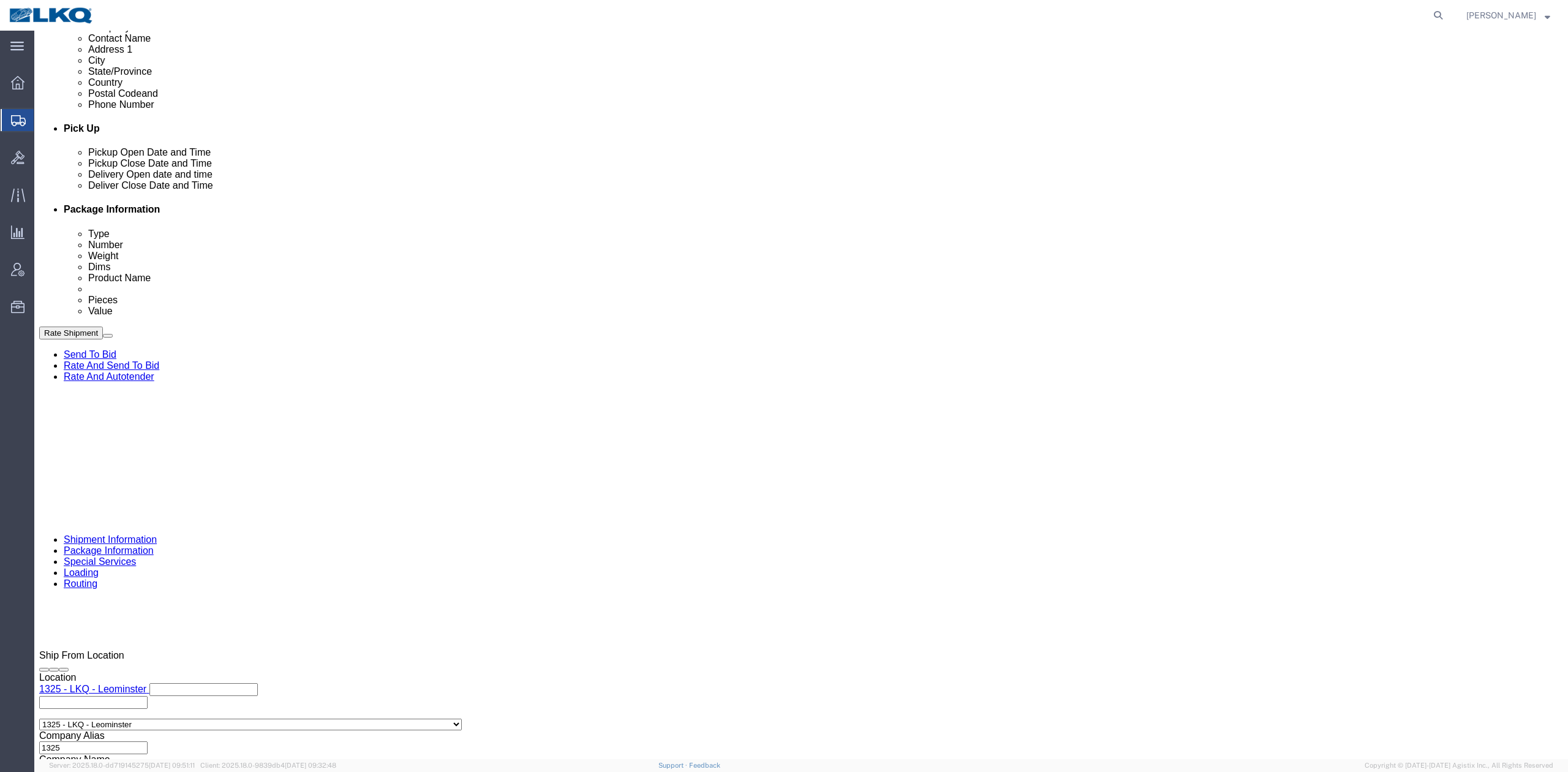
scroll to position [490, 0]
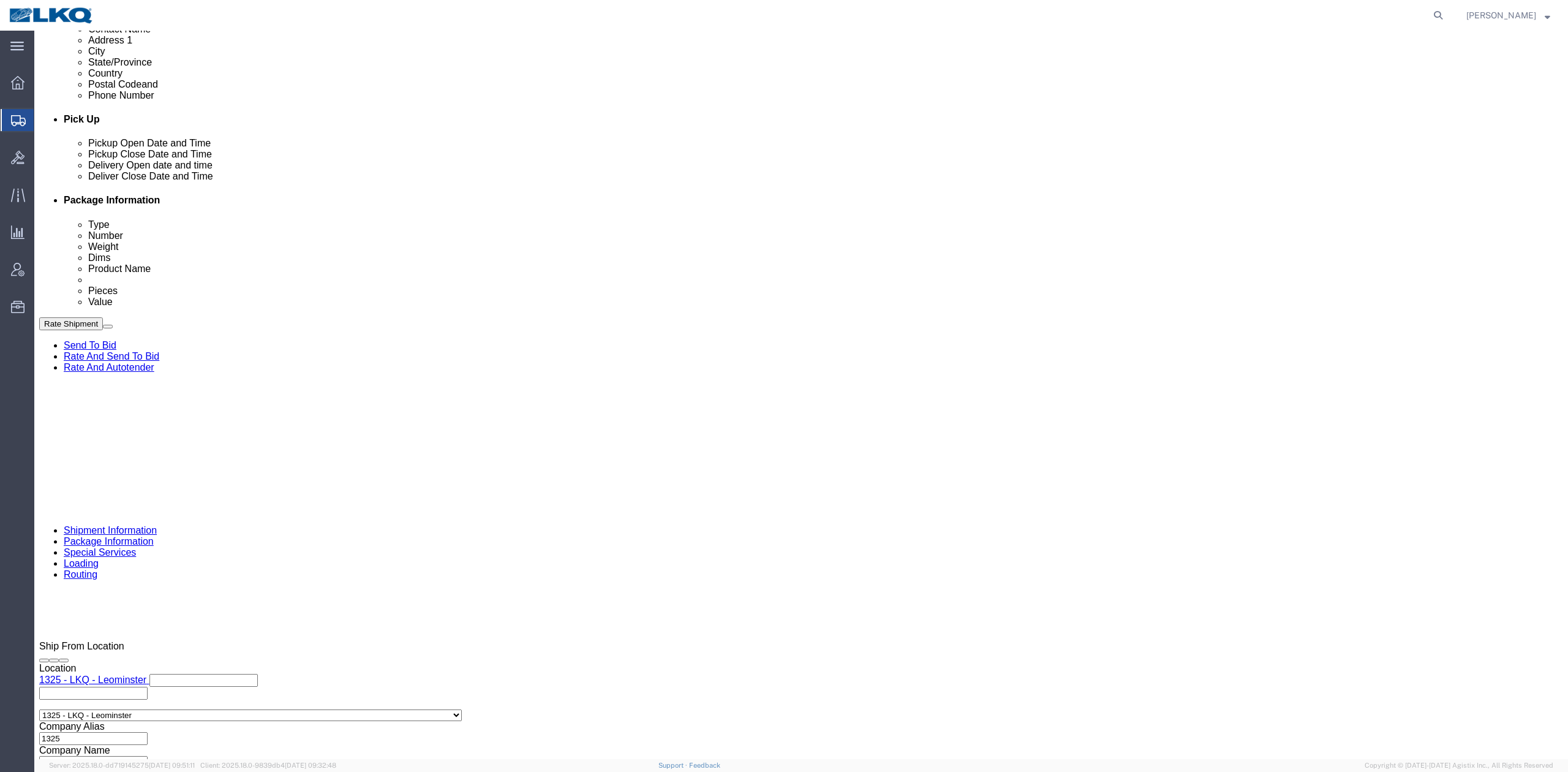
click div "Sep 25 2025 5:00 PM"
click button "Apply"
click div "Shipping Mode (Optional) Add another leg"
click div "Sep 25 2025 12:00 PM"
type input "11:00 AM"
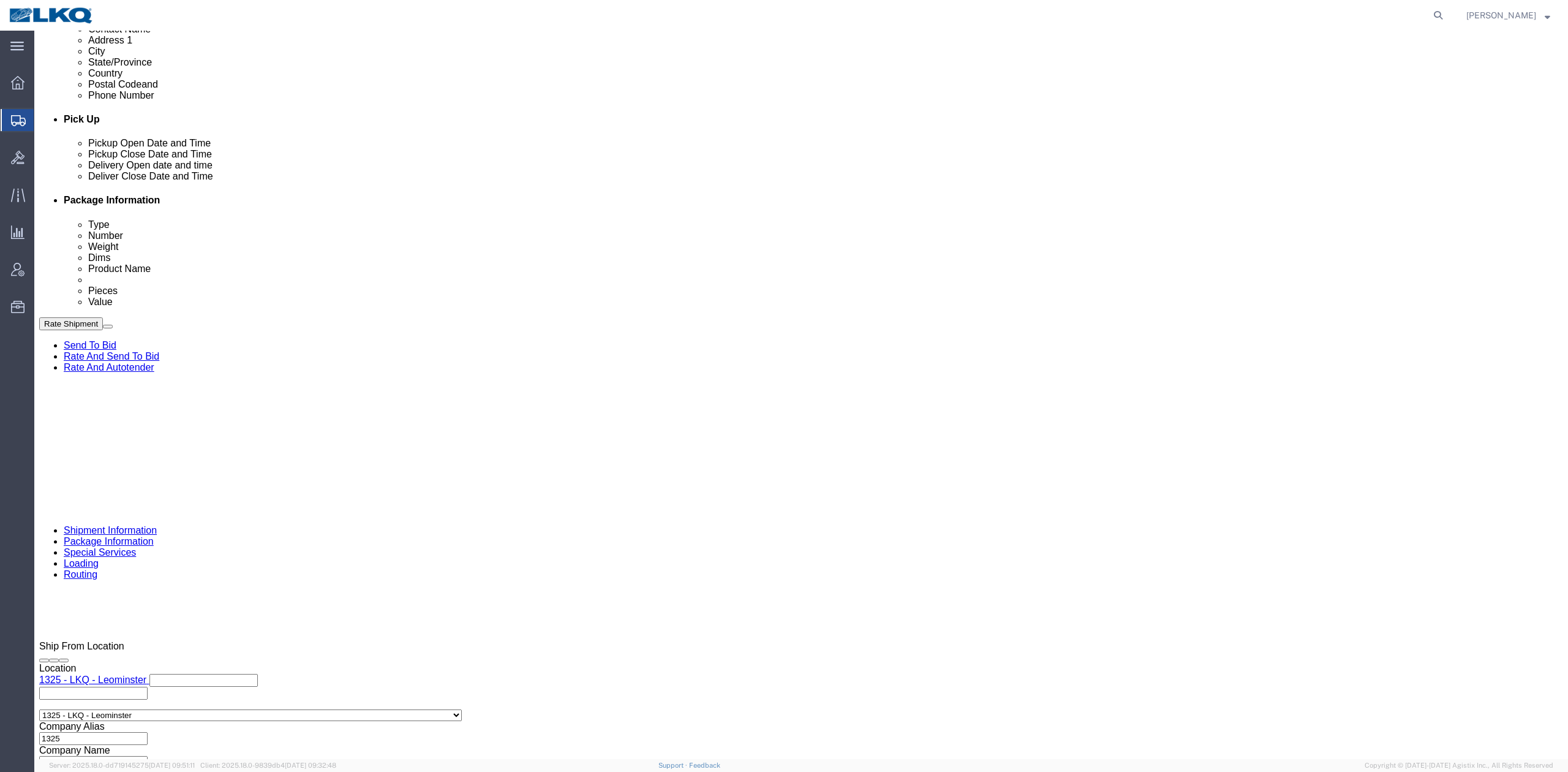
click button "Apply"
click div "References Add reference"
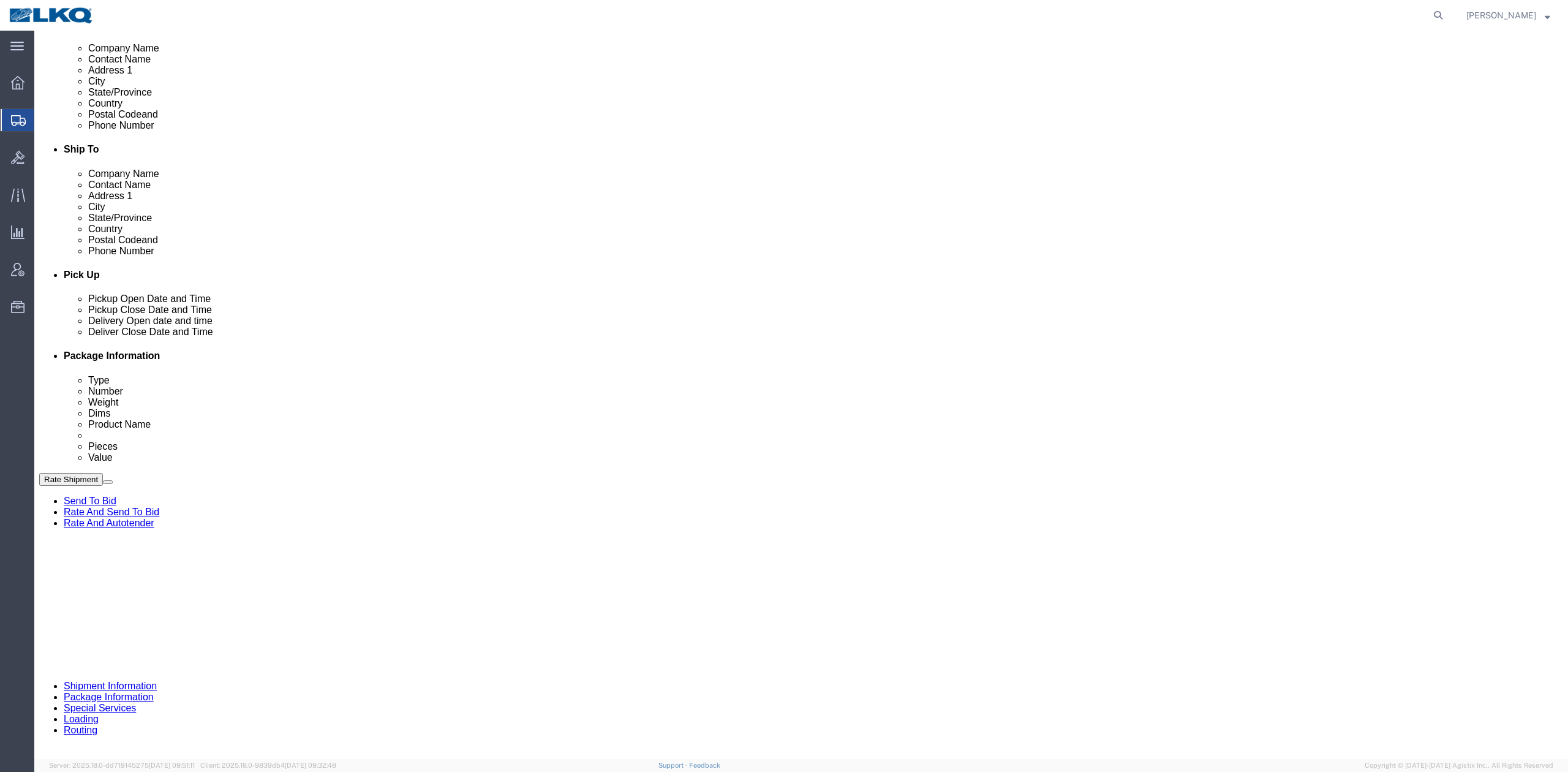
scroll to position [327, 0]
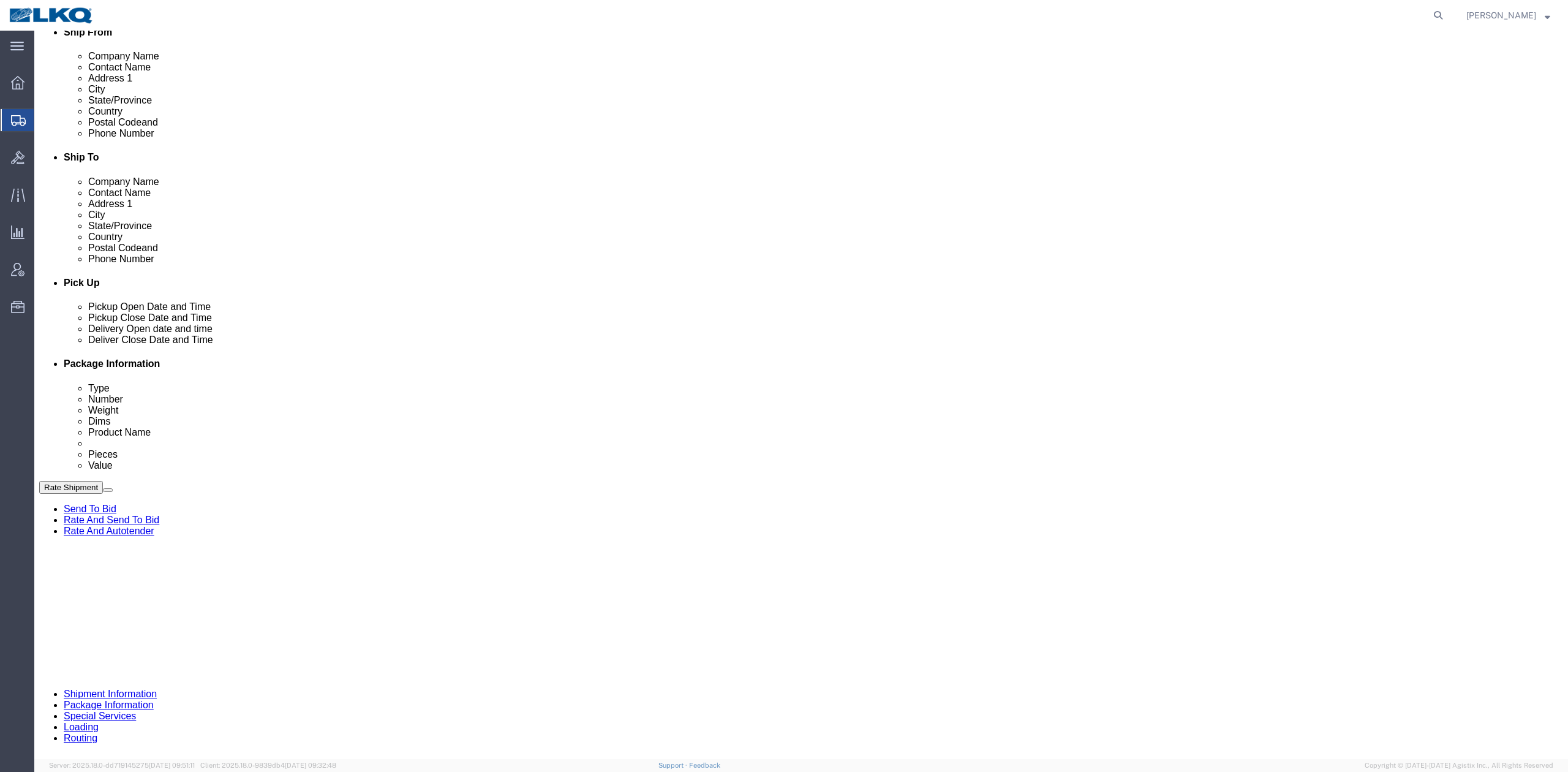
click div
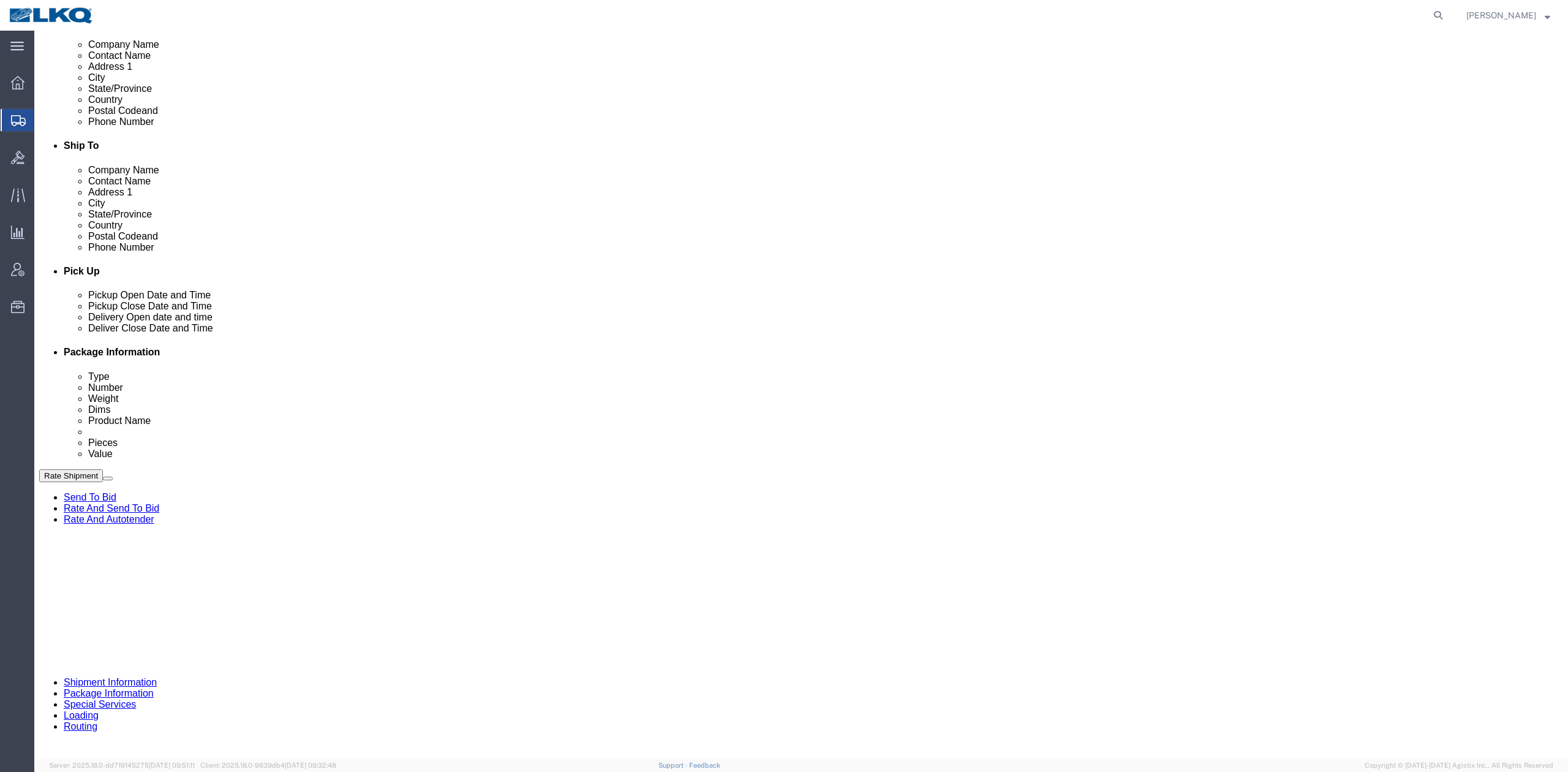
type input "12:00 PM"
click button "Apply"
click div "Pickup Date: Pickup Start Date Pickup Start Time Pickup Open Date and Time Sep …"
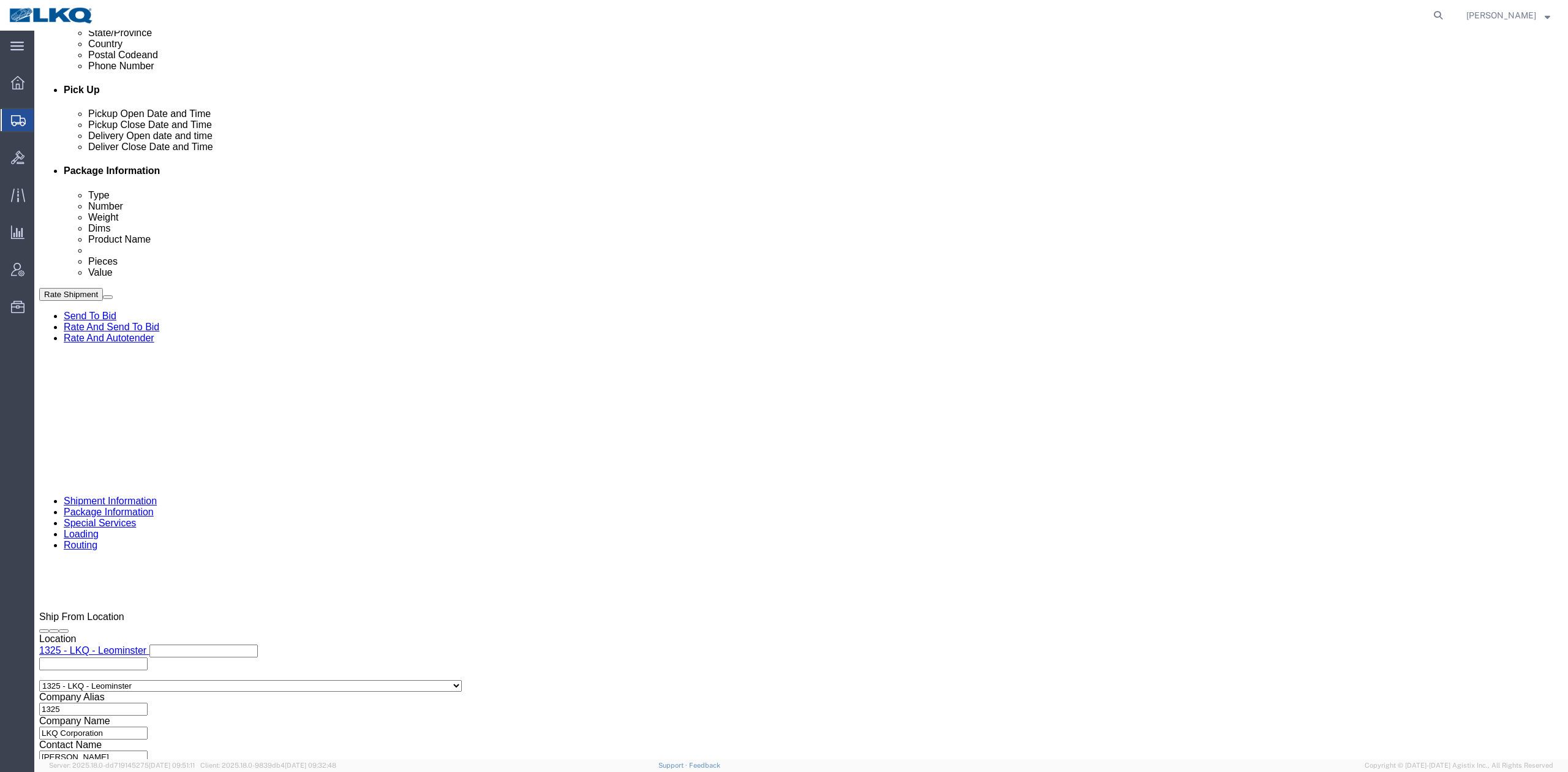
scroll to position [523, 0]
click button "Save"
click button "Rate Shipment"
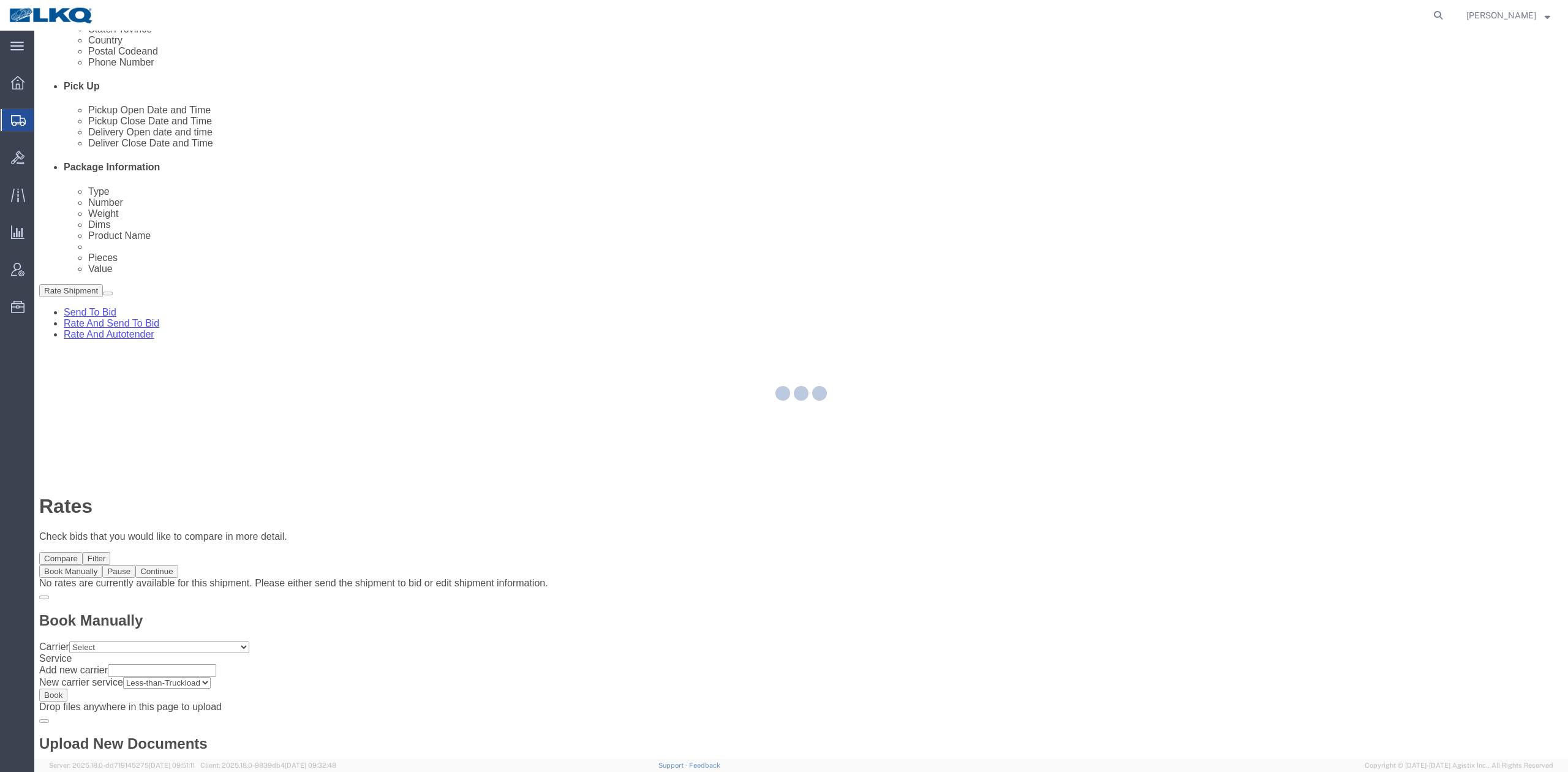
scroll to position [0, 0]
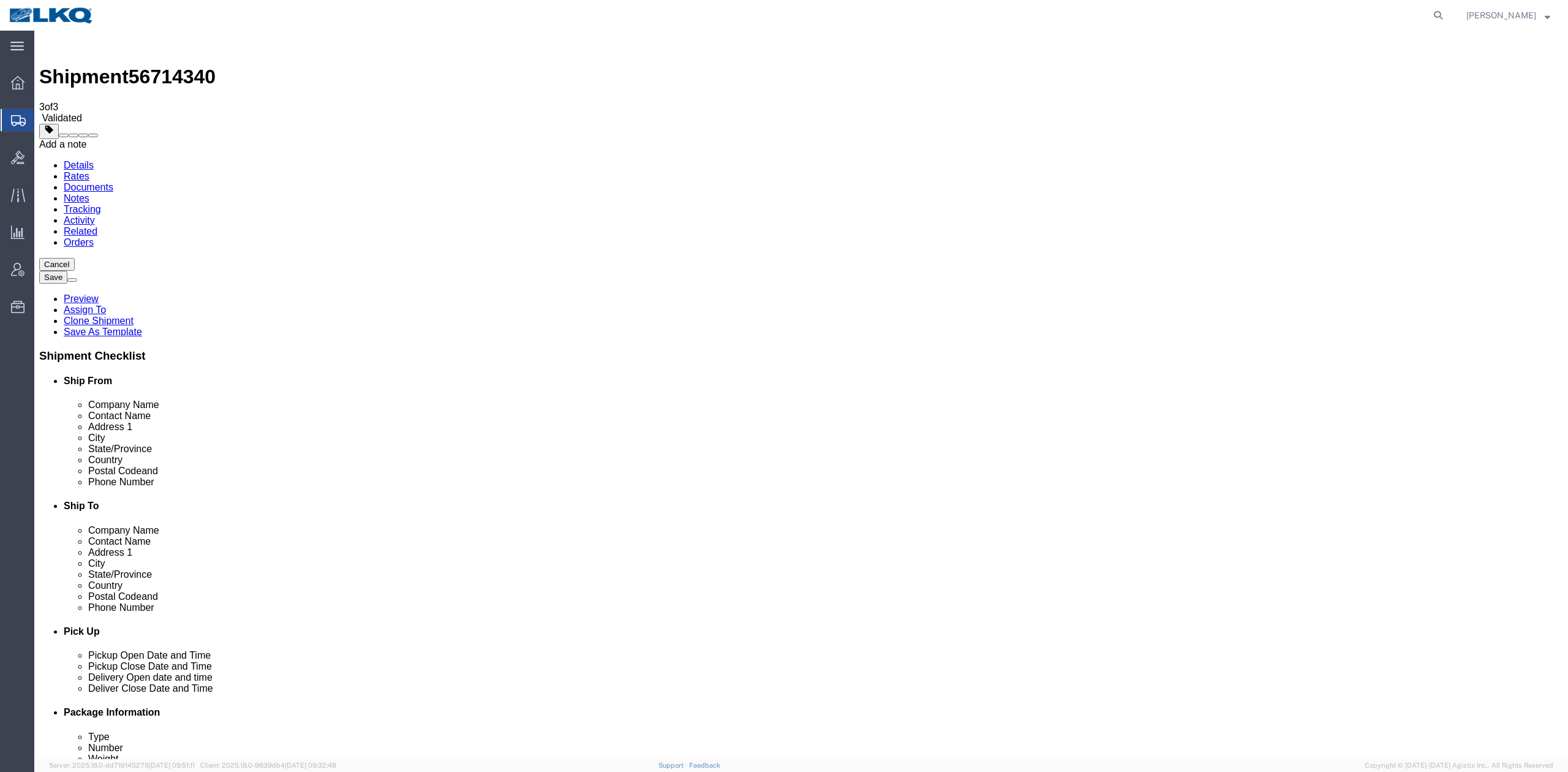
click at [93, 136] on span at bounding box center [93, 136] width 0 height 0
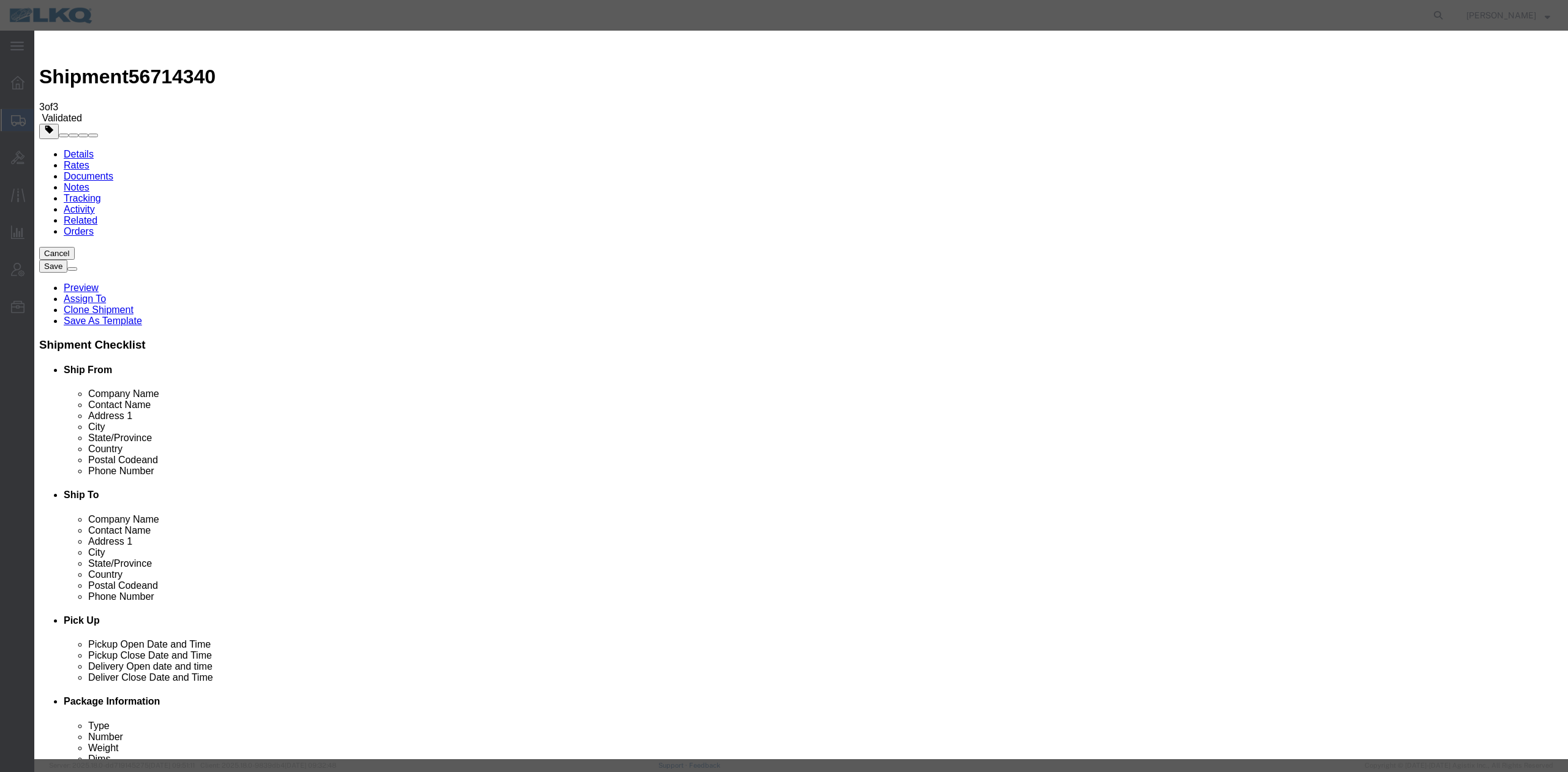
select select "BID_NOTES"
select select "PRIVATE_TO_ACCOUNT"
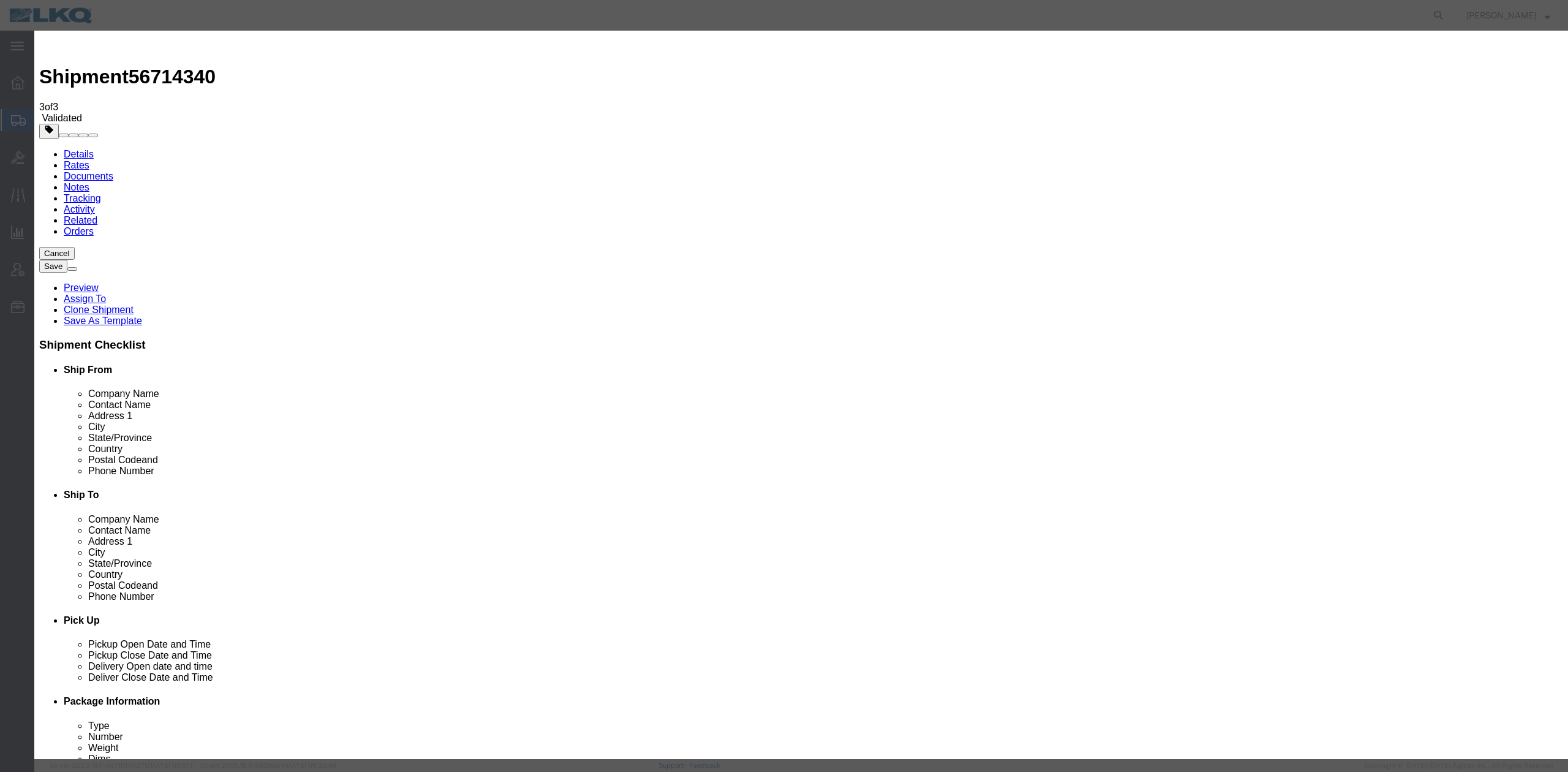
type textarea "DAT: $974"
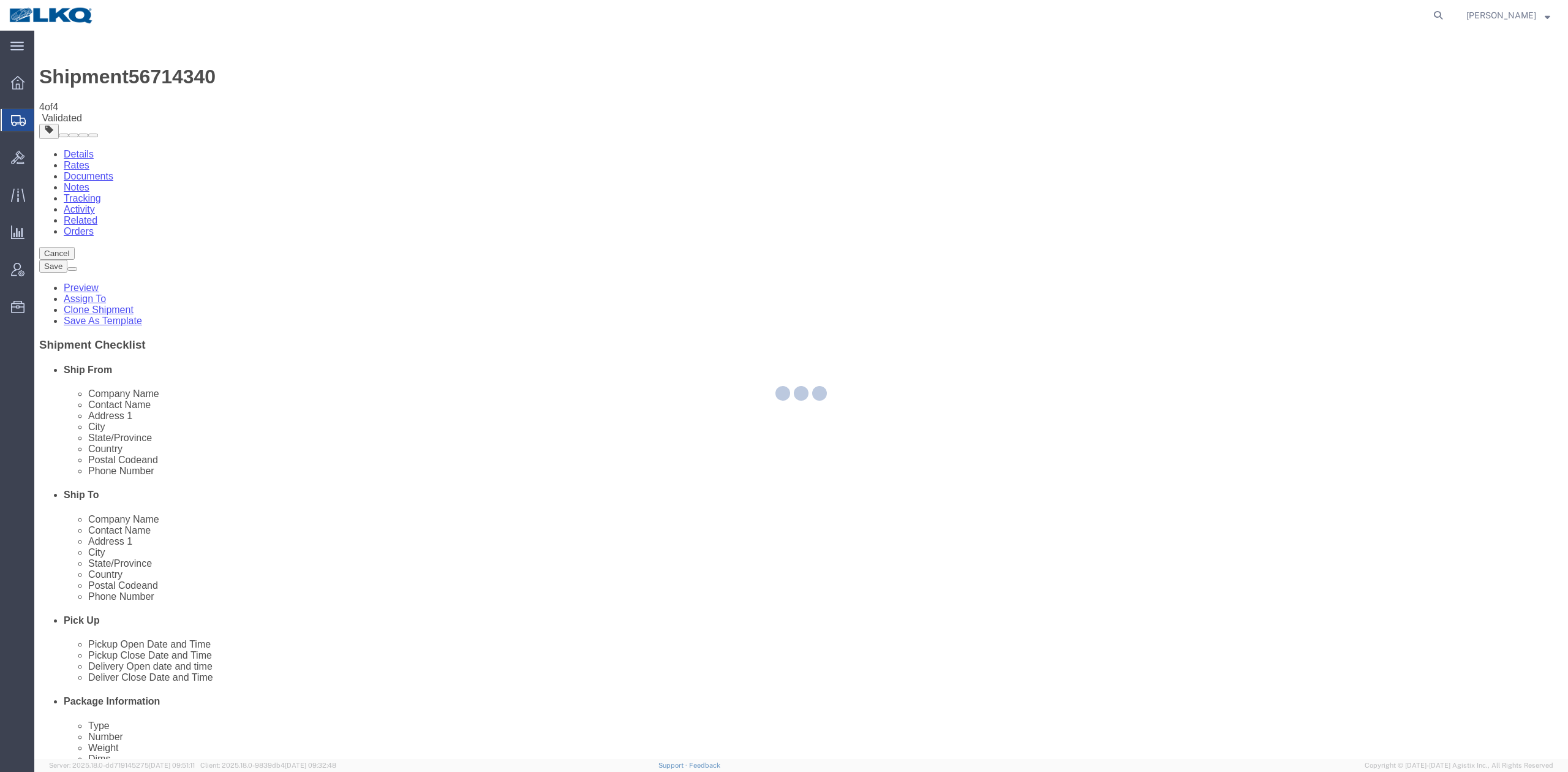
select select "27506"
select select "TL"
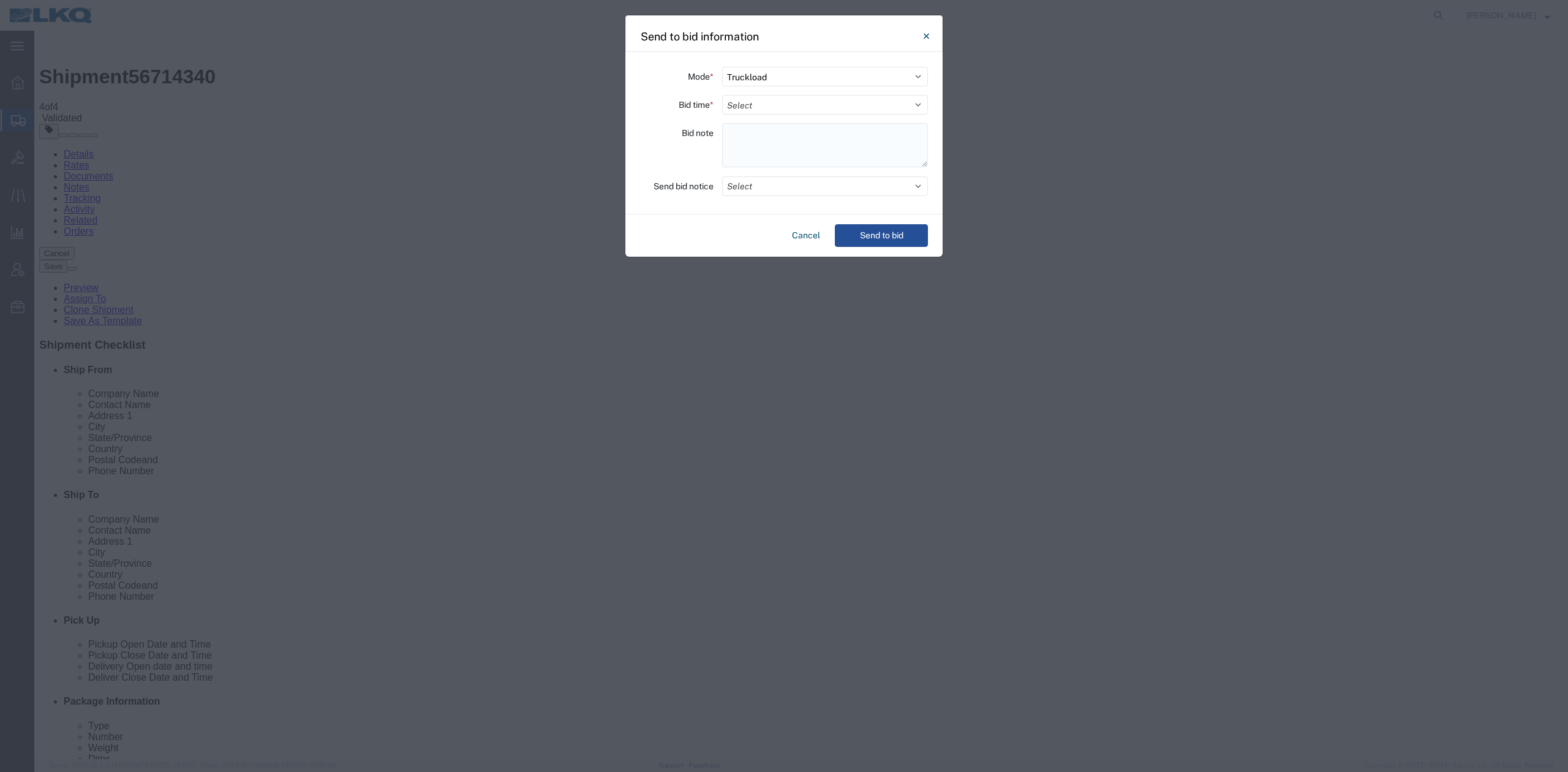
drag, startPoint x: 776, startPoint y: 103, endPoint x: 773, endPoint y: 141, distance: 38.1
click at [776, 103] on select "Select 30 Min (Rush) 1 Hour (Rush) 2 Hours (Rush) 4 Hours (Rush) 8 Hours (Rush)…" at bounding box center [825, 105] width 206 height 20
select select "24"
click at [722, 95] on select "Select 30 Min (Rush) 1 Hour (Rush) 2 Hours (Rush) 4 Hours (Rush) 8 Hours (Rush)…" at bounding box center [825, 105] width 206 height 20
click at [759, 186] on button "Select" at bounding box center [825, 187] width 206 height 20
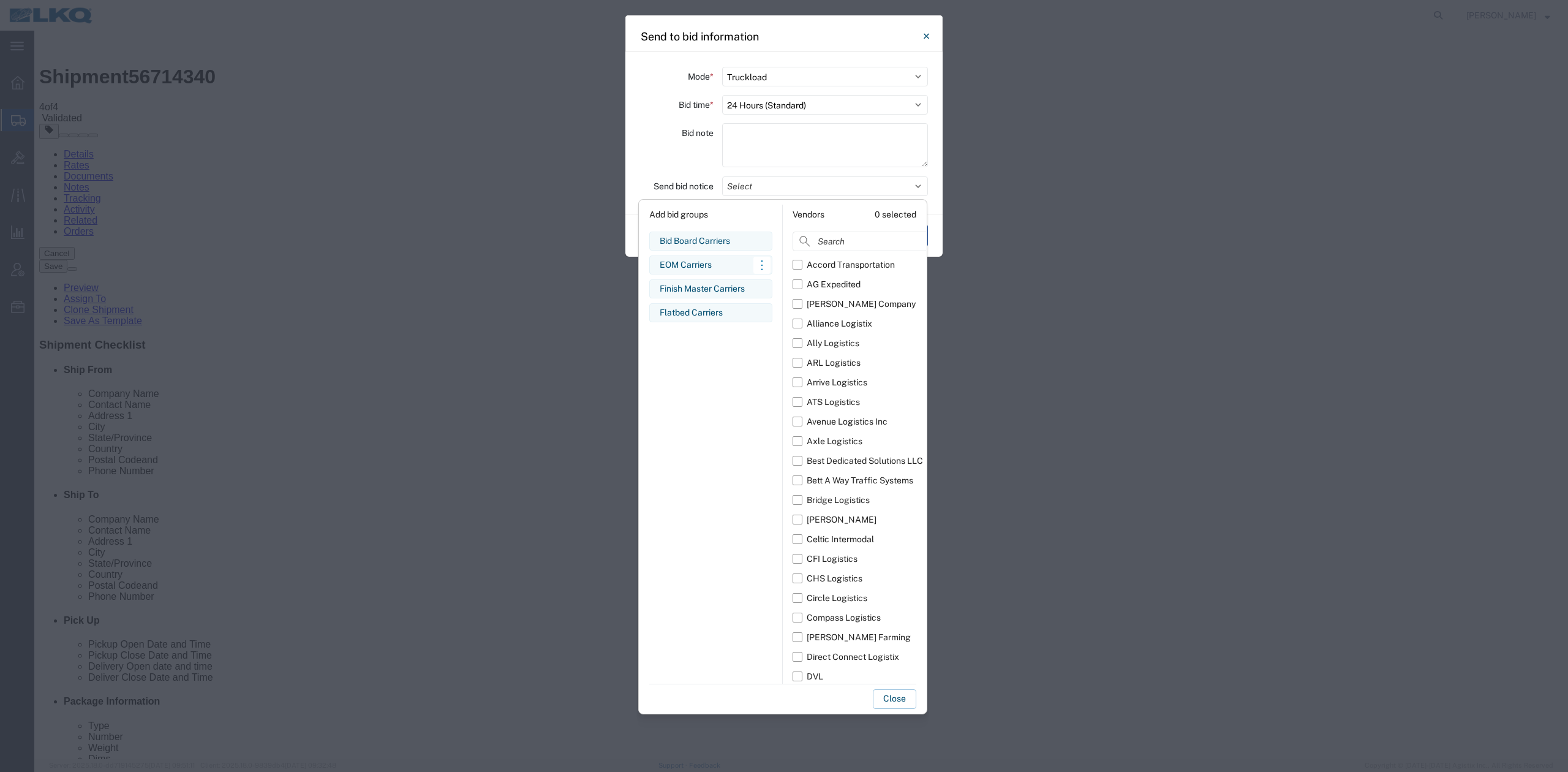
click at [689, 268] on div "EOM Carriers" at bounding box center [710, 265] width 102 height 13
click at [891, 706] on button "Close" at bounding box center [895, 699] width 44 height 20
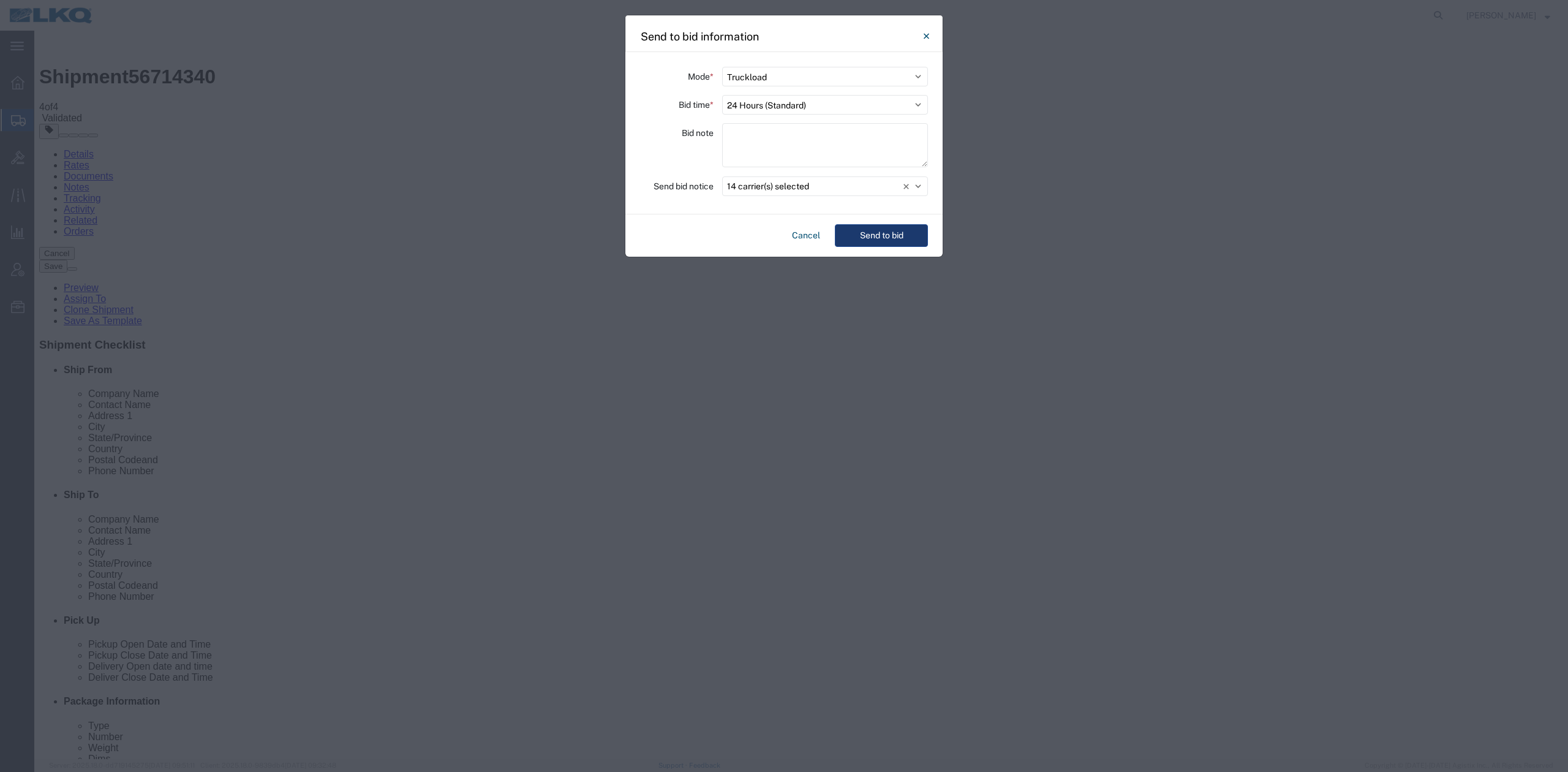
click at [898, 233] on button "Send to bid" at bounding box center [881, 235] width 93 height 23
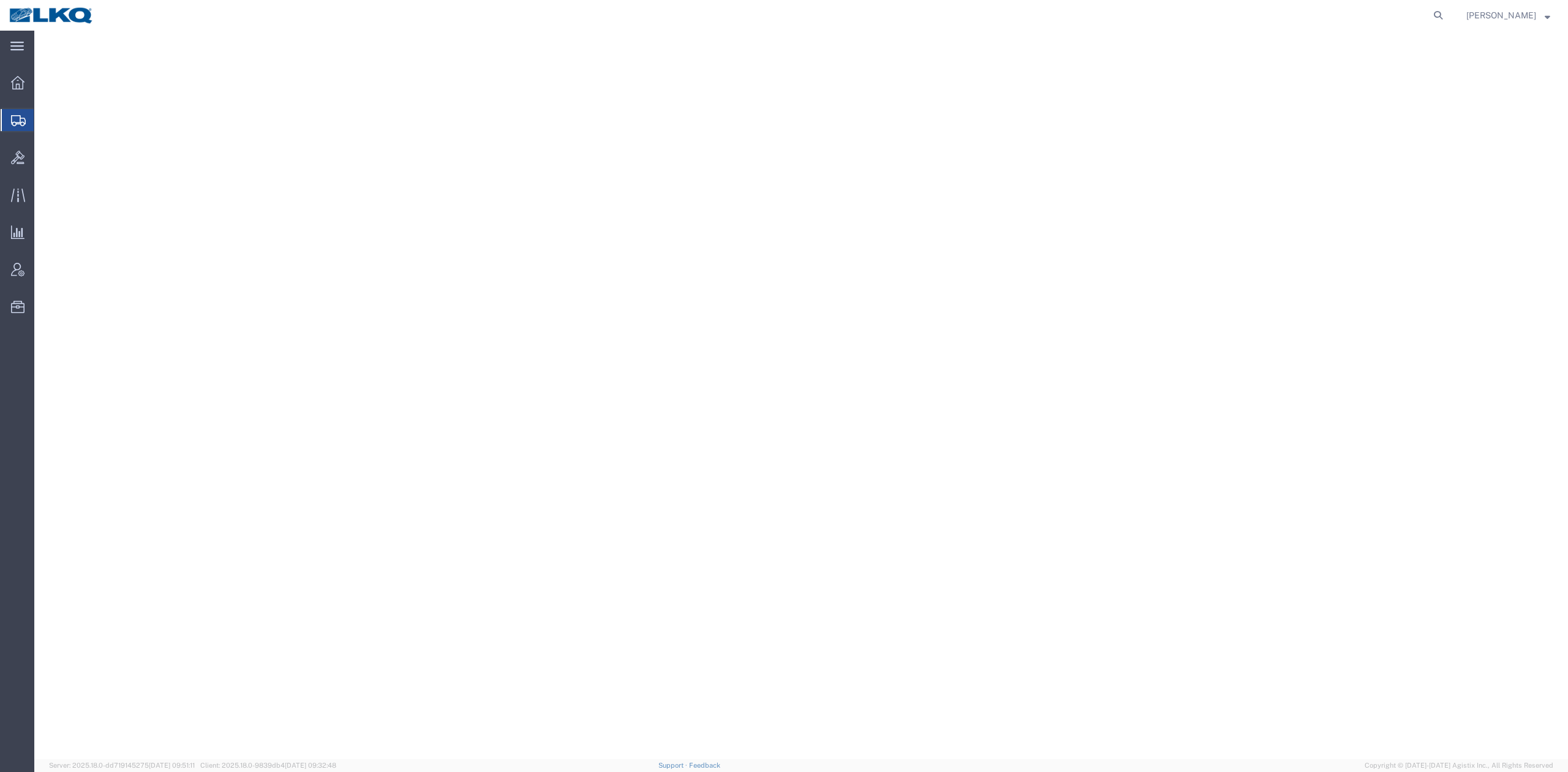
select select "27344"
select select
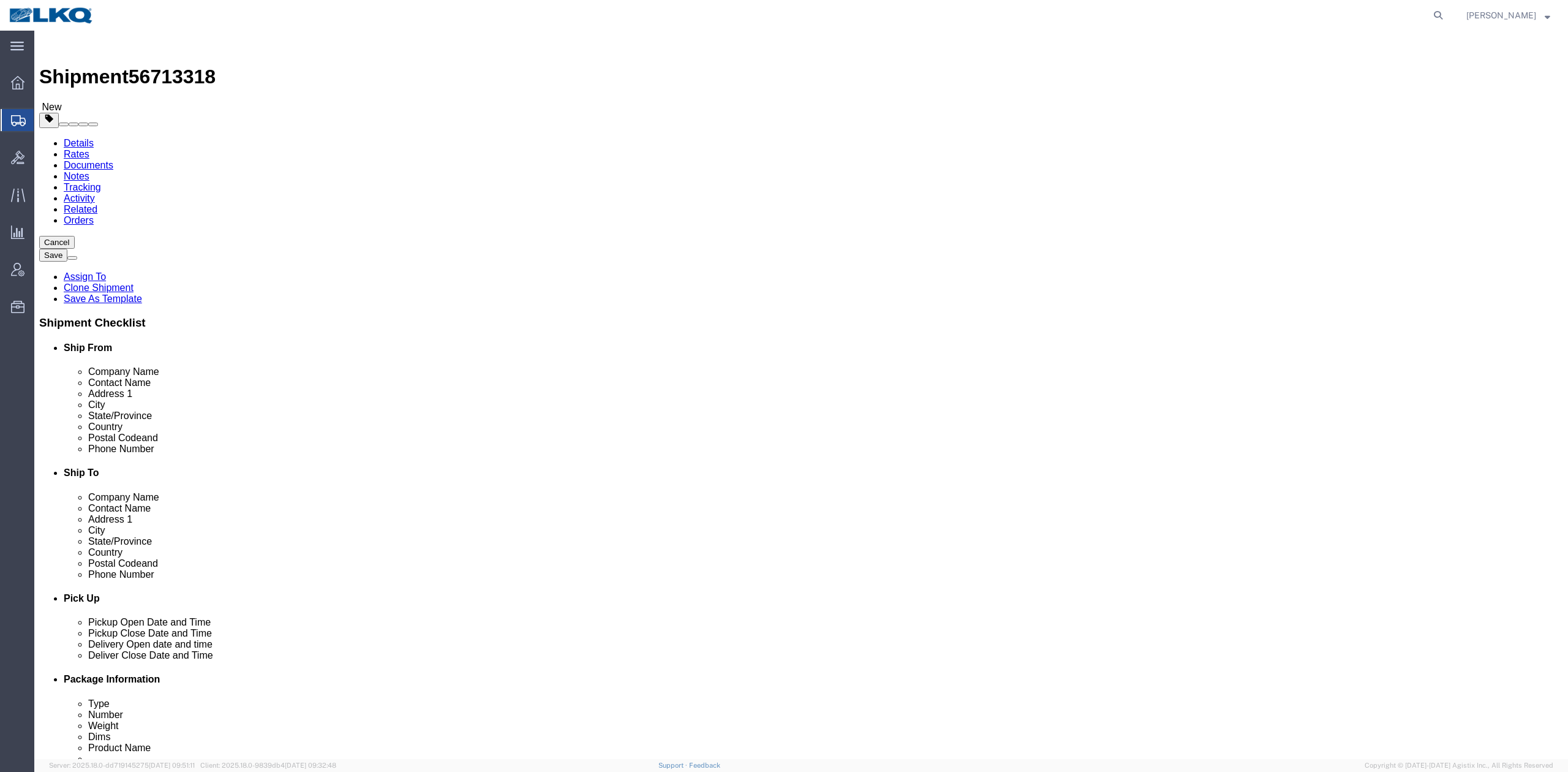
click span "56713318"
copy span "56713318"
click link "Notes"
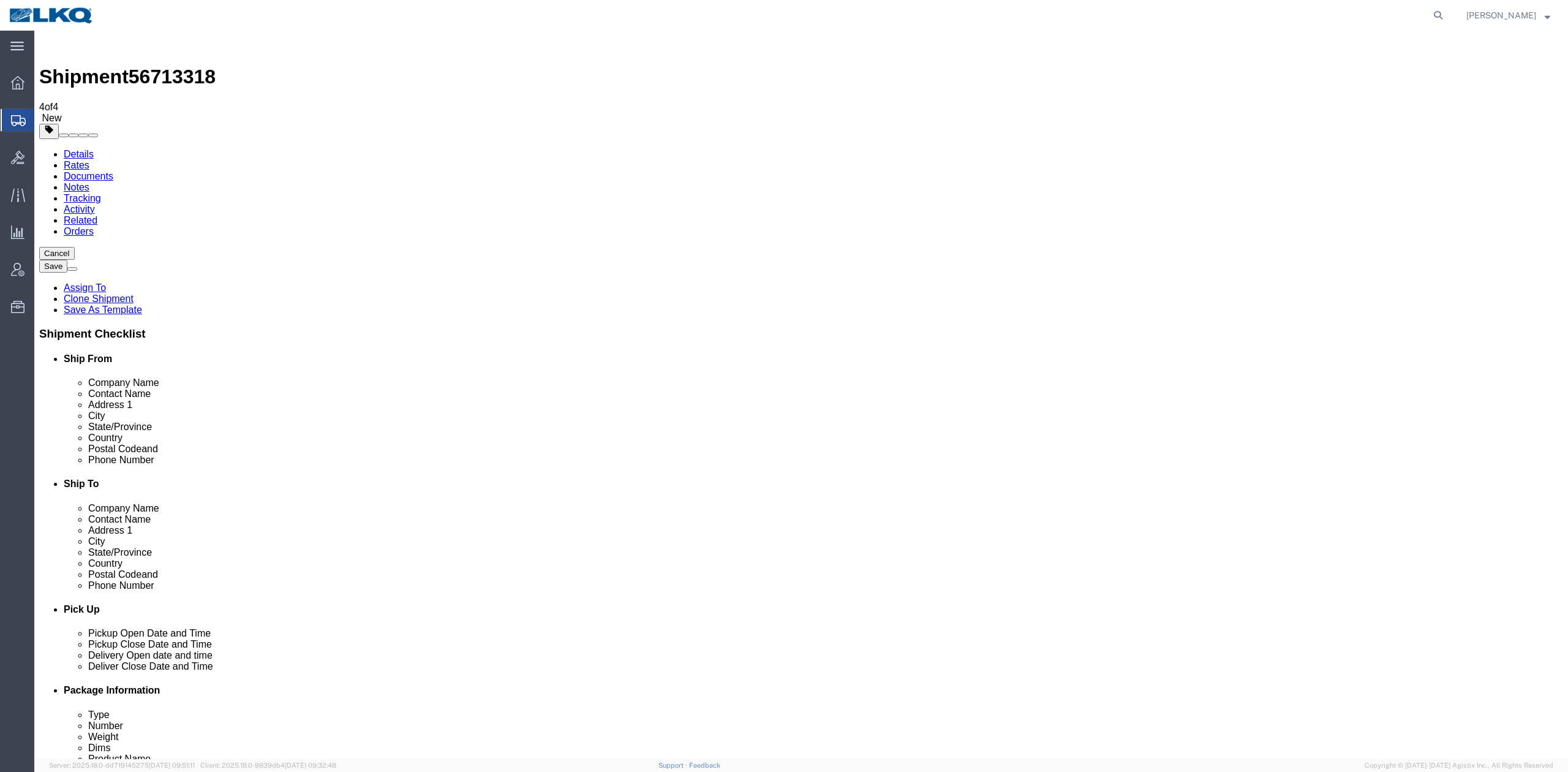
click at [88, 148] on link "Details" at bounding box center [78, 153] width 30 height 10
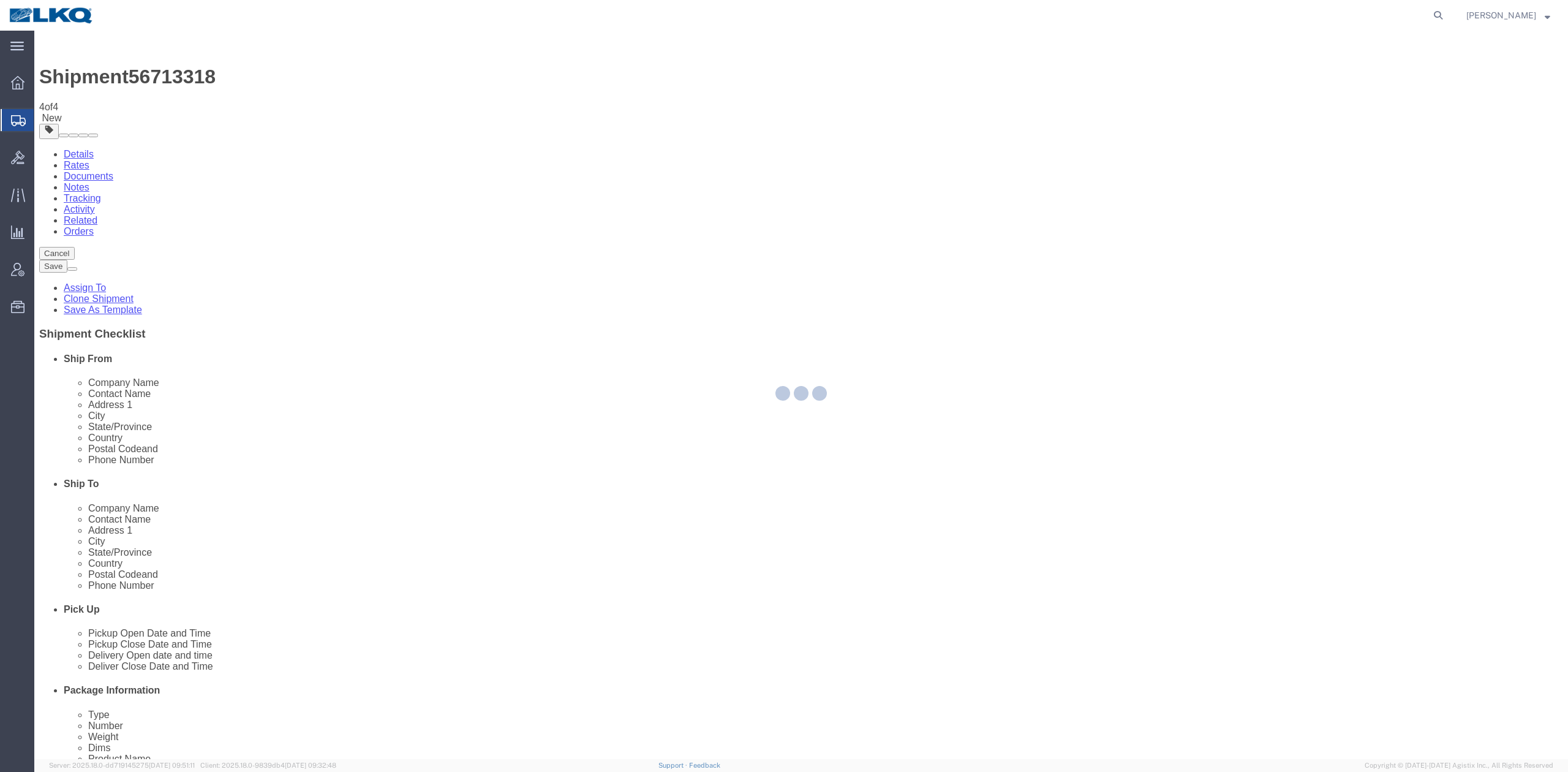
select select "27344"
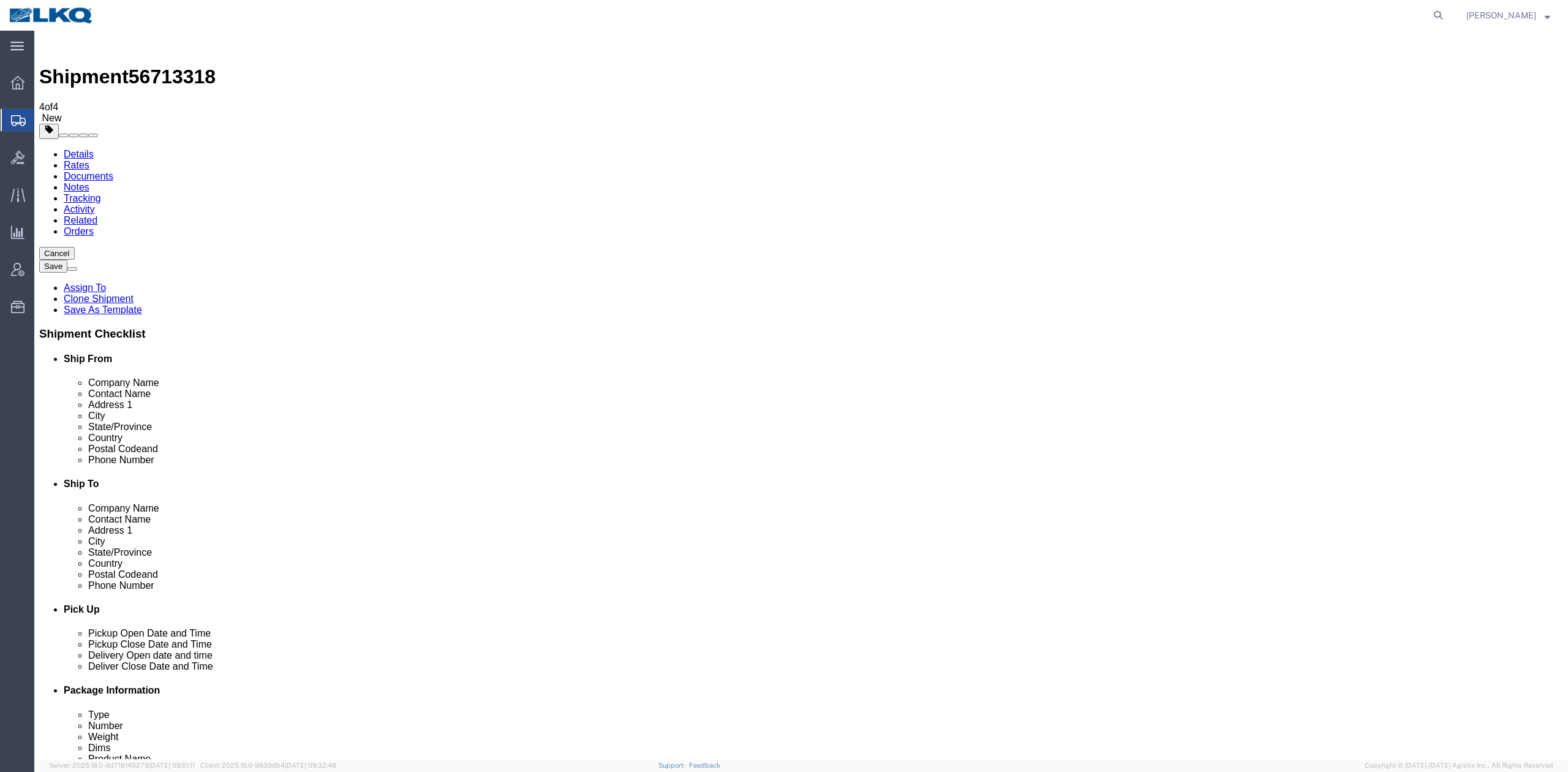
click icon
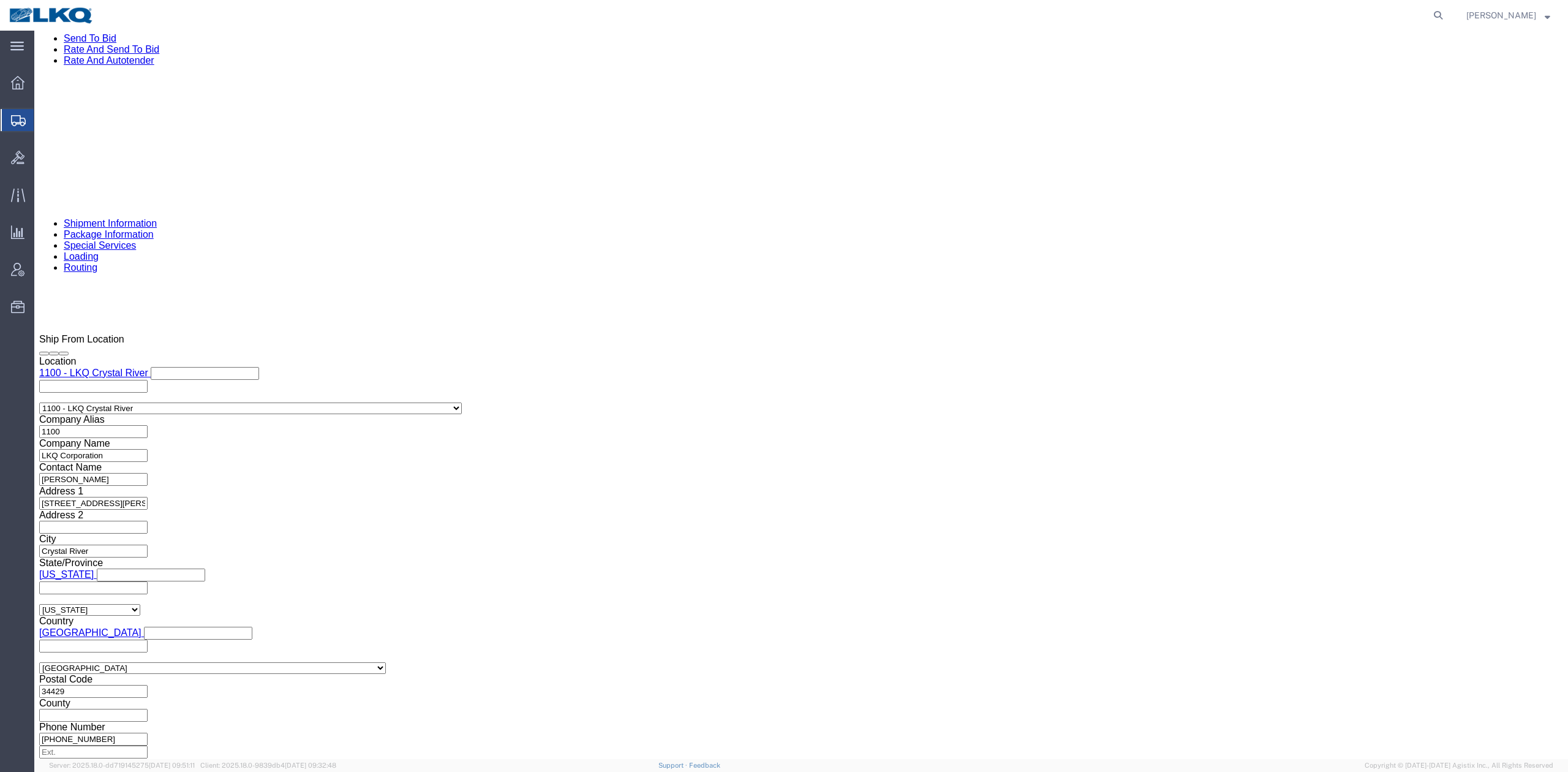
scroll to position [817, 0]
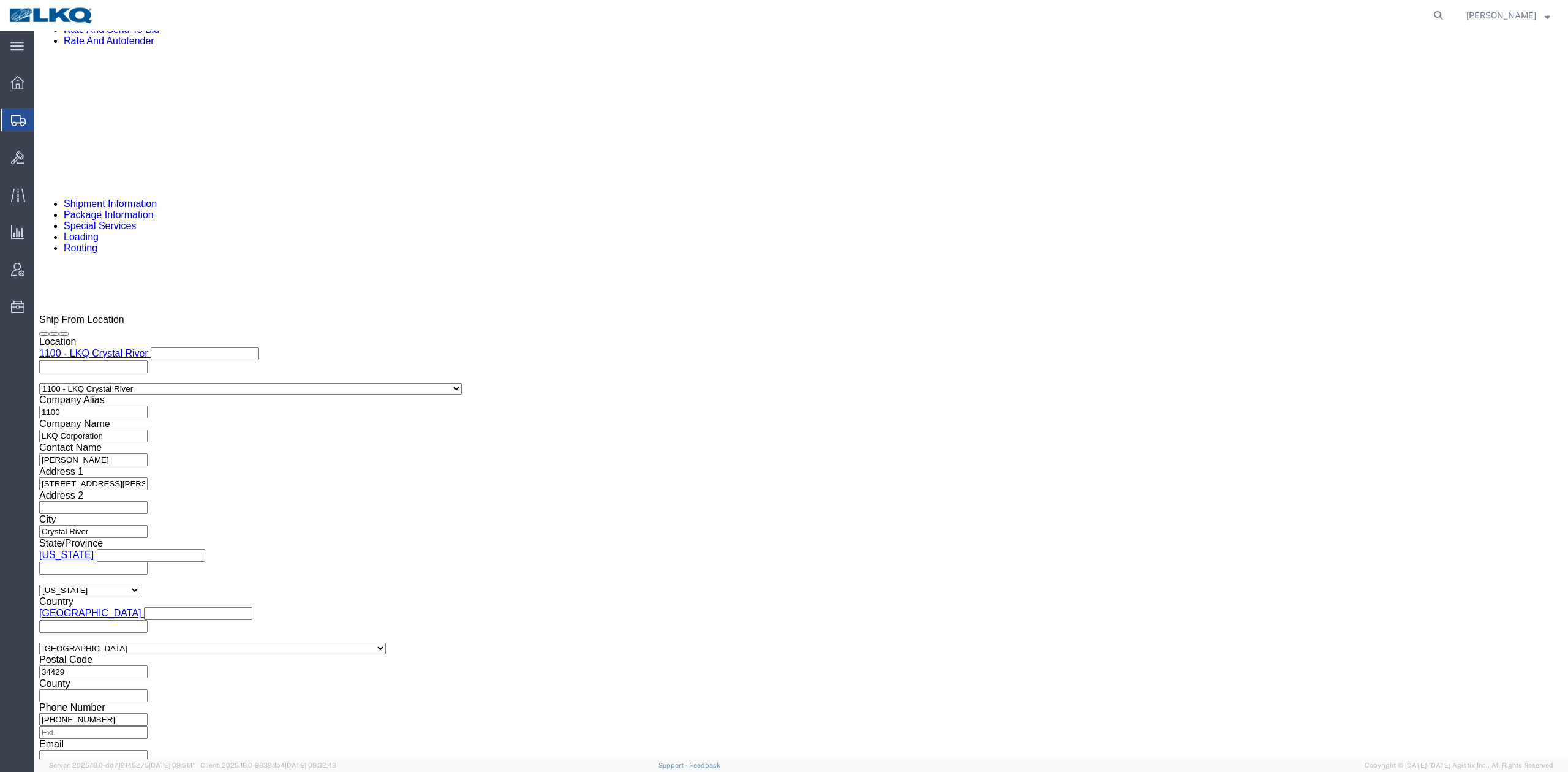
click icon
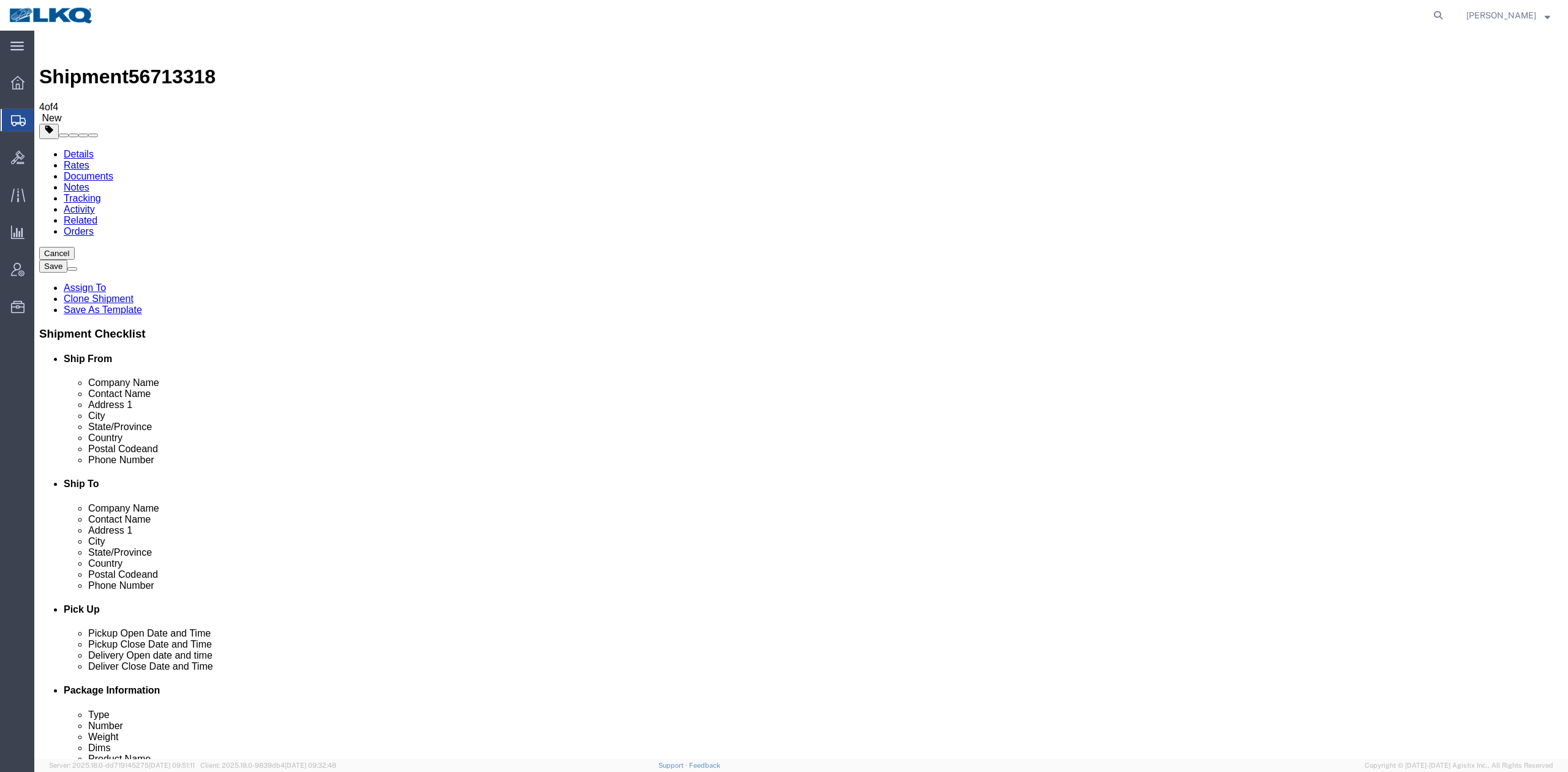
click icon
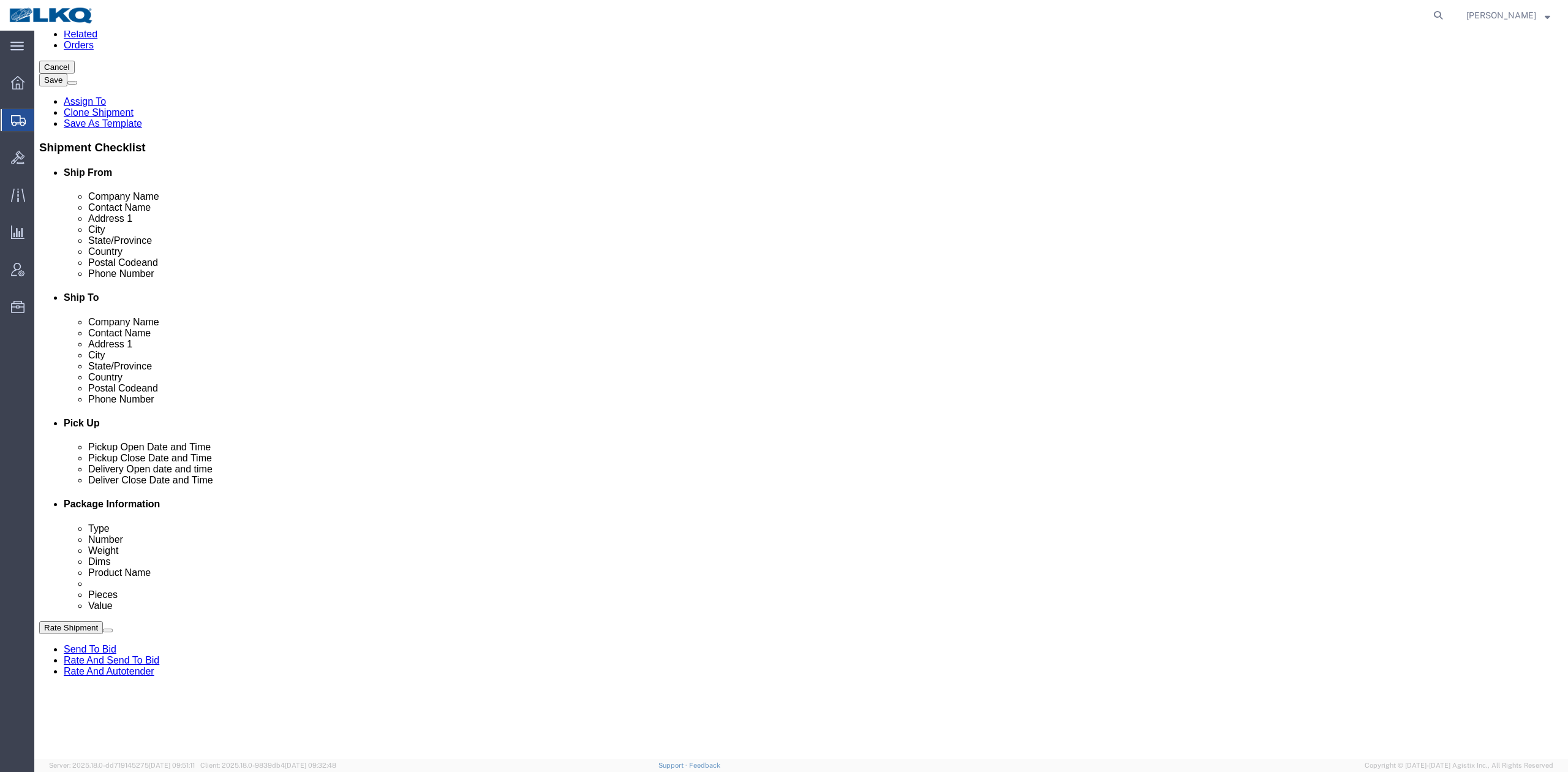
scroll to position [408, 0]
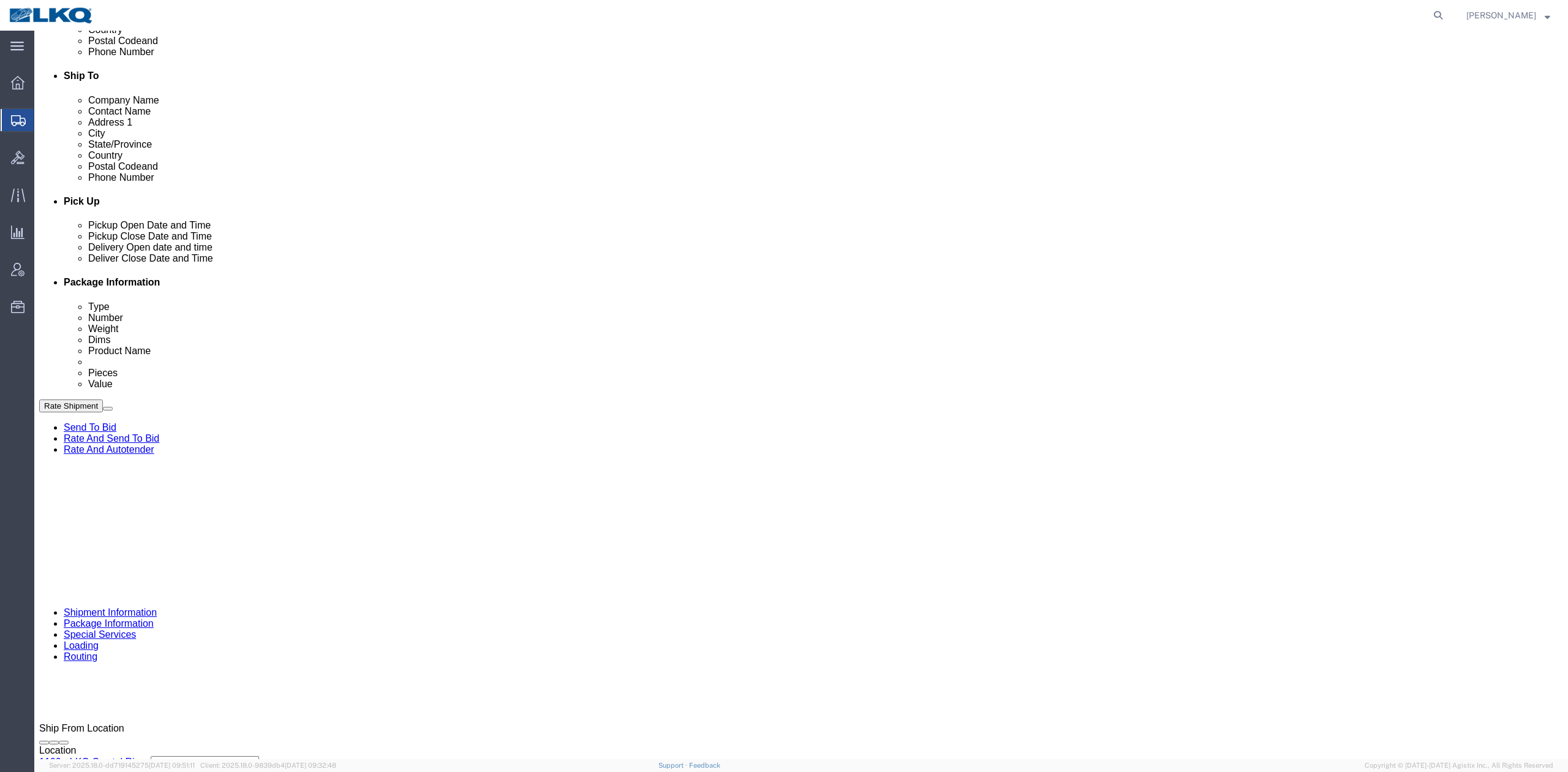
click div
type input "11:00 AM"
click button "Apply"
click input "56713318"
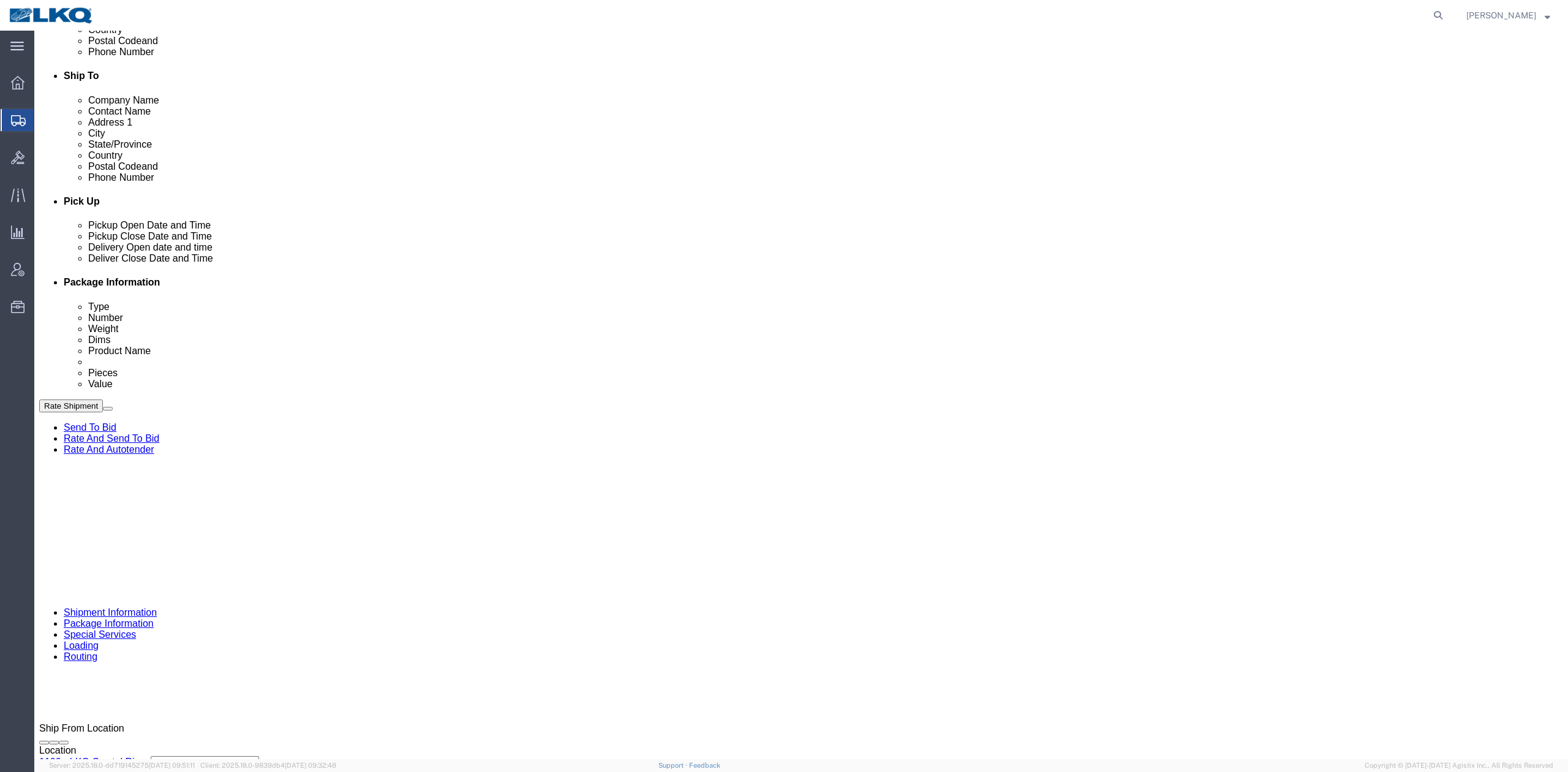
type input "Put out on 9/16"
click button "Save"
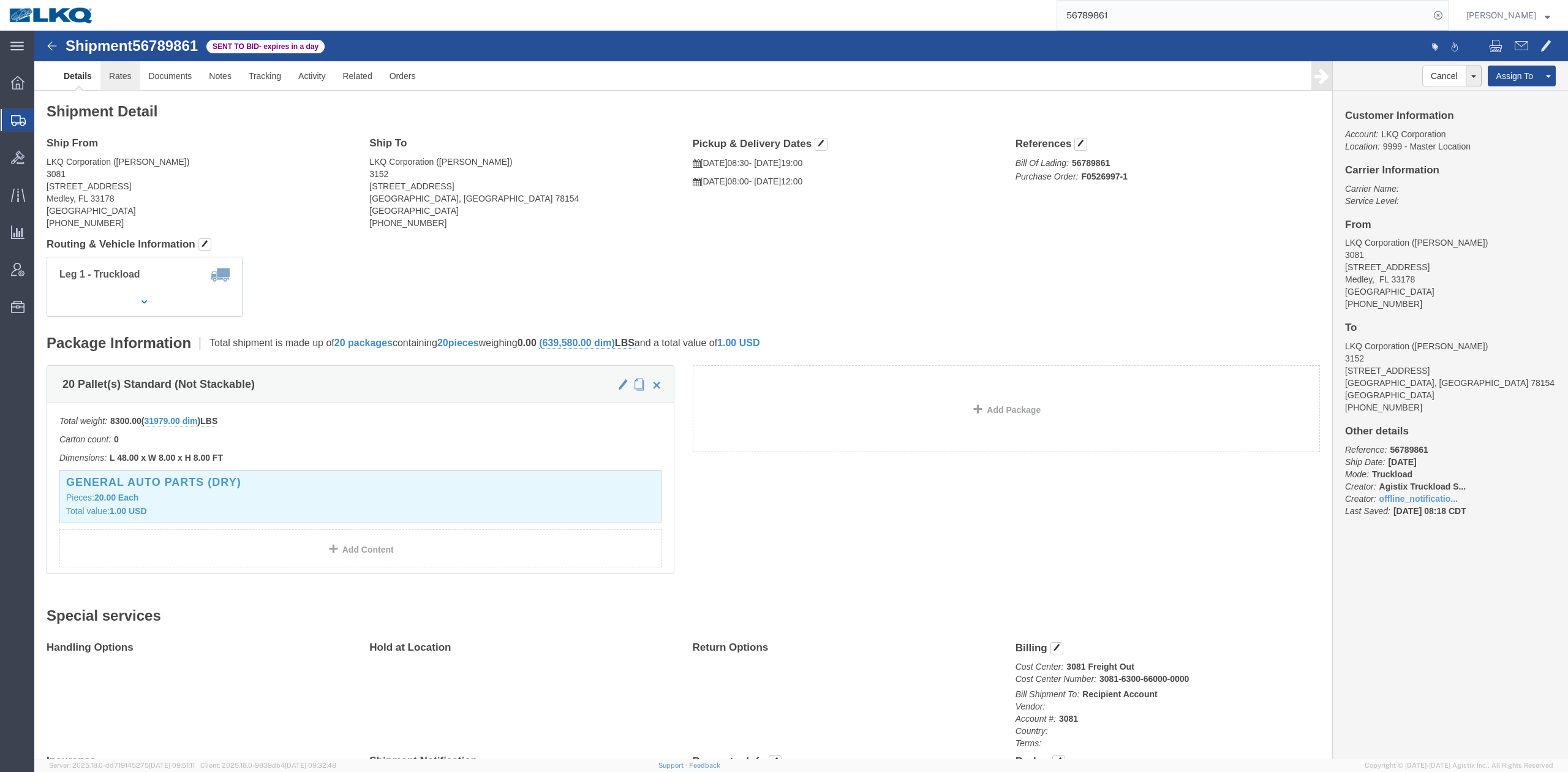
click link "Rates"
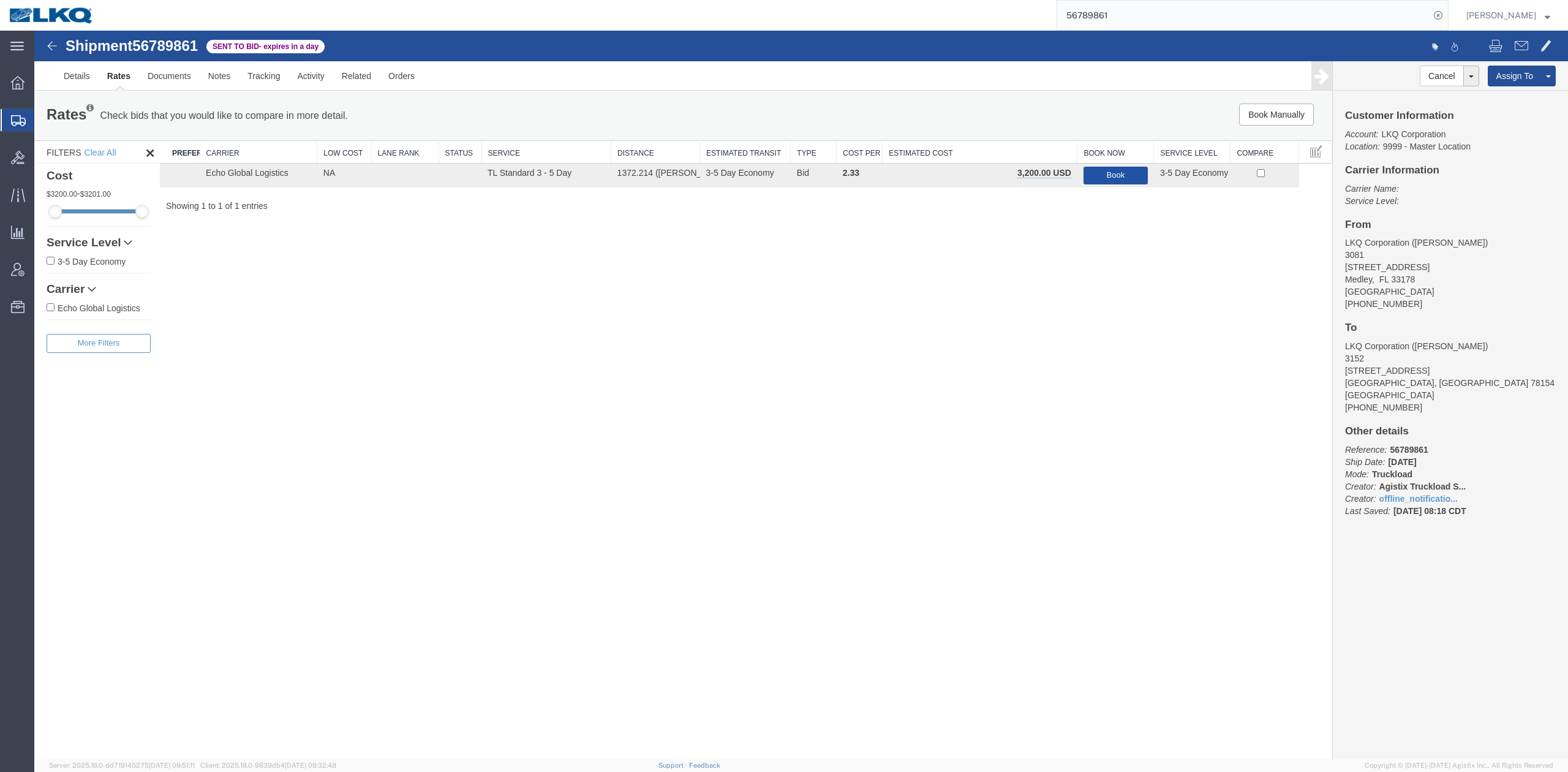
click at [1086, 175] on button "Book" at bounding box center [1115, 176] width 65 height 18
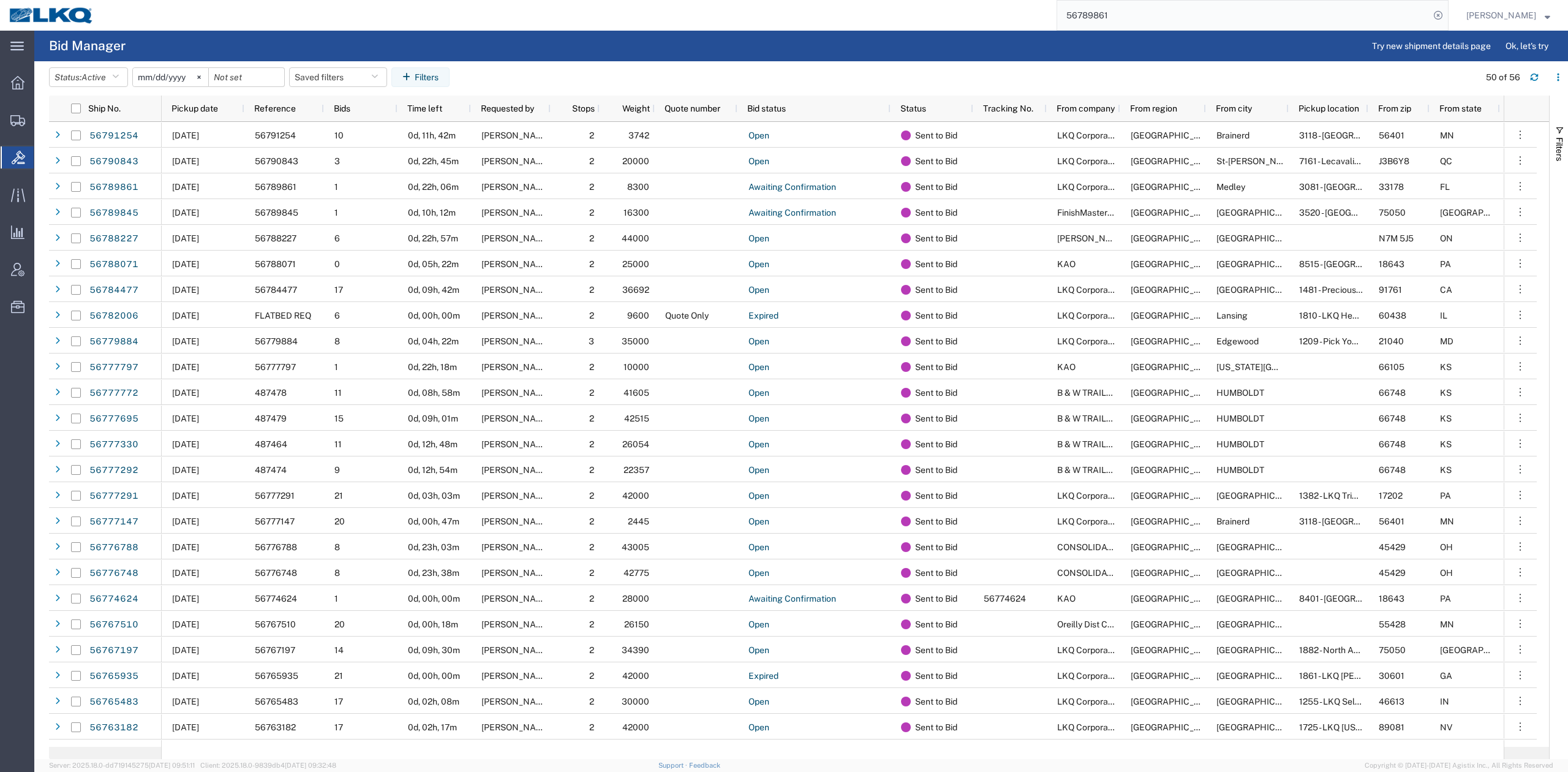
click at [1155, 13] on input "56789861" at bounding box center [1243, 15] width 372 height 29
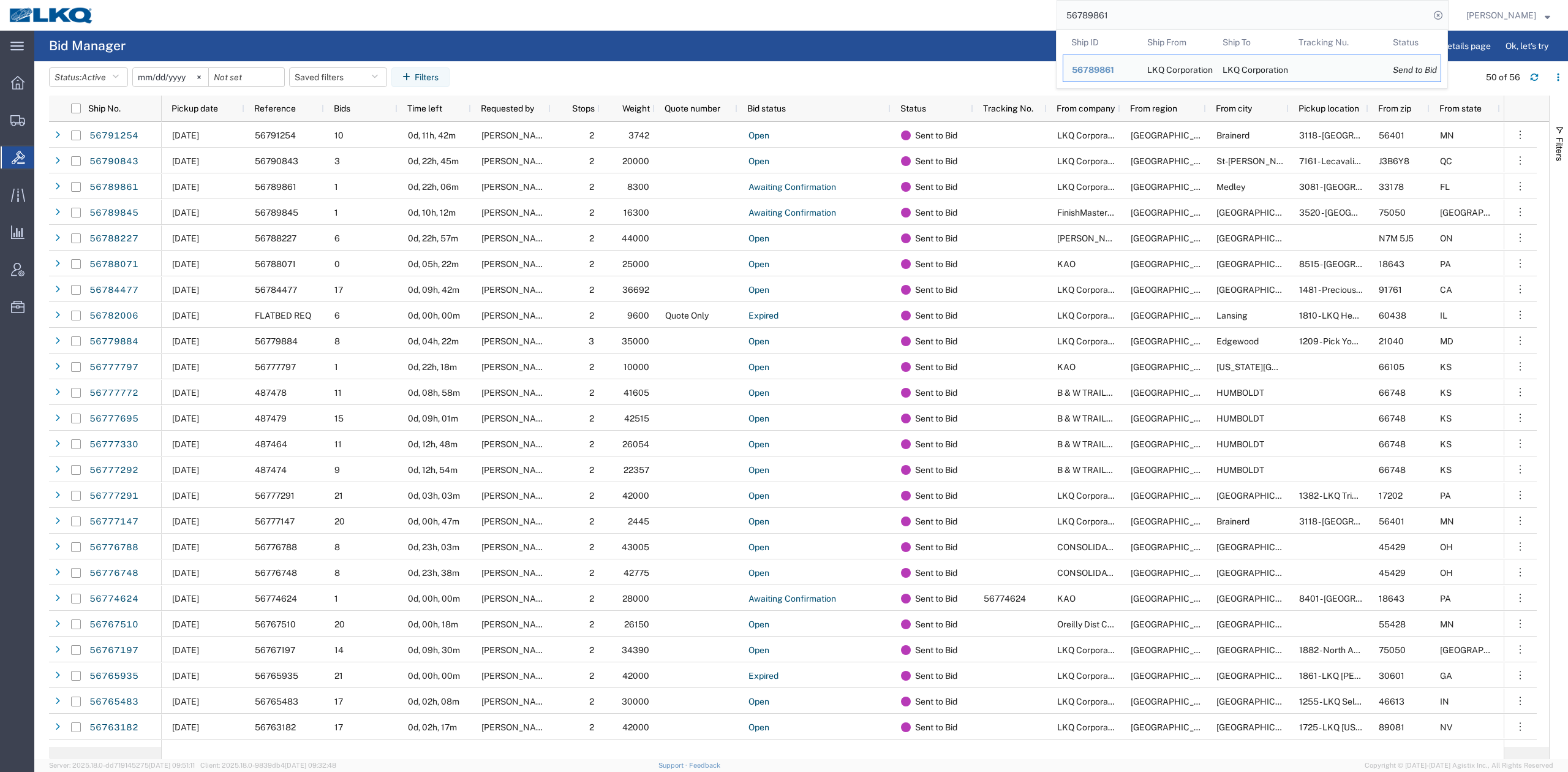
click at [1155, 13] on input "56789861" at bounding box center [1243, 15] width 372 height 29
paste input "439364"
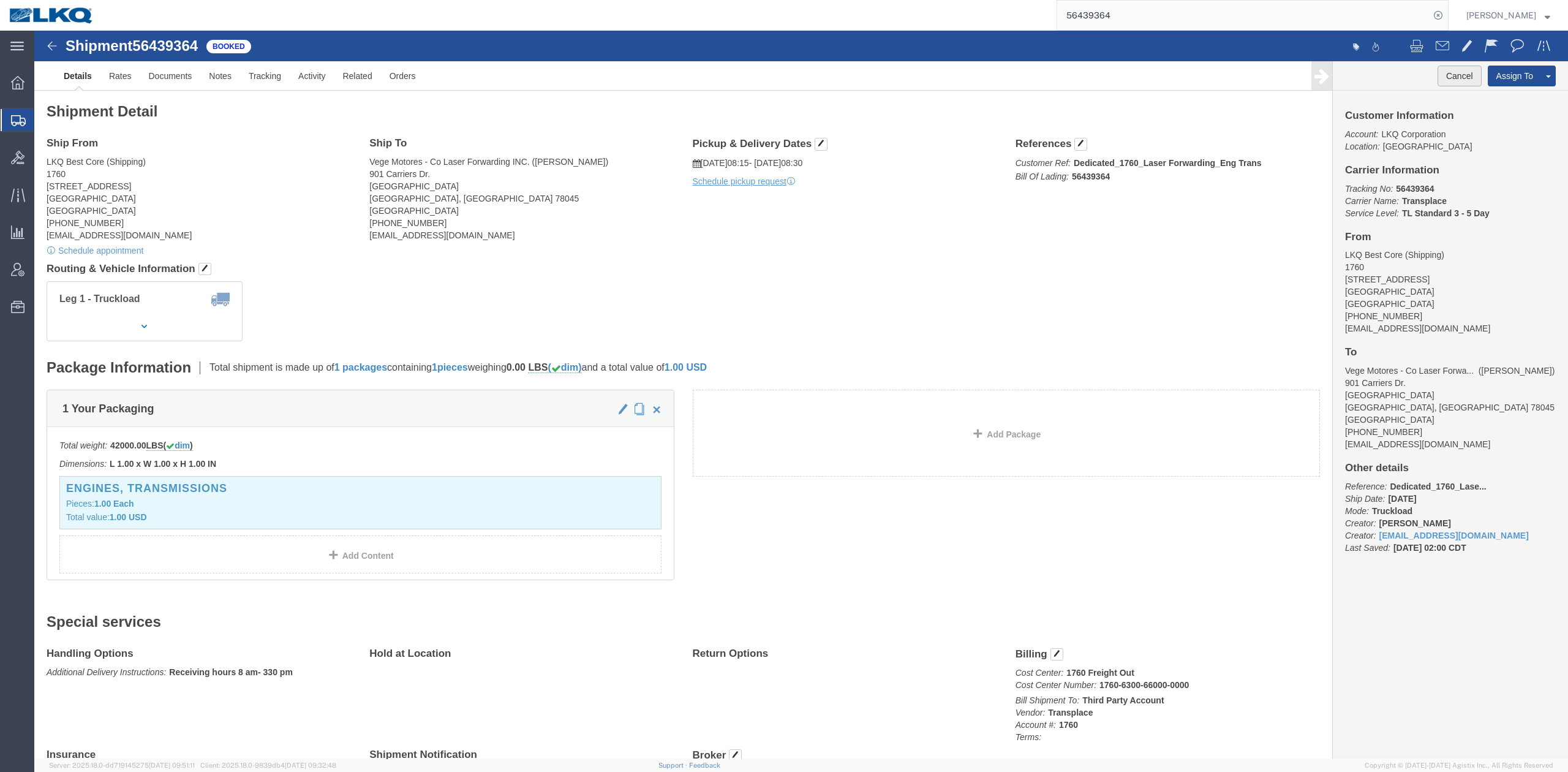
click button "Cancel"
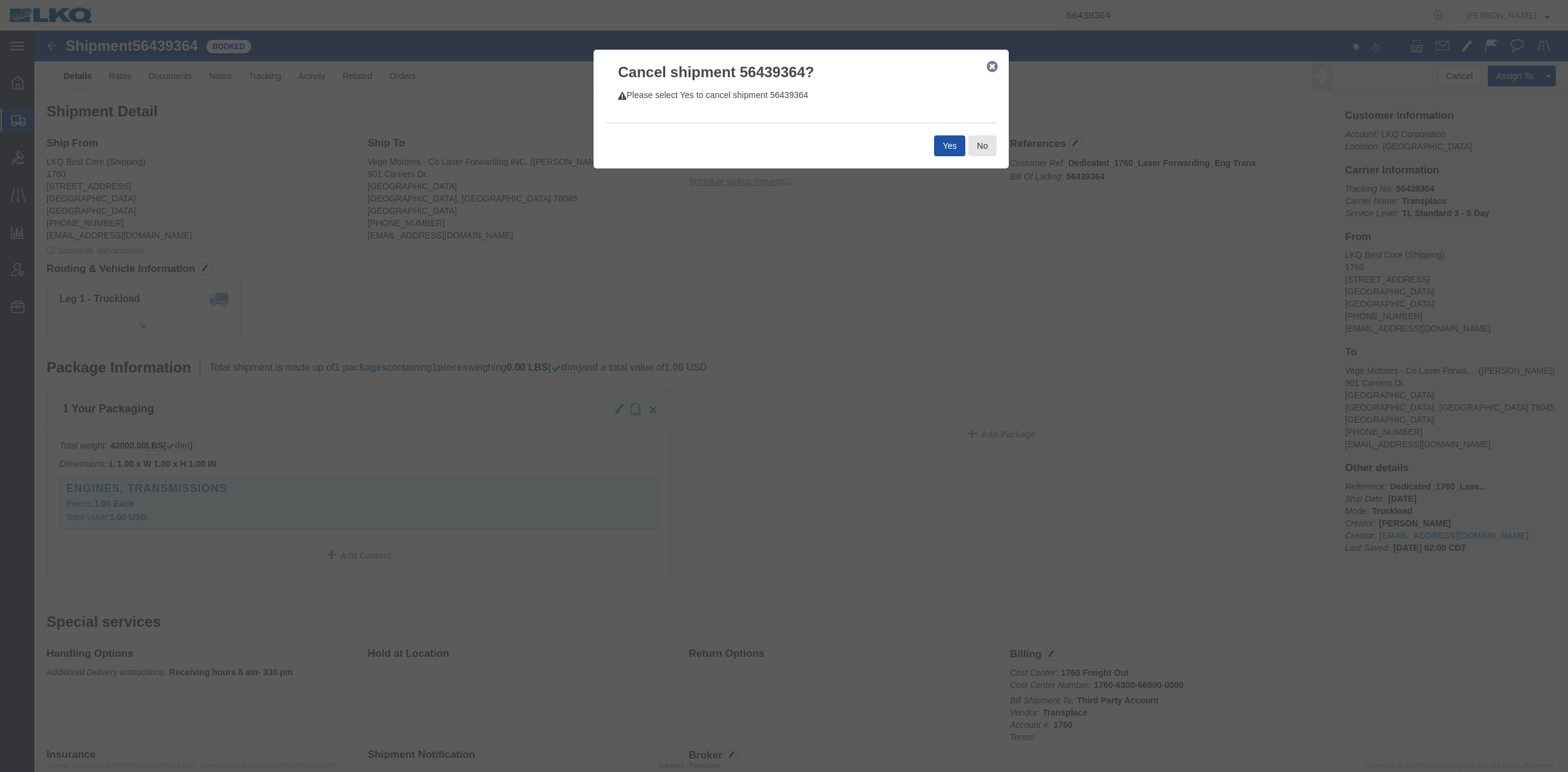
click button "Yes"
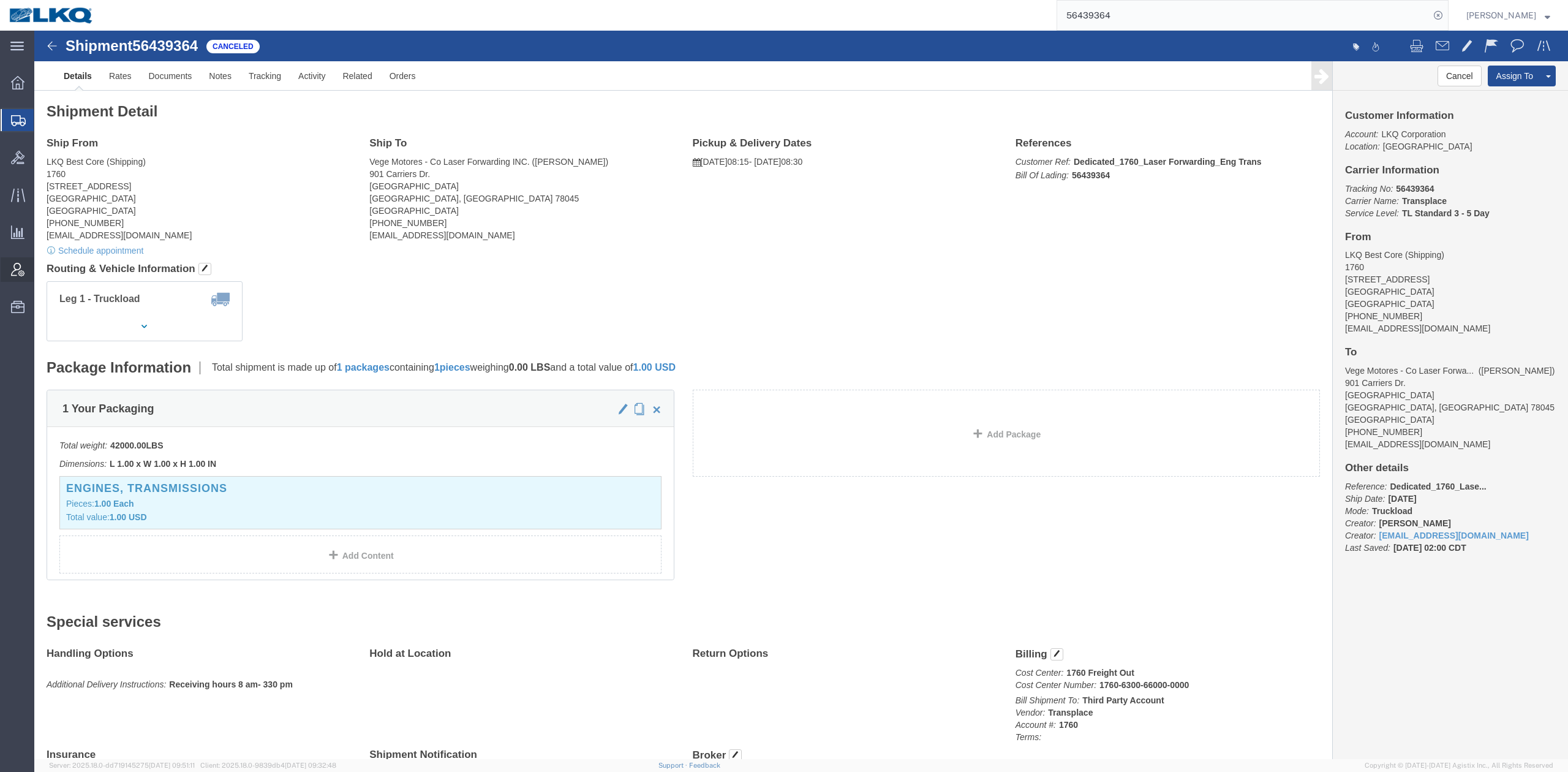
click at [15, 277] on div at bounding box center [18, 269] width 35 height 25
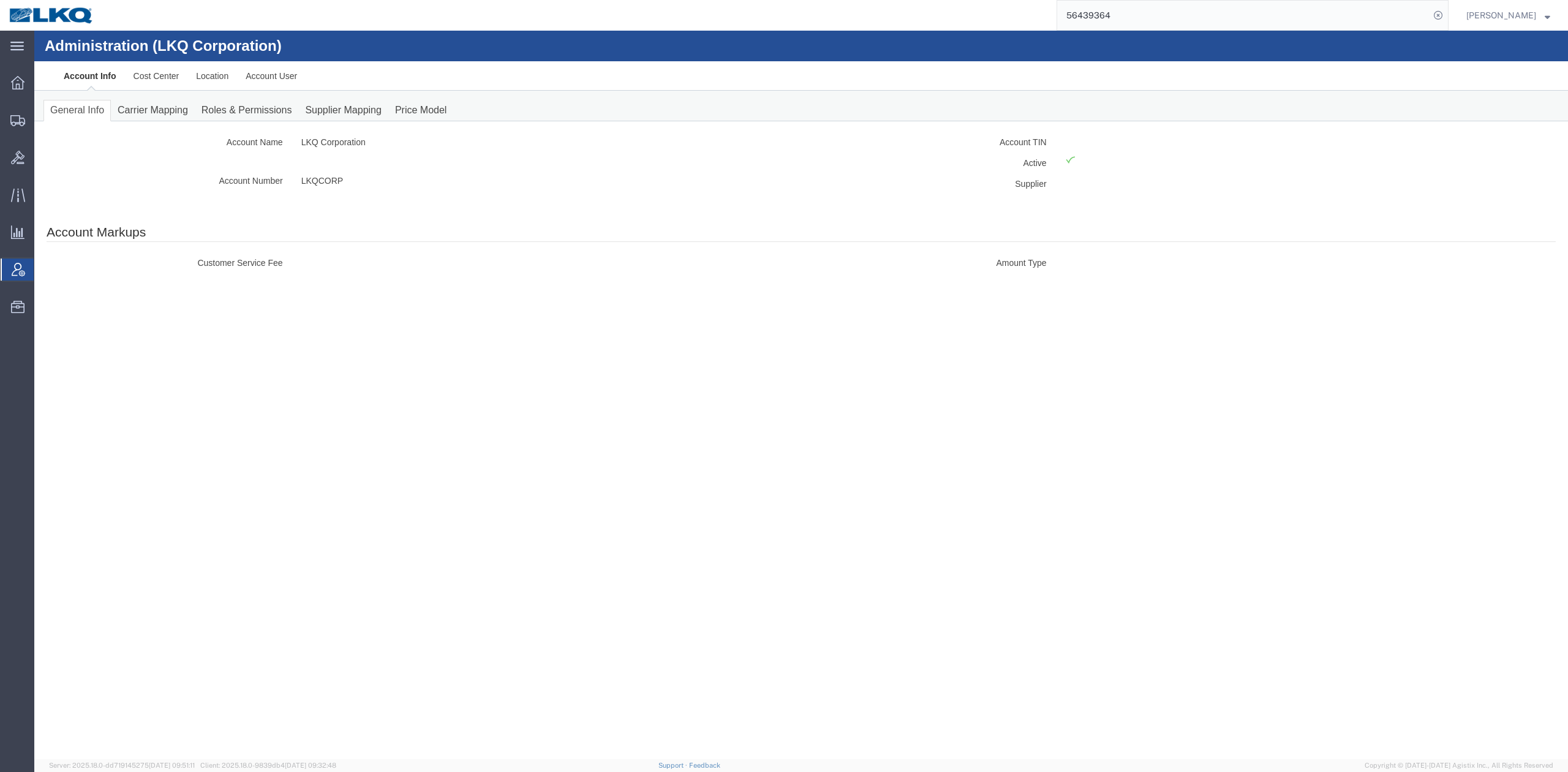
click at [1160, 7] on input "56439364" at bounding box center [1243, 15] width 372 height 29
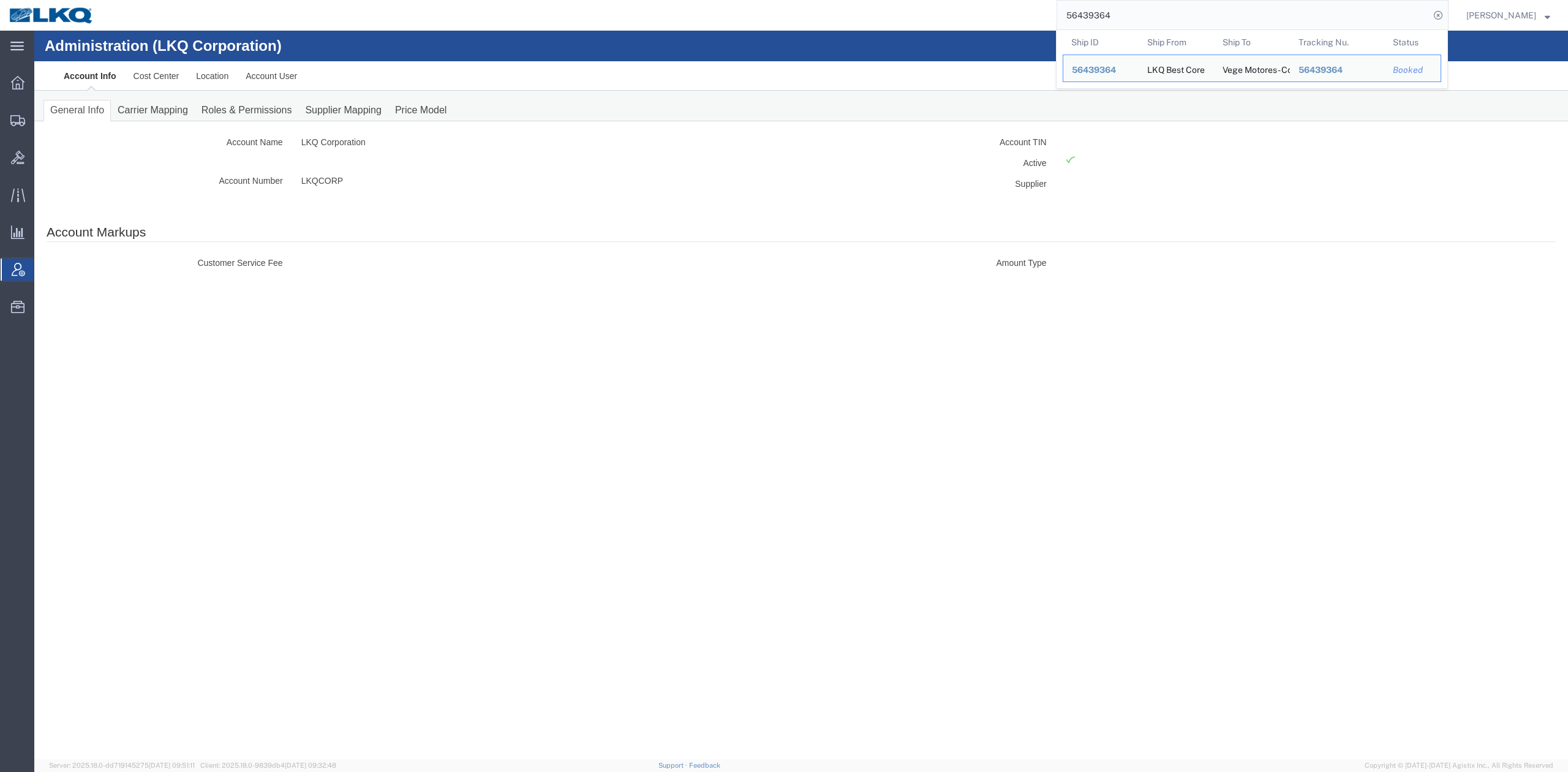
paste input "792465"
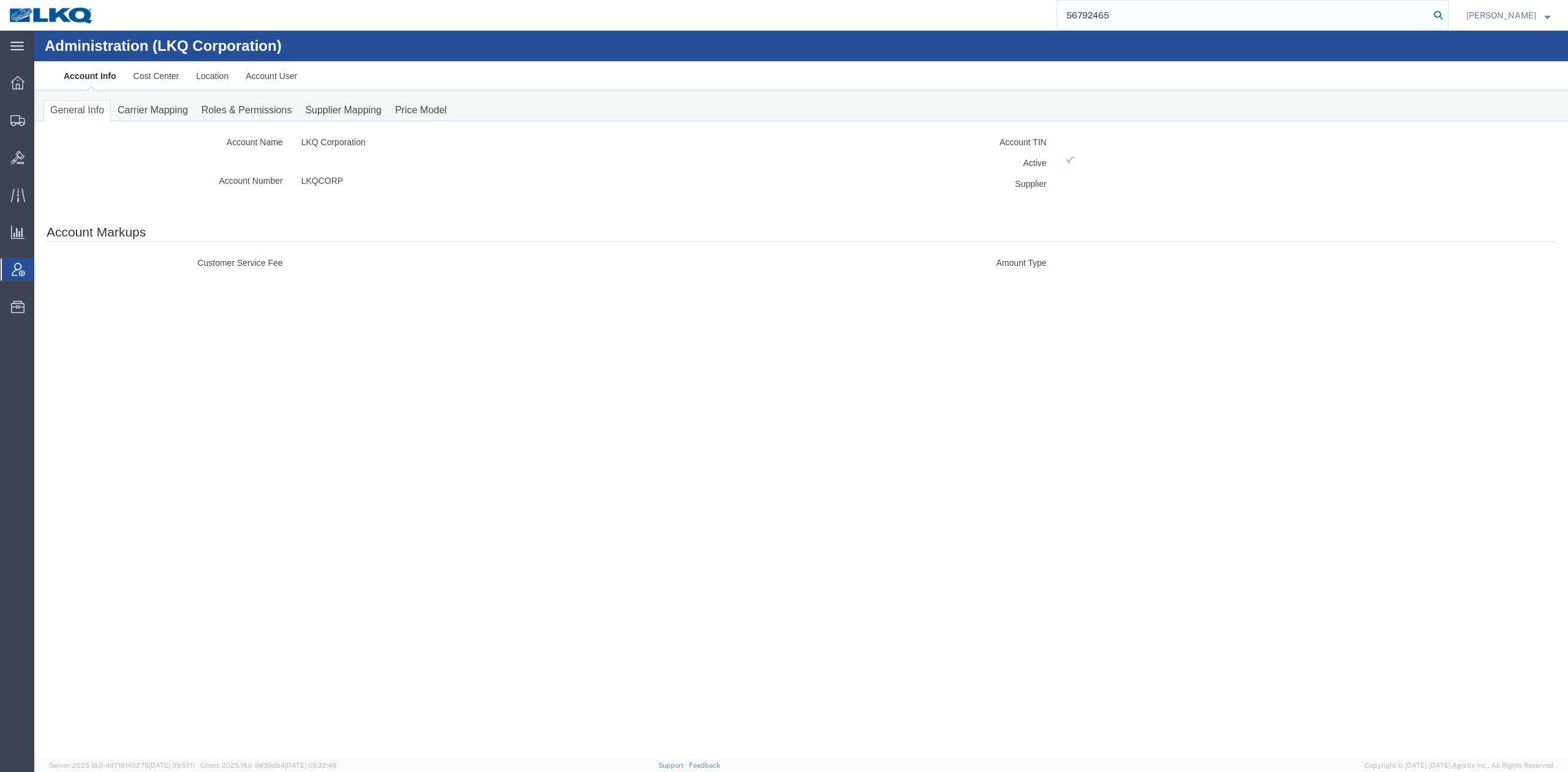
click at [1447, 14] on icon at bounding box center [1438, 15] width 17 height 17
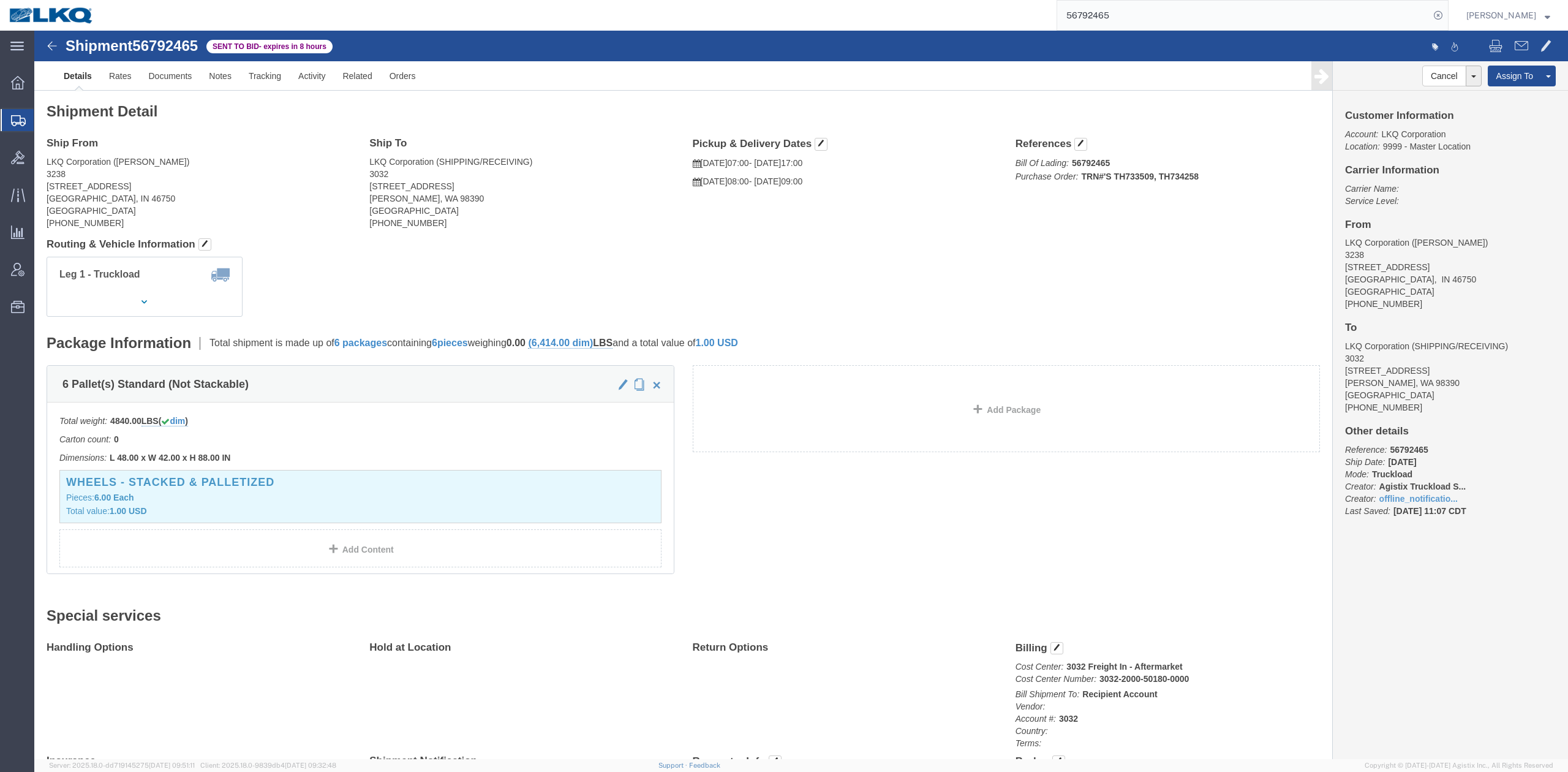
click at [1165, 12] on input "56792465" at bounding box center [1243, 15] width 372 height 29
paste input "330160"
type input "56330160"
click at [1447, 15] on icon at bounding box center [1438, 15] width 17 height 17
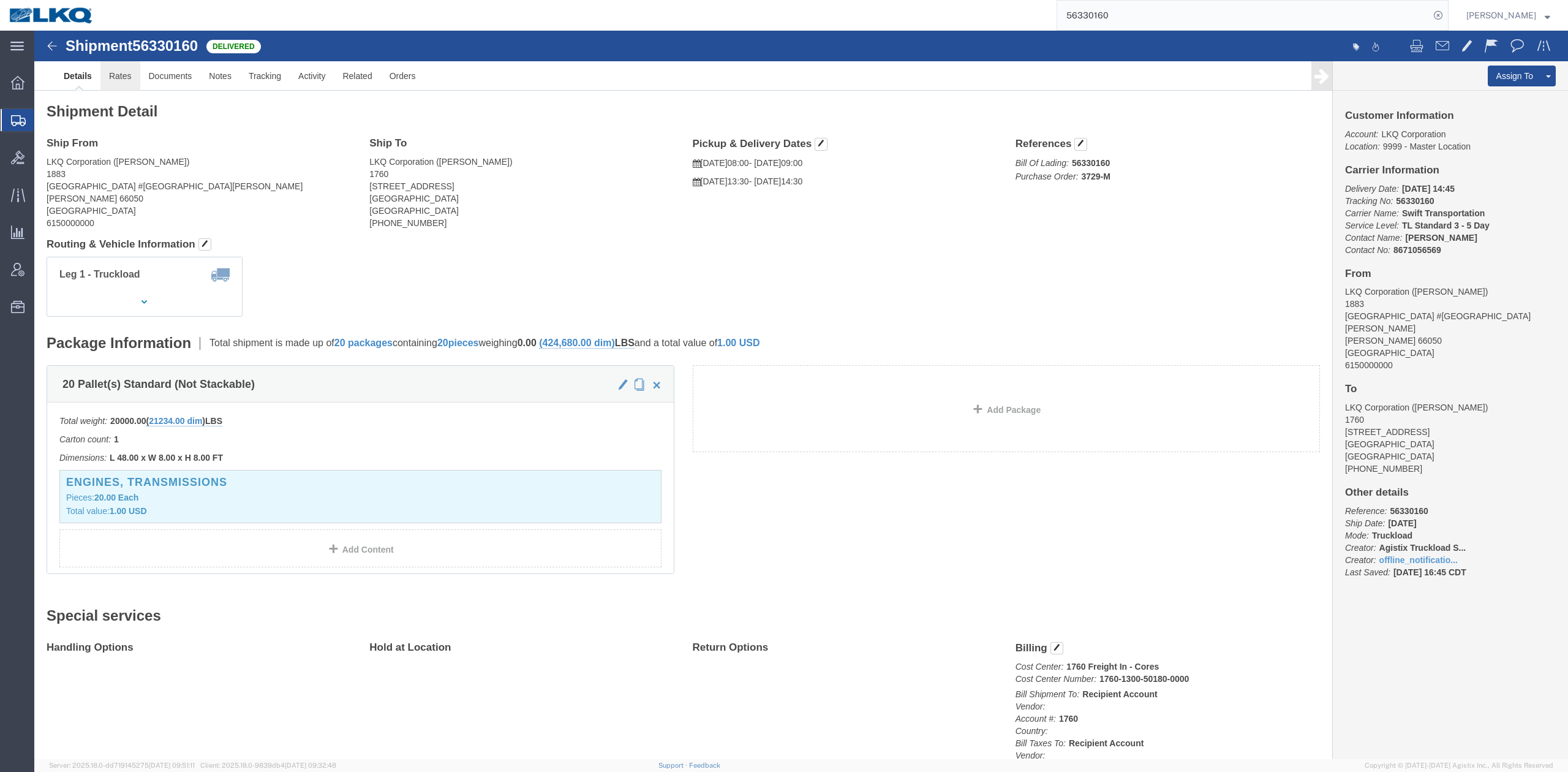
drag, startPoint x: 4, startPoint y: 146, endPoint x: 88, endPoint y: 50, distance: 127.6
click link "Rates"
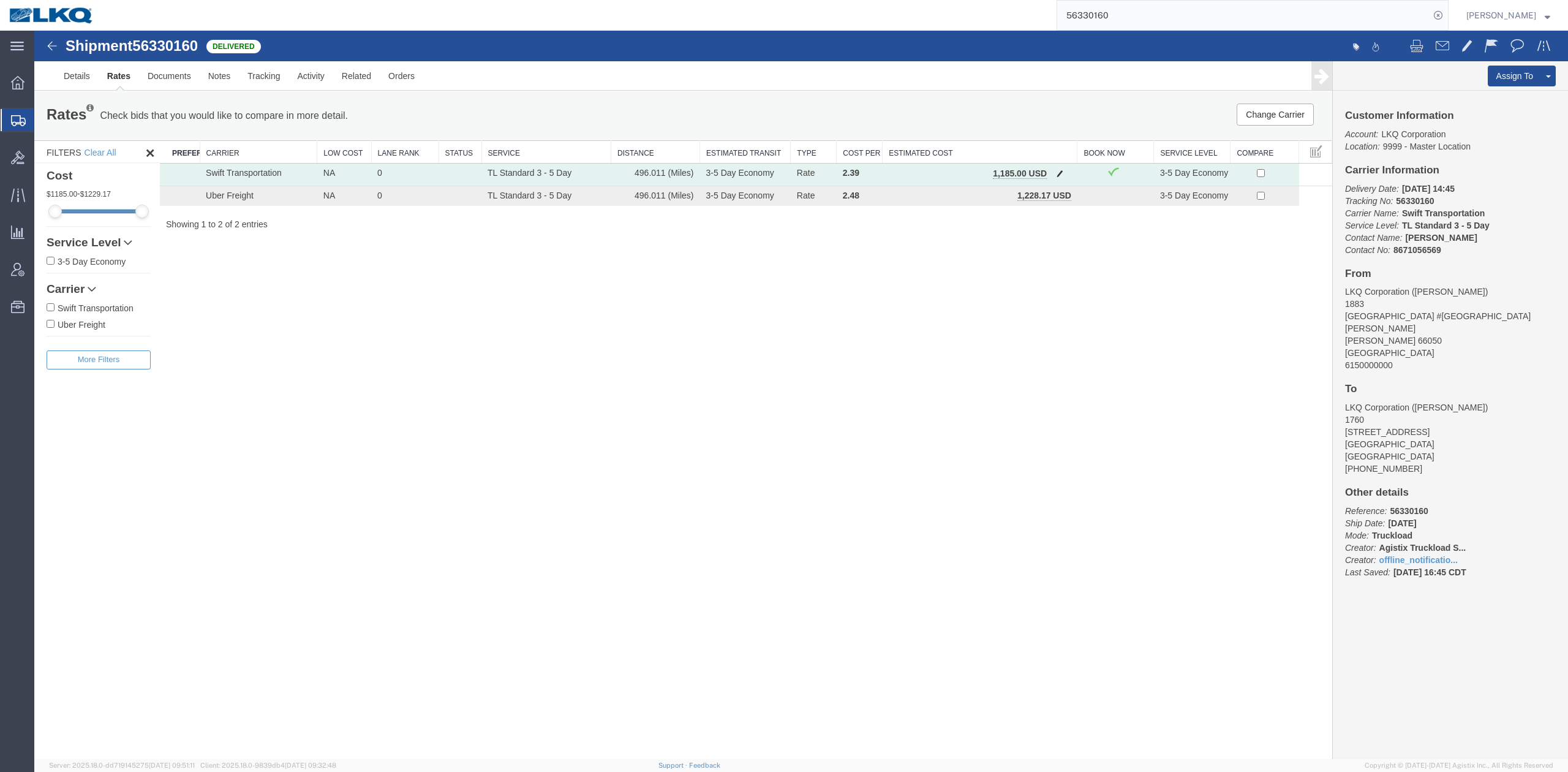
click at [1057, 169] on span "button" at bounding box center [1059, 173] width 6 height 8
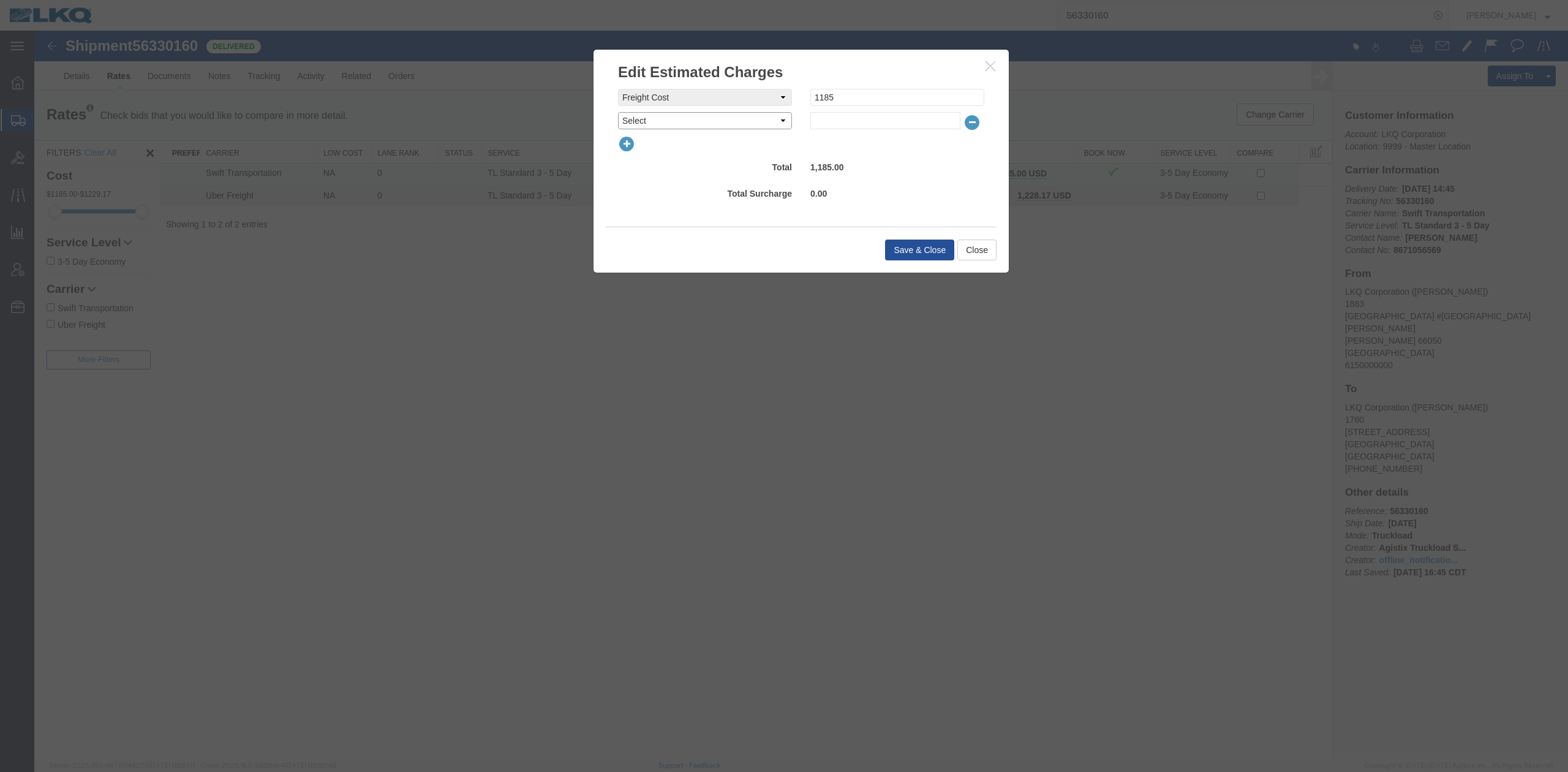
click at [636, 123] on select "Select AES Filing Accessorial Delivery Charge Additional Invoice Details Addres…" at bounding box center [705, 120] width 174 height 17
select select "FUEL_CHARGE"
click at [618, 112] on select "Select AES Filing Accessorial Delivery Charge Additional Invoice Details Addres…" at bounding box center [705, 120] width 174 height 17
type input "142.60"
click at [895, 244] on button "Save & Close" at bounding box center [920, 249] width 69 height 21
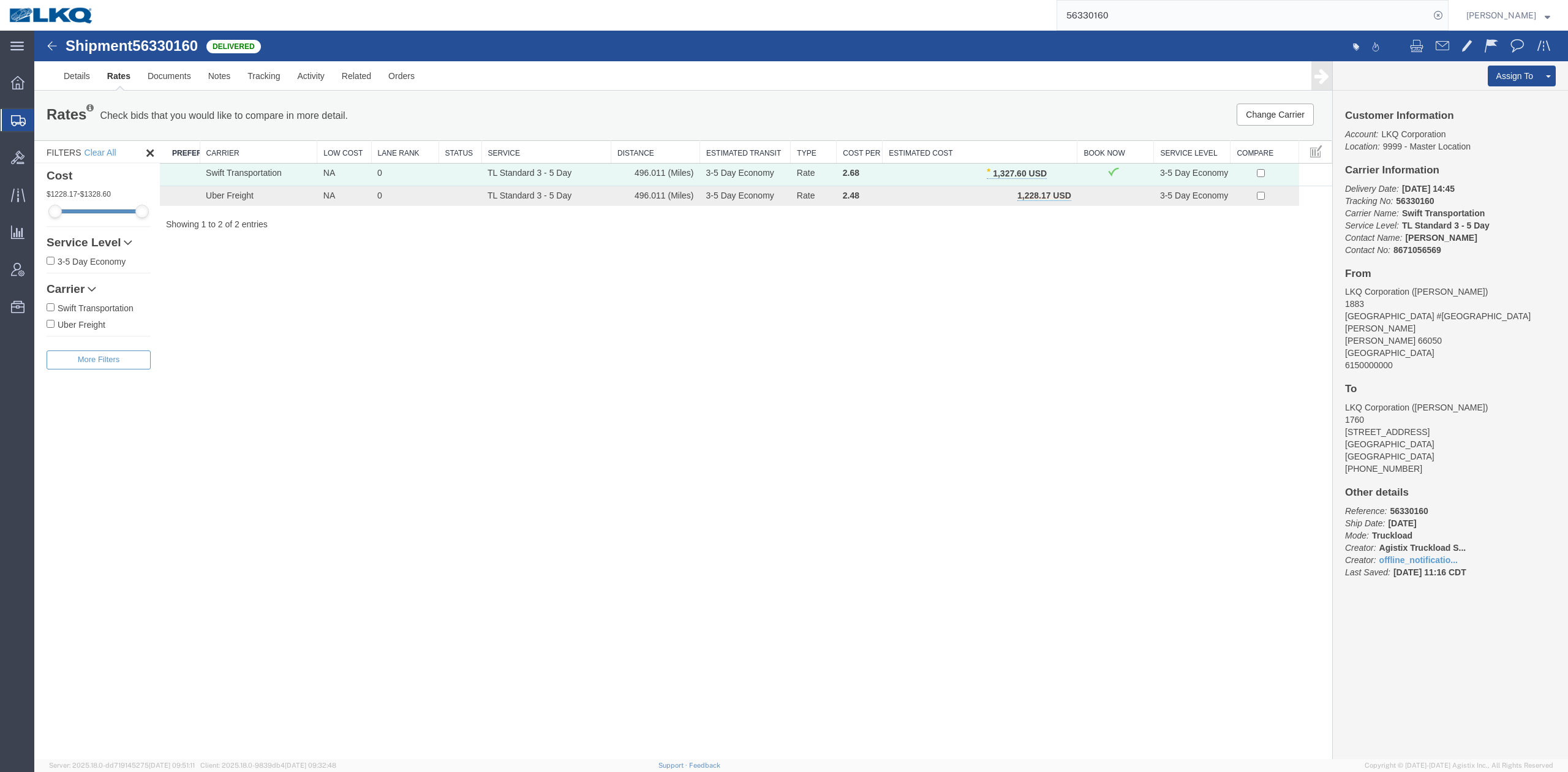
click at [1124, 12] on input "56330160" at bounding box center [1243, 15] width 372 height 29
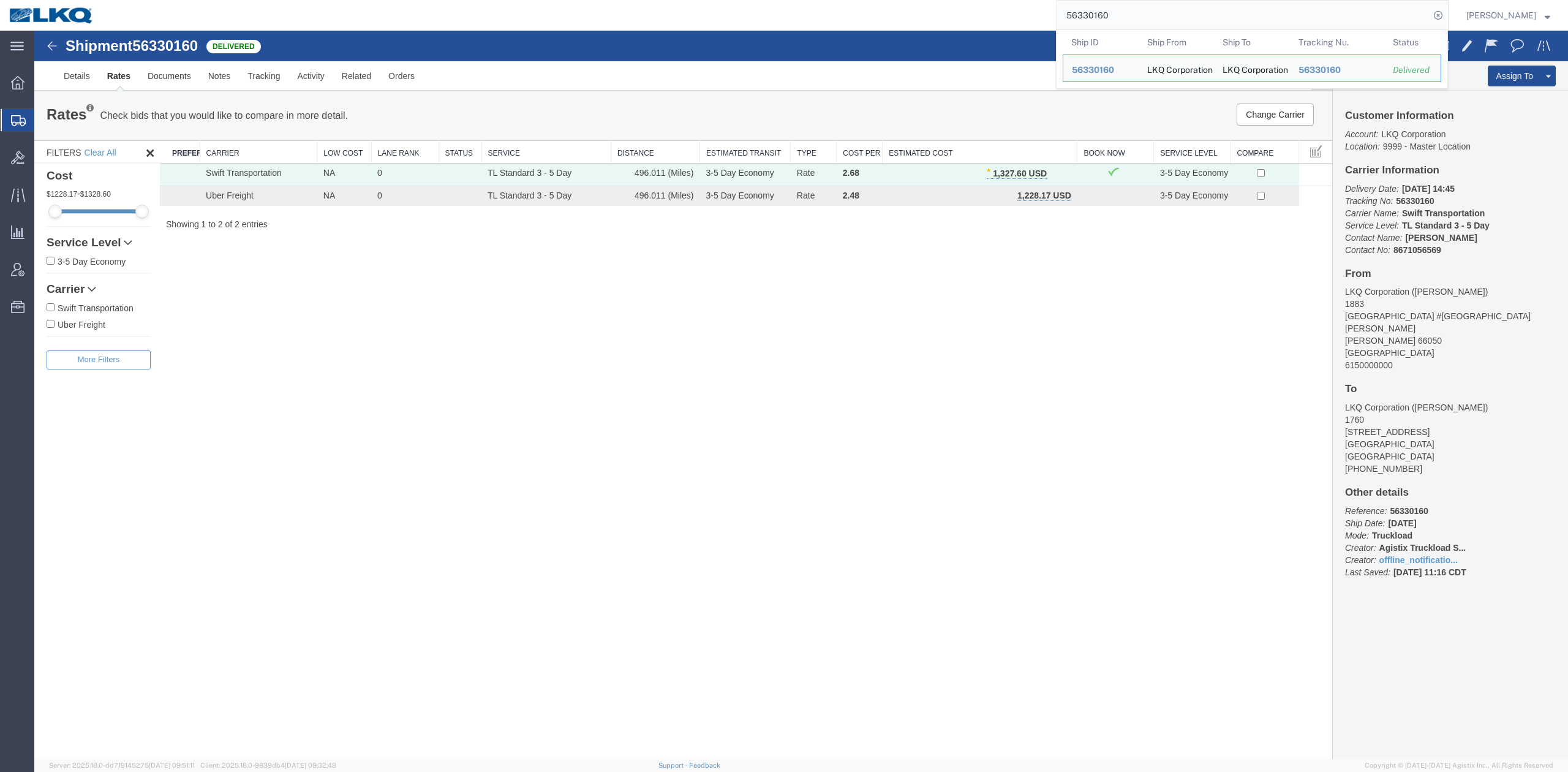
click at [1124, 12] on input "56330160" at bounding box center [1243, 15] width 372 height 29
paste input "6173"
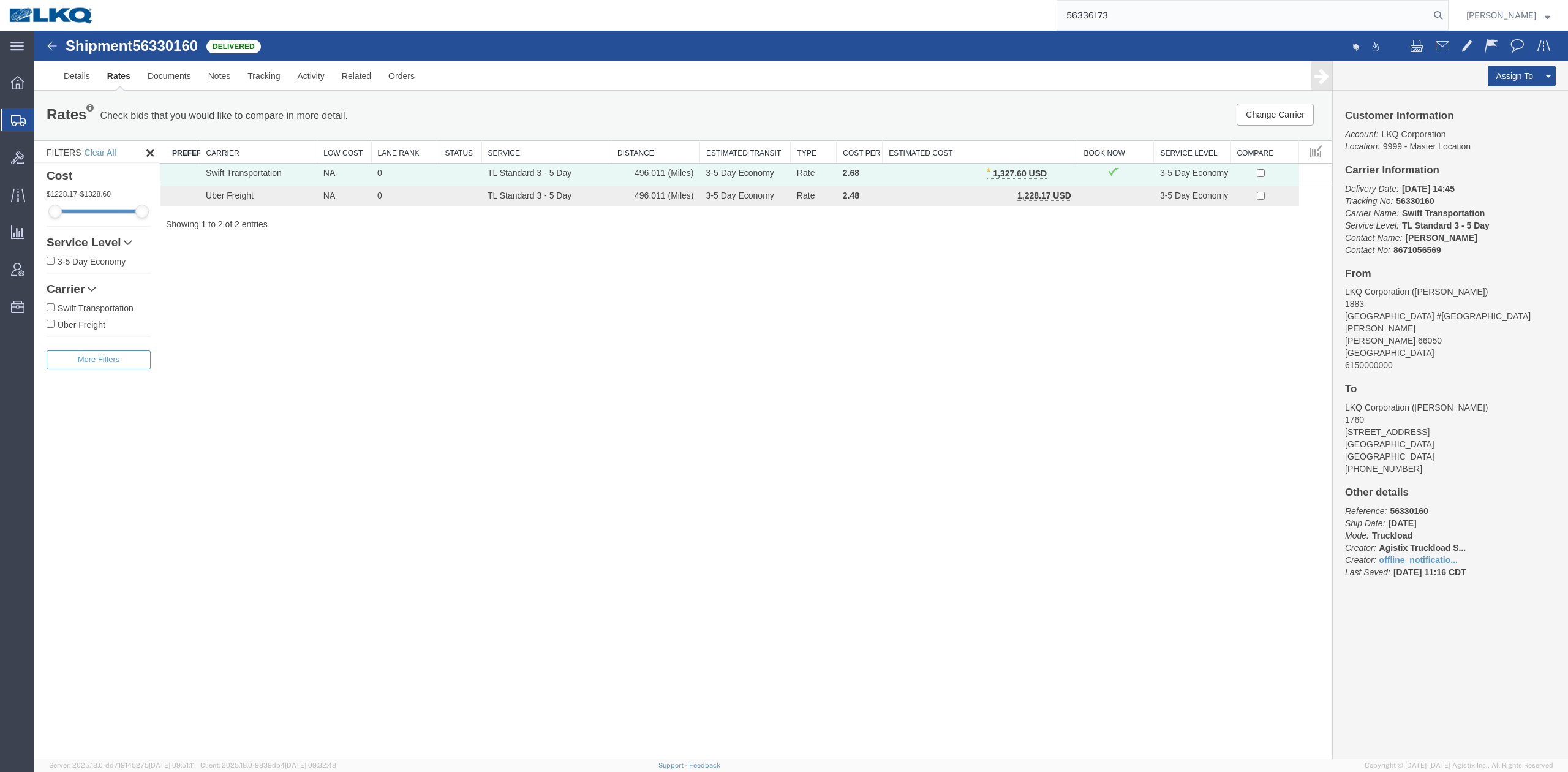
type input "56336173"
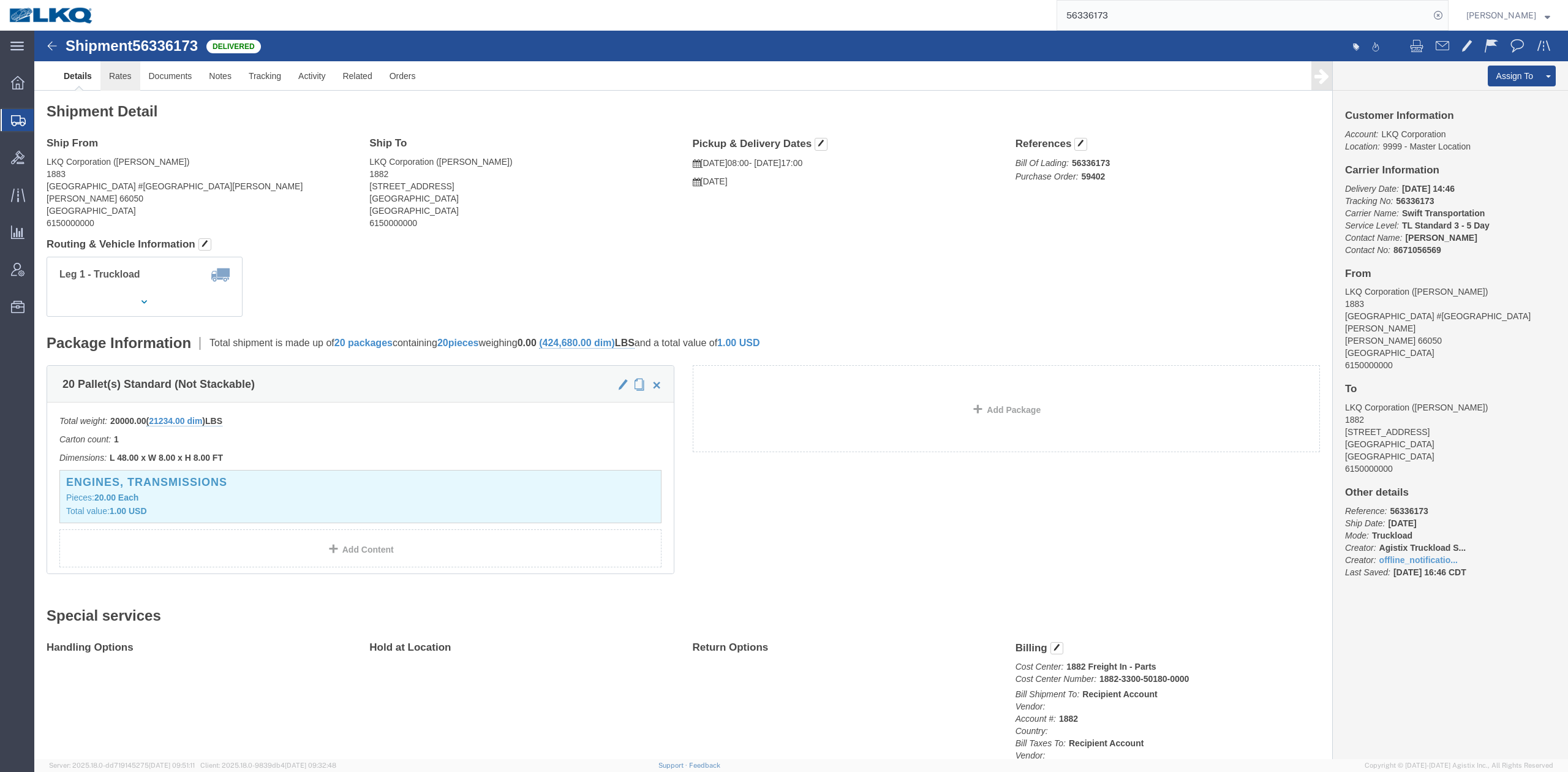
click link "Rates"
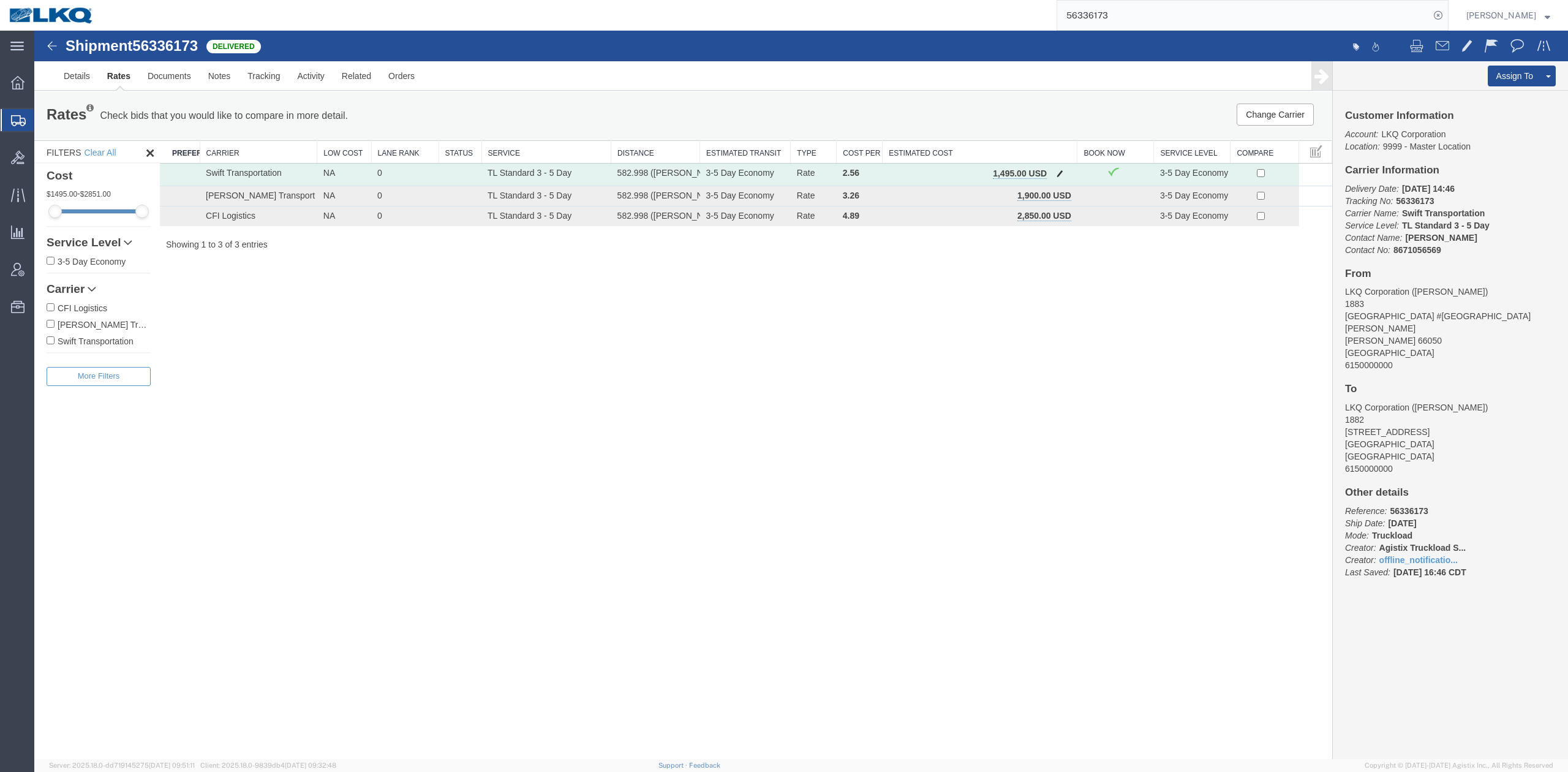
click at [1064, 178] on button "button" at bounding box center [1060, 174] width 16 height 15
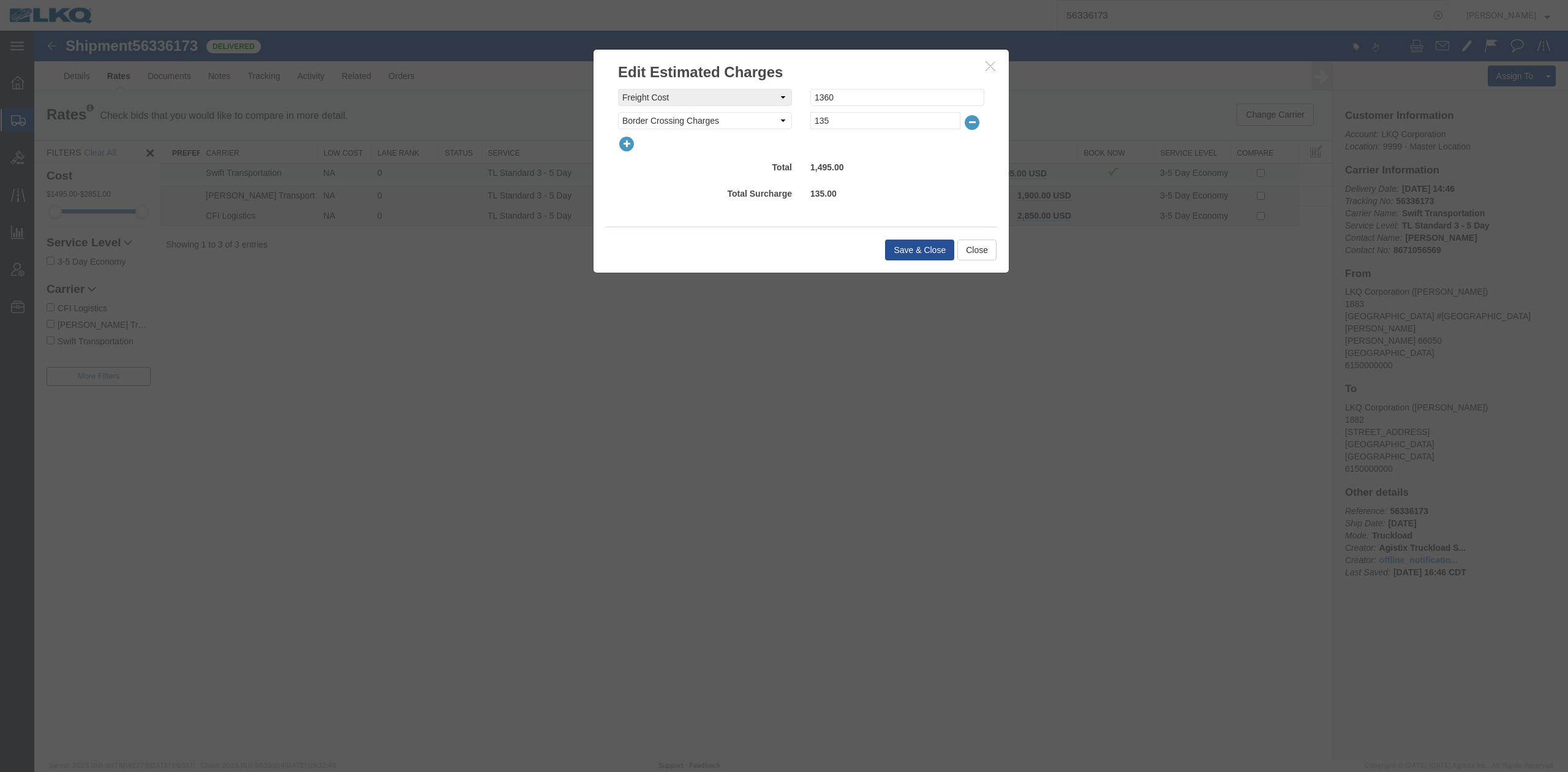
click at [624, 146] on icon "button" at bounding box center [626, 144] width 17 height 17
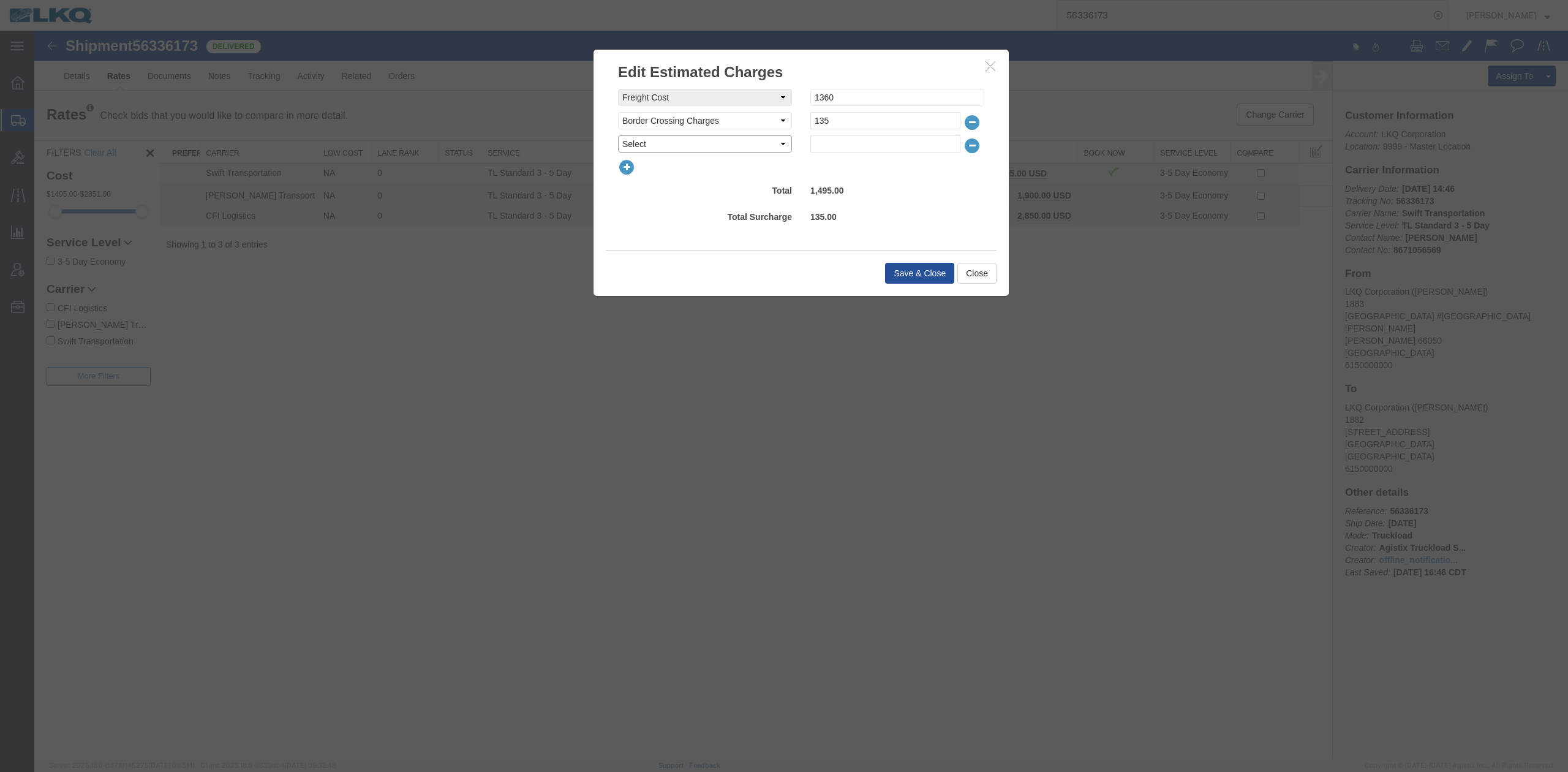
click at [628, 145] on select "Select AES Filing Accessorial Delivery Charge Additional Invoice Details Addres…" at bounding box center [705, 144] width 174 height 17
select select "FUEL_CHARGE"
click at [618, 136] on select "Select AES Filing Accessorial Delivery Charge Additional Invoice Details Addres…" at bounding box center [705, 144] width 174 height 17
type input "199.64"
drag, startPoint x: 934, startPoint y: 277, endPoint x: 37, endPoint y: 331, distance: 898.6
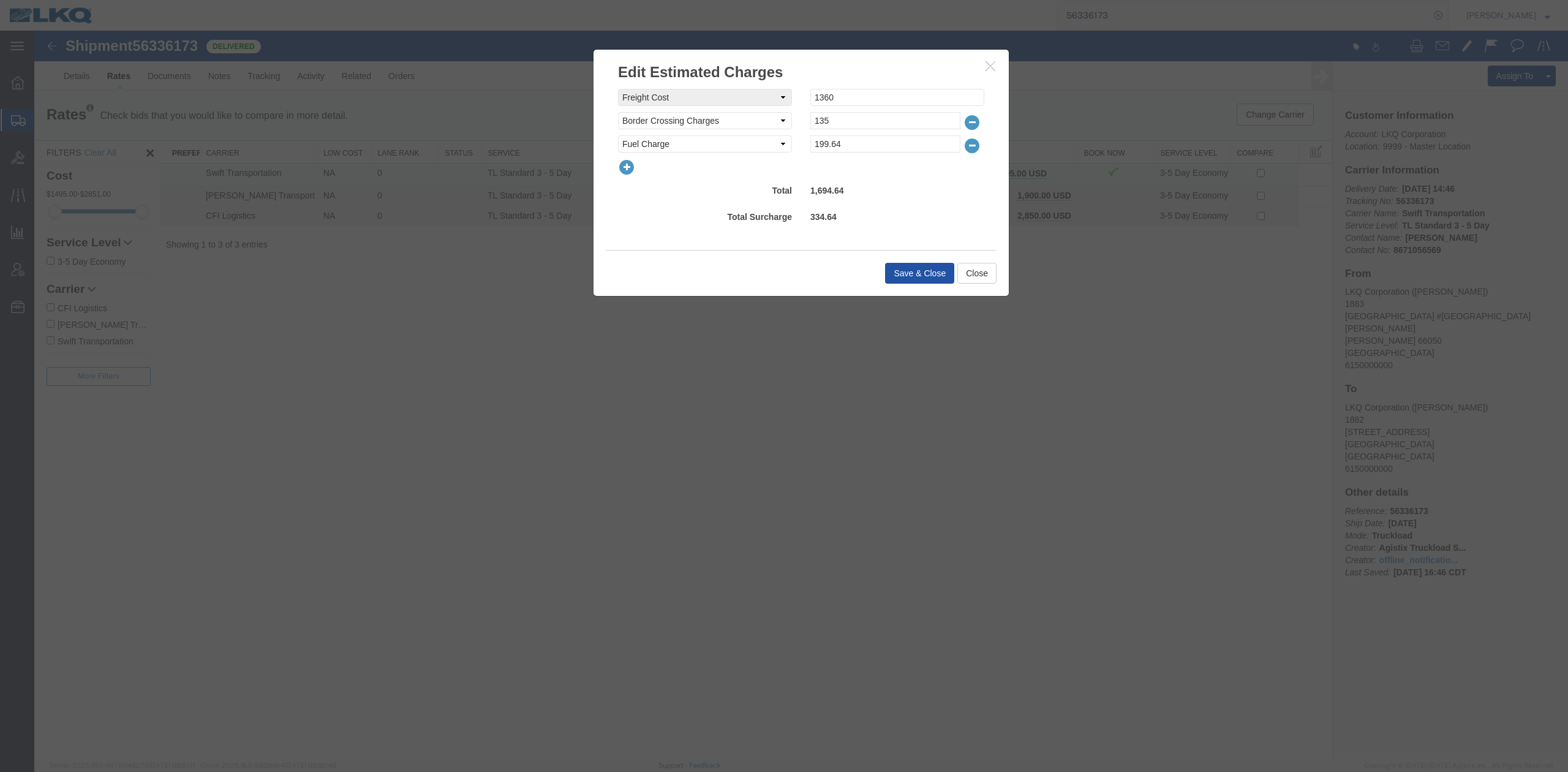
click at [934, 277] on button "Save & Close" at bounding box center [920, 273] width 69 height 21
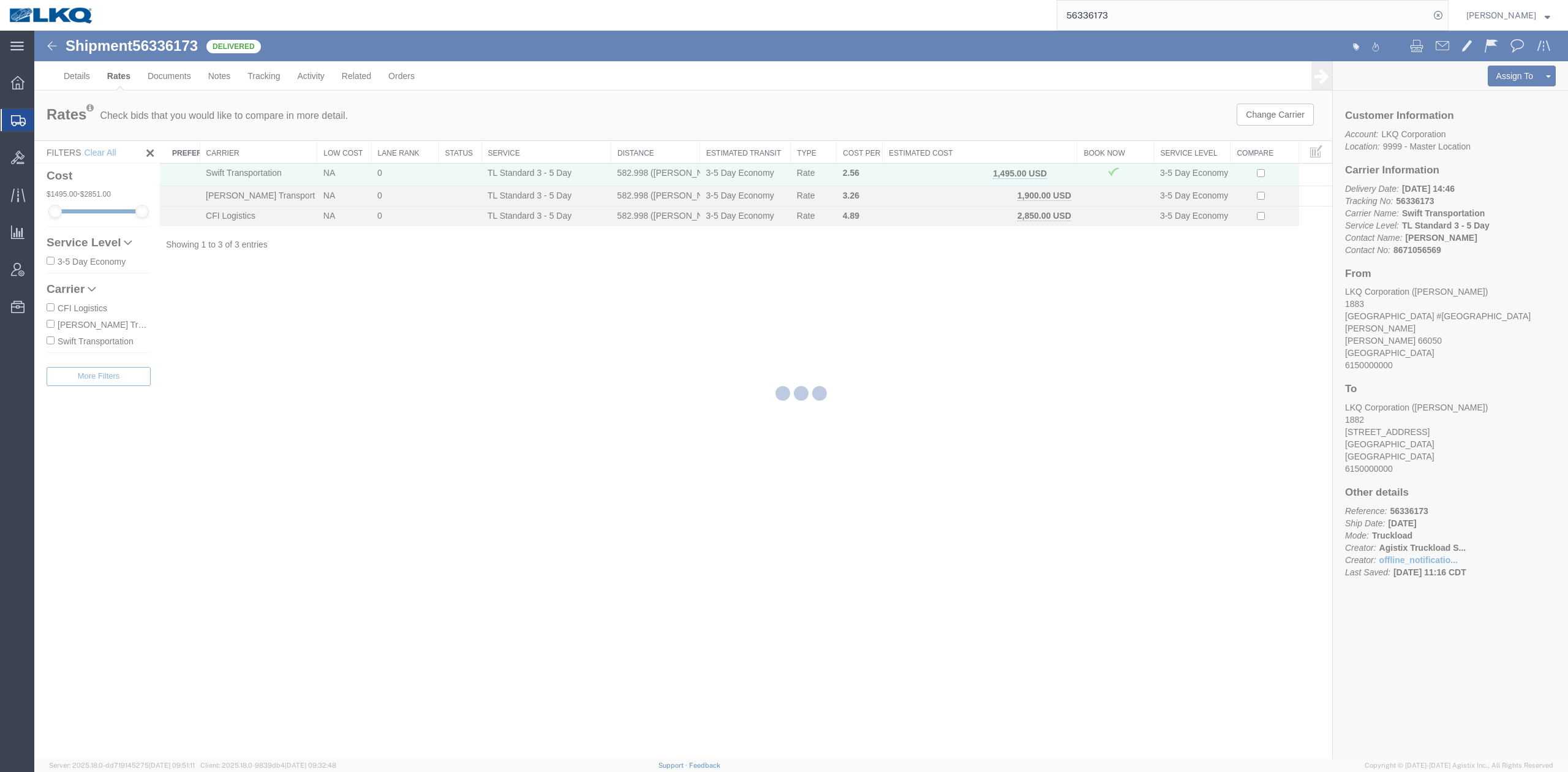
click at [1099, 25] on input "56336173" at bounding box center [1243, 15] width 372 height 29
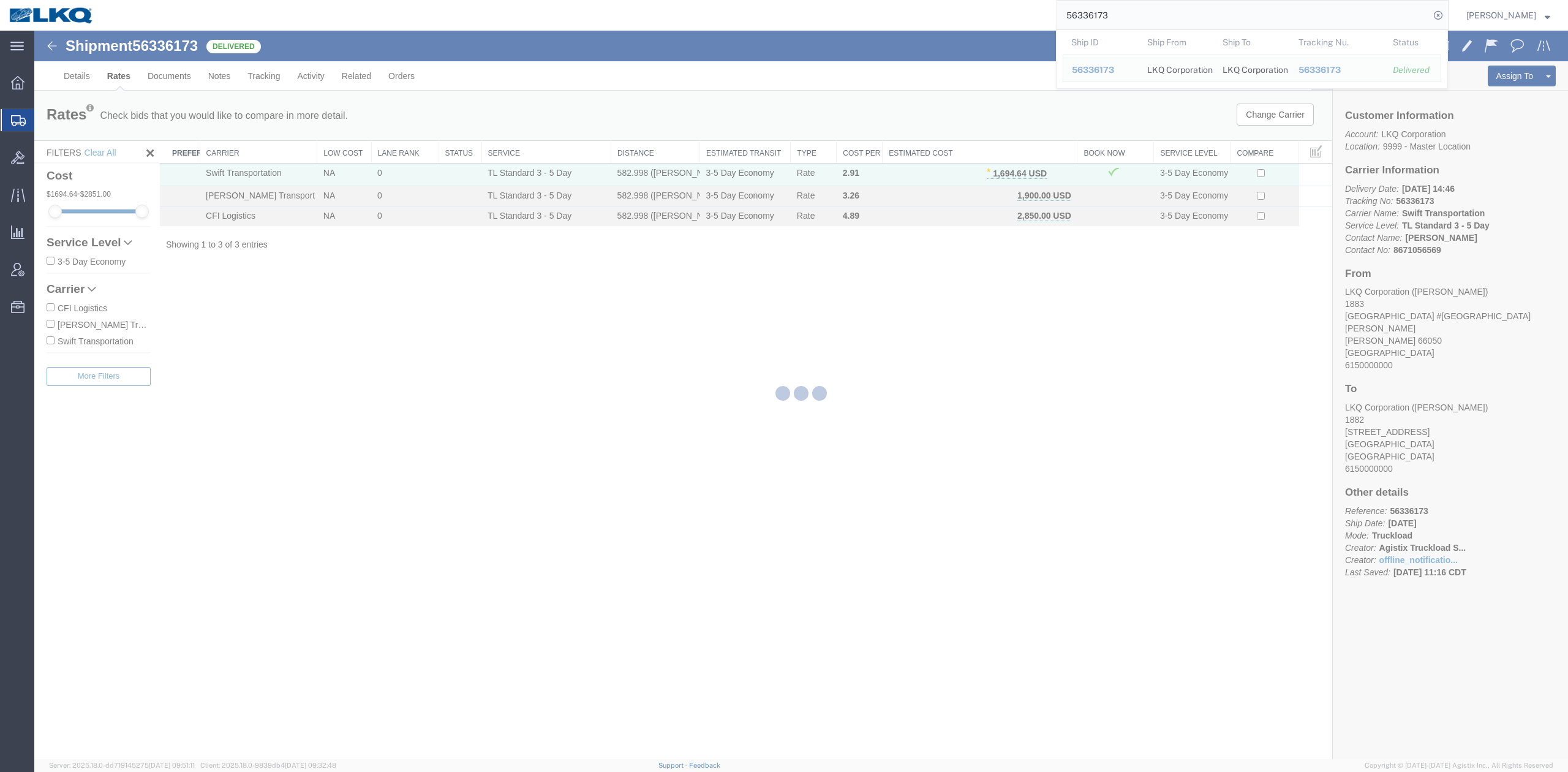
paste input "51537"
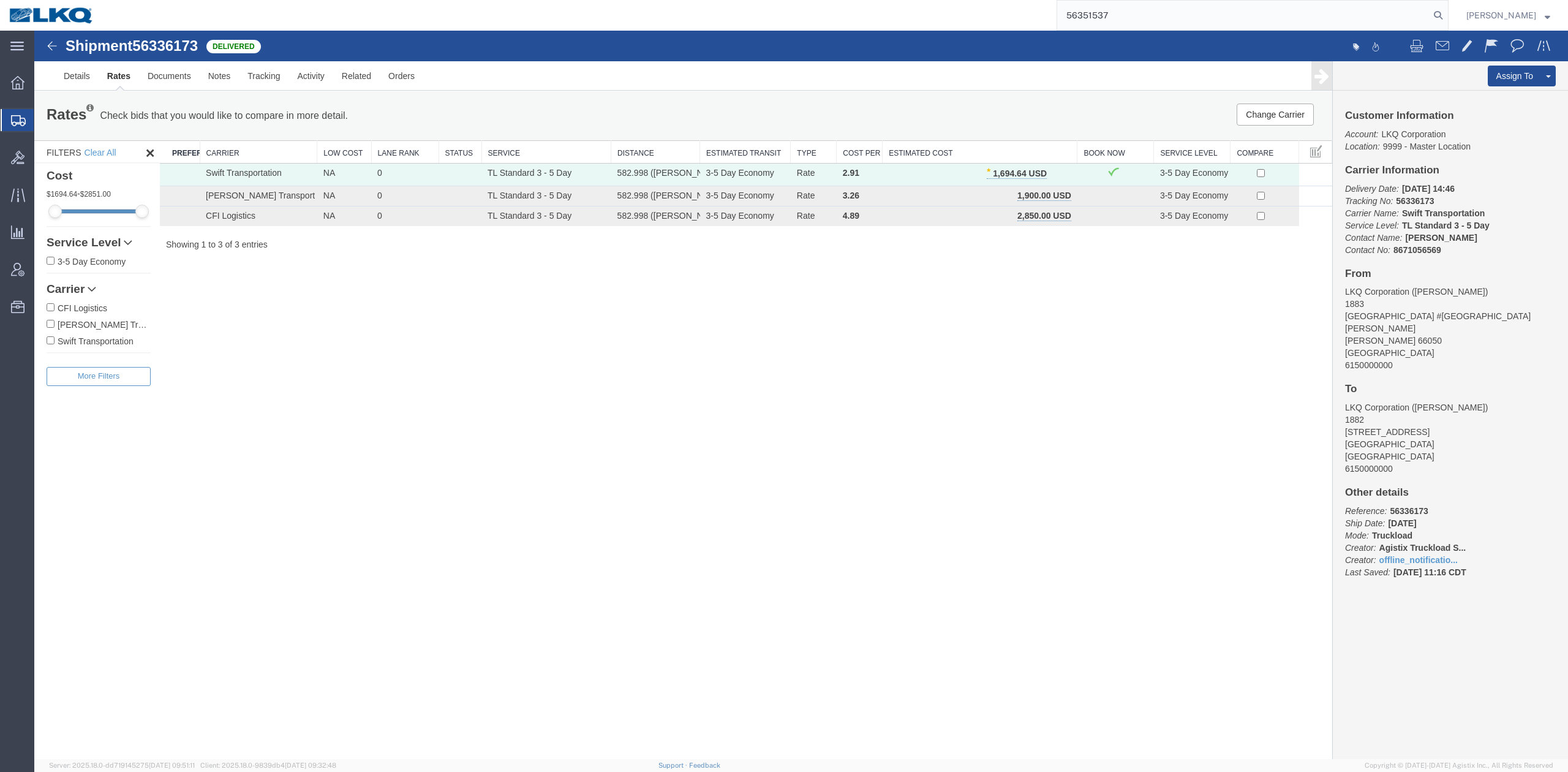
type input "56351537"
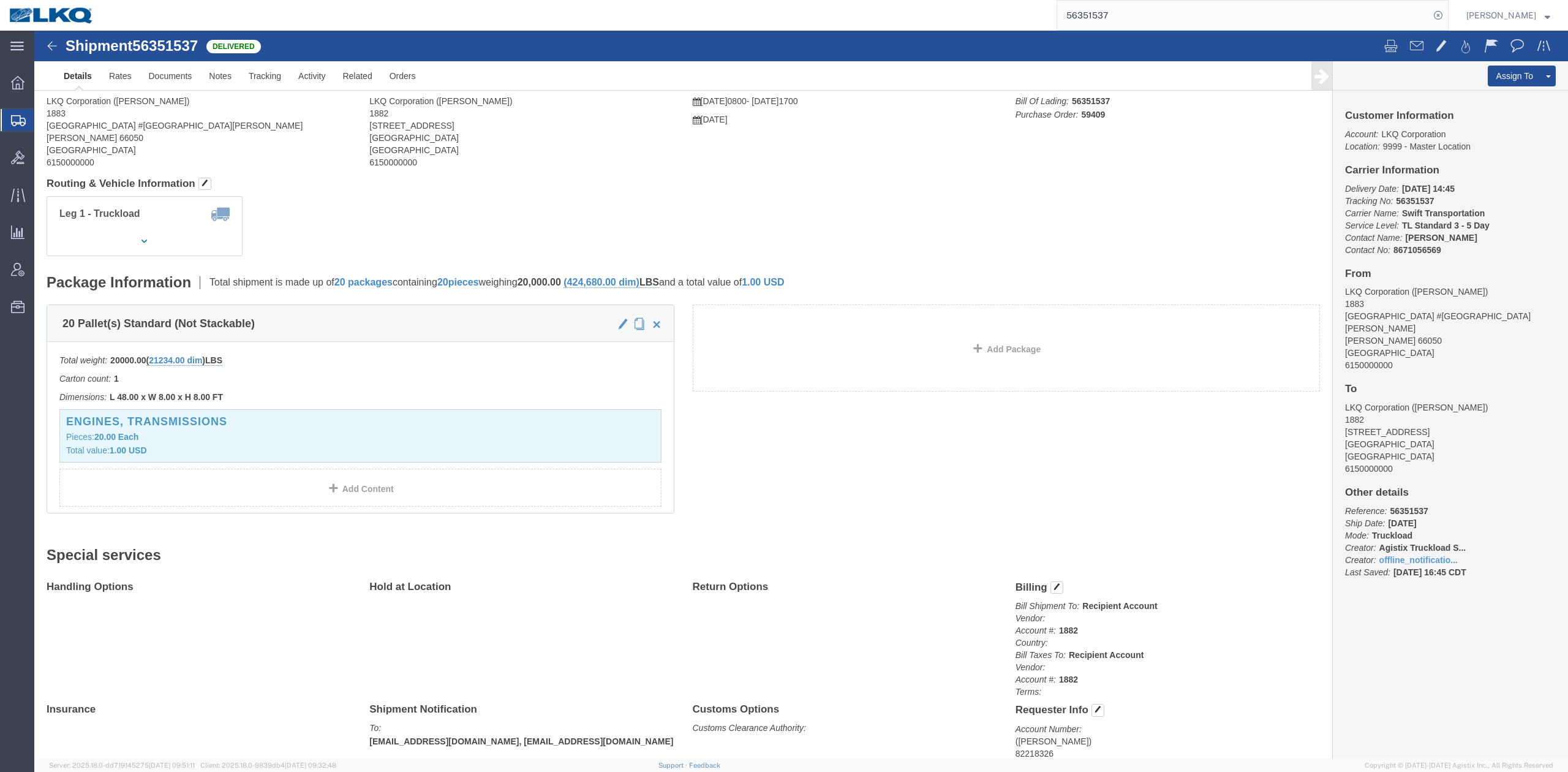
click div
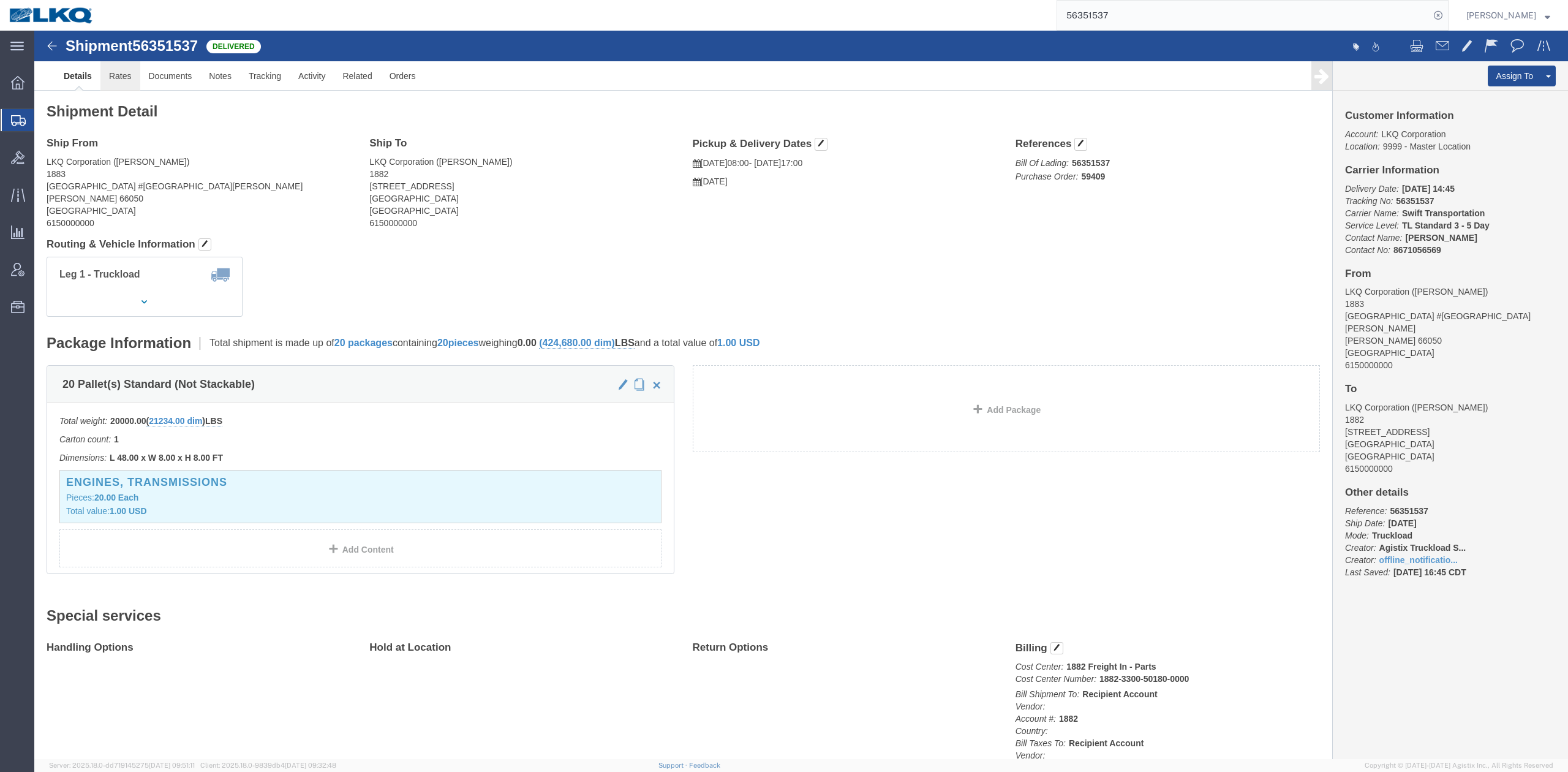
click link "Rates"
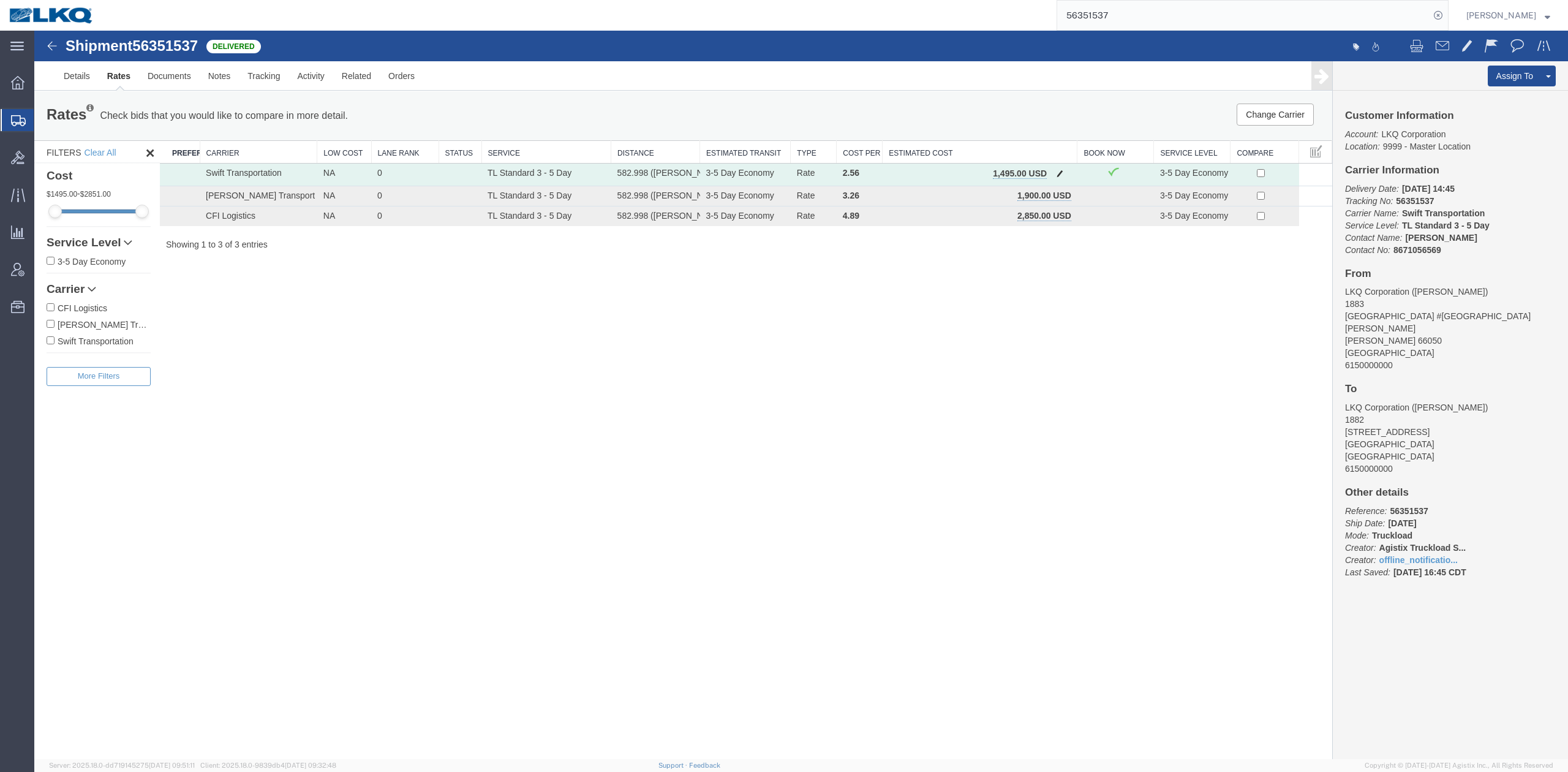
click at [1060, 175] on span "button" at bounding box center [1059, 173] width 6 height 8
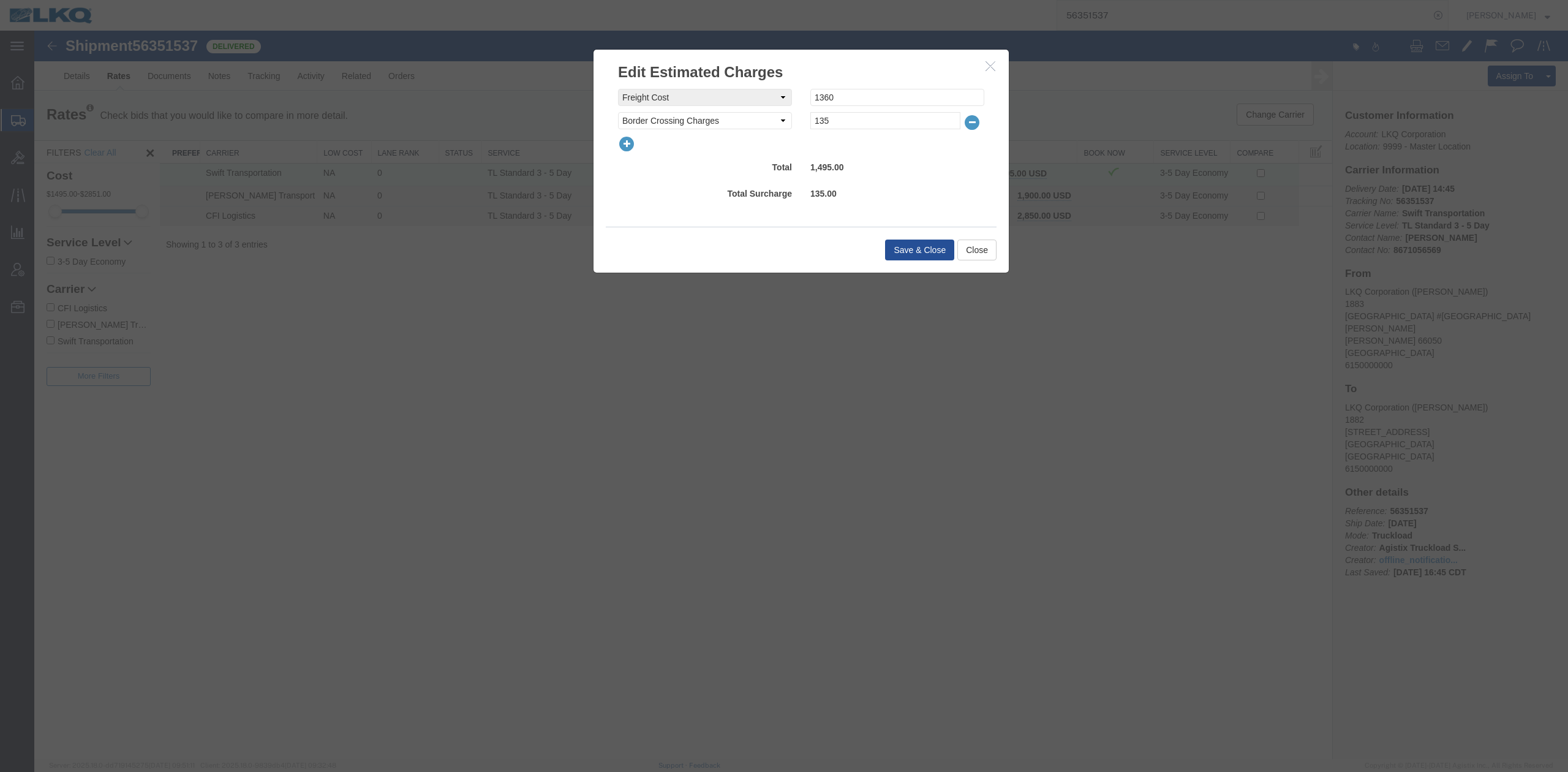
click at [624, 148] on icon "button" at bounding box center [626, 144] width 17 height 17
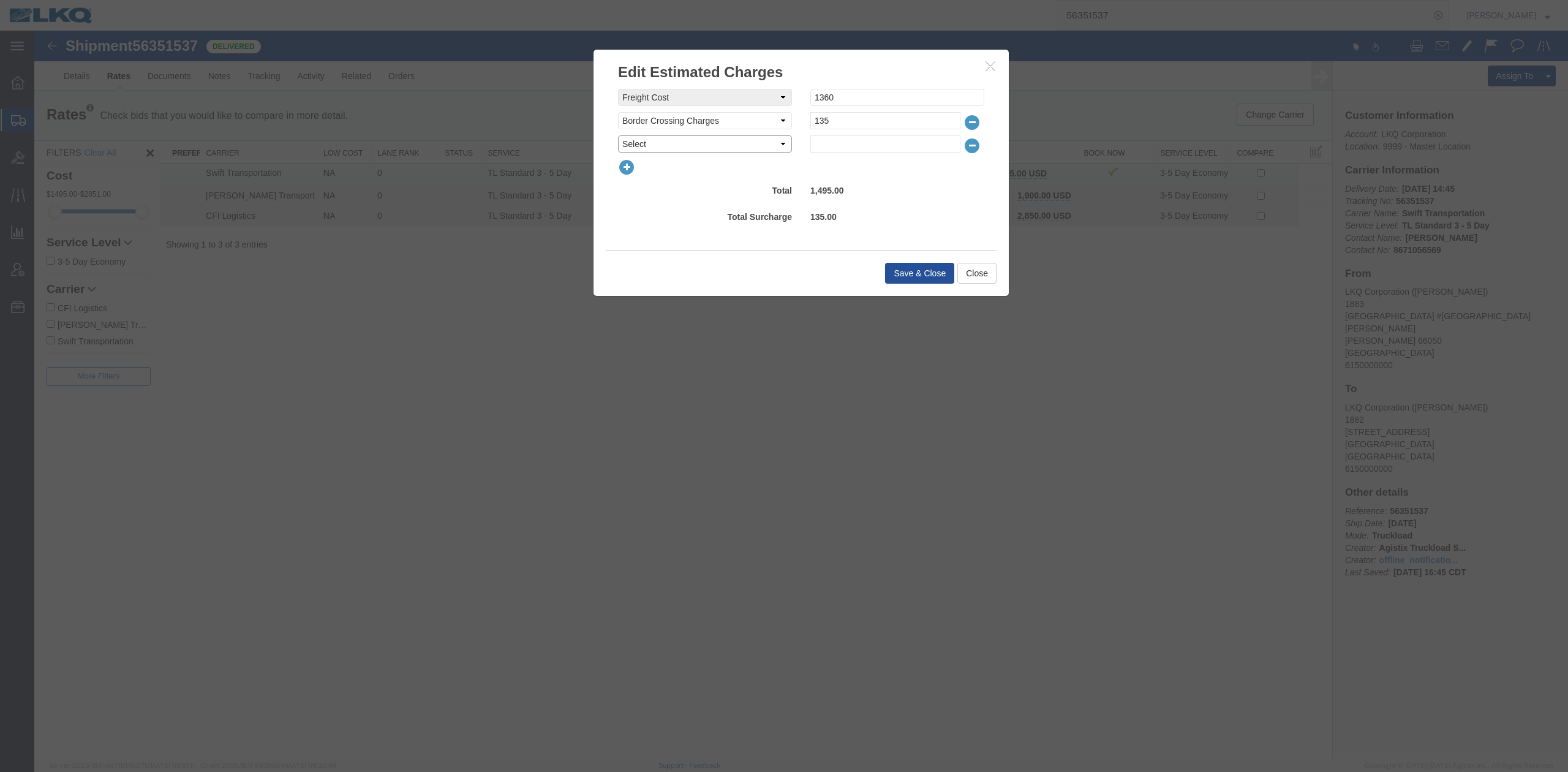
drag, startPoint x: 624, startPoint y: 148, endPoint x: 639, endPoint y: 149, distance: 15.0
click at [639, 149] on select "Select AES Filing Accessorial Delivery Charge Additional Invoice Details Addres…" at bounding box center [705, 144] width 174 height 17
select select "FUEL_CHARGE"
click at [618, 136] on select "Select AES Filing Accessorial Delivery Charge Additional Invoice Details Addres…" at bounding box center [705, 144] width 174 height 17
type input "199.64"
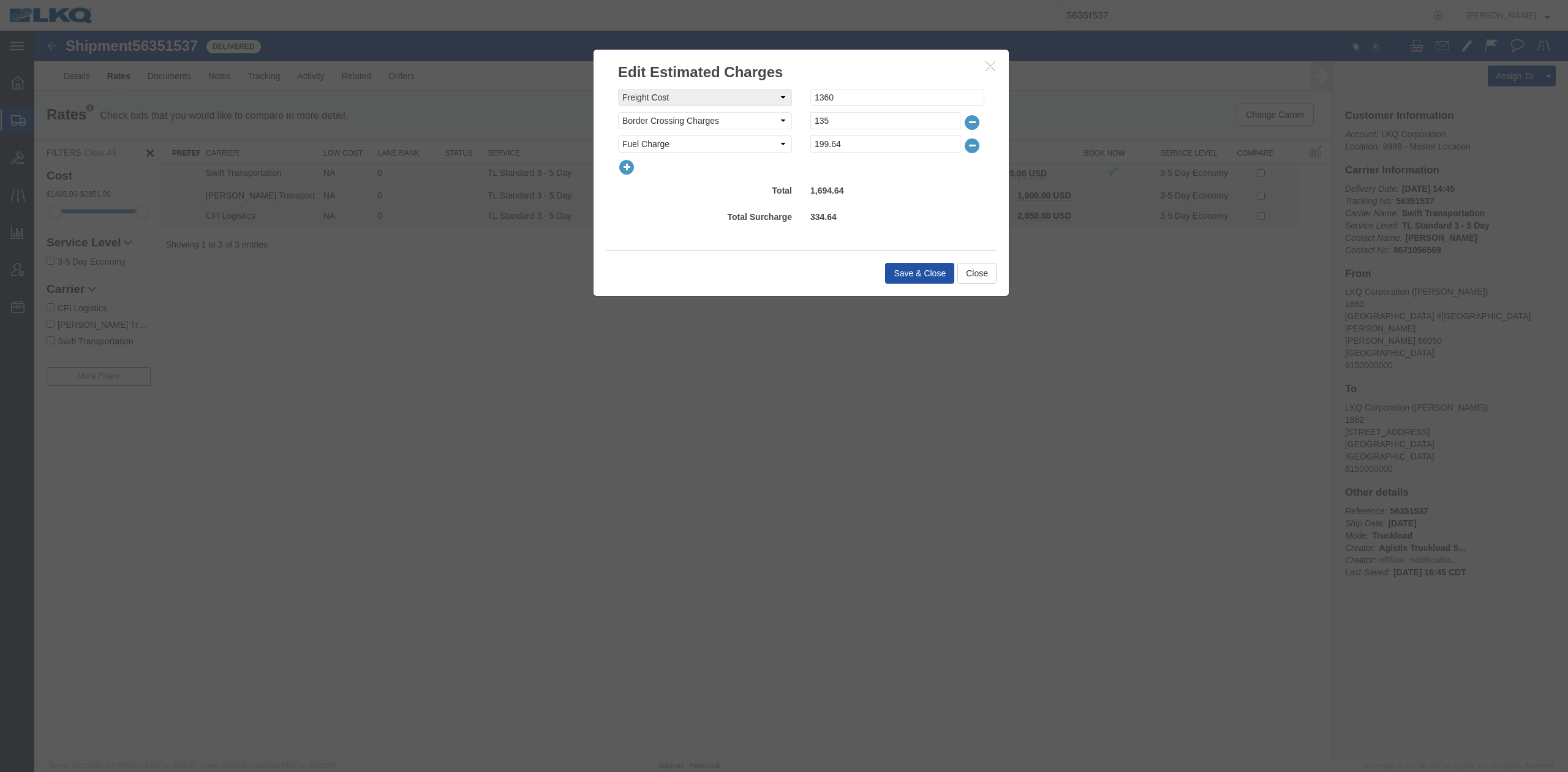
click at [921, 281] on button "Save & Close" at bounding box center [920, 273] width 69 height 21
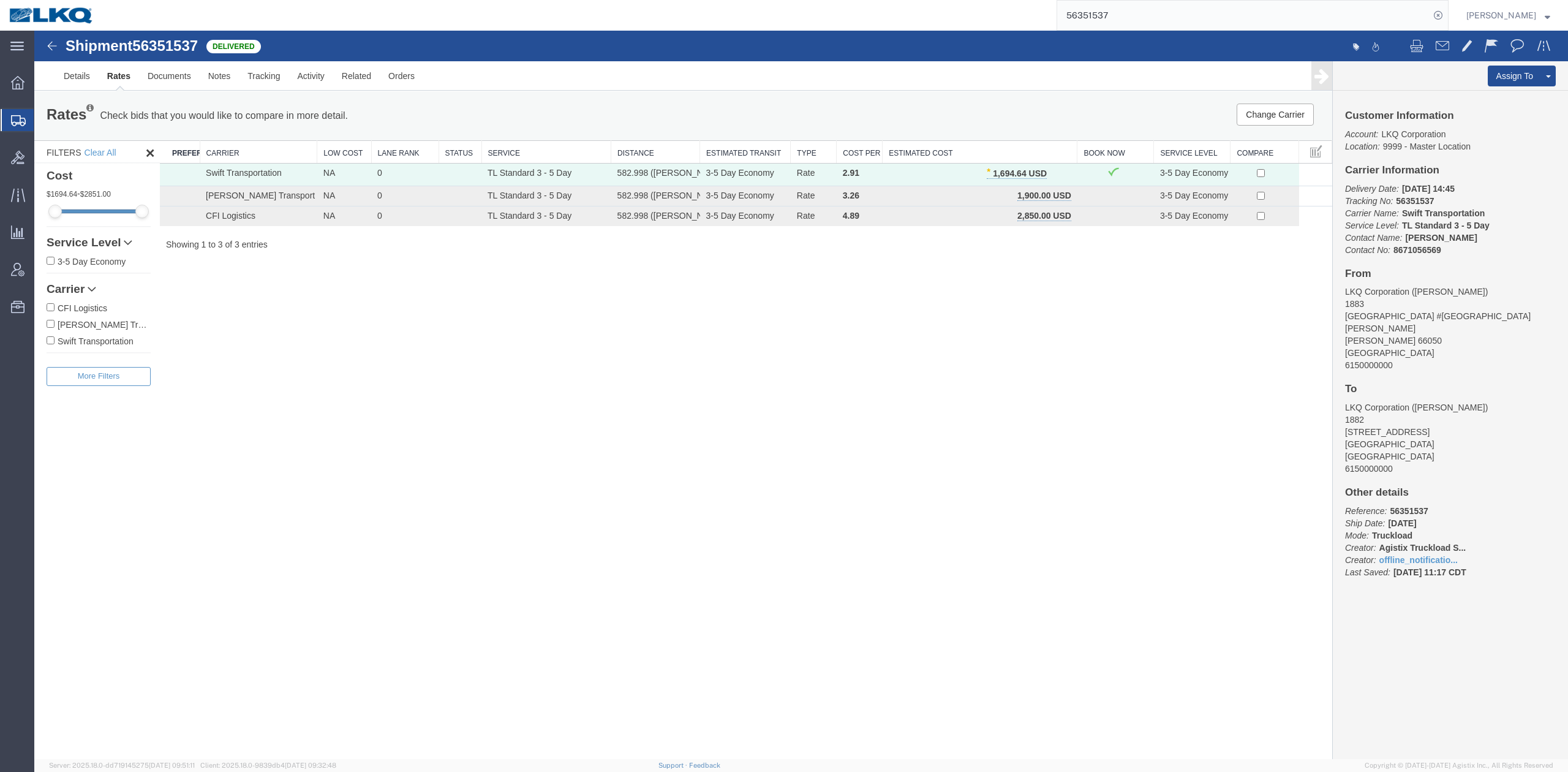
click at [1097, 14] on input "56351537" at bounding box center [1243, 15] width 372 height 29
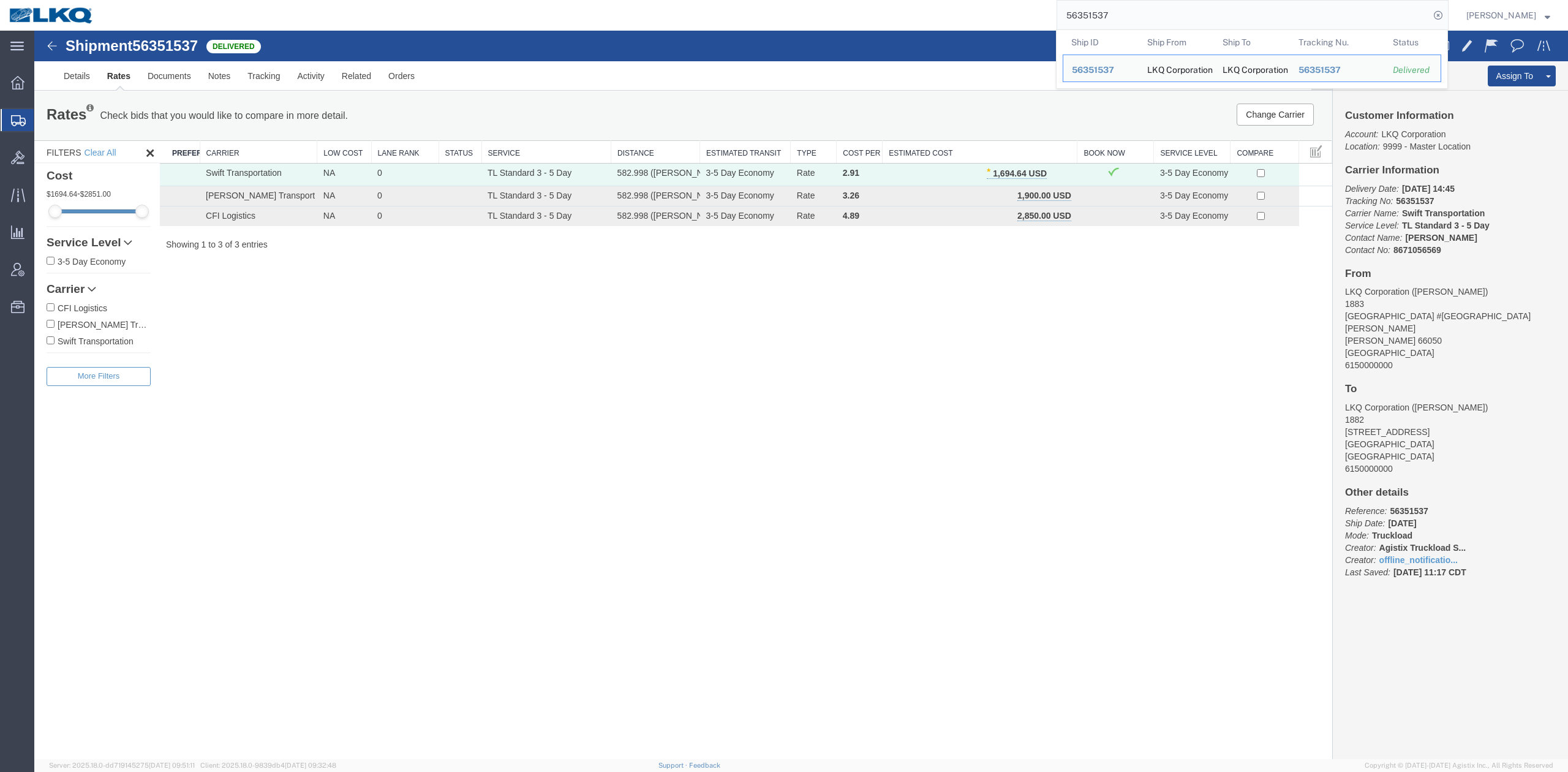
drag, startPoint x: 1097, startPoint y: 14, endPoint x: 919, endPoint y: 5, distance: 178.2
click at [1097, 14] on input "56351537" at bounding box center [1243, 15] width 372 height 29
paste input "220051"
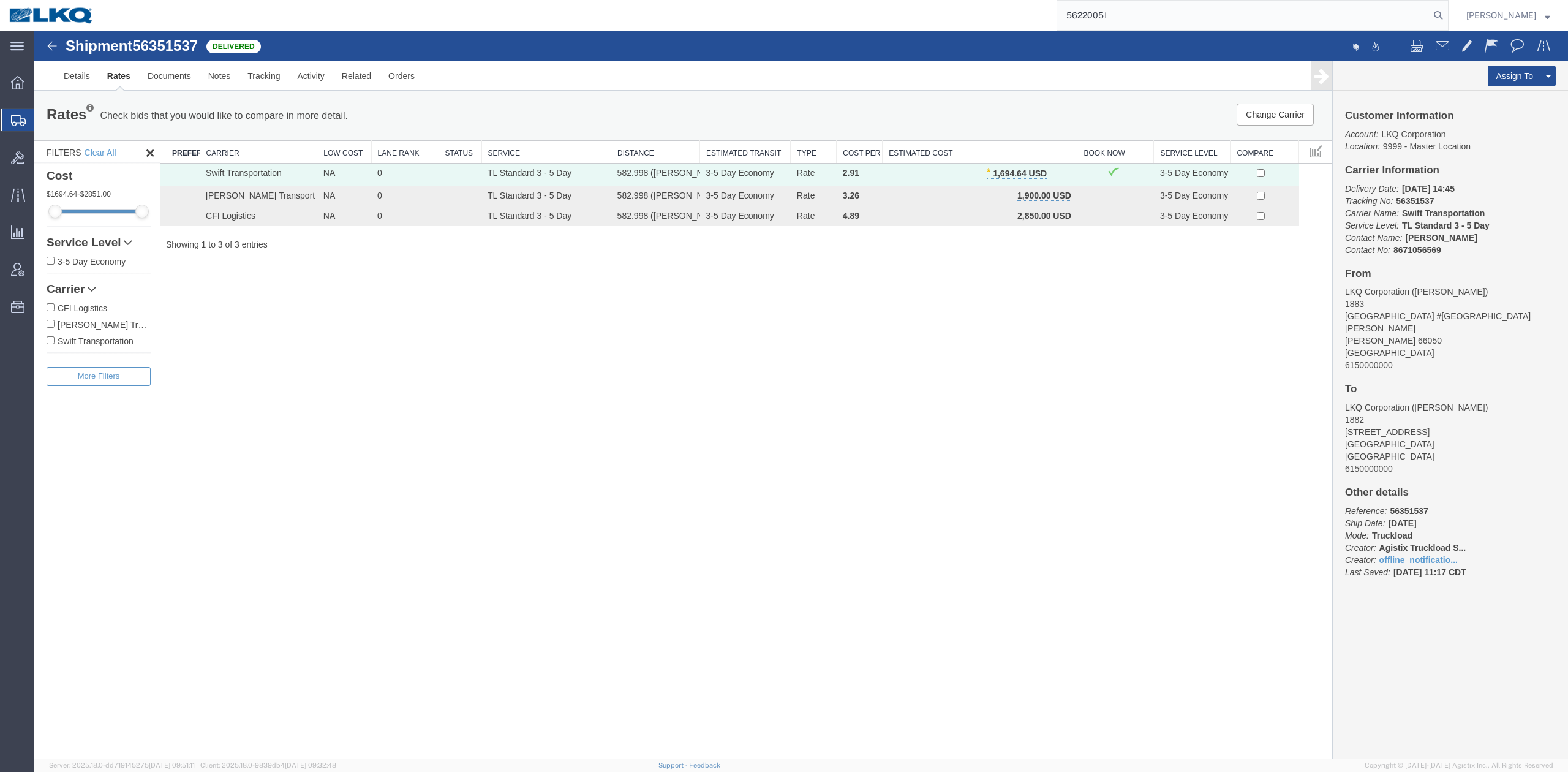
type input "56220051"
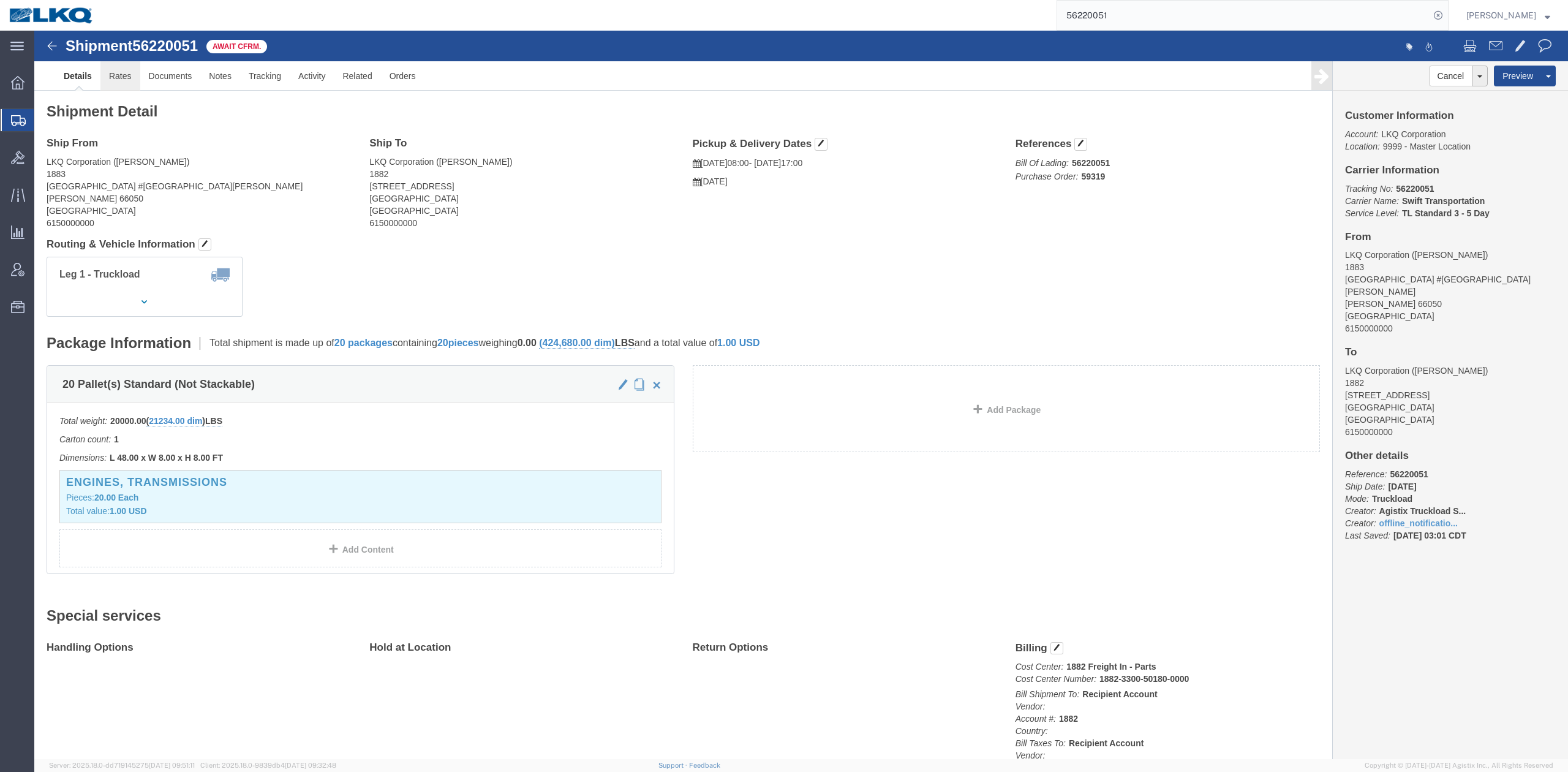
drag, startPoint x: 127, startPoint y: 82, endPoint x: 92, endPoint y: 52, distance: 46.1
click link "Rates"
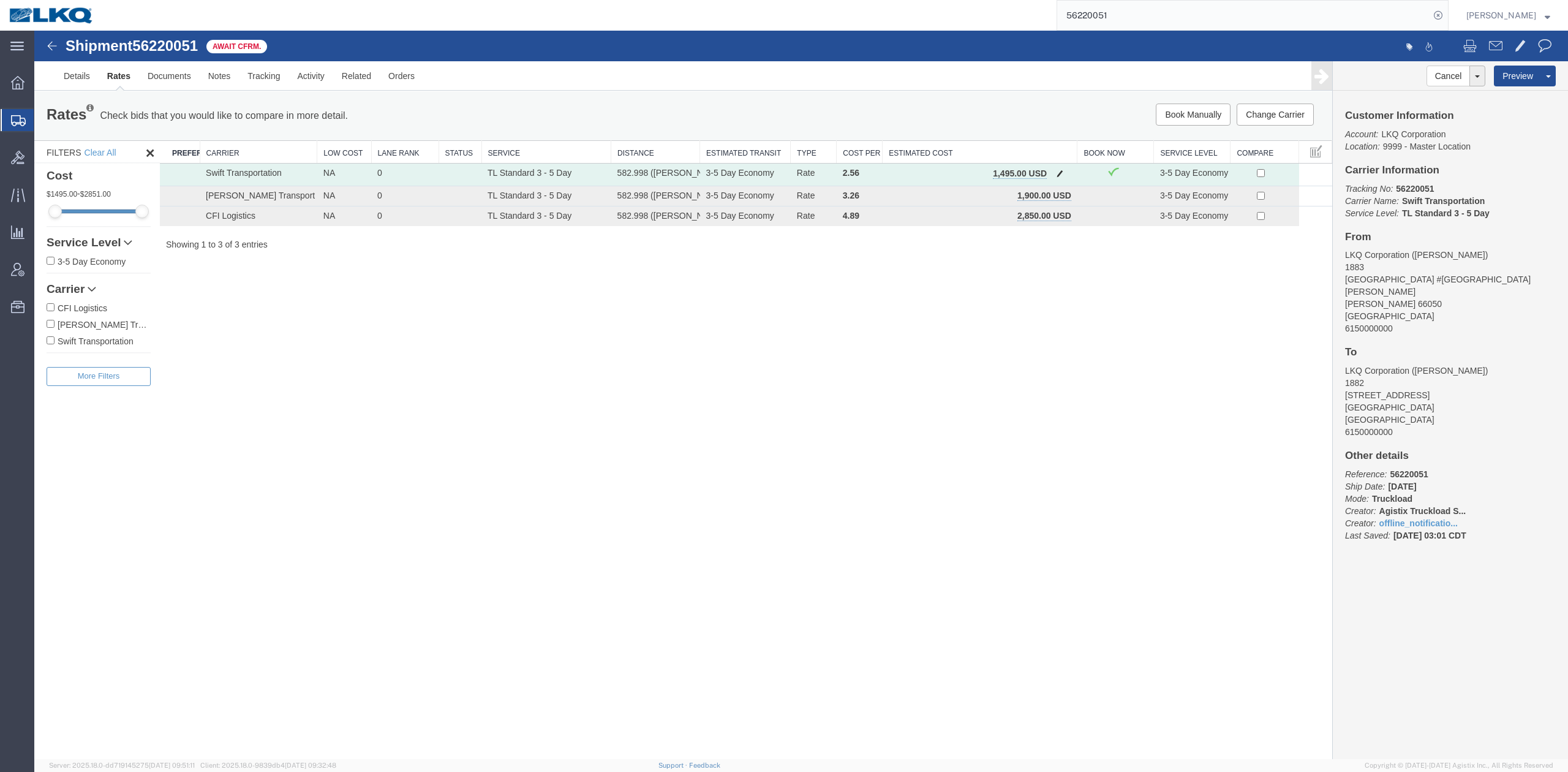
click at [1061, 170] on span "button" at bounding box center [1059, 173] width 6 height 8
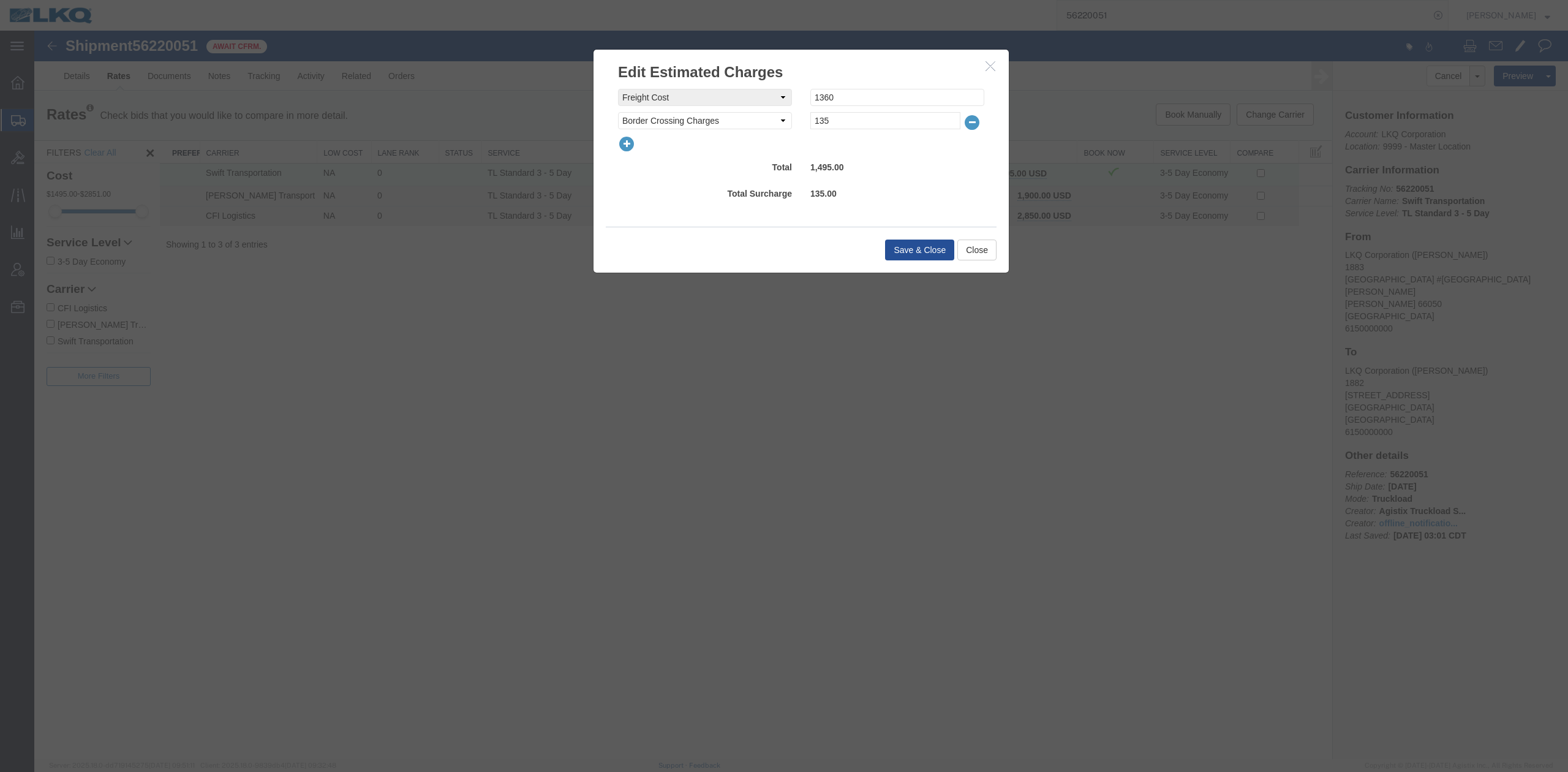
click at [632, 142] on icon "button" at bounding box center [626, 144] width 17 height 17
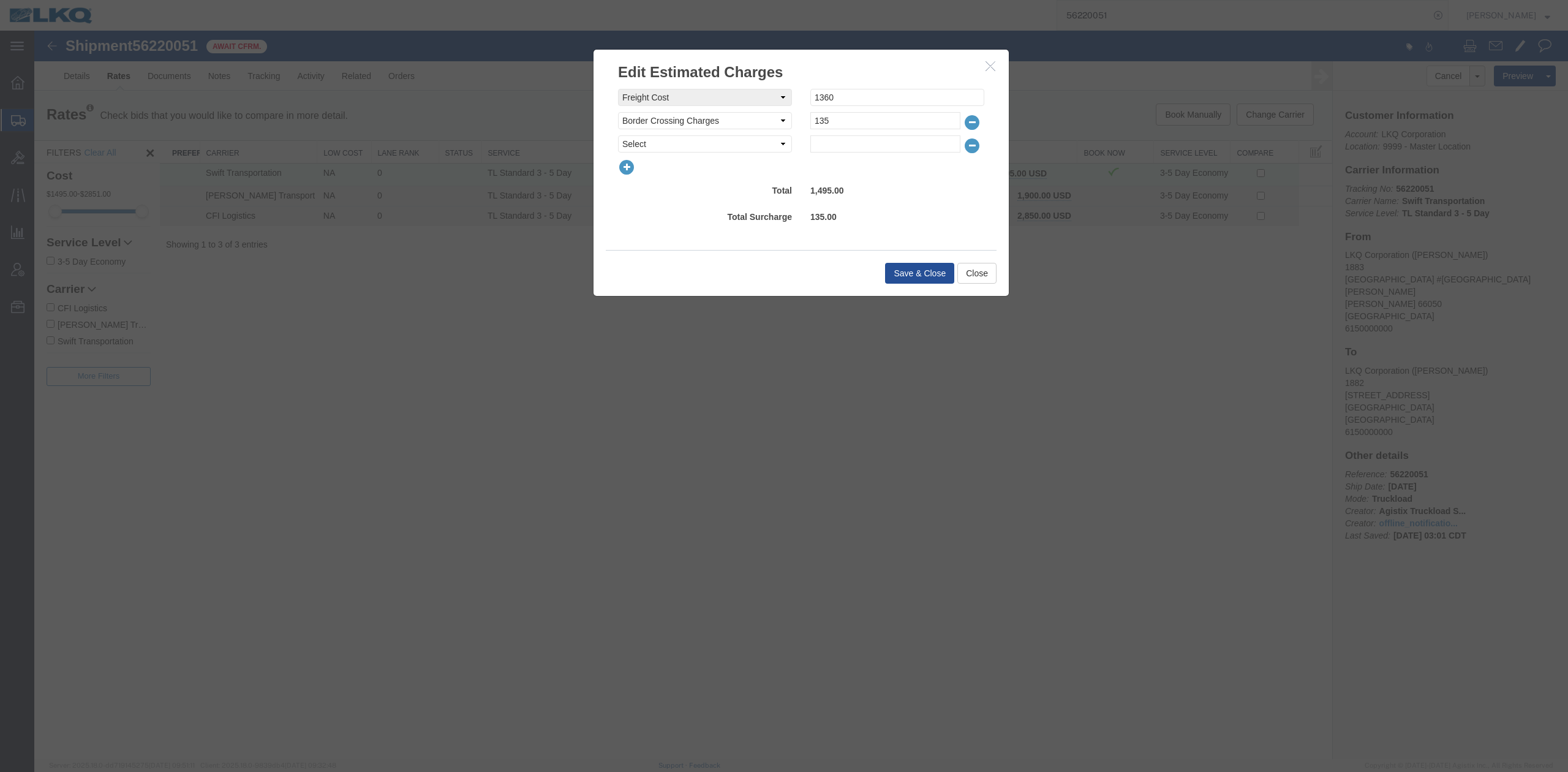
click at [641, 146] on select "Select AES Filing Accessorial Delivery Charge Additional Invoice Details Addres…" at bounding box center [705, 144] width 174 height 17
select select "FUEL_CHARGE"
click at [618, 136] on select "Select AES Filing Accessorial Delivery Charge Additional Invoice Details Addres…" at bounding box center [705, 144] width 174 height 17
type input "199.64"
drag, startPoint x: 924, startPoint y: 276, endPoint x: 66, endPoint y: 265, distance: 858.1
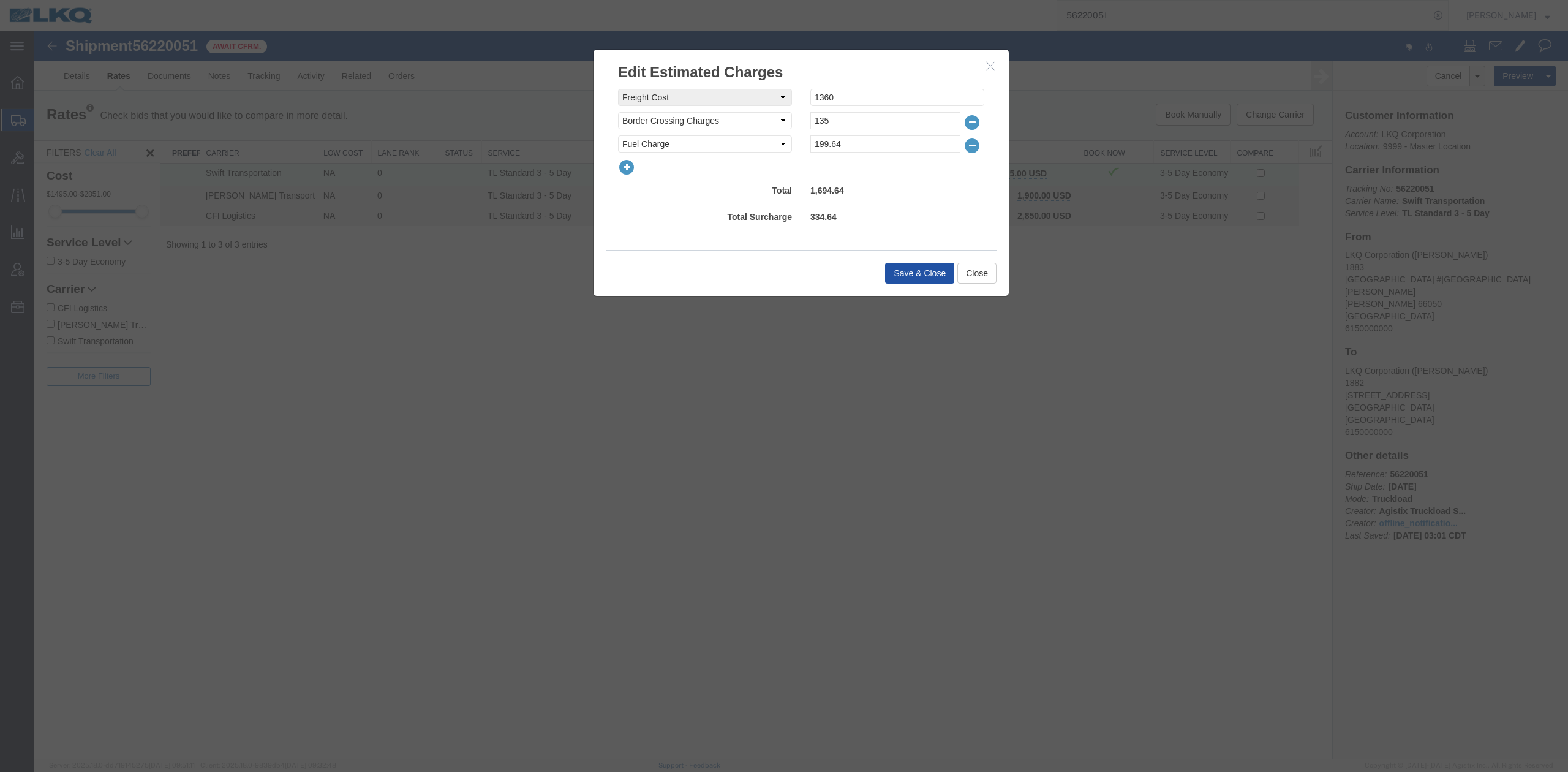
click at [924, 276] on button "Save & Close" at bounding box center [920, 273] width 69 height 21
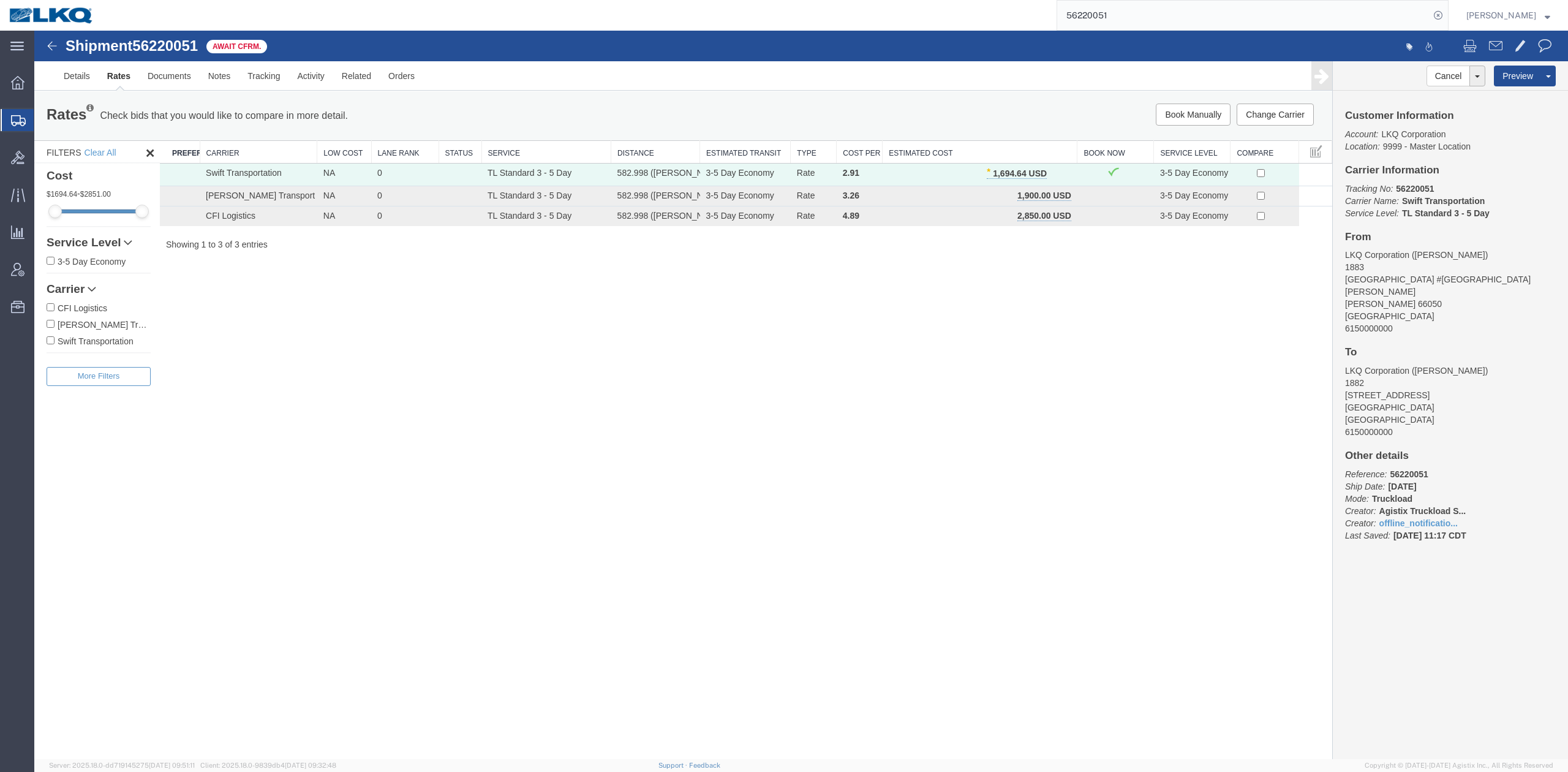
click at [1165, 18] on input "56220051" at bounding box center [1243, 15] width 372 height 29
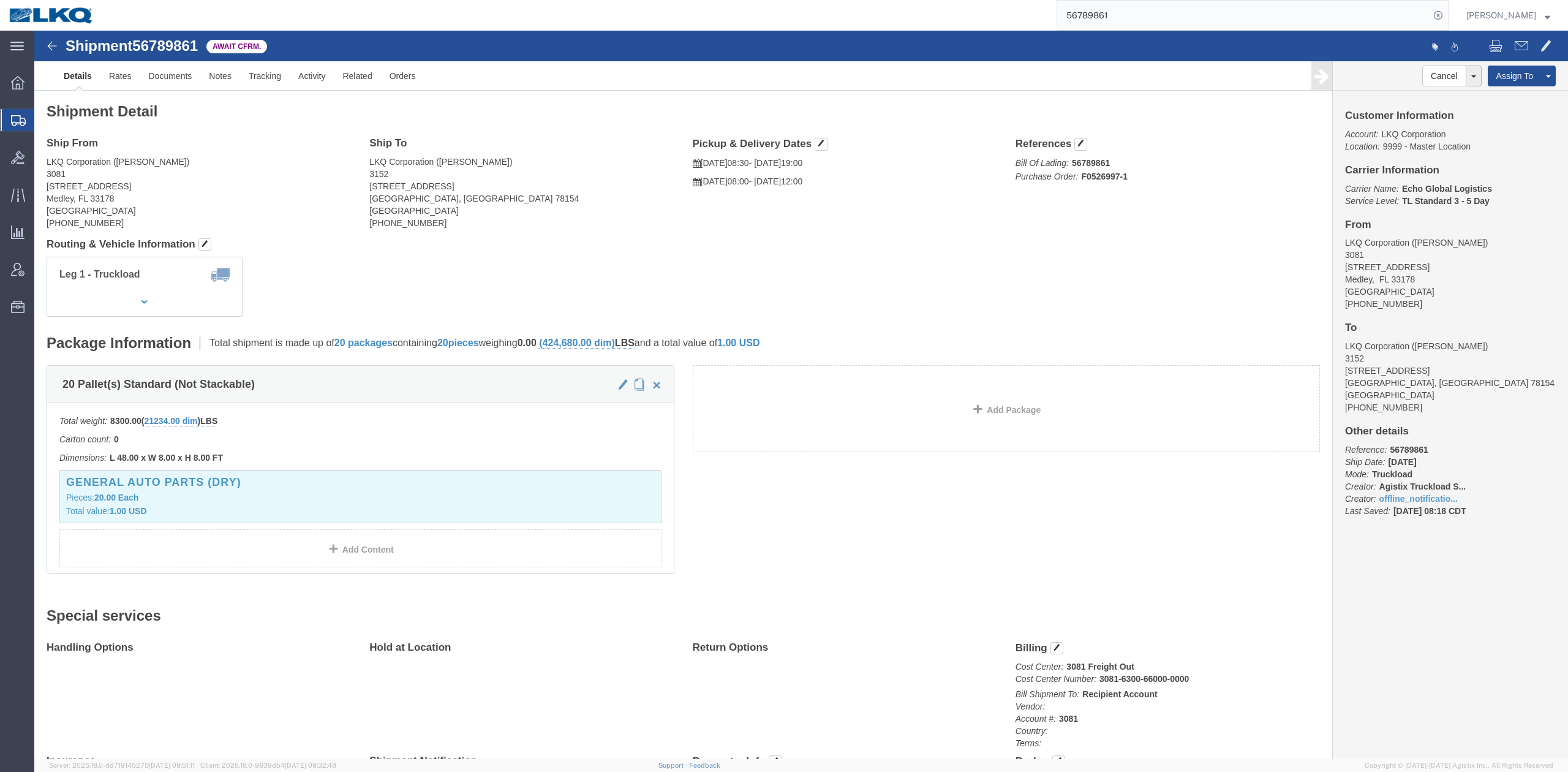
drag, startPoint x: 1044, startPoint y: 1, endPoint x: 1094, endPoint y: 17, distance: 52.5
click at [1094, 18] on input "56789861" at bounding box center [1243, 15] width 372 height 29
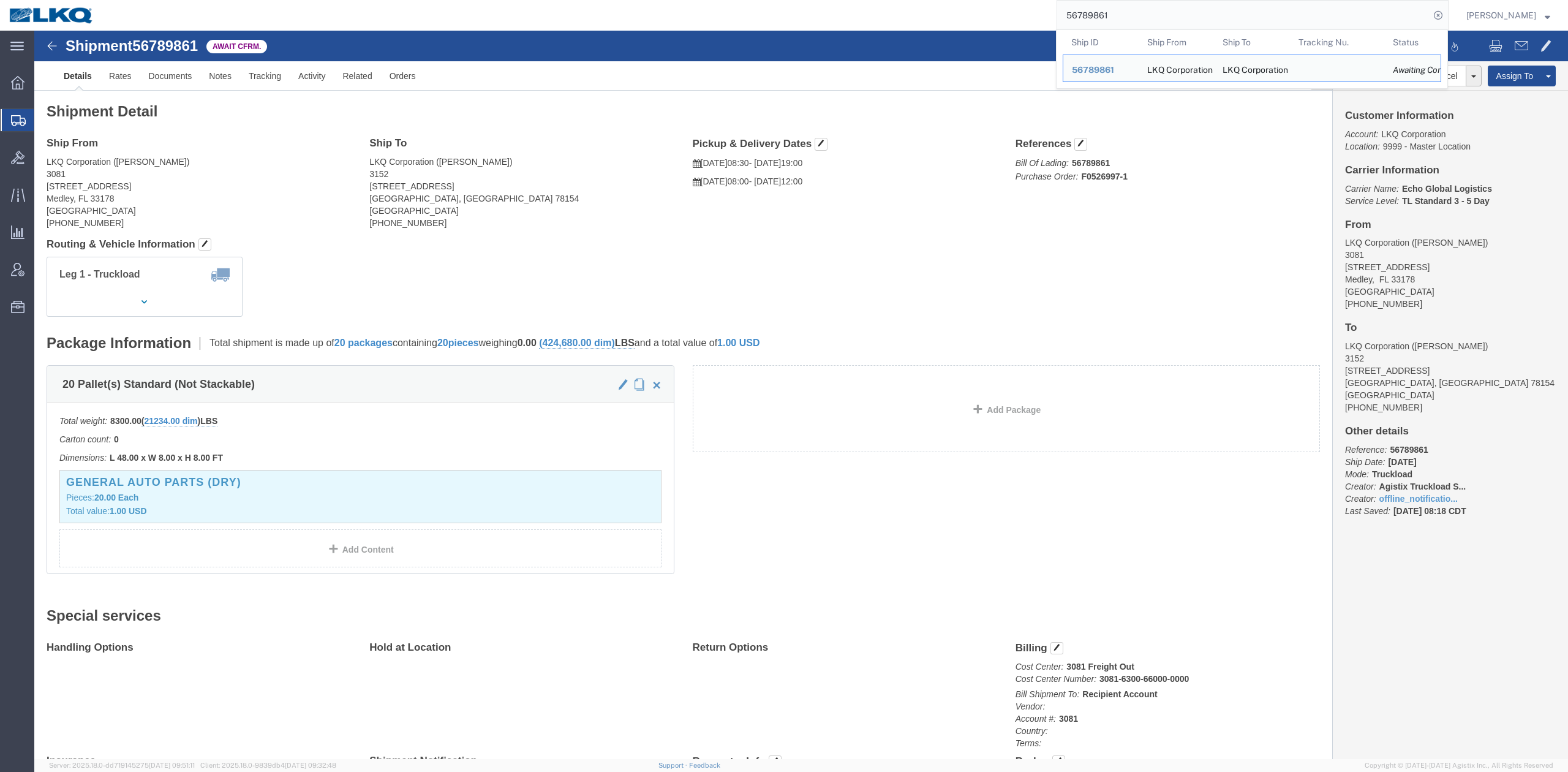
click at [1094, 17] on input "56789861" at bounding box center [1243, 15] width 372 height 29
paste input "431656"
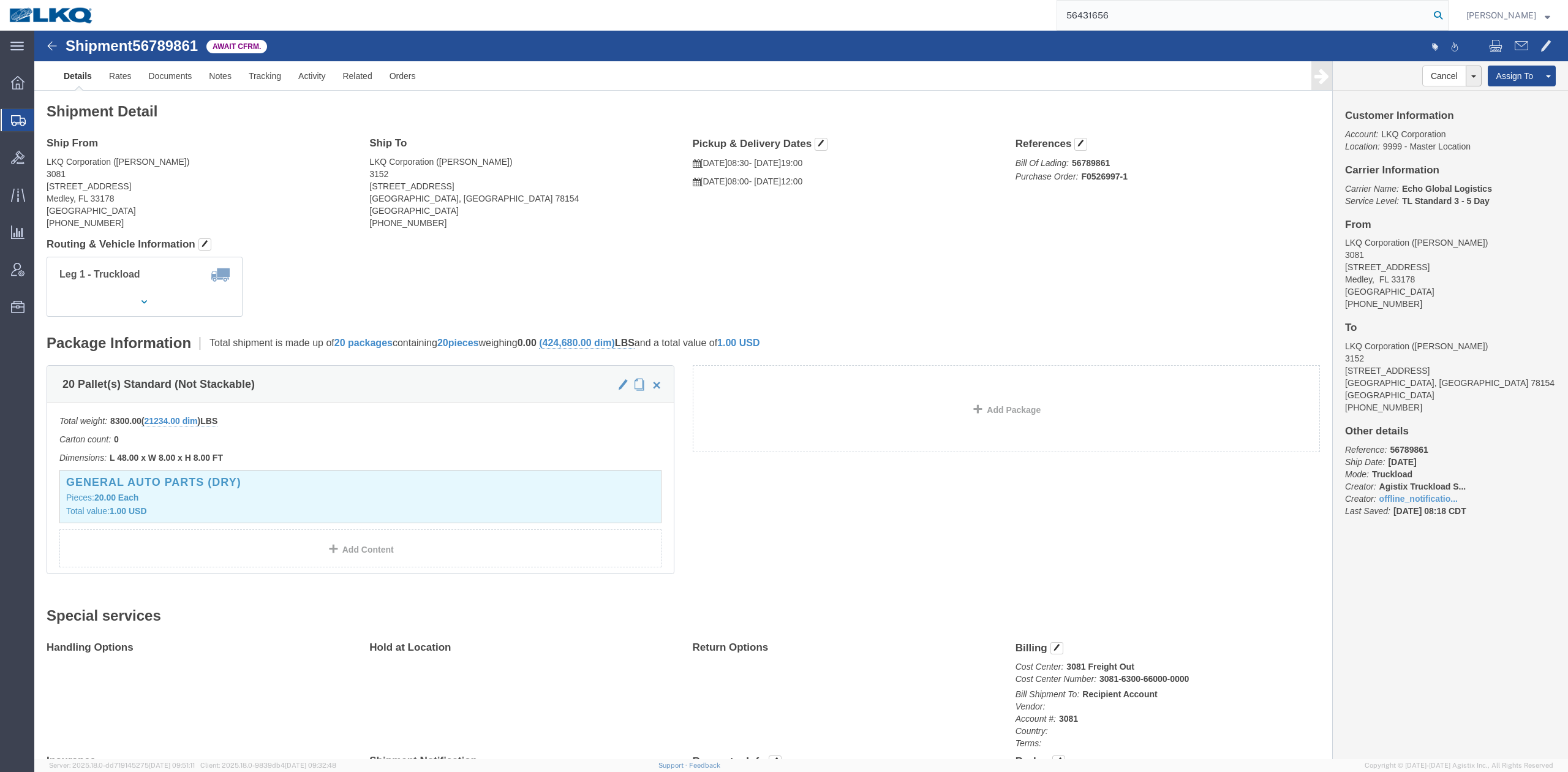
click at [1447, 15] on icon at bounding box center [1438, 15] width 17 height 17
type input "56431656"
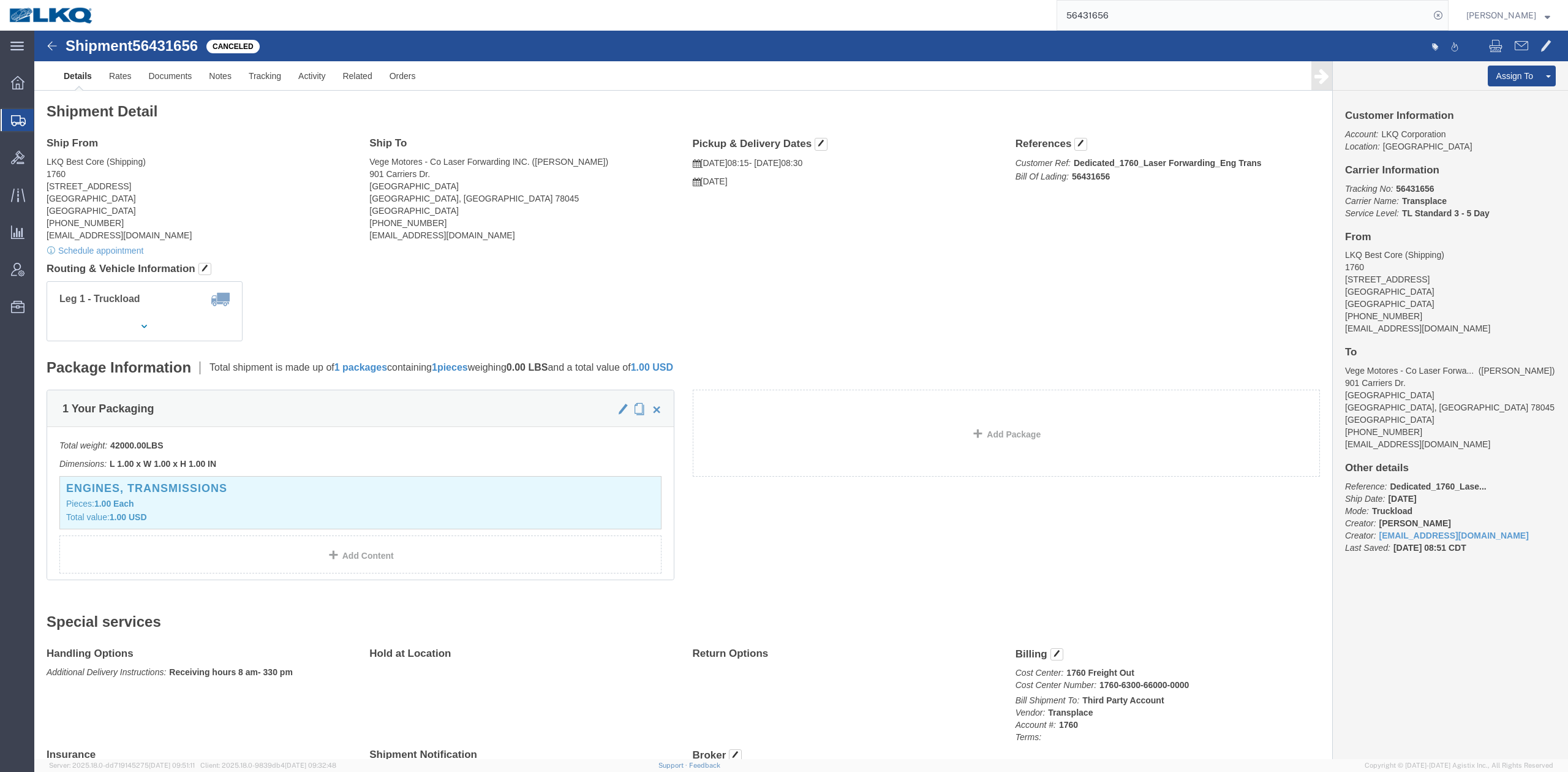
drag, startPoint x: 1436, startPoint y: 102, endPoint x: 1169, endPoint y: 135, distance: 269.0
click link "Uncancel Shipment"
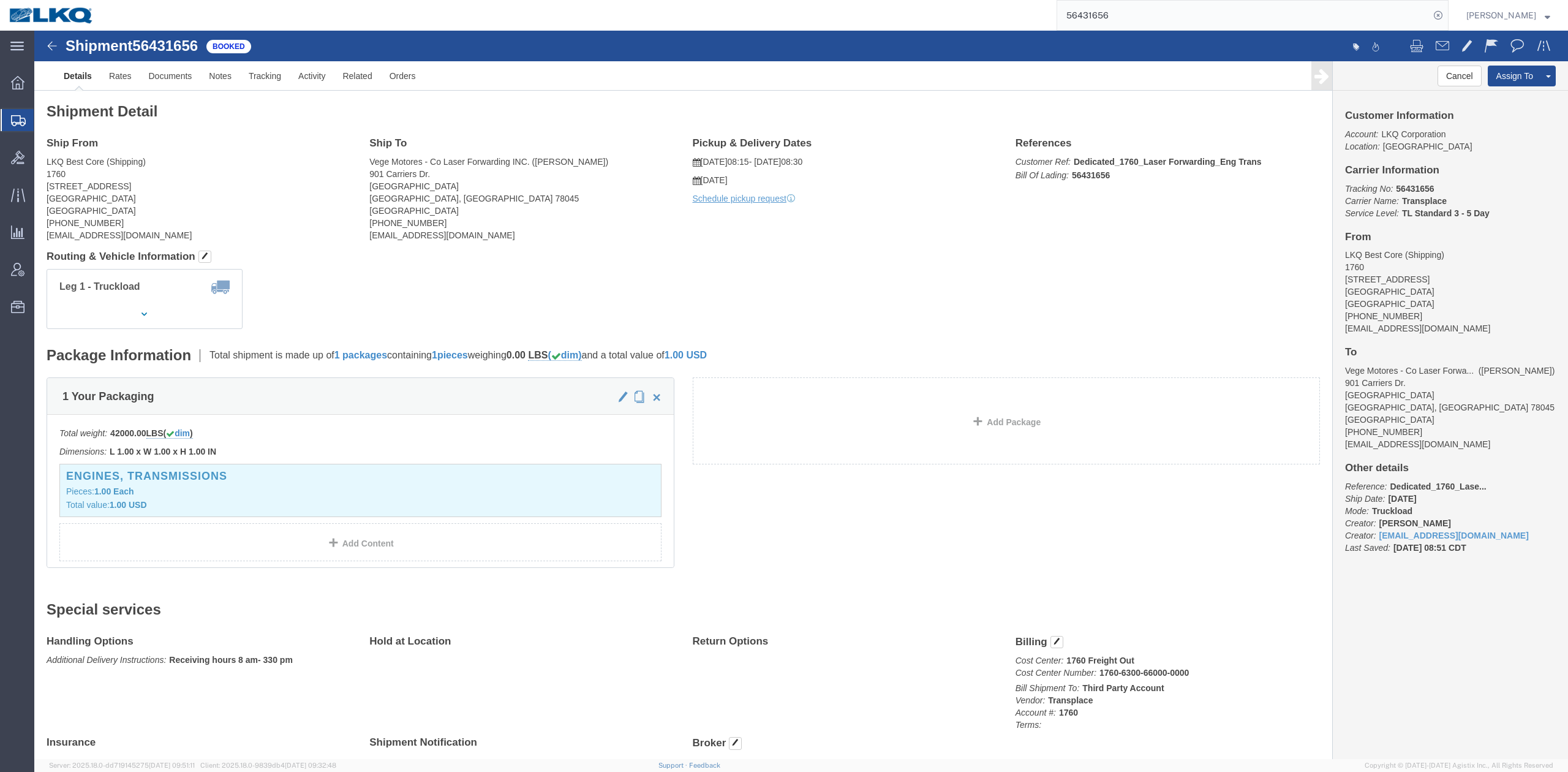
click div "Leg 1 - Truckload Vehicle 1: Standard Dry Van Number of trucks: 1"
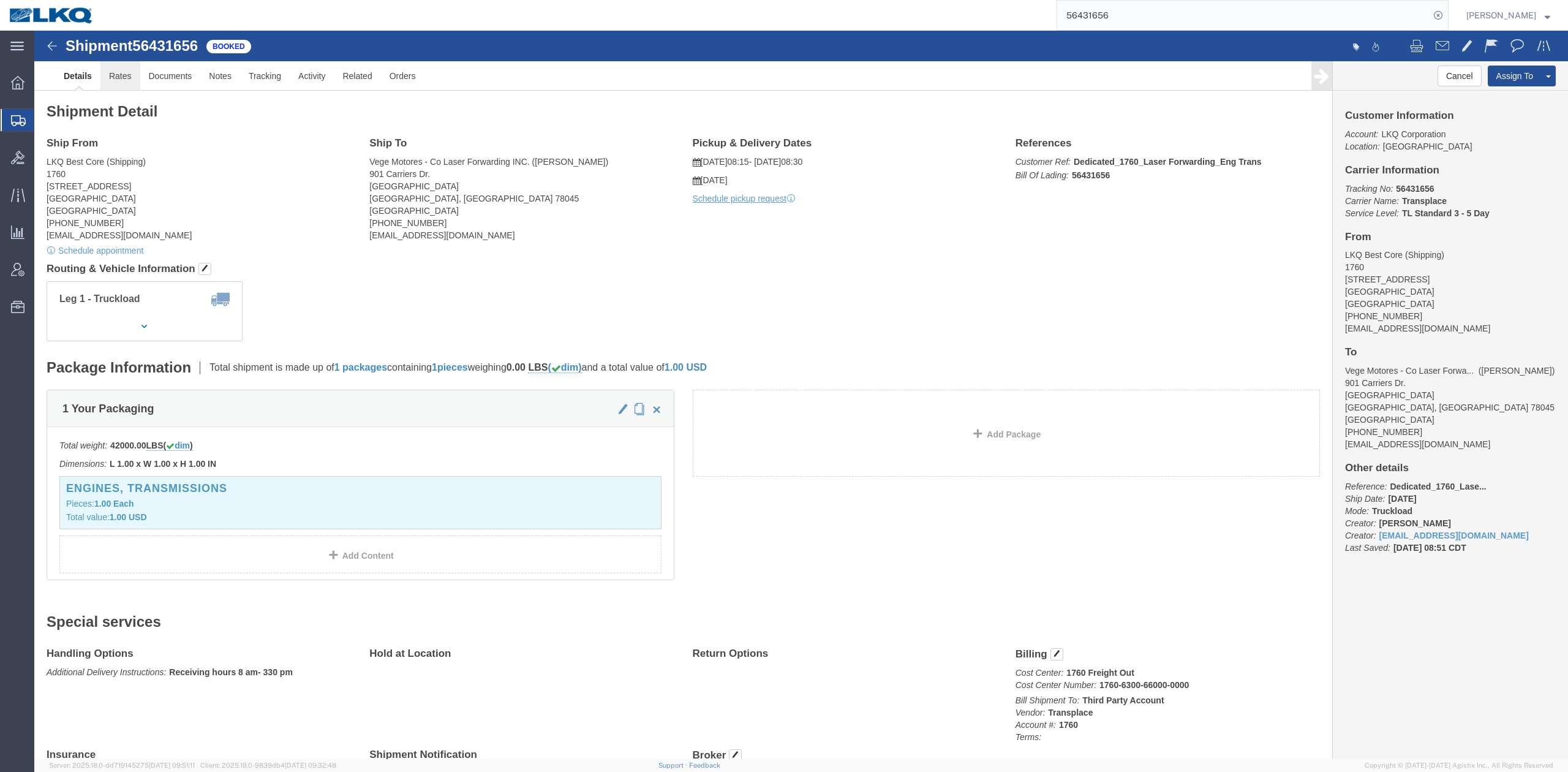
click link "Rates"
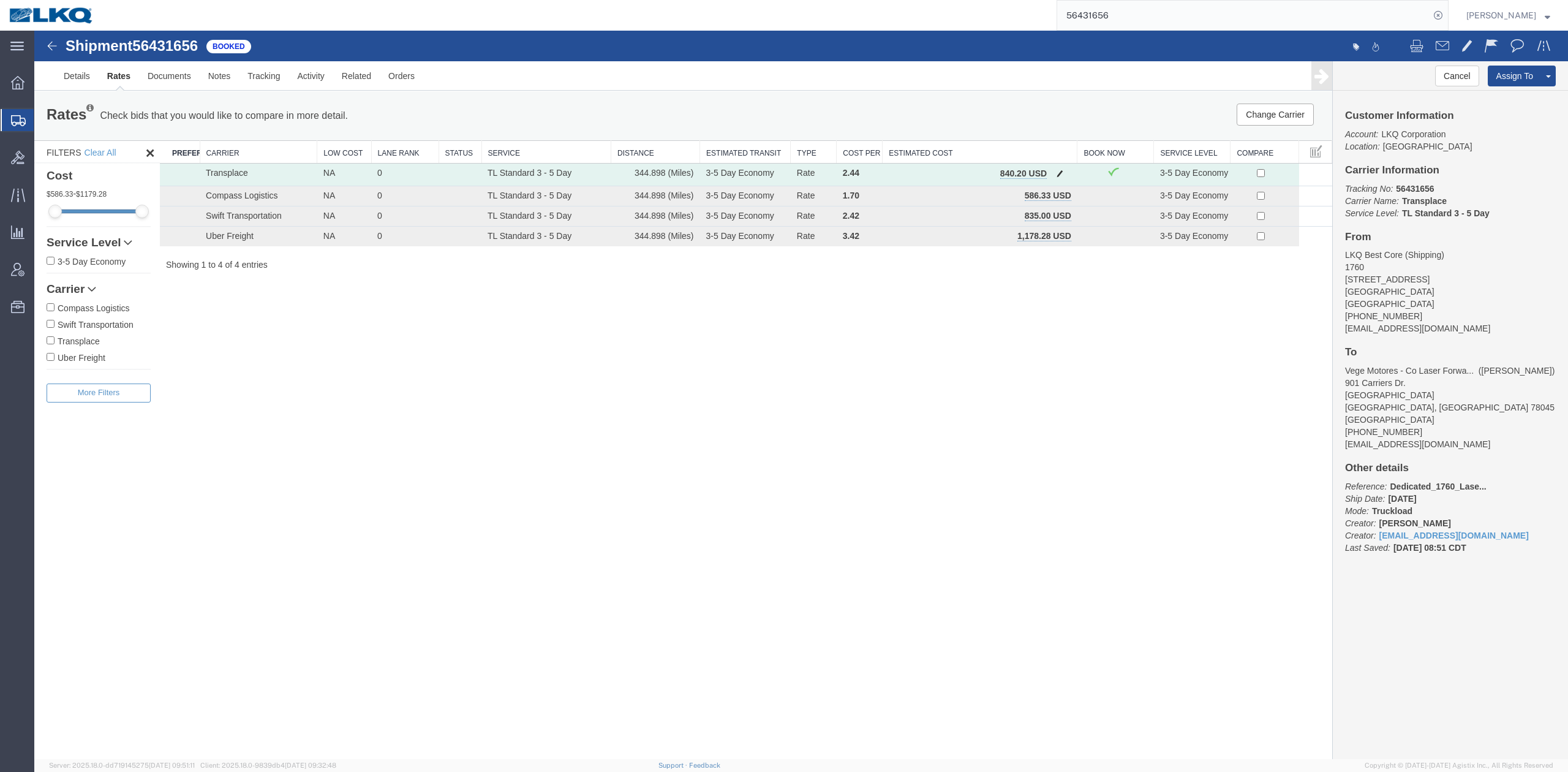
click at [1059, 177] on span "button" at bounding box center [1059, 173] width 6 height 8
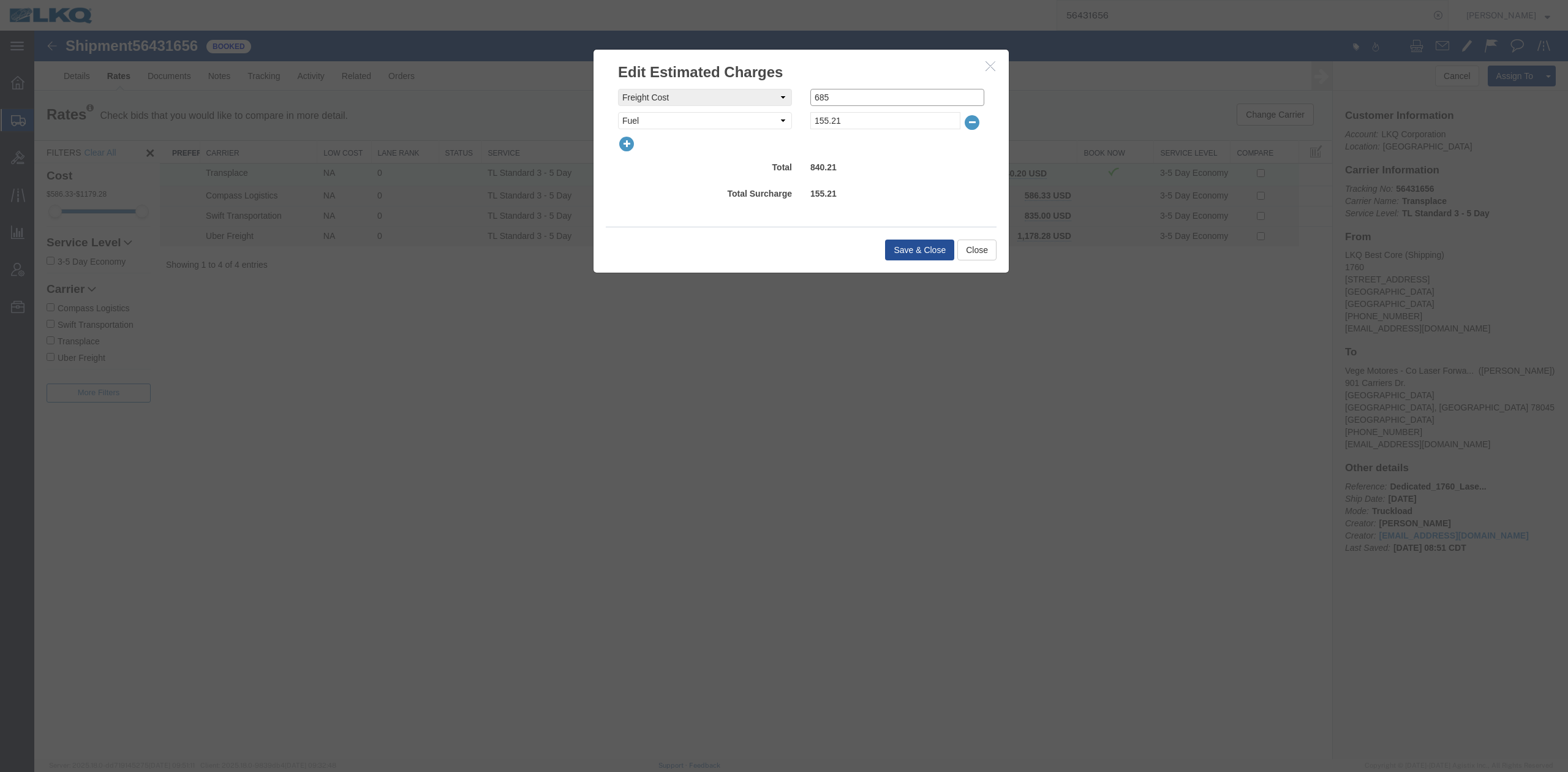
drag, startPoint x: 871, startPoint y: 101, endPoint x: 749, endPoint y: 106, distance: 122.1
click at [749, 107] on div "freightCost Select AES Filing Accessorial Delivery Charge Additional Invoice De…" at bounding box center [801, 109] width 366 height 40
type input "0"
select select "VEHI_FUR_NOT_USED"
type input "150"
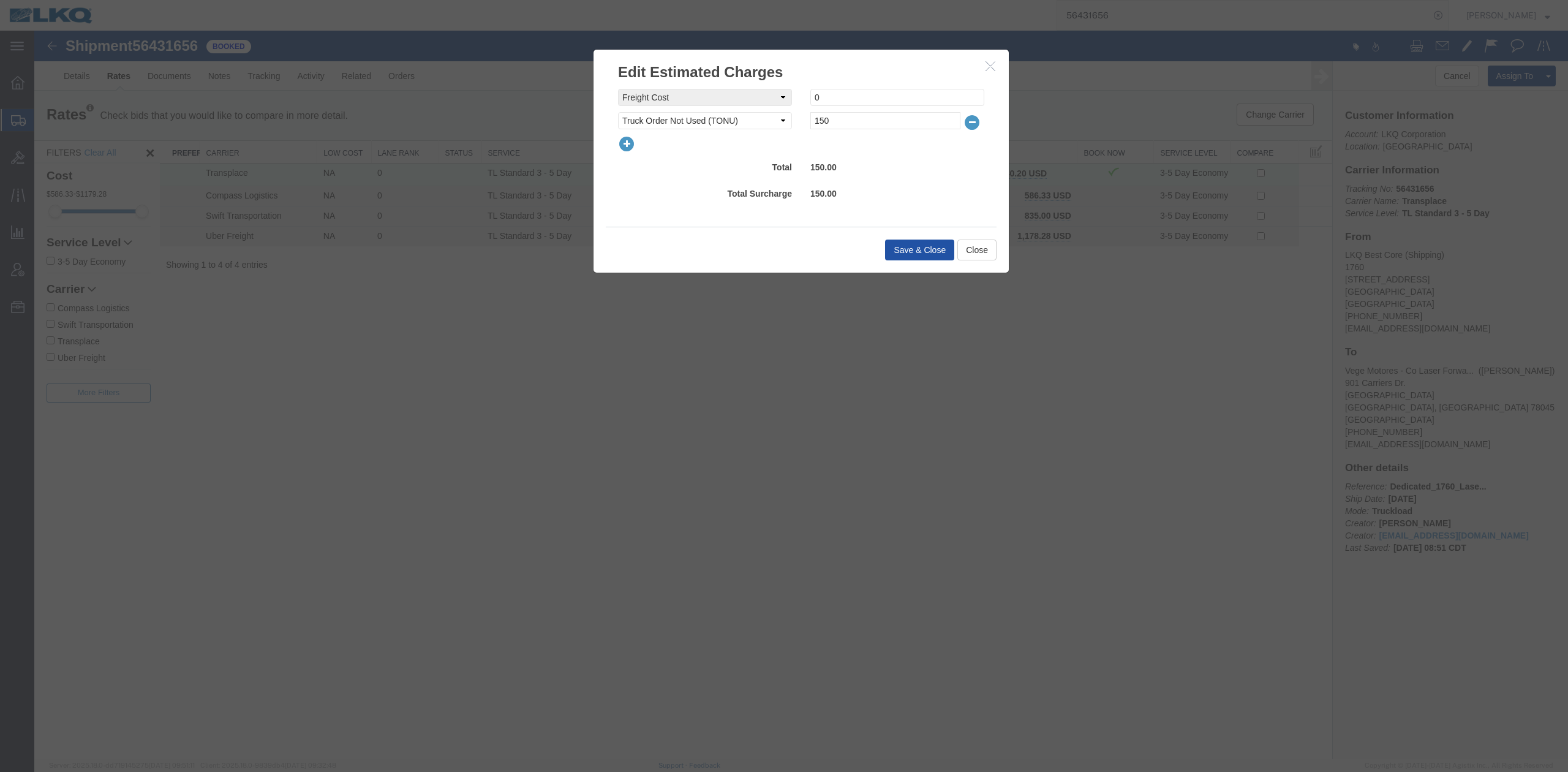
click at [909, 246] on button "Save & Close" at bounding box center [920, 249] width 69 height 21
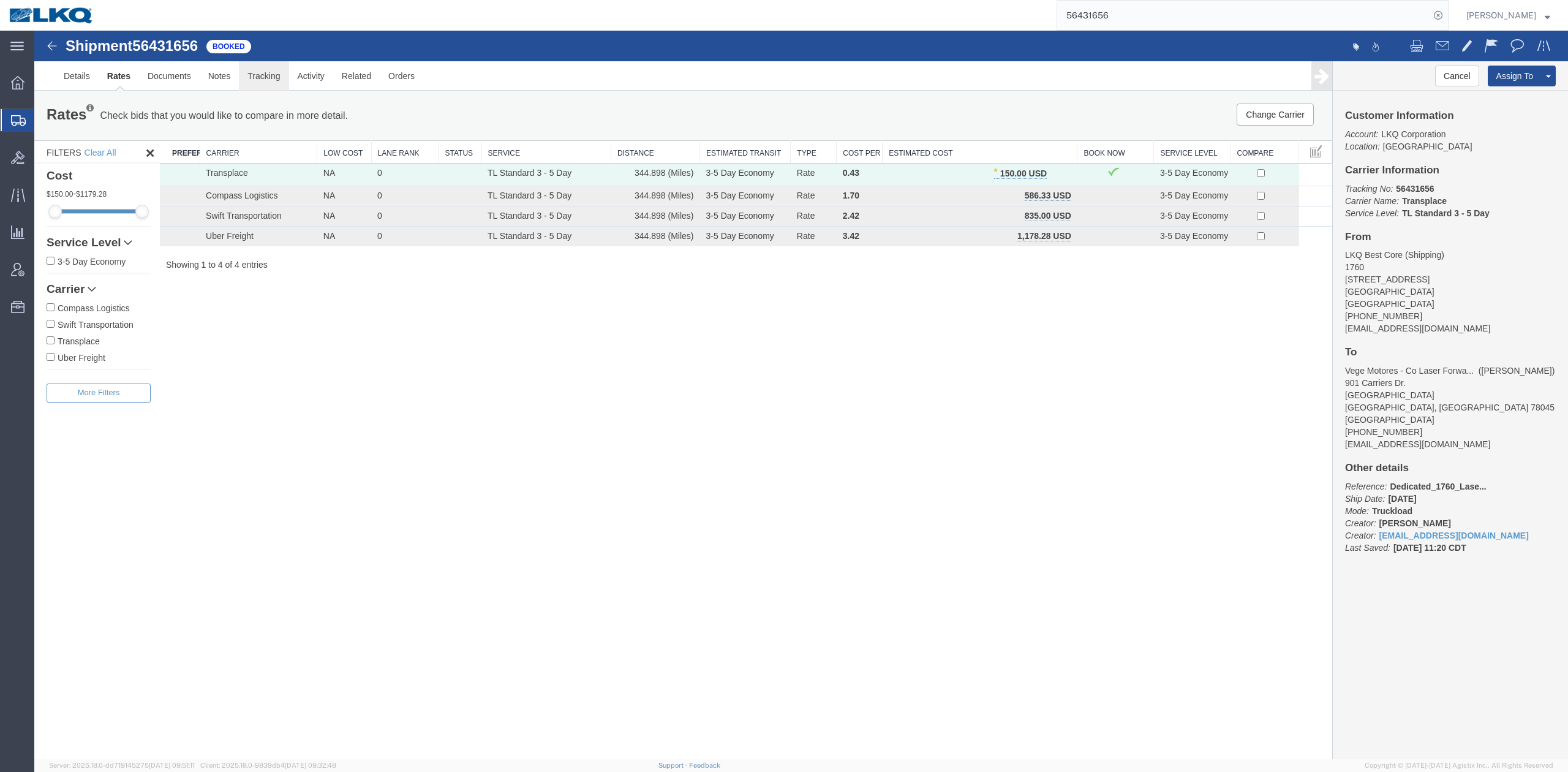
drag, startPoint x: 298, startPoint y: 110, endPoint x: 263, endPoint y: 79, distance: 46.8
click at [263, 79] on link "Tracking" at bounding box center [263, 76] width 49 height 29
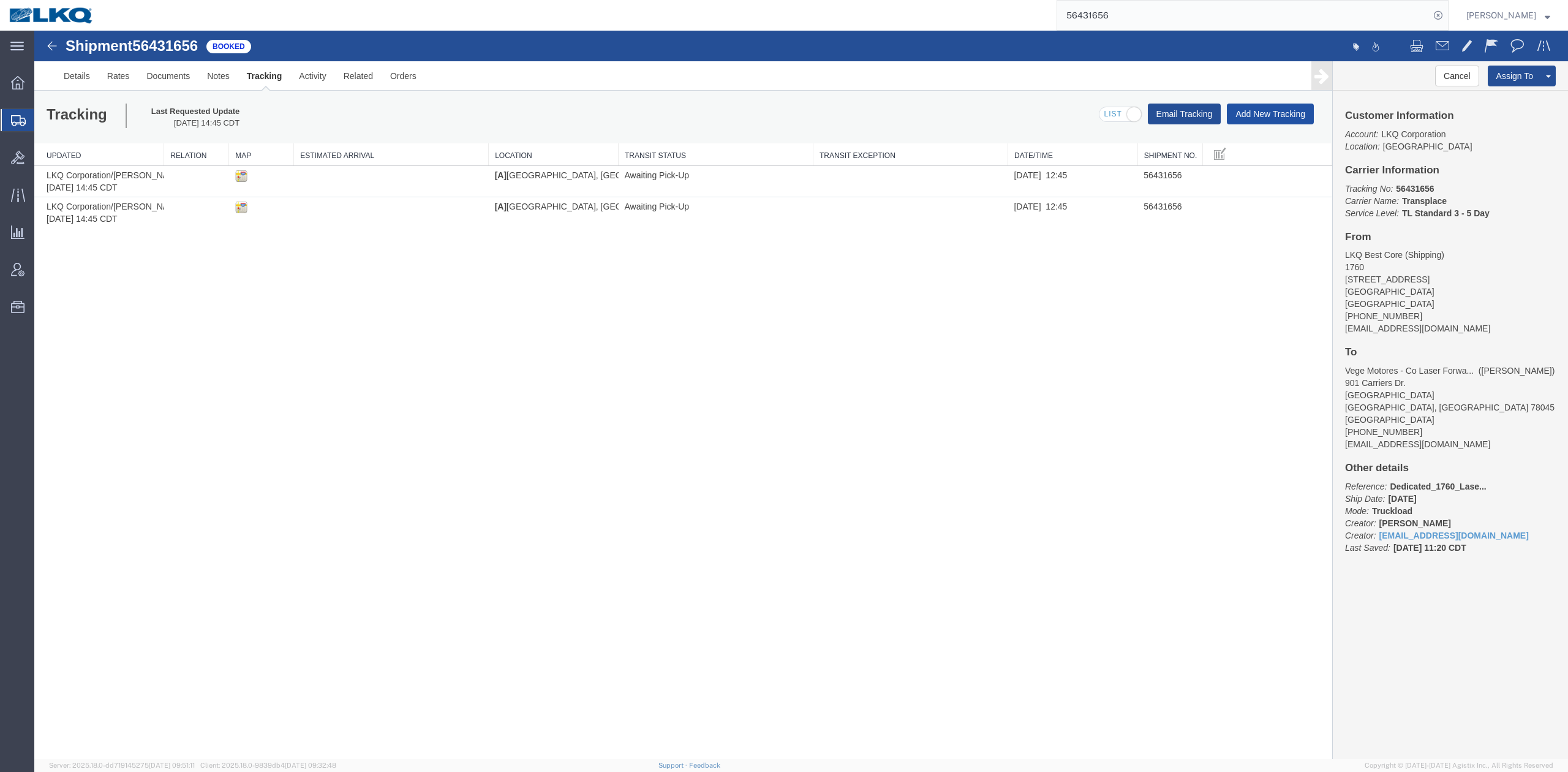
click at [1266, 111] on button "Add New Tracking" at bounding box center [1270, 114] width 87 height 21
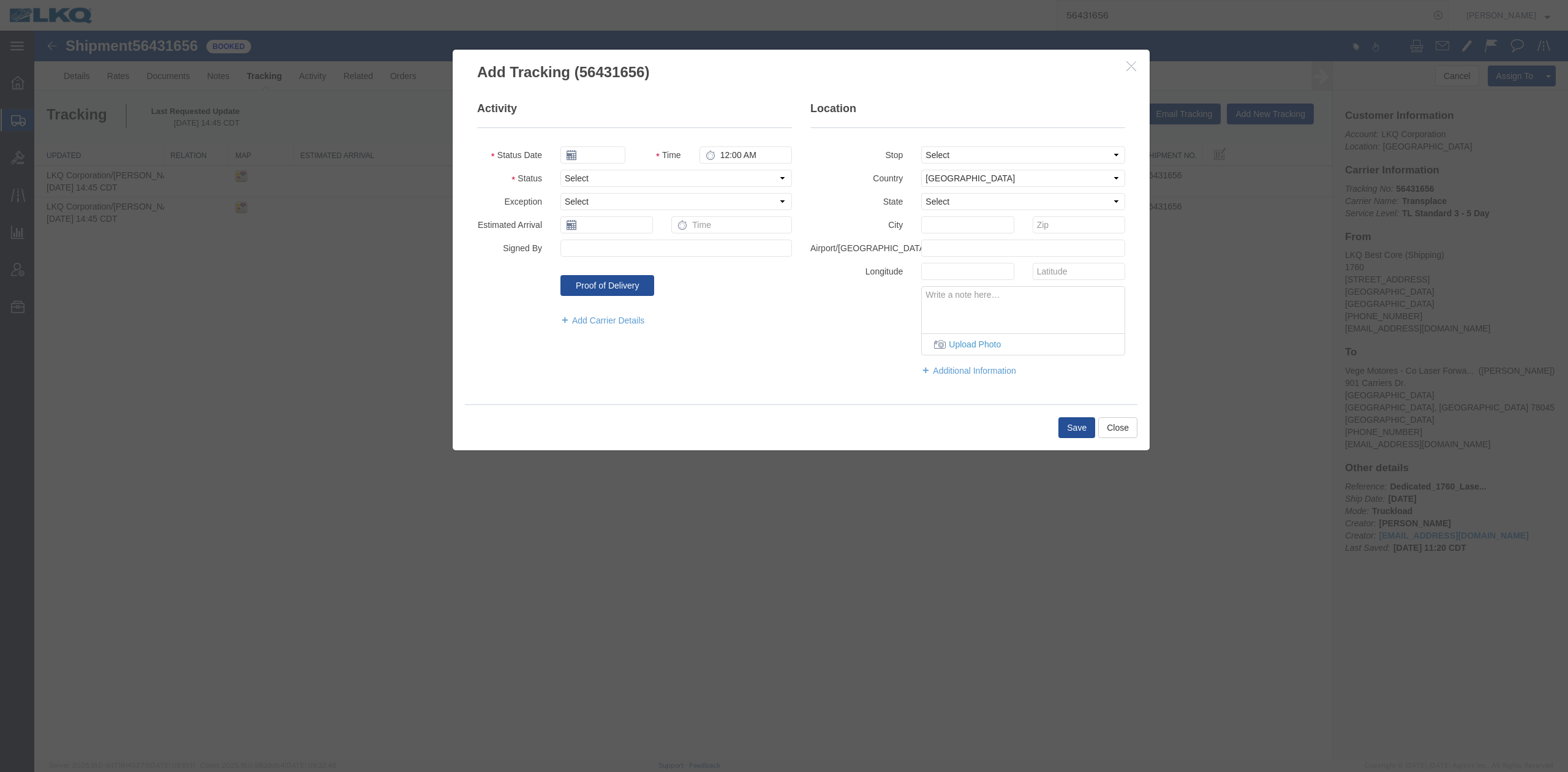
type input "[DATE]"
type input "12:00 PM"
click at [609, 178] on select "Select Arrival Notice Available Arrival Notice Imported Arrive at Delivery Loca…" at bounding box center [677, 178] width 231 height 17
select select "DELIVRED"
click at [561, 169] on select "Select Arrival Notice Available Arrival Notice Imported Arrive at Delivery Loca…" at bounding box center [677, 178] width 231 height 17
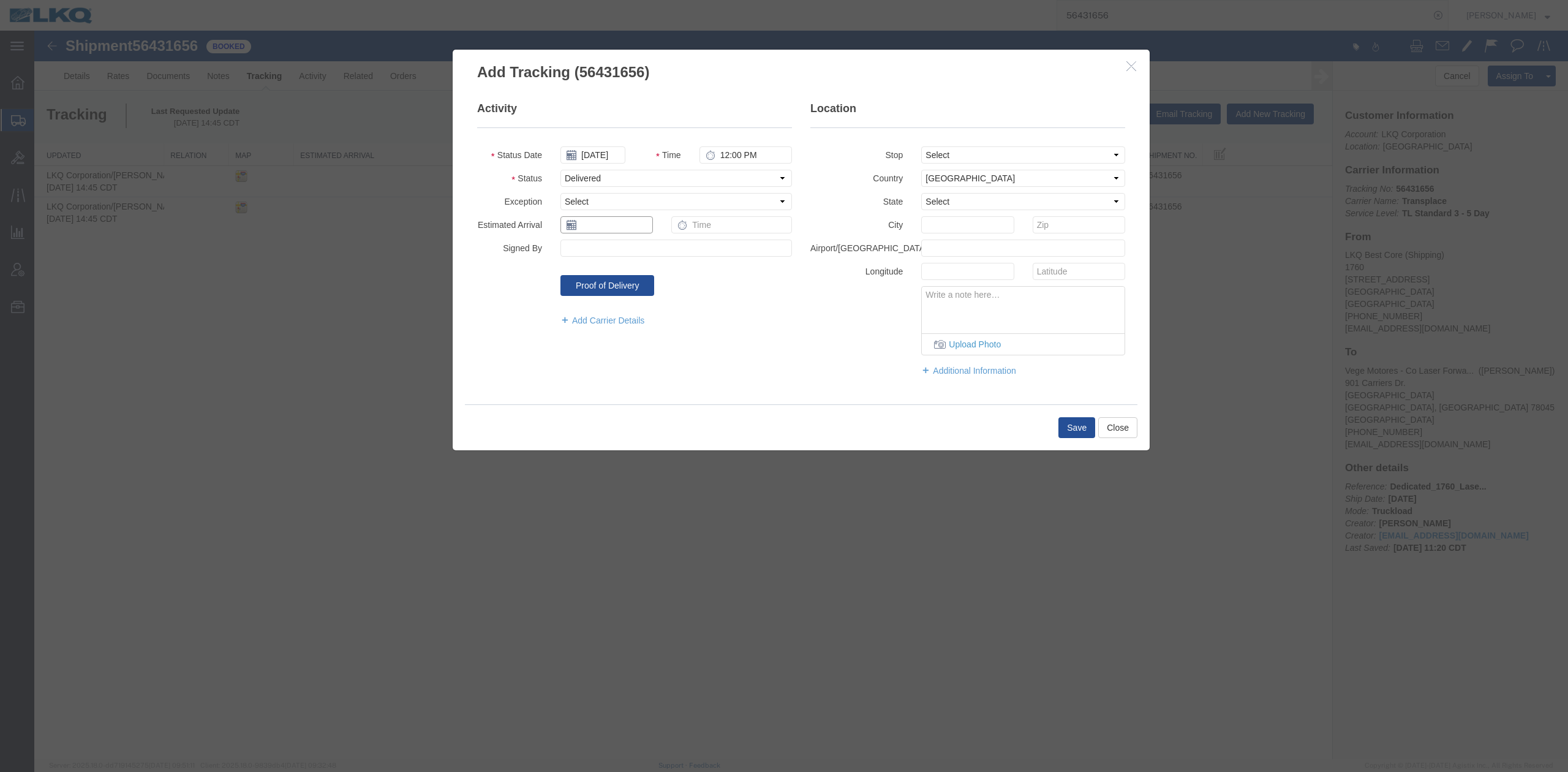
click at [595, 227] on input "text" at bounding box center [607, 224] width 93 height 17
click at [649, 304] on td "11" at bounding box center [643, 302] width 18 height 18
type input "[DATE]"
click at [1079, 428] on button "Save" at bounding box center [1076, 427] width 36 height 21
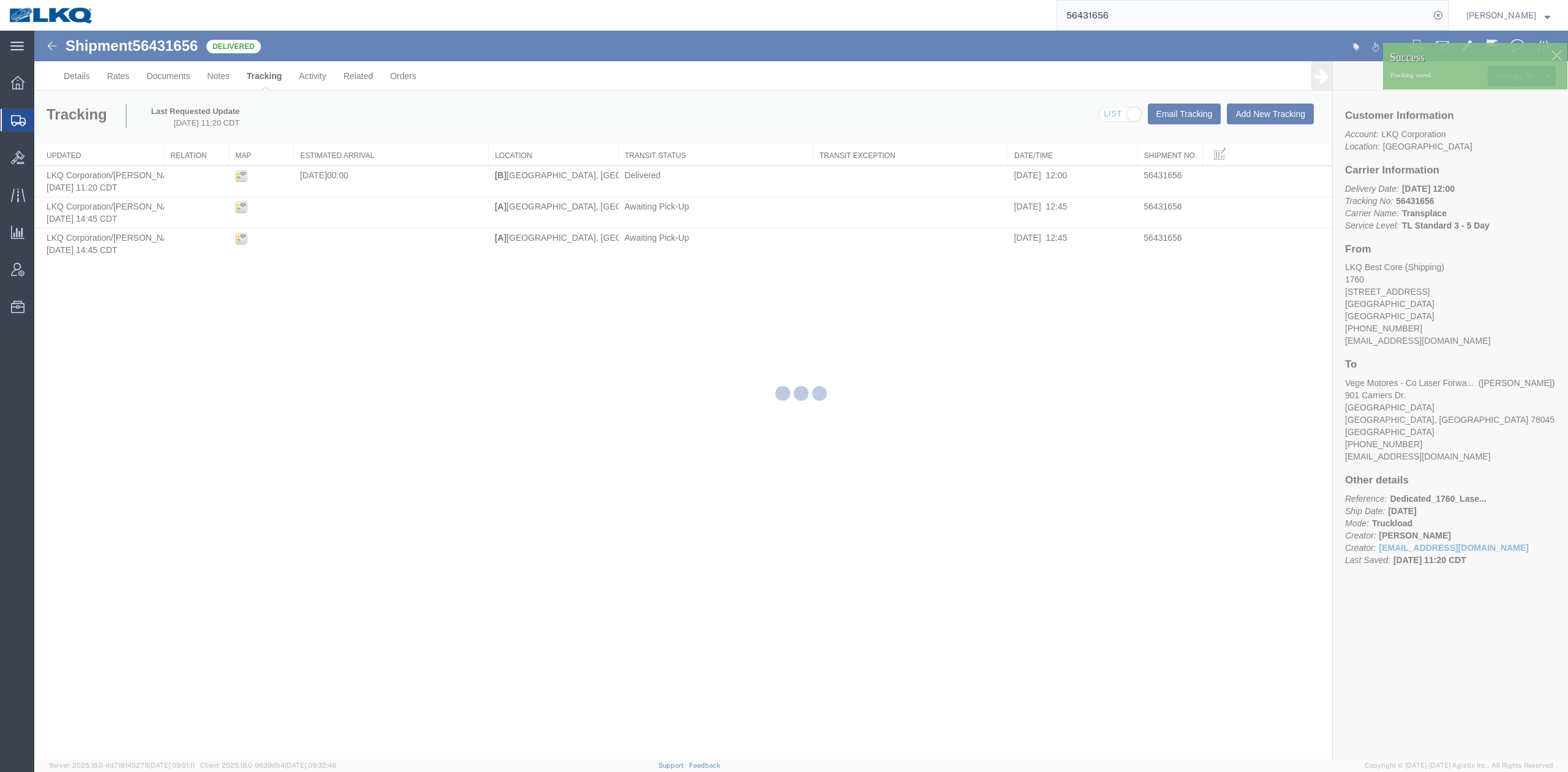
click at [1125, 24] on input "56431656" at bounding box center [1243, 15] width 372 height 29
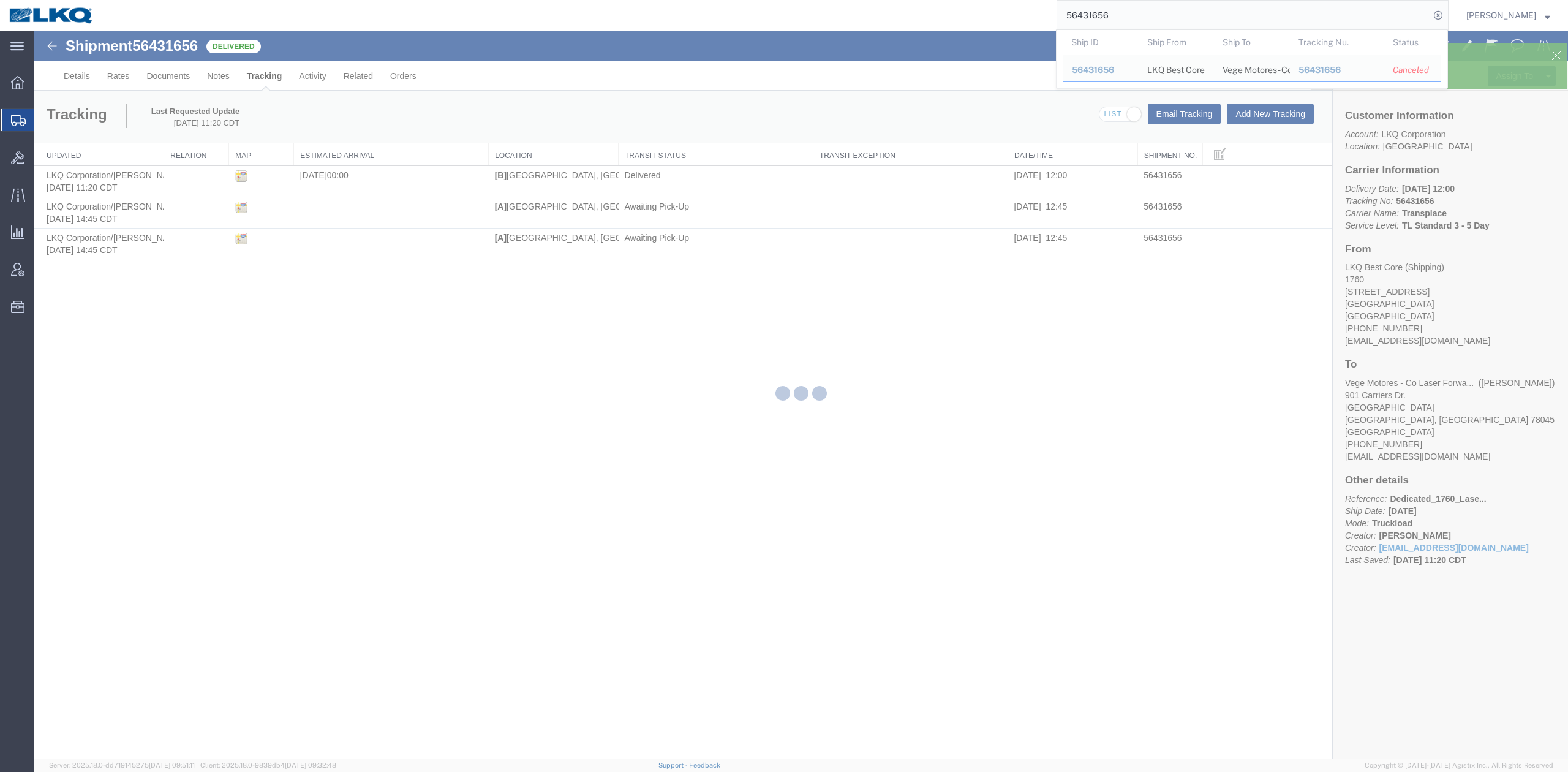
click at [1125, 24] on input "56431656" at bounding box center [1243, 15] width 372 height 29
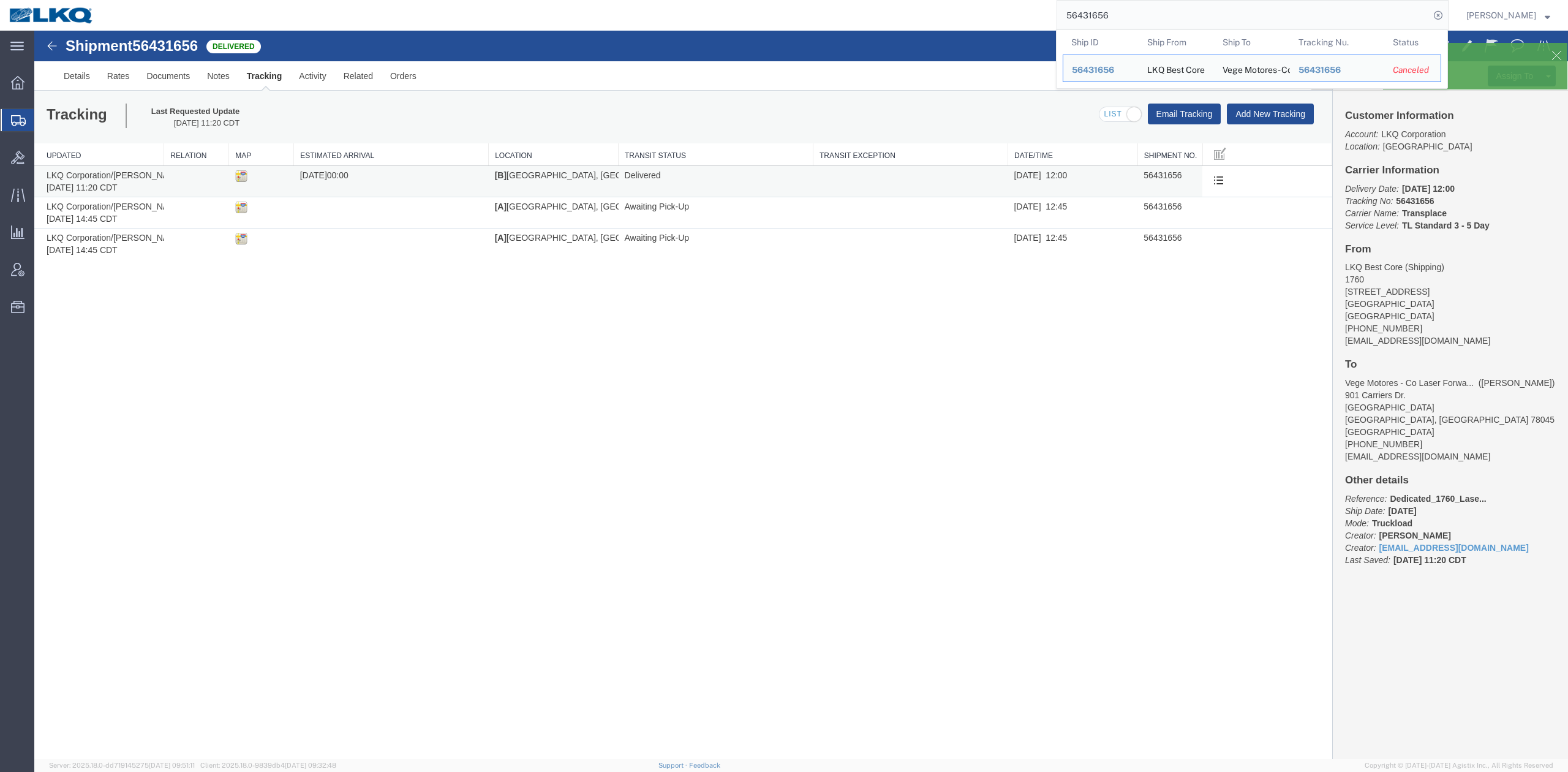
paste input "788227"
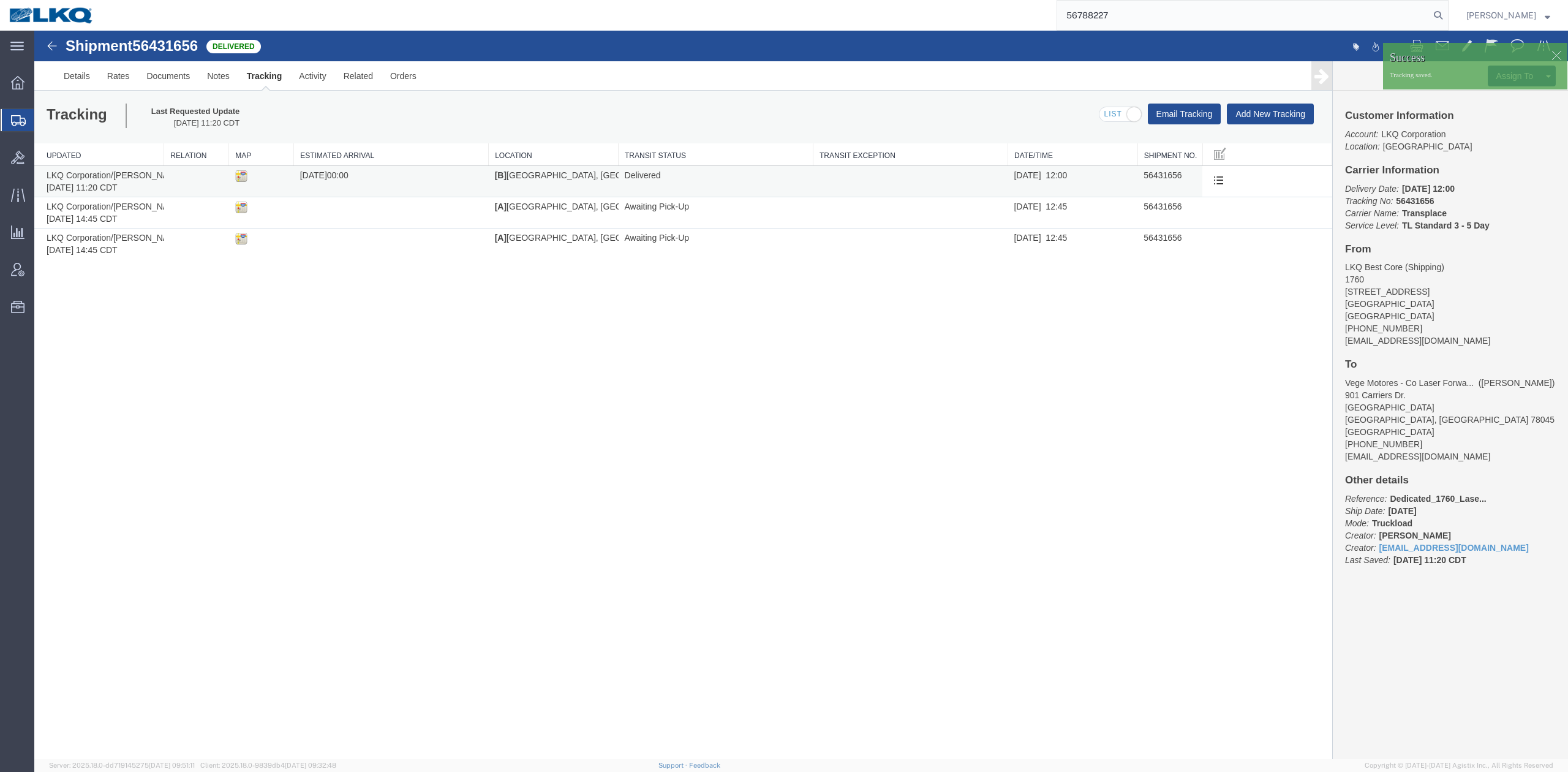
type input "56788227"
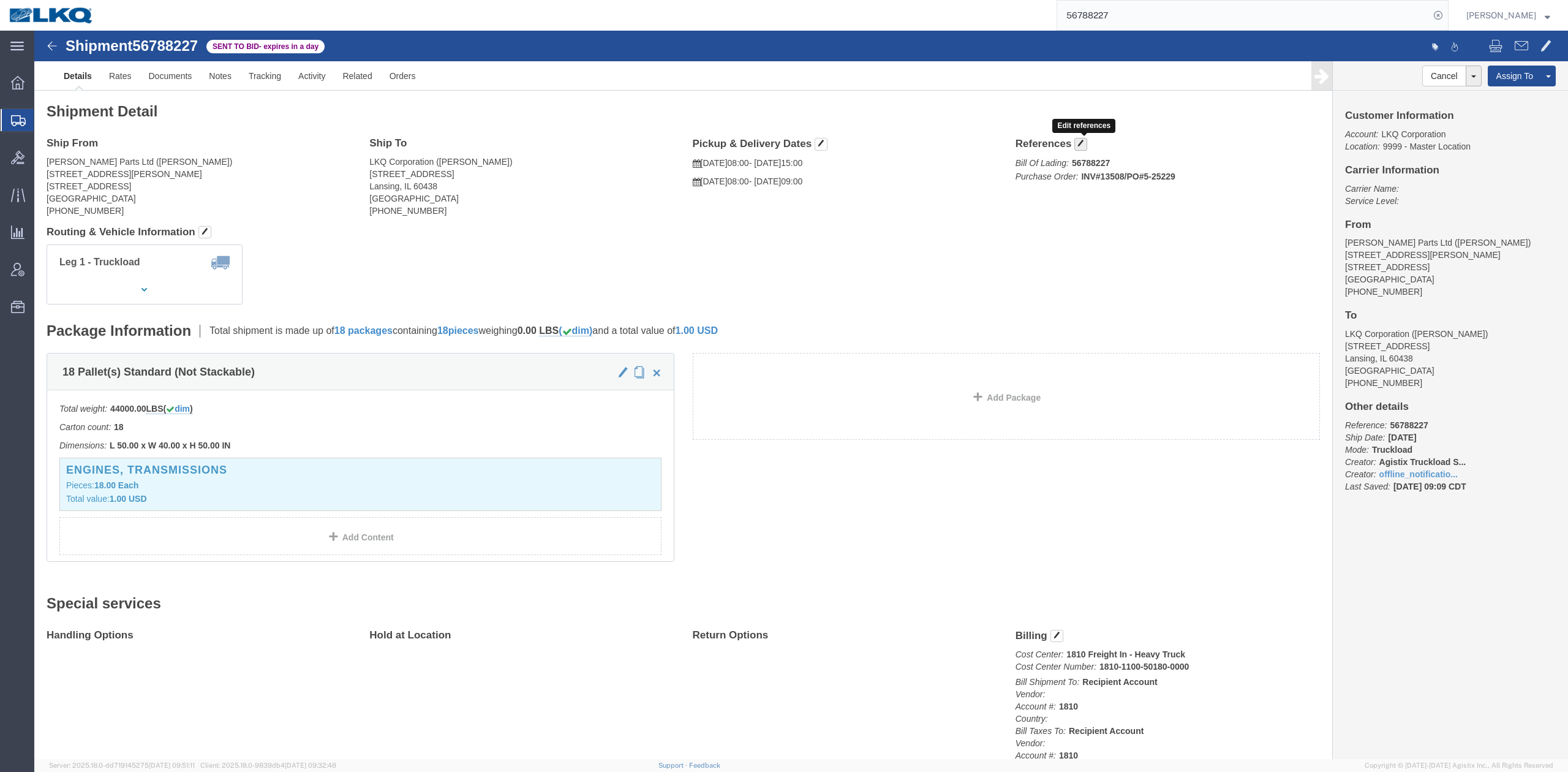
drag, startPoint x: 1047, startPoint y: 110, endPoint x: 851, endPoint y: 117, distance: 196.1
click button "button"
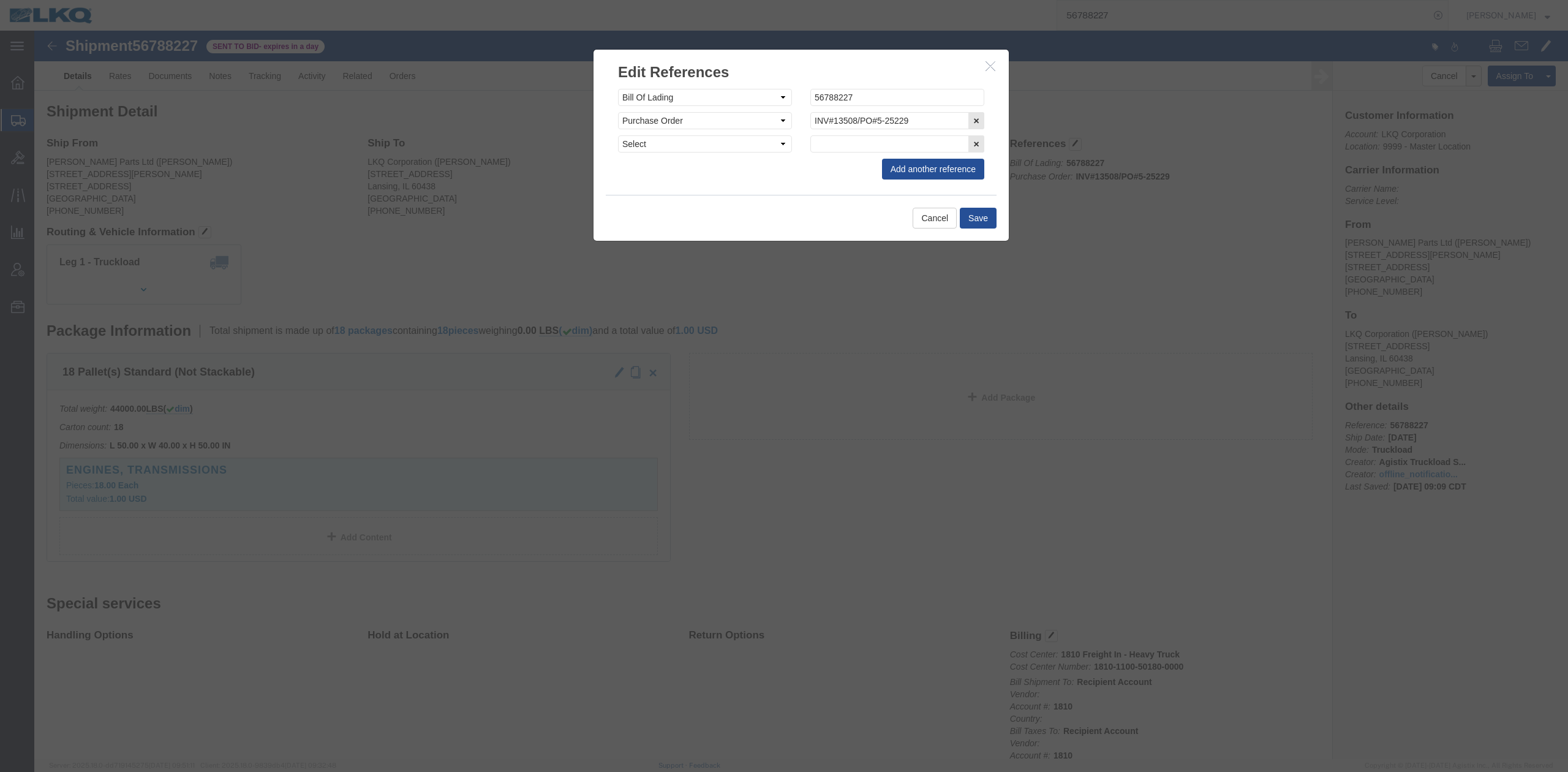
click div "Select Account Type Activity ID Airline Appointment Number ASN Batch Request # …"
click select "Select Account Type Activity ID Airline Appointment Number ASN Batch Request # …"
select select "QUOTENUM"
click select "Select Account Type Activity ID Airline Appointment Number ASN Batch Request # …"
type input "q"
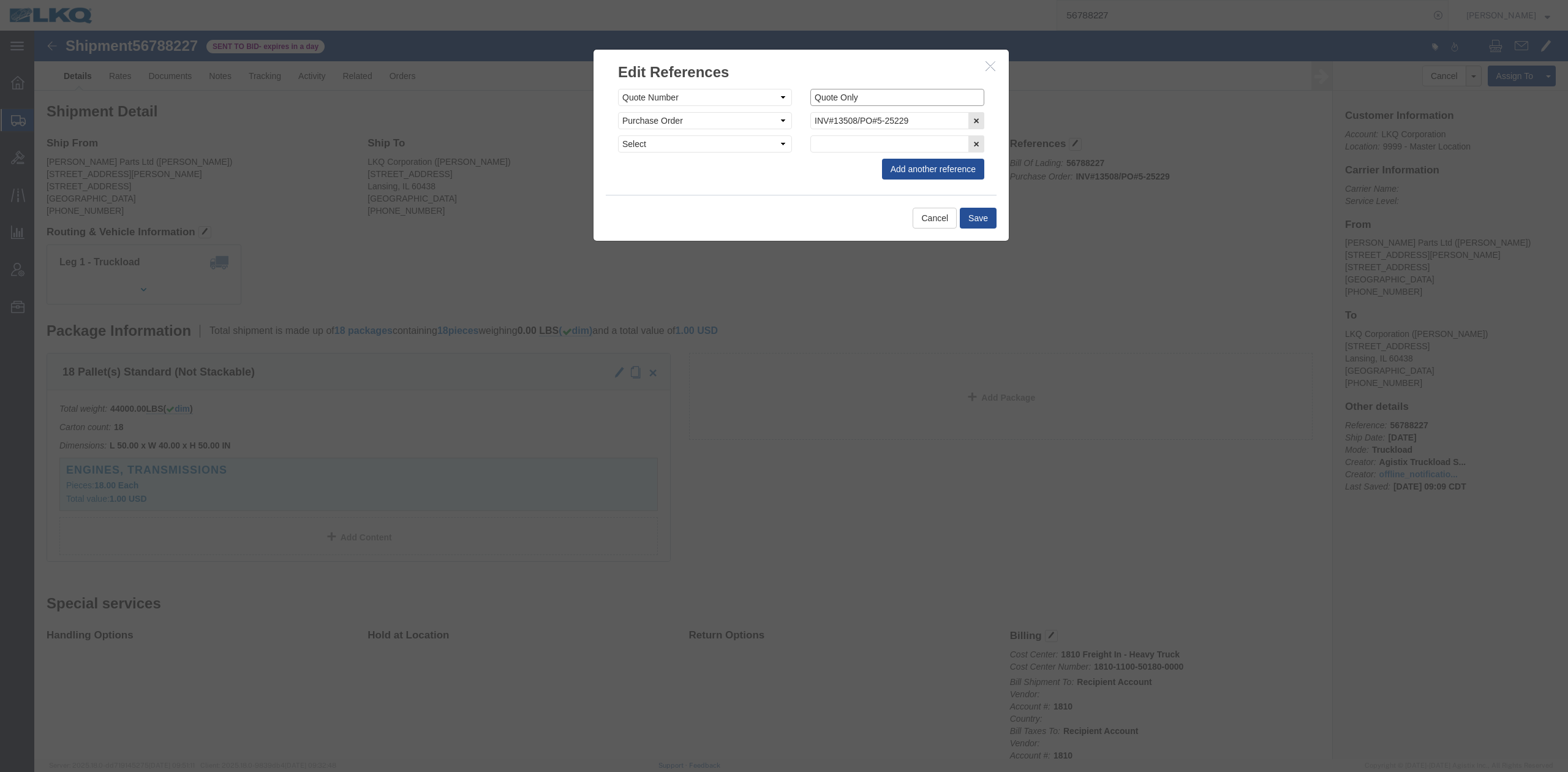
type input "Quote Only"
select select "BOL"
paste input "56788227"
type input "56788227"
click button "Save"
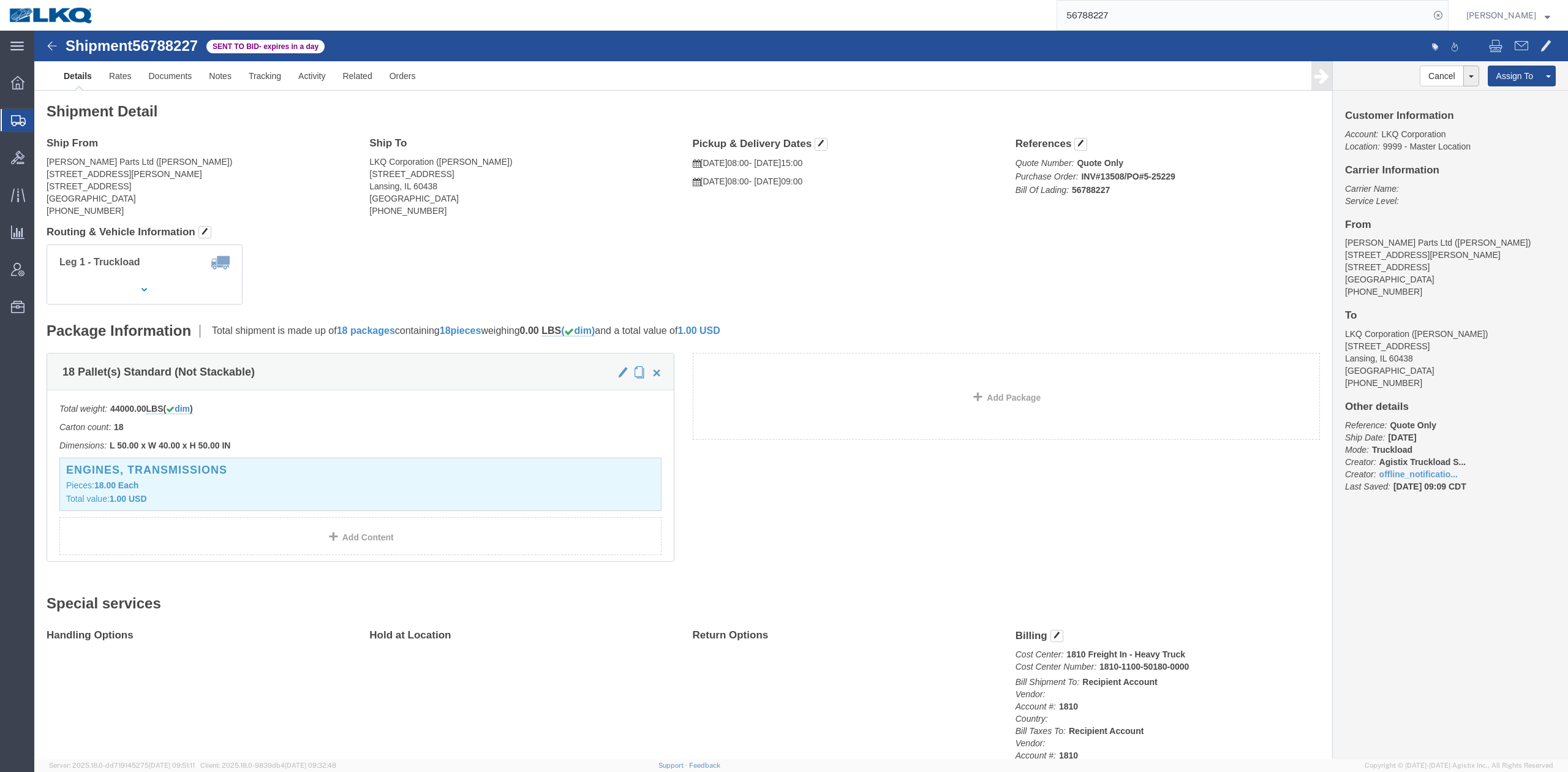
click icon "button"
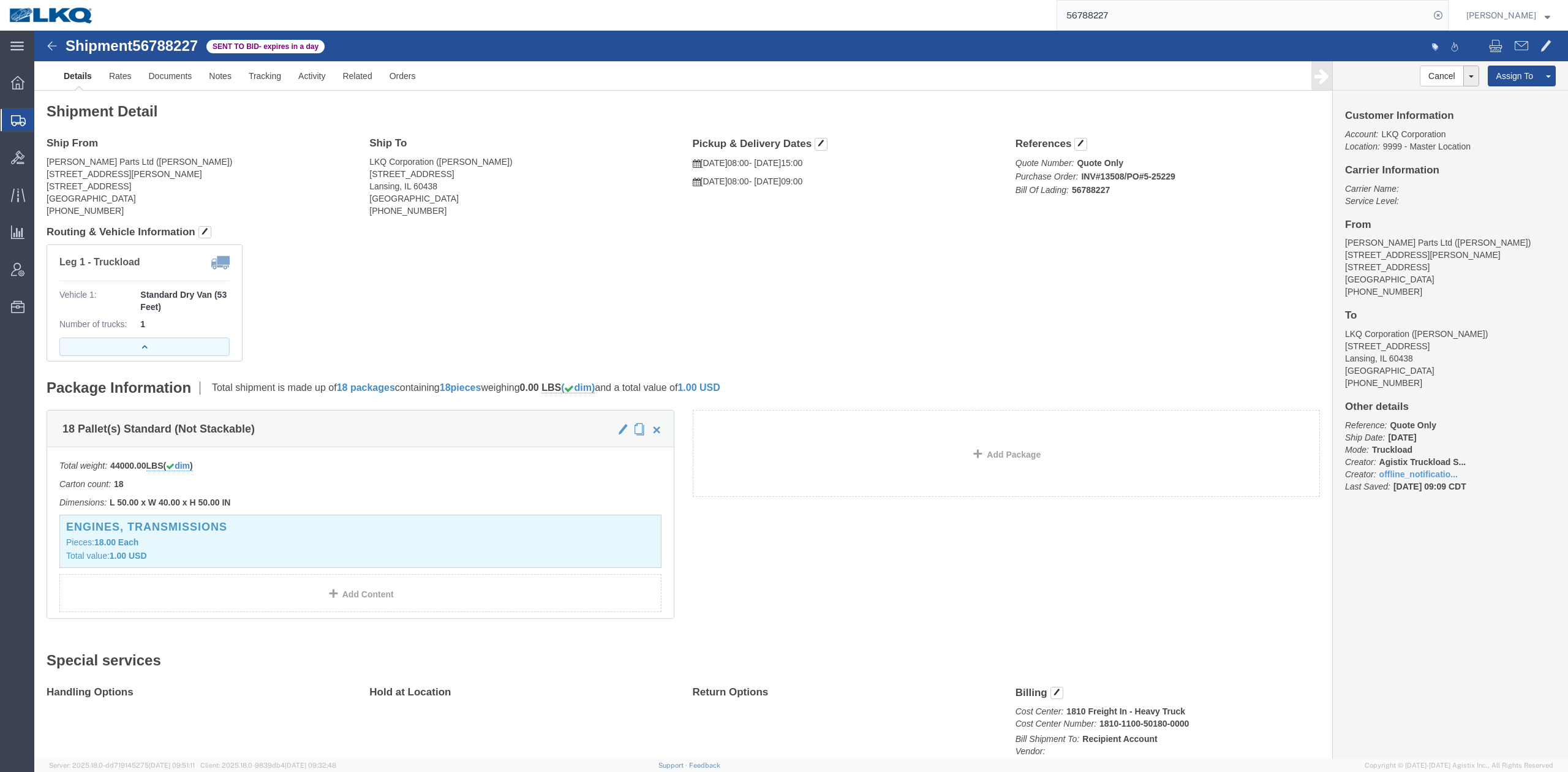
click button "button"
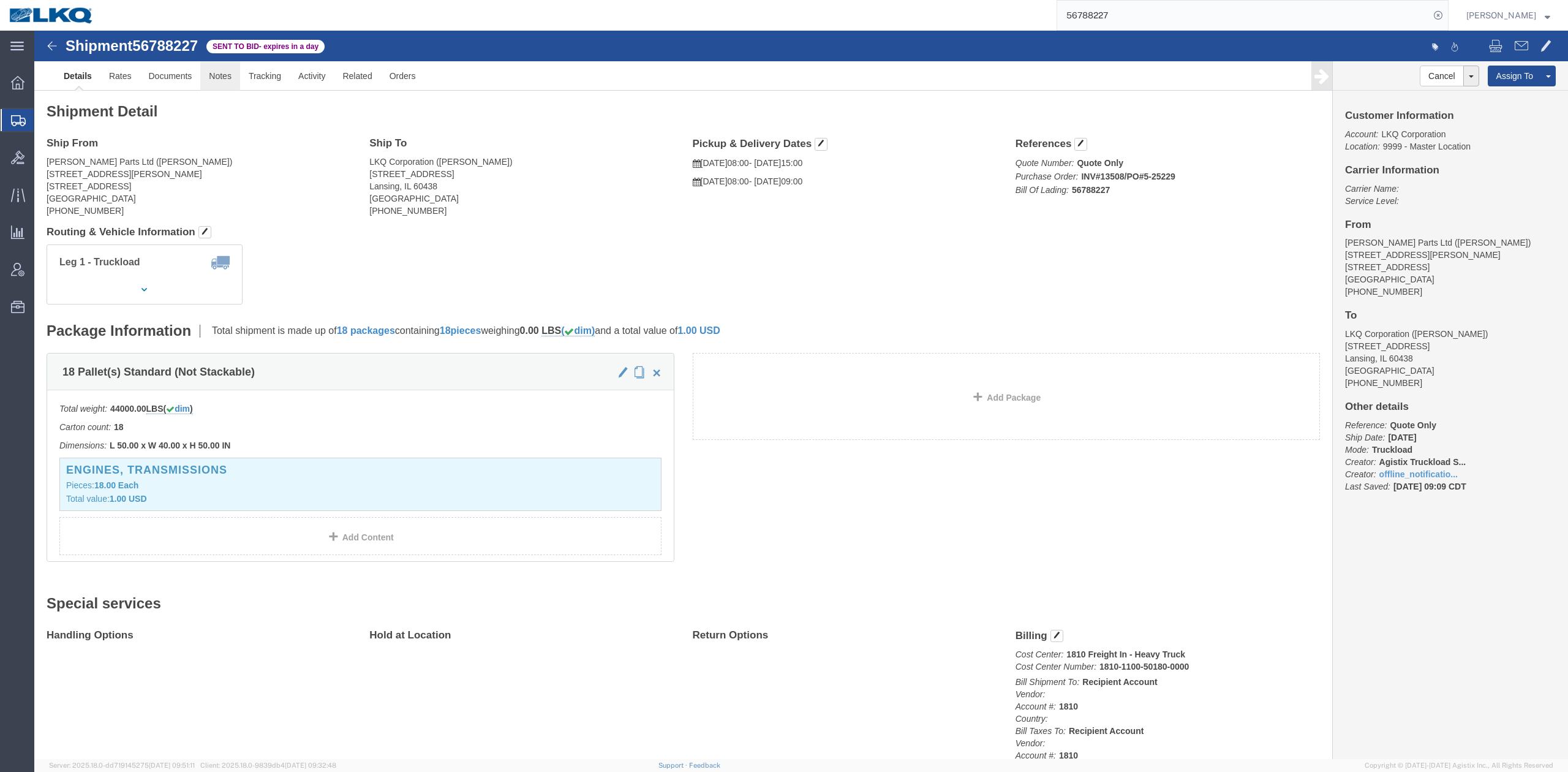
click link "Notes"
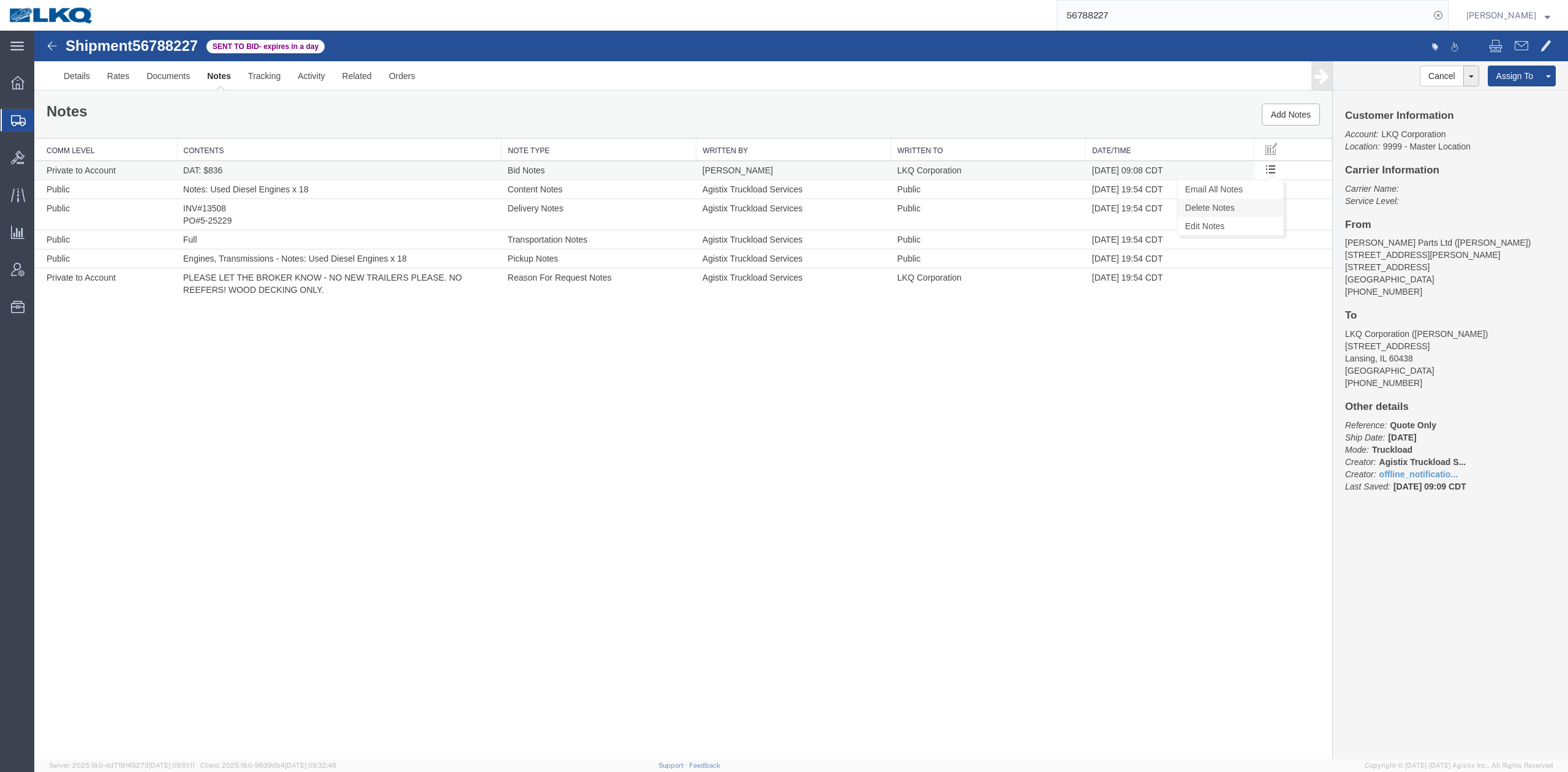
click at [1245, 208] on link "Delete Notes" at bounding box center [1230, 208] width 106 height 18
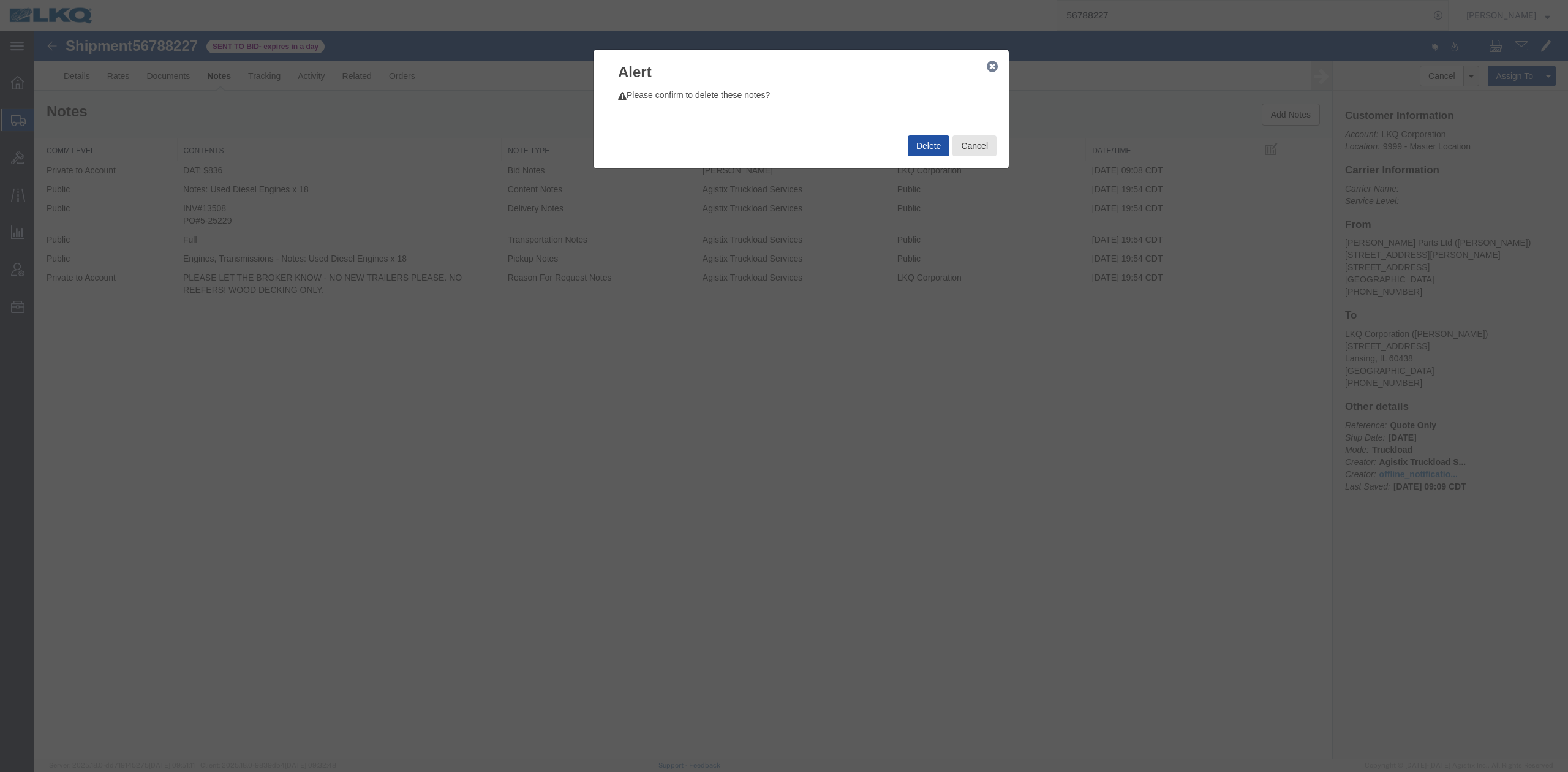
click at [937, 140] on button "Delete" at bounding box center [929, 146] width 42 height 21
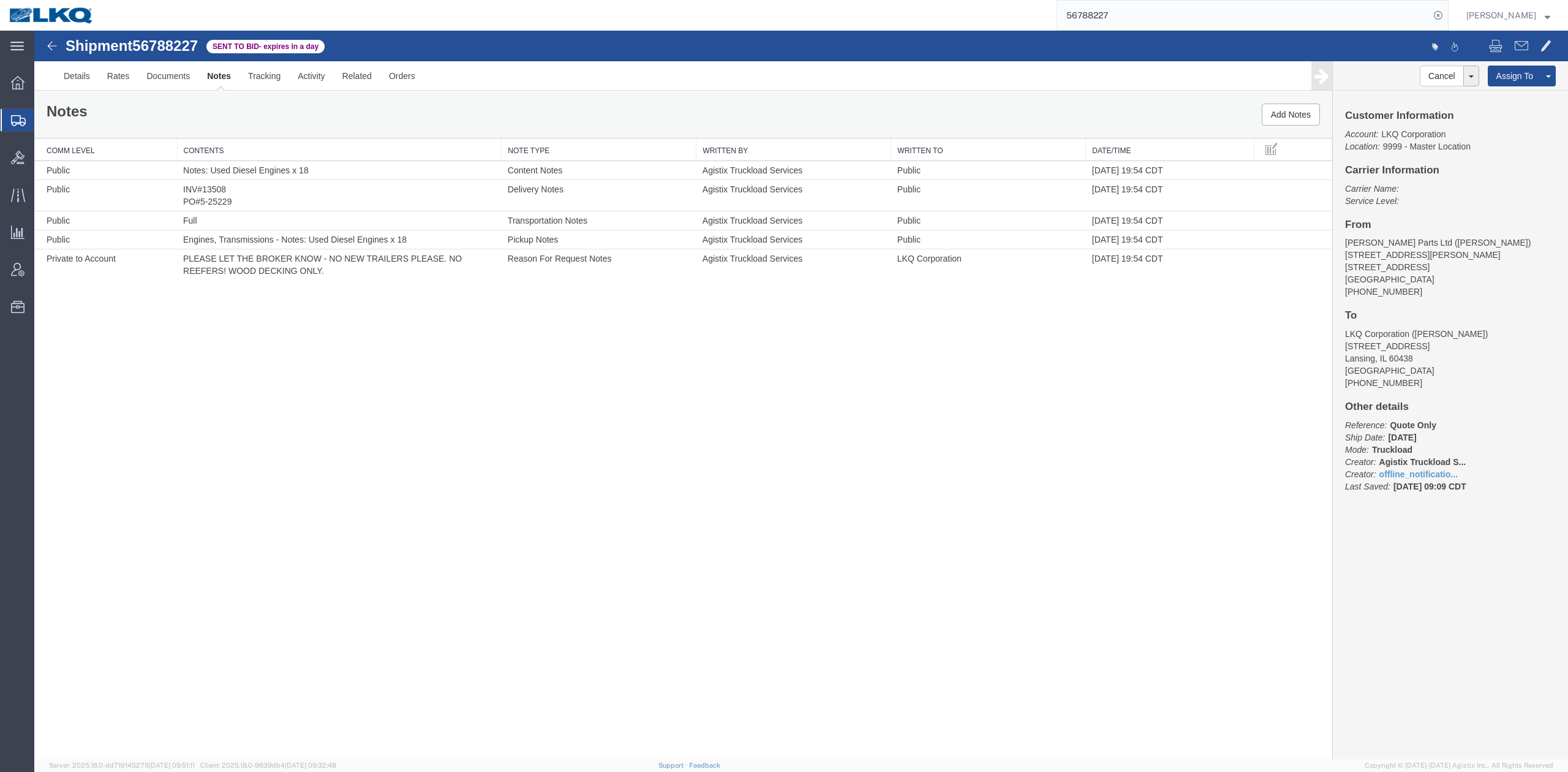
click at [1120, 15] on input "56788227" at bounding box center [1243, 15] width 372 height 29
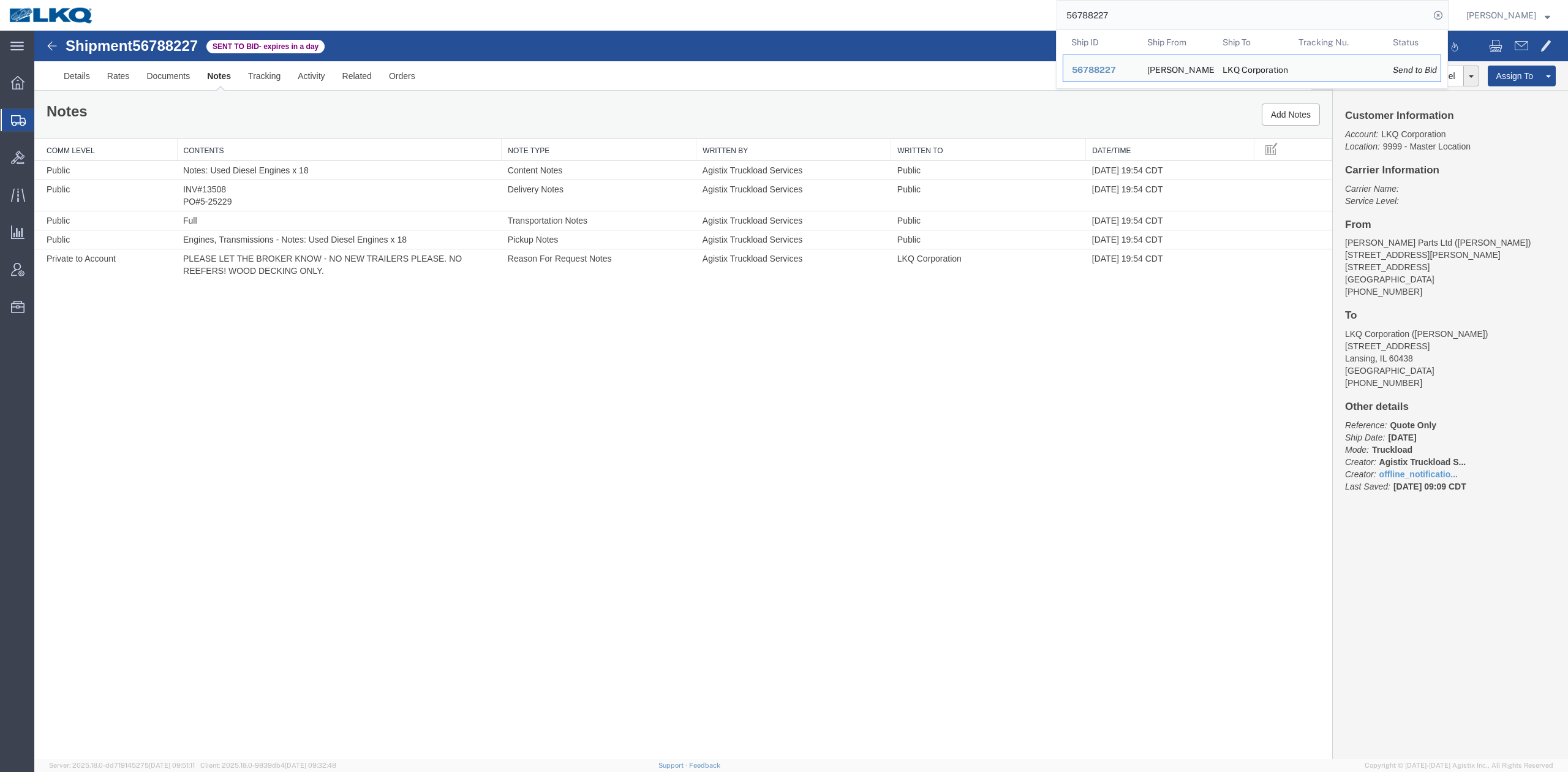
click at [1120, 15] on input "56788227" at bounding box center [1243, 15] width 372 height 29
paste input "6719"
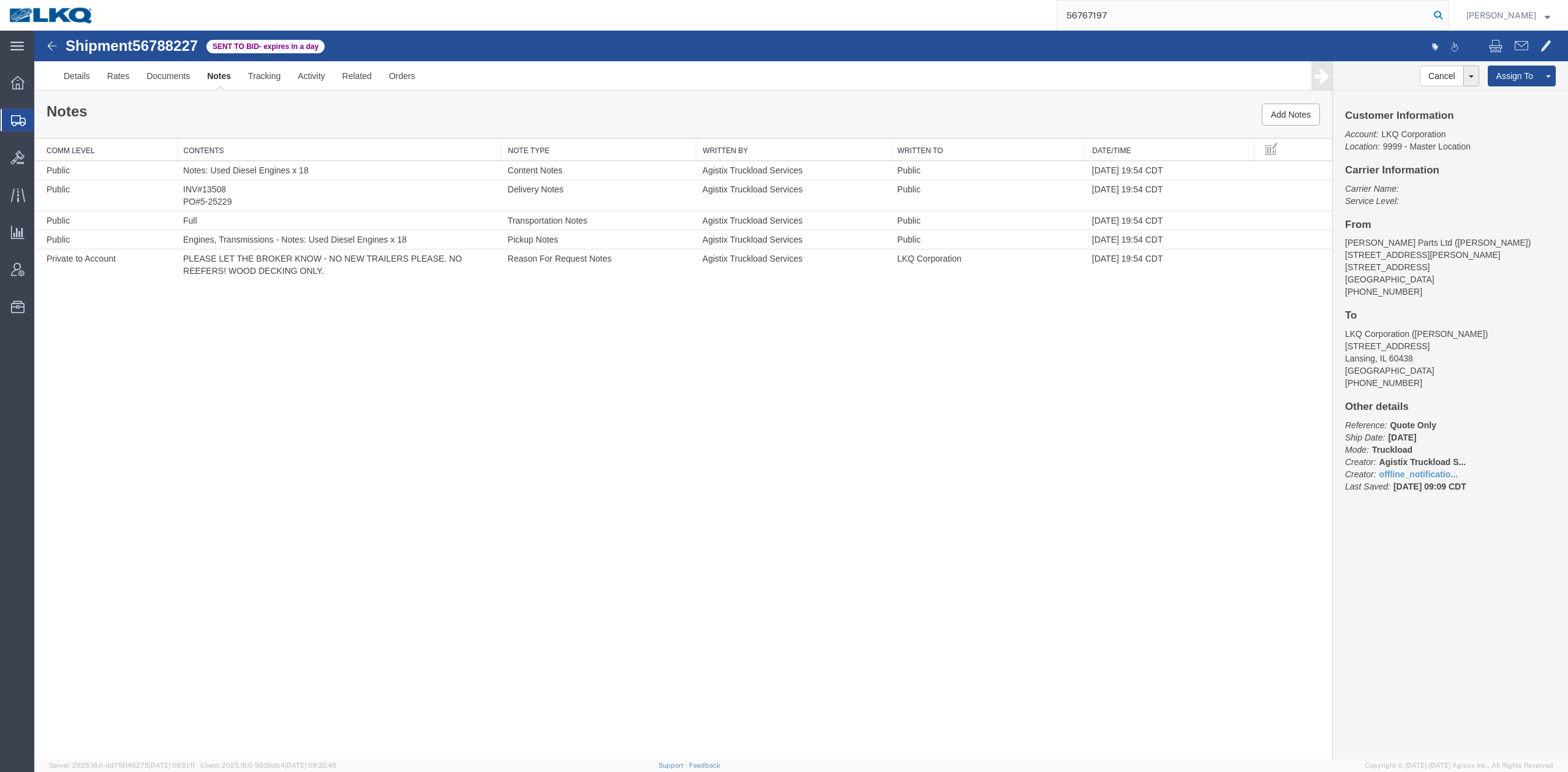
click at [1447, 15] on icon at bounding box center [1438, 15] width 17 height 17
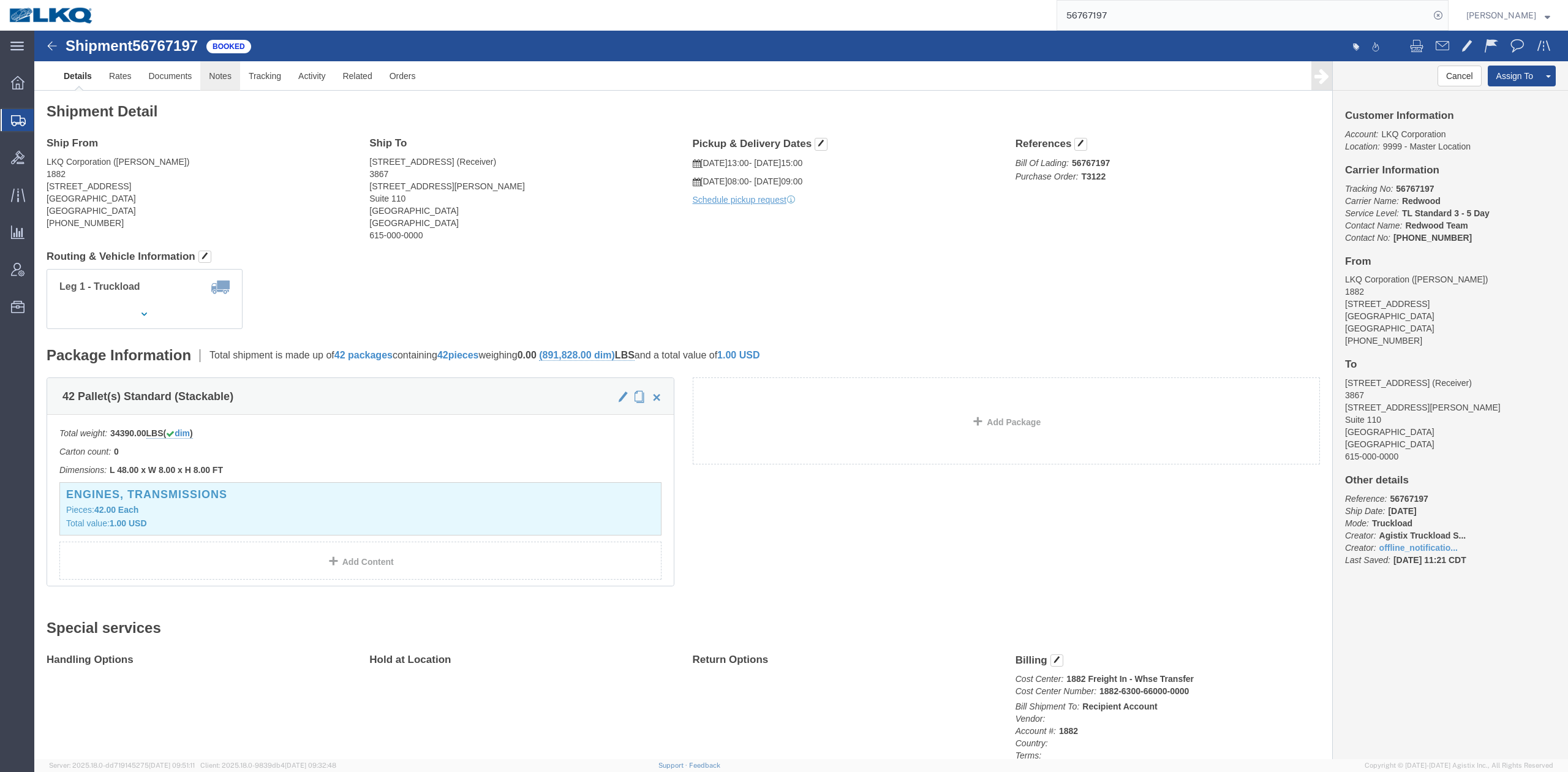
click link "Notes"
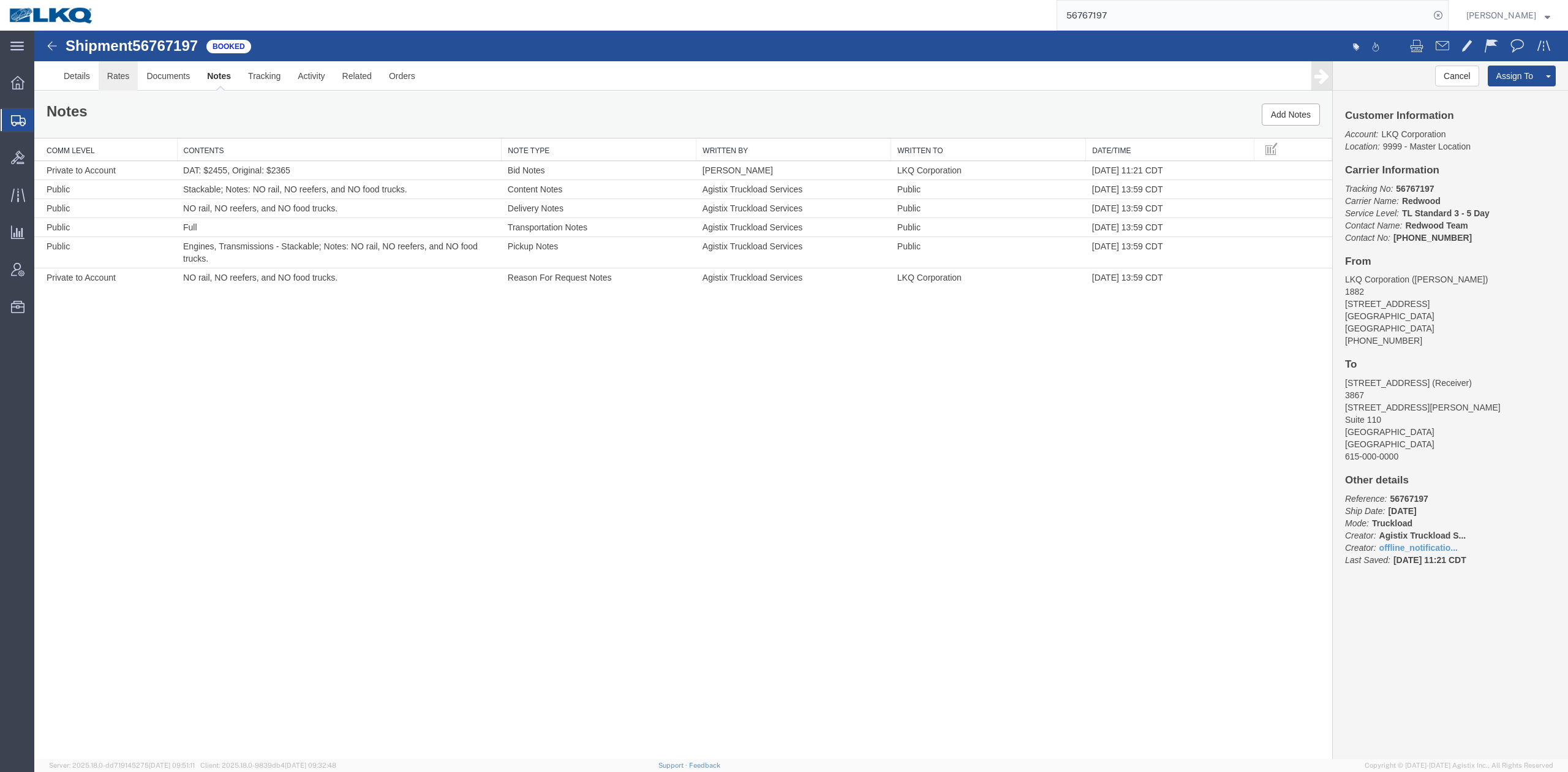
click at [127, 77] on link "Rates" at bounding box center [118, 76] width 40 height 29
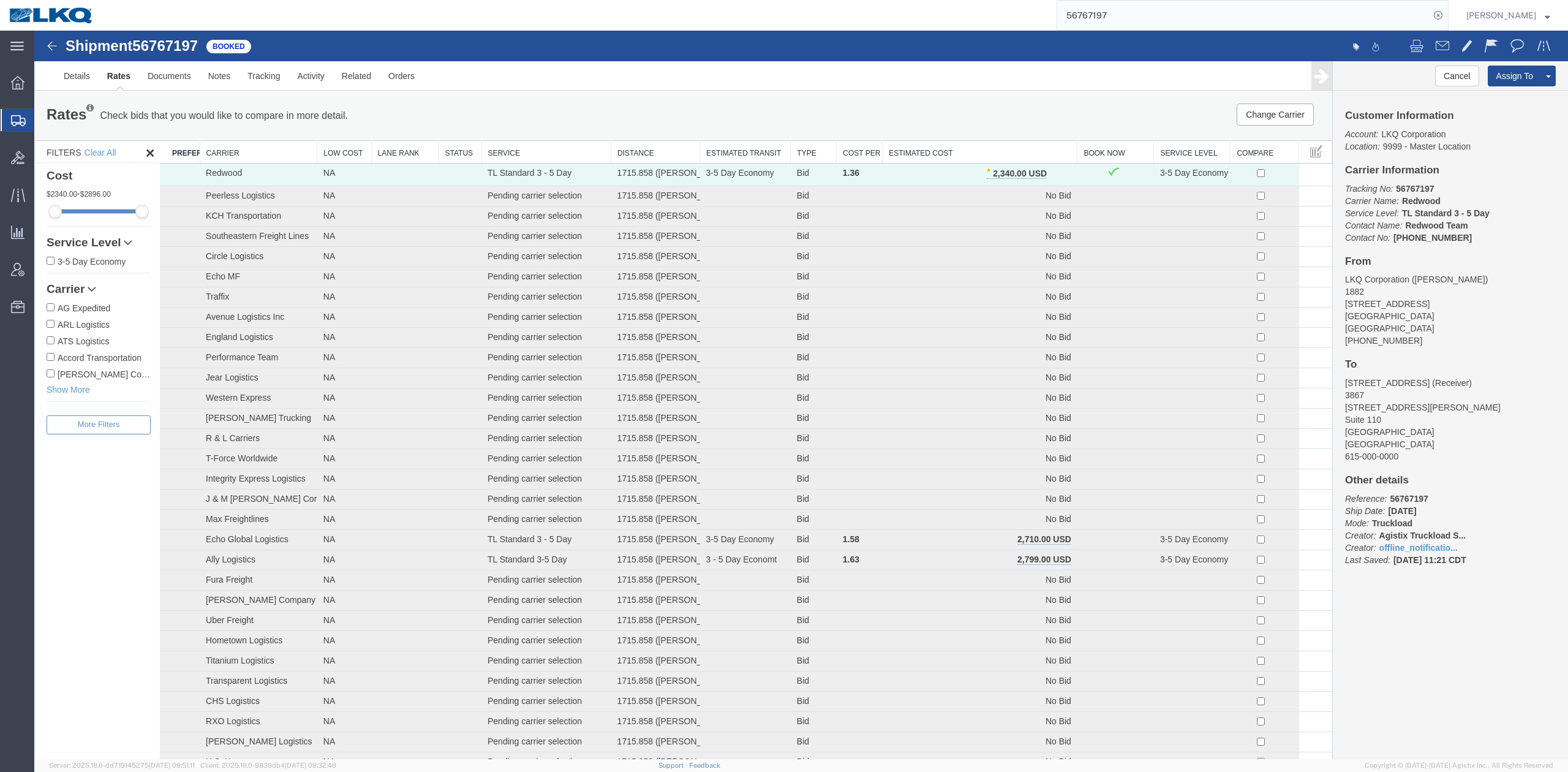
click at [1125, 13] on input "56767197" at bounding box center [1243, 15] width 372 height 29
type input "56714381"
click at [1449, 12] on form "56714381" at bounding box center [1252, 15] width 392 height 31
click at [1447, 18] on icon at bounding box center [1438, 15] width 17 height 17
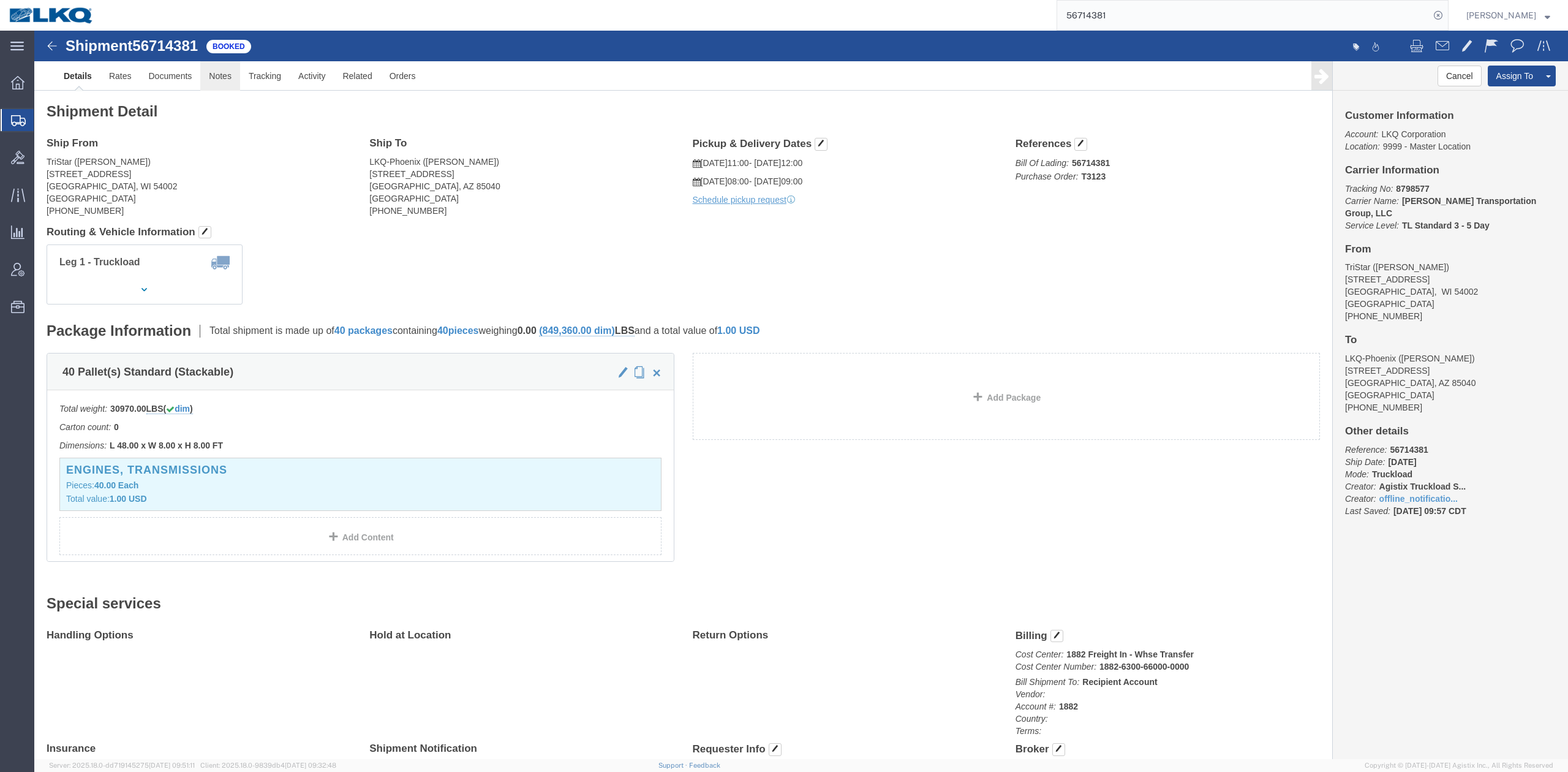
click link "Notes"
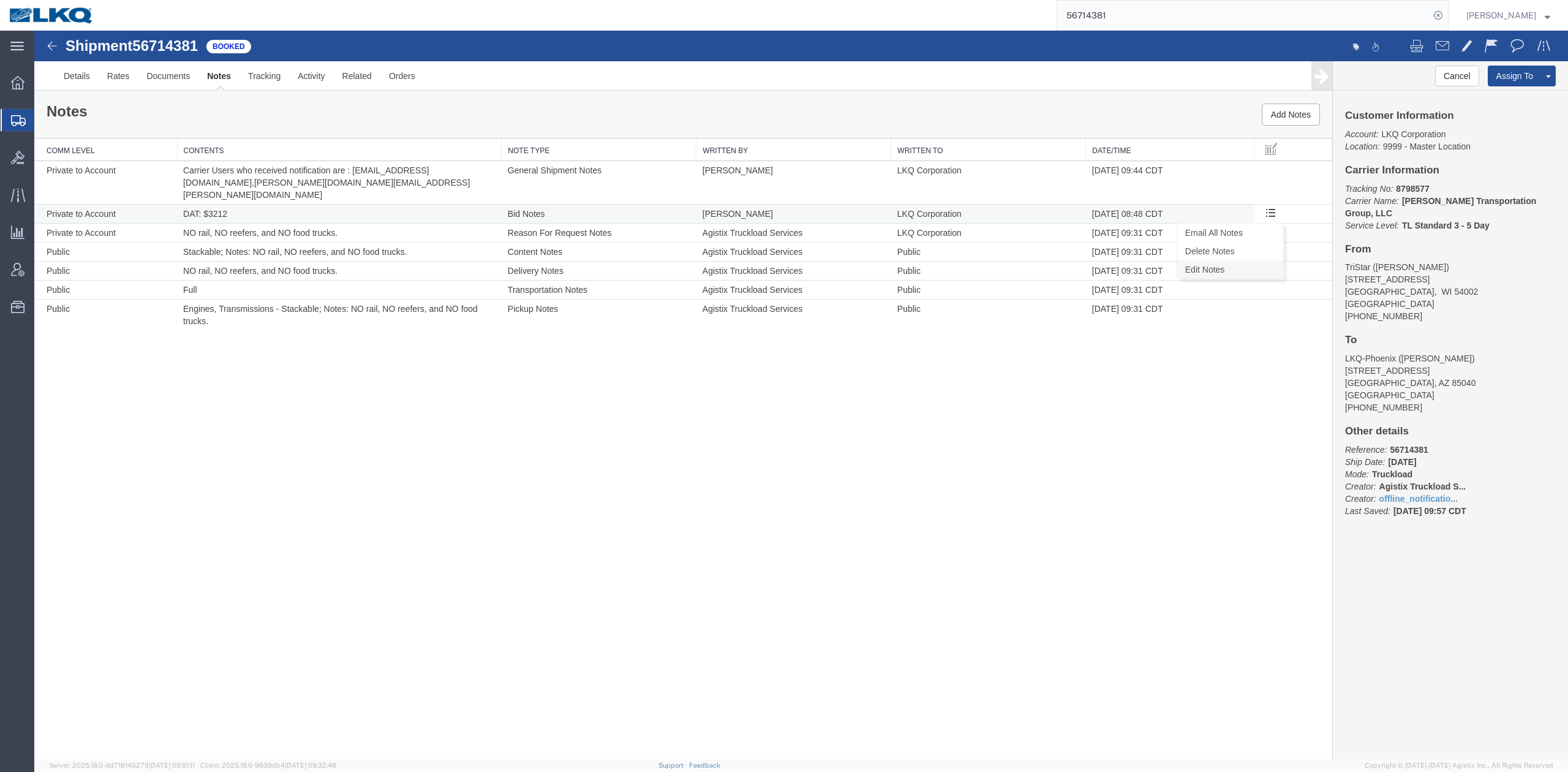
click at [1230, 260] on link "Edit Notes" at bounding box center [1230, 269] width 106 height 18
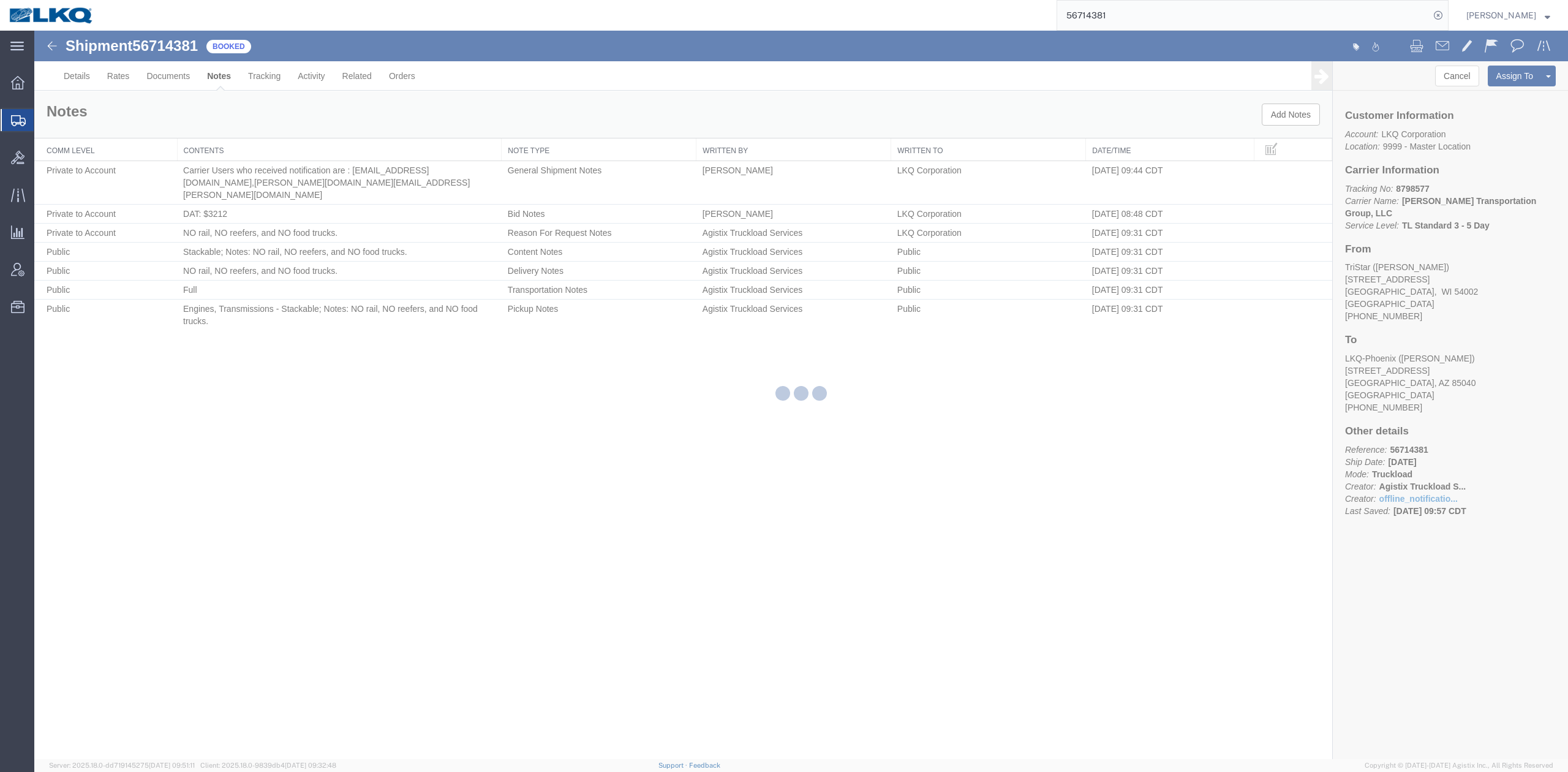
select select "BID_NOTES"
select select "PRIVATE_TO_ACCOUNT"
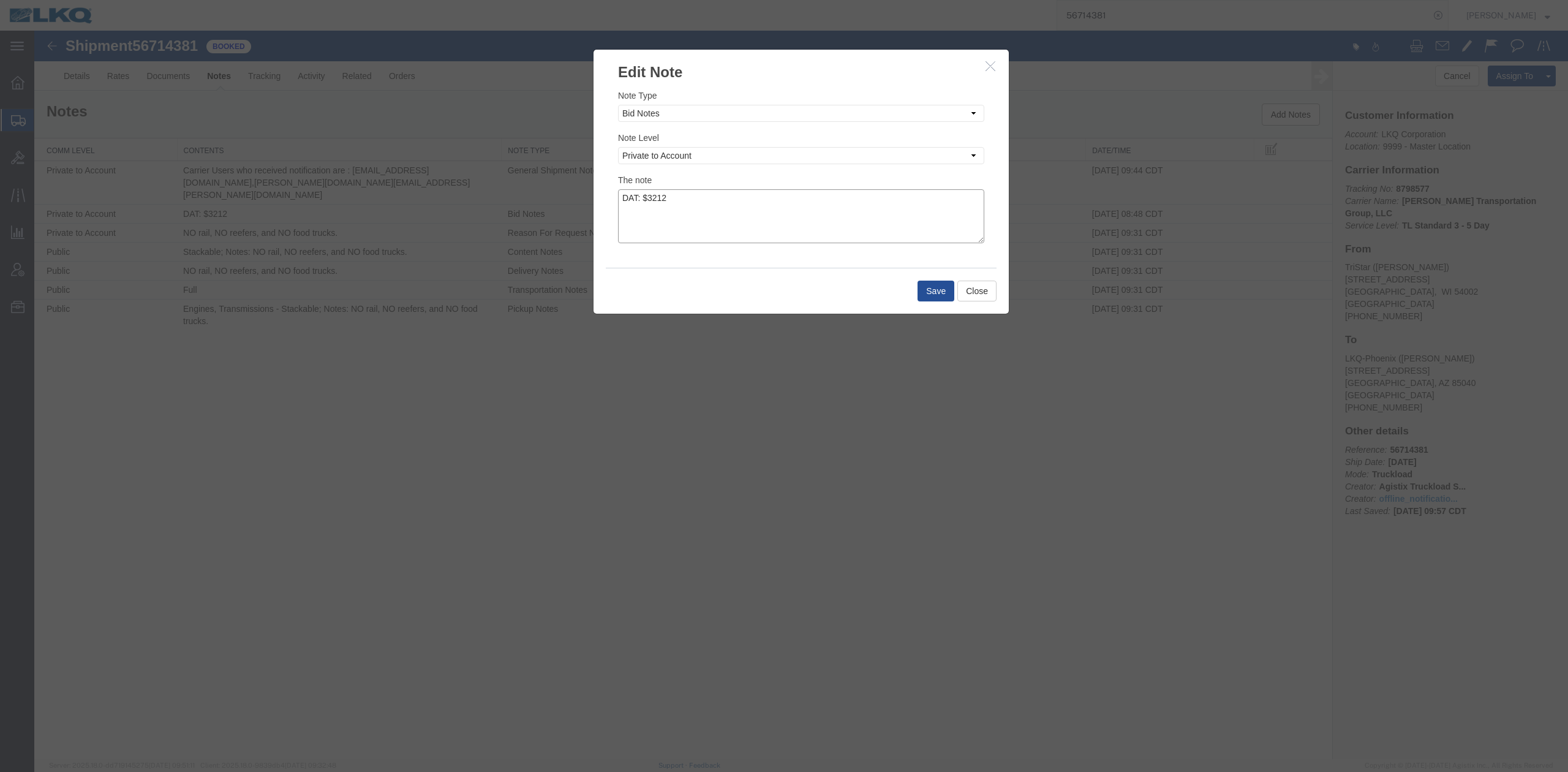
click at [731, 222] on textarea "DAT: $3212" at bounding box center [801, 216] width 366 height 54
type textarea "DAT: $3212, Original: $3203"
click at [949, 301] on button "Save" at bounding box center [936, 290] width 36 height 21
click at [35, 31] on div at bounding box center [35, 31] width 0 height 0
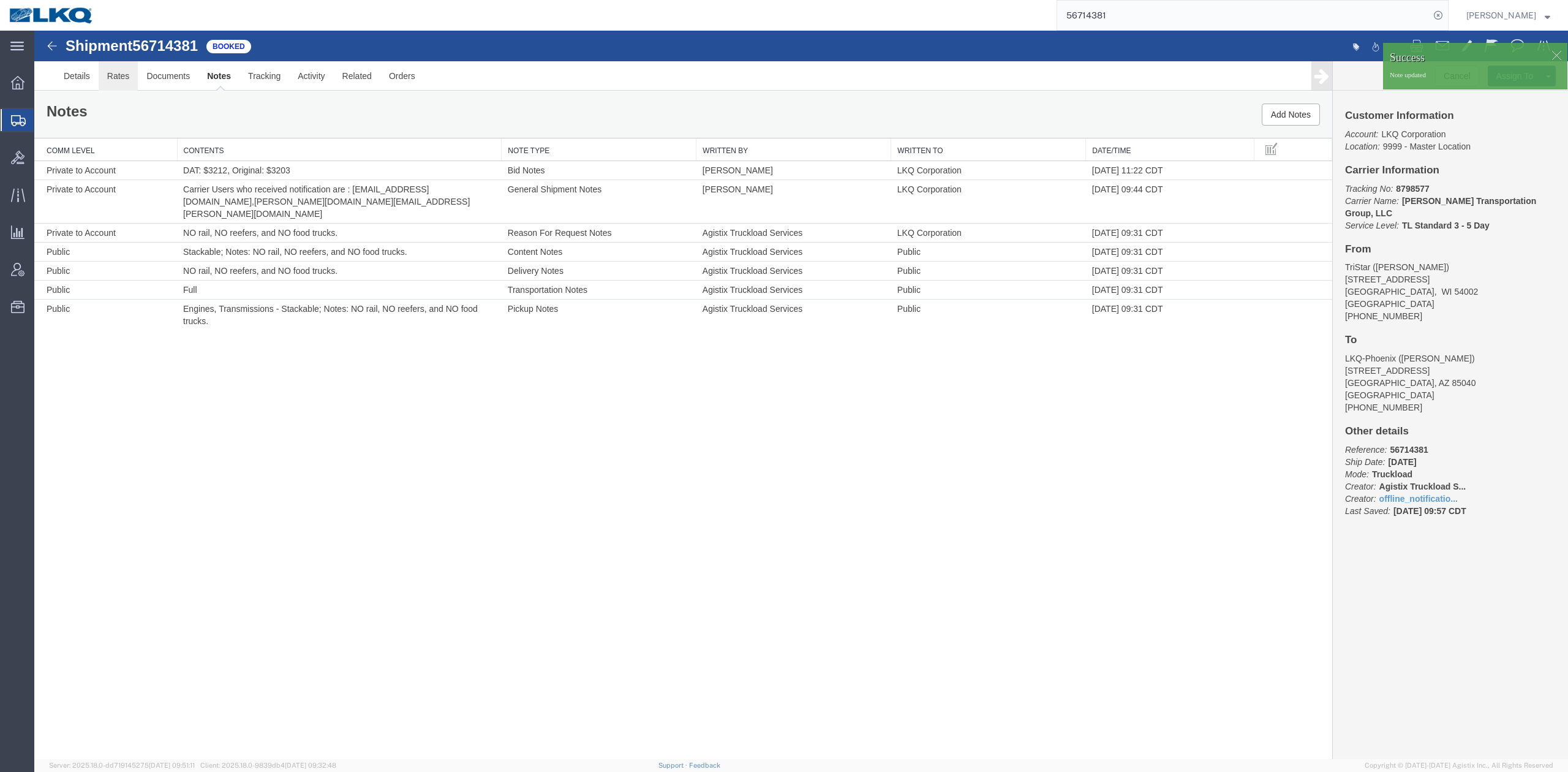
click at [117, 79] on link "Rates" at bounding box center [118, 76] width 40 height 29
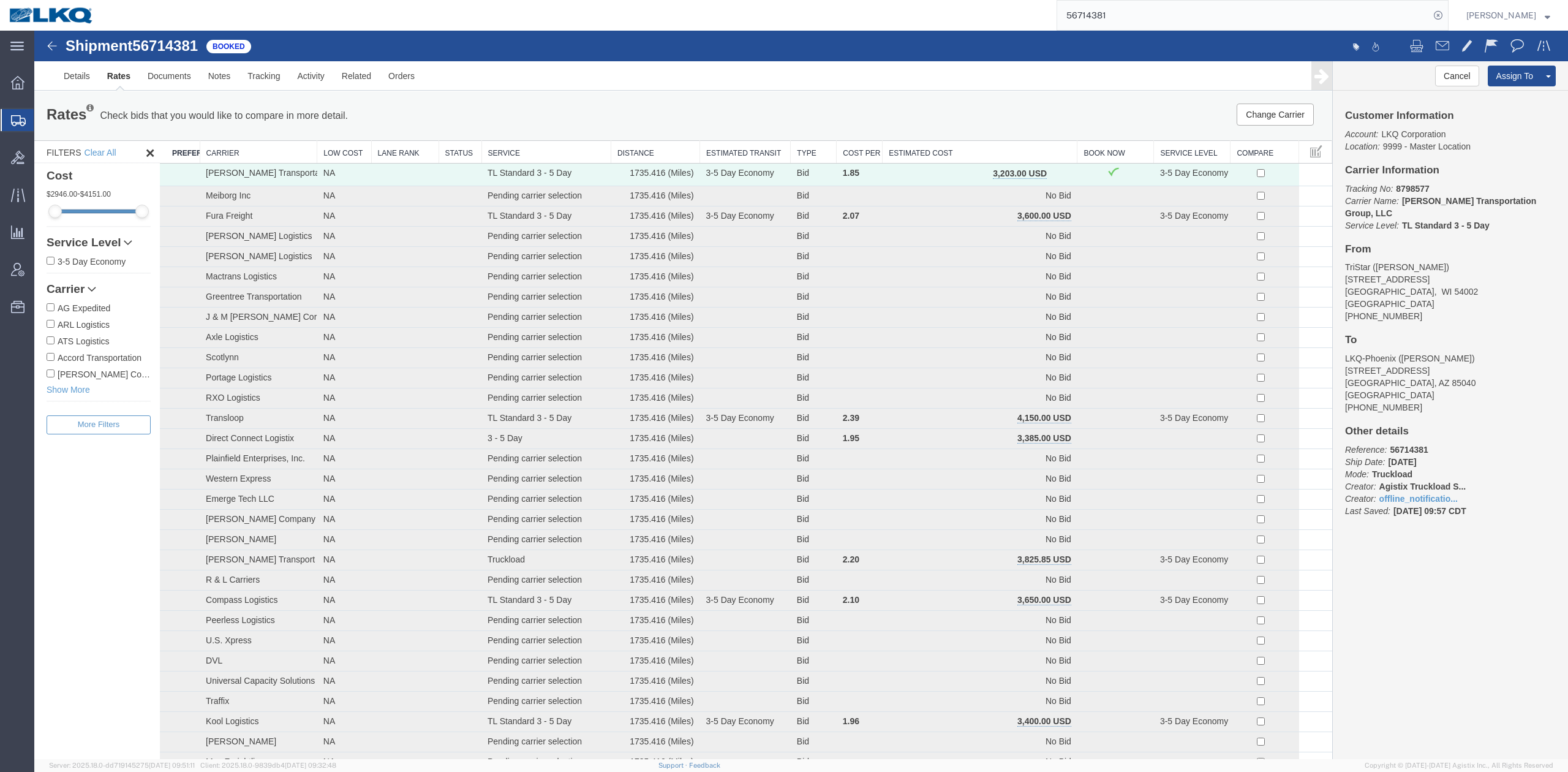
click at [1056, 171] on span "button" at bounding box center [1059, 173] width 6 height 8
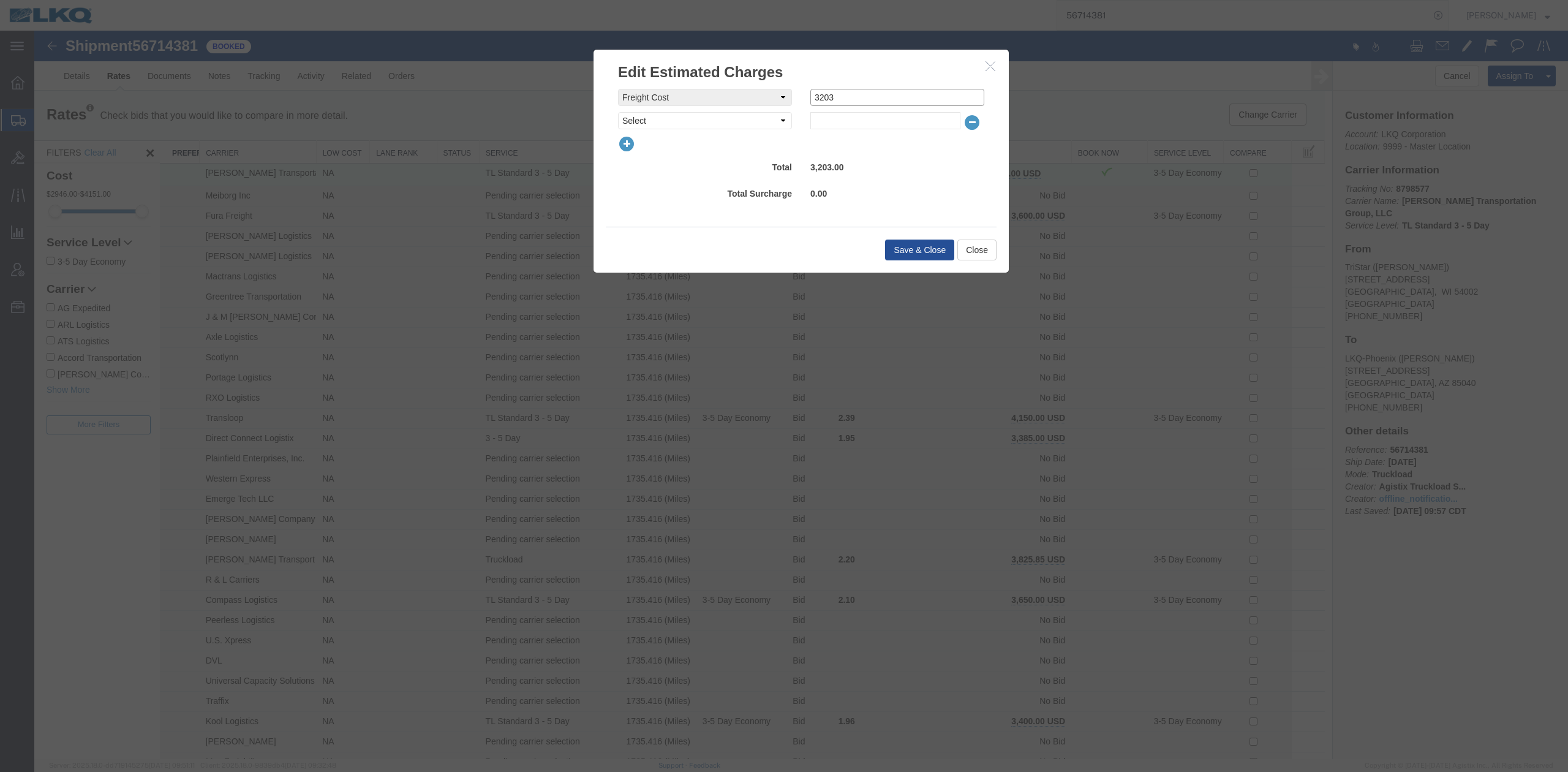
drag, startPoint x: 898, startPoint y: 98, endPoint x: 751, endPoint y: 107, distance: 147.3
click at [753, 107] on div "freightCost Select AES Filing Accessorial Delivery Charge Additional Invoice De…" at bounding box center [801, 109] width 366 height 40
type input "3150"
click at [919, 246] on button "Save & Close" at bounding box center [920, 249] width 69 height 21
